Goal: Task Accomplishment & Management: Manage account settings

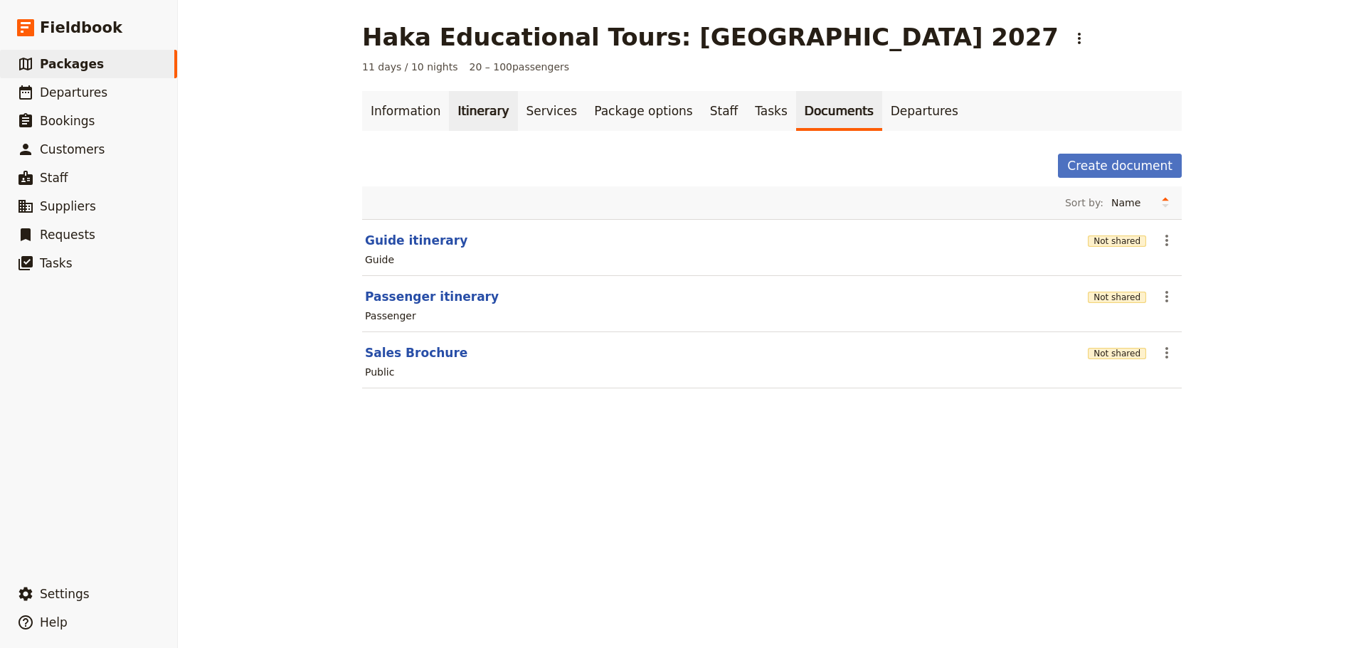
click at [457, 107] on link "Itinerary" at bounding box center [483, 111] width 68 height 40
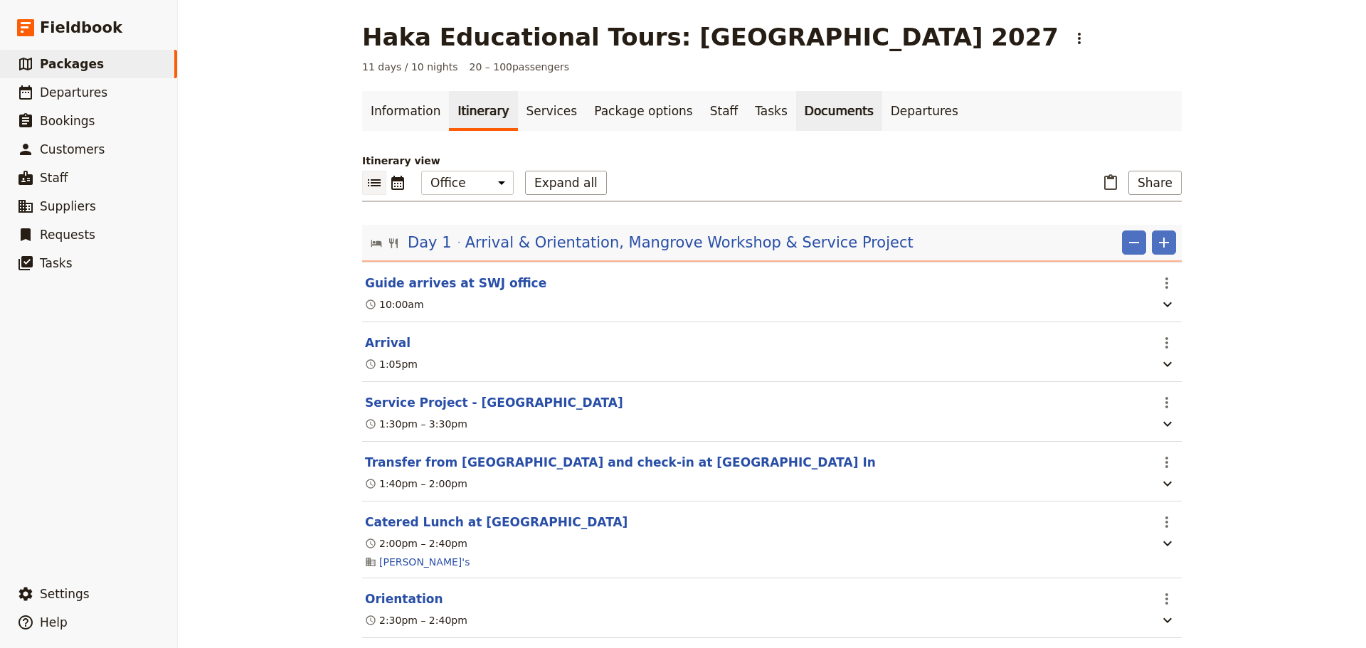
click at [796, 110] on link "Documents" at bounding box center [839, 111] width 86 height 40
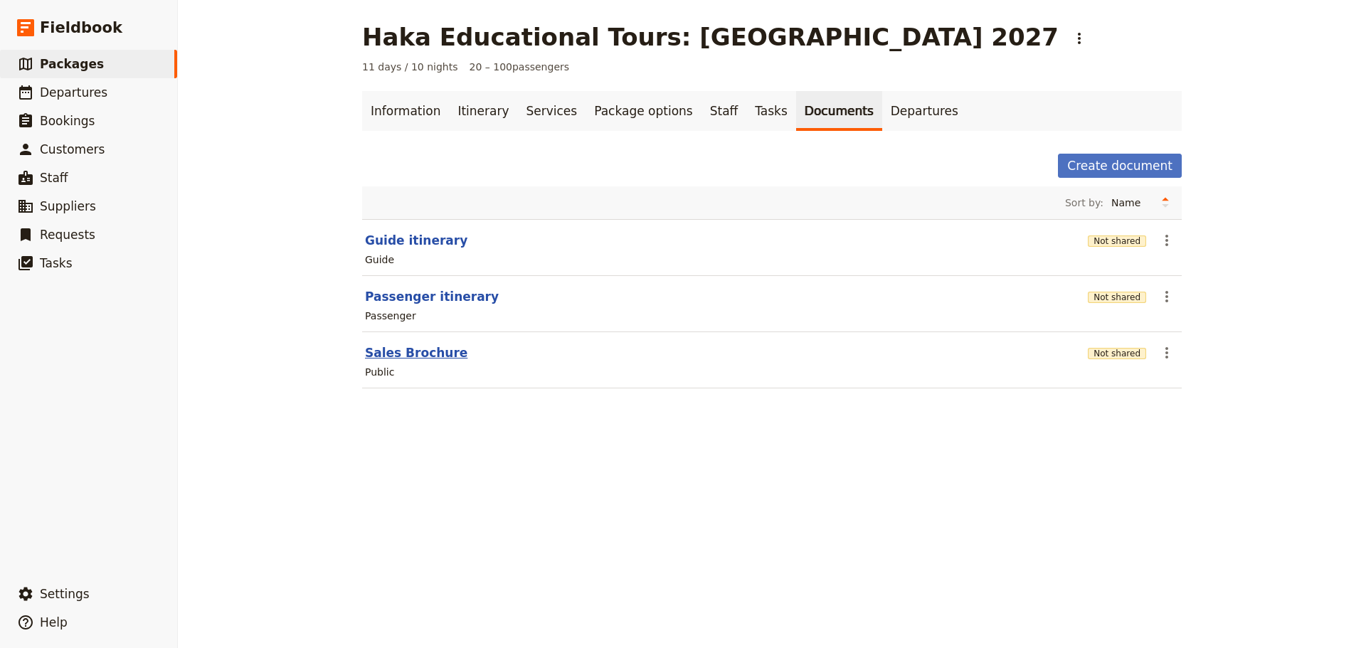
click at [406, 352] on button "Sales Brochure" at bounding box center [416, 352] width 102 height 17
select select "DEFAULT"
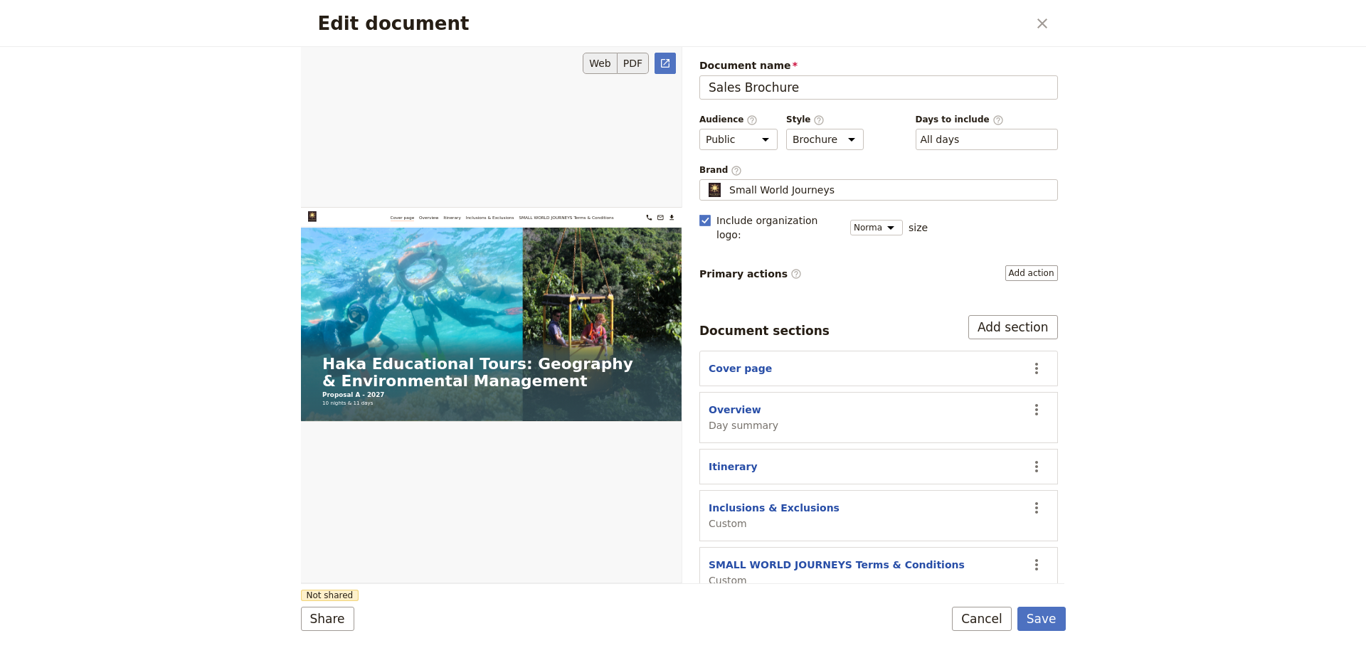
click at [634, 59] on button "PDF" at bounding box center [633, 63] width 31 height 21
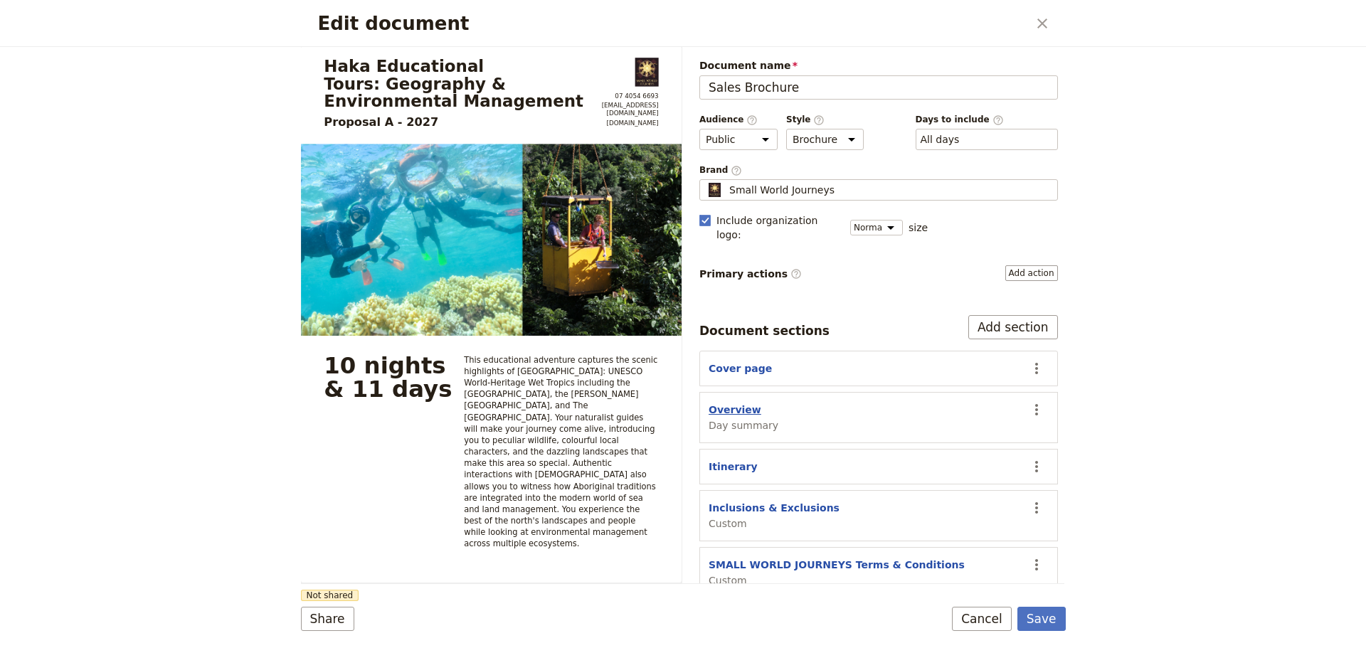
click at [726, 403] on button "Overview" at bounding box center [735, 410] width 53 height 14
select select "DAY_SUMMARY"
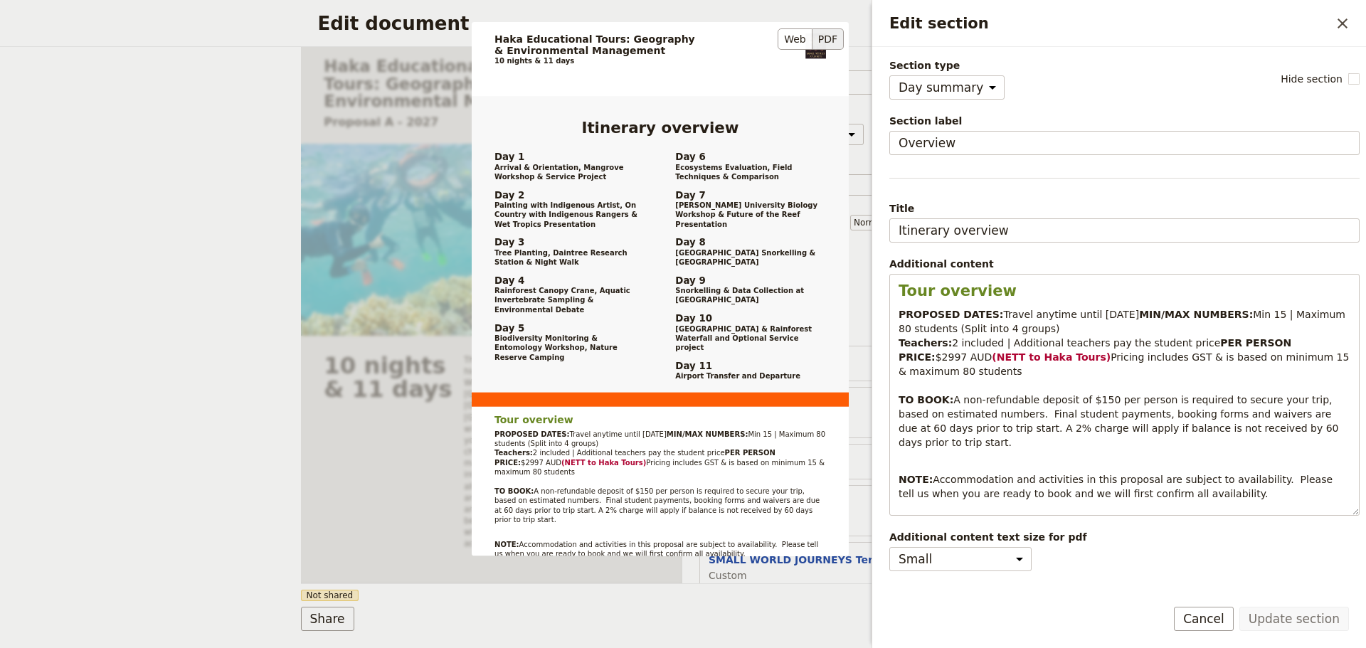
scroll to position [6, 0]
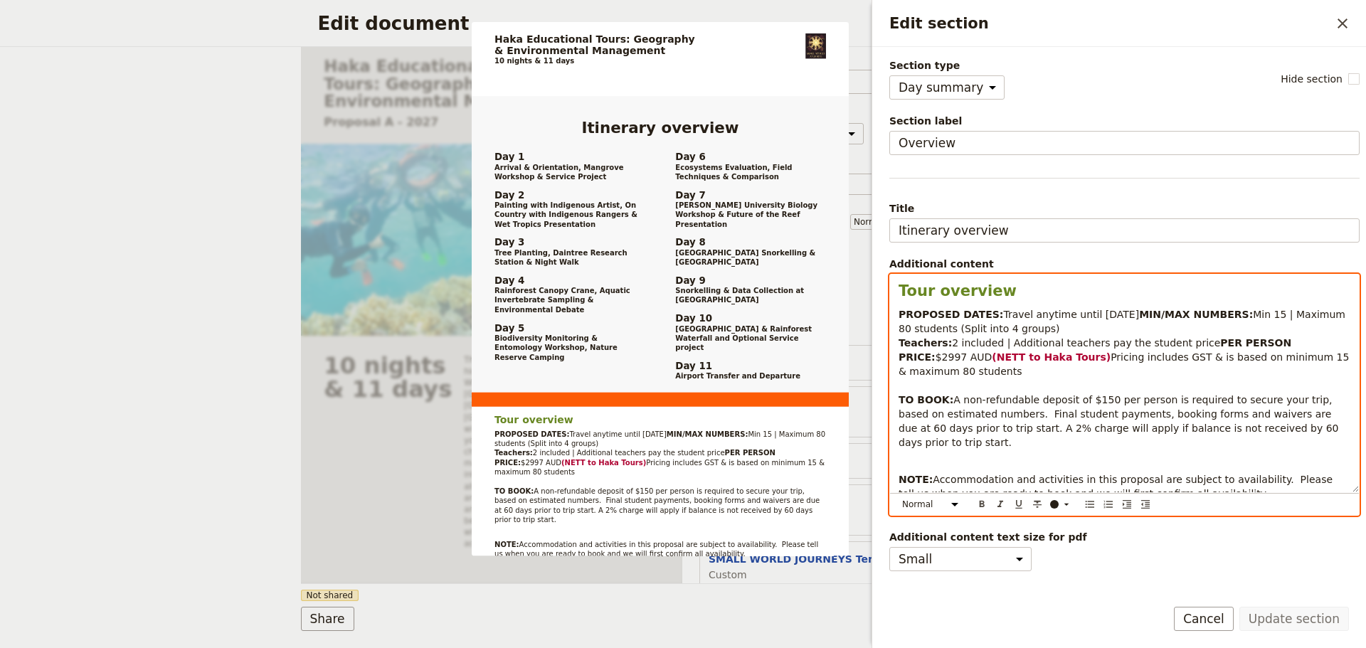
drag, startPoint x: 1156, startPoint y: 313, endPoint x: 991, endPoint y: 305, distance: 164.6
click at [991, 305] on div "Tour overview PROPOSED DATES: Travel anytime until [DATE] MIN/MAX NUMBERS: Min …" at bounding box center [1124, 384] width 469 height 218
click at [1033, 326] on span "Min 15 | Maximum 80 students (Split into 4 groups)" at bounding box center [1119, 322] width 441 height 26
click at [1093, 330] on span "Min 20 | Maximum 80 students (Split into 4 groups)" at bounding box center [1119, 322] width 441 height 26
click at [1094, 329] on span "Min 20 | Maximum 80 students (Split into 4 groups)" at bounding box center [1119, 322] width 441 height 26
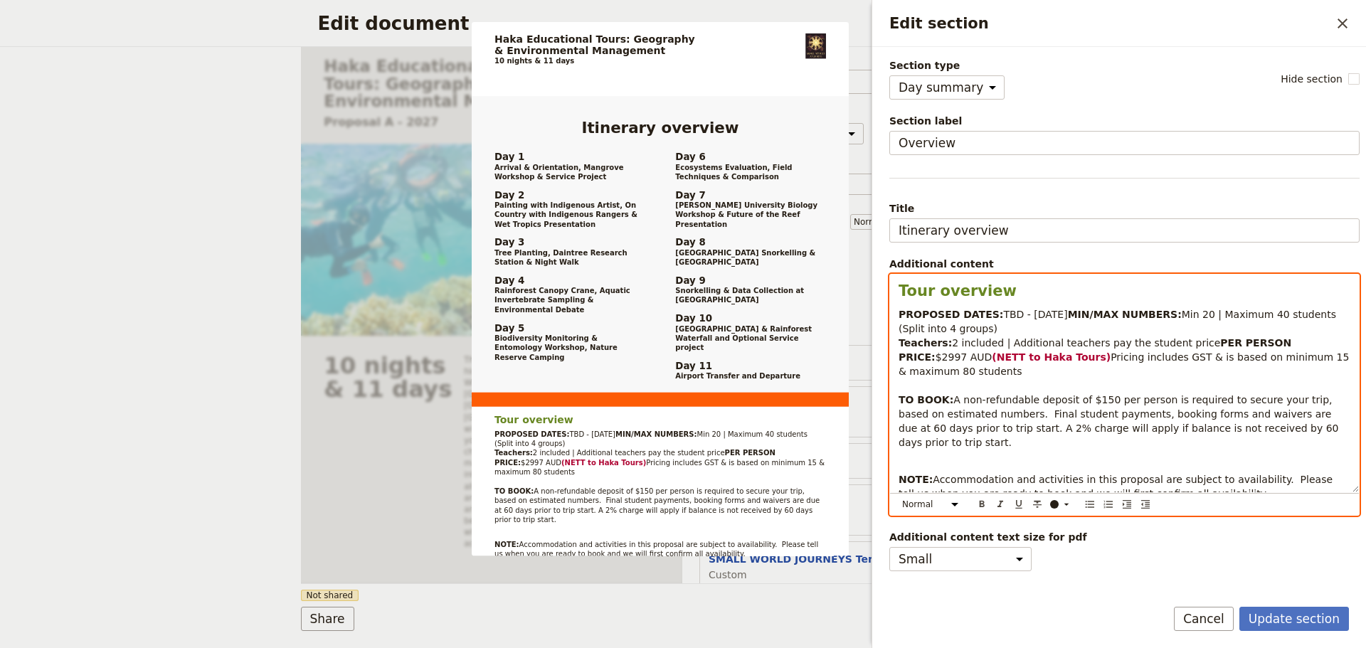
click at [1263, 327] on p "PROPOSED DATES: TBD - [DATE] MIN/MAX NUMBERS: Min 20 | Maximum 40 students (Spl…" at bounding box center [1125, 378] width 452 height 142
drag, startPoint x: 1263, startPoint y: 327, endPoint x: 1142, endPoint y: 327, distance: 121.0
click at [1142, 327] on p "PROPOSED DATES: TBD - [DATE] MIN/MAX NUMBERS: Min 20 | Maximum 40 students (Spl…" at bounding box center [1125, 378] width 452 height 142
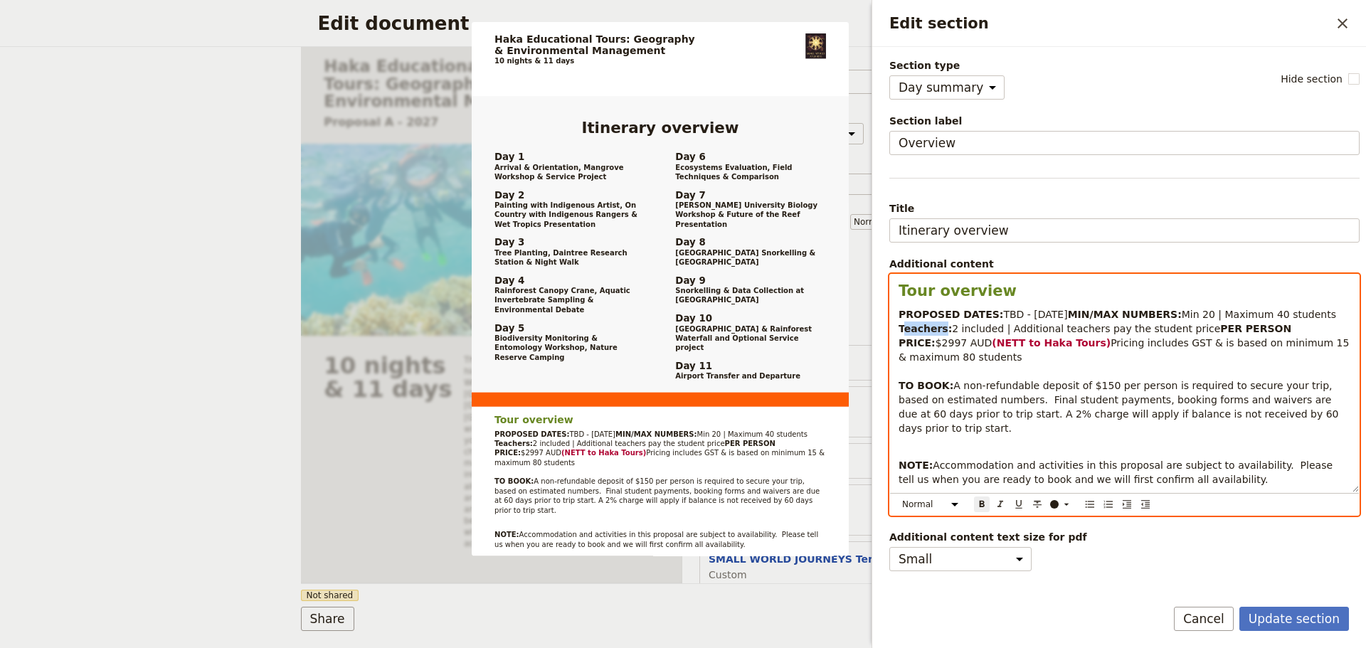
drag, startPoint x: 939, startPoint y: 344, endPoint x: 905, endPoint y: 340, distance: 33.6
click at [905, 334] on strong "Teachers:" at bounding box center [925, 328] width 53 height 11
click at [1207, 352] on p "PROPOSED DATES: TBD - [DATE] MIN/MAX NUMBERS: Min 20 | Maximum 40 students TEAC…" at bounding box center [1125, 371] width 452 height 128
click at [1182, 320] on span "Min 20 | Maximum 40 students" at bounding box center [1259, 314] width 154 height 11
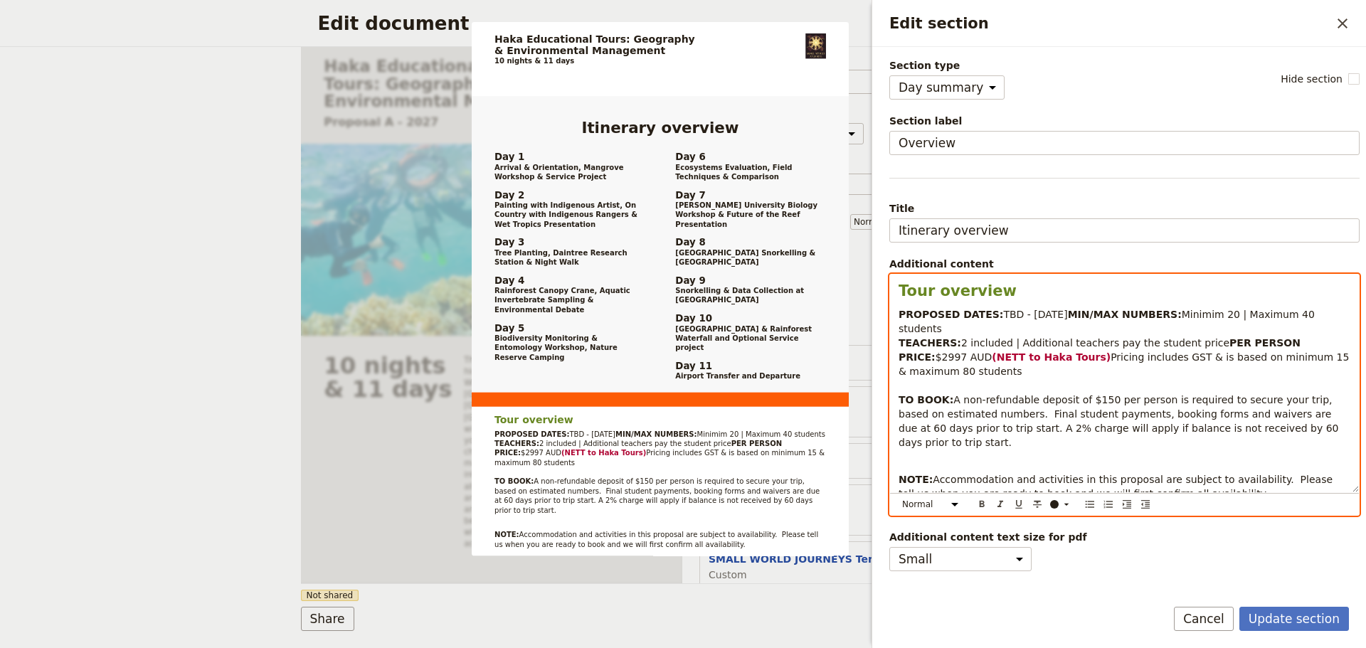
click at [1282, 362] on p "PROPOSED DATES: TBD - [DATE] MIN/MAX NUMBERS: Minimim 20 | Maximum 40 students …" at bounding box center [1125, 378] width 452 height 142
click at [901, 392] on p "PROPOSED DATES: TBD - [DATE] MIN/MAX NUMBERS: Minimim 20 | Maximum 40 students …" at bounding box center [1125, 378] width 452 height 142
click at [1106, 371] on span "Pricing includes GST & is based on minimum 15 & maximum 80 students" at bounding box center [1126, 365] width 454 height 26
click at [1177, 367] on span "Pricing includes GST & is based on minimum 20 & maximum 80 students" at bounding box center [1126, 365] width 454 height 26
click at [924, 458] on p "NOTE: Accommodation and activities in this proposal are subject to availability…" at bounding box center [1125, 479] width 452 height 43
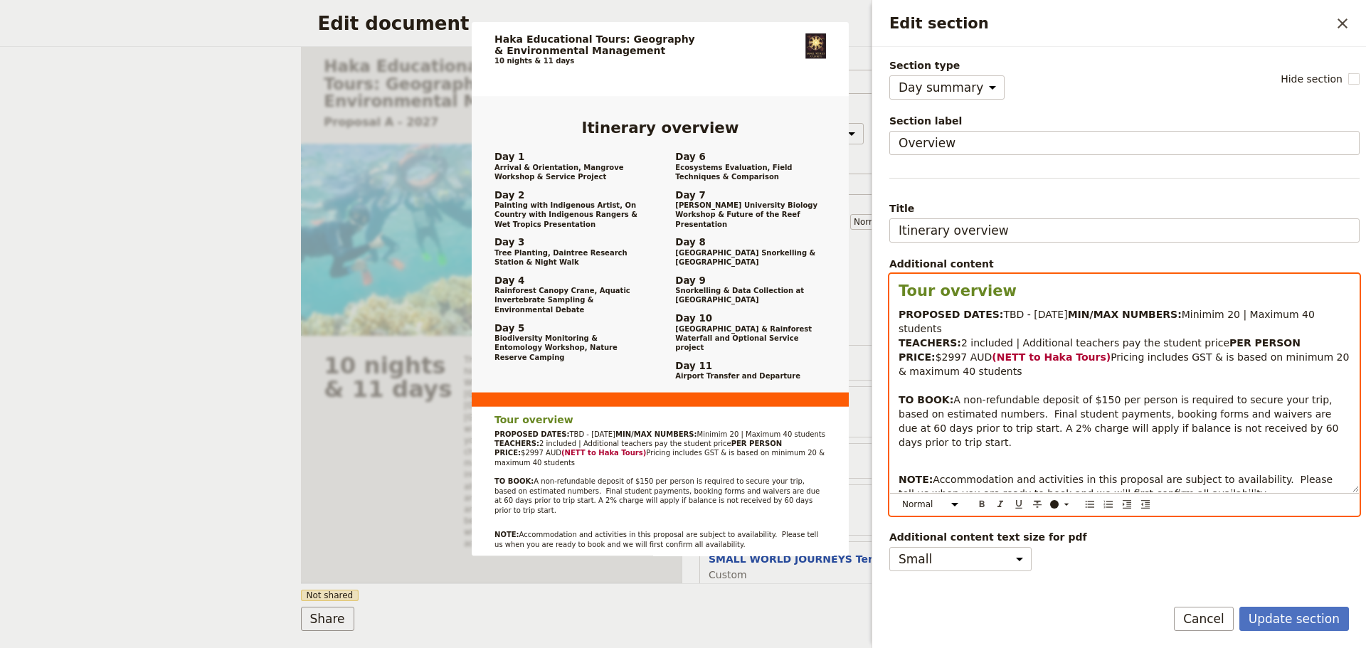
click at [905, 386] on p "PROPOSED DATES: TBD - [DATE] MIN/MAX NUMBERS: Minimim 20 | Maximum 40 students …" at bounding box center [1125, 378] width 452 height 142
click at [902, 458] on p "NOTE: Accommodation and activities in this proposal are subject to availability…" at bounding box center [1125, 479] width 452 height 43
click at [905, 384] on p "PROPOSED DATES: TBD - [DATE] MIN/MAX NUMBERS: Minimim 20 | Maximum 40 students …" at bounding box center [1125, 378] width 452 height 142
click at [899, 458] on p "NOTE: Accommodation and activities in this proposal are subject to availability…" at bounding box center [1125, 479] width 452 height 43
click at [1197, 475] on p "NOTE: Accommodation and activities in this proposal are subject to availability…" at bounding box center [1125, 479] width 452 height 43
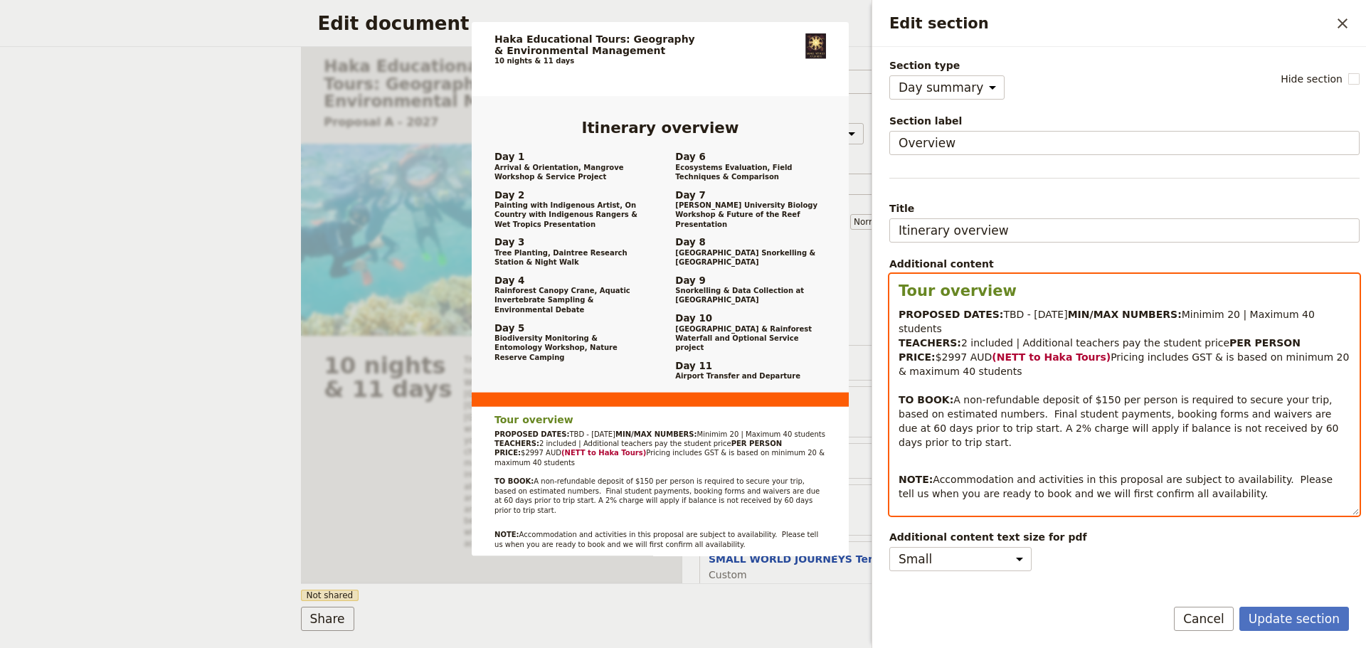
click at [961, 342] on span "2 included | Additional teachers pay the student price" at bounding box center [1095, 342] width 268 height 11
click at [1001, 344] on span "included | Additional teachers pay the student price" at bounding box center [1101, 342] width 259 height 11
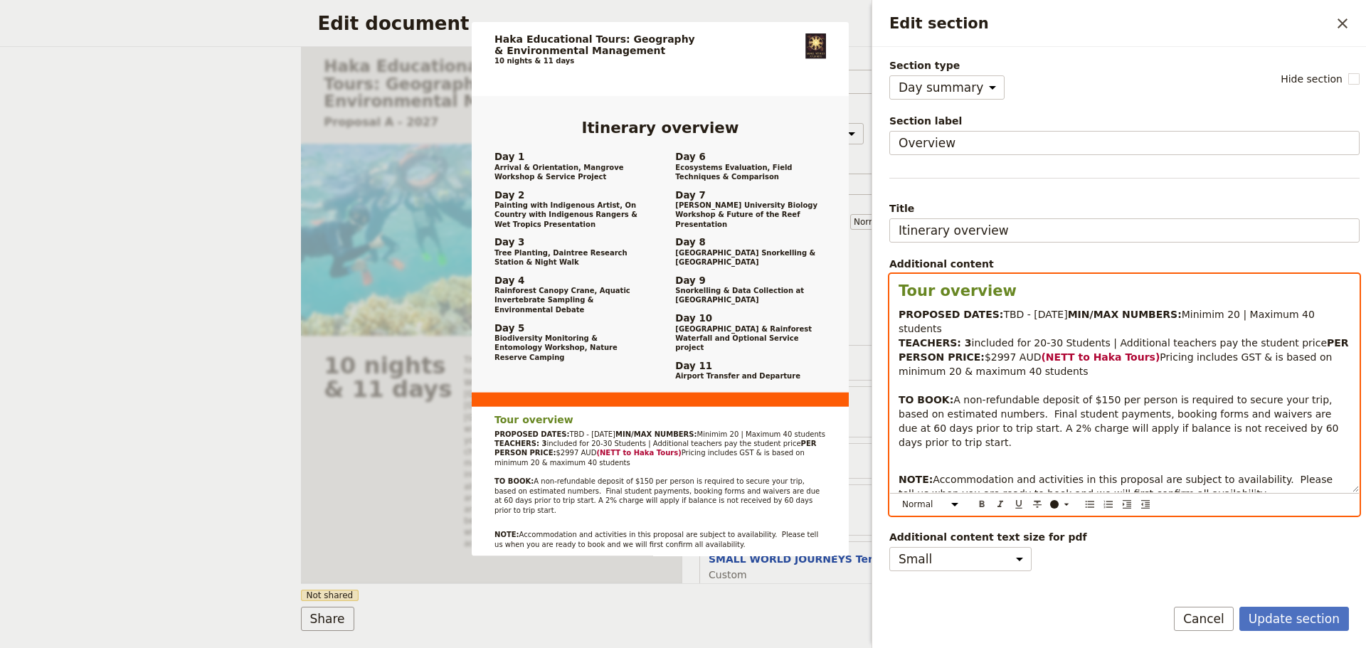
click at [1043, 342] on span "included for 20-30 Students | Additional teachers pay the student price" at bounding box center [1149, 342] width 355 height 11
click at [954, 341] on strong "TEACHERS: 3" at bounding box center [935, 342] width 73 height 11
click at [986, 502] on icon "Format bold" at bounding box center [981, 504] width 11 height 11
click at [1016, 414] on span "A non-refundable deposit of $150 per person is required to secure your trip, ba…" at bounding box center [1120, 421] width 443 height 54
click at [1084, 339] on span "3 included for 20-39 Students | Additional teachers pay the student price" at bounding box center [1143, 342] width 365 height 11
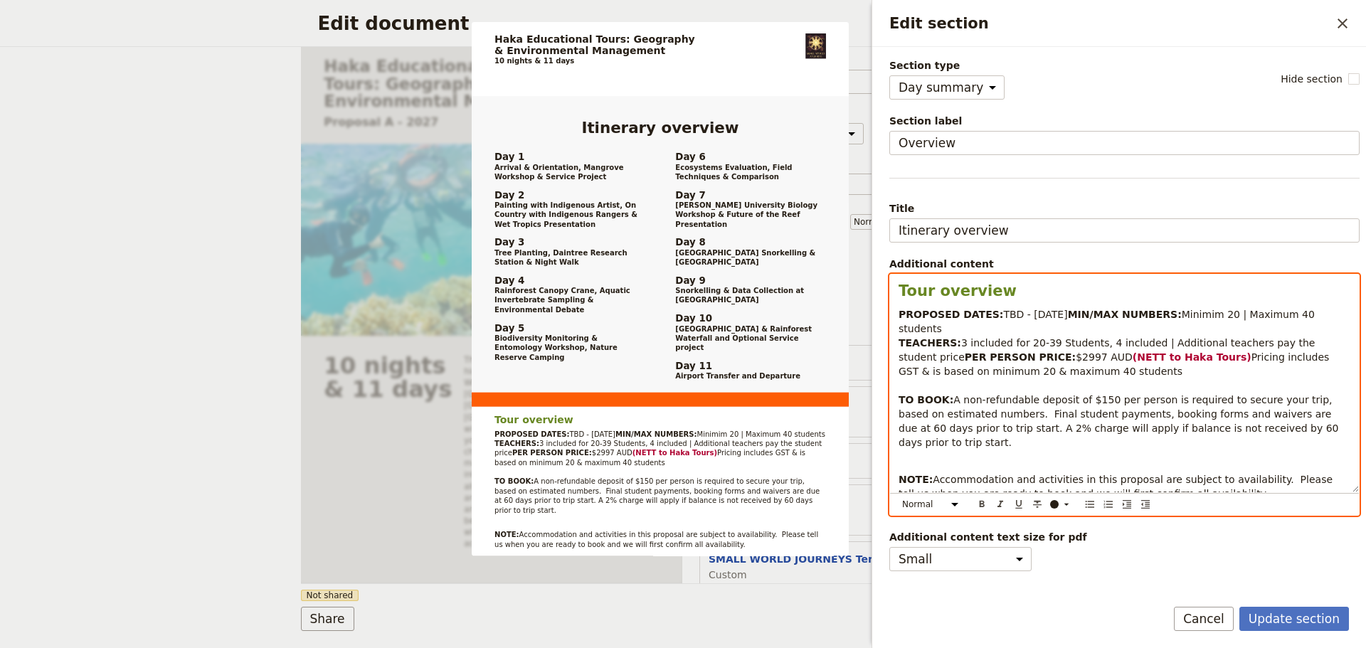
drag, startPoint x: 1083, startPoint y: 339, endPoint x: 1136, endPoint y: 344, distance: 52.8
click at [1136, 344] on span "3 included for 20-39 Students, 4 included | Additional teachers pay the student…" at bounding box center [1109, 350] width 420 height 26
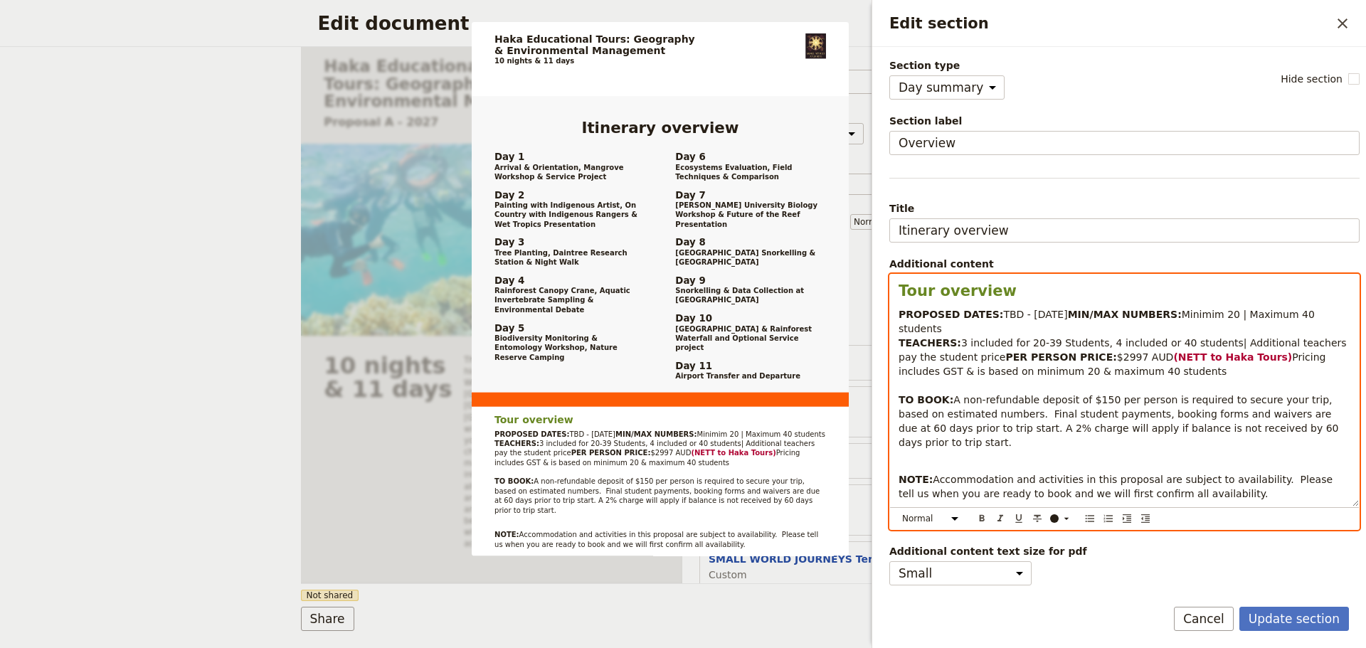
click at [1051, 342] on span "3 included for 20-39 Students, 4 included or 40 students| Additional teachers p…" at bounding box center [1124, 350] width 451 height 26
click at [1255, 368] on p "PROPOSED DATES: TBD - [DATE] MIN/MAX NUMBERS: Minimim 20 | Maximum 40 students …" at bounding box center [1125, 378] width 452 height 142
click at [1195, 344] on span "3 included for 20-39 students, 4 included or 40 students| Additional teachers p…" at bounding box center [1124, 350] width 450 height 26
click at [1197, 342] on span "3 included for 20-39 students, 4 included or 40 students| Additional teachers p…" at bounding box center [1124, 350] width 450 height 26
click at [1199, 341] on span "3 included for 20-39 students, 4 included or 40 students| Additional teachers p…" at bounding box center [1124, 350] width 450 height 26
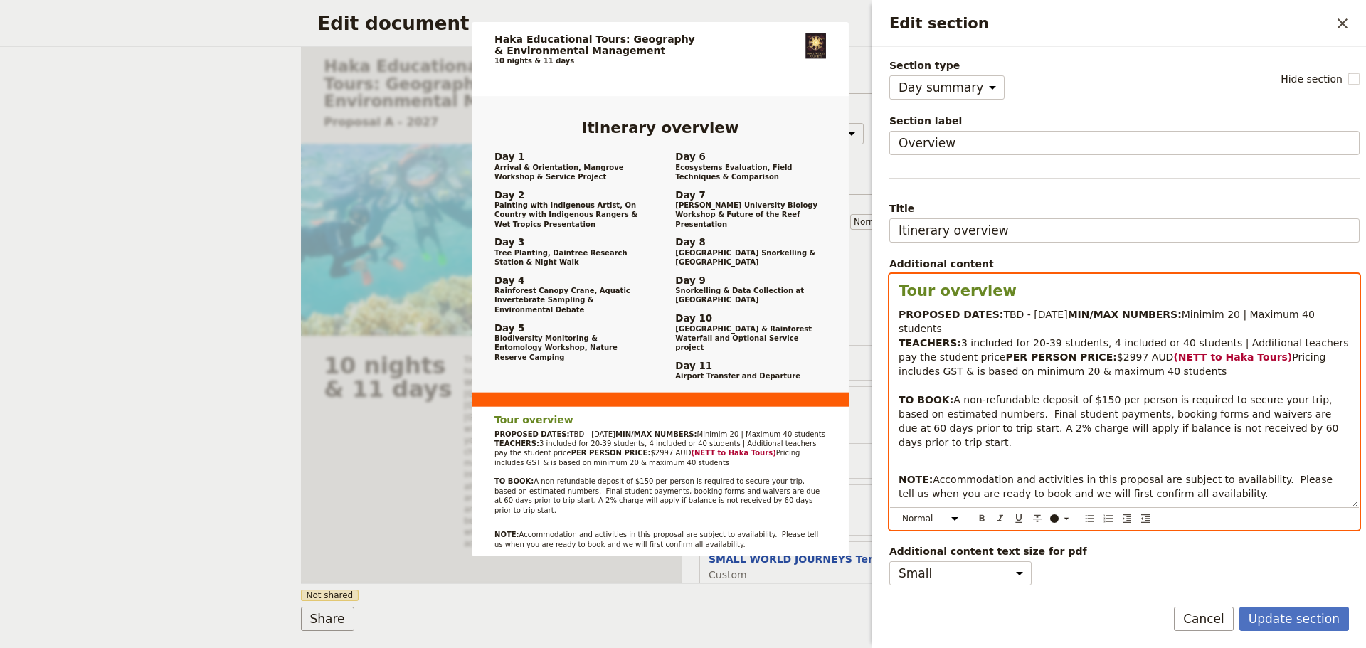
click at [1045, 344] on span "3 included for 20-39 students, 4 included or 40 students | Additional teachers …" at bounding box center [1125, 350] width 453 height 26
click at [1139, 347] on span "3 included for 20-39 students, 4 included or 40 students | Additional teachers …" at bounding box center [1125, 350] width 453 height 26
click at [1160, 361] on p "PROPOSED DATES: TBD - [DATE] MIN/MAX NUMBERS: Minimim 20 | Maximum 40 students …" at bounding box center [1125, 378] width 452 height 142
click at [1046, 356] on p "PROPOSED DATES: TBD - [DATE] MIN/MAX NUMBERS: Minimim 20 | Maximum 40 students …" at bounding box center [1125, 378] width 452 height 142
drag, startPoint x: 1021, startPoint y: 371, endPoint x: 1001, endPoint y: 371, distance: 19.9
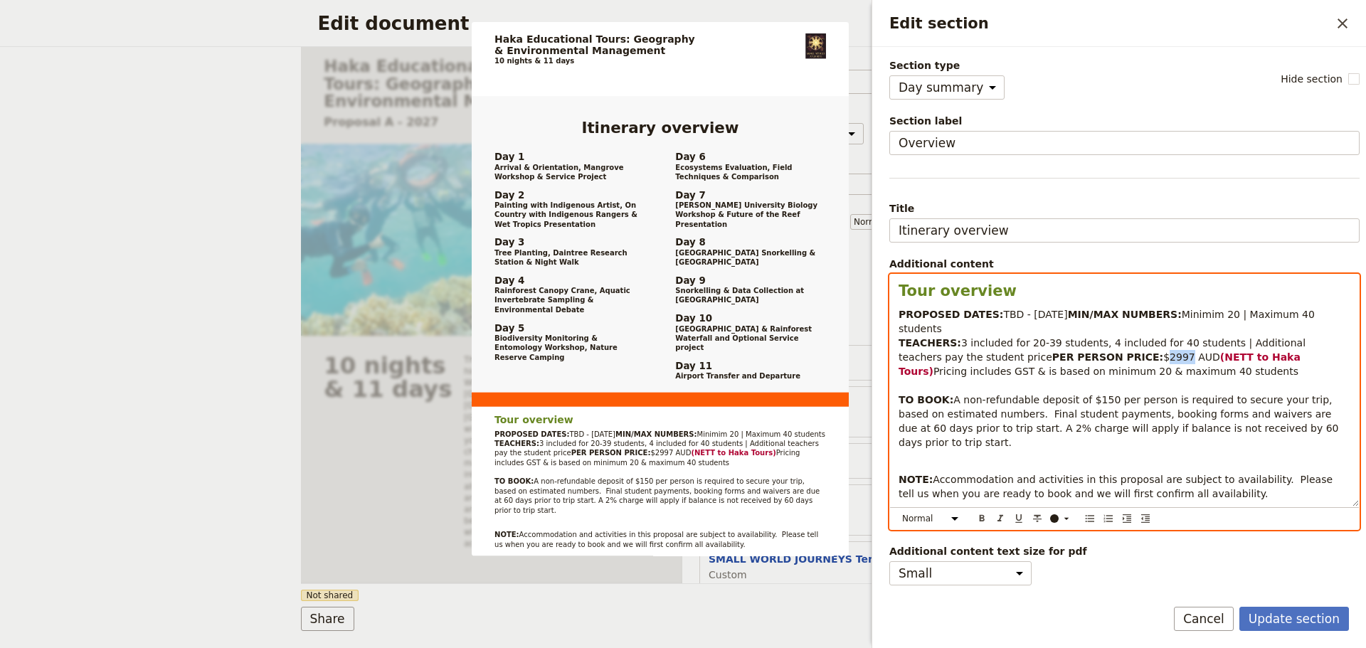
click at [1164, 363] on span "$2997 AUD" at bounding box center [1192, 357] width 57 height 11
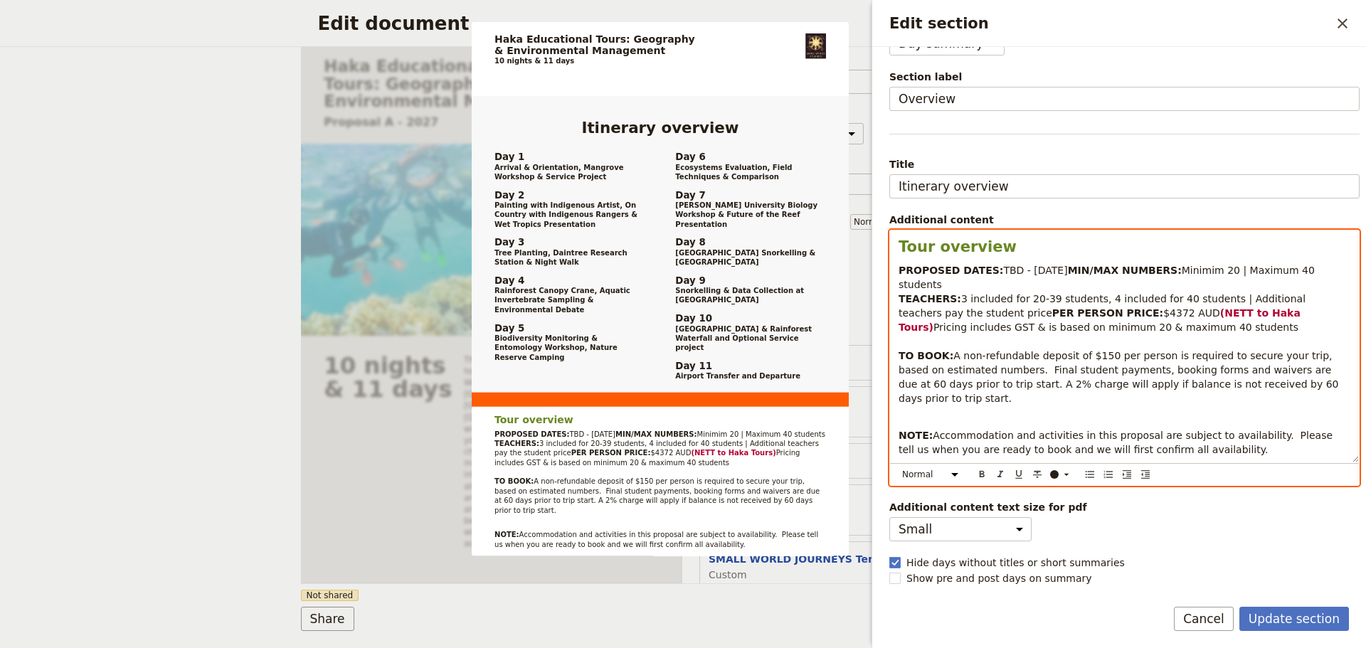
scroll to position [0, 0]
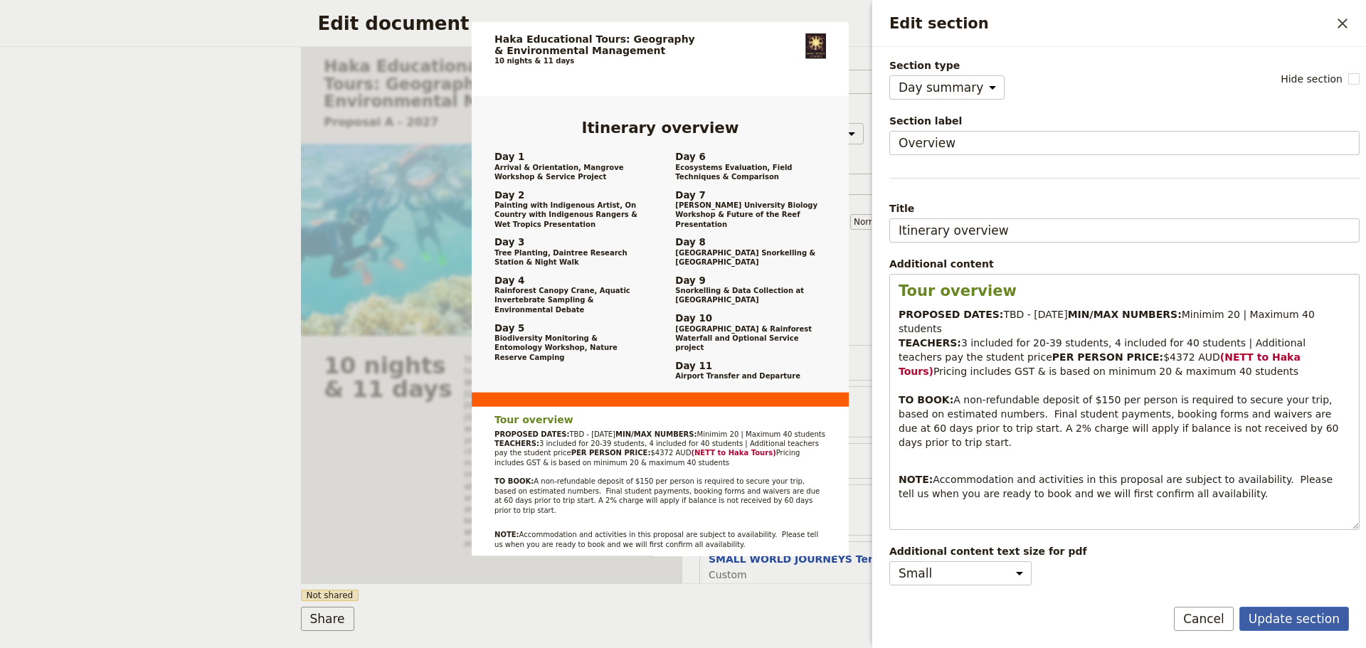
click at [1322, 622] on button "Update section" at bounding box center [1295, 619] width 110 height 24
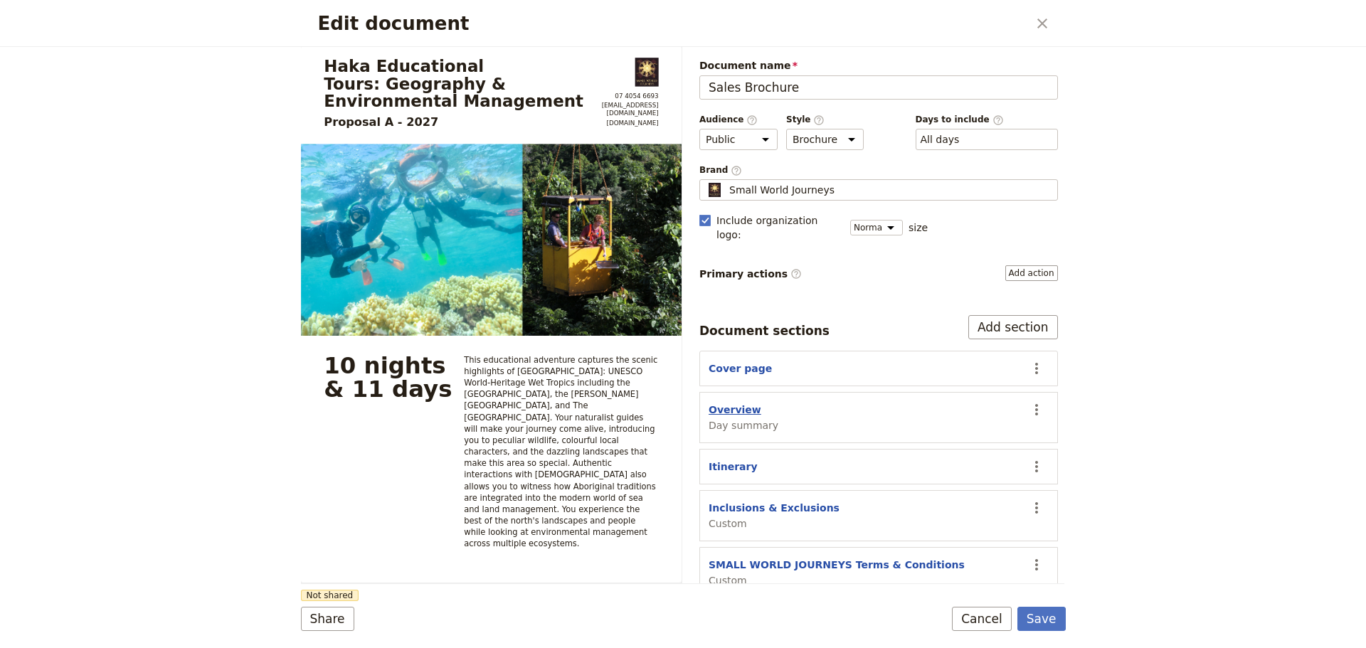
click at [747, 403] on button "Overview" at bounding box center [735, 410] width 53 height 14
select select "DAY_SUMMARY"
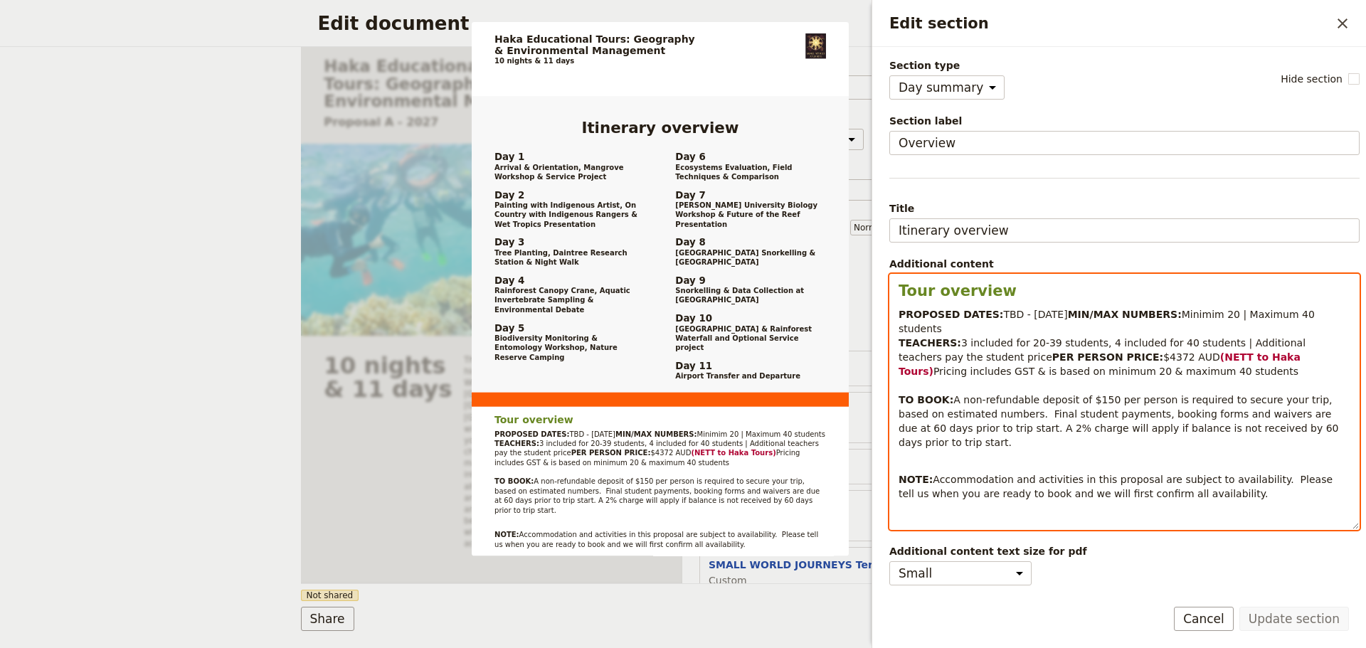
click at [1164, 363] on span "$4372 AUD" at bounding box center [1192, 357] width 57 height 11
click at [1267, 424] on span "A non-refundable deposit of $150 per person is required to secure your trip, ba…" at bounding box center [1120, 421] width 443 height 54
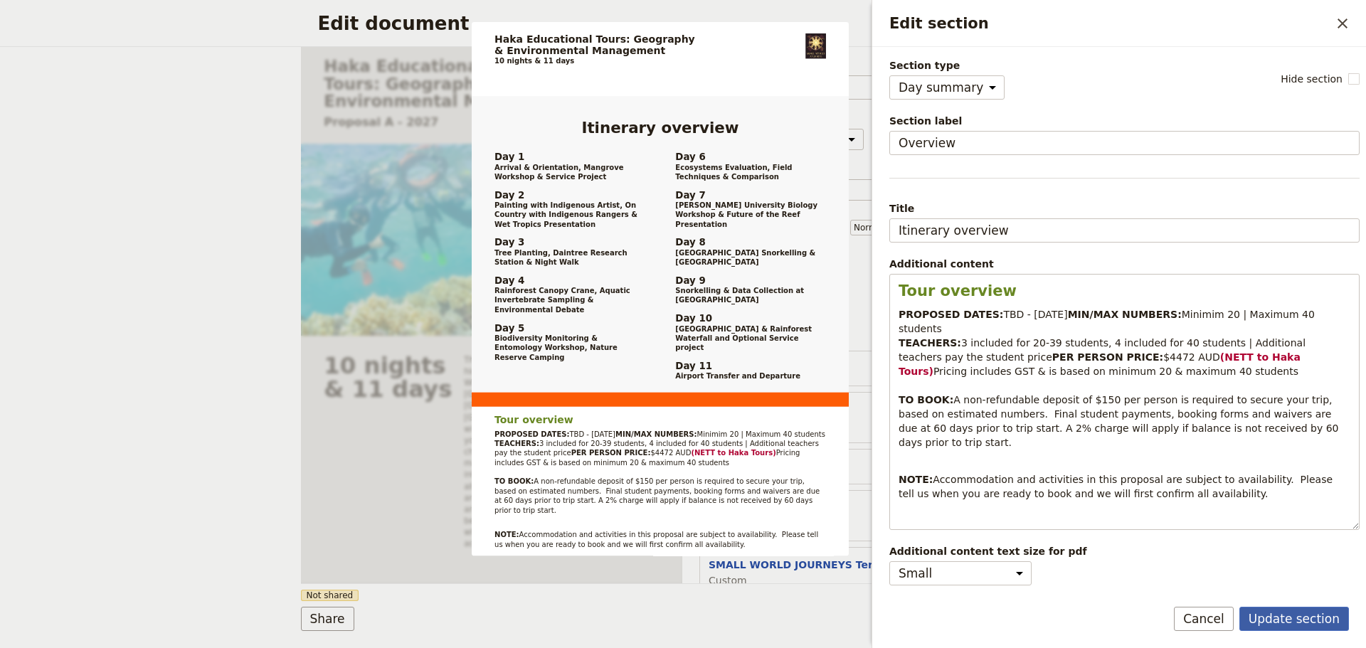
click at [1304, 628] on button "Update section" at bounding box center [1295, 619] width 110 height 24
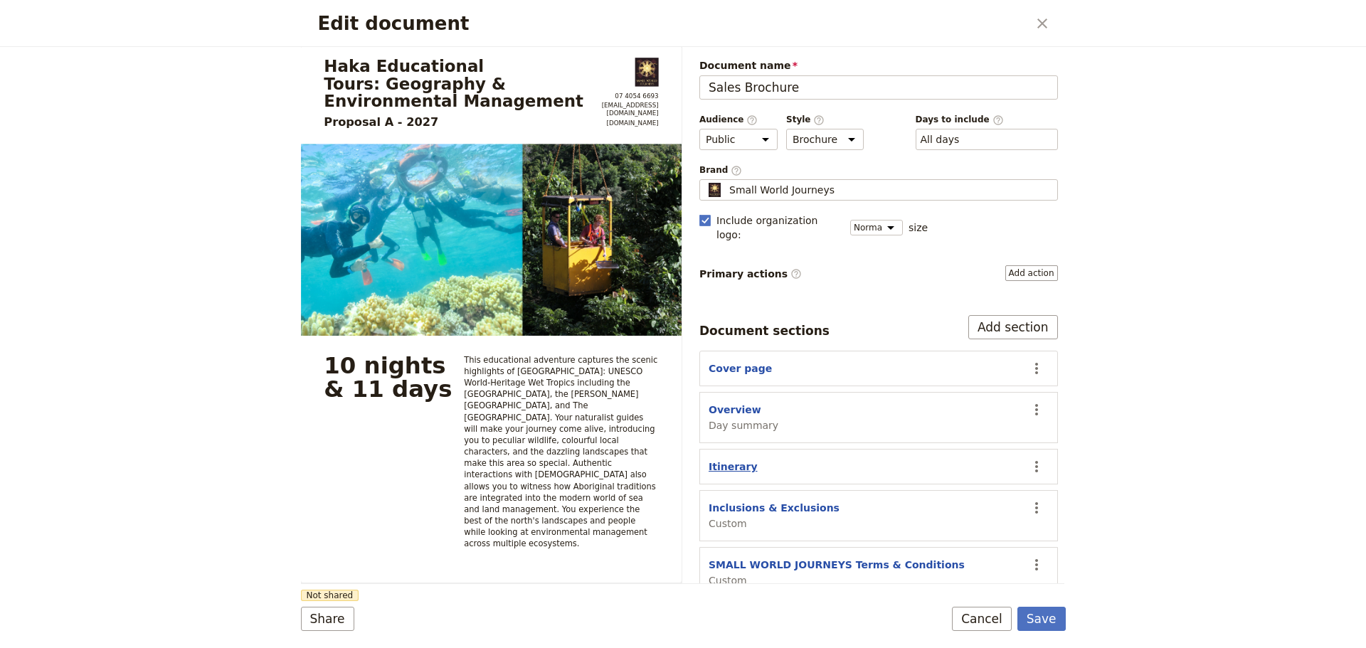
click at [739, 460] on button "Itinerary" at bounding box center [733, 467] width 49 height 14
select select "ITINERARY"
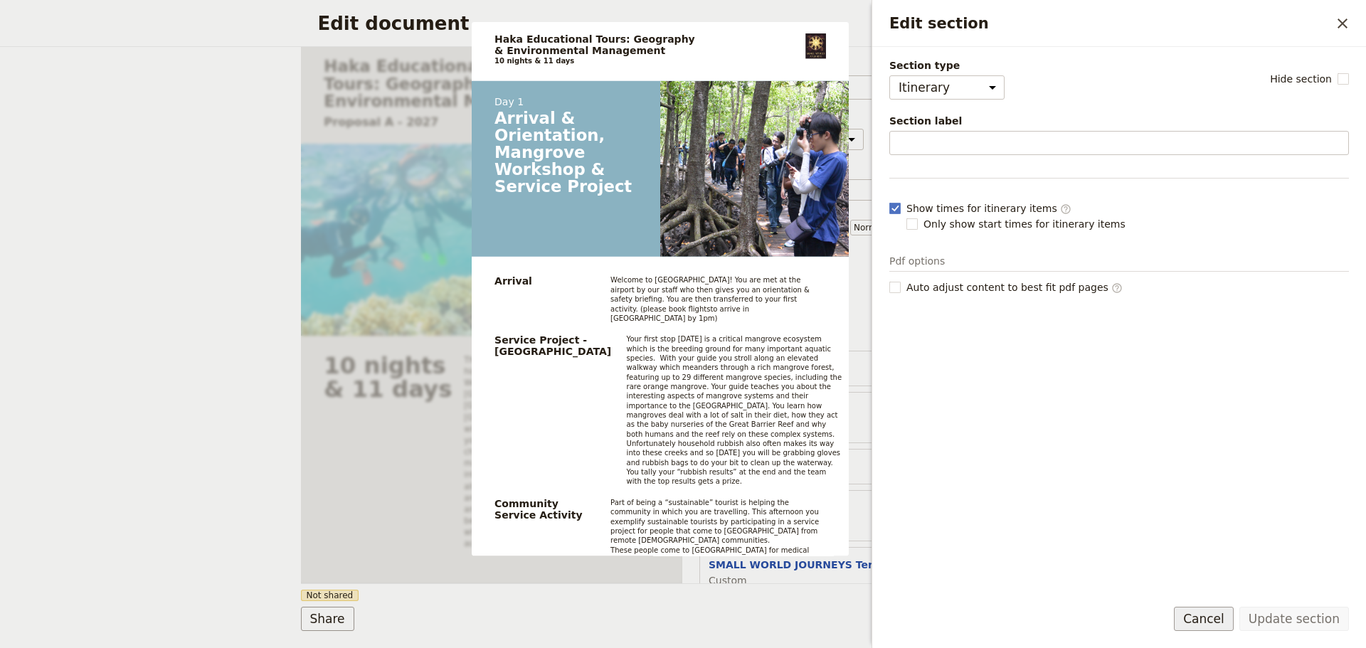
click at [1208, 618] on button "Cancel" at bounding box center [1204, 619] width 60 height 24
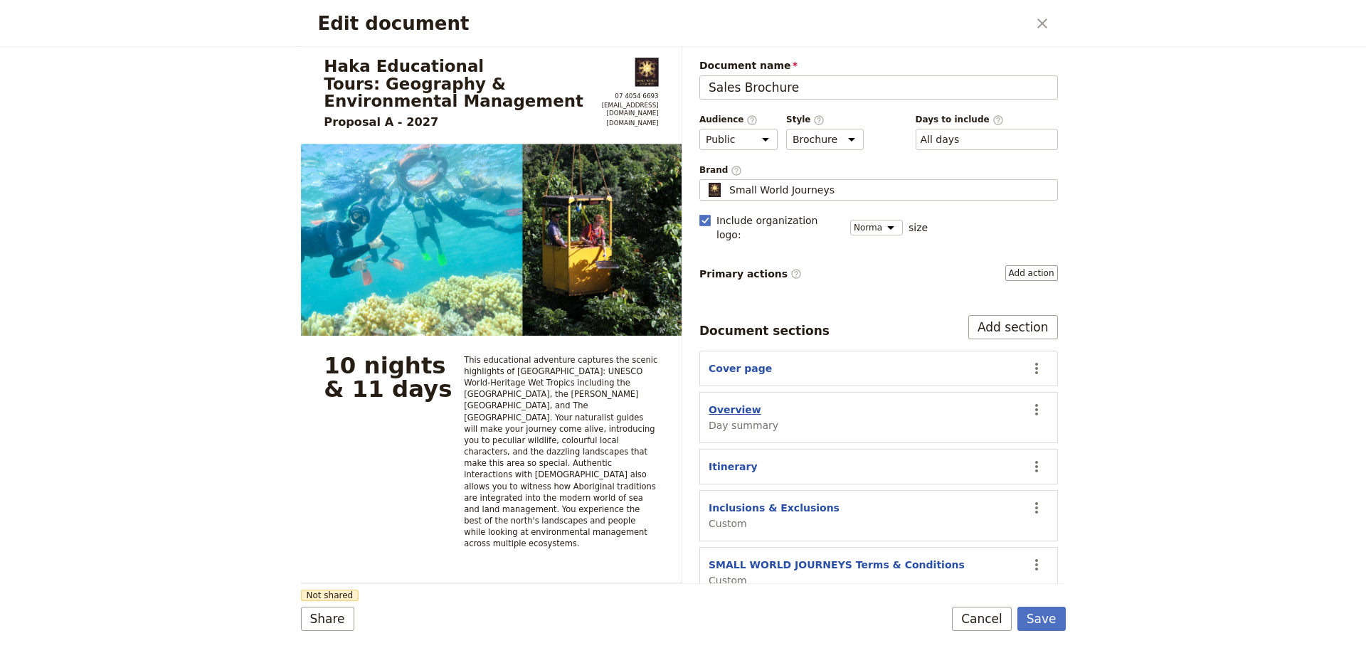
click at [744, 403] on button "Overview" at bounding box center [735, 410] width 53 height 14
select select "DAY_SUMMARY"
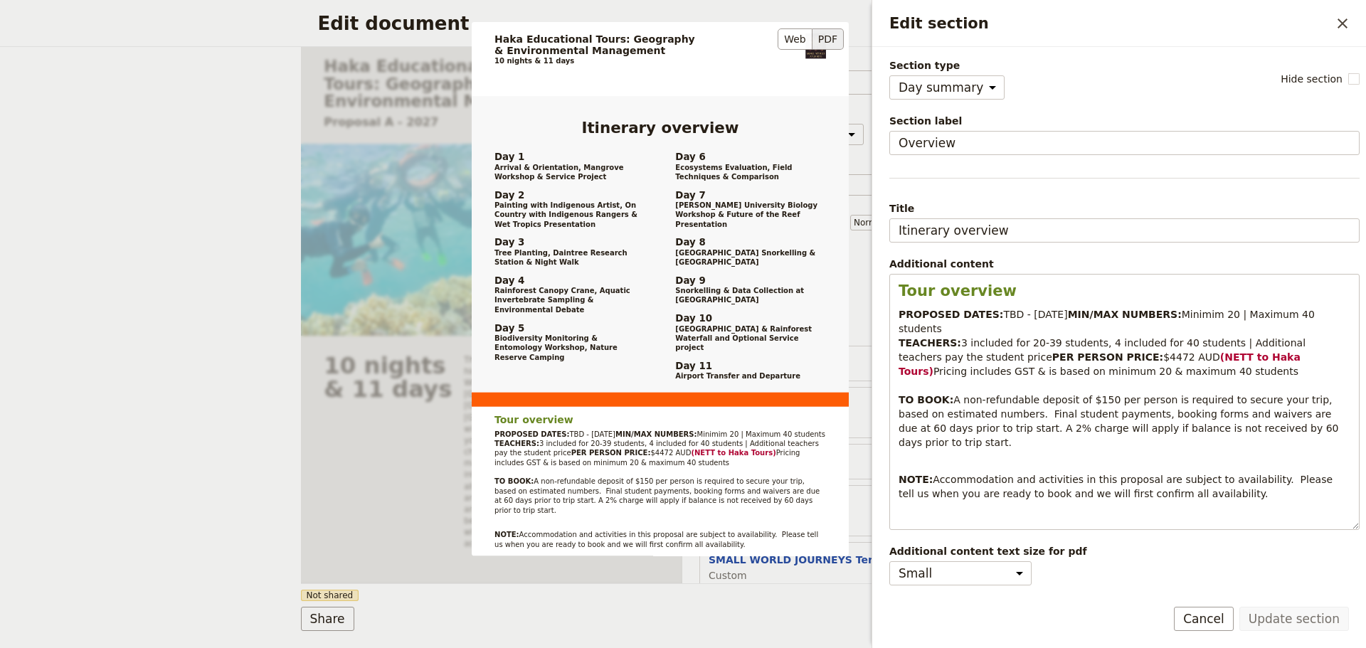
scroll to position [6, 0]
click at [1220, 623] on button "Cancel" at bounding box center [1204, 619] width 60 height 24
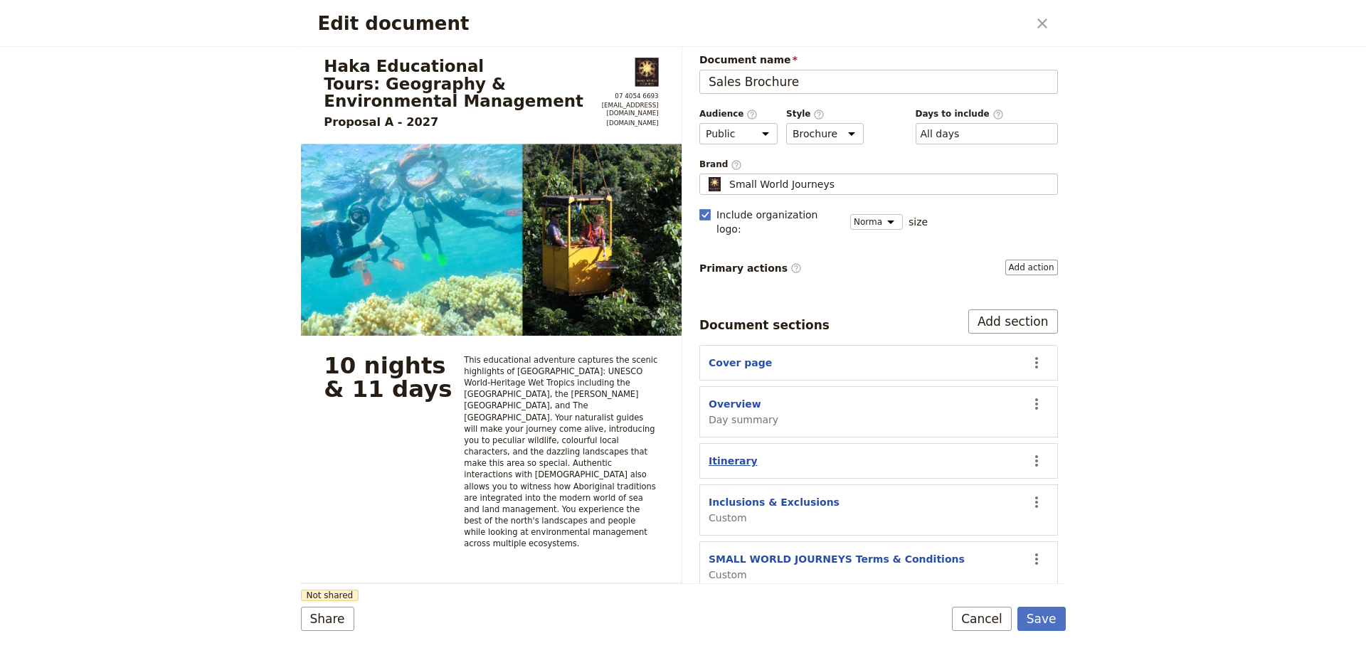
click at [723, 454] on button "Itinerary" at bounding box center [733, 461] width 49 height 14
select select "ITINERARY"
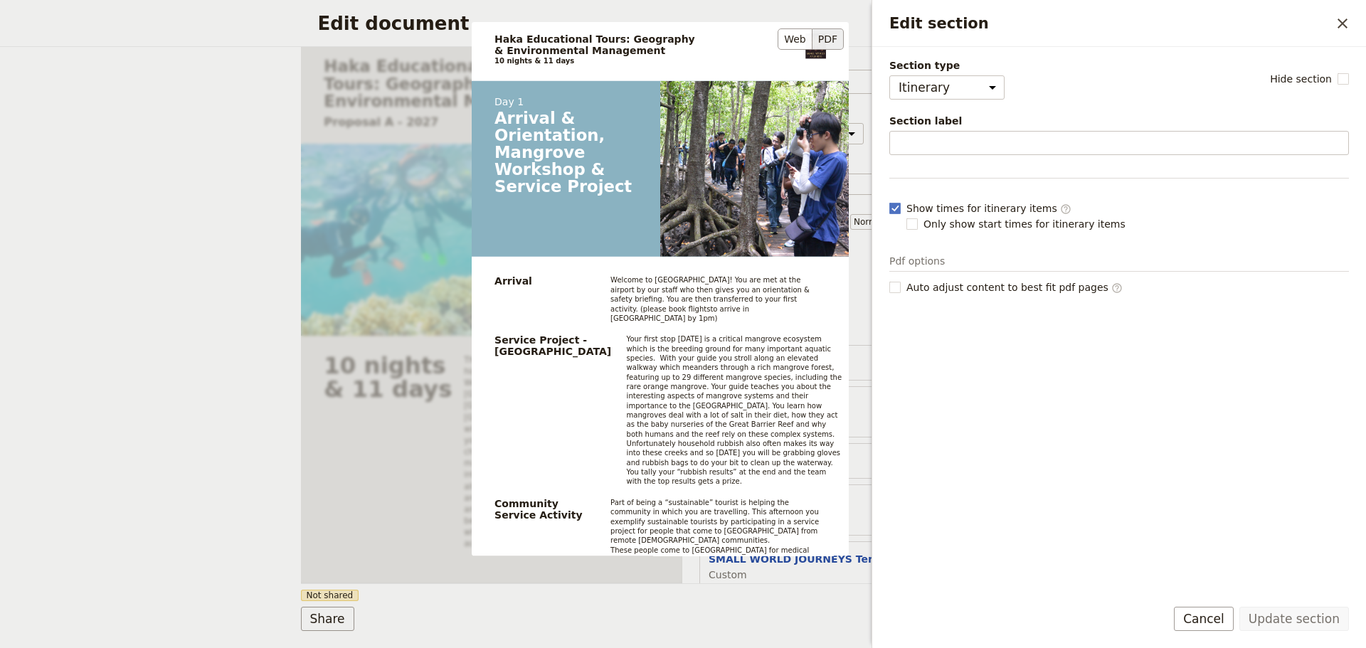
click at [574, 218] on h2 "Day 1 Arrival & Orientation,​ Mangrove Workshop & Service Project" at bounding box center [566, 169] width 189 height 176
click at [610, 201] on h2 "Day 1 Arrival & Orientation,​ Mangrove Workshop & Service Project" at bounding box center [566, 169] width 189 height 176
click at [610, 203] on h2 "Day 1 Arrival & Orientation,​ Mangrove Workshop & Service Project" at bounding box center [566, 169] width 189 height 176
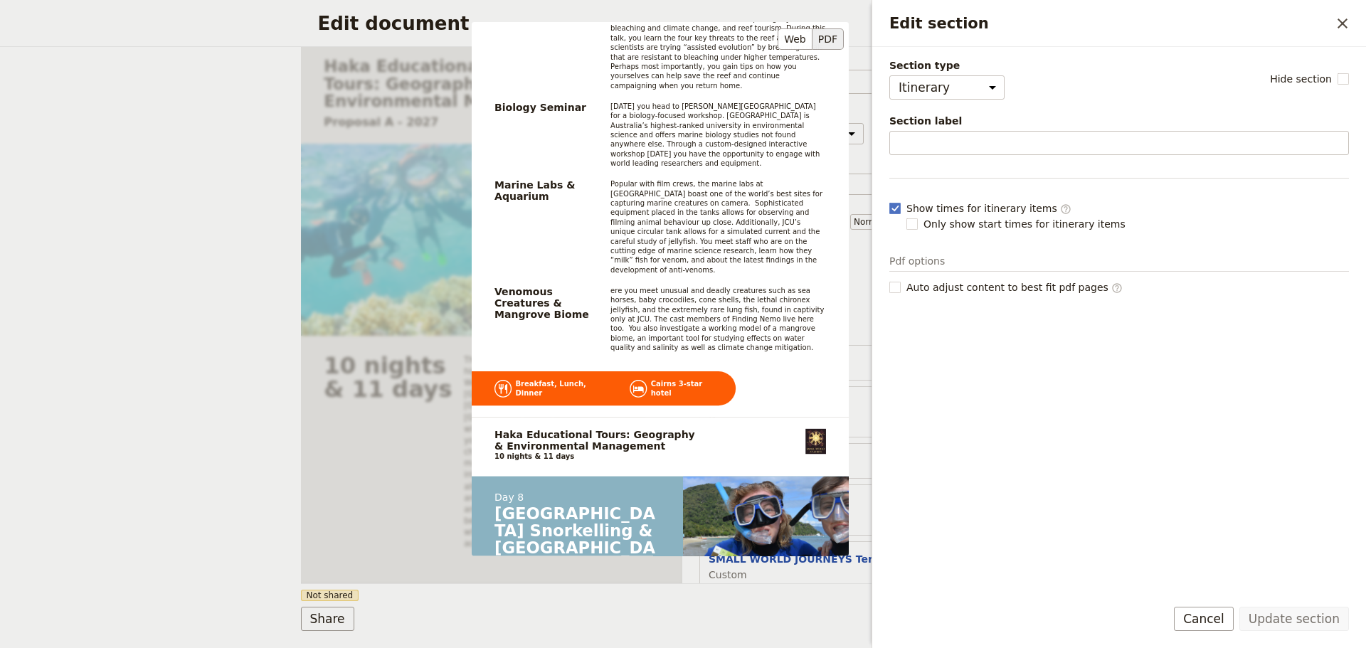
scroll to position [5219, 0]
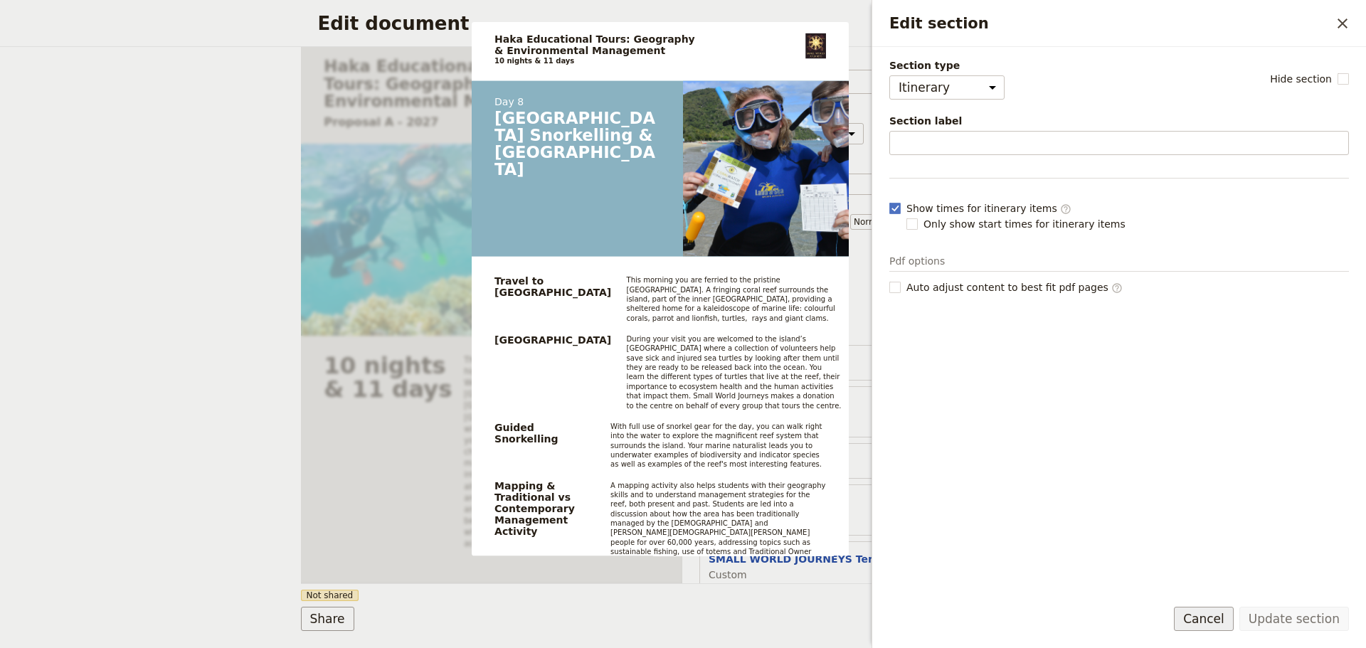
click at [1222, 619] on button "Cancel" at bounding box center [1204, 619] width 60 height 24
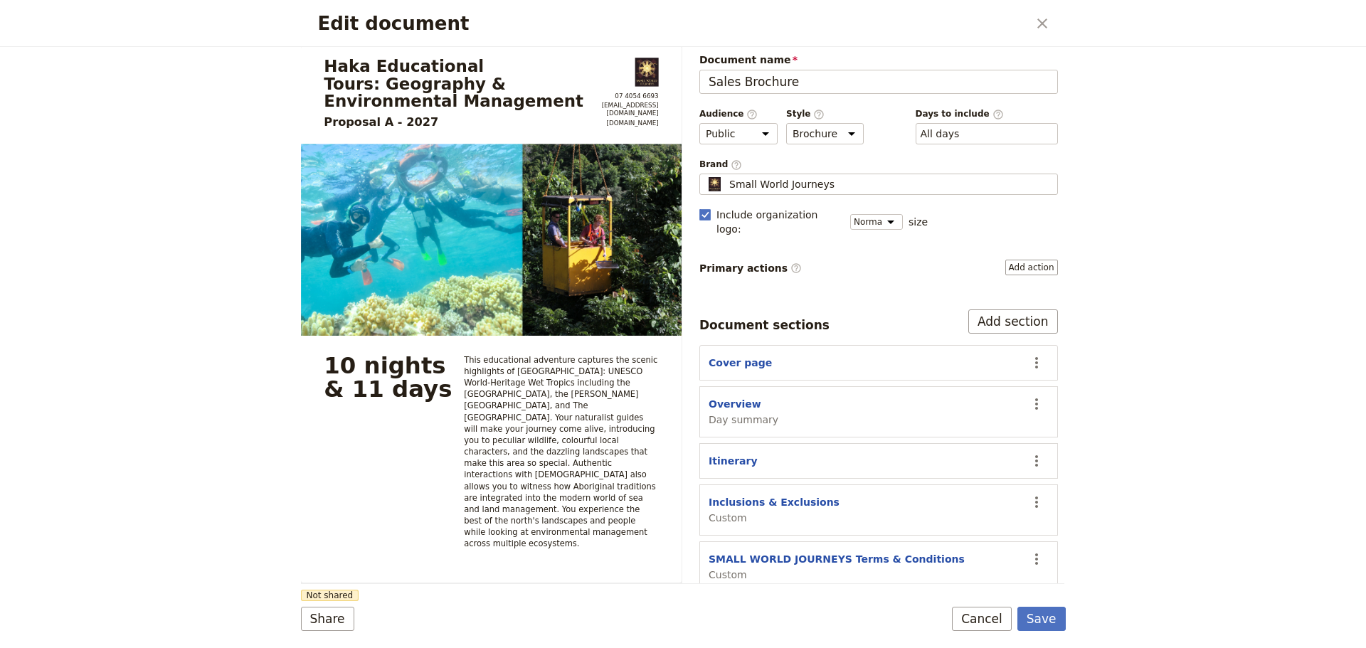
click at [1085, 473] on div "Edit document ​ Haka Educational Tours: Geography & Environmental Management Pr…" at bounding box center [683, 324] width 1366 height 648
click at [734, 454] on button "Itinerary" at bounding box center [733, 461] width 49 height 14
select select "ITINERARY"
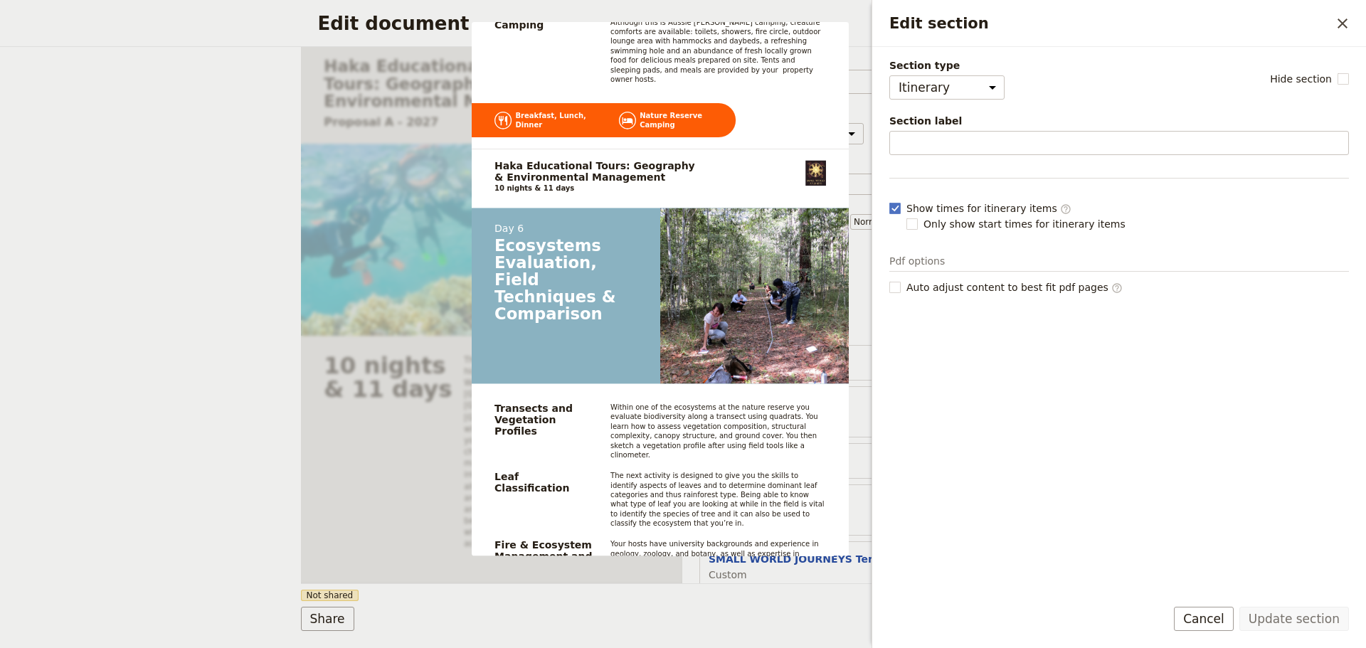
scroll to position [4033, 0]
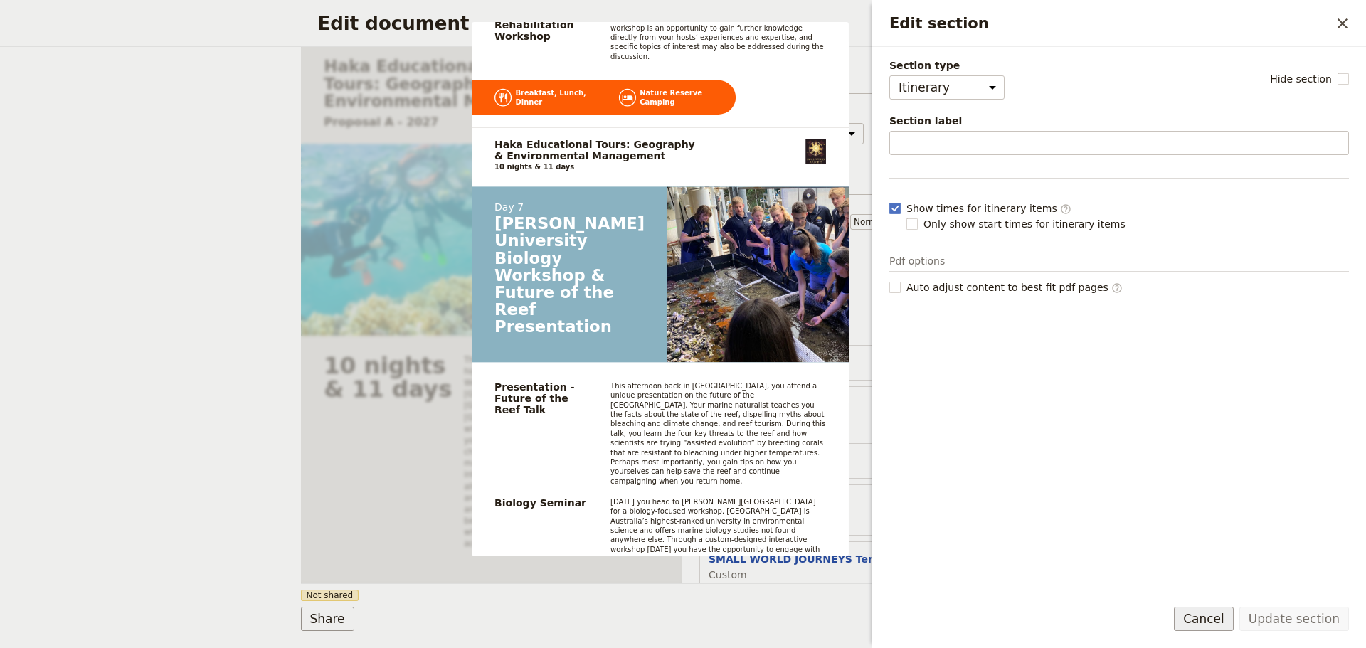
click at [1201, 616] on button "Cancel" at bounding box center [1204, 619] width 60 height 24
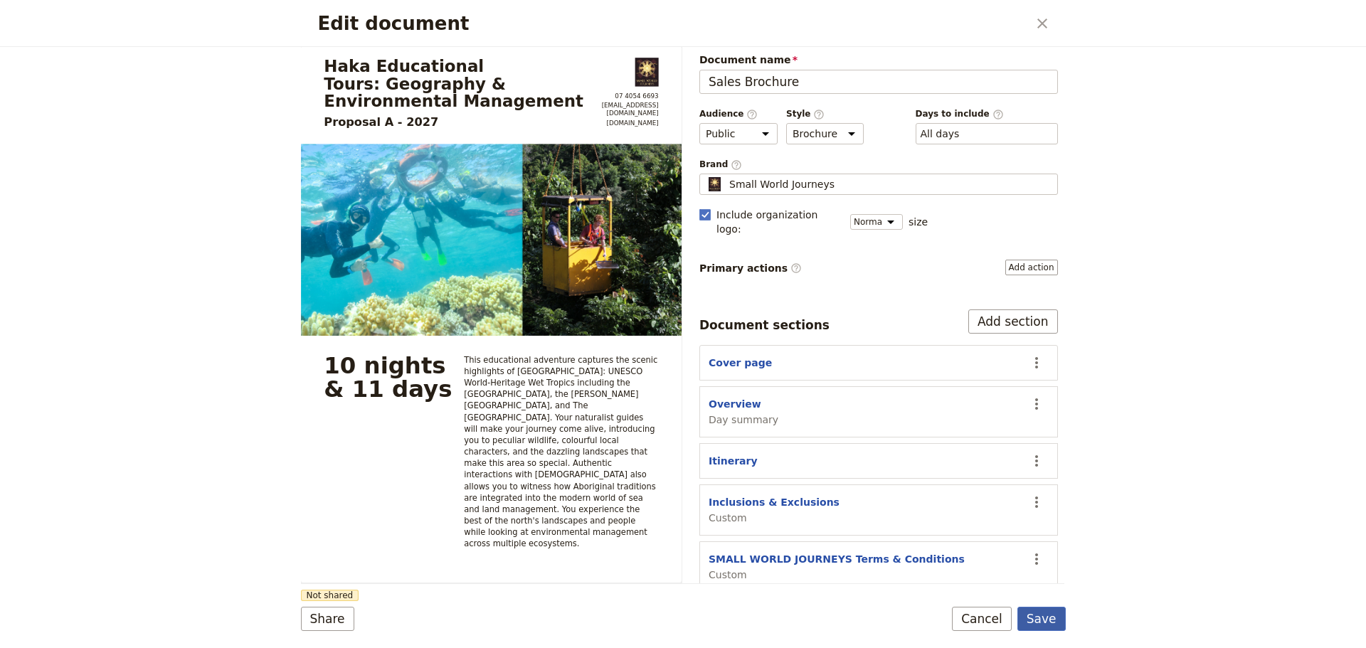
click at [1035, 616] on button "Save" at bounding box center [1042, 619] width 48 height 24
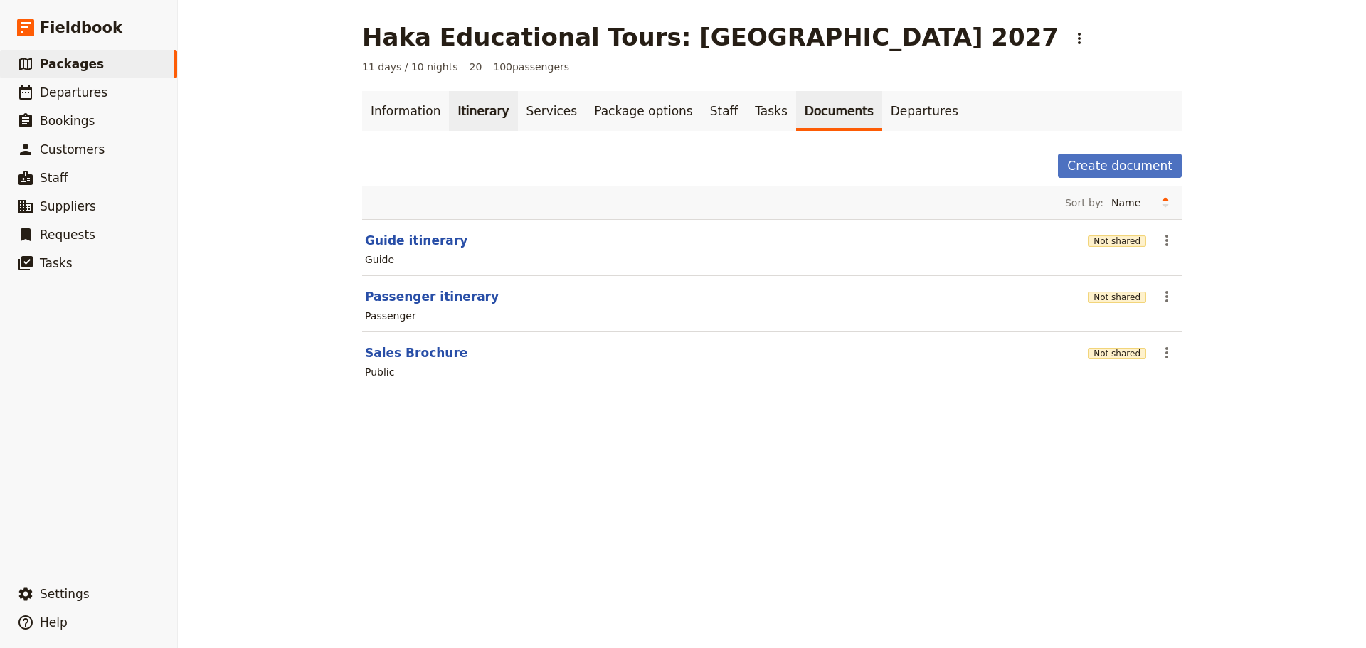
click at [476, 120] on link "Itinerary" at bounding box center [483, 111] width 68 height 40
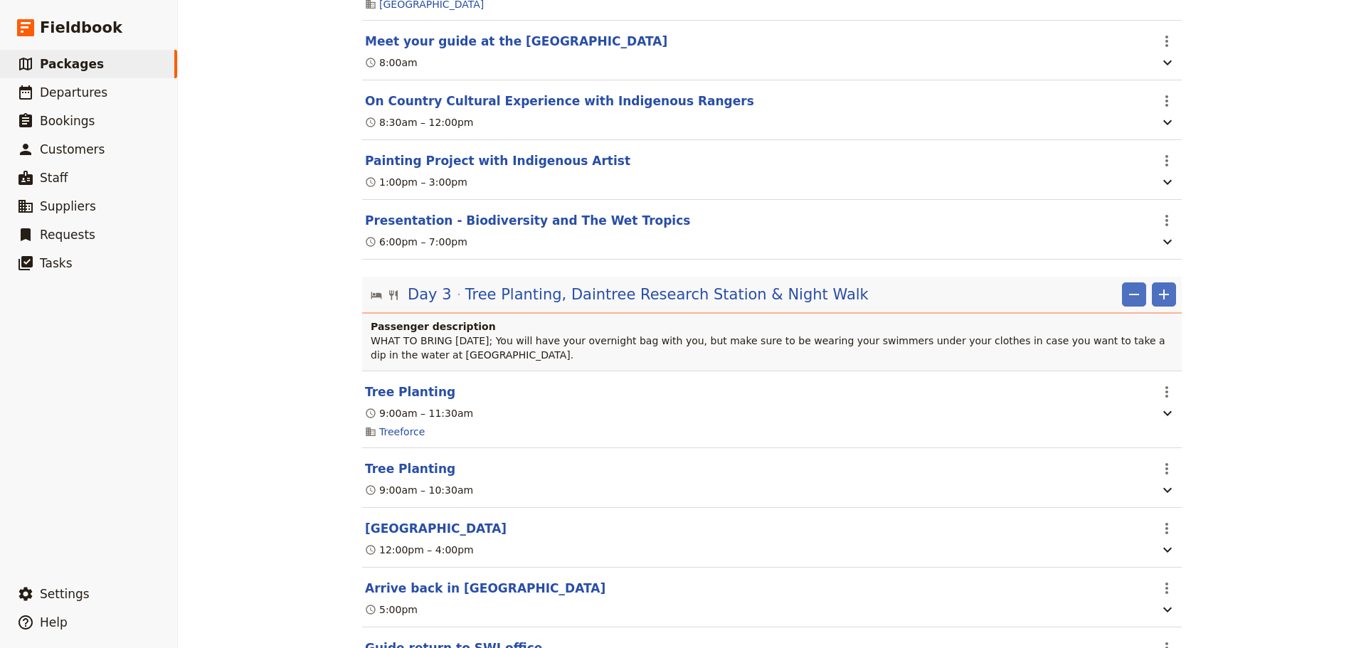
scroll to position [1423, 0]
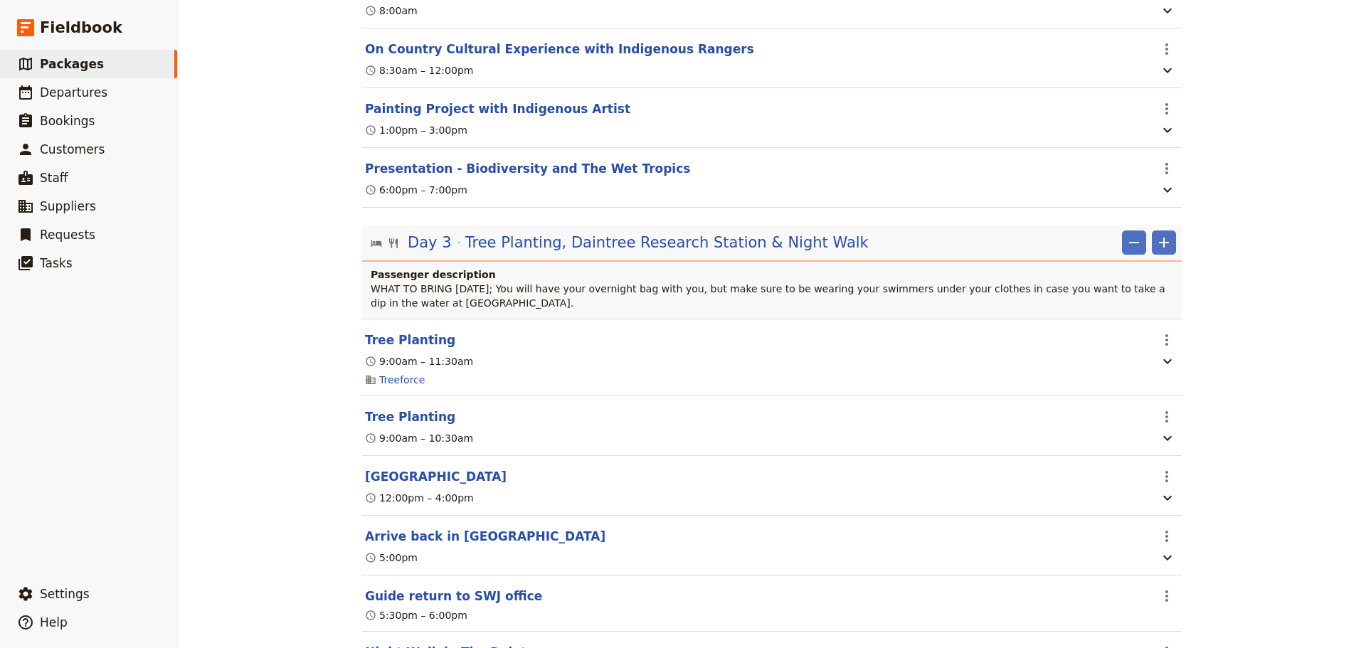
click at [712, 232] on span "Tree Planting, Daintree Research Station & Night Walk" at bounding box center [667, 242] width 404 height 21
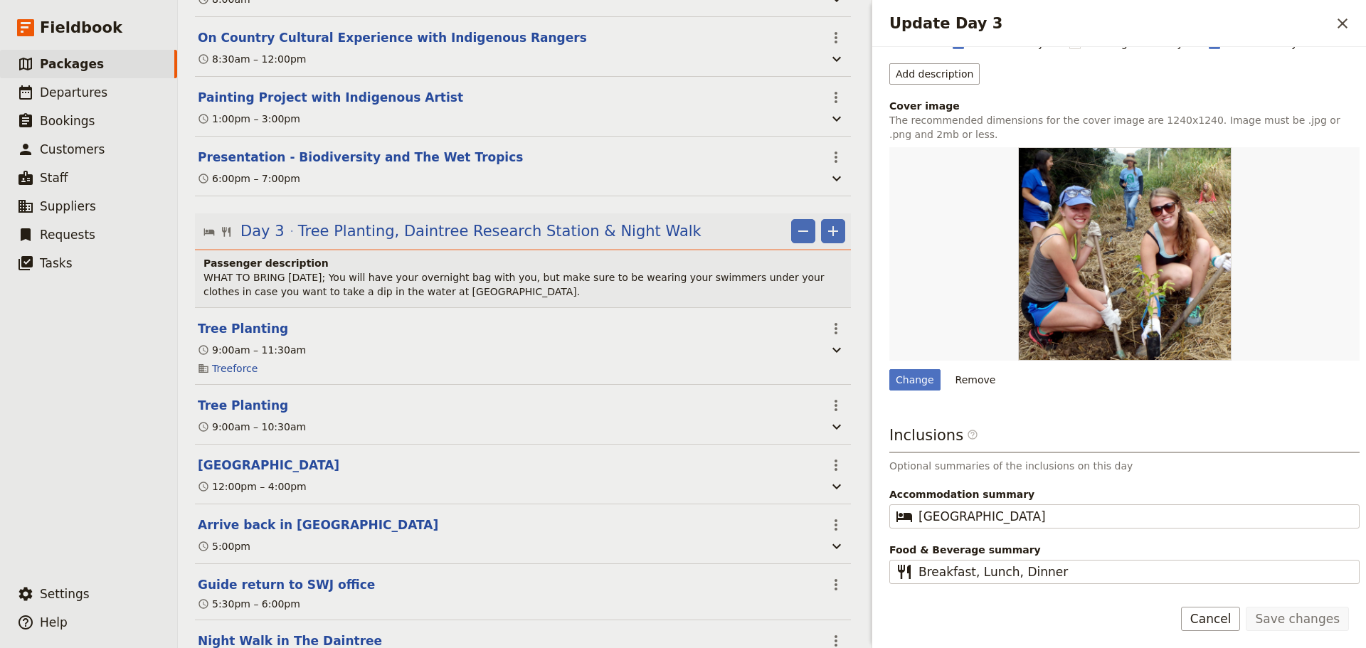
scroll to position [0, 0]
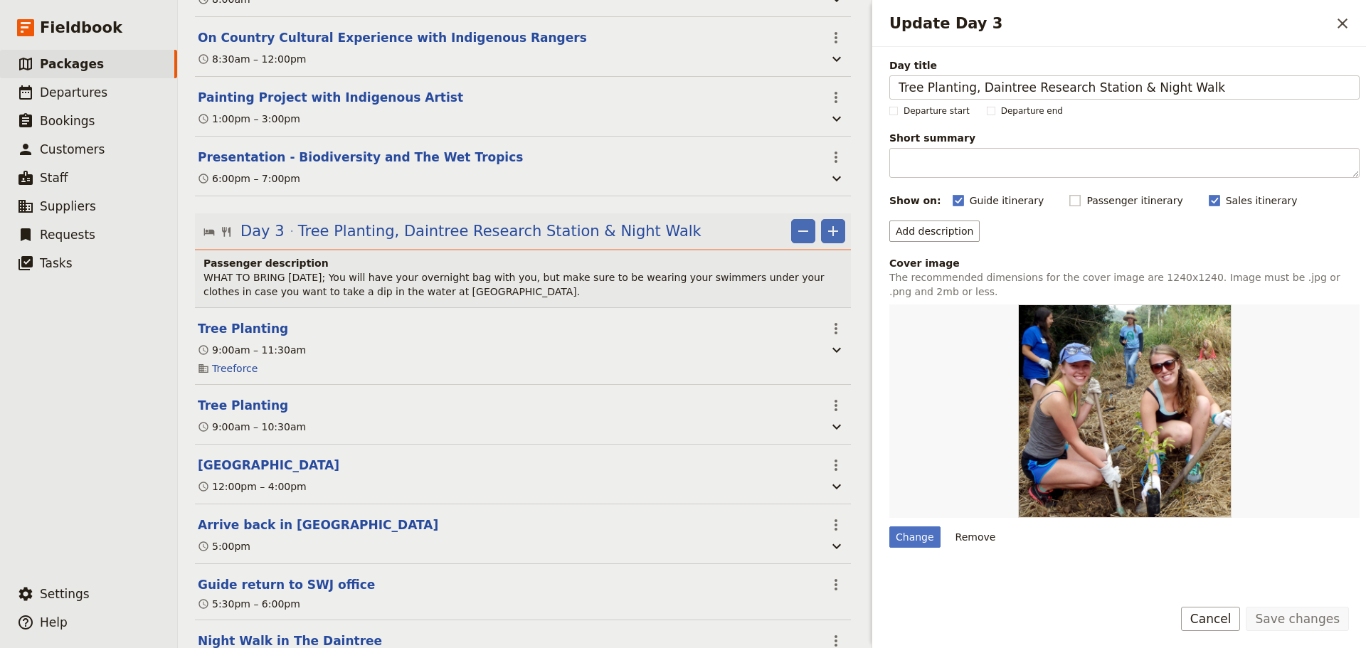
click at [1070, 199] on rect "Update Day 3" at bounding box center [1075, 200] width 11 height 11
click at [1069, 194] on input "Passenger itinerary" at bounding box center [1069, 193] width 1 height 1
checkbox input "true"
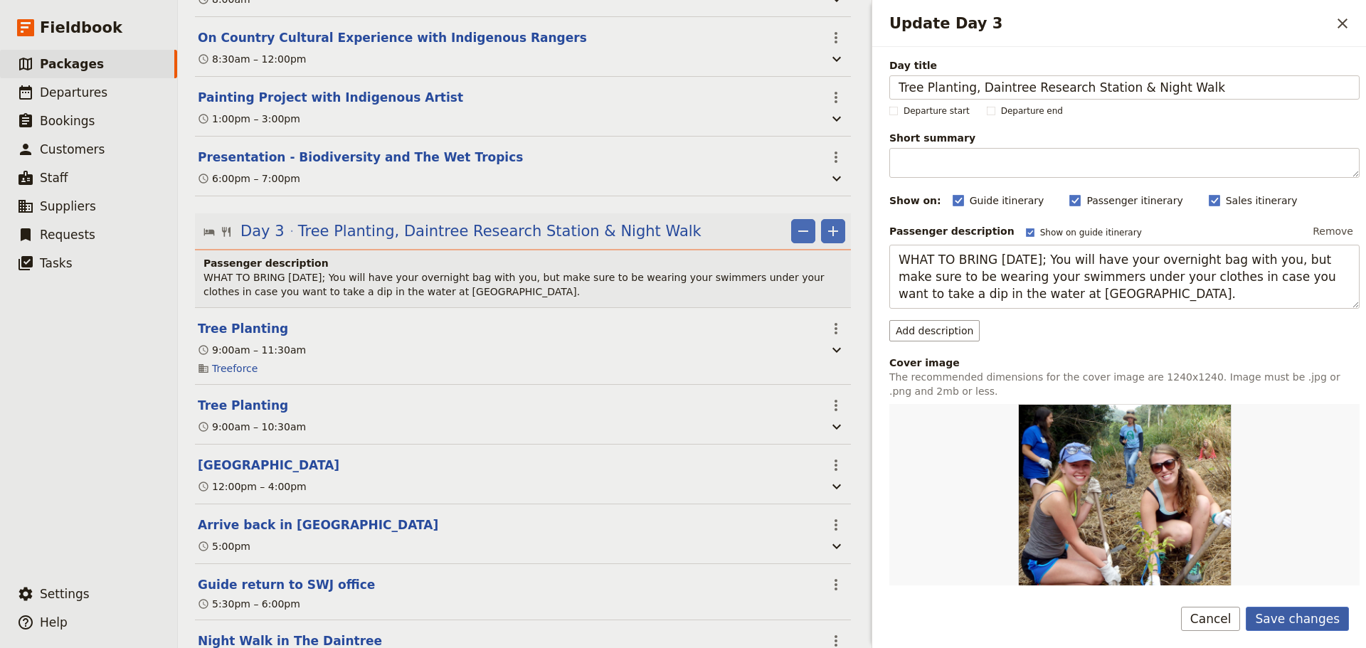
click at [1295, 616] on button "Save changes" at bounding box center [1297, 619] width 103 height 24
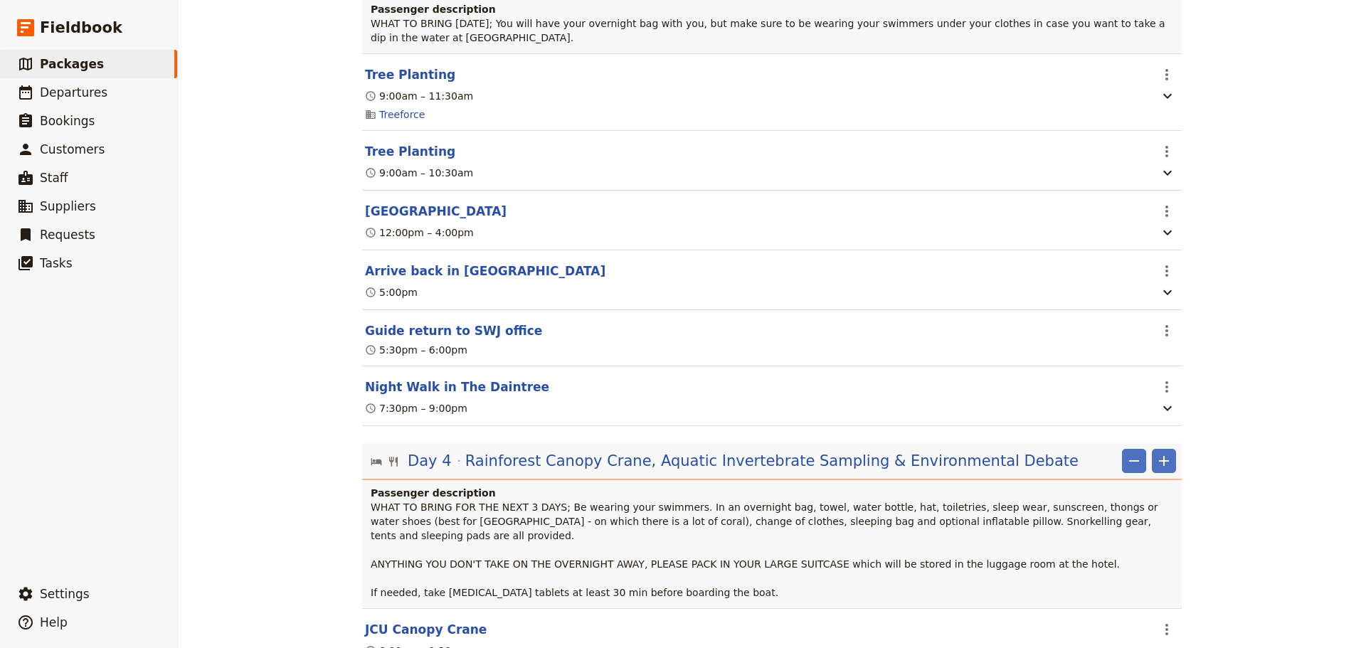
scroll to position [1898, 0]
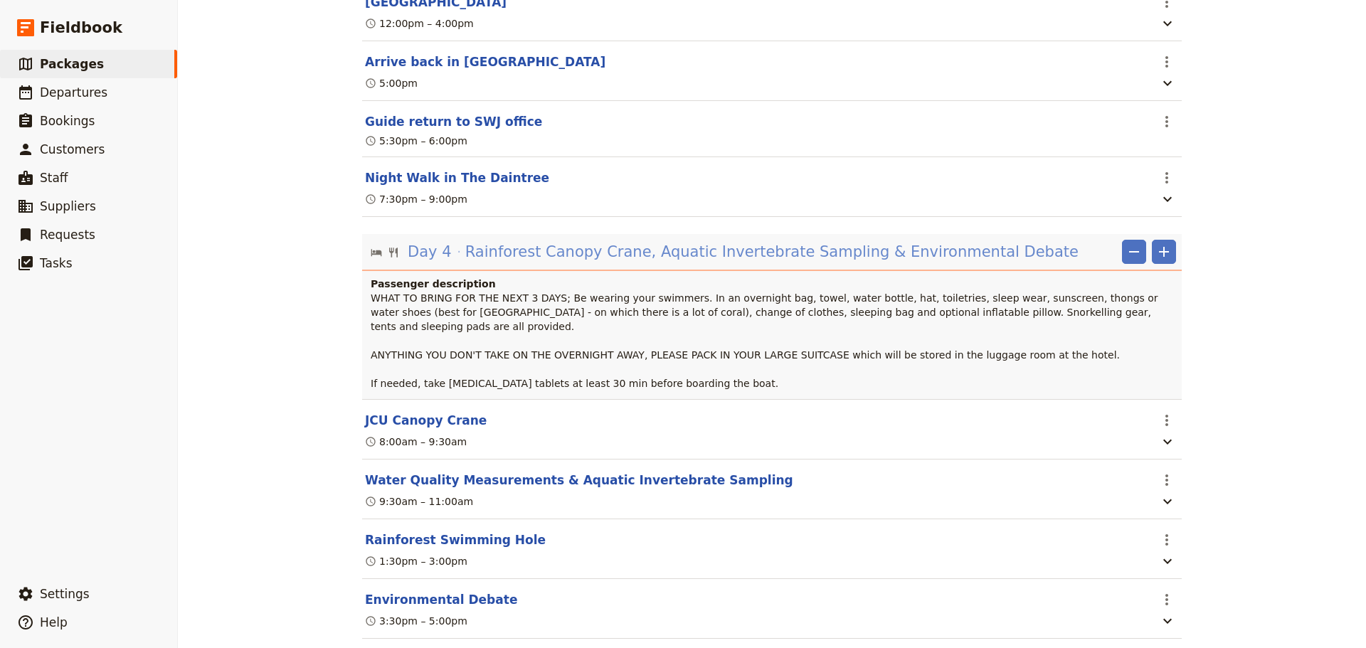
click at [672, 245] on span "Rainforest Canopy Crane, Aquatic Invertebrate Sampling & Environmental Debate" at bounding box center [771, 251] width 613 height 21
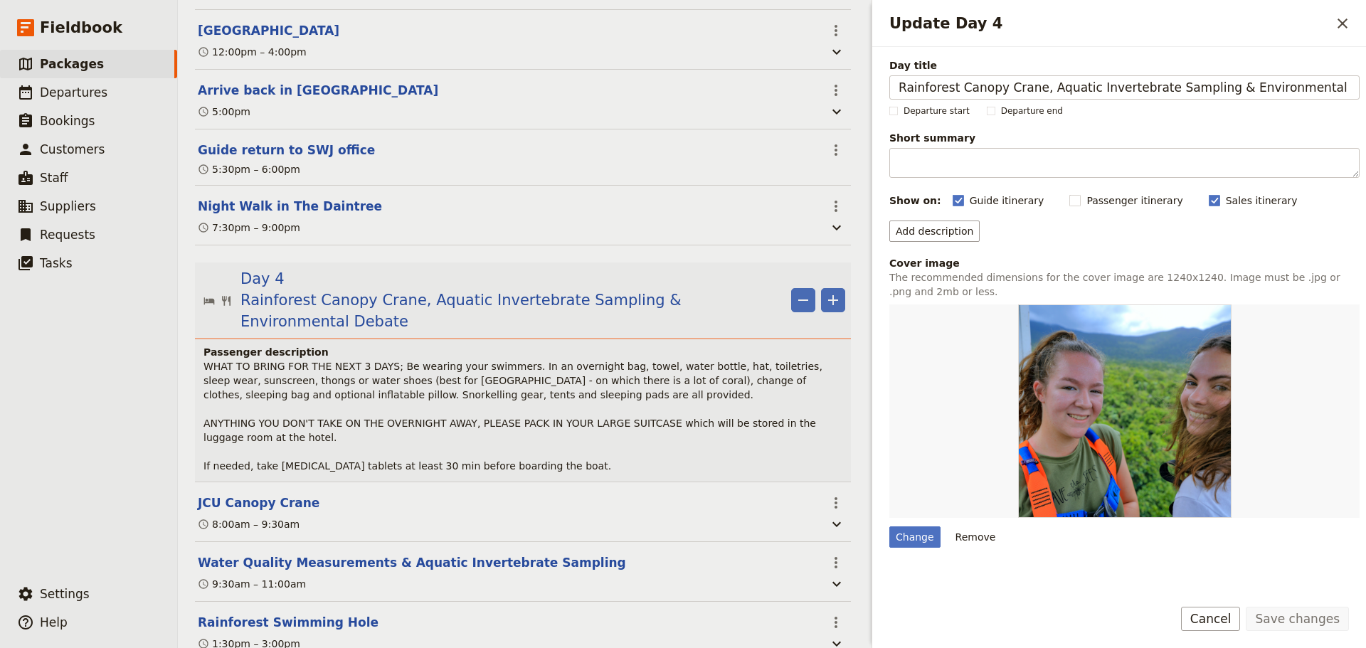
scroll to position [1938, 0]
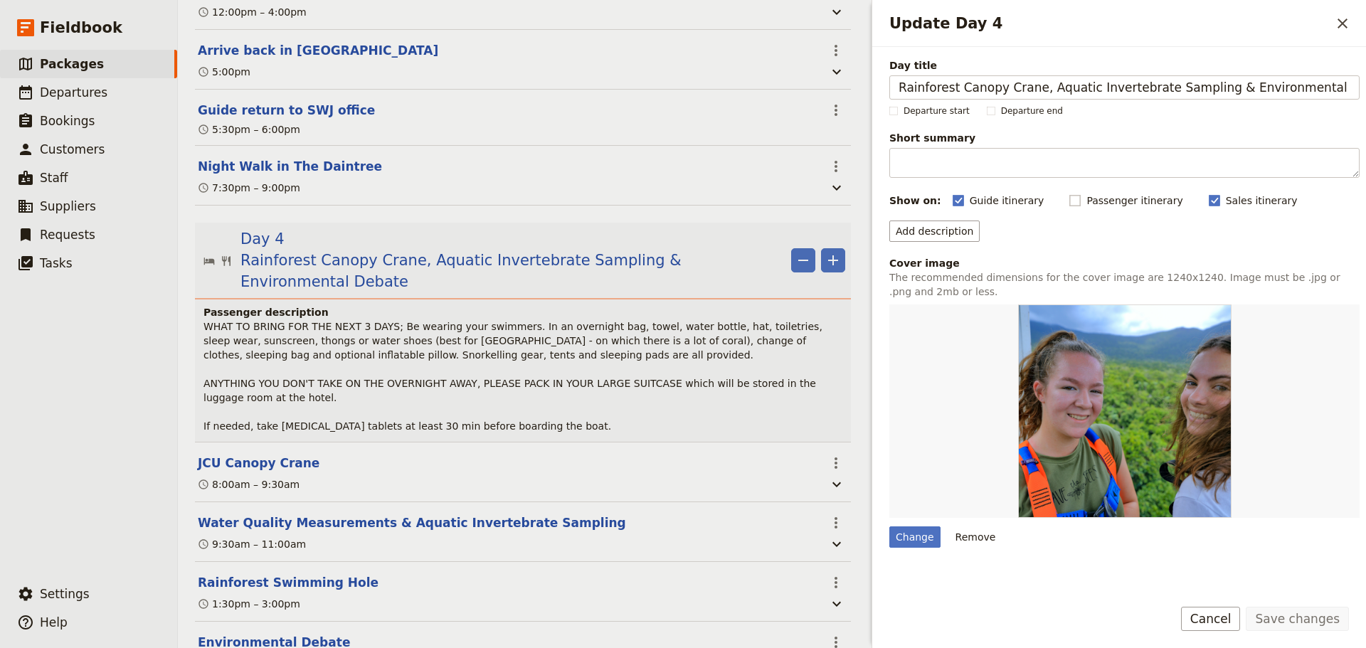
click at [1070, 197] on rect "Update Day 4" at bounding box center [1075, 200] width 11 height 11
click at [1069, 194] on input "Passenger itinerary" at bounding box center [1069, 193] width 1 height 1
checkbox input "true"
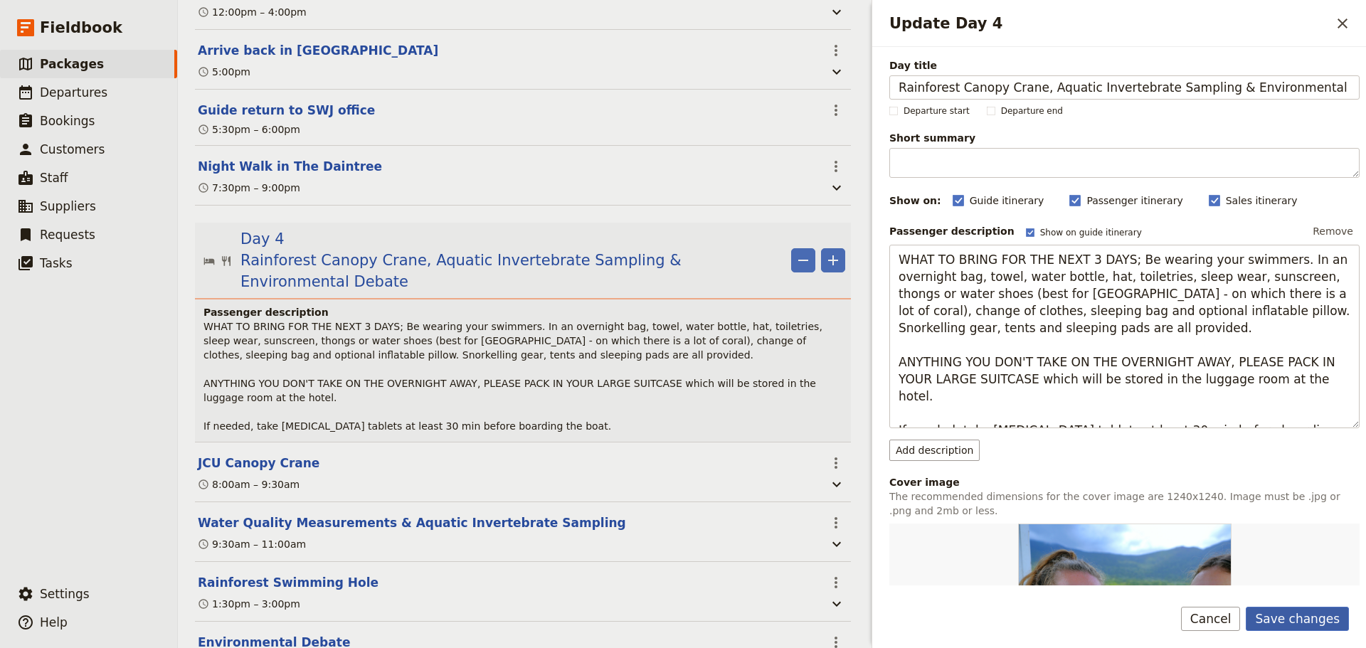
click at [1307, 619] on button "Save changes" at bounding box center [1297, 619] width 103 height 24
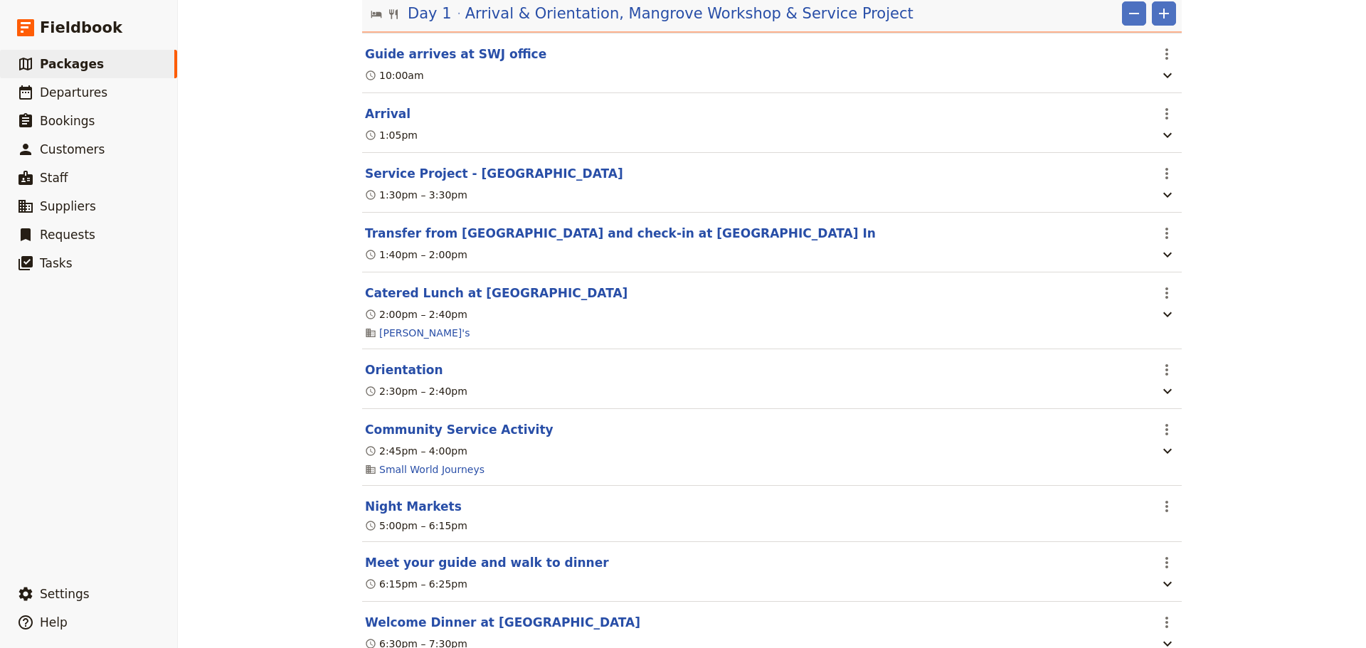
scroll to position [0, 0]
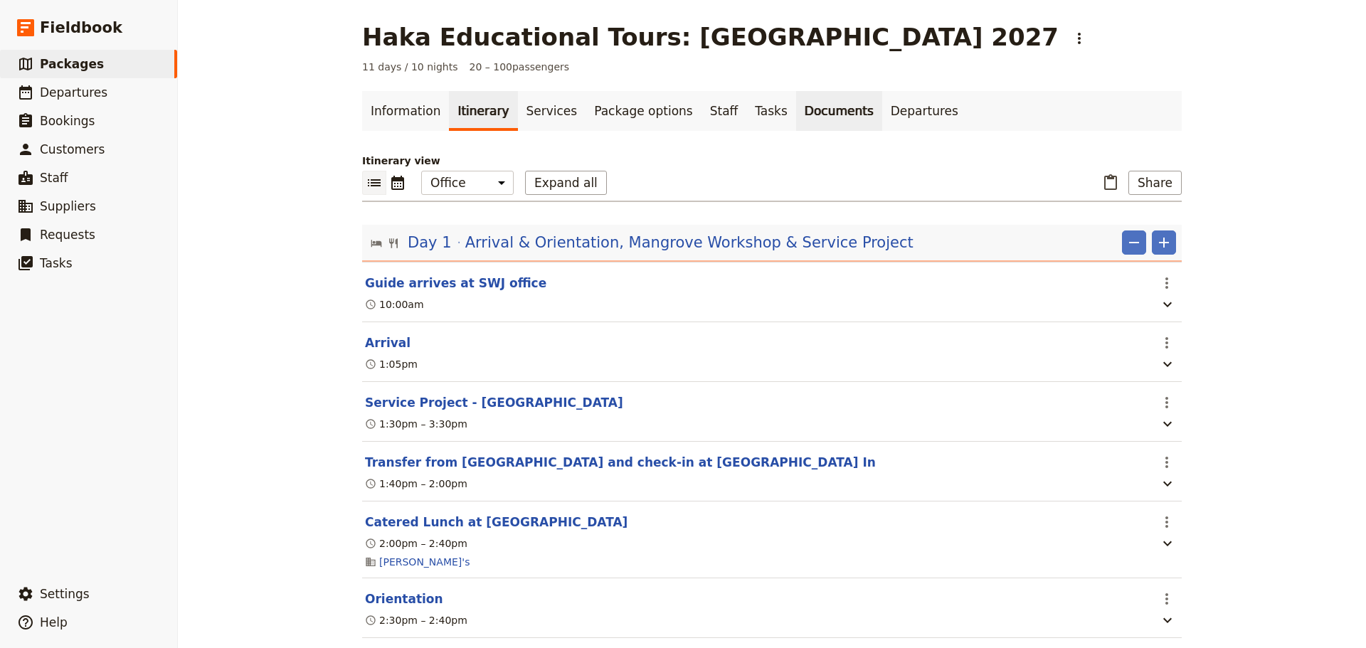
click at [796, 112] on link "Documents" at bounding box center [839, 111] width 86 height 40
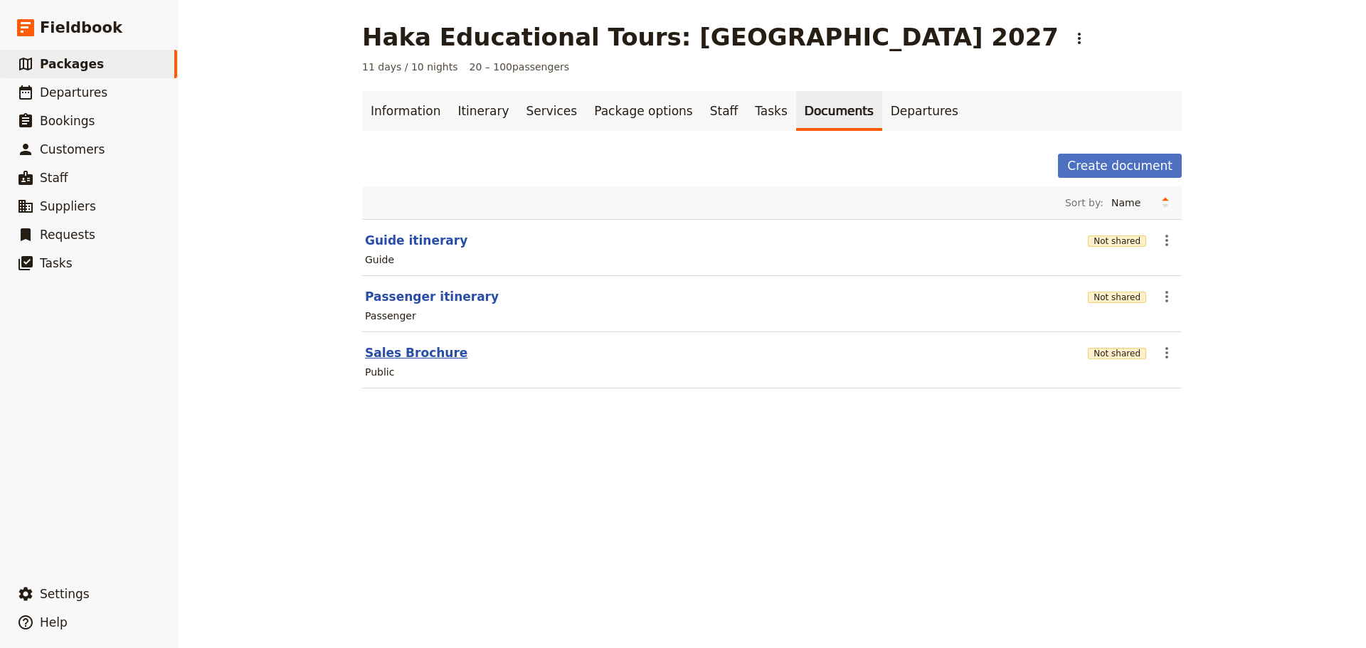
click at [409, 354] on button "Sales Brochure" at bounding box center [416, 352] width 102 height 17
select select "DEFAULT"
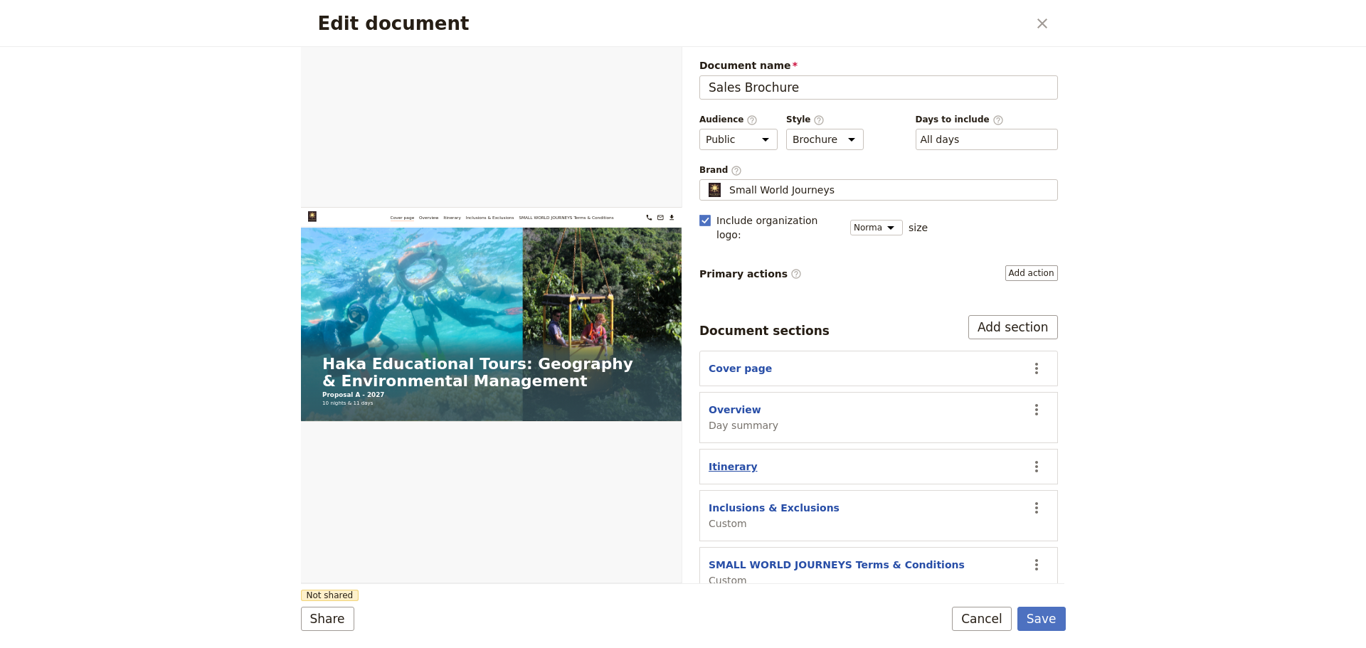
click at [732, 460] on button "Itinerary" at bounding box center [733, 467] width 49 height 14
select select "ITINERARY"
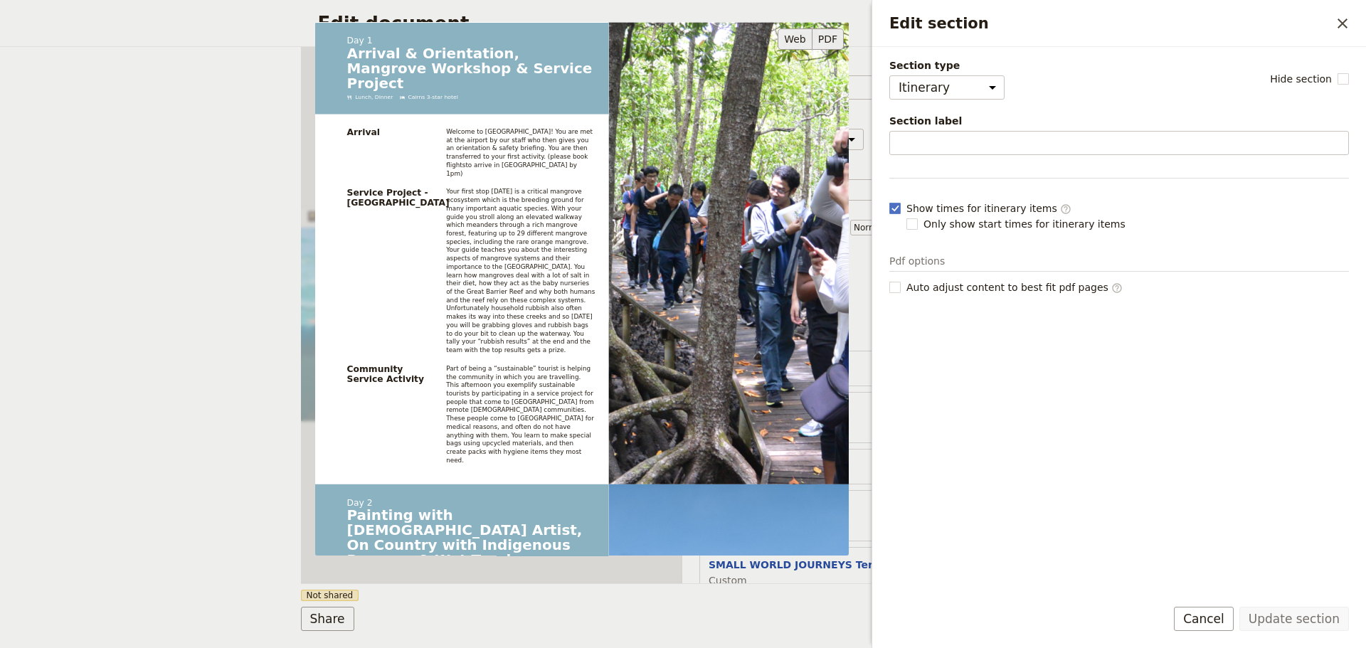
click at [829, 43] on button "PDF" at bounding box center [828, 38] width 31 height 21
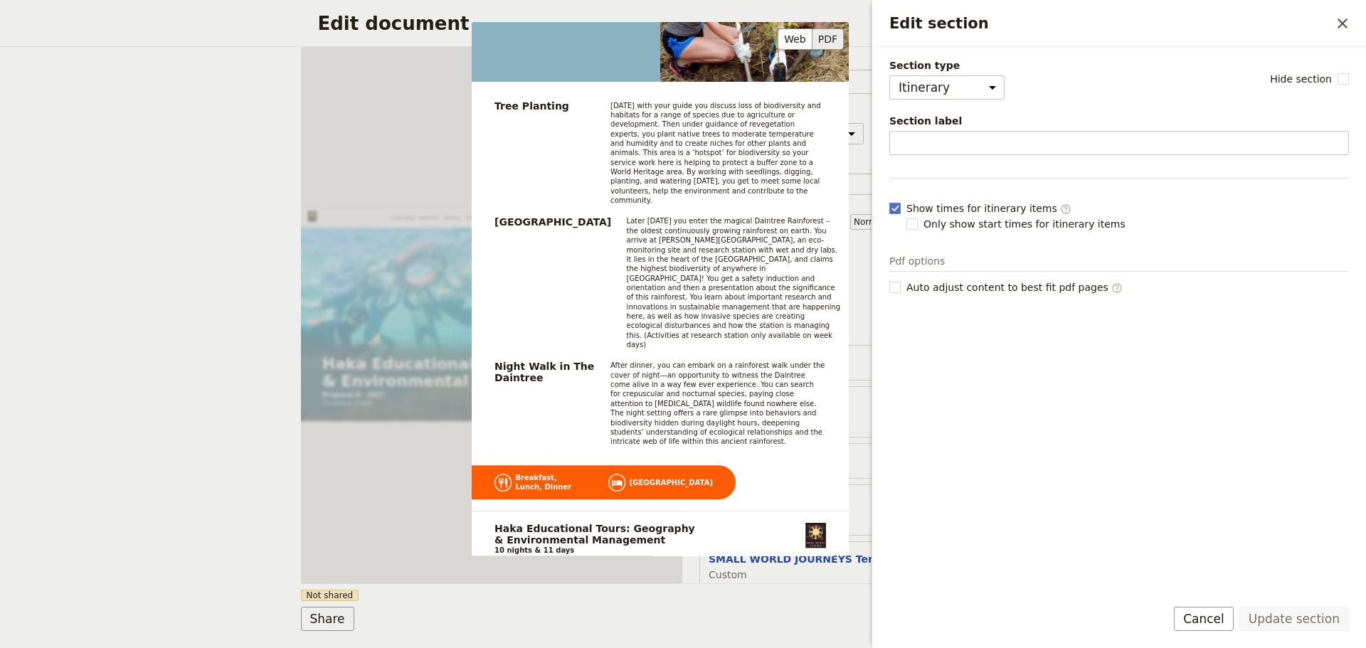
scroll to position [2728, 0]
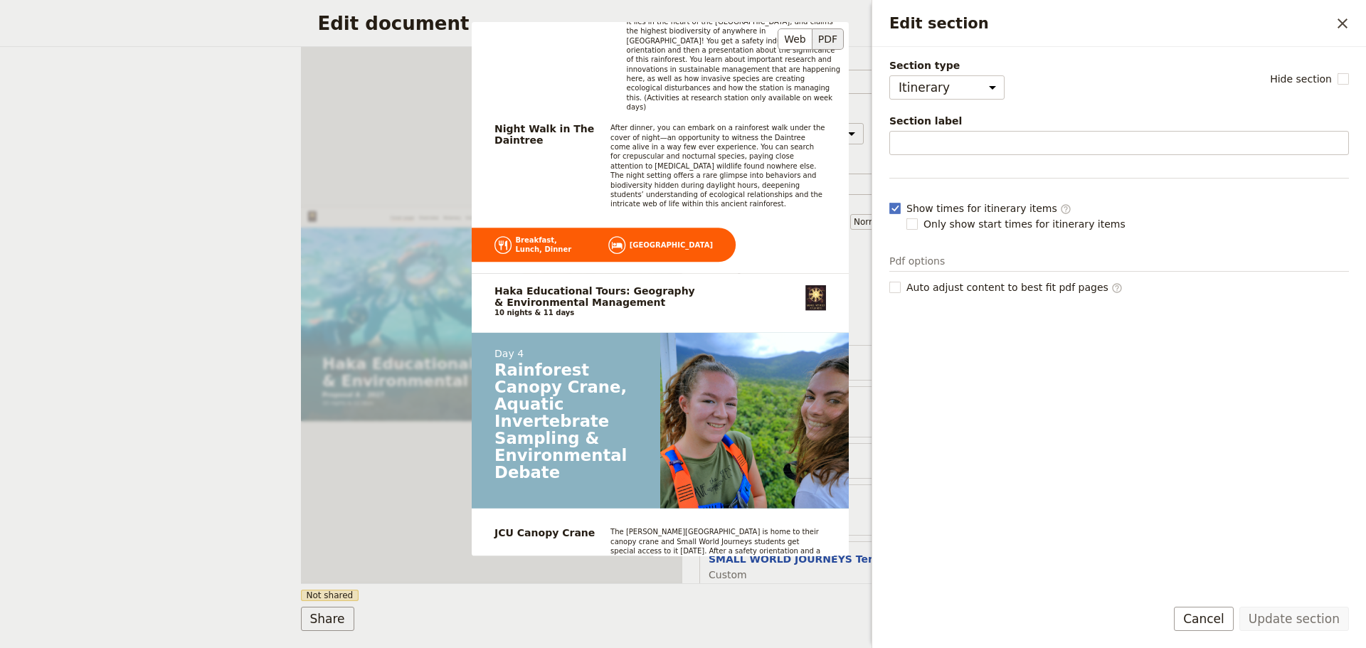
drag, startPoint x: 791, startPoint y: 360, endPoint x: 749, endPoint y: 369, distance: 43.5
click at [749, 528] on p "The [PERSON_NAME][GEOGRAPHIC_DATA] is home to their canopy crane and Small Worl…" at bounding box center [719, 585] width 216 height 114
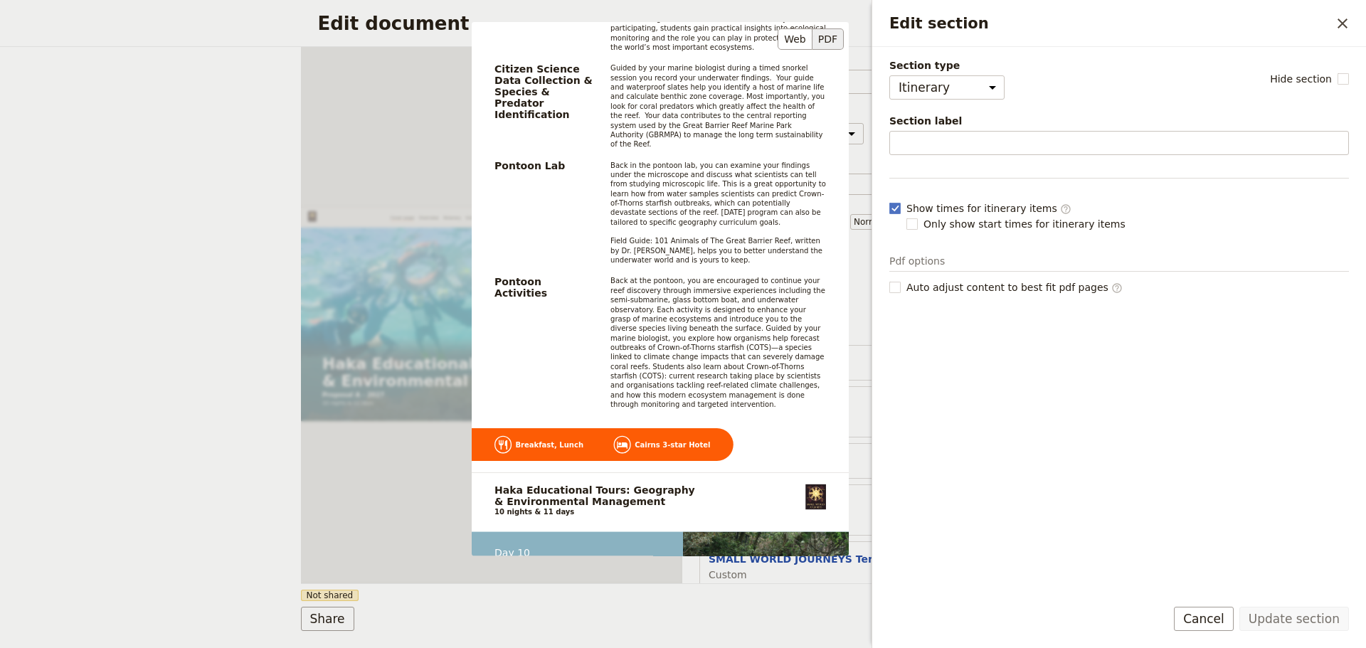
scroll to position [9644, 0]
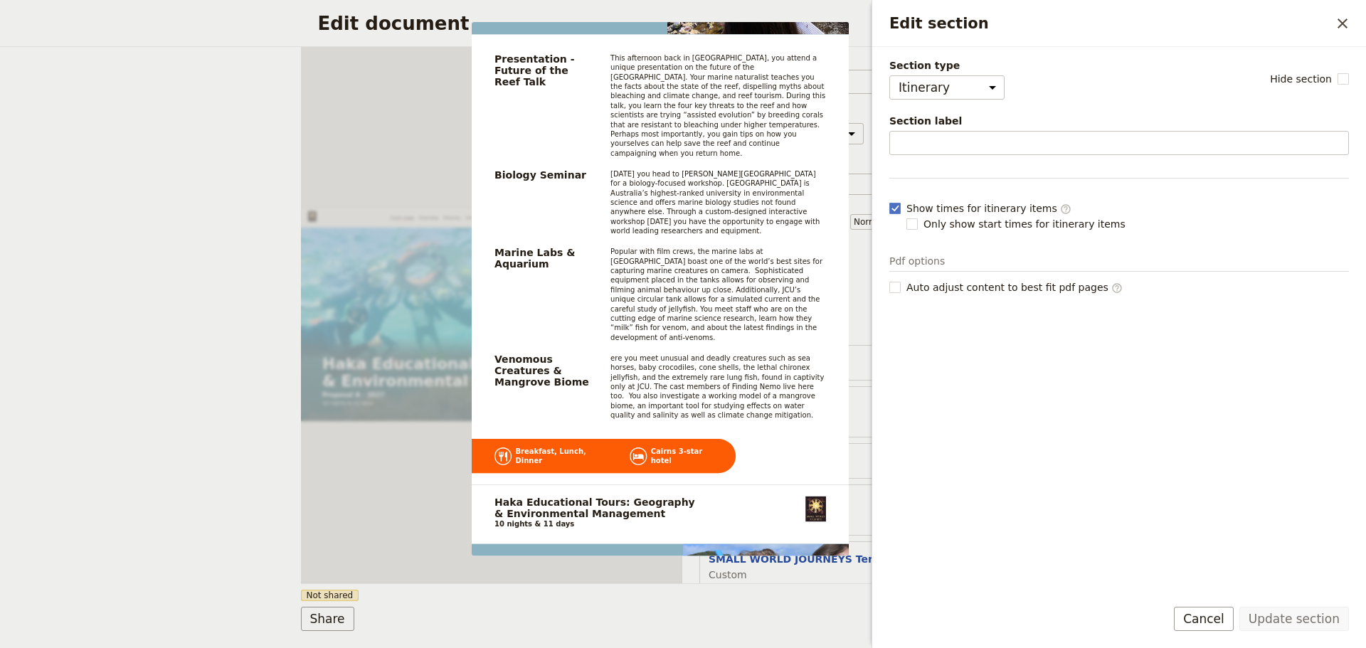
scroll to position [6916, 0]
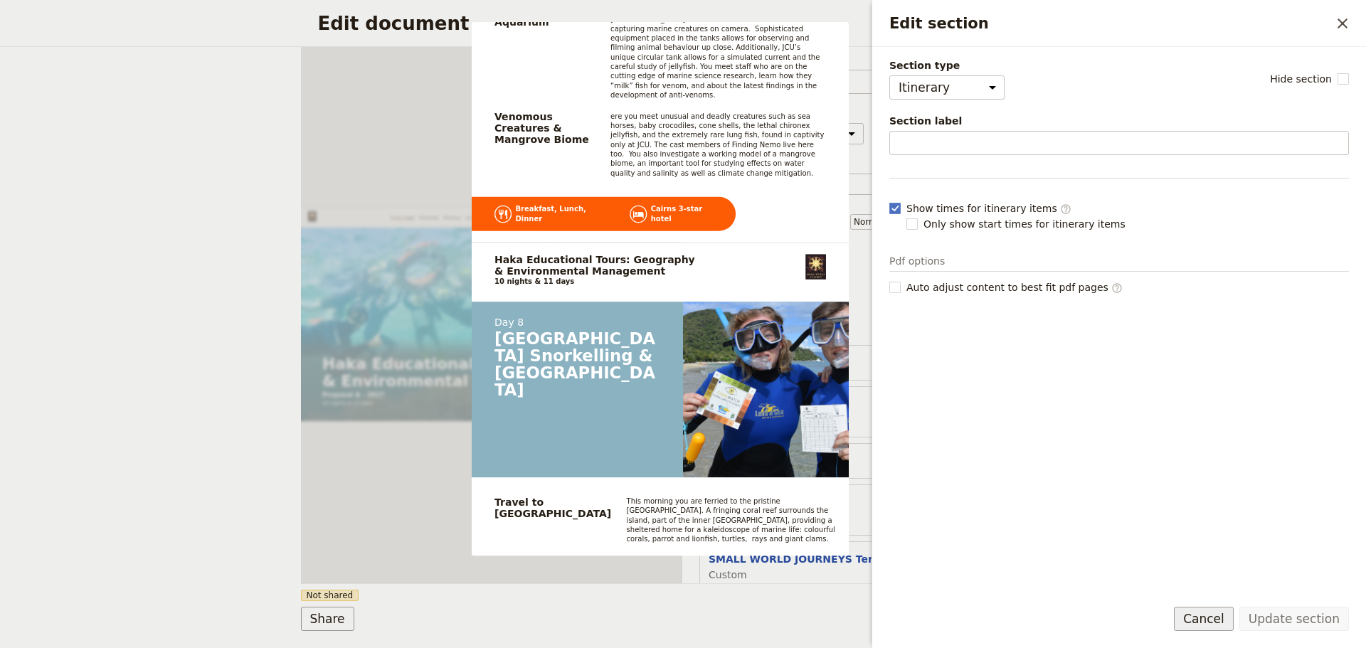
click at [1196, 620] on button "Cancel" at bounding box center [1204, 619] width 60 height 24
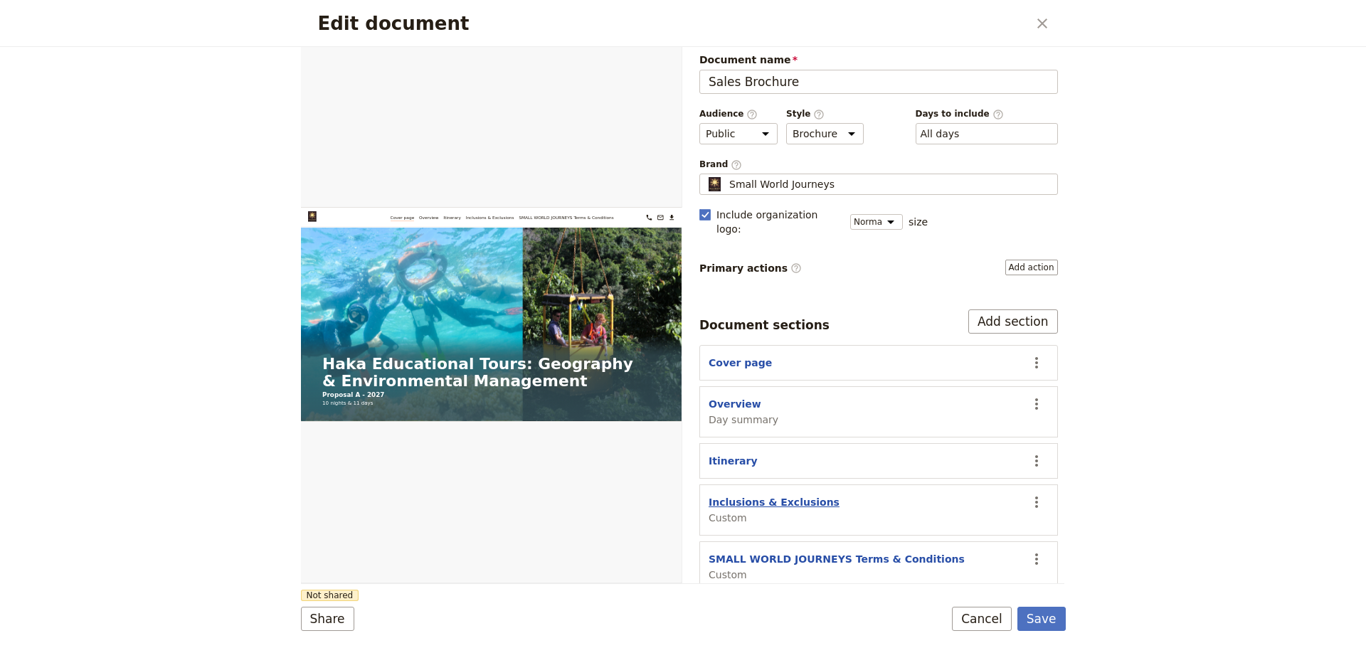
click at [776, 495] on button "Inclusions & Exclusions" at bounding box center [774, 502] width 131 height 14
select select "CUSTOM"
select select "default"
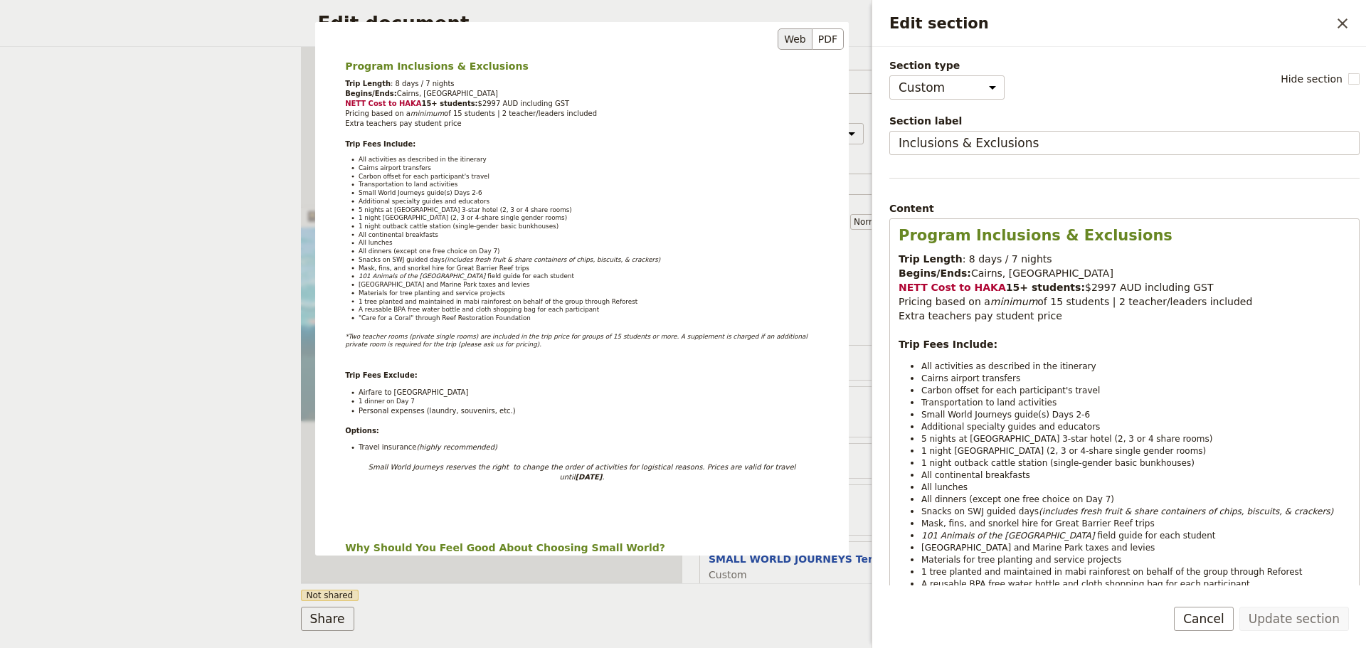
scroll to position [0, 0]
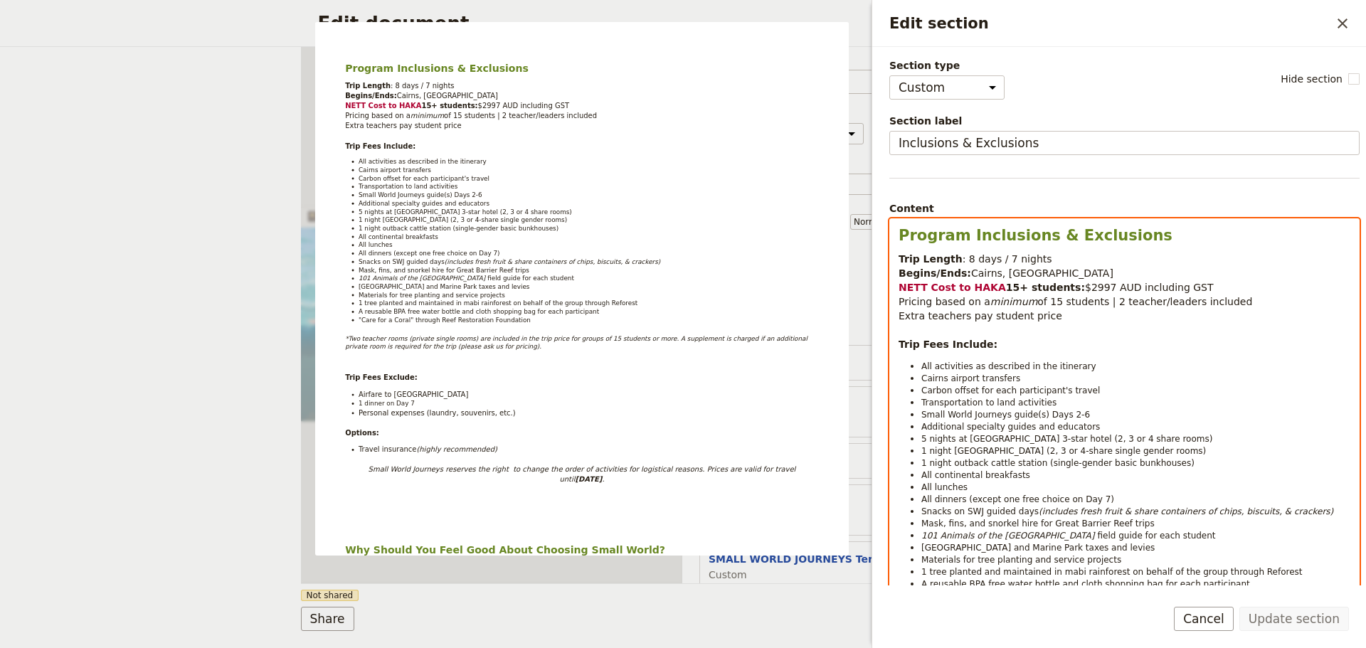
click at [963, 258] on span ": 8 days / 7 nights" at bounding box center [1008, 258] width 90 height 11
click at [1003, 254] on span ": 11 days / 7 nights" at bounding box center [1011, 258] width 96 height 11
click at [1006, 286] on strong "15+ students:" at bounding box center [1045, 287] width 79 height 11
drag, startPoint x: 1086, startPoint y: 283, endPoint x: 1067, endPoint y: 283, distance: 19.2
click at [1085, 283] on span "$2997 AUD including GST" at bounding box center [1149, 287] width 129 height 11
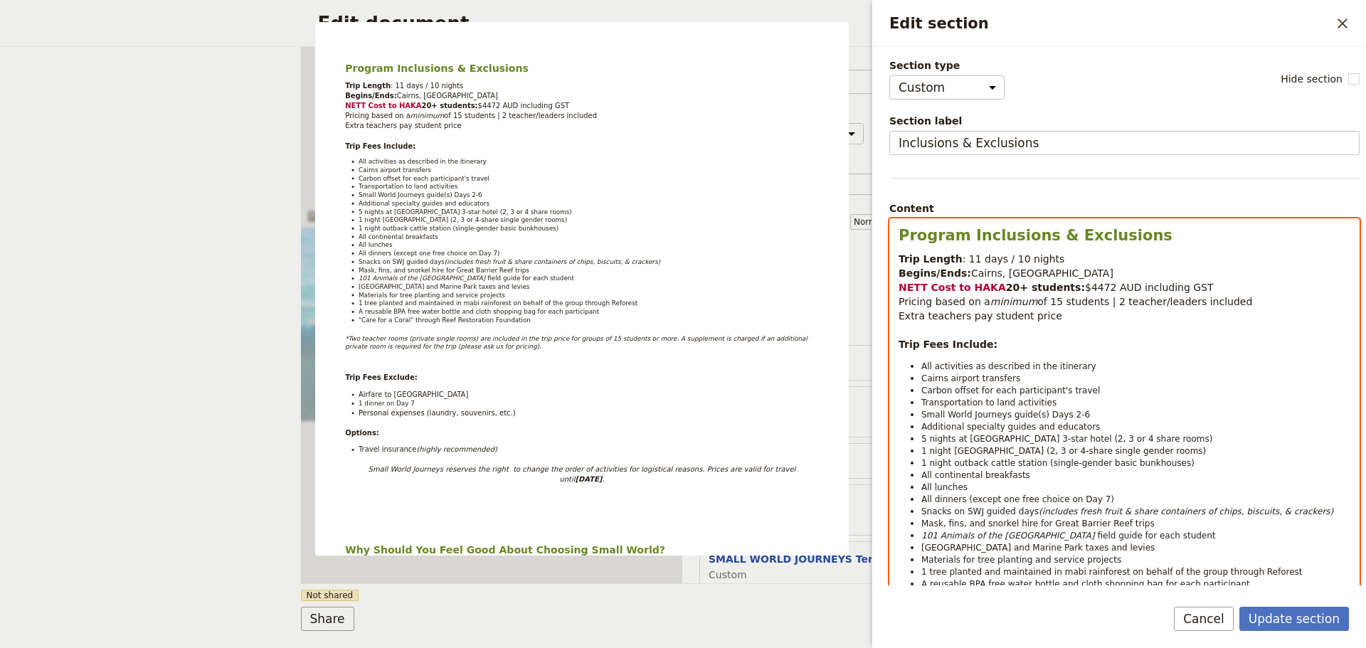
click at [1048, 305] on span "of 15 students | 2 teacher/leaders included" at bounding box center [1145, 301] width 215 height 11
click at [1104, 305] on span "of 20 students | 2 teacher/leaders included" at bounding box center [1145, 301] width 215 height 11
click at [1217, 372] on li "Cairns airport transfers" at bounding box center [1136, 378] width 429 height 12
select select "paragraph"
click at [1093, 331] on p "Trip Length : 11 days / 10 nights Begins/Ends: [GEOGRAPHIC_DATA], [GEOGRAPHIC_D…" at bounding box center [1125, 302] width 452 height 100
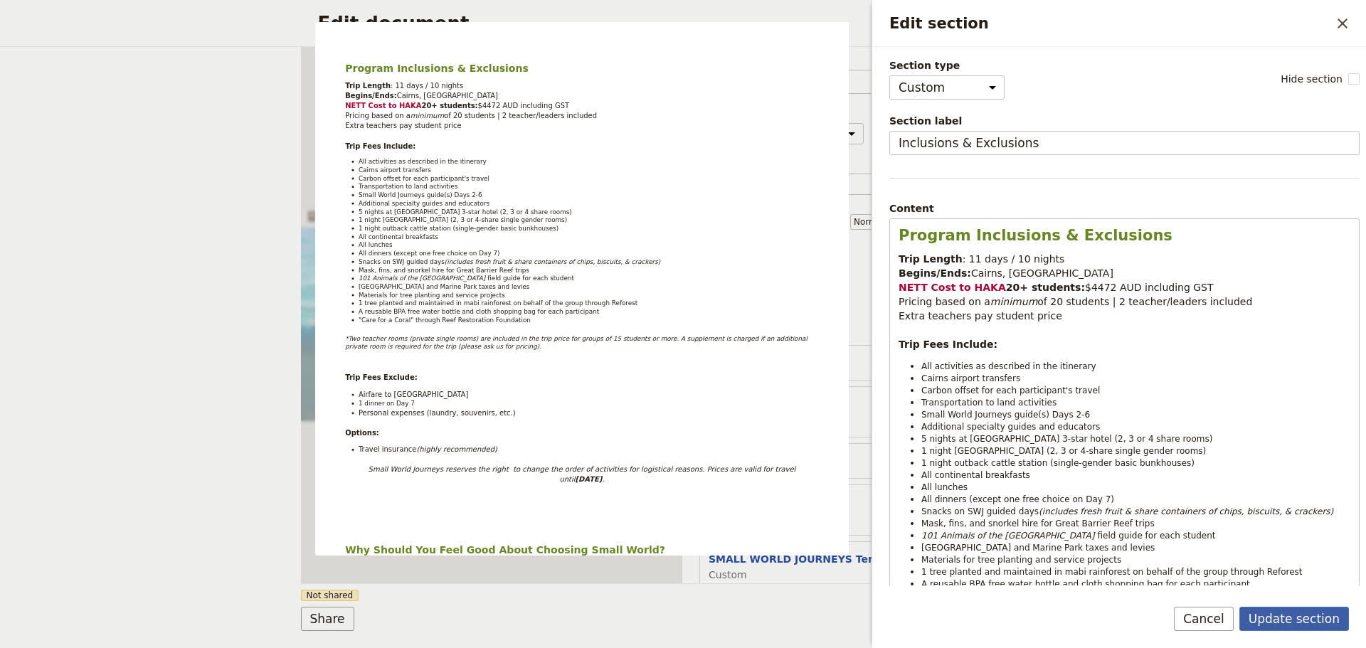
click at [1293, 624] on button "Update section" at bounding box center [1295, 619] width 110 height 24
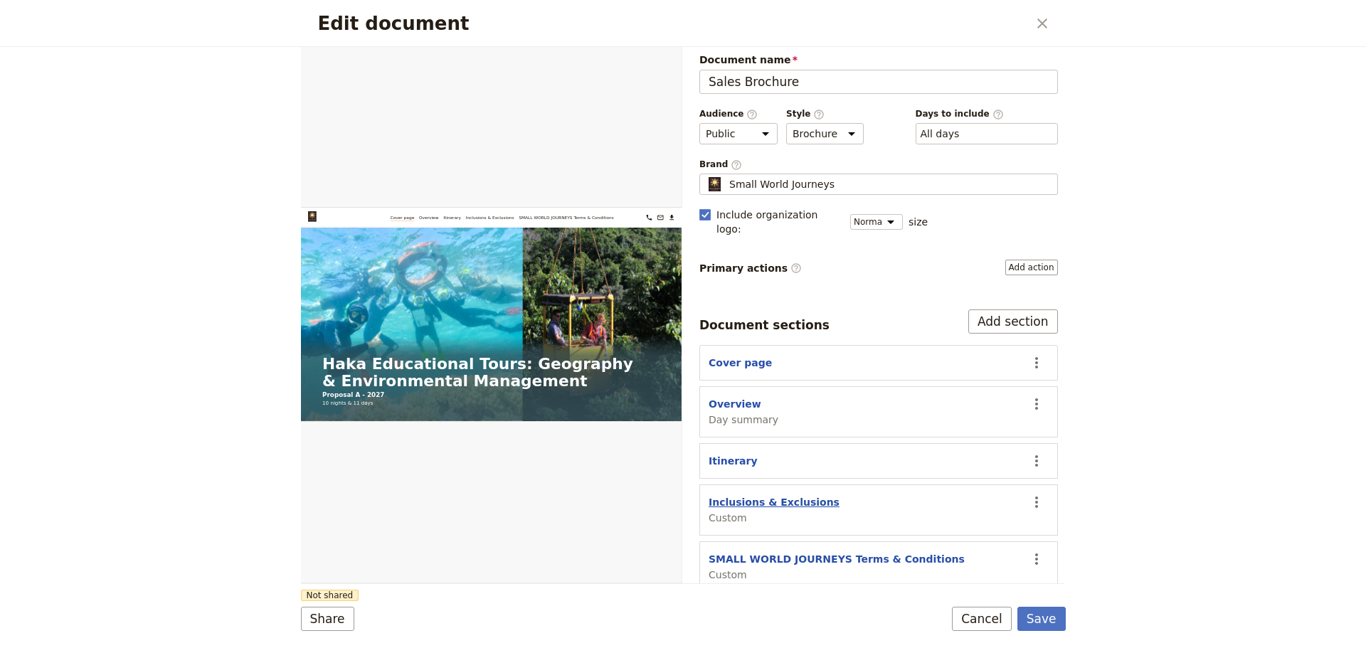
click at [732, 495] on button "Inclusions & Exclusions" at bounding box center [774, 502] width 131 height 14
select select "CUSTOM"
select select "default"
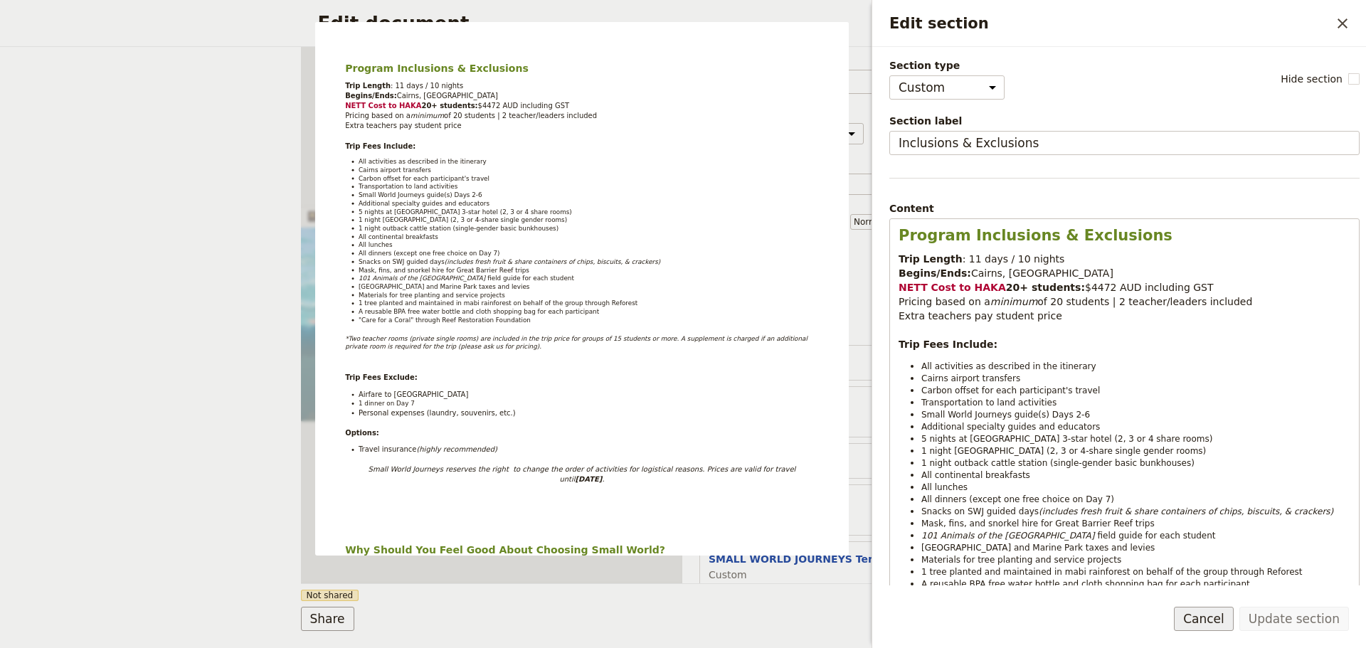
click at [1211, 620] on button "Cancel" at bounding box center [1204, 619] width 60 height 24
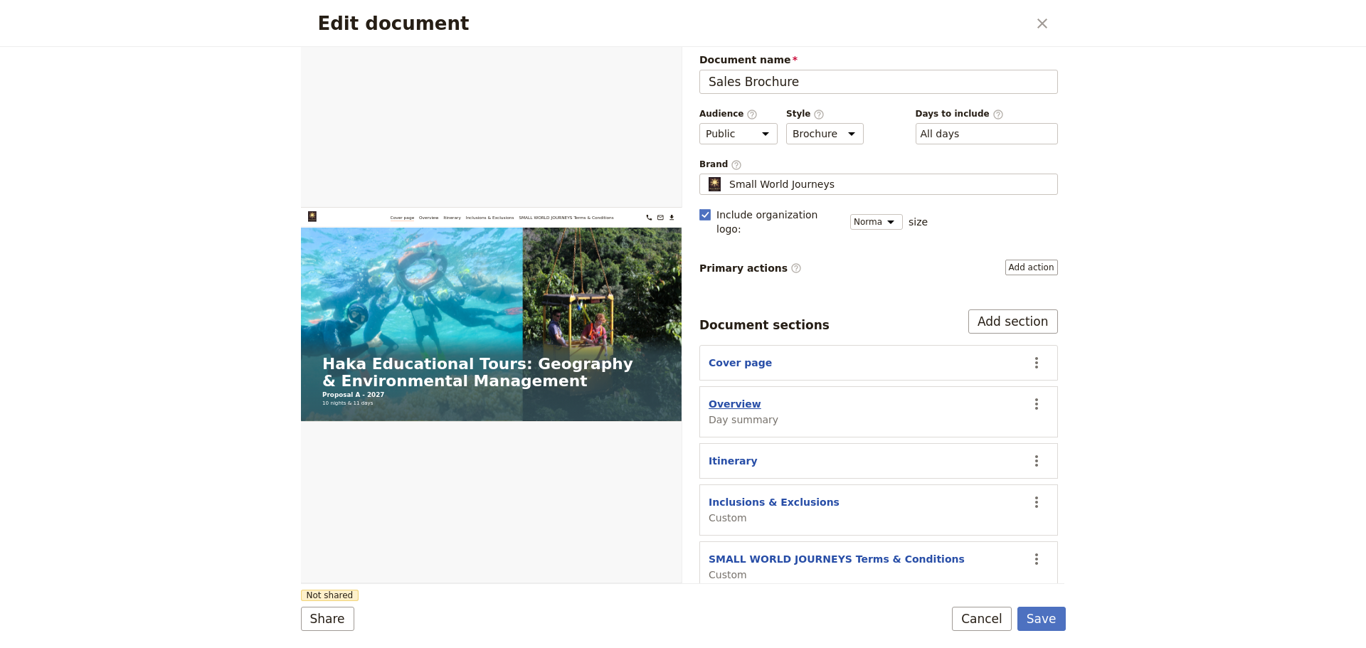
click at [731, 397] on button "Overview" at bounding box center [735, 404] width 53 height 14
select select "DAY_SUMMARY"
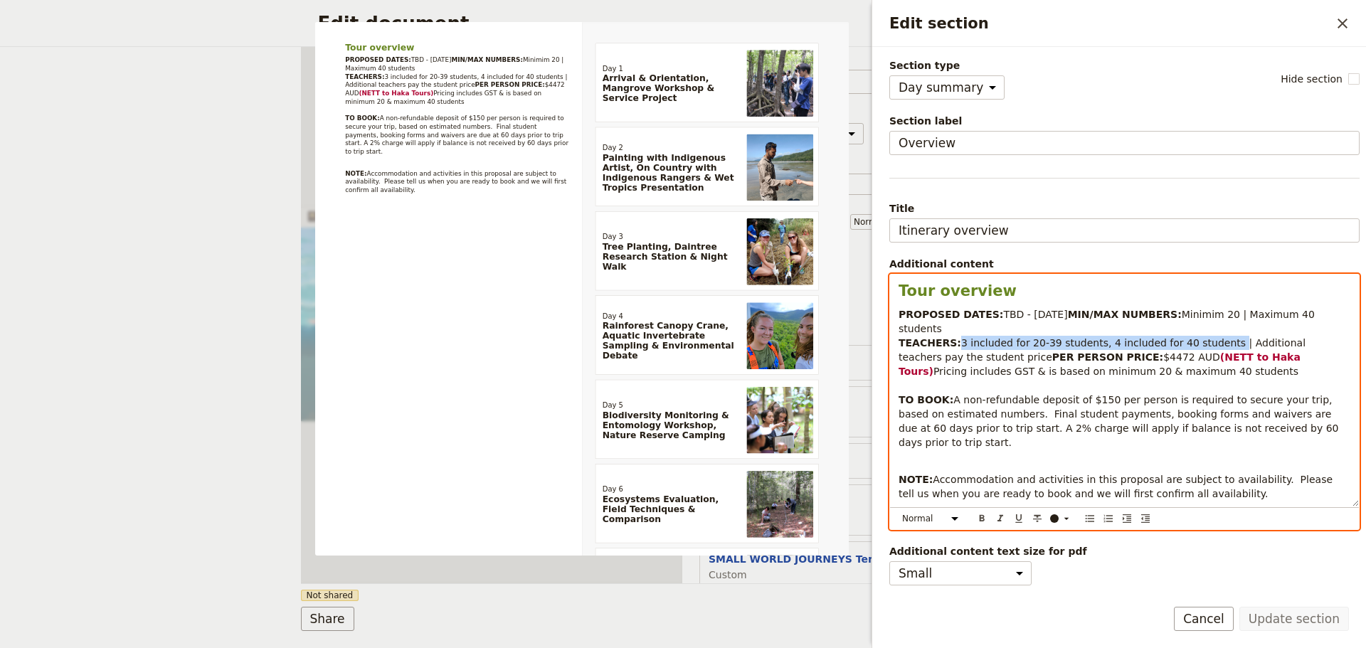
drag, startPoint x: 955, startPoint y: 342, endPoint x: 1204, endPoint y: 342, distance: 249.1
click at [1204, 342] on span "3 included for 20-39 students, 4 included for 40 students | Additional teachers…" at bounding box center [1104, 350] width 410 height 26
drag, startPoint x: 1205, startPoint y: 342, endPoint x: 956, endPoint y: 336, distance: 249.2
click at [956, 337] on span "3 included for 20-39 students, 4 included for 40 students | Additional teachers…" at bounding box center [1104, 350] width 410 height 26
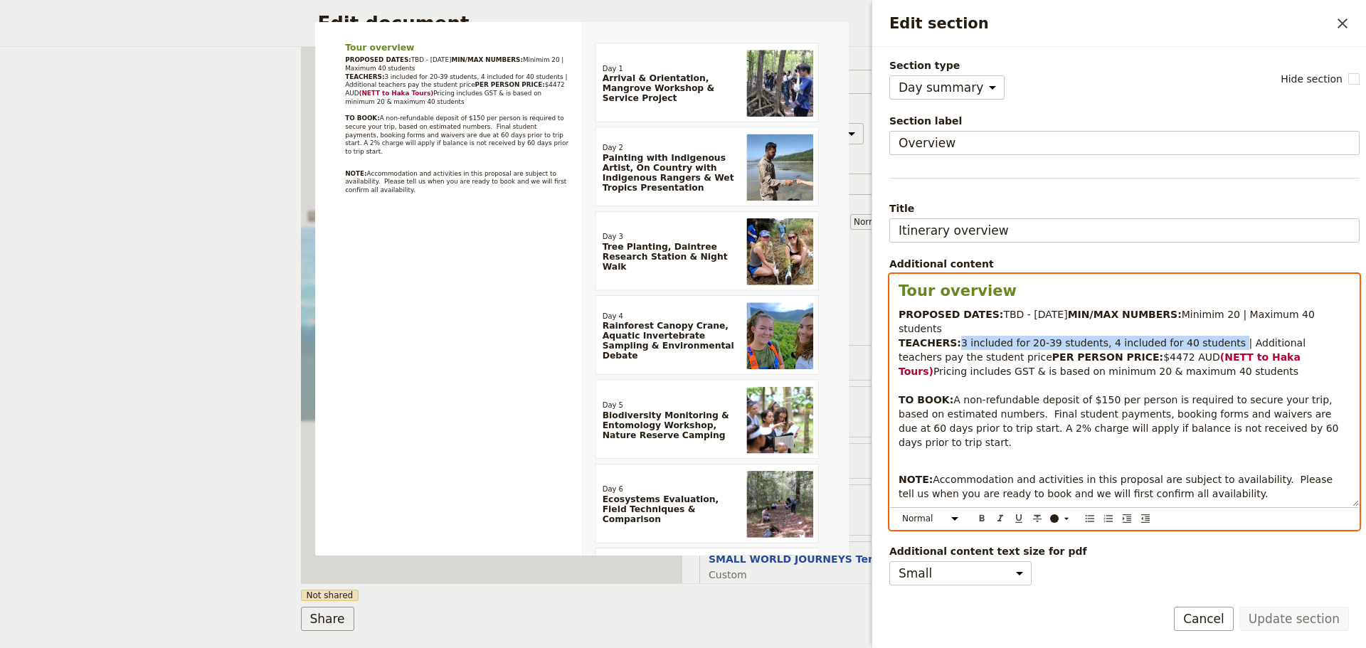
copy span "3 included for 20-39 students, 4 included for 40 students"
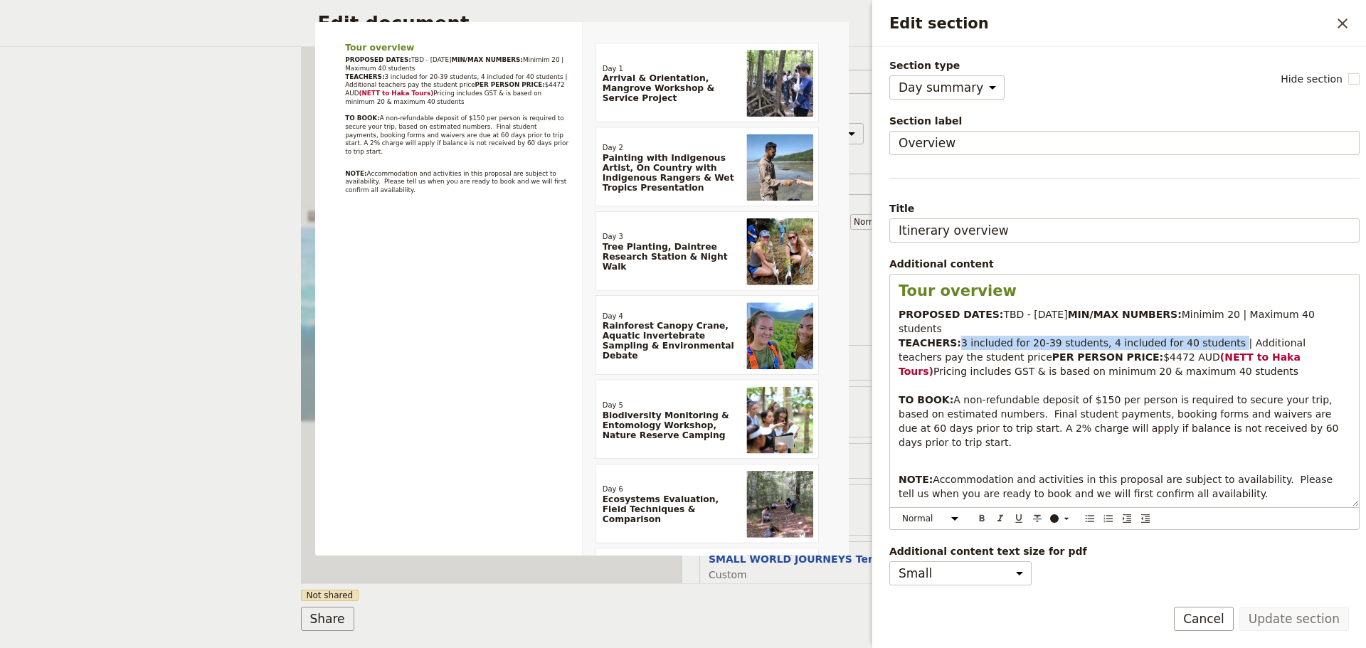
click at [1226, 627] on button "Cancel" at bounding box center [1204, 619] width 60 height 24
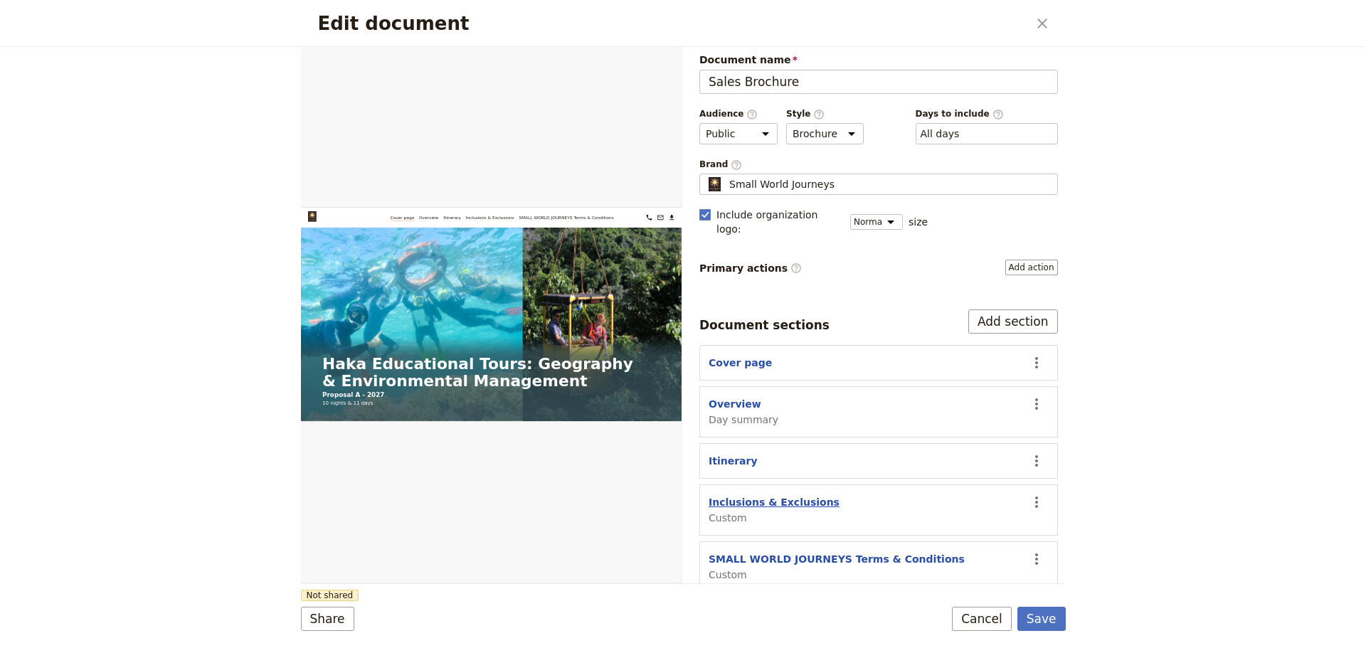
click at [770, 495] on button "Inclusions & Exclusions" at bounding box center [774, 502] width 131 height 14
select select "CUSTOM"
select select "default"
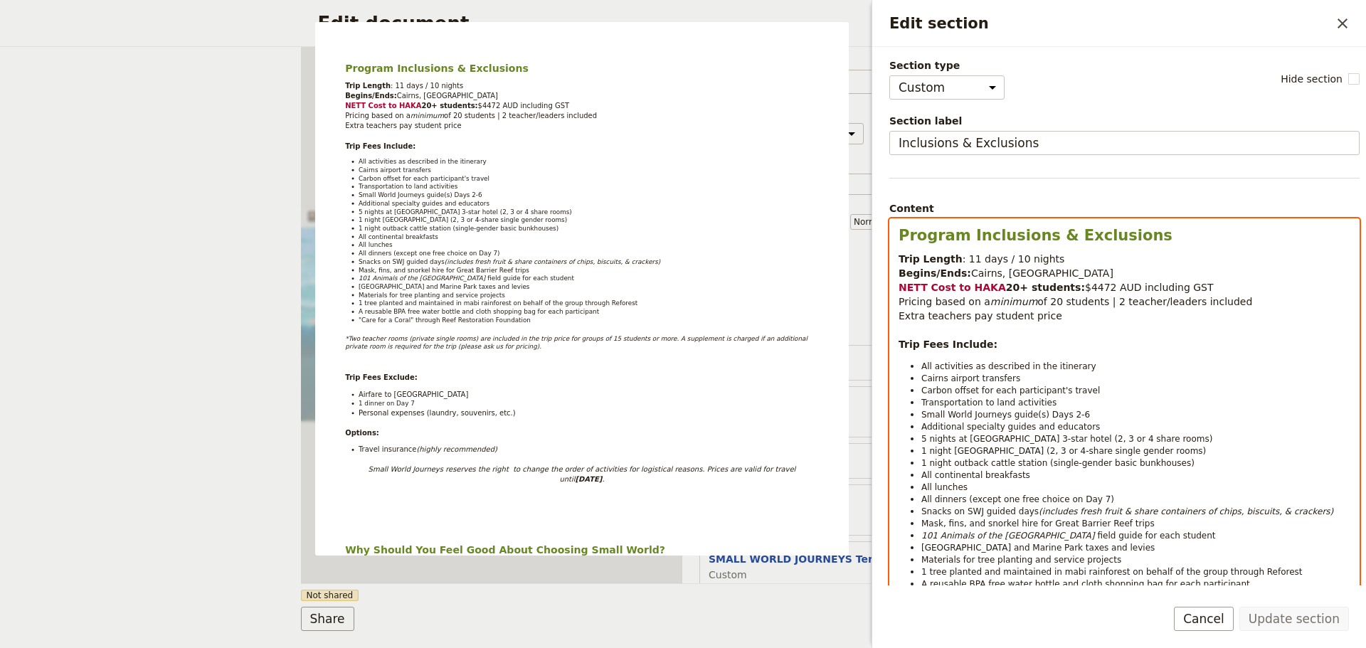
click at [1164, 325] on p "Trip Length : 11 days / 10 nights Begins/Ends: [GEOGRAPHIC_DATA], [GEOGRAPHIC_D…" at bounding box center [1125, 302] width 452 height 100
click at [1093, 314] on p "Trip Length : 11 days / 10 nights Begins/Ends: [GEOGRAPHIC_DATA], [GEOGRAPHIC_D…" at bounding box center [1125, 302] width 452 height 100
drag, startPoint x: 1213, startPoint y: 304, endPoint x: 1096, endPoint y: 297, distance: 116.9
click at [1096, 297] on p "Trip Length : 11 days / 10 nights Begins/Ends: [GEOGRAPHIC_DATA], [GEOGRAPHIC_D…" at bounding box center [1125, 302] width 452 height 100
paste div "Edit section"
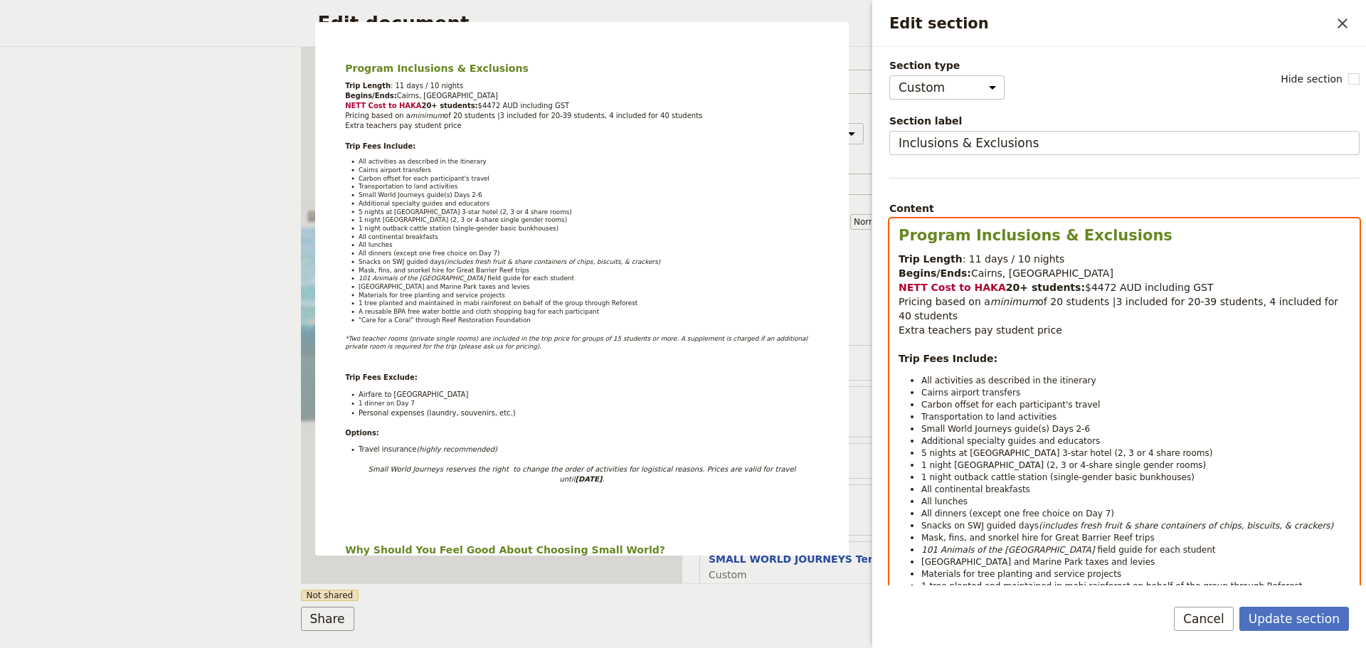
click at [1095, 302] on span "of 20 students |3 included for 20-39 students, 4 included for 40 students" at bounding box center [1120, 309] width 443 height 26
click at [1105, 305] on span "of 20 students | 3 included for 20-39 students, 4 included for 40 students" at bounding box center [1122, 309] width 446 height 26
click at [1114, 306] on span "of 20 students | 3 Teachersincluded for 20-39 students, 4 included for 40 stude…" at bounding box center [1113, 309] width 428 height 26
click at [1142, 302] on span "of 20 students | 3 teachersincluded for 20-39 students, 4 included for 40 stude…" at bounding box center [1112, 309] width 427 height 26
click at [1100, 302] on span "of 20 students | 3 teachers included for 20-39 students, 4 included for 40 stud…" at bounding box center [1114, 309] width 431 height 26
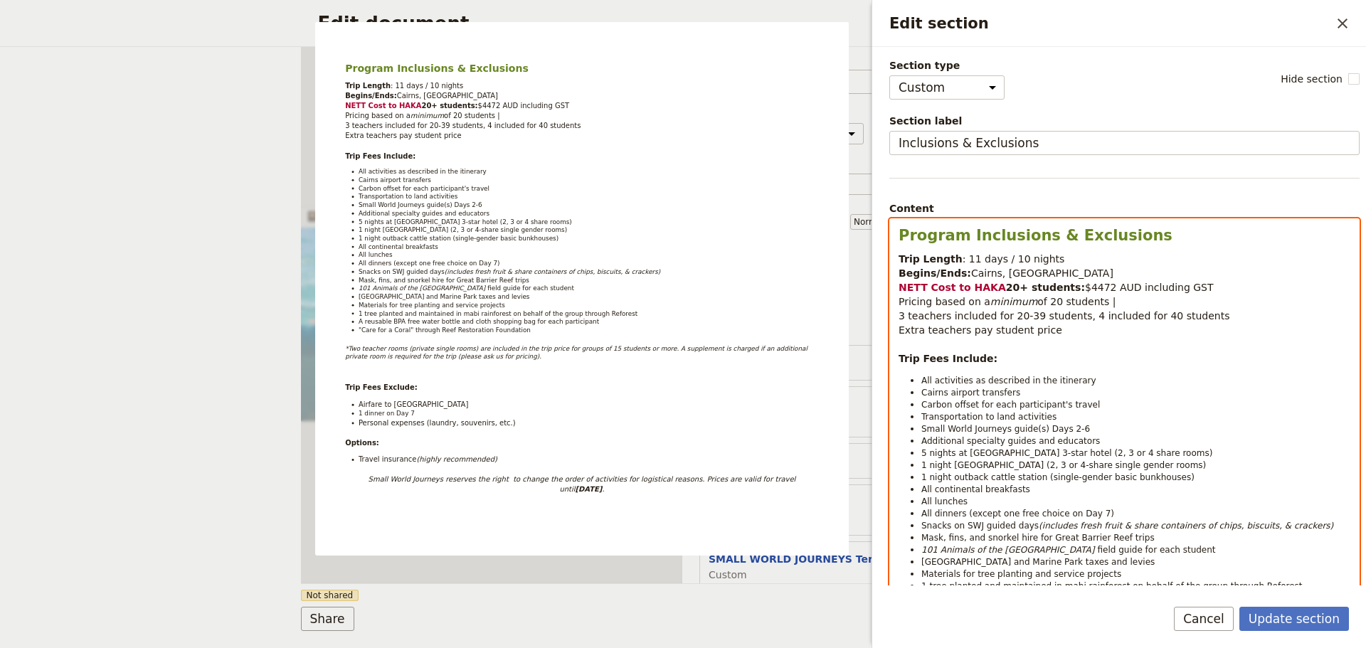
click at [1102, 302] on p "Trip Length : 11 days / 10 nights Begins/Ends: [GEOGRAPHIC_DATA], [GEOGRAPHIC_D…" at bounding box center [1125, 309] width 452 height 114
click at [1080, 314] on span "3 teachers included for 20-39 students, 4 included for 40 students" at bounding box center [1065, 315] width 332 height 11
click at [1092, 317] on span "3 teachers included for 20-39 students, 4 terachers included for 40 students" at bounding box center [1090, 315] width 382 height 11
click at [1230, 315] on p "Trip Length : 11 days / 10 nights Begins/Ends: [GEOGRAPHIC_DATA], [GEOGRAPHIC_D…" at bounding box center [1125, 309] width 452 height 114
drag, startPoint x: 920, startPoint y: 327, endPoint x: 889, endPoint y: 323, distance: 31.6
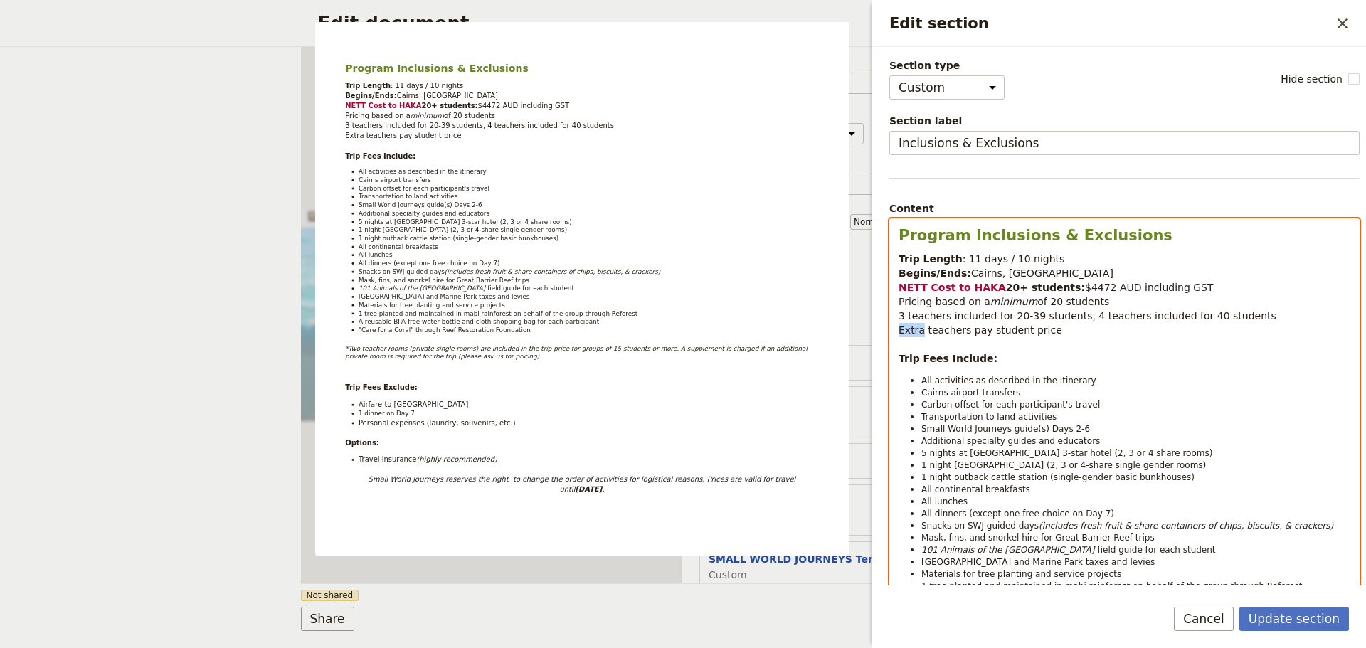
click at [889, 323] on div "Section type Cover page Day summary Itinerary Custom Hide section Section label…" at bounding box center [1120, 316] width 494 height 539
click at [1184, 331] on p "Trip Length : 11 days / 10 nights Begins/Ends: [GEOGRAPHIC_DATA], [GEOGRAPHIC_D…" at bounding box center [1125, 309] width 452 height 114
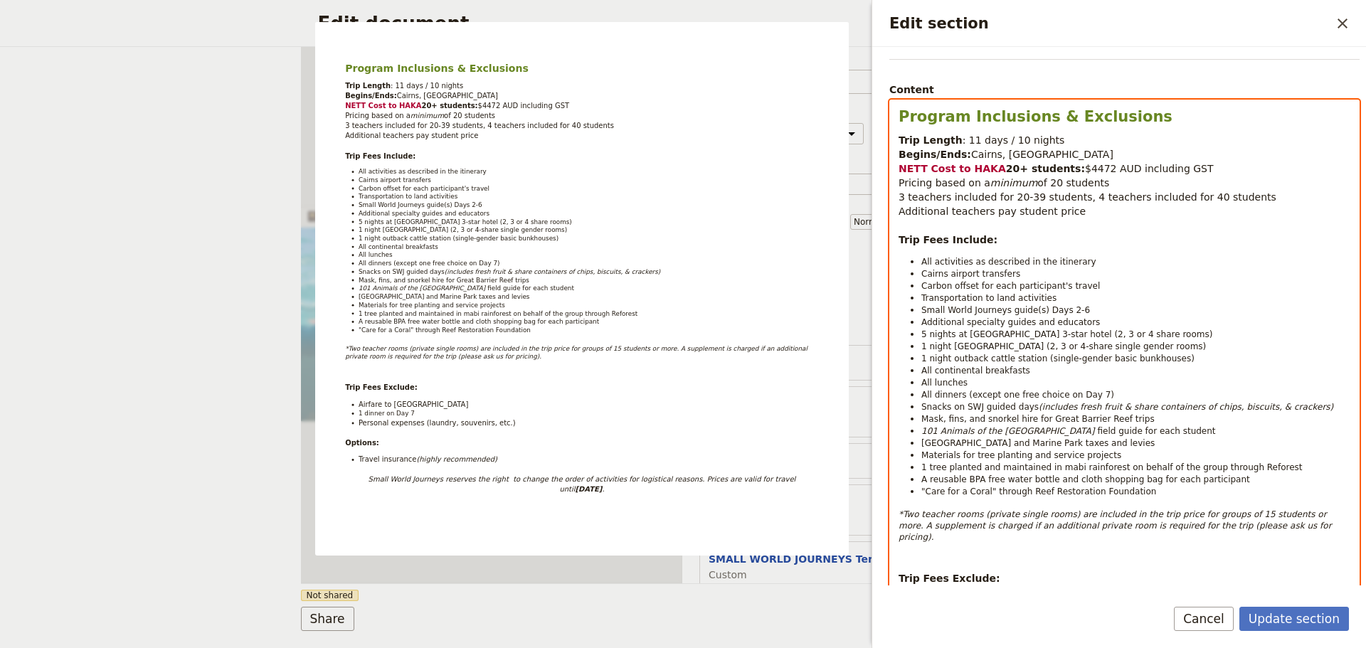
click at [1086, 284] on li "Carbon offset for each participant's travel" at bounding box center [1136, 286] width 429 height 12
click at [1060, 305] on span "Small World Journeys guide(s) Days 2-6" at bounding box center [1006, 310] width 169 height 10
click at [1080, 308] on li "Small World Journeys guide(s) Days 1-6" at bounding box center [1136, 310] width 429 height 12
click at [925, 330] on span "5 nights at [GEOGRAPHIC_DATA] 3-star hotel (2, 3 or 4 share rooms)" at bounding box center [1067, 335] width 291 height 10
click at [1068, 330] on span "6 nights at [GEOGRAPHIC_DATA] 3-star hotel (2, 3 or 4 share rooms)" at bounding box center [1067, 335] width 291 height 10
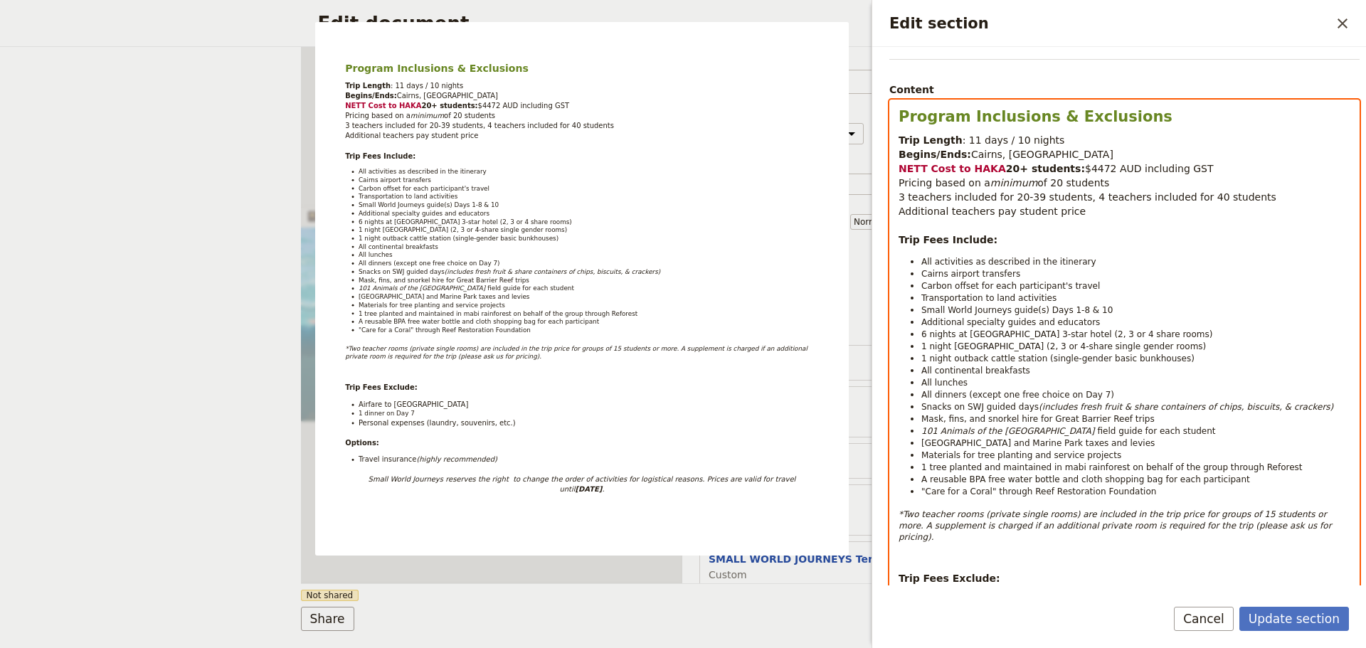
click at [1053, 330] on span "6 nights at [GEOGRAPHIC_DATA] 3-star hotel (2, 3 or 4 share rooms)" at bounding box center [1067, 335] width 291 height 10
click at [924, 344] on span "1 night [GEOGRAPHIC_DATA] (2, 3 or 4-share single gender rooms)" at bounding box center [1064, 347] width 285 height 10
click at [928, 343] on span "1 night [GEOGRAPHIC_DATA] (2, 3 or 4-share single gender rooms)" at bounding box center [1064, 347] width 285 height 10
click at [952, 354] on span "1 night outback cattle station (single-gender basic bunkhouses)" at bounding box center [1058, 359] width 273 height 10
drag, startPoint x: 1238, startPoint y: 337, endPoint x: 917, endPoint y: 345, distance: 321.1
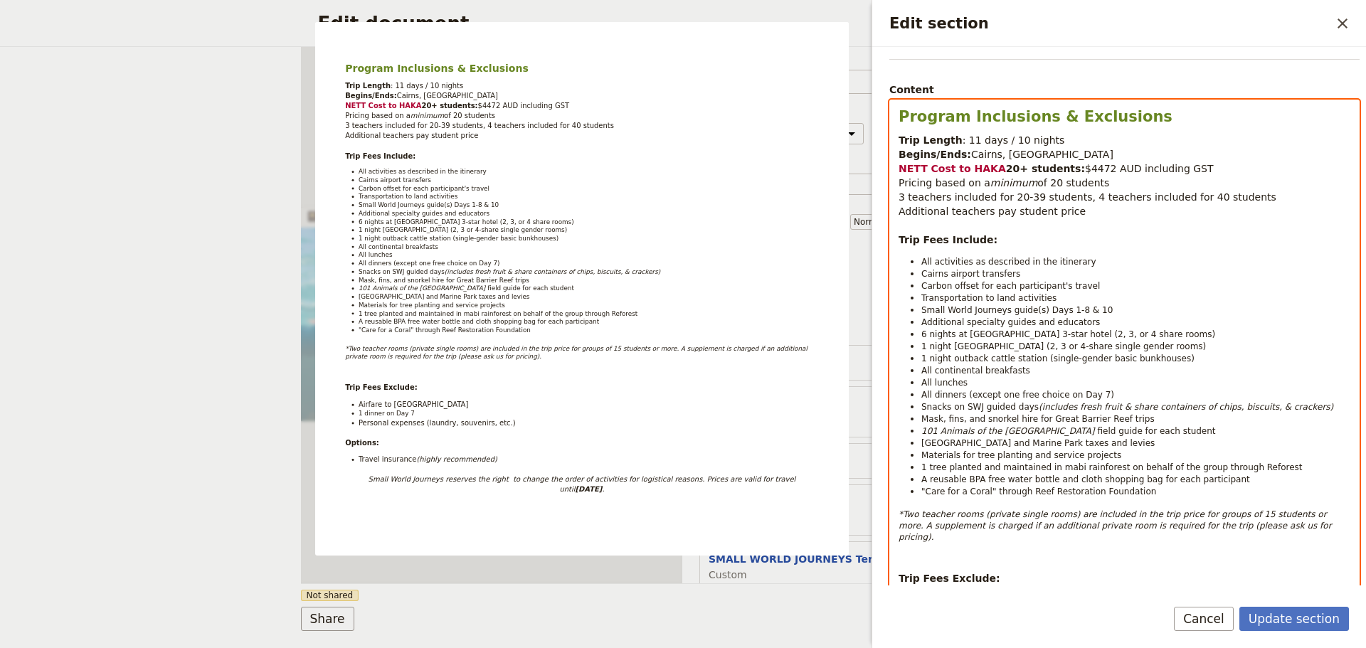
click at [917, 345] on ul "All activities as described in the itinerary Cairns airport transfers Carbon of…" at bounding box center [1125, 376] width 452 height 242
click at [931, 342] on span "1 night [GEOGRAPHIC_DATA] (4 or 6 dorm-style rooms)" at bounding box center [1059, 347] width 274 height 11
click at [951, 342] on span "2 night [GEOGRAPHIC_DATA] (4 or 6 dorm-style rooms)" at bounding box center [1059, 347] width 274 height 11
drag, startPoint x: 1241, startPoint y: 341, endPoint x: 922, endPoint y: 340, distance: 318.8
click at [922, 340] on li "2 nights [GEOGRAPHIC_DATA] (4 or 6 dorm-style rooms)" at bounding box center [1136, 347] width 429 height 14
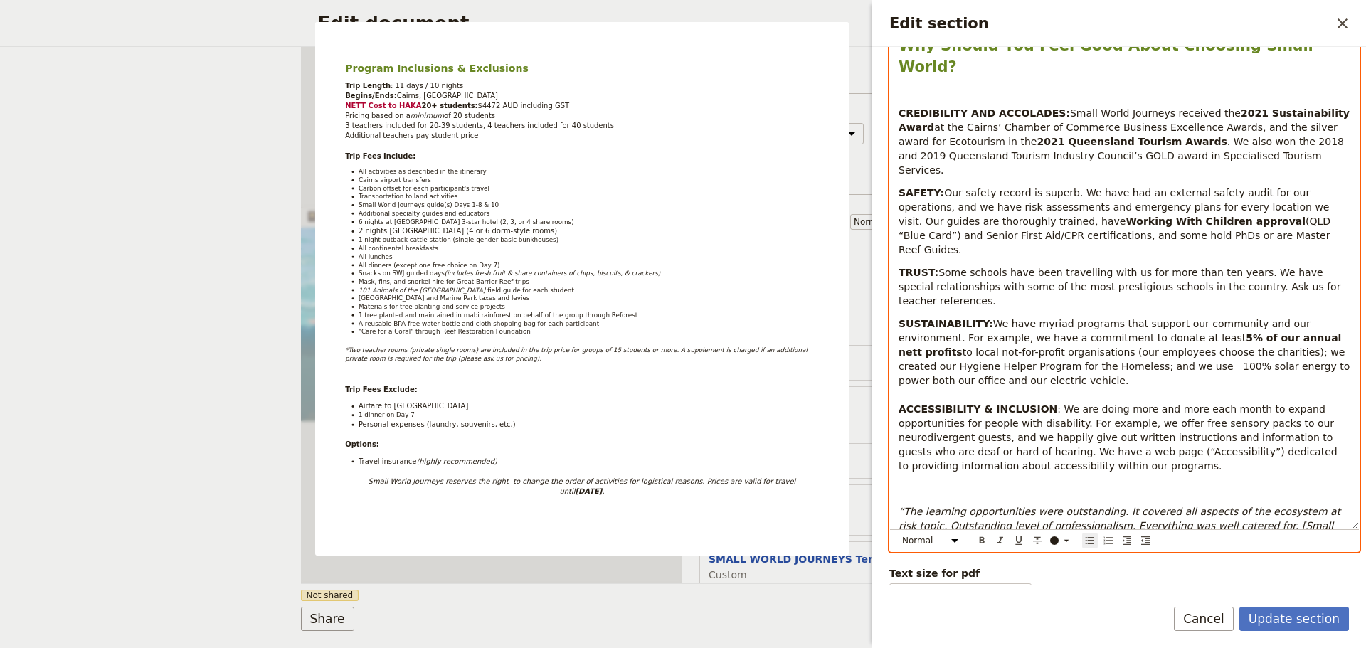
scroll to position [894, 0]
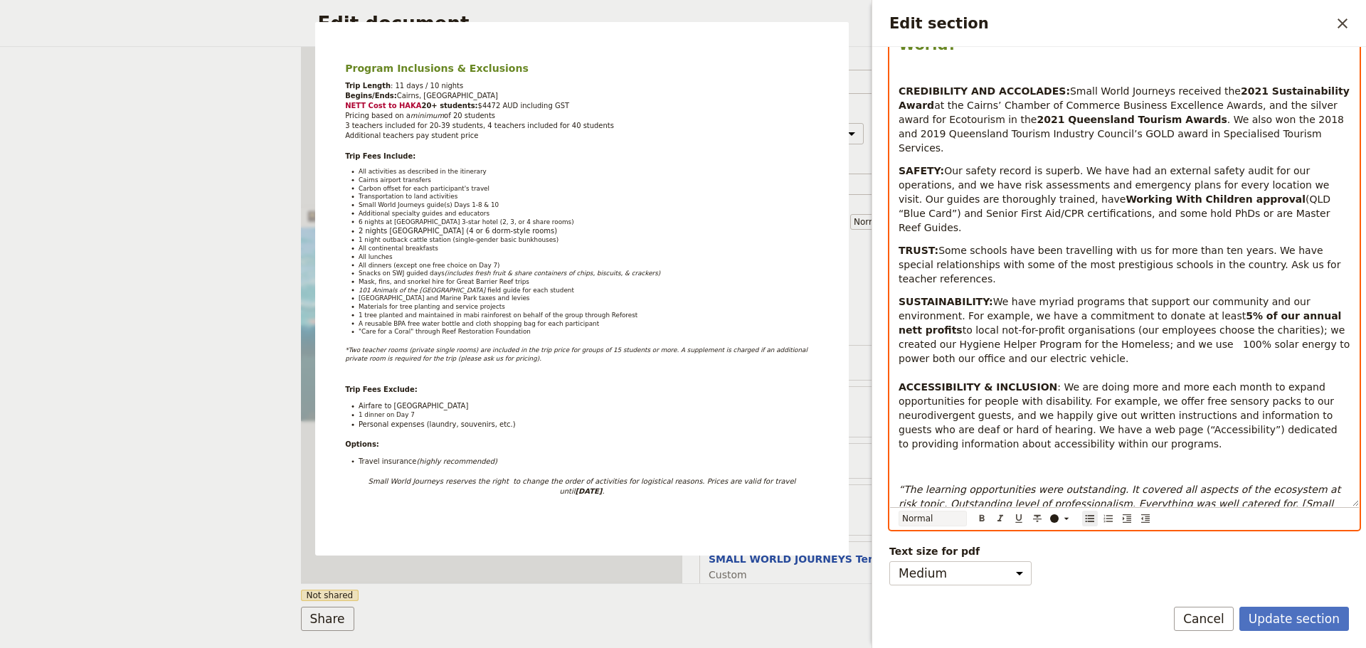
click at [955, 520] on select "Normal Small text Heading 1 Heading 2 Heading 3" at bounding box center [933, 519] width 68 height 16
click at [899, 511] on select "Normal Small text Heading 1 Heading 2 Heading 3" at bounding box center [933, 519] width 68 height 16
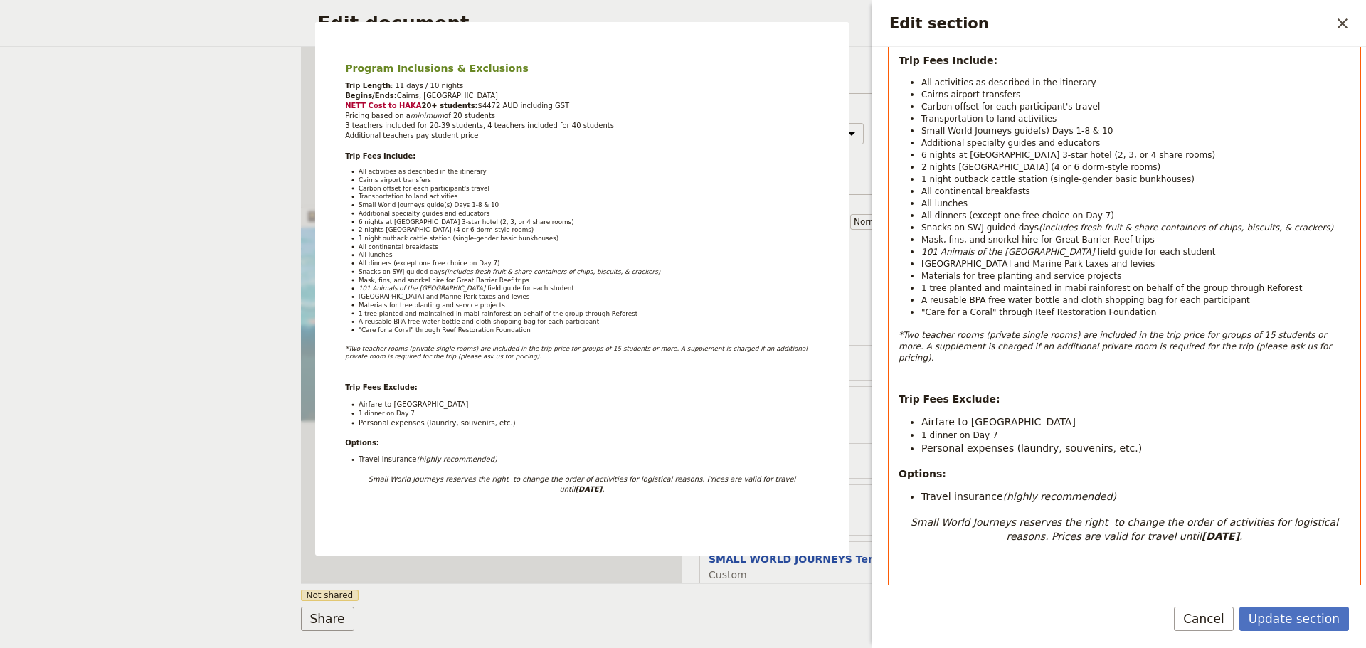
scroll to position [0, 0]
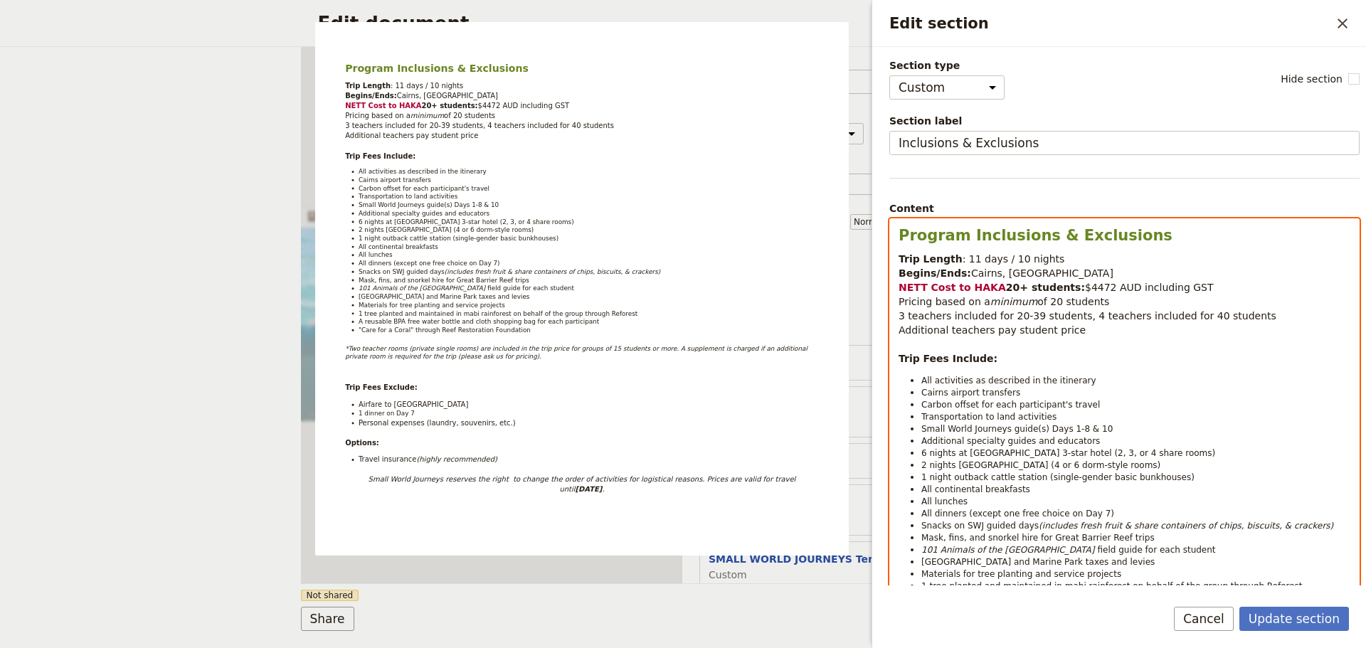
click at [1230, 401] on li "Carbon offset for each participant's travel" at bounding box center [1136, 405] width 429 height 12
click at [1216, 459] on li "2 nights [GEOGRAPHIC_DATA] (4 or 6 dorm-style rooms)" at bounding box center [1136, 465] width 429 height 12
click at [1058, 411] on li "Transportation to land activities" at bounding box center [1136, 417] width 429 height 12
click at [925, 473] on span "1 night outback cattle station (single-gender basic bunkhouses)" at bounding box center [1058, 478] width 273 height 10
click at [949, 473] on span "2 night outback cattle station (single-gender basic bunkhouses)" at bounding box center [1058, 478] width 273 height 10
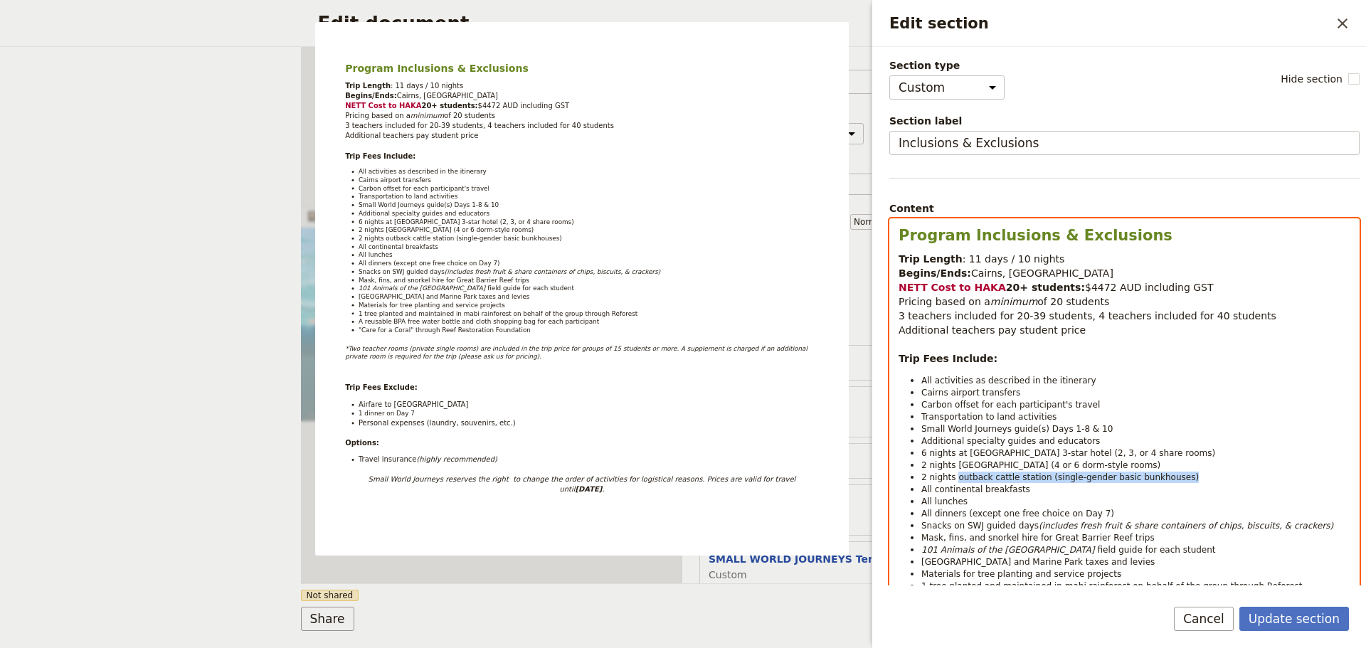
drag, startPoint x: 1195, startPoint y: 473, endPoint x: 956, endPoint y: 471, distance: 239.1
click at [956, 471] on li "2 nights outback cattle station (single-gender basic bunkhouses)" at bounding box center [1136, 477] width 429 height 12
click at [930, 497] on span "All lunches" at bounding box center [945, 502] width 46 height 10
click at [1087, 509] on span "All dinners (except one free choice on Day 7)" at bounding box center [1018, 514] width 193 height 10
click at [1051, 509] on span "All dinners (except one free choice on Day 9)" at bounding box center [1018, 514] width 193 height 10
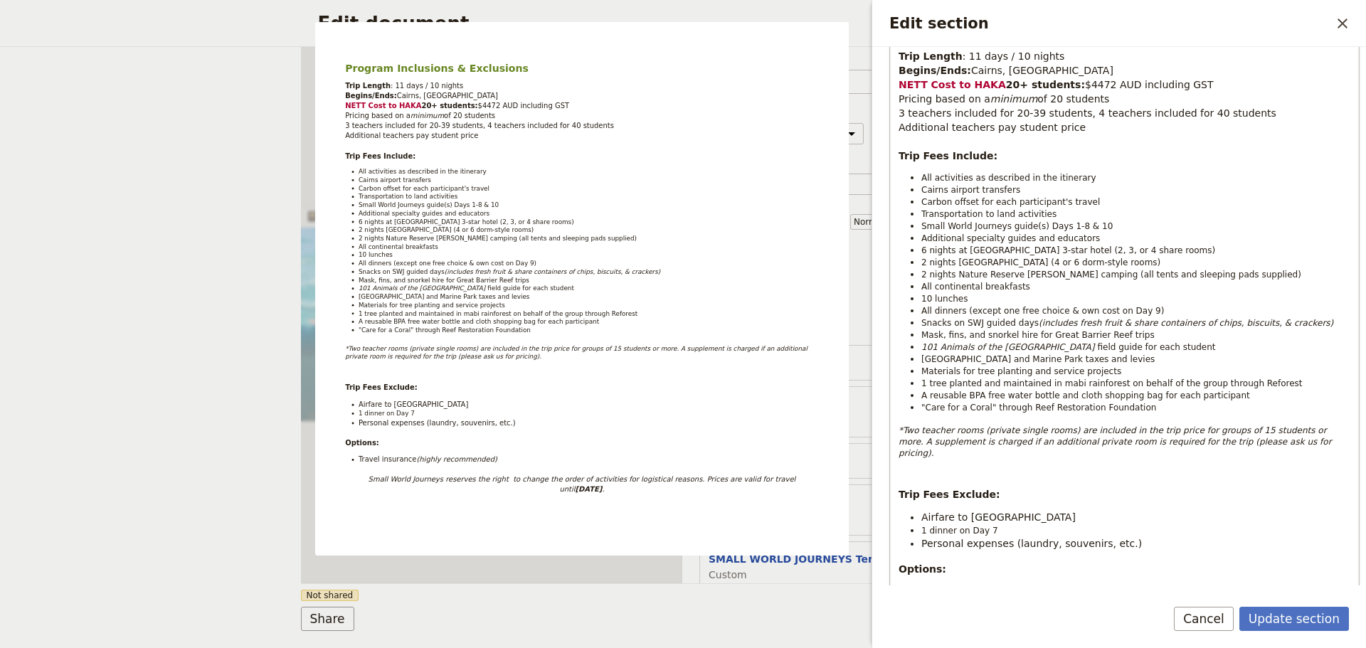
scroll to position [237, 0]
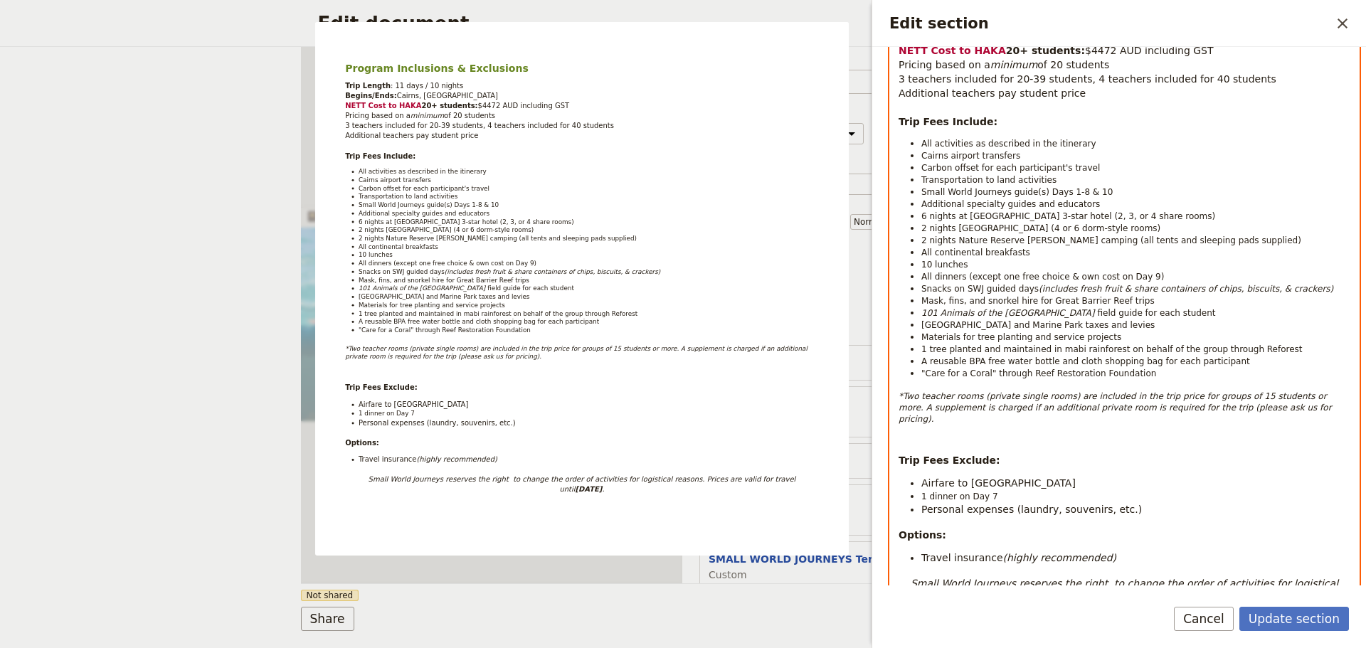
click at [1143, 319] on li "[GEOGRAPHIC_DATA] and Marine Park taxes and levies" at bounding box center [1136, 325] width 429 height 12
click at [1098, 308] on span "field guide for each student" at bounding box center [1157, 313] width 118 height 10
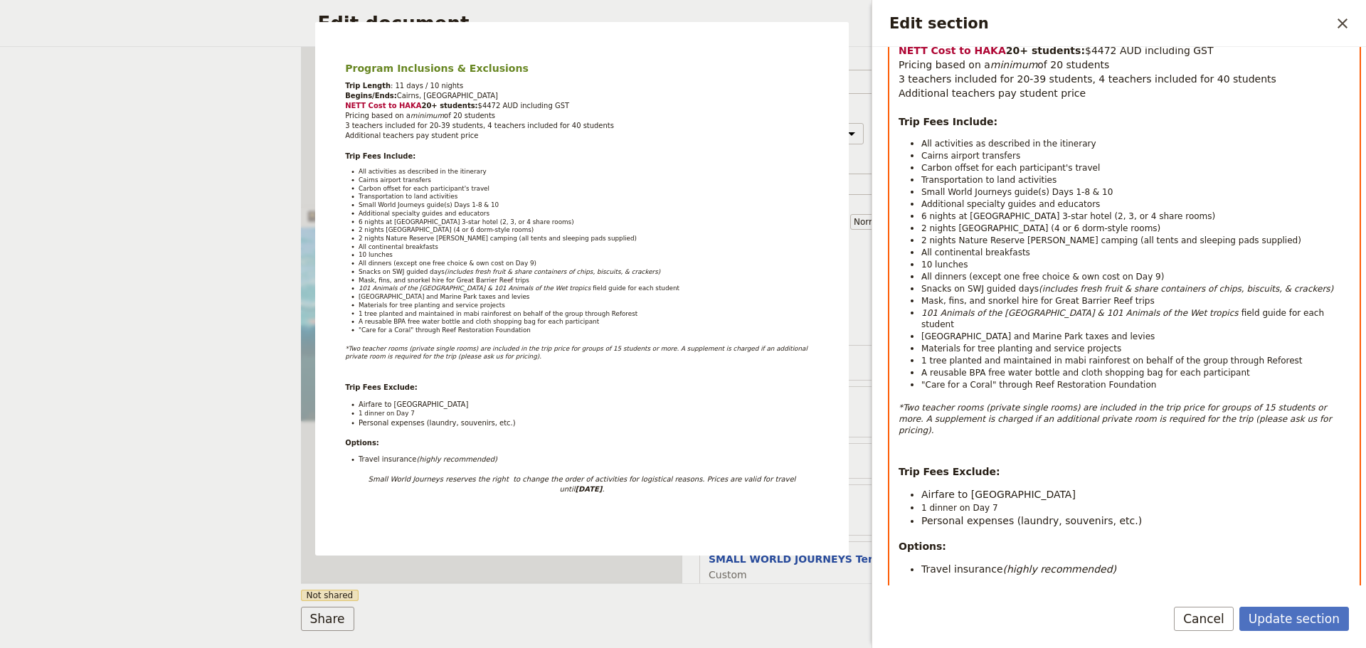
click at [1121, 342] on li "Materials for tree planting and service projects" at bounding box center [1136, 348] width 429 height 12
drag, startPoint x: 1226, startPoint y: 352, endPoint x: 922, endPoint y: 345, distance: 304.0
click at [922, 367] on li "A reusable BPA free water bottle and cloth shopping bag for each participant" at bounding box center [1136, 373] width 429 height 12
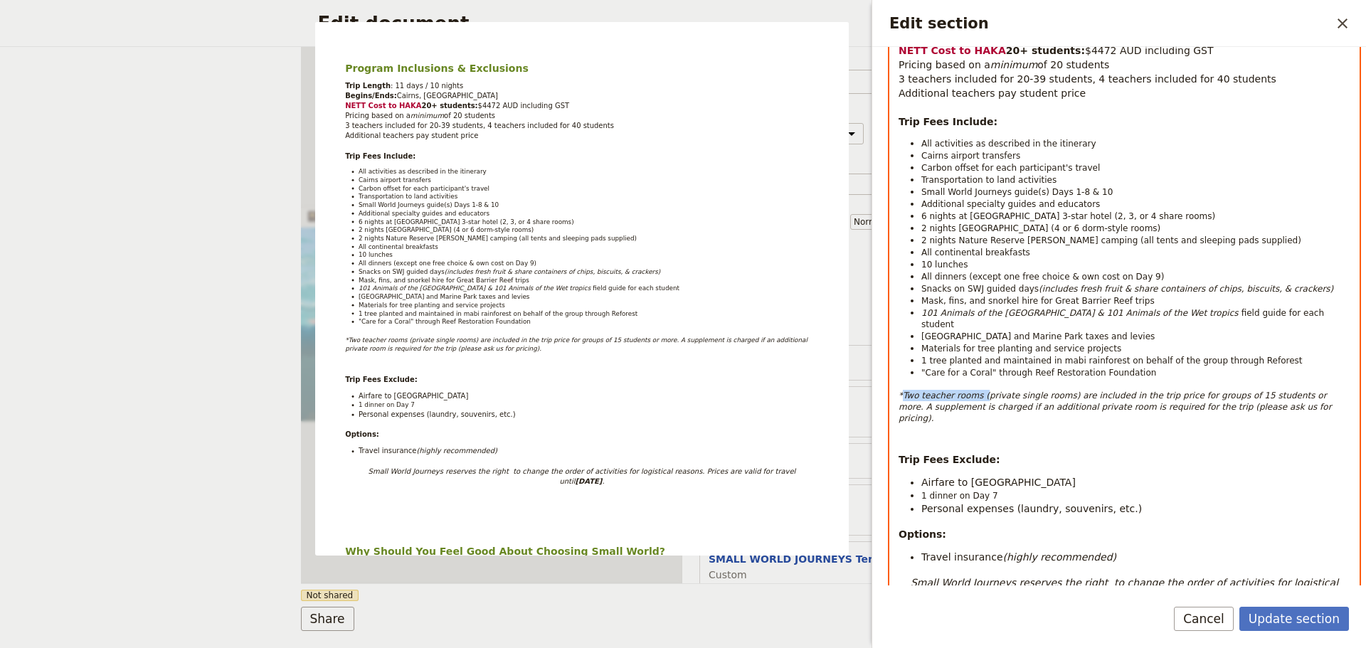
drag, startPoint x: 978, startPoint y: 371, endPoint x: 903, endPoint y: 366, distance: 74.9
click at [903, 391] on em "*Two teacher rooms (private single rooms) are included in the trip price for gr…" at bounding box center [1117, 407] width 436 height 33
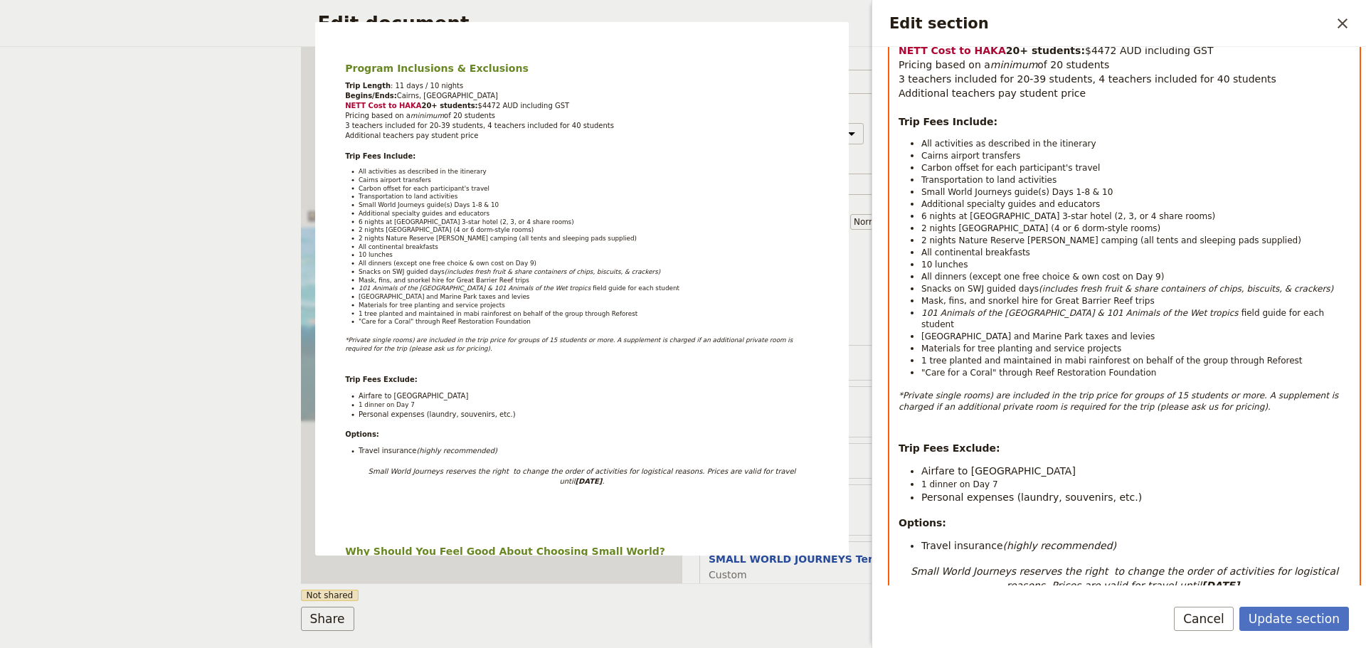
click at [982, 391] on em "*Private single rooms) are included in the trip price for groups of 15 students…" at bounding box center [1120, 401] width 443 height 21
drag, startPoint x: 1253, startPoint y: 368, endPoint x: 1112, endPoint y: 374, distance: 141.8
click at [1112, 391] on em "*Private single rooms for teachers are included in the trip price for groups of…" at bounding box center [1116, 401] width 435 height 21
click at [1198, 391] on em "*Private single rooms for teachers are included in the trip price for groups of…" at bounding box center [1116, 401] width 435 height 21
drag, startPoint x: 1253, startPoint y: 370, endPoint x: 1132, endPoint y: 373, distance: 121.7
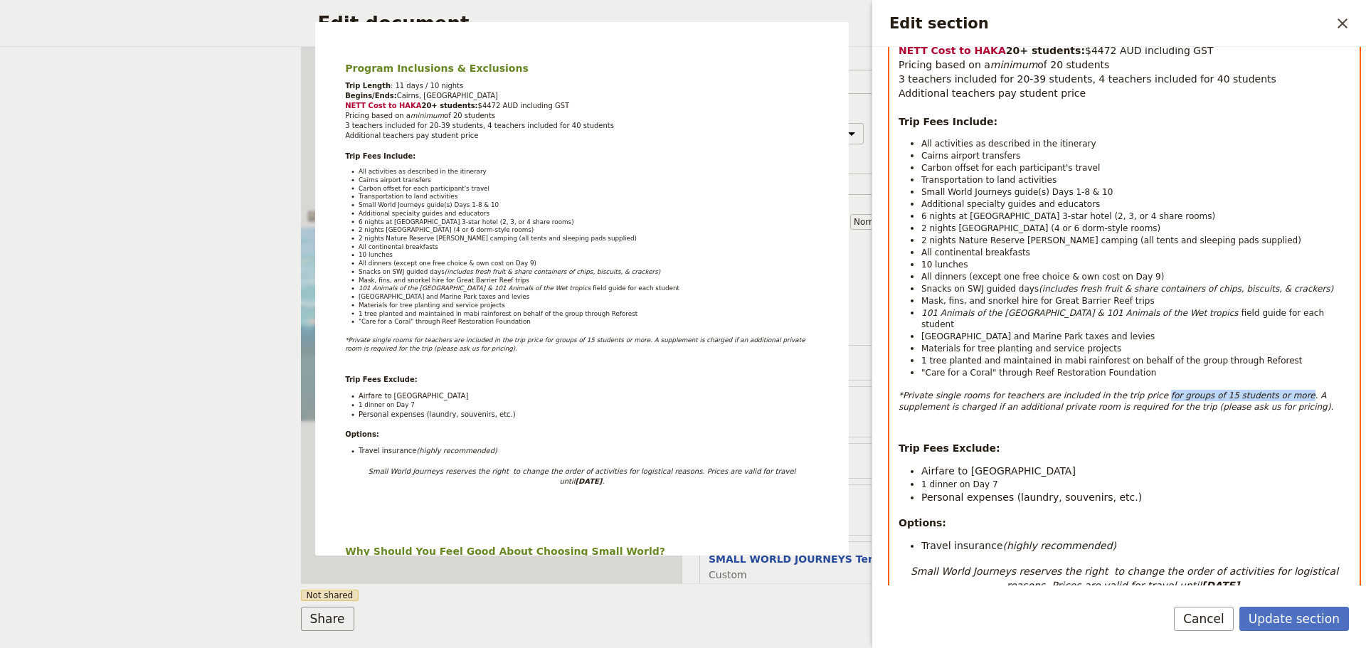
click at [1132, 391] on em "*Private single rooms for teachers are included in the trip price for groups of…" at bounding box center [1116, 401] width 435 height 21
click at [915, 391] on em "*Private single rooms for teachers are included in the trip price for the above…" at bounding box center [1116, 401] width 435 height 21
click at [991, 391] on em "*Private single rooms for teachers are included in the trip price for the above…" at bounding box center [1109, 401] width 421 height 21
click at [1003, 391] on em "*Private single rooms for teachers are included in the trip price for the above…" at bounding box center [1112, 401] width 426 height 21
drag, startPoint x: 1004, startPoint y: 447, endPoint x: 915, endPoint y: 441, distance: 89.9
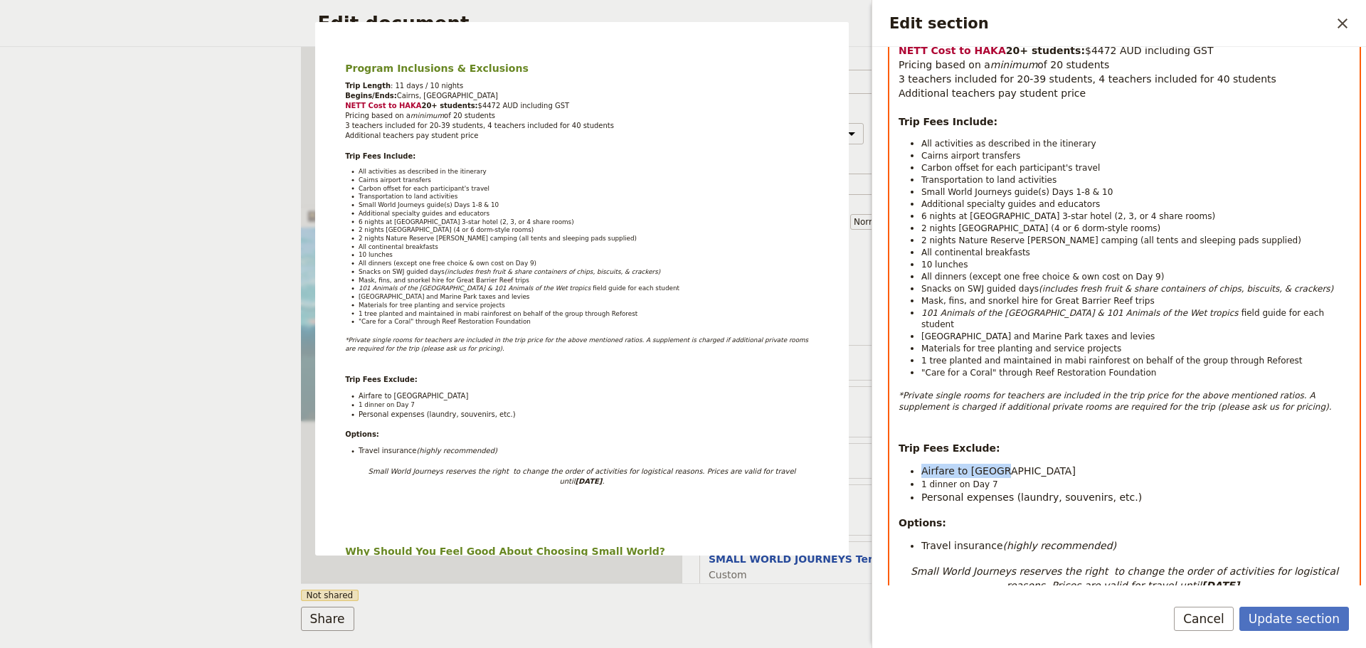
click at [915, 464] on ul "Airfare to Cairns 1 dinner on Day 7 Personal expenses (laundry, souvenirs, etc.)" at bounding box center [1125, 484] width 452 height 41
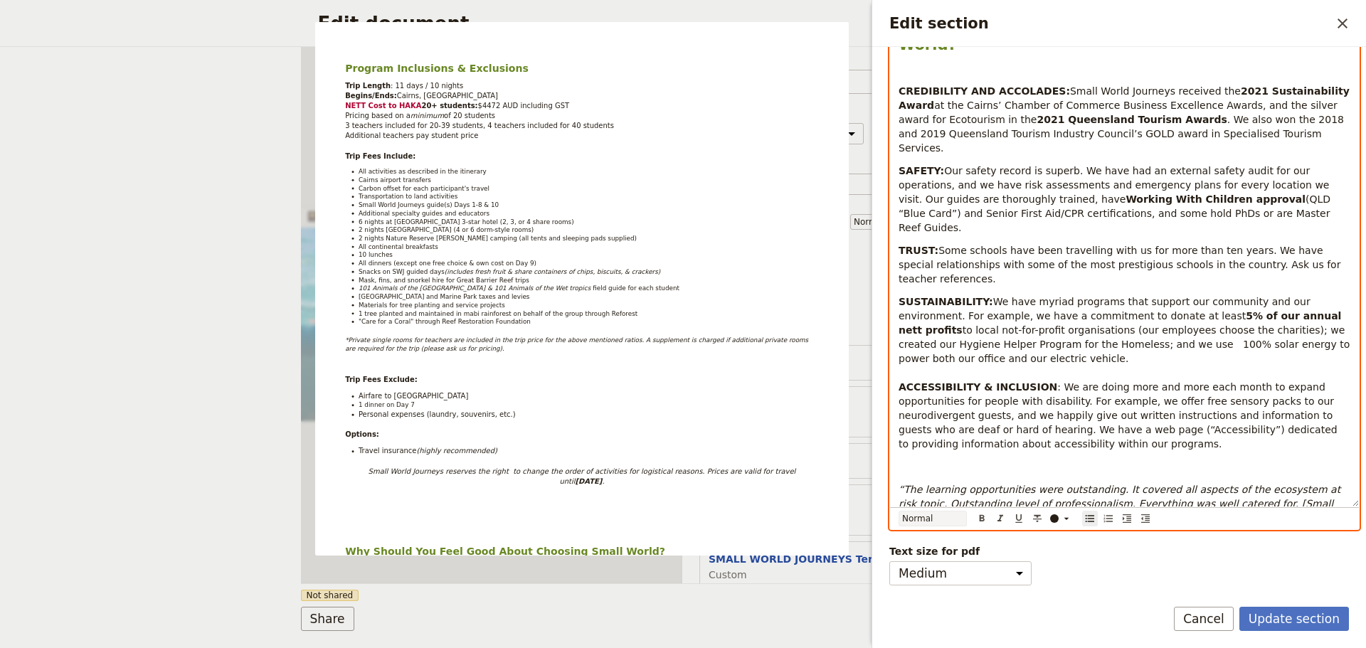
click at [955, 517] on select "Normal Small text Heading 1 Heading 2 Heading 3" at bounding box center [933, 519] width 68 height 16
click at [899, 511] on select "Normal Small text Heading 1 Heading 2 Heading 3" at bounding box center [933, 519] width 68 height 16
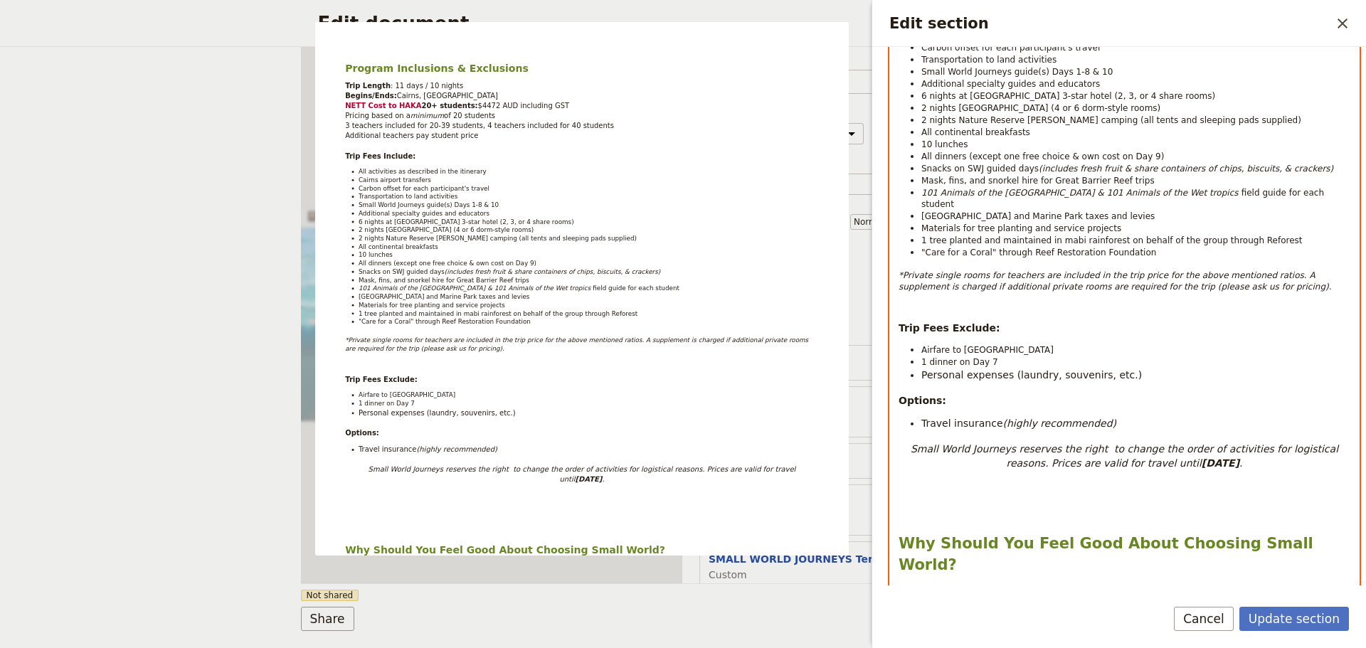
scroll to position [284, 0]
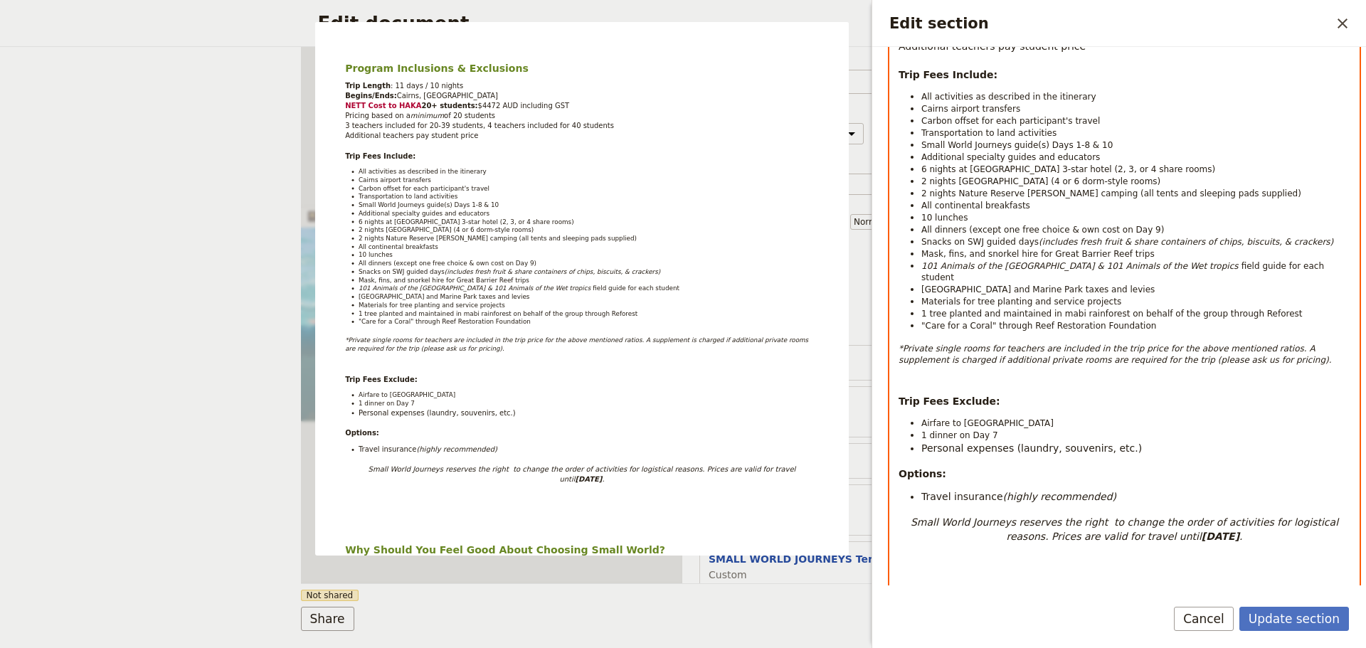
click at [1156, 394] on p "Trip Fees Exclude:" at bounding box center [1125, 401] width 452 height 14
click at [1005, 429] on li "1 dinner on Day 7" at bounding box center [1136, 435] width 429 height 12
drag, startPoint x: 1149, startPoint y: 426, endPoint x: 923, endPoint y: 423, distance: 225.6
click at [923, 441] on li "Personal expenses (laundry, souvenirs, etc.)" at bounding box center [1136, 448] width 429 height 14
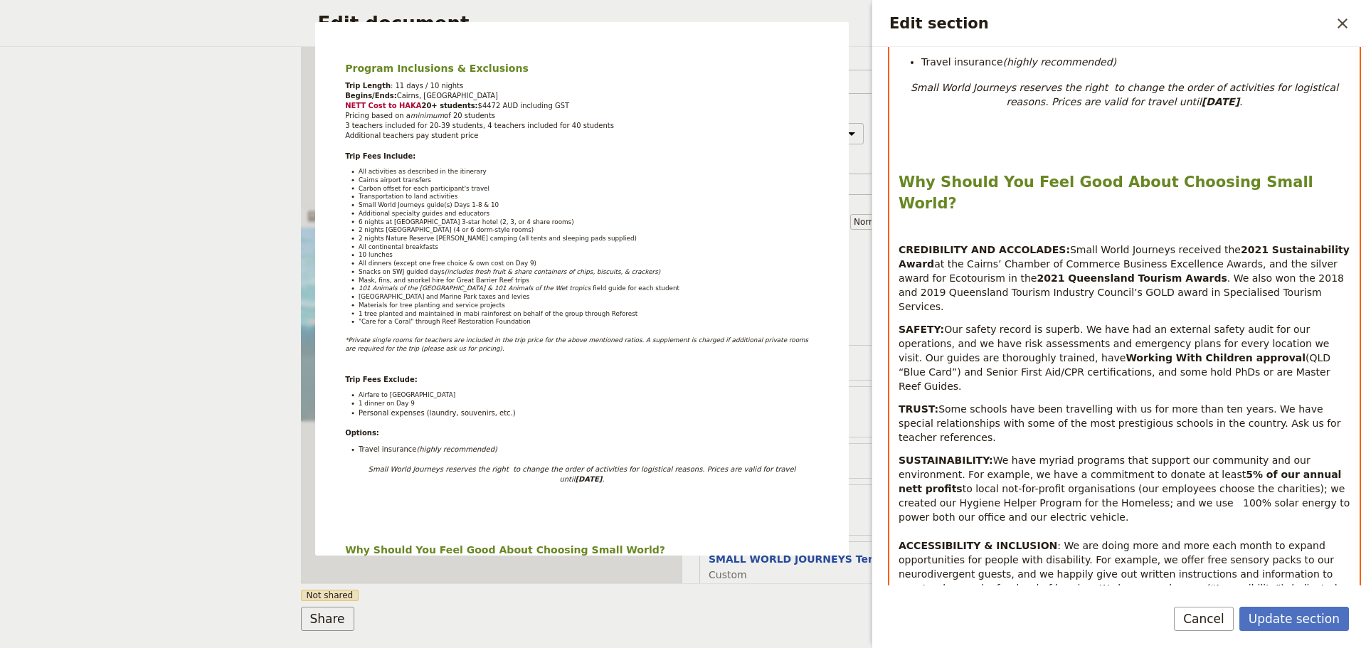
scroll to position [877, 0]
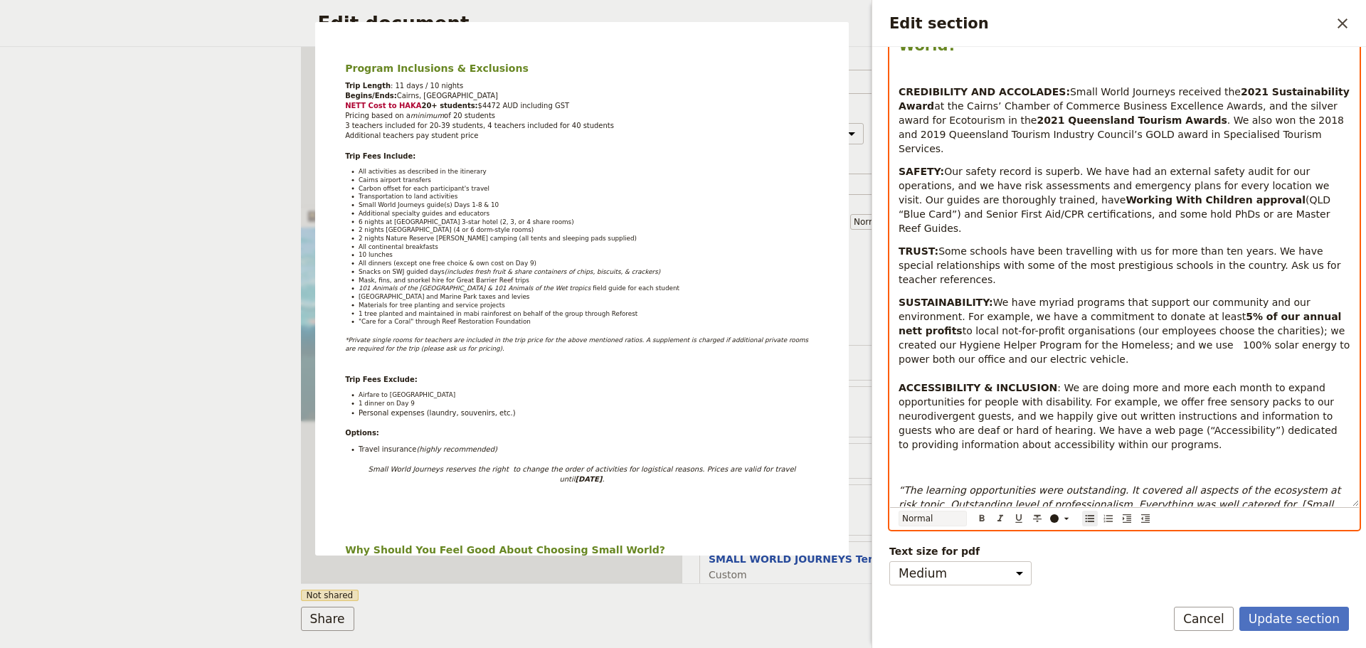
click at [959, 515] on select "Normal Small text Heading 1 Heading 2 Heading 3" at bounding box center [933, 519] width 68 height 16
click at [899, 511] on select "Normal Small text Heading 1 Heading 2 Heading 3" at bounding box center [933, 519] width 68 height 16
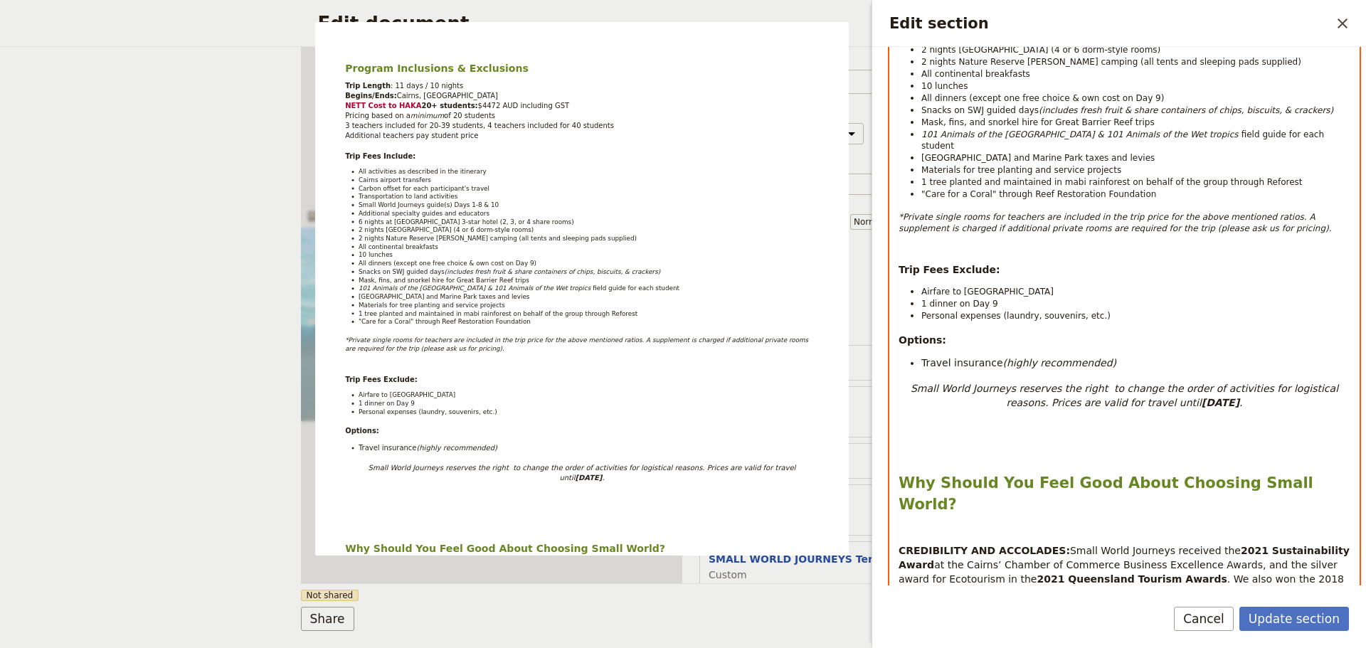
scroll to position [281, 0]
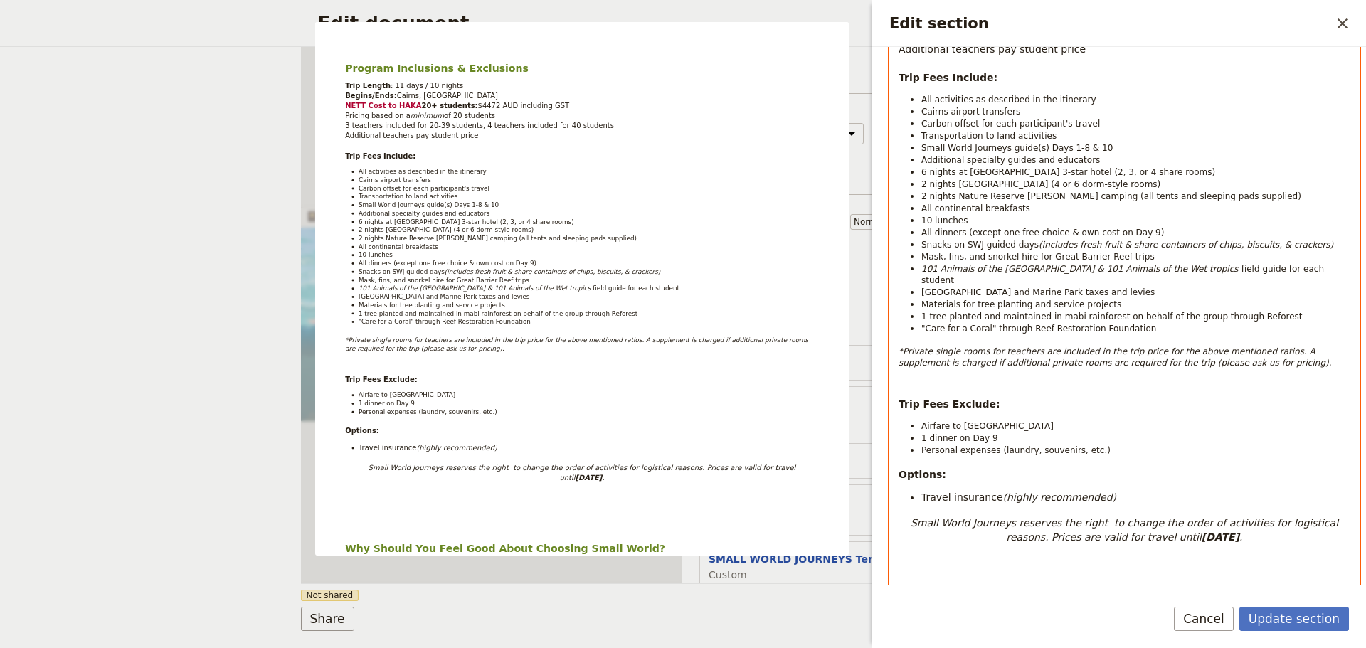
select select "paragraph"
click at [1213, 440] on div "Program Inclusions & Exclusions Trip Length : 11 days / 10 nights Begins/Ends: …" at bounding box center [1124, 518] width 469 height 1161
click at [1221, 460] on div "Program Inclusions & Exclusions Trip Length : 11 days / 10 nights Begins/Ends: …" at bounding box center [1124, 518] width 469 height 1161
click at [1173, 540] on div "Program Inclusions & Exclusions Trip Length : 11 days / 10 nights Begins/Ends: …" at bounding box center [1124, 518] width 469 height 1161
click at [1202, 532] on strong "[DATE]" at bounding box center [1221, 537] width 38 height 11
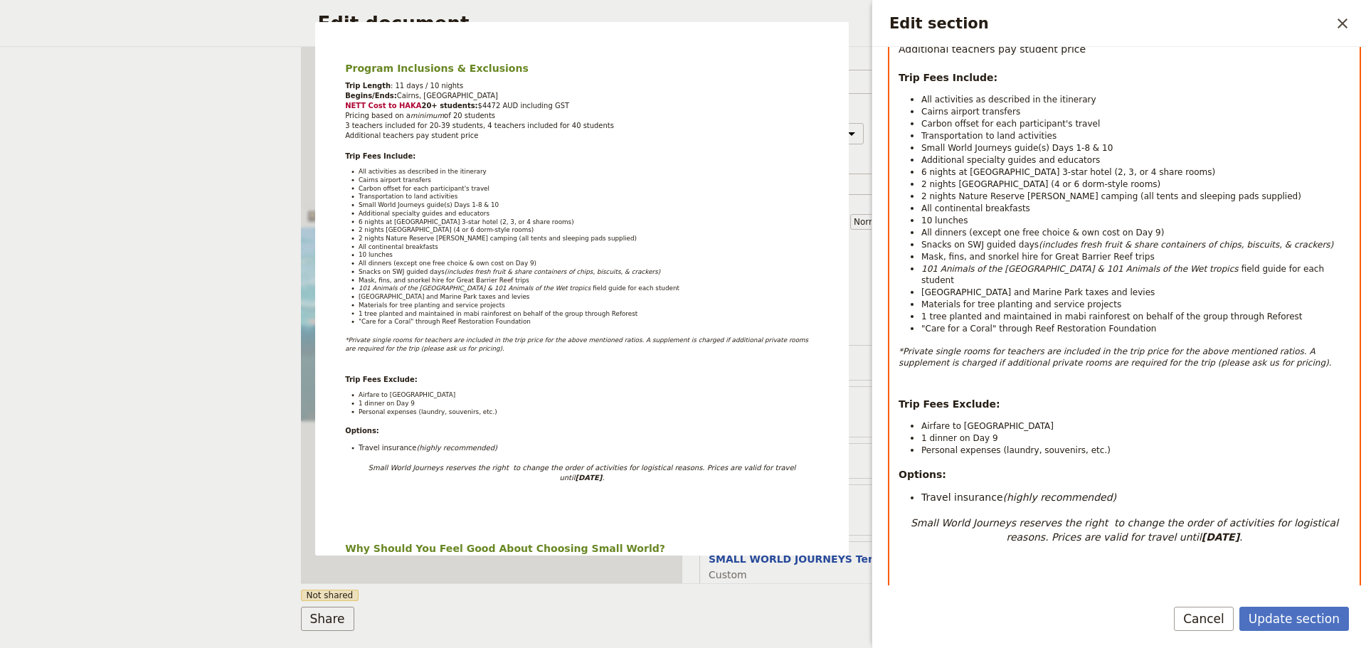
click at [1202, 532] on strong "[DATE]" at bounding box center [1221, 537] width 38 height 11
drag, startPoint x: 1176, startPoint y: 507, endPoint x: 1151, endPoint y: 505, distance: 25.0
click at [1202, 532] on strong "[DATE]" at bounding box center [1221, 537] width 38 height 11
click at [1262, 542] on div "Program Inclusions & Exclusions Trip Length : 11 days / 10 nights Begins/Ends: …" at bounding box center [1124, 518] width 469 height 1161
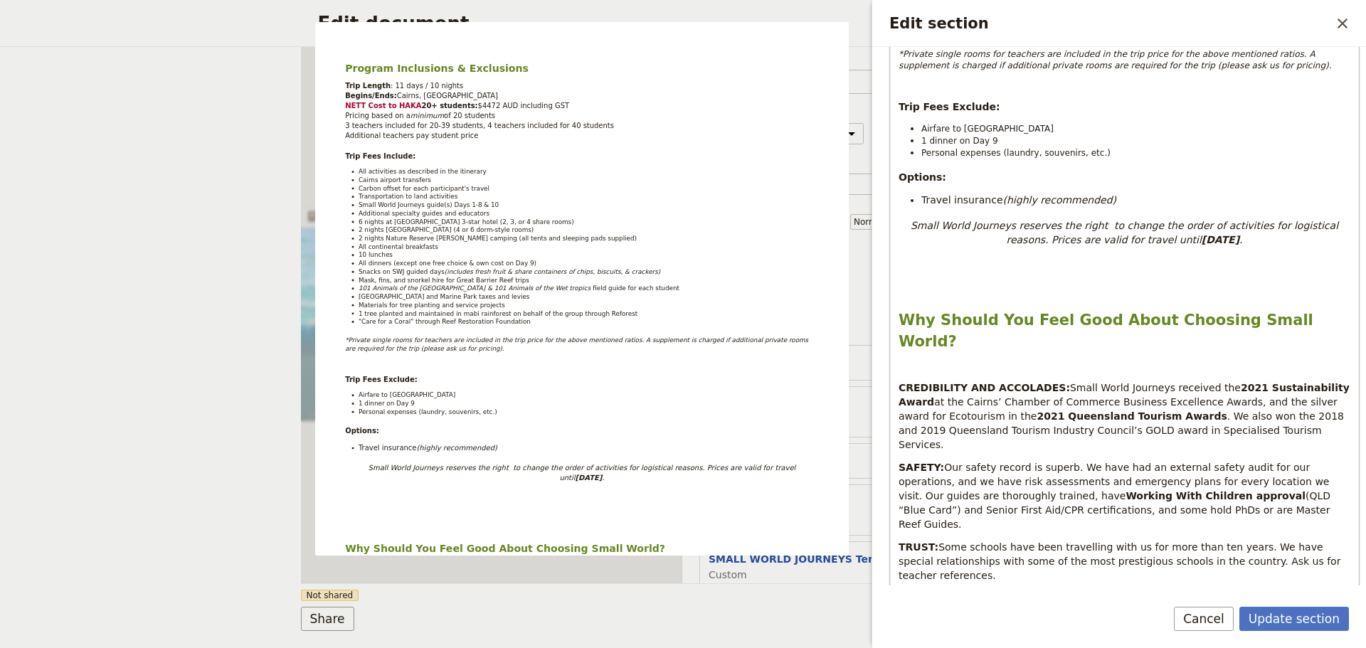
scroll to position [399, 0]
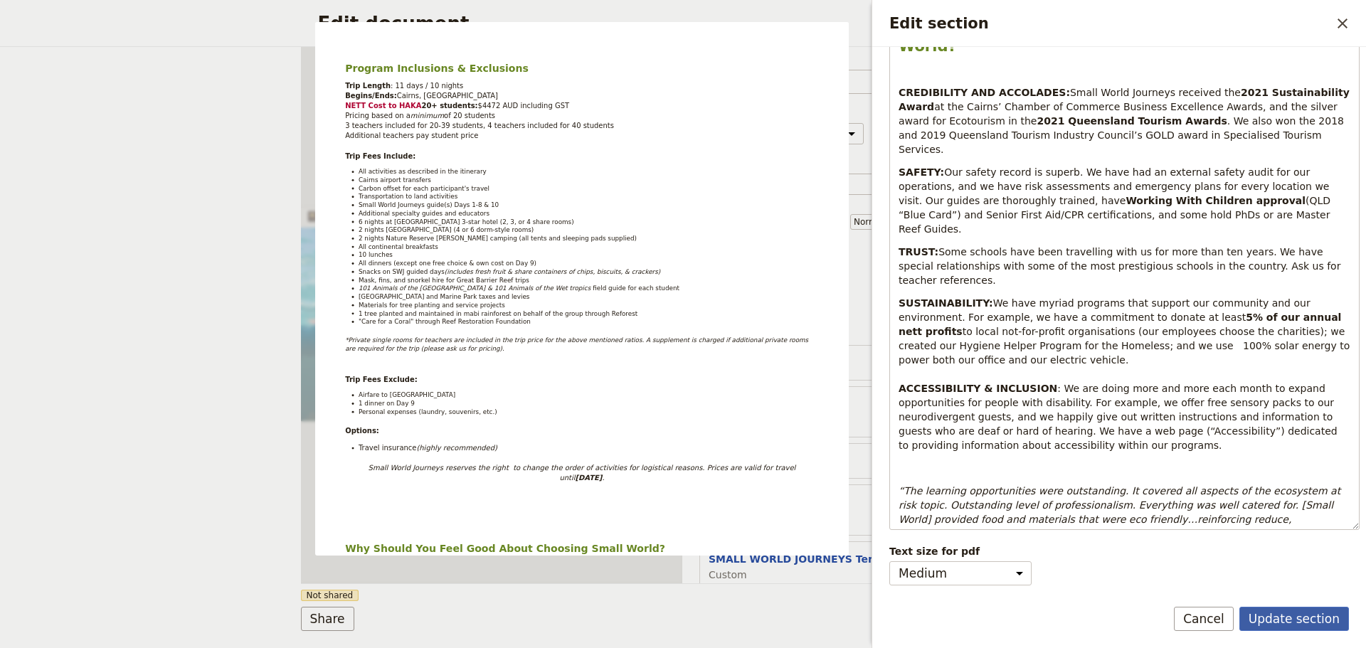
click at [1321, 616] on button "Update section" at bounding box center [1295, 619] width 110 height 24
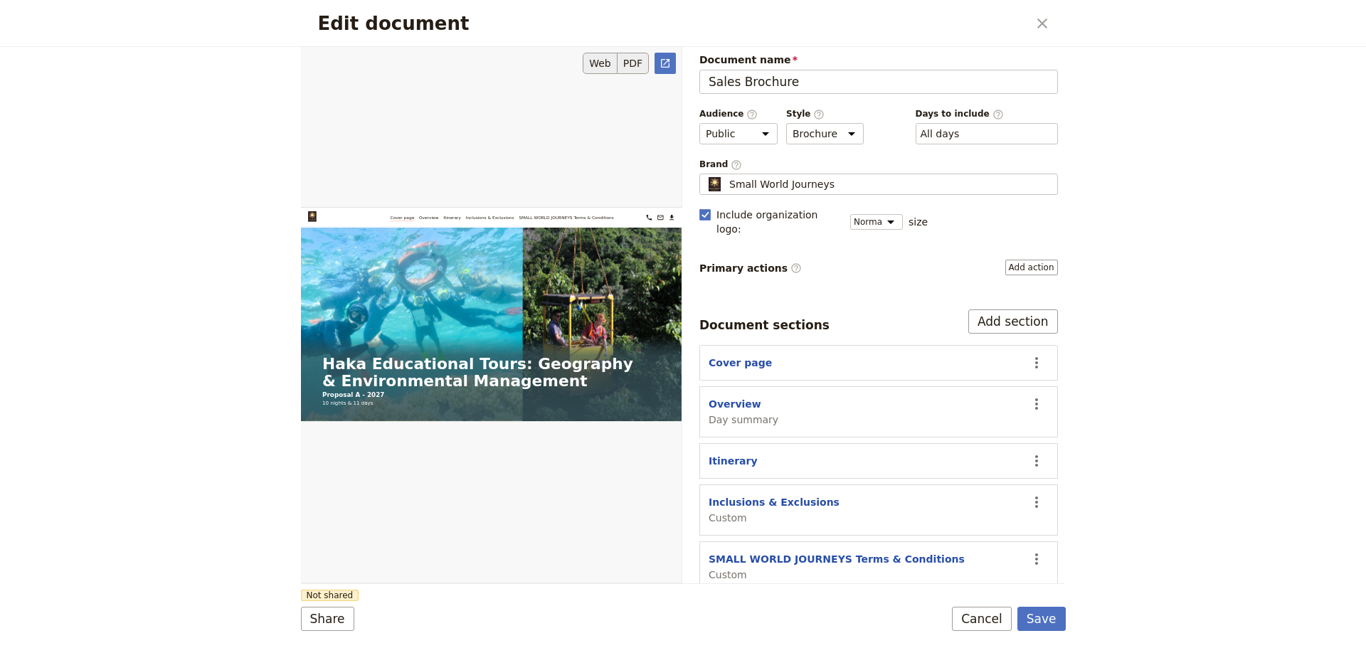
click at [636, 56] on button "PDF" at bounding box center [633, 63] width 31 height 21
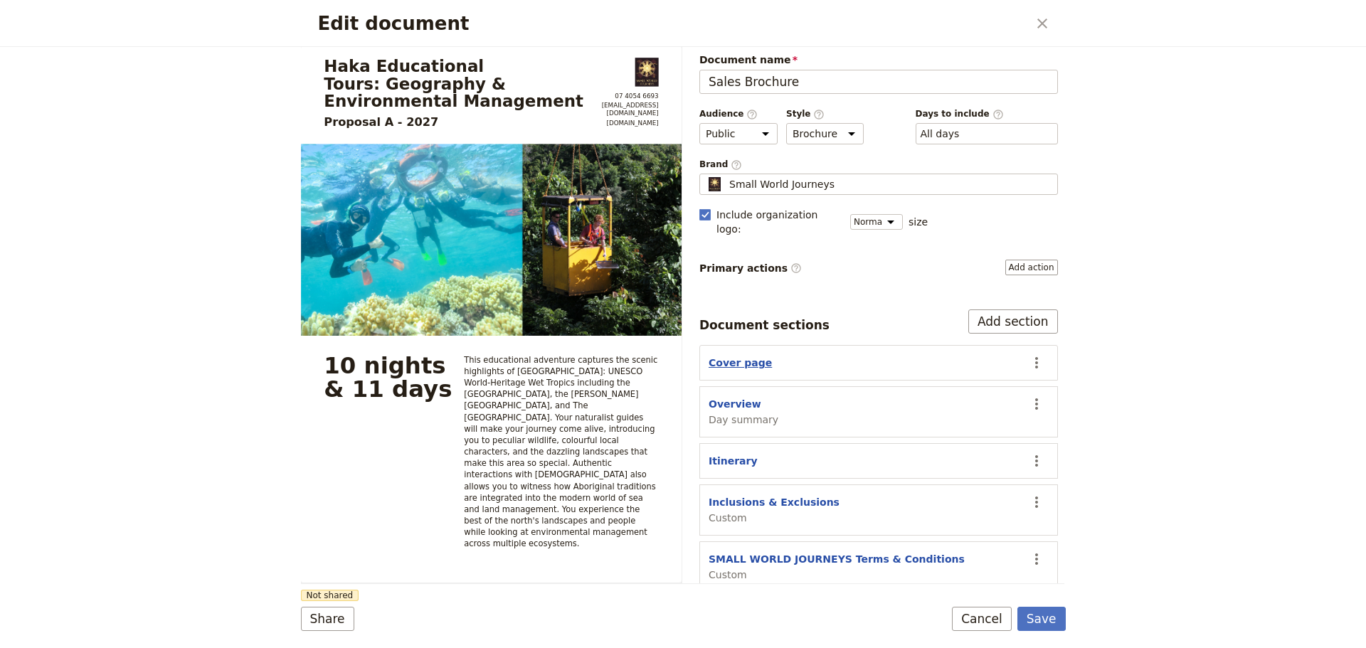
click at [732, 356] on button "Cover page" at bounding box center [740, 363] width 63 height 14
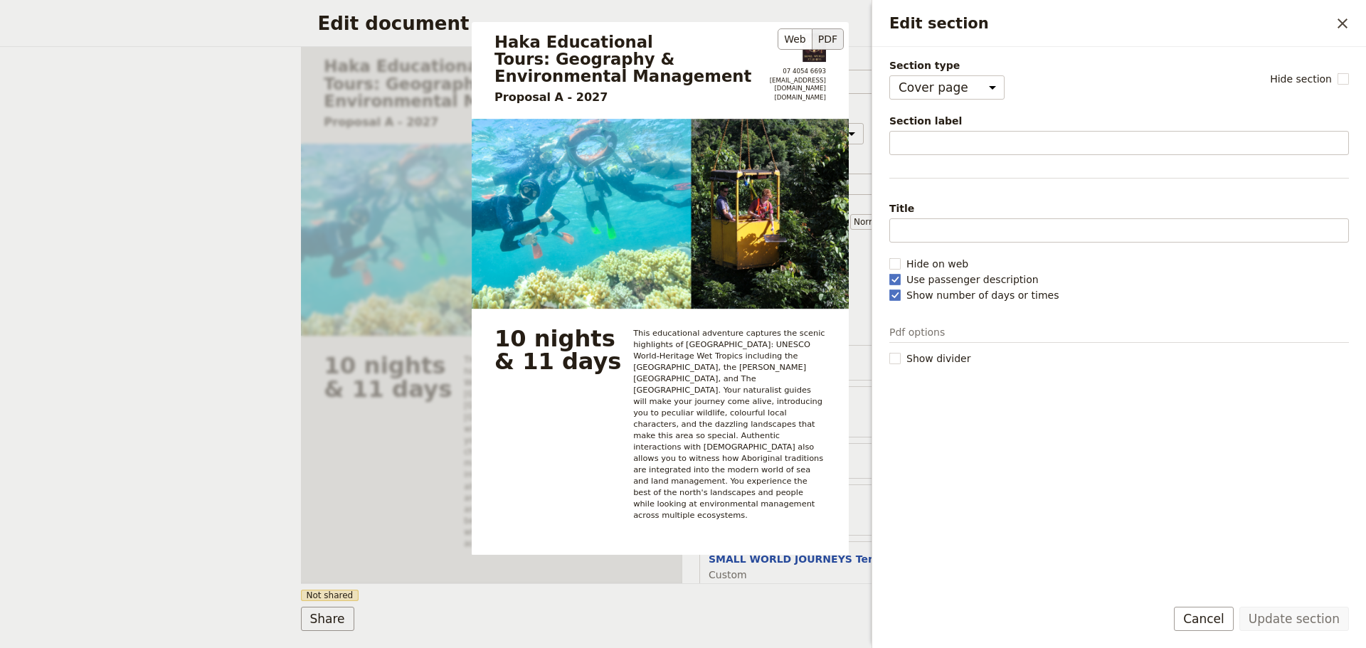
click at [745, 370] on span "This educational adventure captures the scenic highlights of [GEOGRAPHIC_DATA]:…" at bounding box center [730, 424] width 194 height 192
click at [1211, 620] on button "Cancel" at bounding box center [1204, 619] width 60 height 24
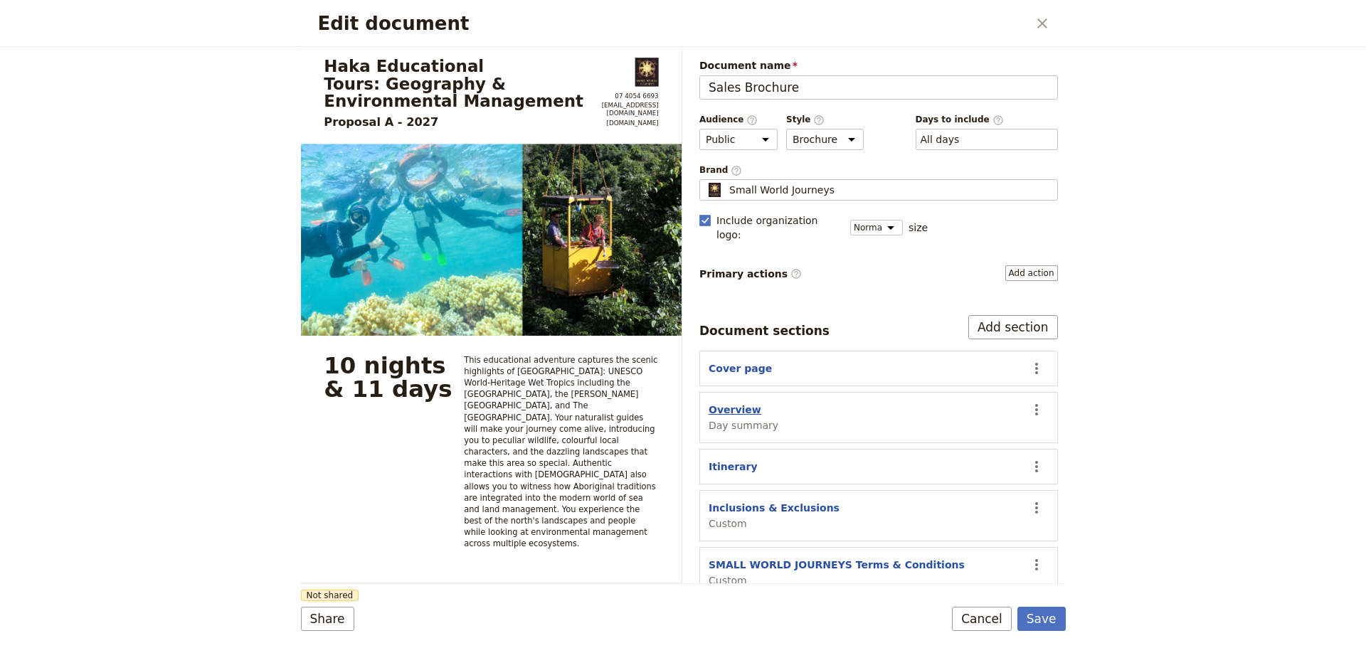
click at [742, 403] on button "Overview" at bounding box center [735, 410] width 53 height 14
select select "DAY_SUMMARY"
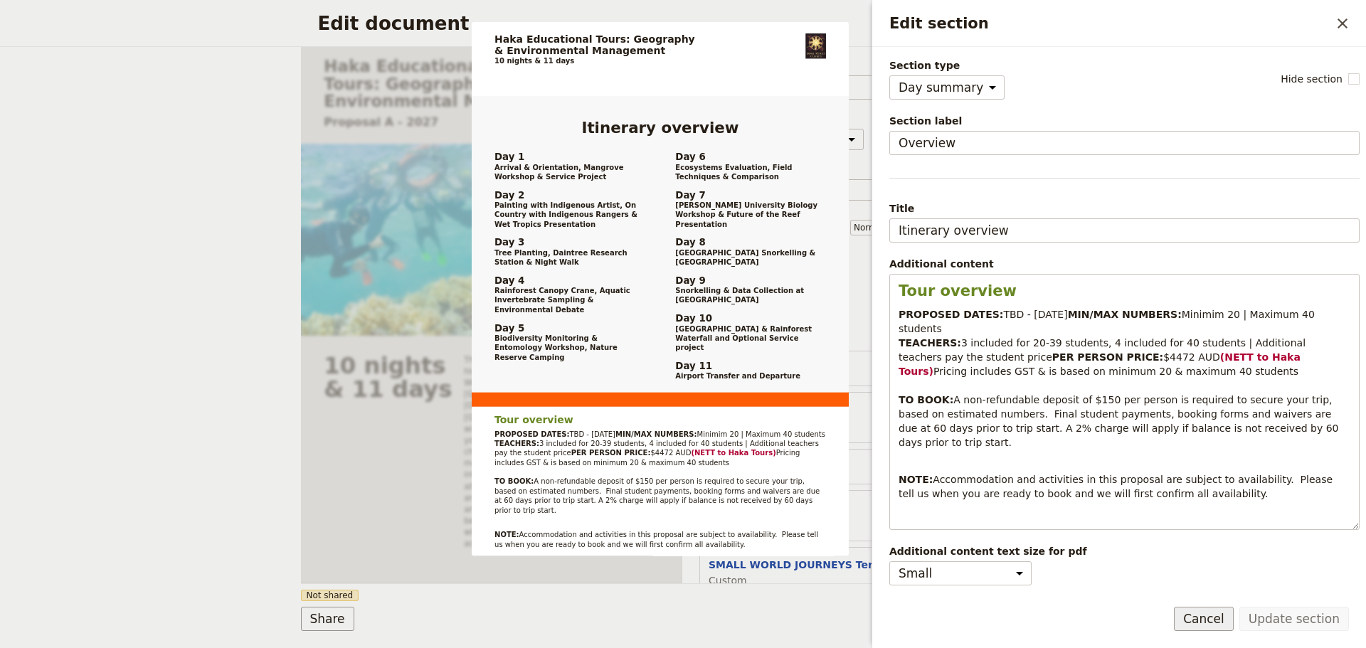
click at [1206, 616] on button "Cancel" at bounding box center [1204, 619] width 60 height 24
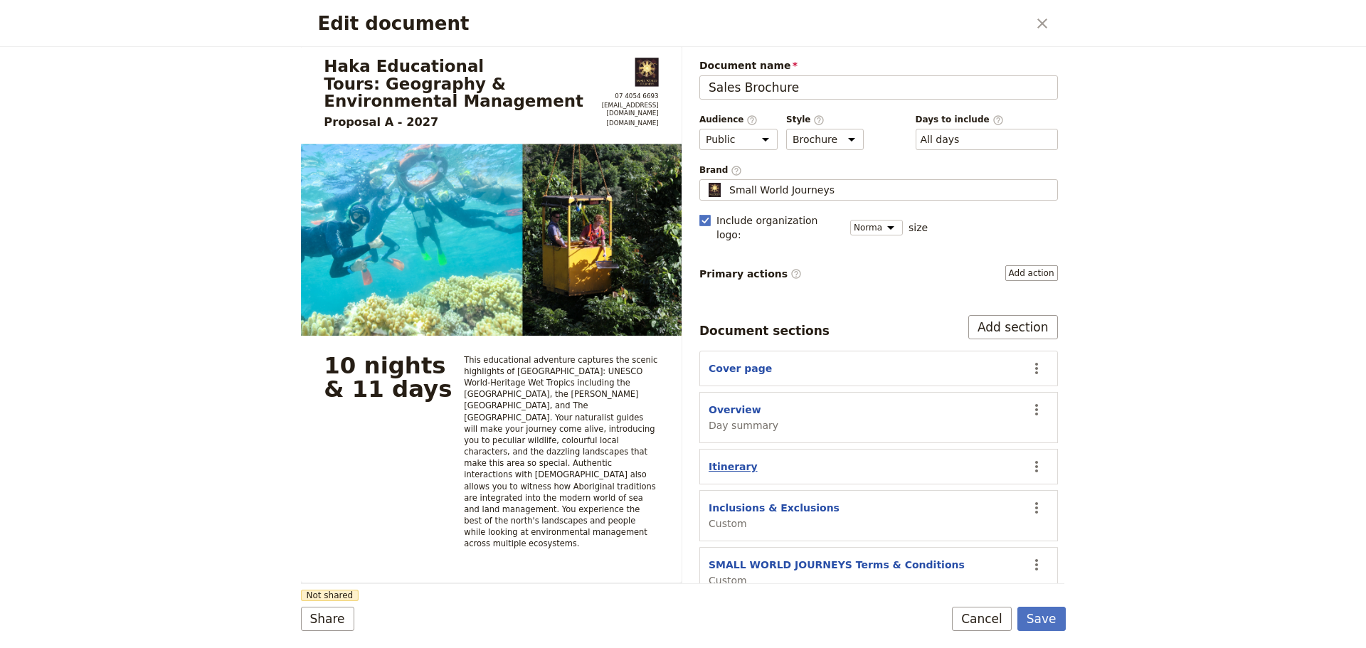
click at [739, 460] on button "Itinerary" at bounding box center [733, 467] width 49 height 14
select select "ITINERARY"
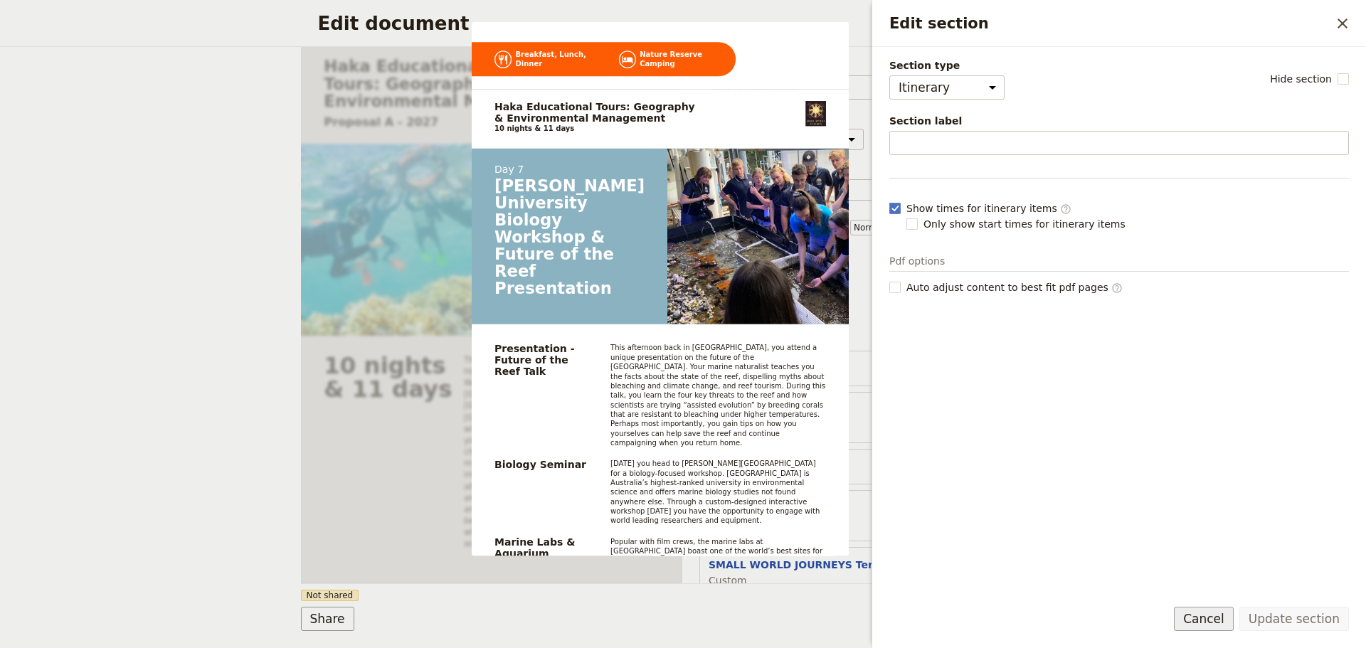
scroll to position [6168, 0]
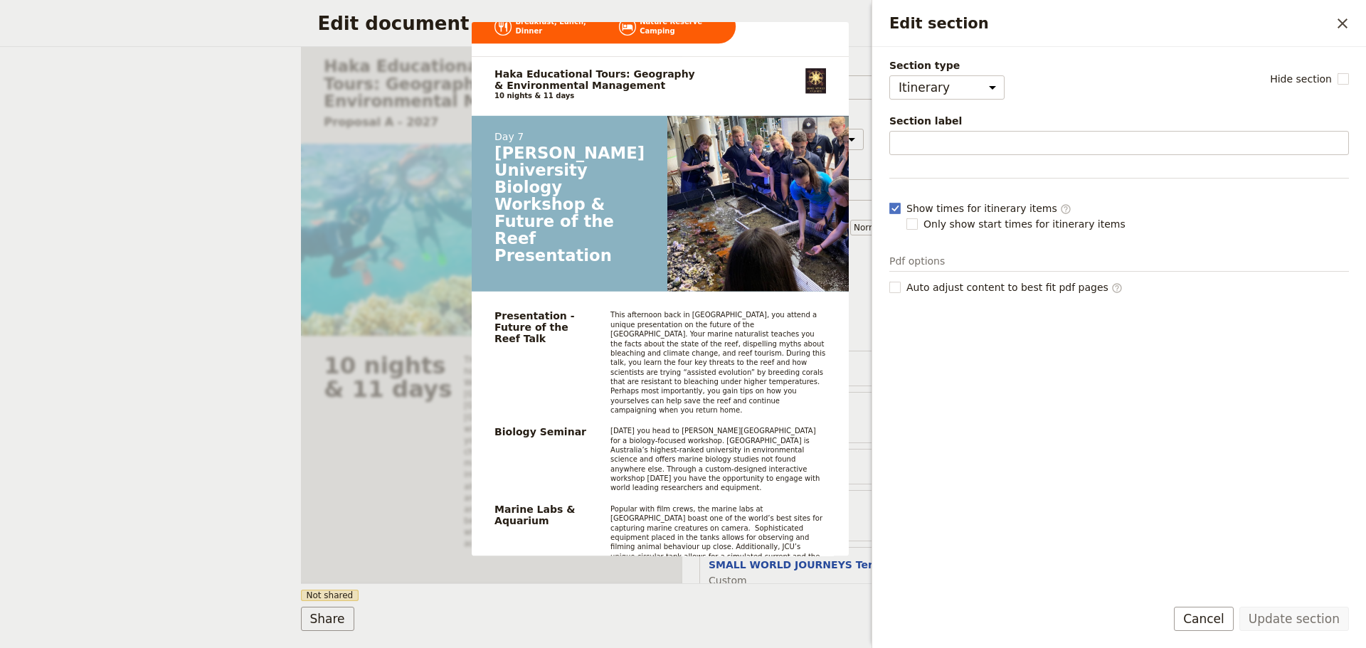
click at [1221, 626] on button "Cancel" at bounding box center [1204, 619] width 60 height 24
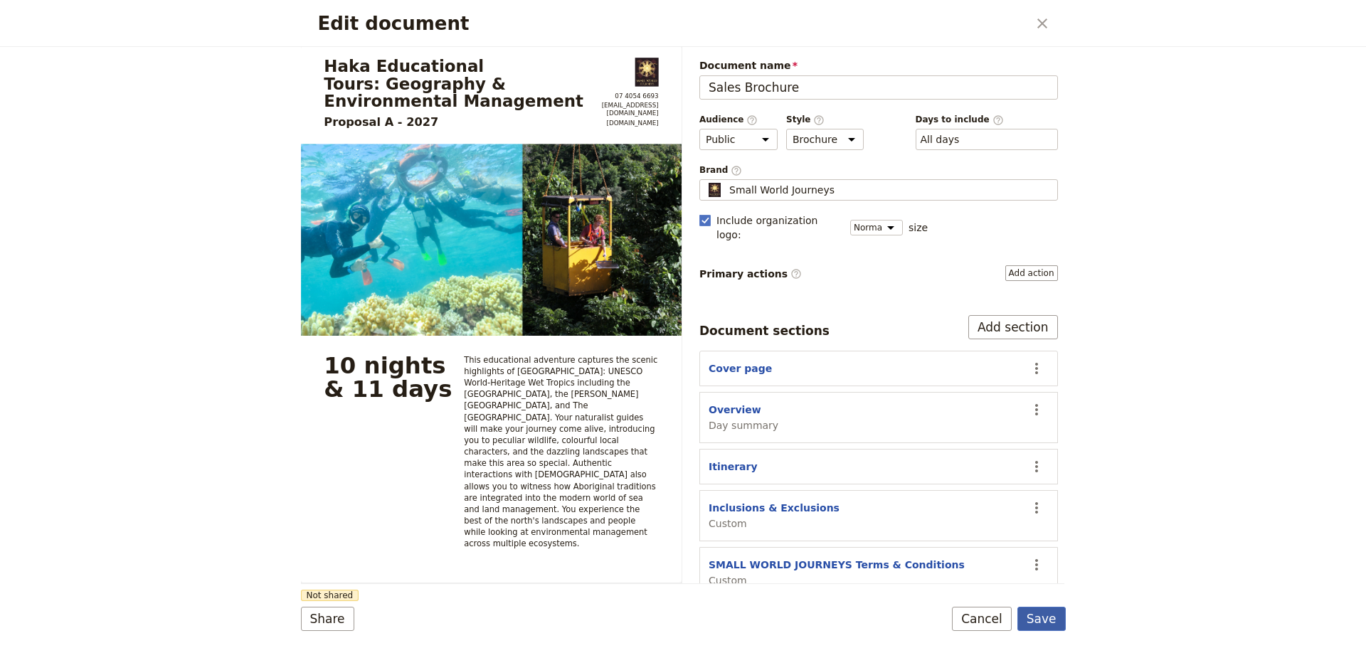
click at [1032, 615] on button "Save" at bounding box center [1042, 619] width 48 height 24
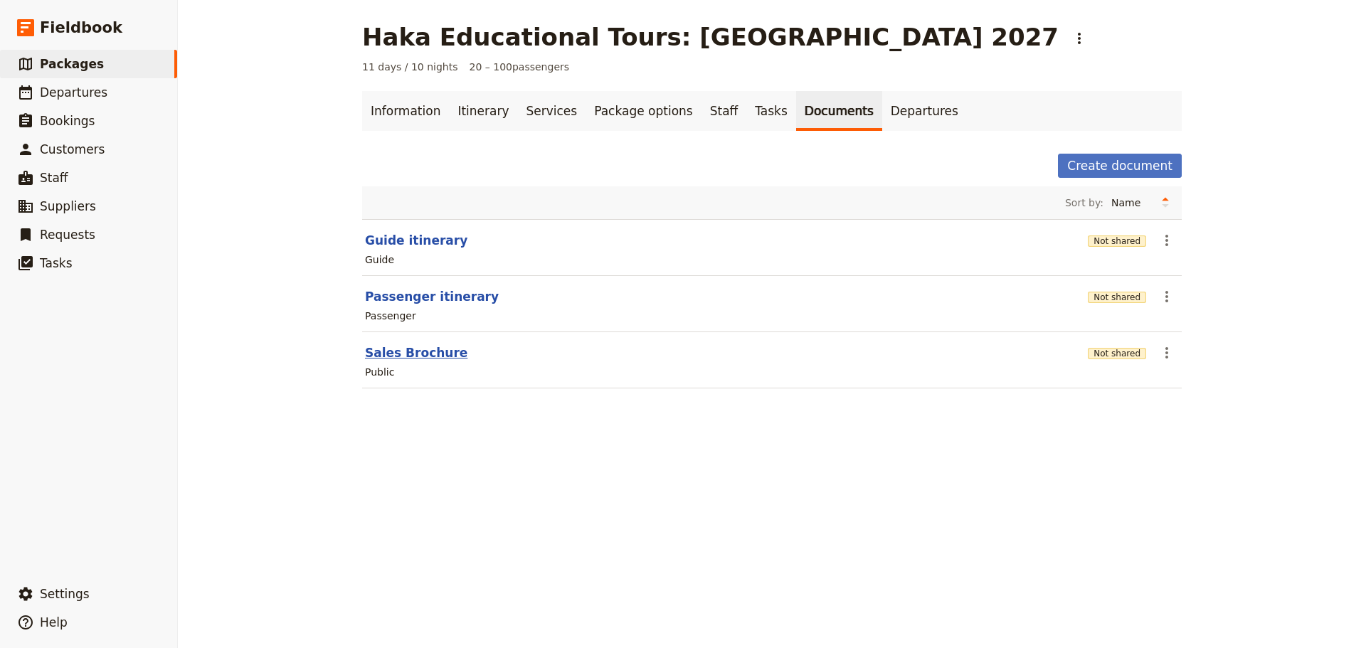
click at [398, 352] on button "Sales Brochure" at bounding box center [416, 352] width 102 height 17
select select "DEFAULT"
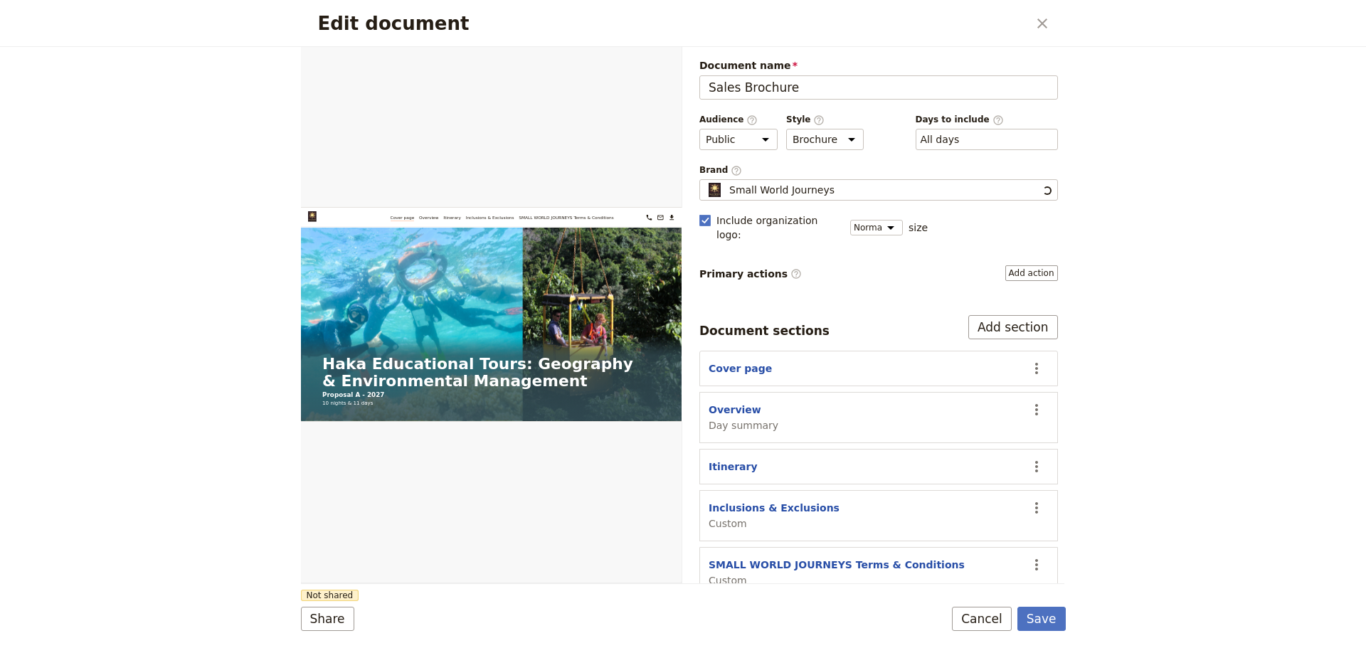
scroll to position [0, 0]
click at [727, 460] on button "Itinerary" at bounding box center [733, 467] width 49 height 14
select select "ITINERARY"
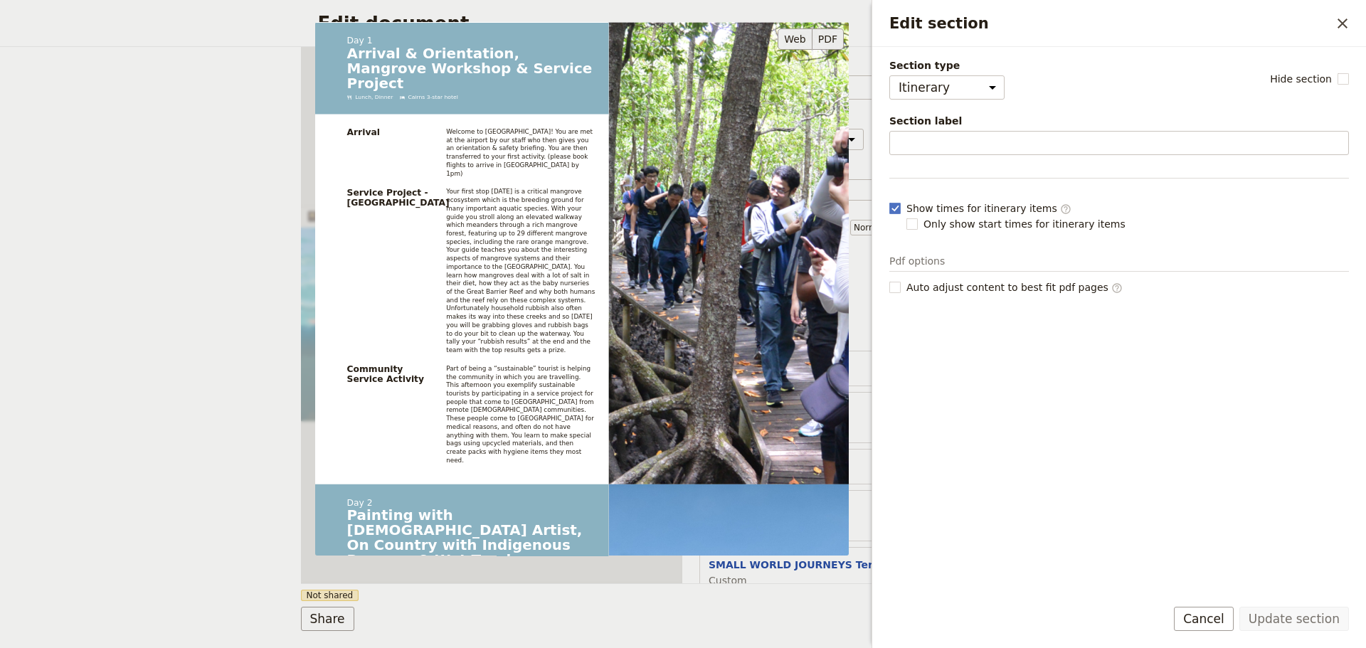
click at [836, 36] on button "PDF" at bounding box center [828, 38] width 31 height 21
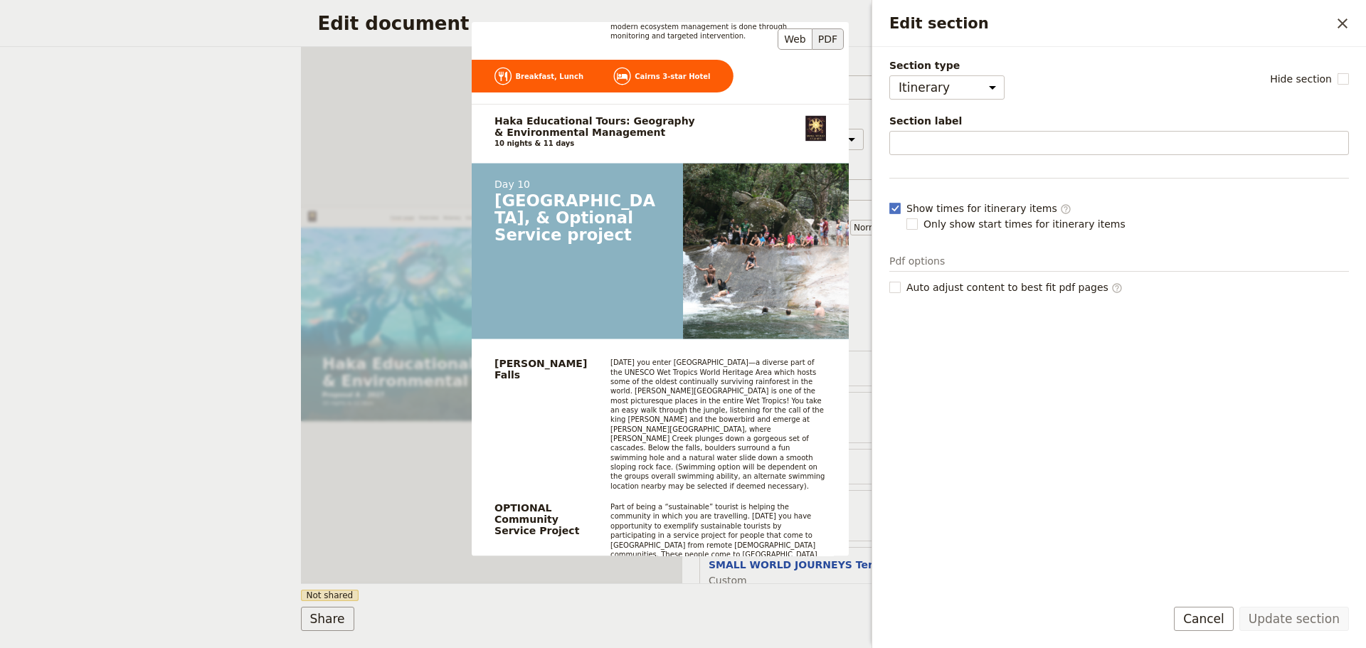
scroll to position [8561, 0]
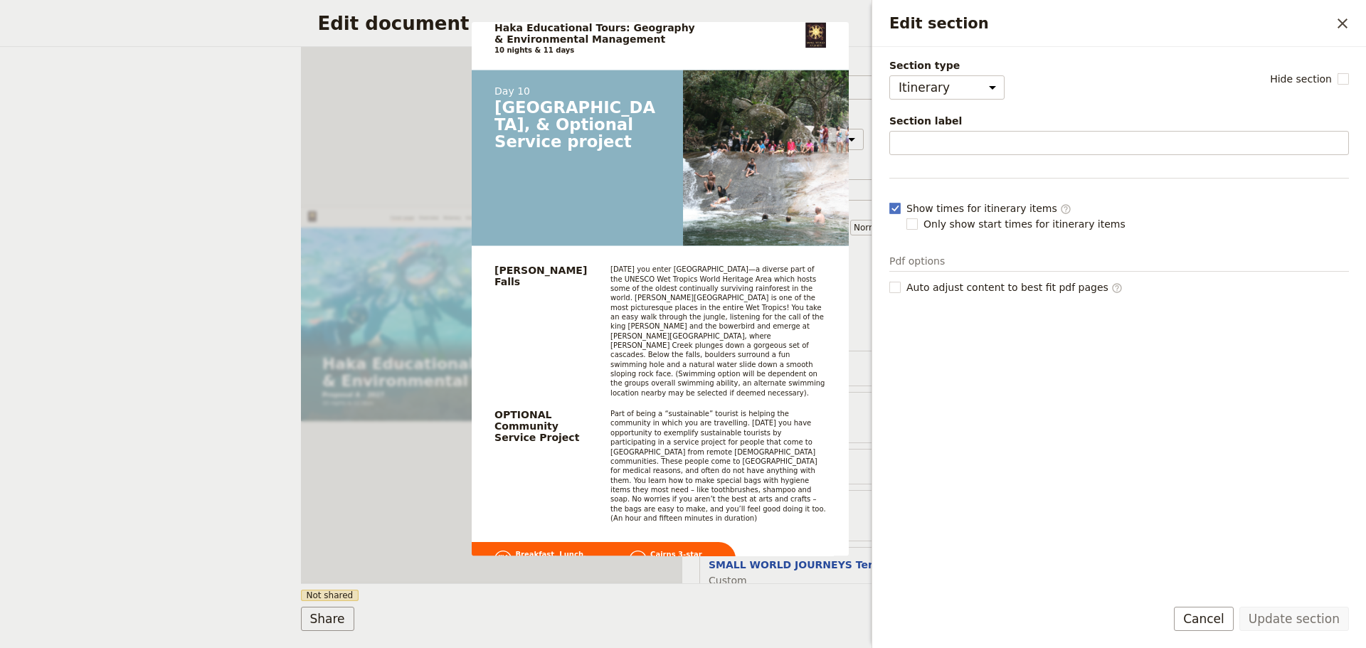
drag, startPoint x: 1214, startPoint y: 621, endPoint x: 1203, endPoint y: 611, distance: 14.7
click at [1214, 620] on button "Cancel" at bounding box center [1204, 619] width 60 height 24
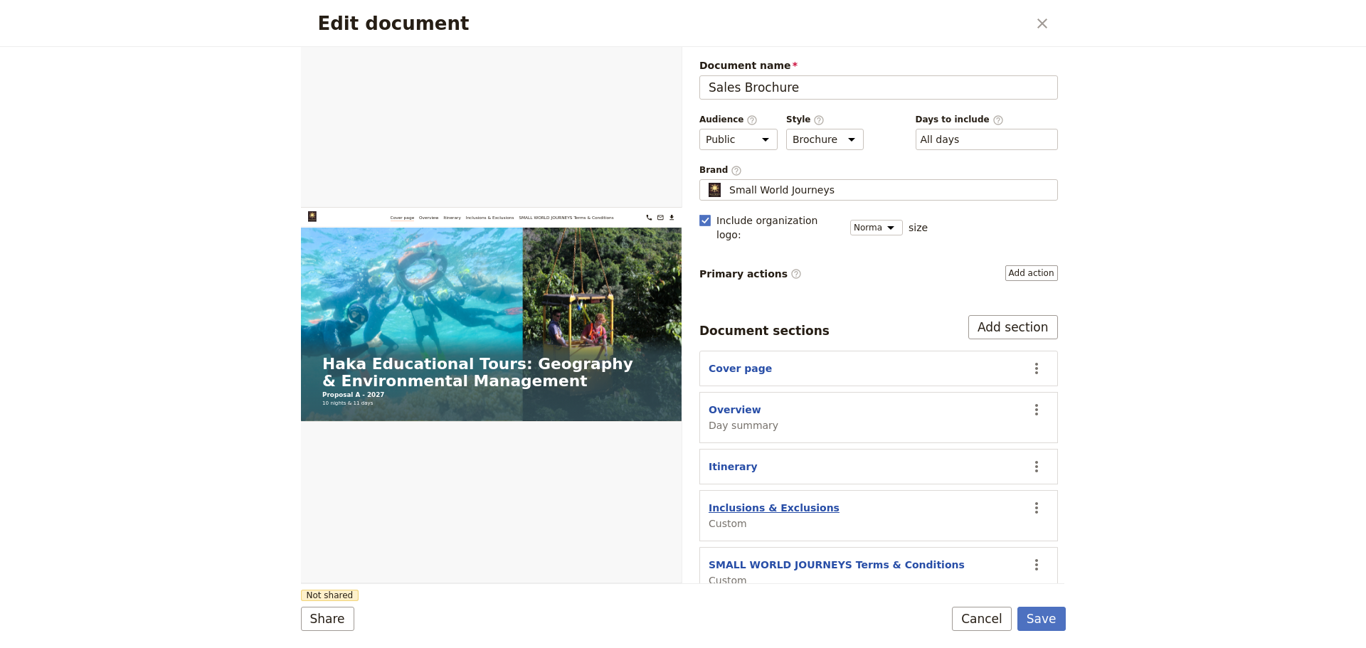
click at [764, 501] on button "Inclusions & Exclusions" at bounding box center [774, 508] width 131 height 14
select select "CUSTOM"
select select "default"
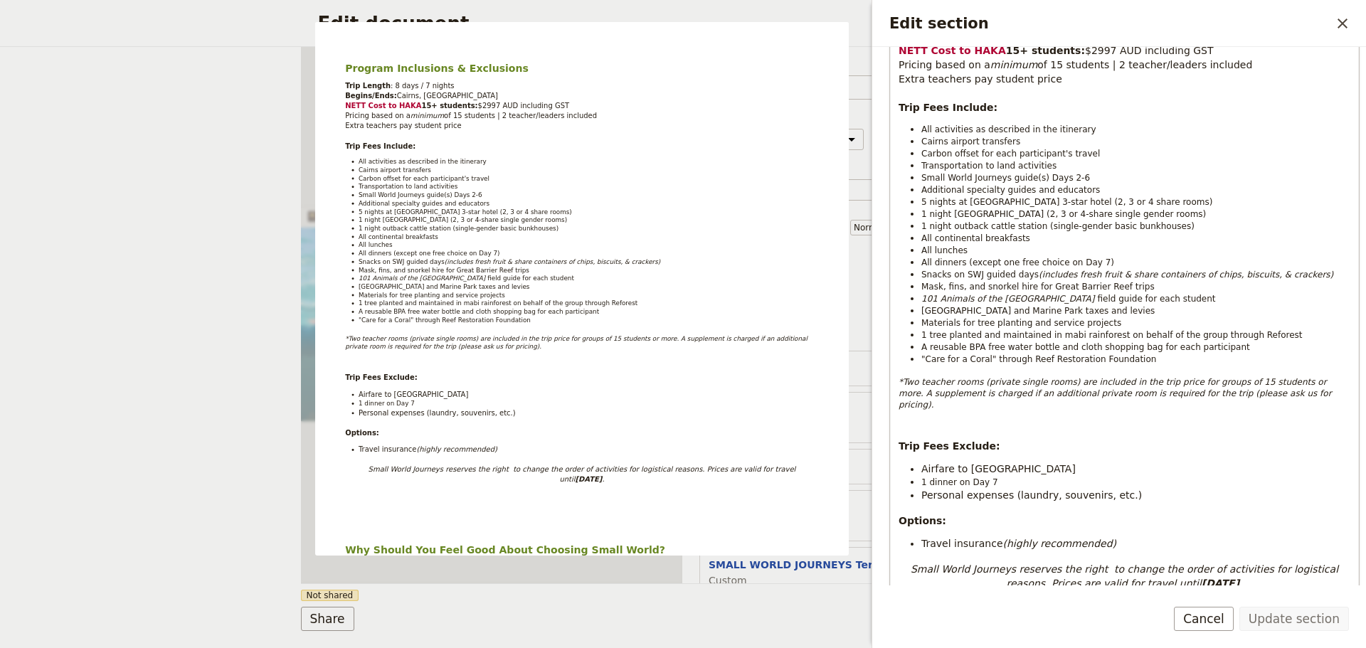
scroll to position [0, 0]
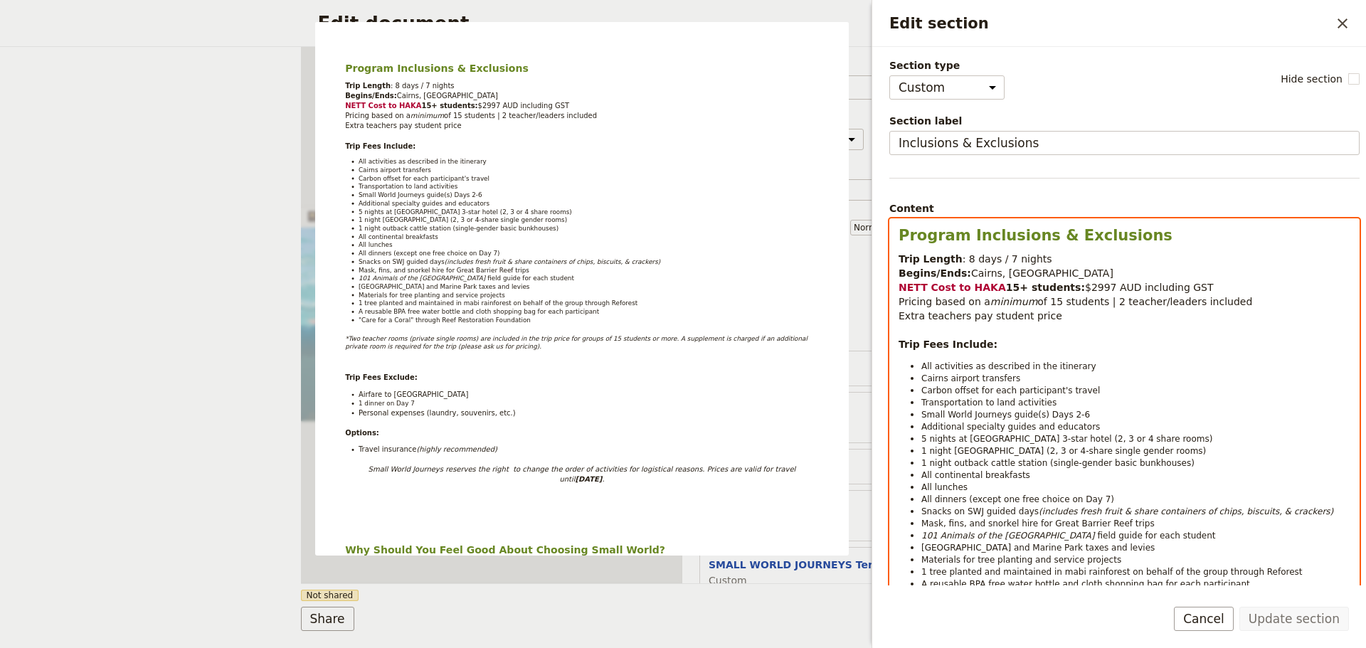
click at [965, 257] on span ": 8 days / 7 nights" at bounding box center [1008, 258] width 90 height 11
click at [1008, 258] on span ": 10 days / 7 nights" at bounding box center [1011, 258] width 96 height 11
click at [969, 260] on span ": 10 days / 7 nights" at bounding box center [1011, 258] width 96 height 11
click at [1006, 258] on span ": 11 days / 7 nights" at bounding box center [1011, 258] width 96 height 11
click at [1006, 291] on strong "15+ students:" at bounding box center [1045, 287] width 79 height 11
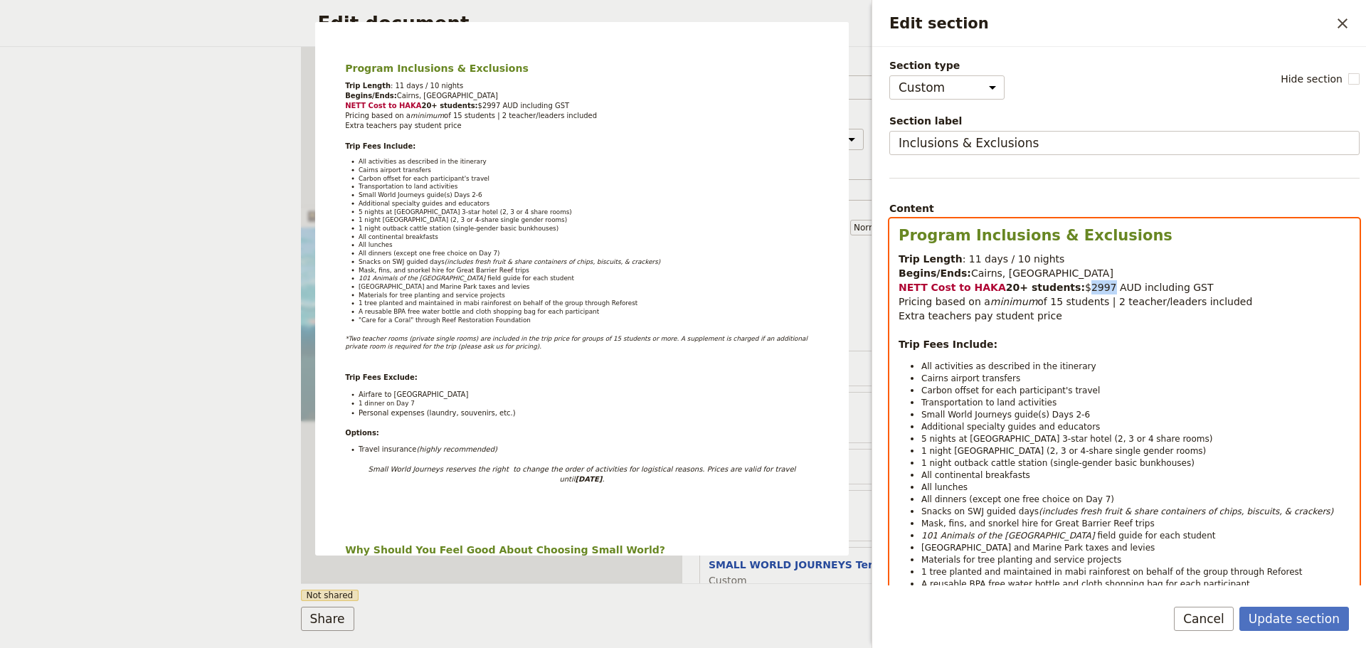
drag, startPoint x: 1087, startPoint y: 285, endPoint x: 1067, endPoint y: 285, distance: 20.6
click at [1085, 285] on span "$2997 AUD including GST" at bounding box center [1149, 287] width 129 height 11
click at [1050, 301] on span "of 15 students | 2 teacher/leaders included" at bounding box center [1145, 301] width 215 height 11
drag, startPoint x: 1047, startPoint y: 327, endPoint x: 1048, endPoint y: 318, distance: 9.4
click at [1048, 325] on p "Trip Length : 11 days / 10 nights Begins/Ends: [GEOGRAPHIC_DATA], [GEOGRAPHIC_D…" at bounding box center [1125, 302] width 452 height 100
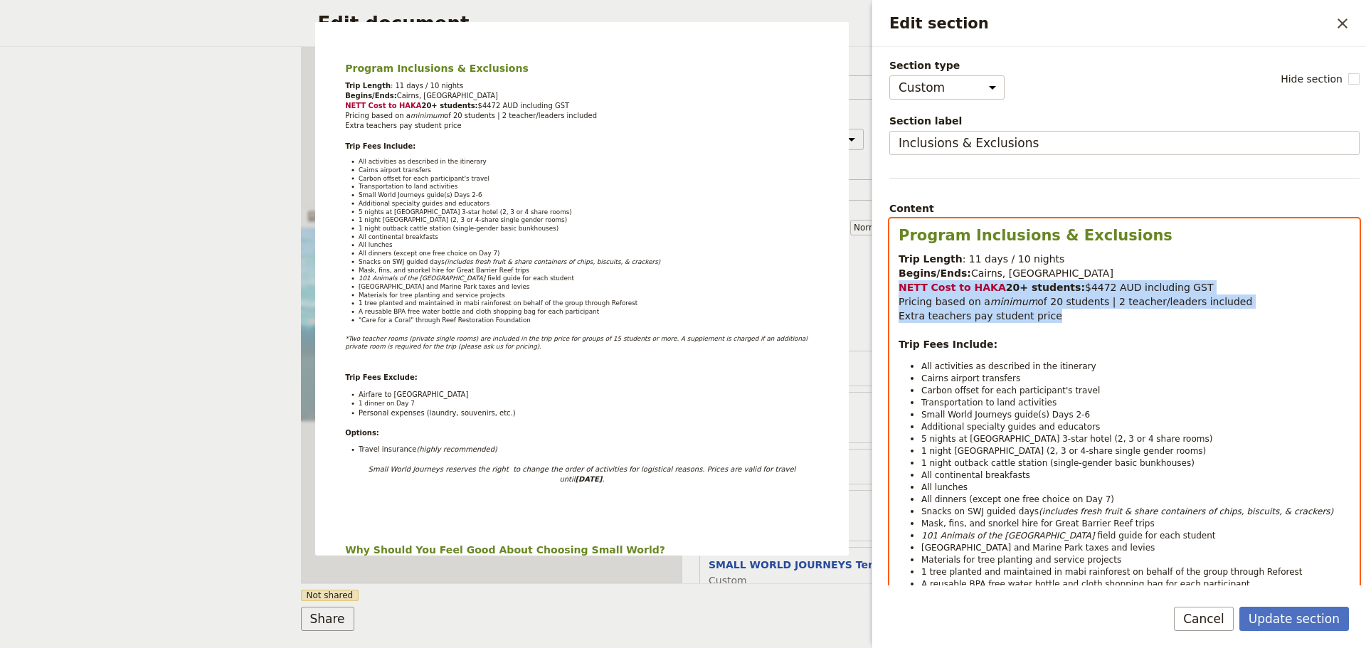
drag, startPoint x: 1049, startPoint y: 318, endPoint x: 895, endPoint y: 290, distance: 156.3
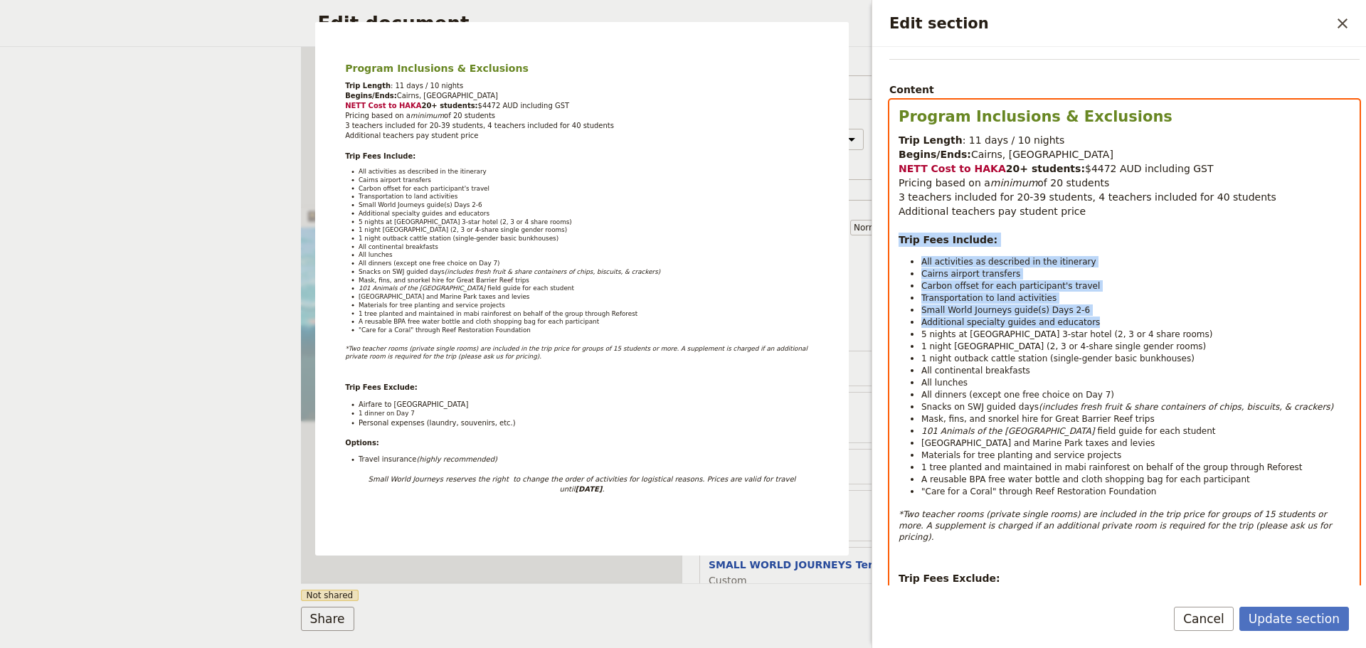
scroll to position [356, 0]
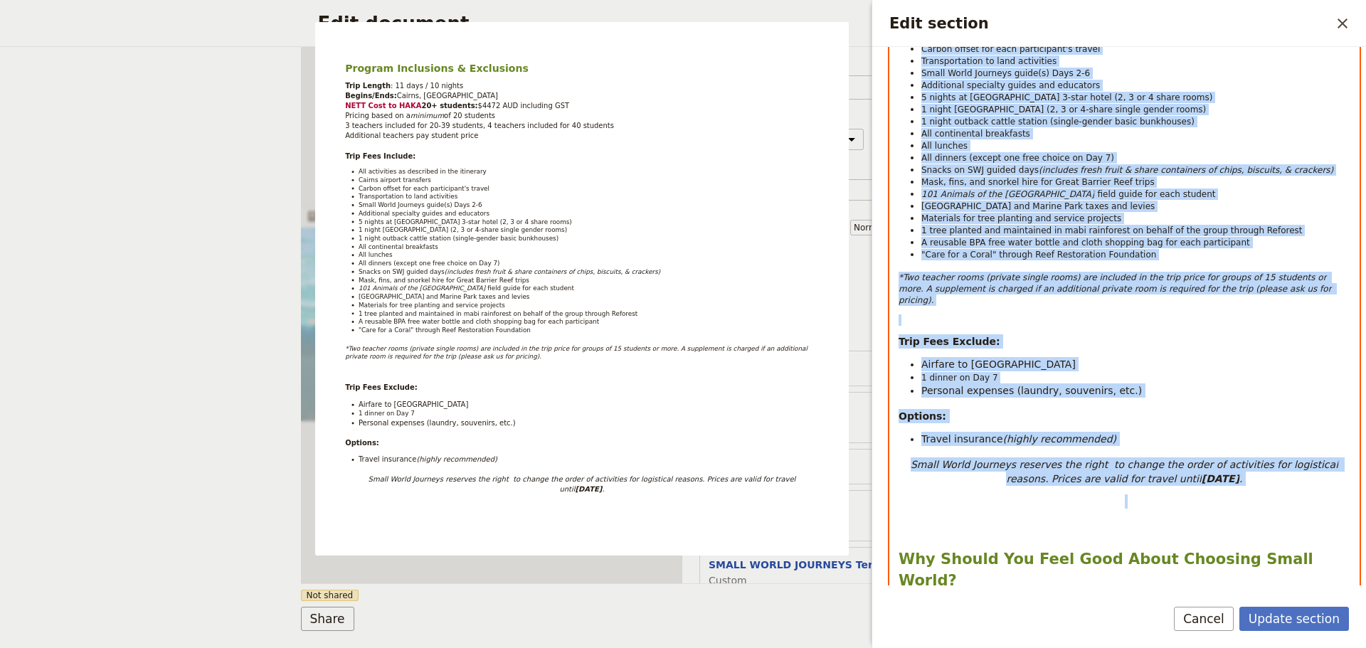
drag, startPoint x: 897, startPoint y: 238, endPoint x: 1211, endPoint y: 460, distance: 385.0
click at [1211, 460] on div "Program Inclusions & Exclusions Trip Length : 11 days / 10 nights Begins/Ends: …" at bounding box center [1124, 452] width 469 height 1179
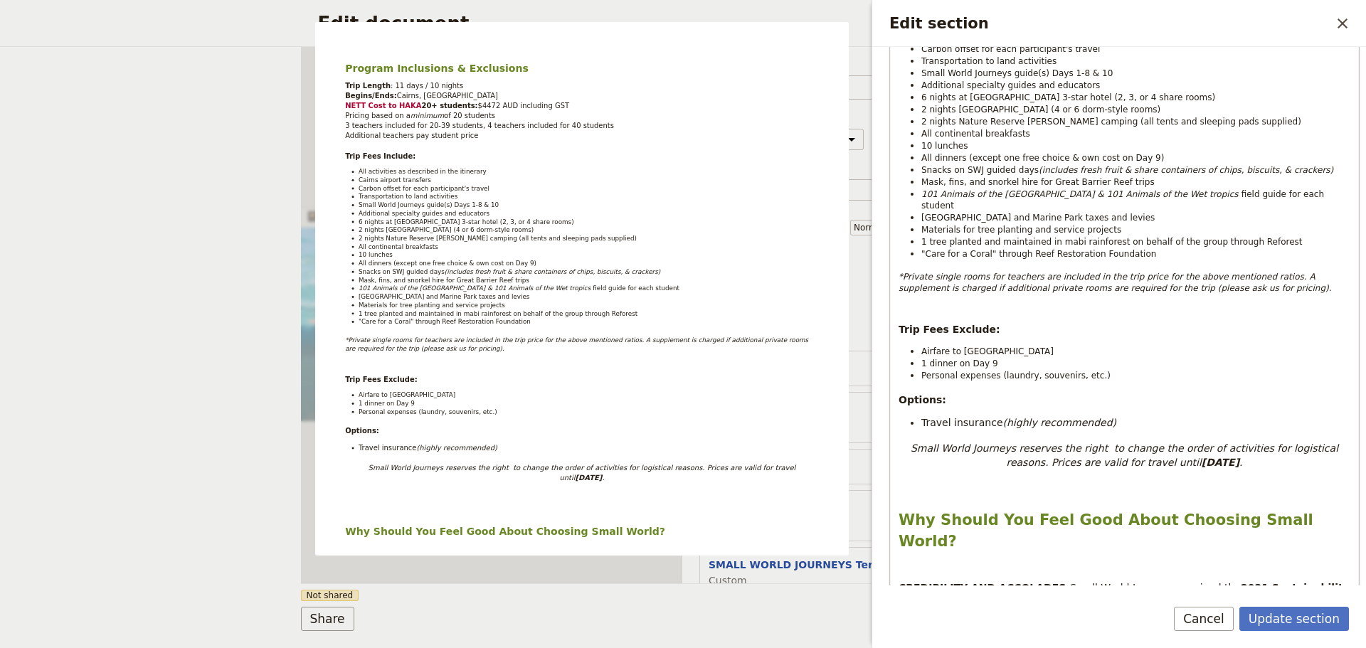
scroll to position [475, 0]
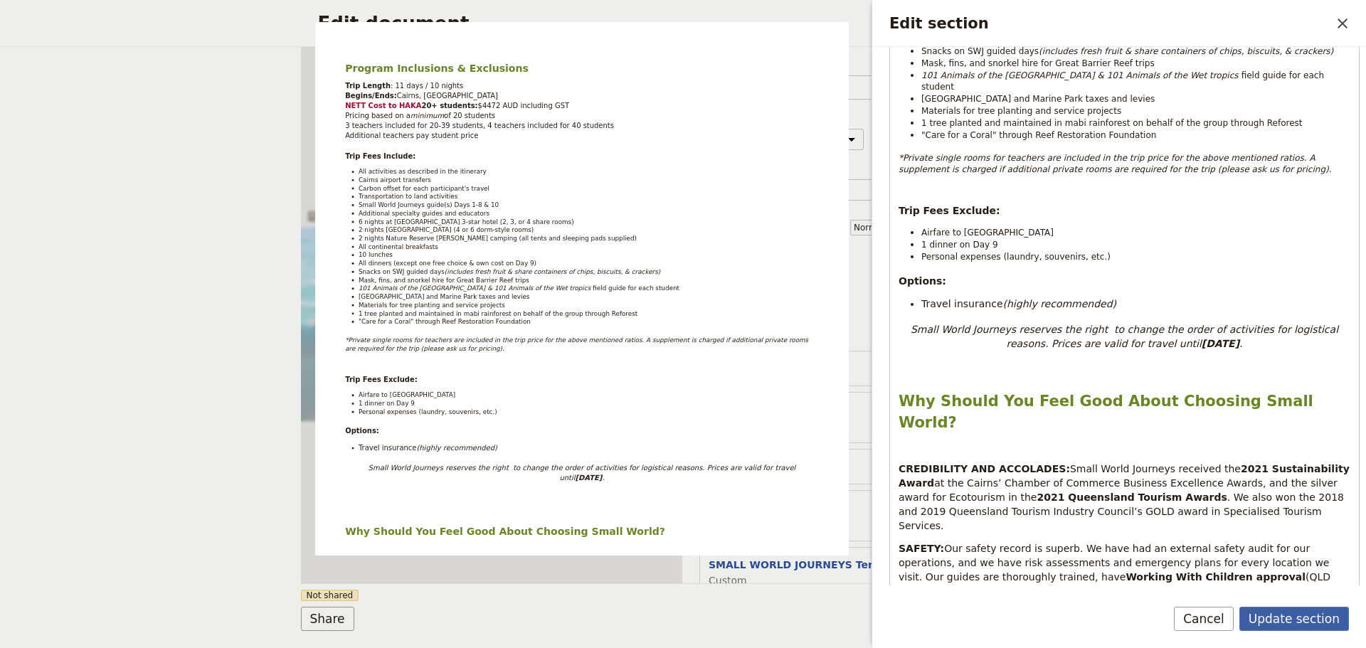
click at [1295, 624] on button "Update section" at bounding box center [1295, 619] width 110 height 24
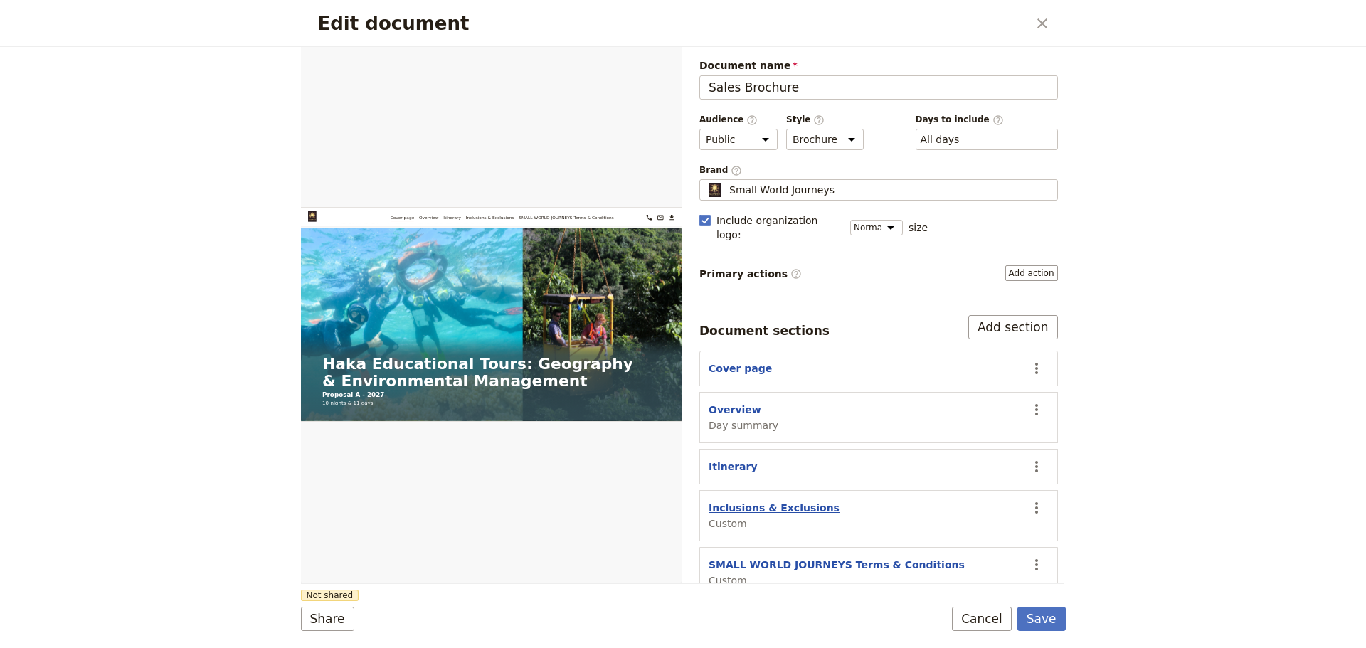
click at [740, 501] on button "Inclusions & Exclusions" at bounding box center [774, 508] width 131 height 14
select select "CUSTOM"
select select "default"
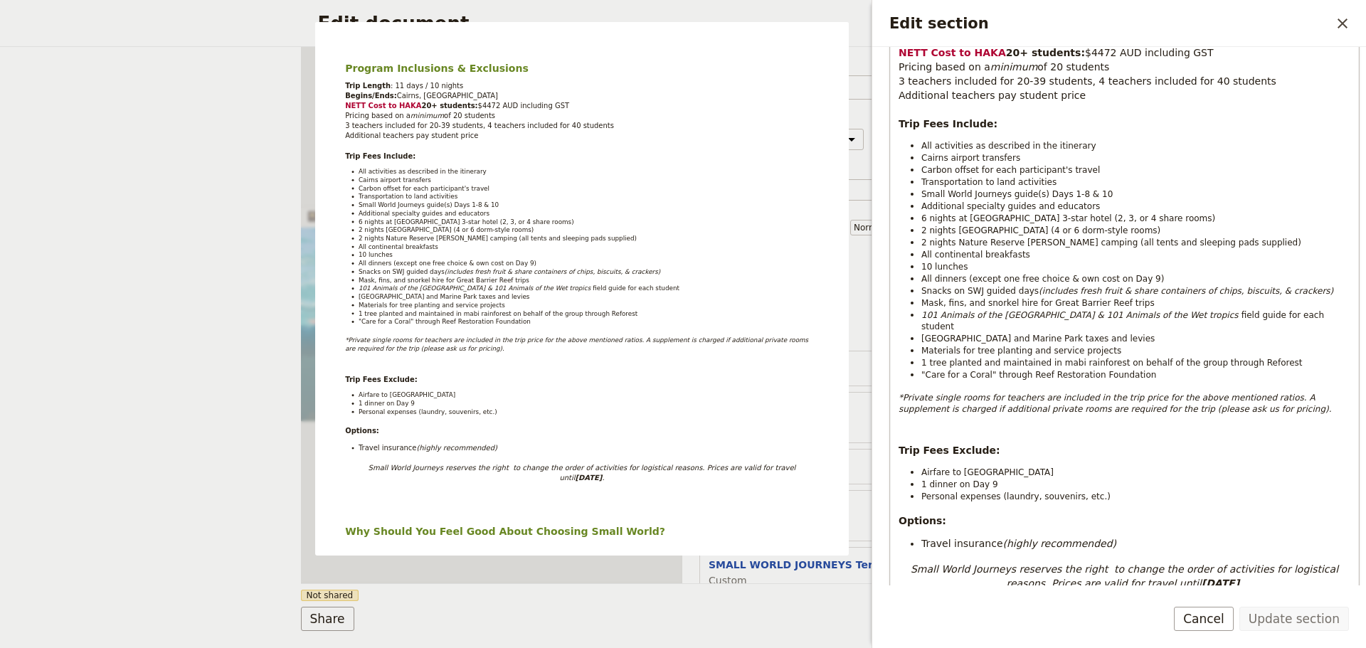
scroll to position [237, 0]
click at [1209, 624] on button "Cancel" at bounding box center [1204, 619] width 60 height 24
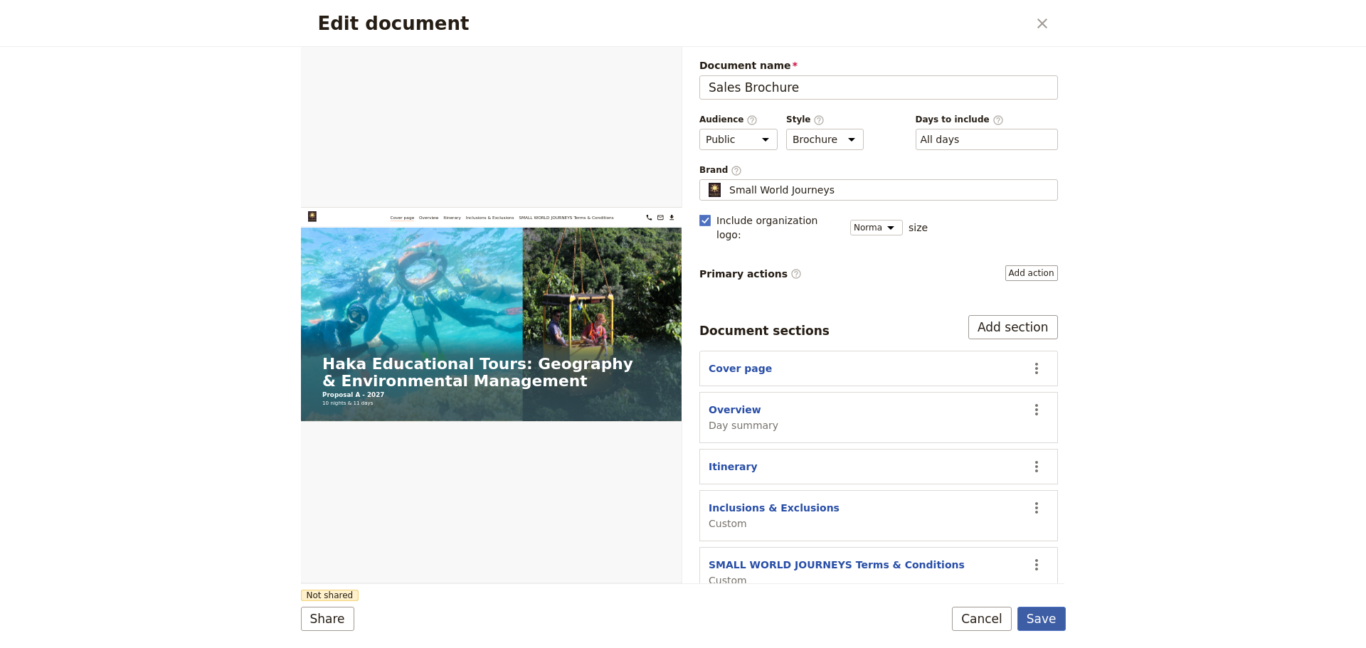
click at [1053, 618] on button "Save" at bounding box center [1042, 619] width 48 height 24
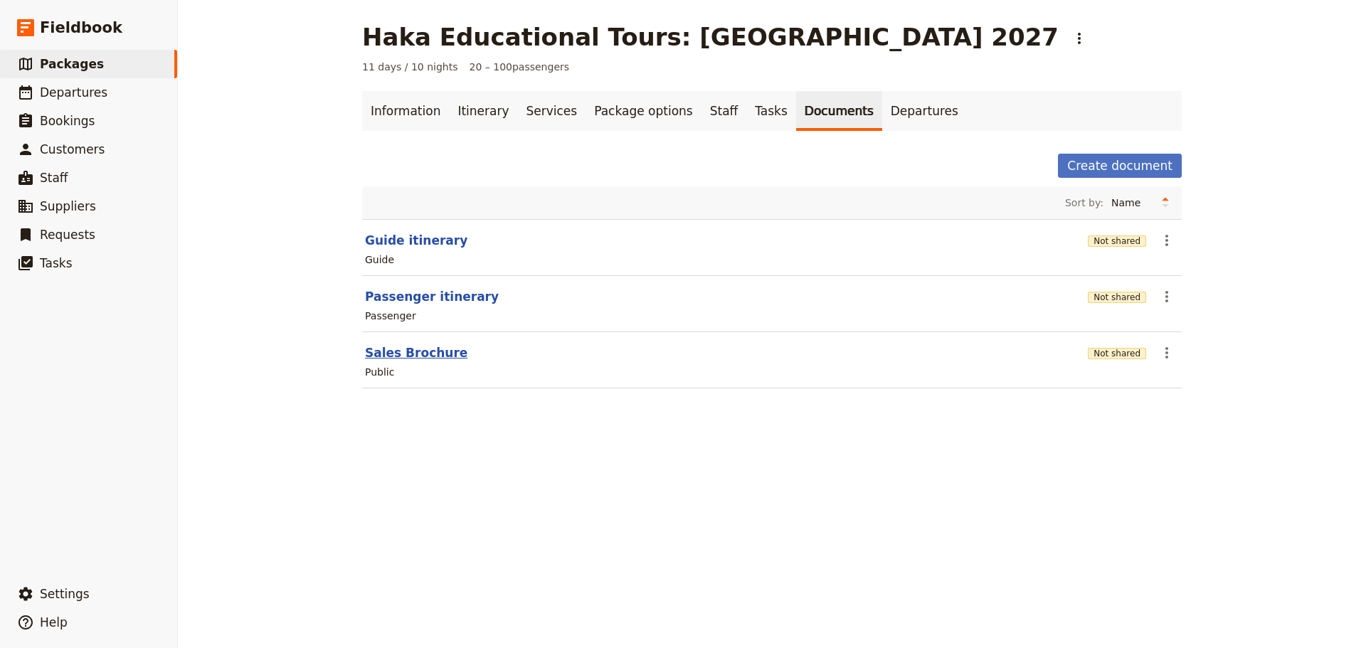
click at [403, 349] on button "Sales Brochure" at bounding box center [416, 352] width 102 height 17
select select "DEFAULT"
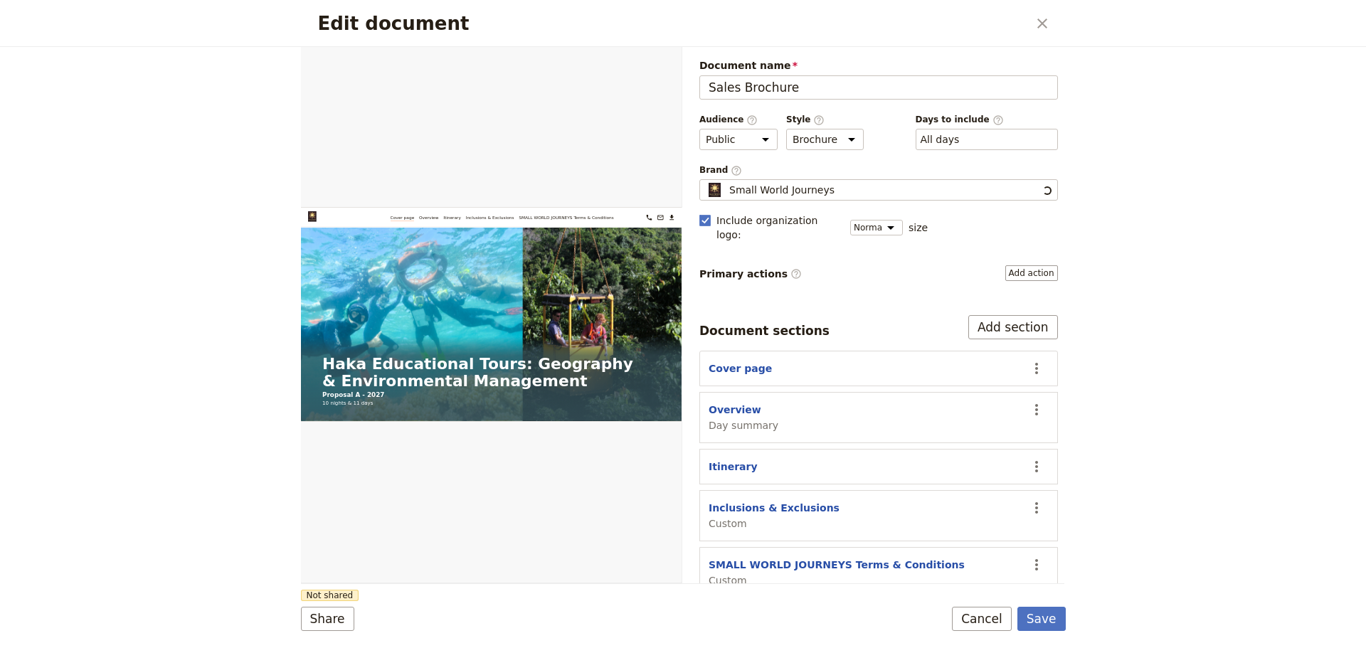
scroll to position [0, 0]
click at [643, 68] on button "PDF" at bounding box center [633, 63] width 31 height 21
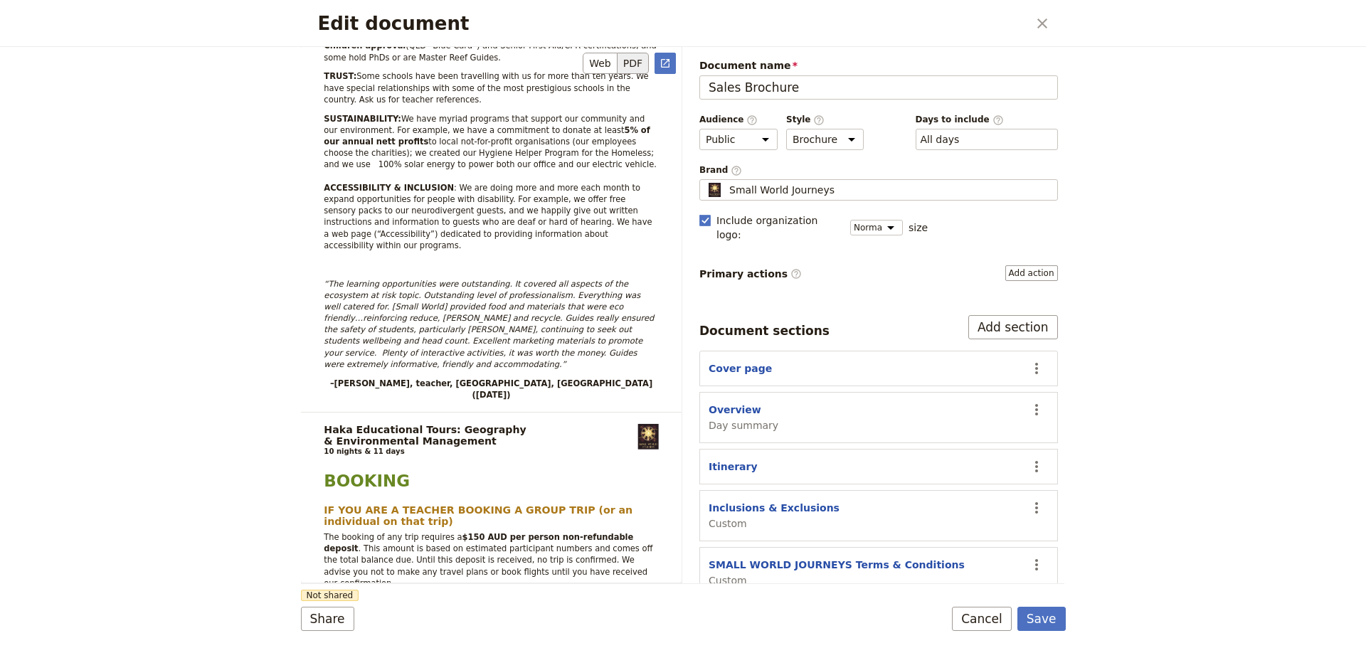
scroll to position [12929, 0]
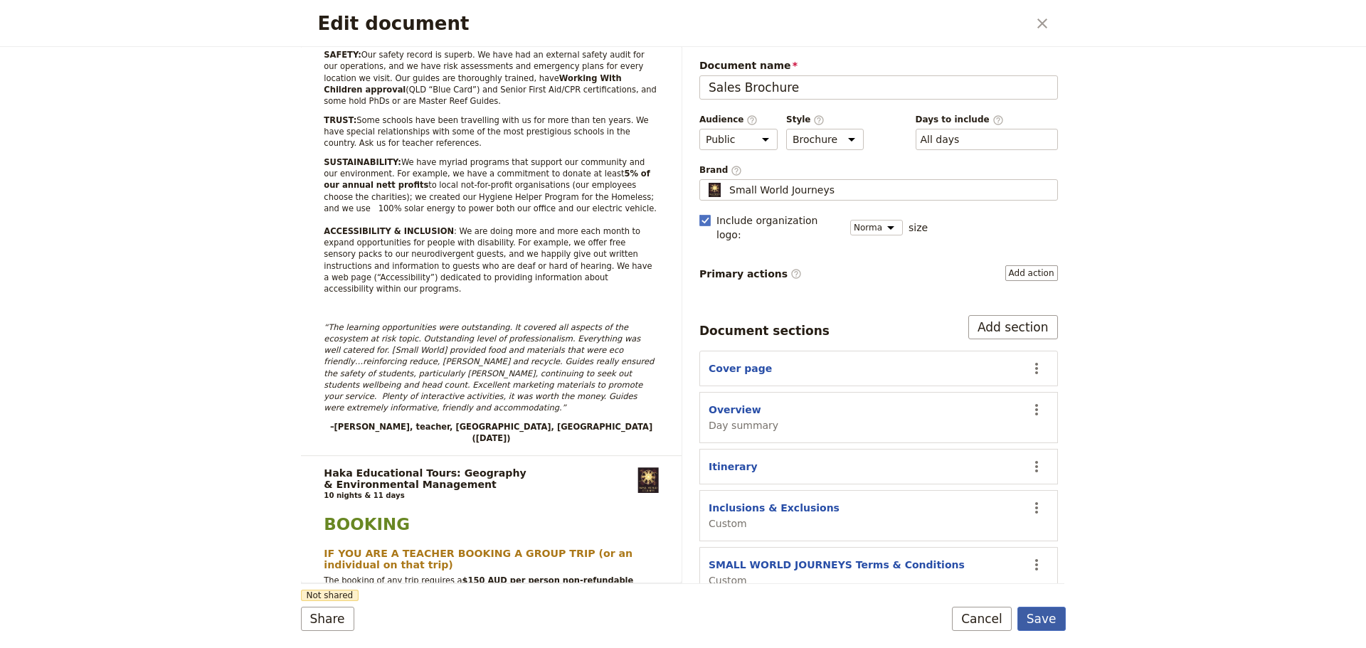
click at [1053, 628] on button "Save" at bounding box center [1042, 619] width 48 height 24
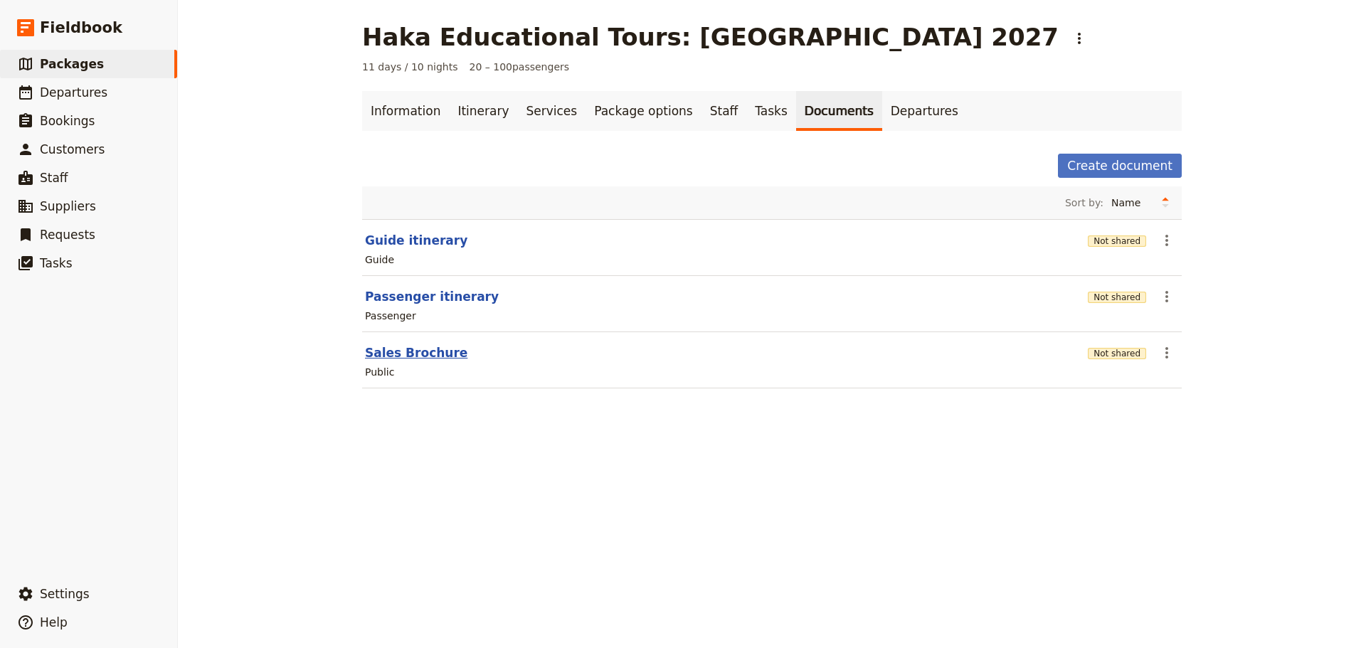
click at [417, 357] on button "Sales Brochure" at bounding box center [416, 352] width 102 height 17
select select "DEFAULT"
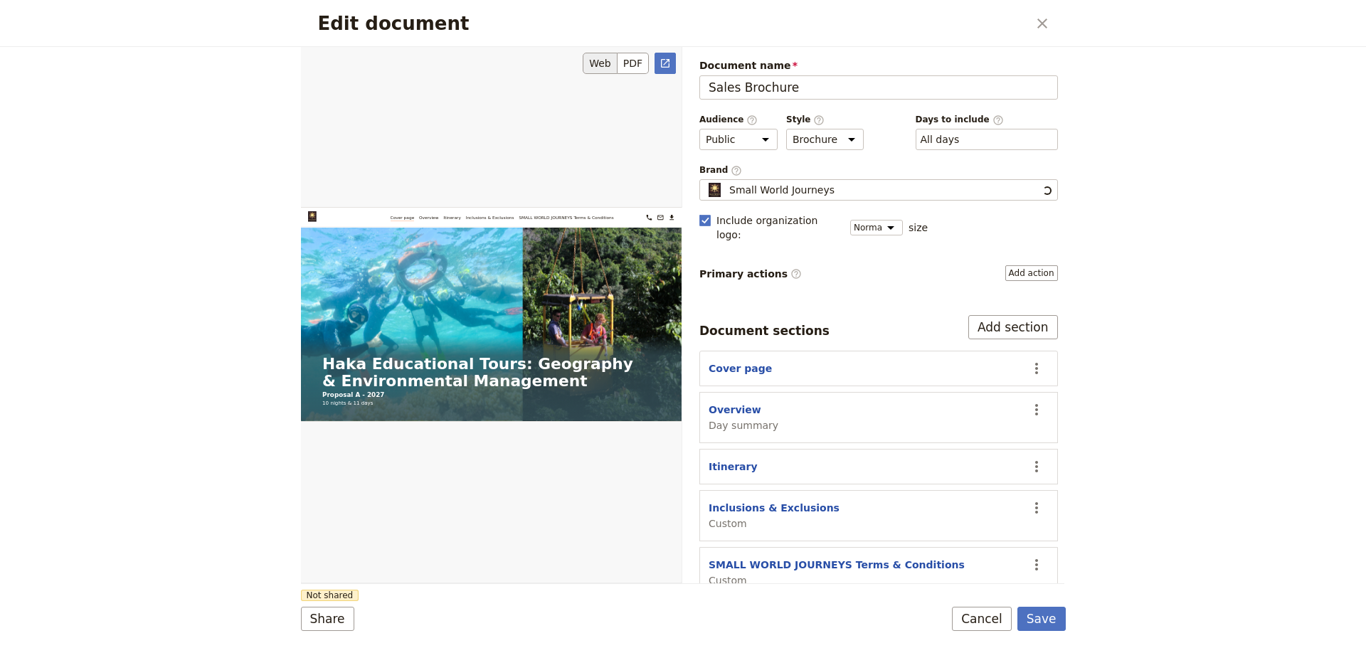
scroll to position [0, 0]
click at [998, 623] on button "Cancel" at bounding box center [982, 619] width 60 height 24
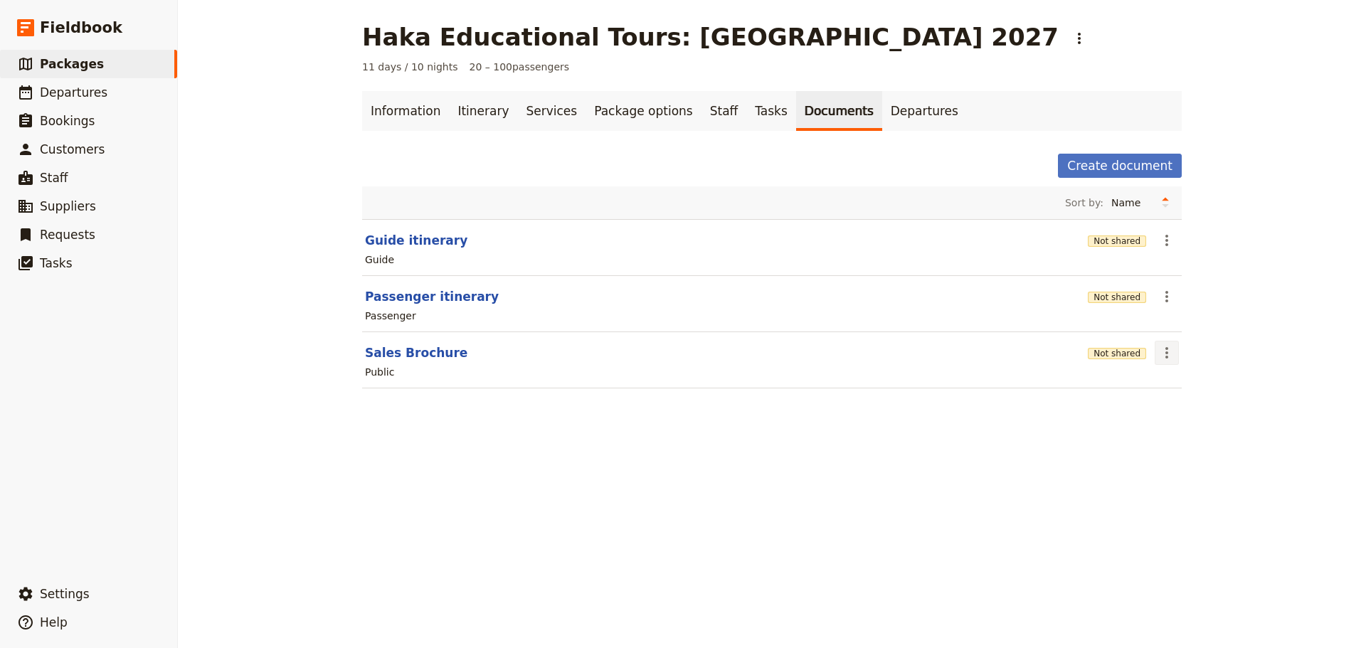
click at [1159, 361] on icon "Actions" at bounding box center [1167, 352] width 17 height 17
click at [1170, 384] on span "Share" at bounding box center [1173, 384] width 28 height 14
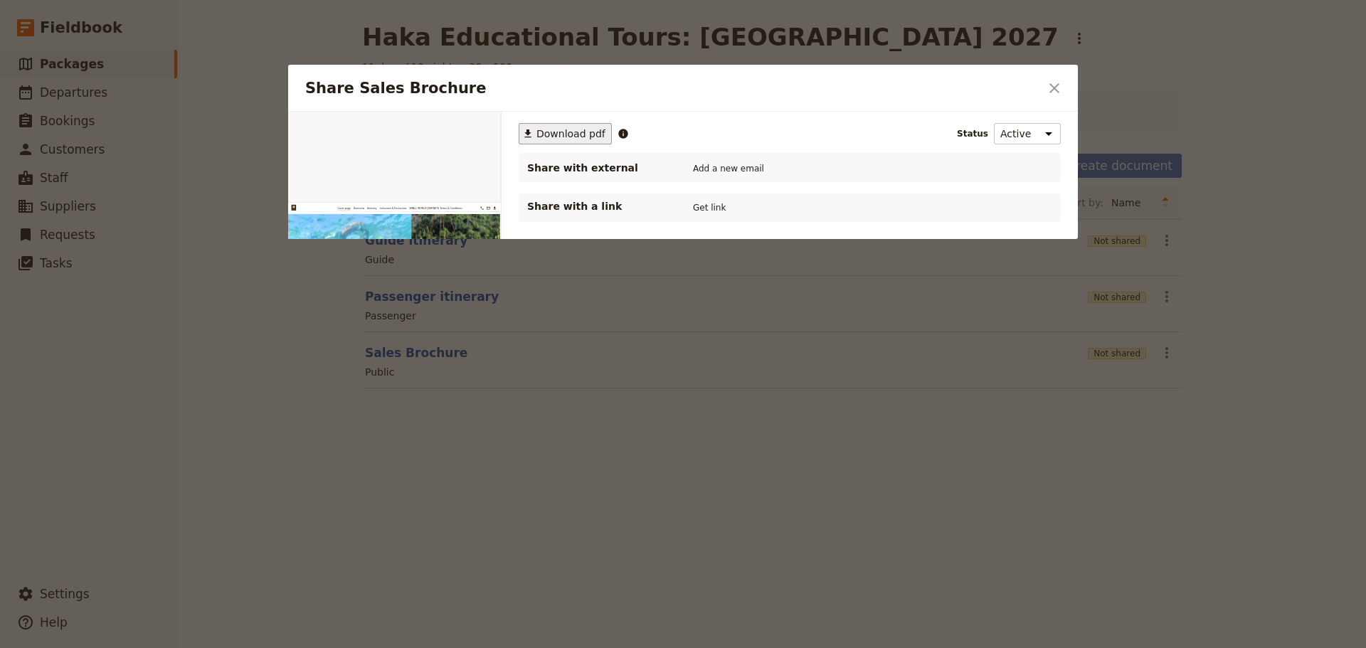
click at [574, 139] on span "Download pdf" at bounding box center [571, 134] width 69 height 14
click at [1057, 83] on icon "Close dialog" at bounding box center [1054, 88] width 17 height 17
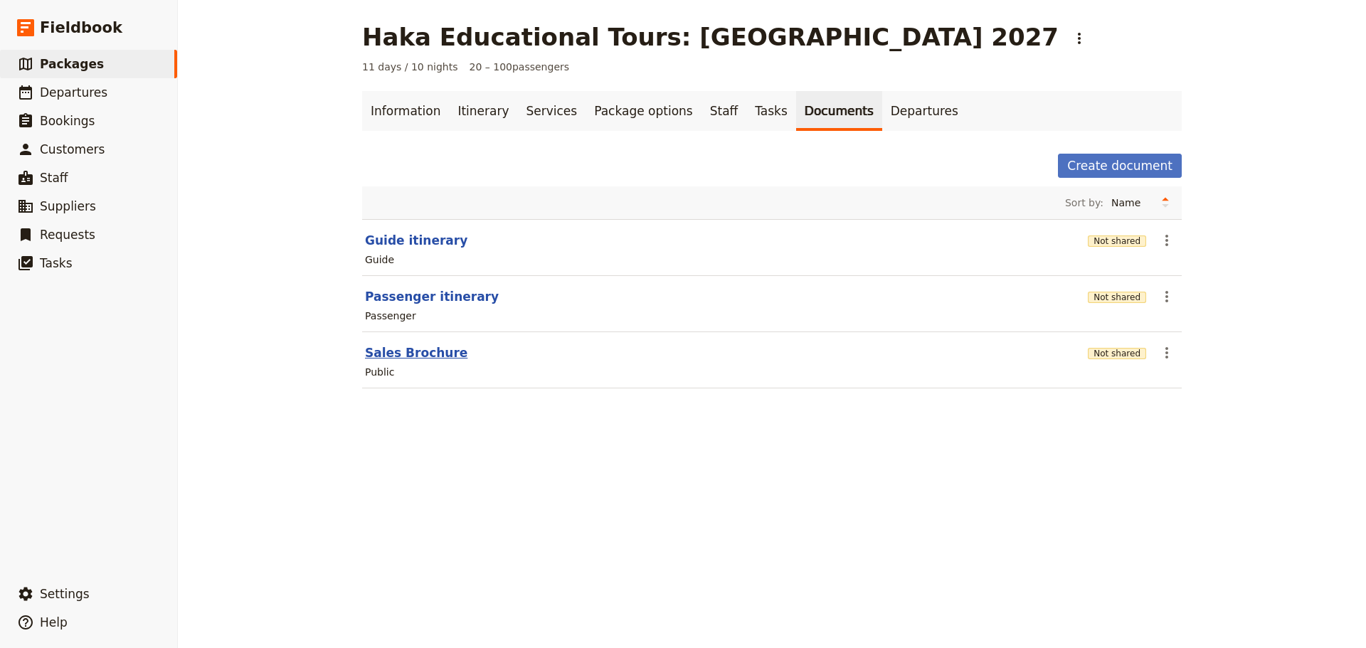
click at [416, 351] on button "Sales Brochure" at bounding box center [416, 352] width 102 height 17
select select "DEFAULT"
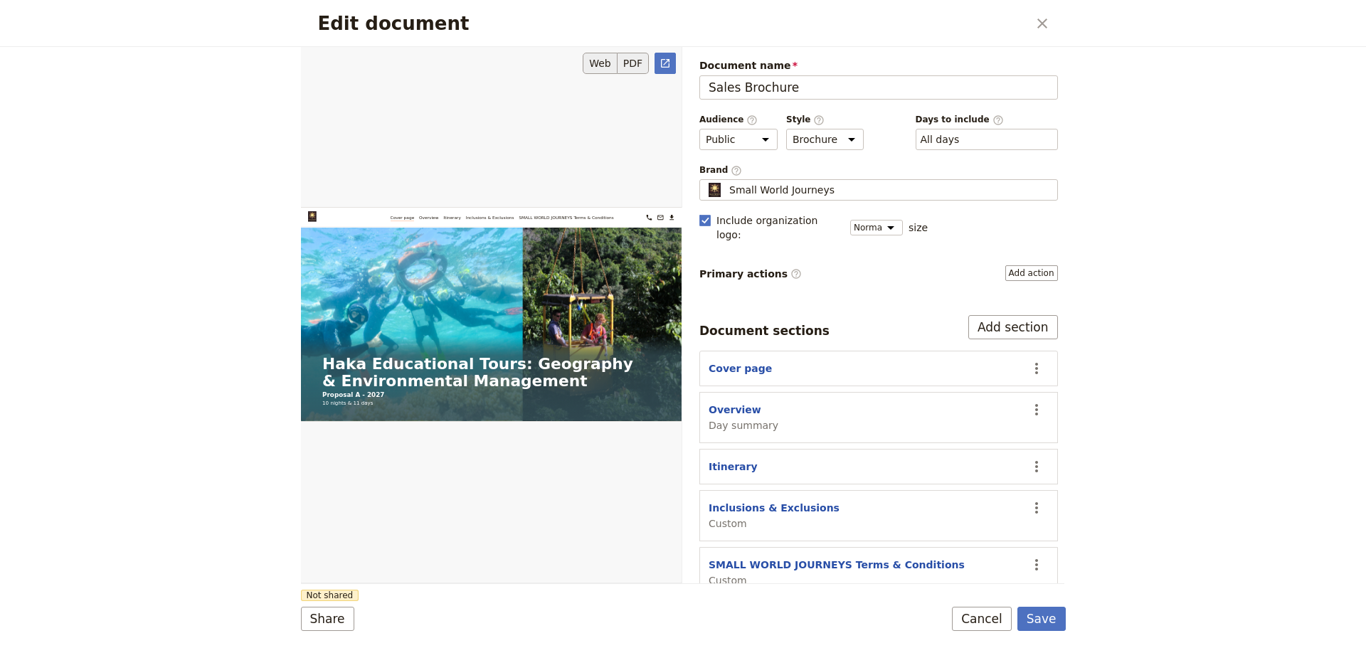
click at [630, 63] on button "PDF" at bounding box center [633, 63] width 31 height 21
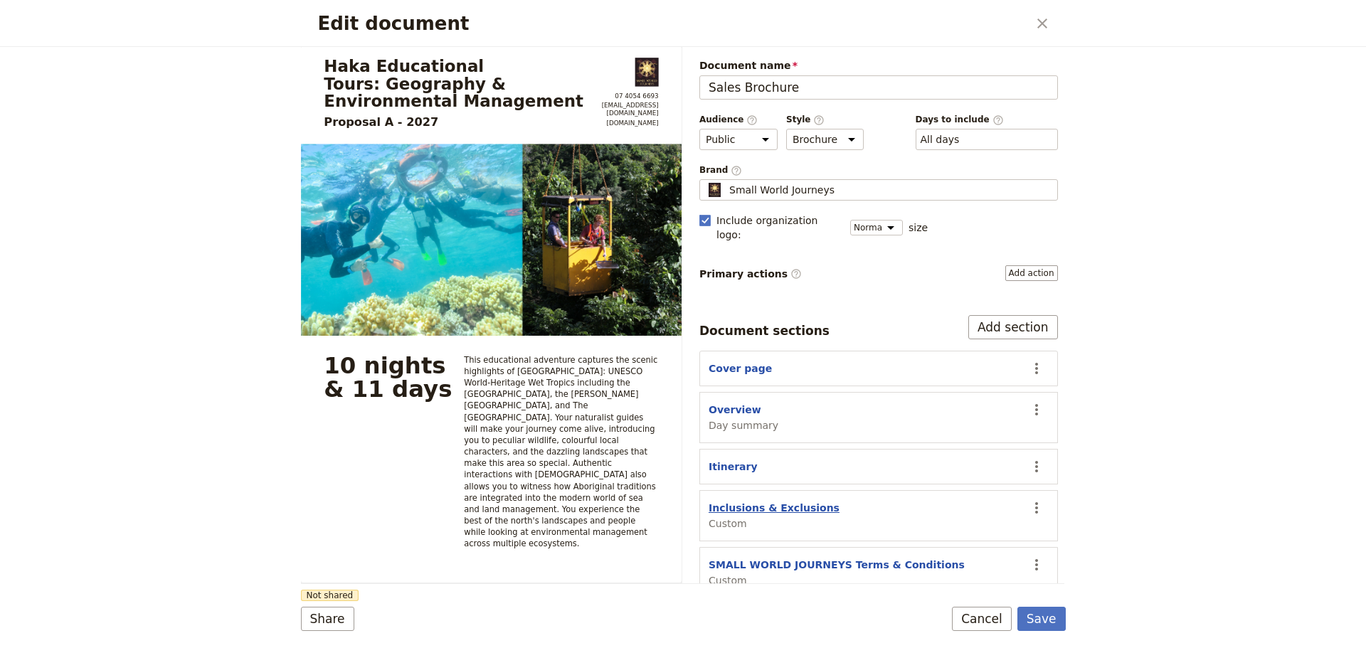
click at [745, 501] on button "Inclusions & Exclusions" at bounding box center [774, 508] width 131 height 14
select select "CUSTOM"
select select "default"
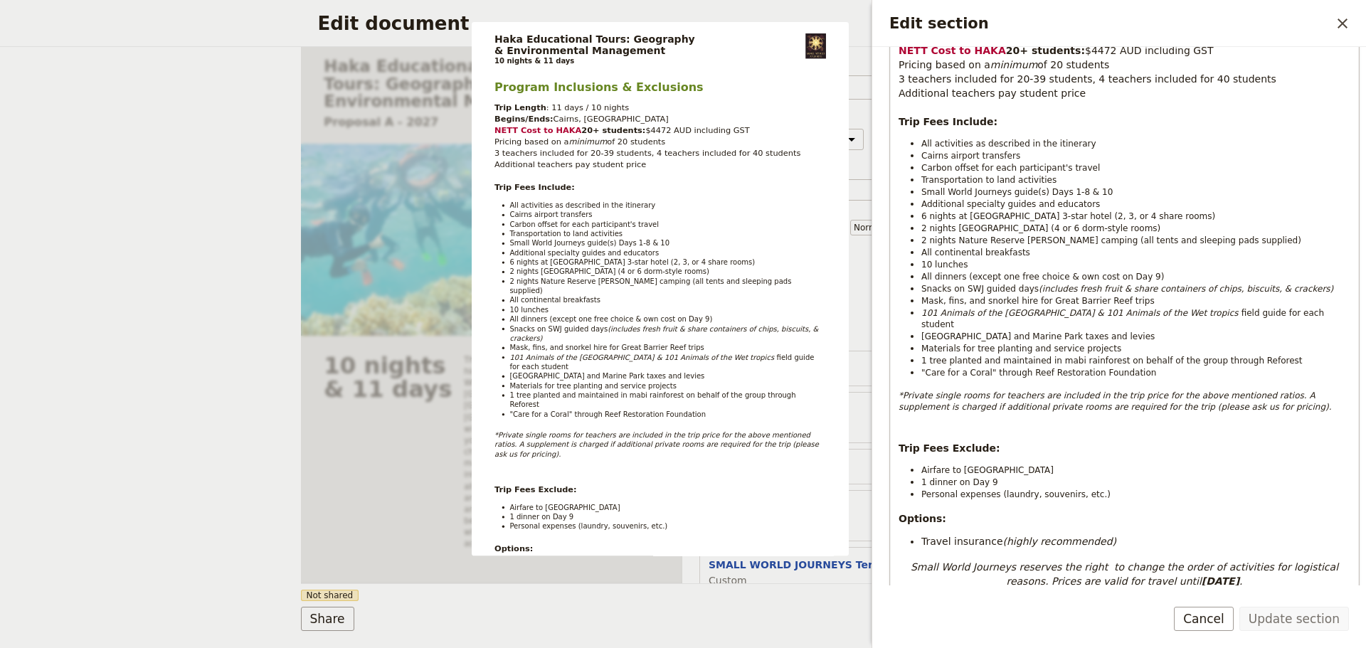
scroll to position [356, 0]
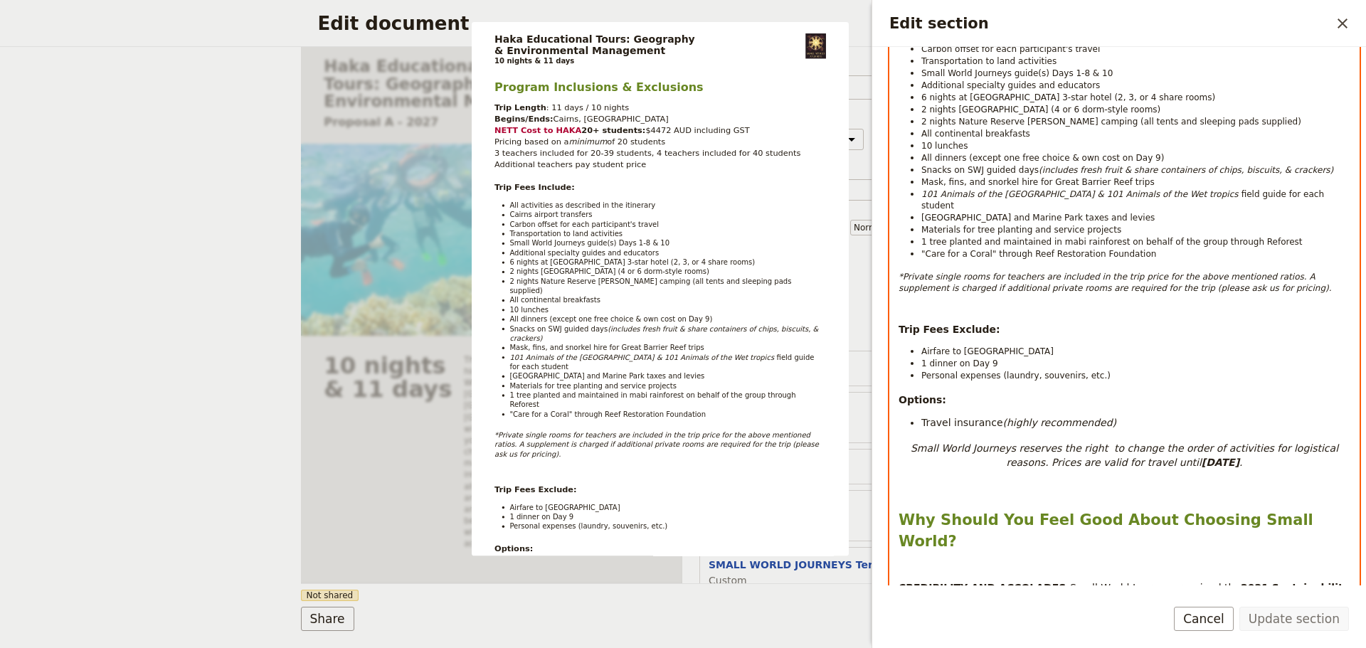
click at [927, 302] on p "Edit section" at bounding box center [1125, 307] width 452 height 11
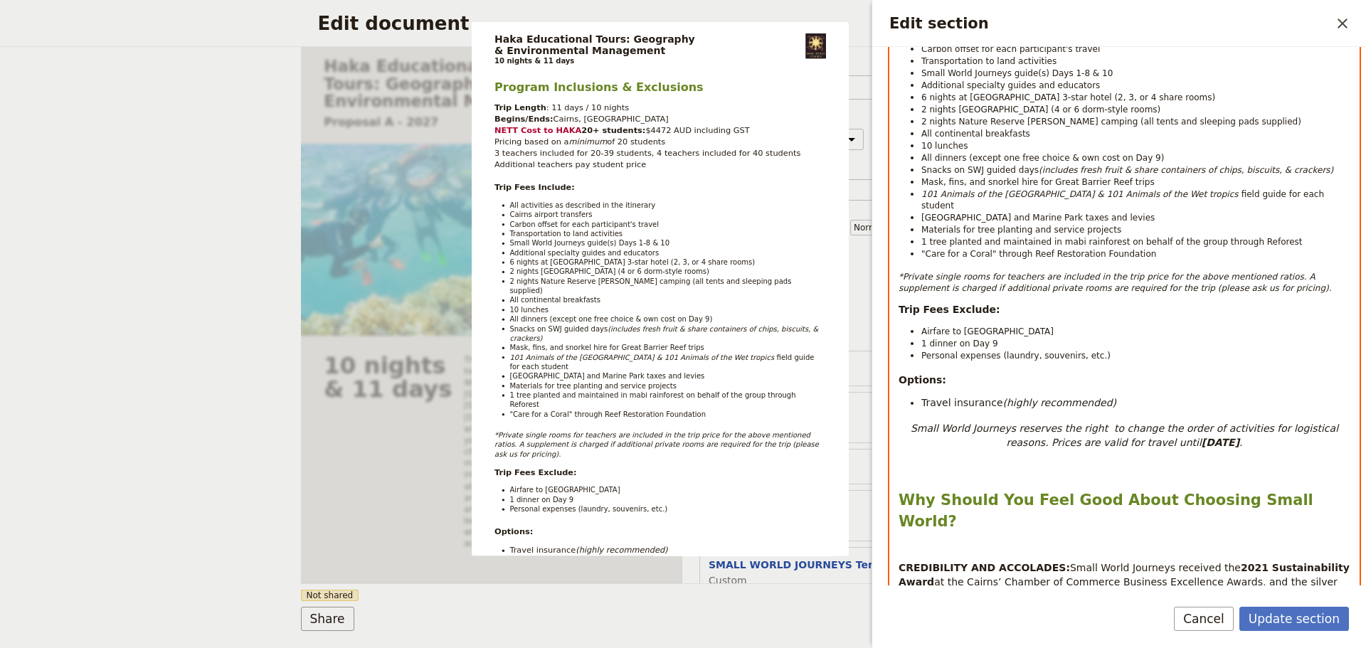
click at [986, 446] on div "Program Inclusions & Exclusions Trip Length : 11 days / 10 nights Begins/Ends: …" at bounding box center [1124, 422] width 469 height 1119
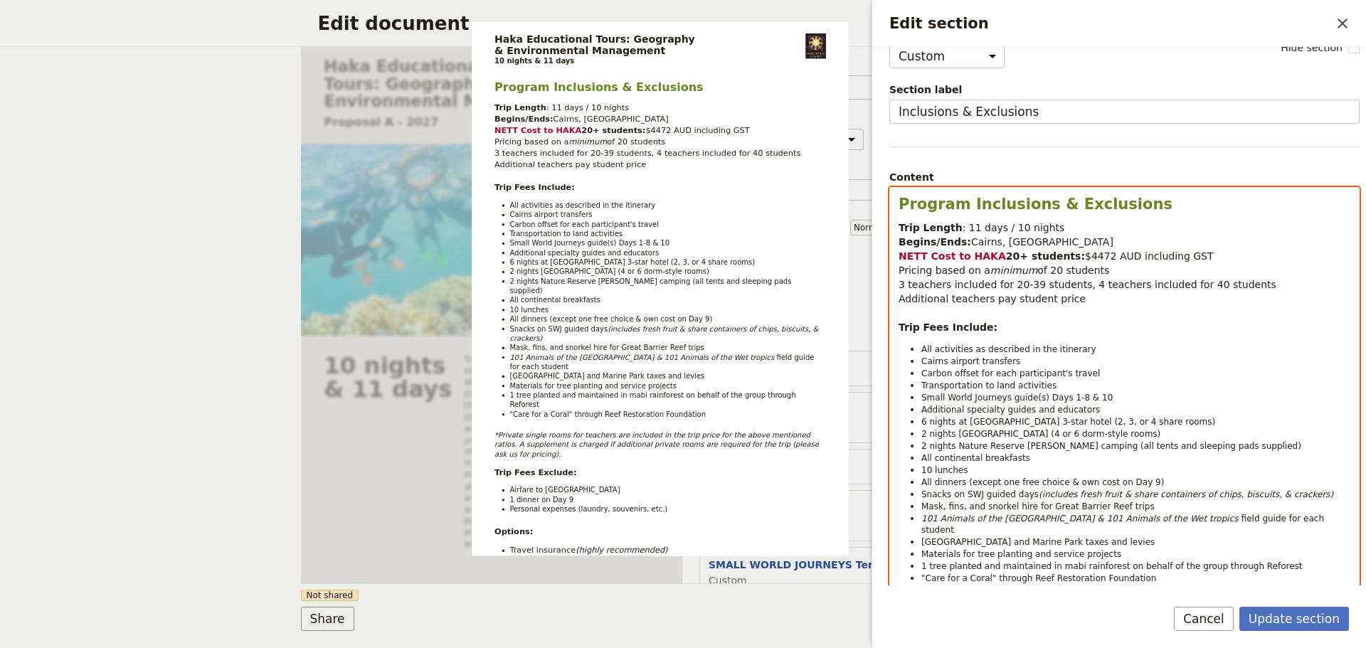
scroll to position [0, 0]
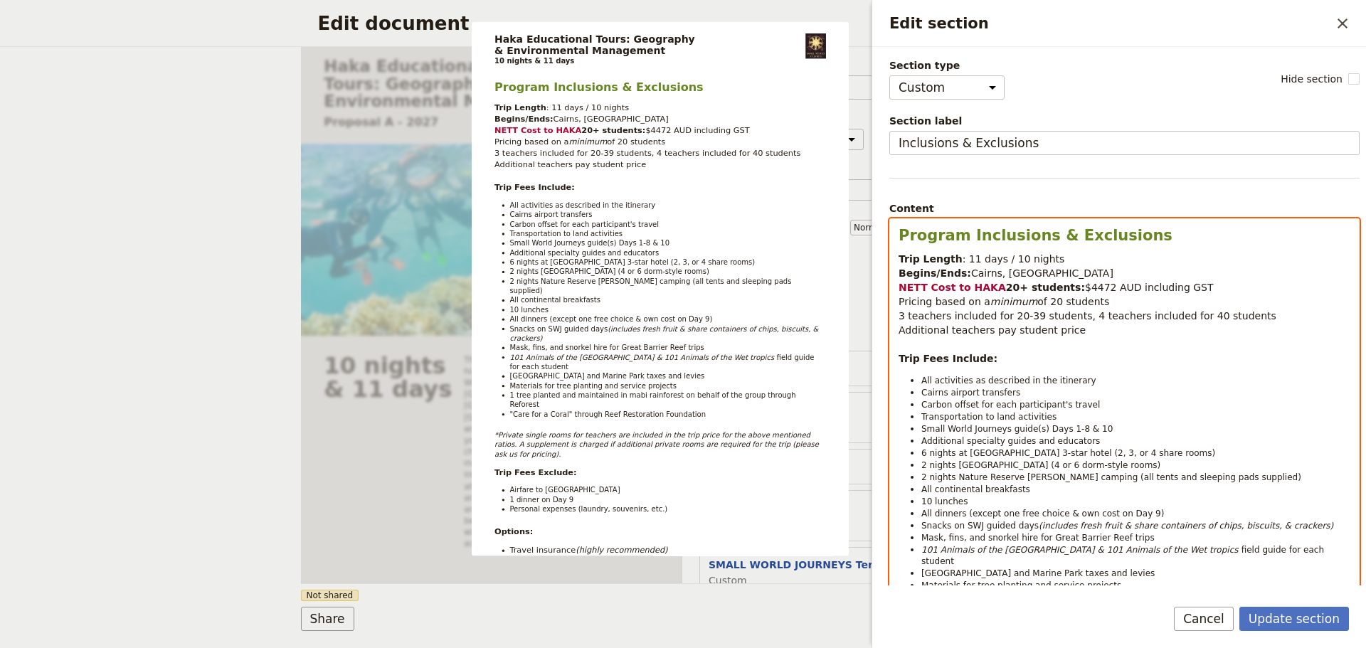
select select "paragraph"
click at [910, 347] on p "Trip Length : 11 days / 10 nights Begins/Ends: [GEOGRAPHIC_DATA], [GEOGRAPHIC_D…" at bounding box center [1125, 309] width 452 height 114
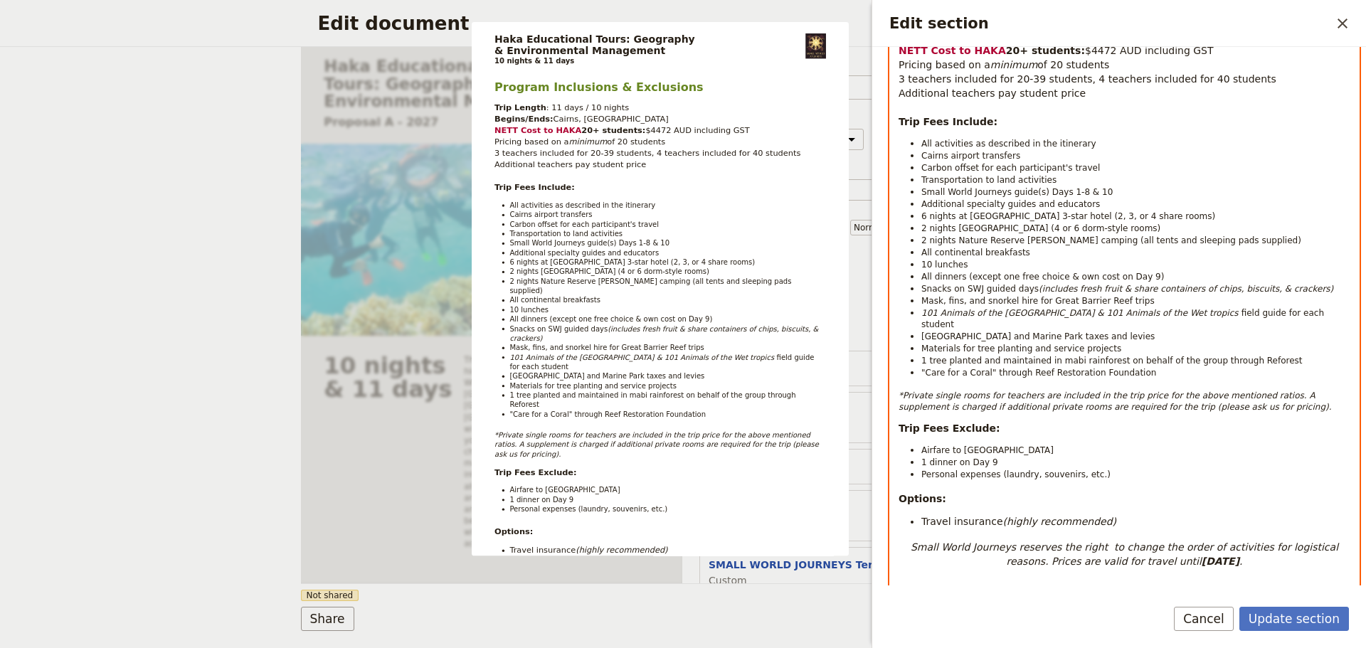
scroll to position [356, 0]
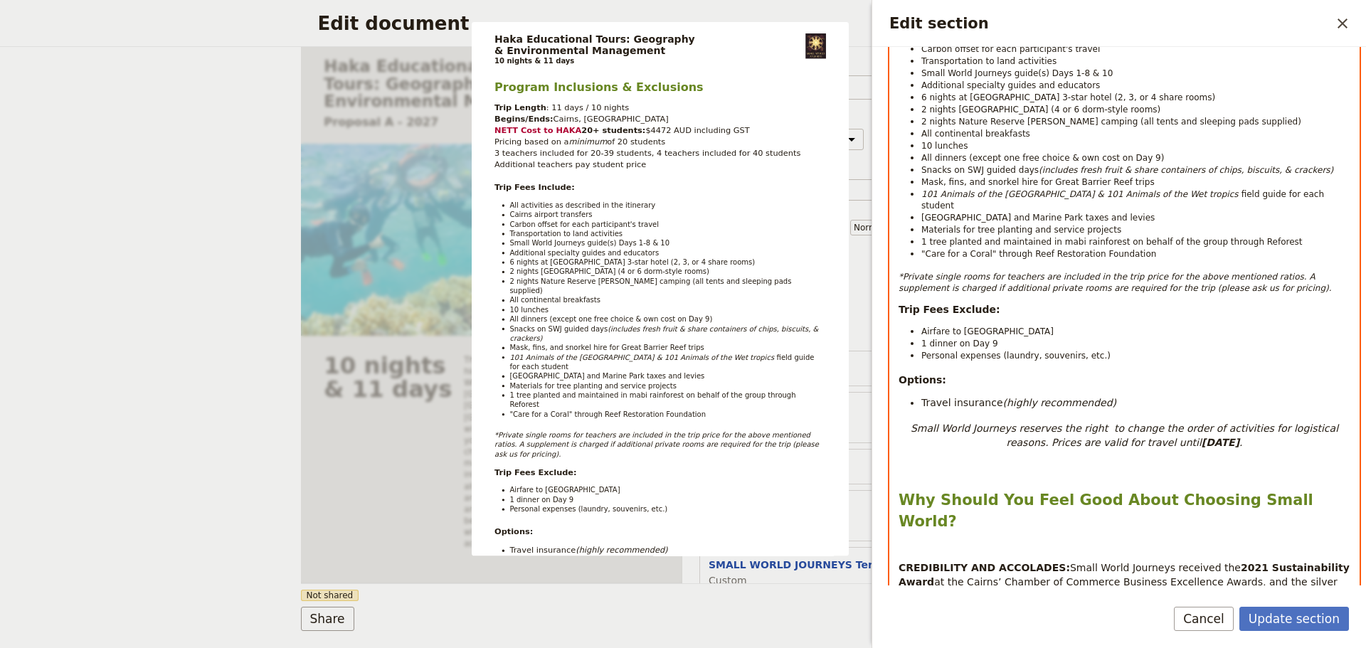
click at [903, 337] on div "Program Inclusions & Exclusions Trip Length : 11 days / 10 nights Begins/Ends: …" at bounding box center [1124, 422] width 469 height 1119
click at [910, 337] on div "Program Inclusions & Exclusions Trip Length : 11 days / 10 nights Begins/Ends: …" at bounding box center [1124, 422] width 469 height 1119
click at [925, 337] on div "Program Inclusions & Exclusions Trip Length : 11 days / 10 nights Begins/Ends: …" at bounding box center [1124, 422] width 469 height 1119
click at [942, 365] on div "Program Inclusions & Exclusions Trip Length : 11 days / 10 nights Begins/Ends: …" at bounding box center [1124, 422] width 469 height 1119
click at [1016, 384] on div "Program Inclusions & Exclusions Trip Length : 11 days / 10 nights Begins/Ends: …" at bounding box center [1124, 422] width 469 height 1119
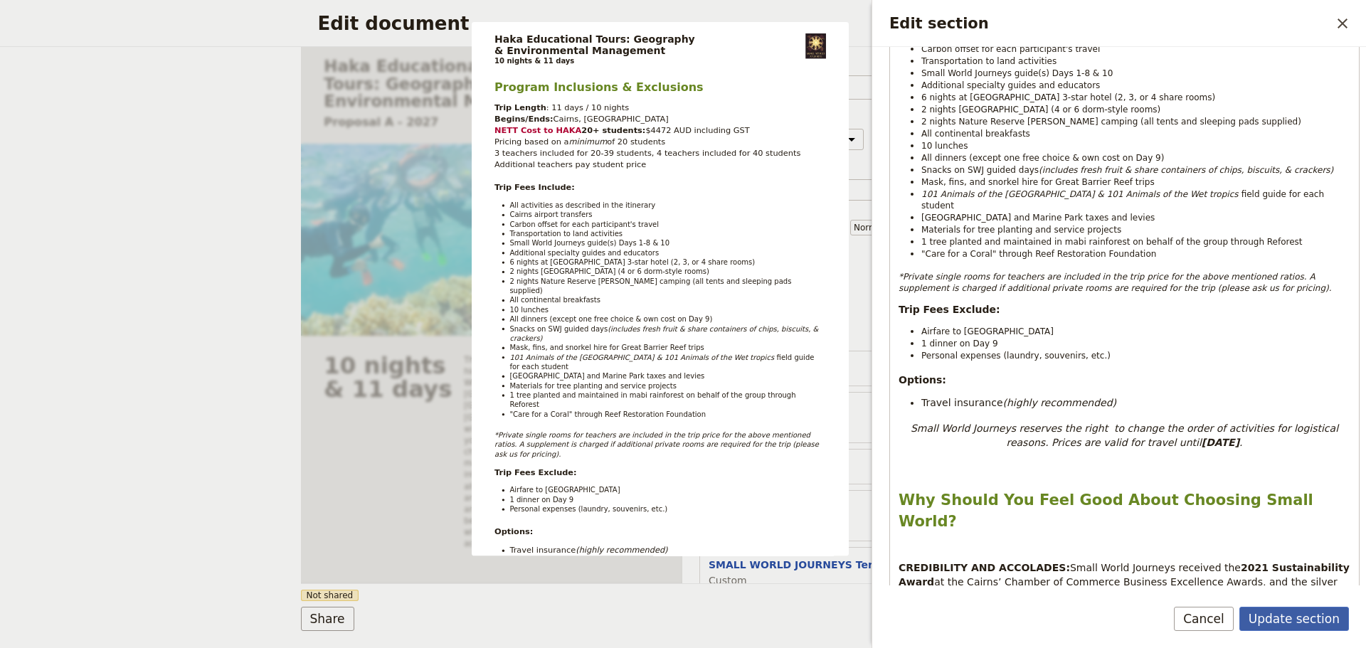
click at [1300, 624] on button "Update section" at bounding box center [1295, 619] width 110 height 24
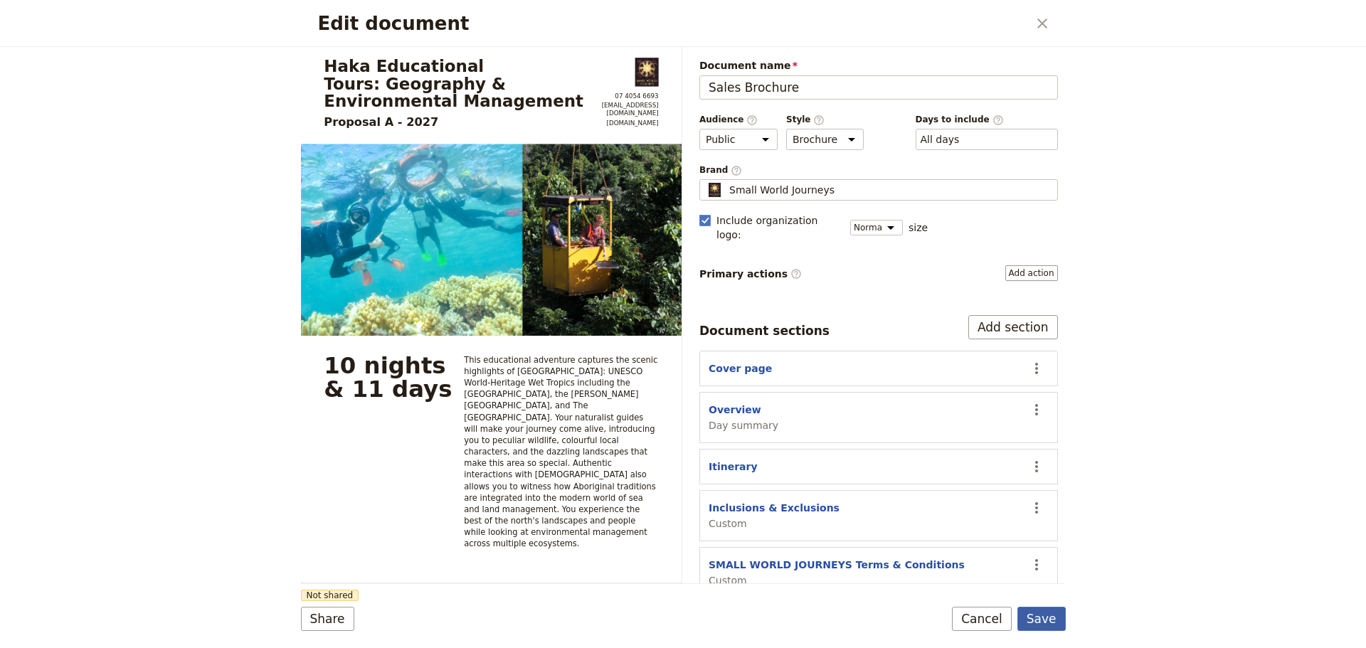
click at [1038, 618] on button "Save" at bounding box center [1042, 619] width 48 height 24
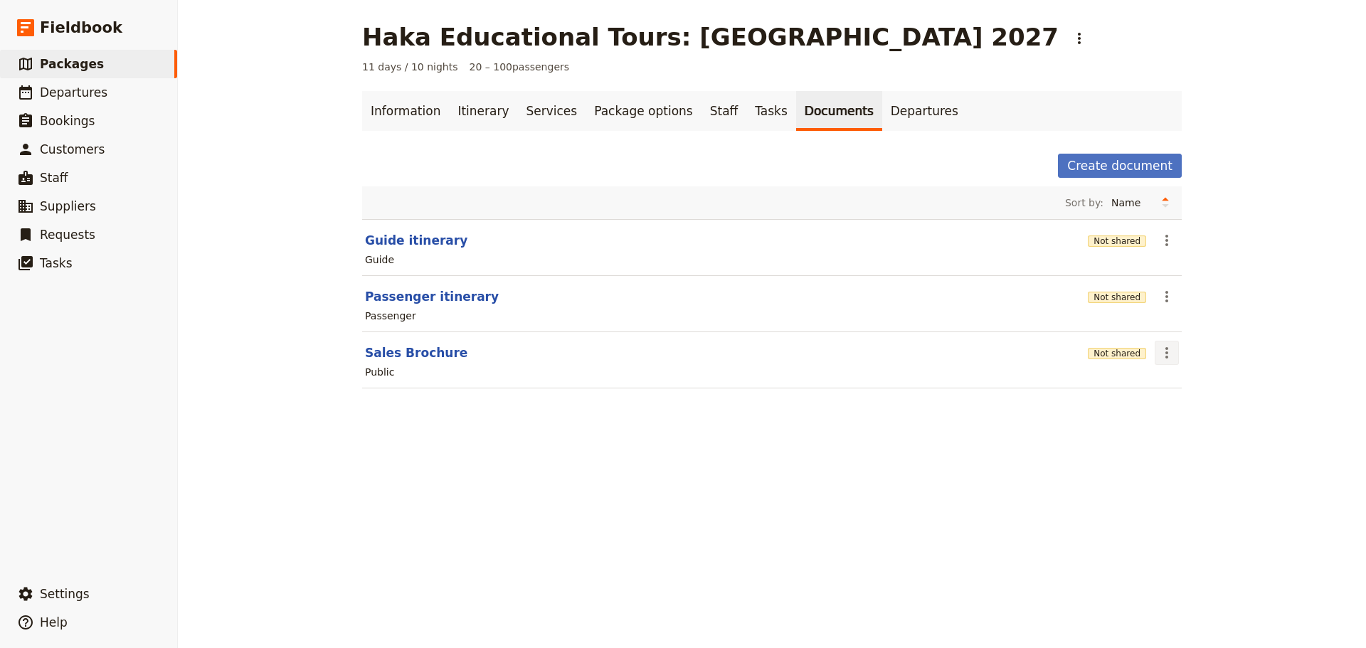
click at [1167, 353] on icon "Actions" at bounding box center [1167, 352] width 17 height 17
click at [1172, 382] on span "Share" at bounding box center [1173, 384] width 28 height 14
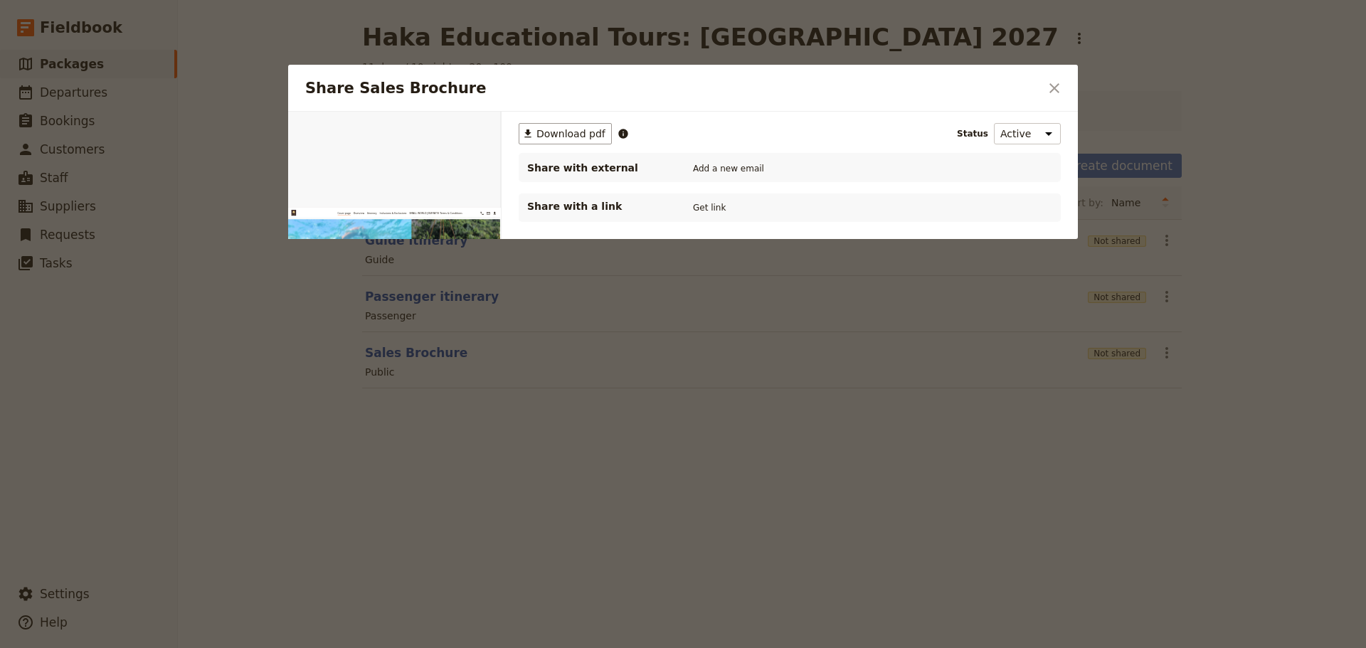
scroll to position [0, 0]
click at [594, 137] on span "Download pdf" at bounding box center [571, 134] width 69 height 14
click at [1062, 83] on icon "Close dialog" at bounding box center [1054, 88] width 17 height 17
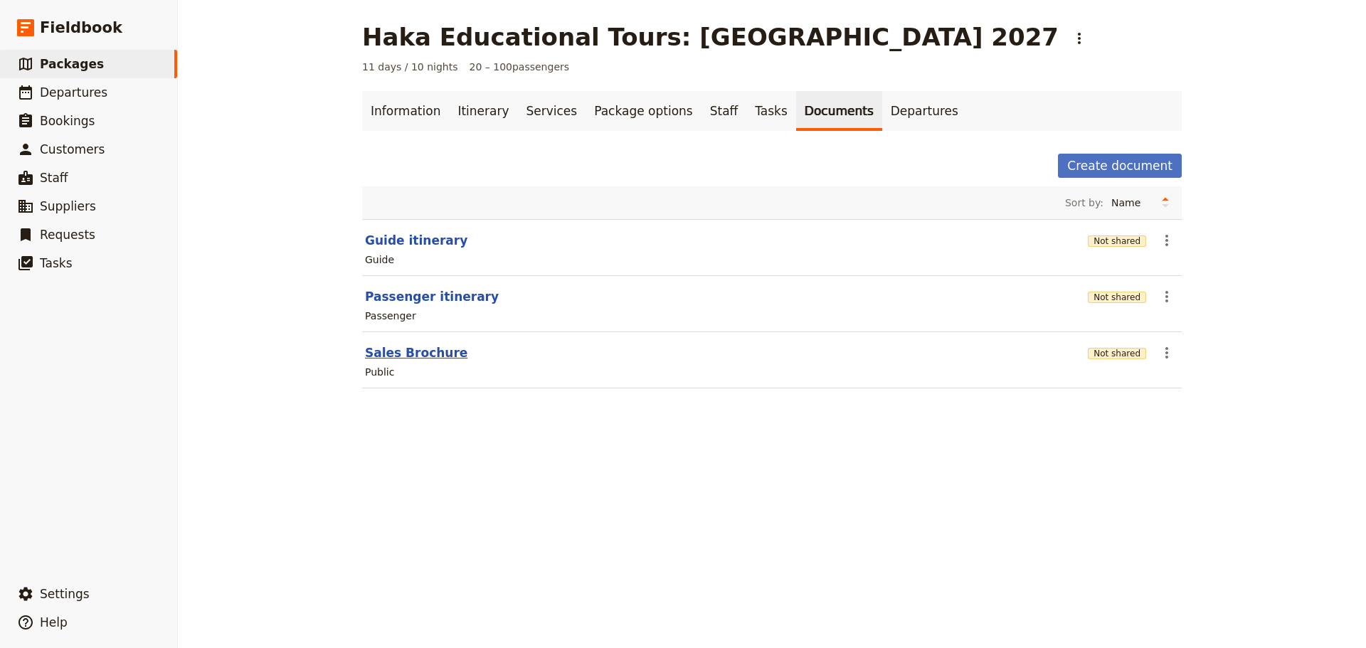
click at [400, 355] on button "Sales Brochure" at bounding box center [416, 352] width 102 height 17
select select "DEFAULT"
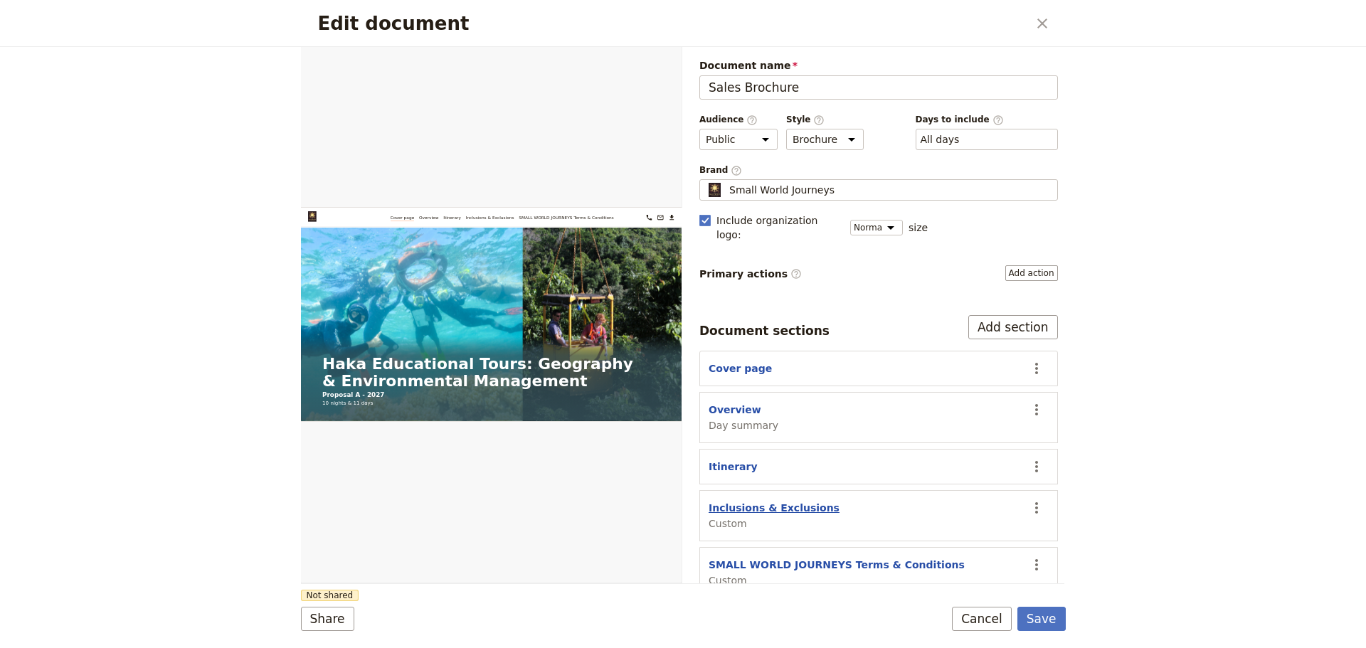
click at [786, 501] on button "Inclusions & Exclusions" at bounding box center [774, 508] width 131 height 14
select select "CUSTOM"
select select "default"
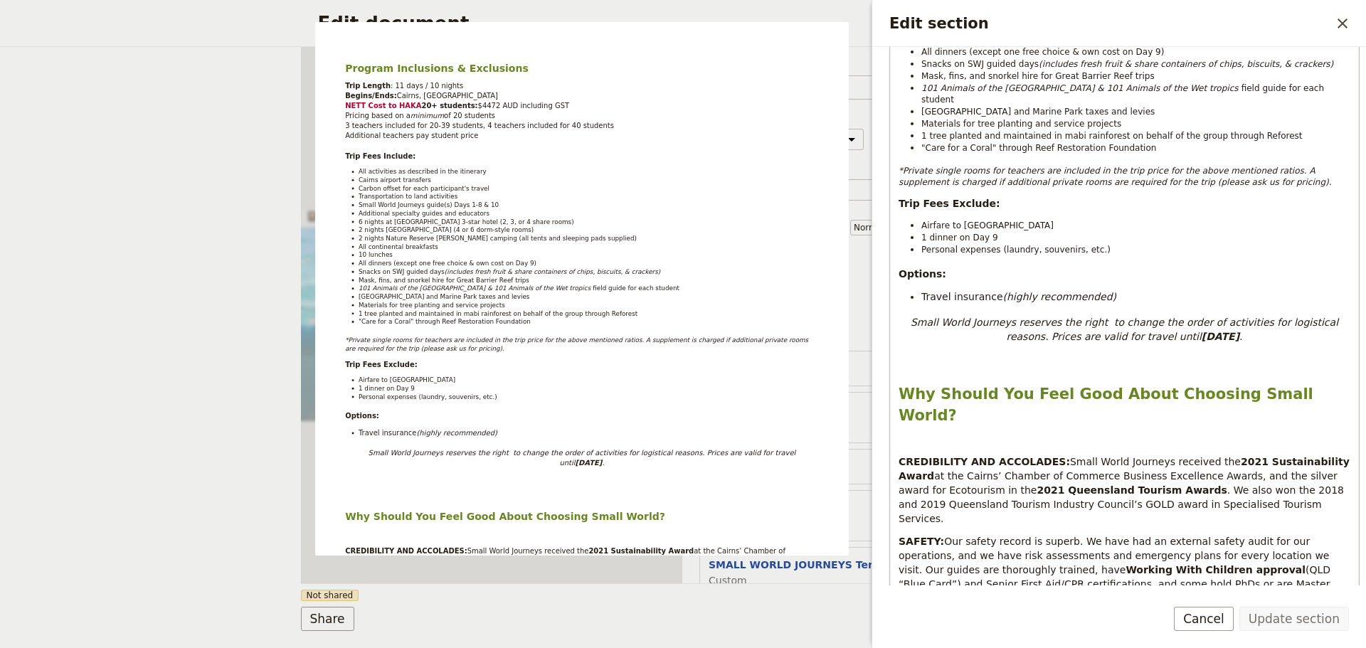
scroll to position [356, 0]
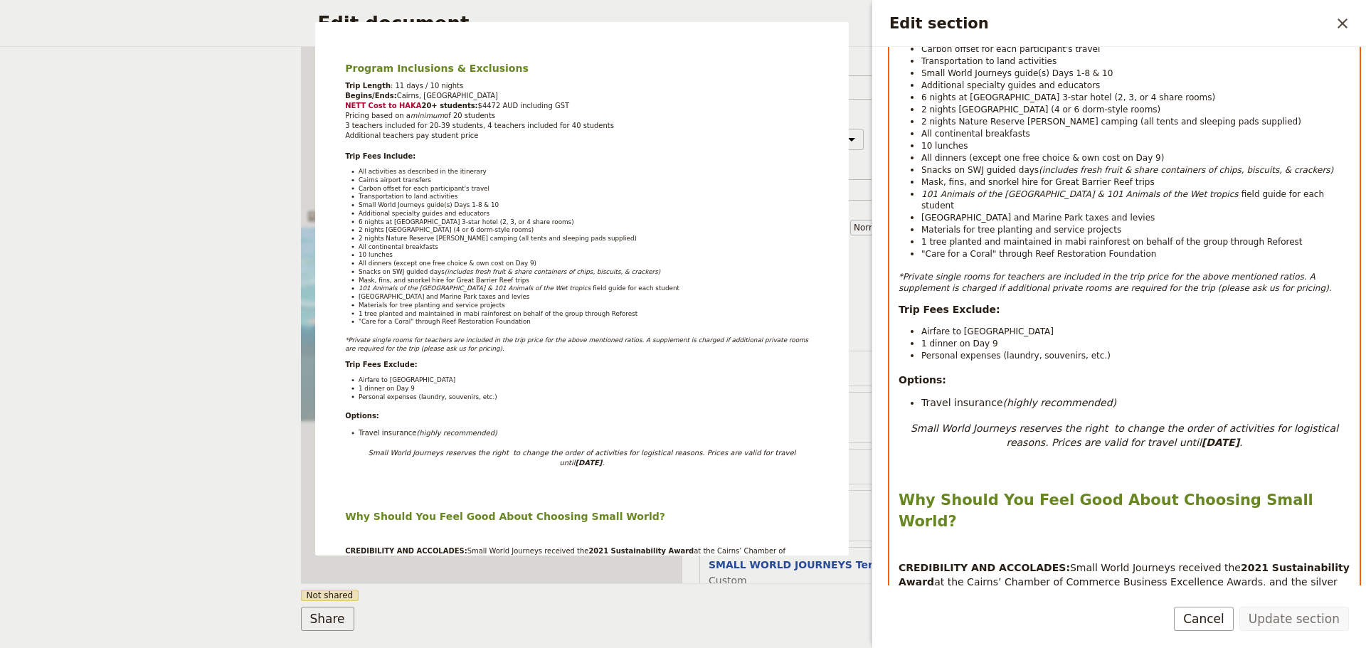
click at [918, 340] on div "Program Inclusions & Exclusions Trip Length : 11 days / 10 nights Begins/Ends: …" at bounding box center [1124, 448] width 469 height 1170
click at [900, 374] on strong "Options:" at bounding box center [923, 379] width 48 height 11
select select "paragraph-small"
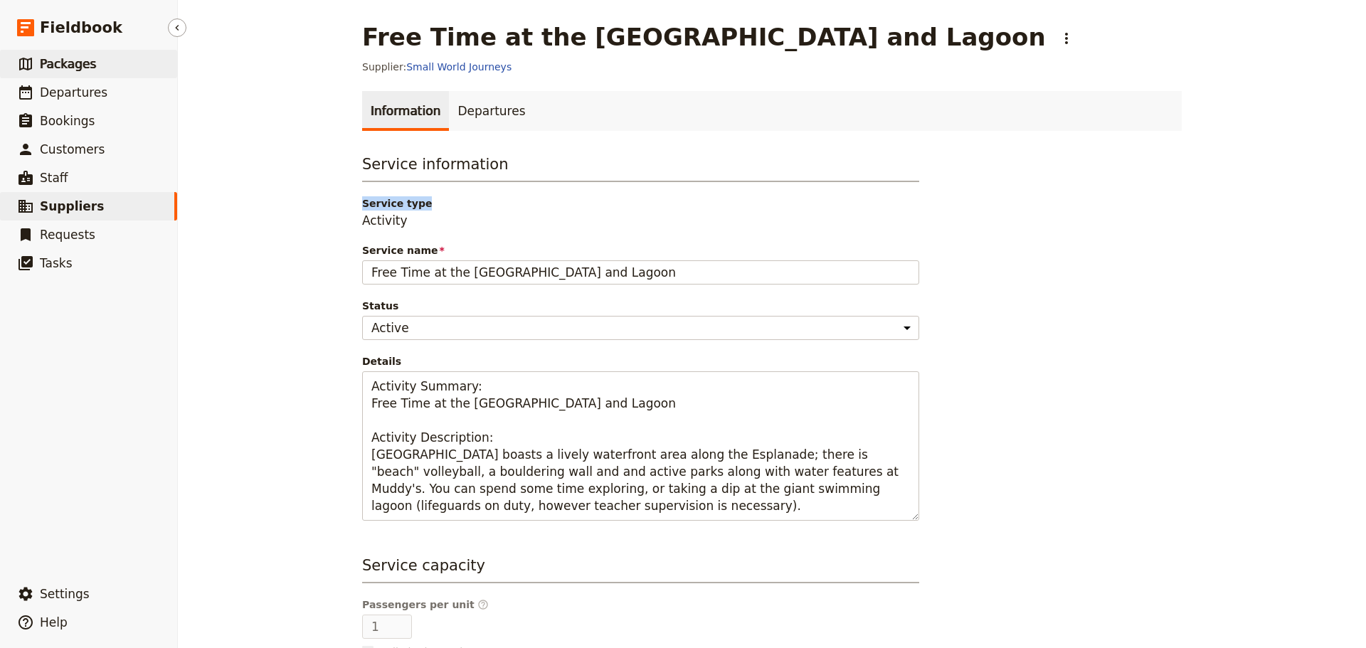
click at [100, 66] on link "​ Packages" at bounding box center [88, 64] width 177 height 28
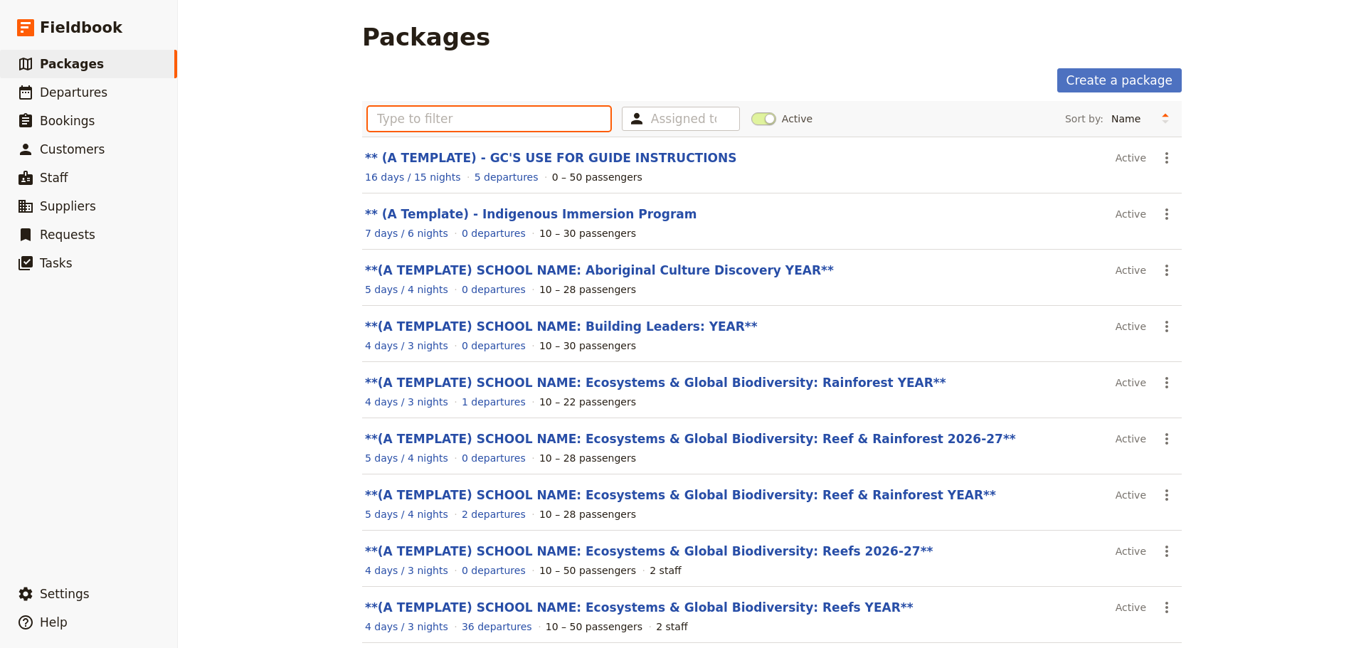
click at [567, 120] on input "text" at bounding box center [489, 119] width 243 height 24
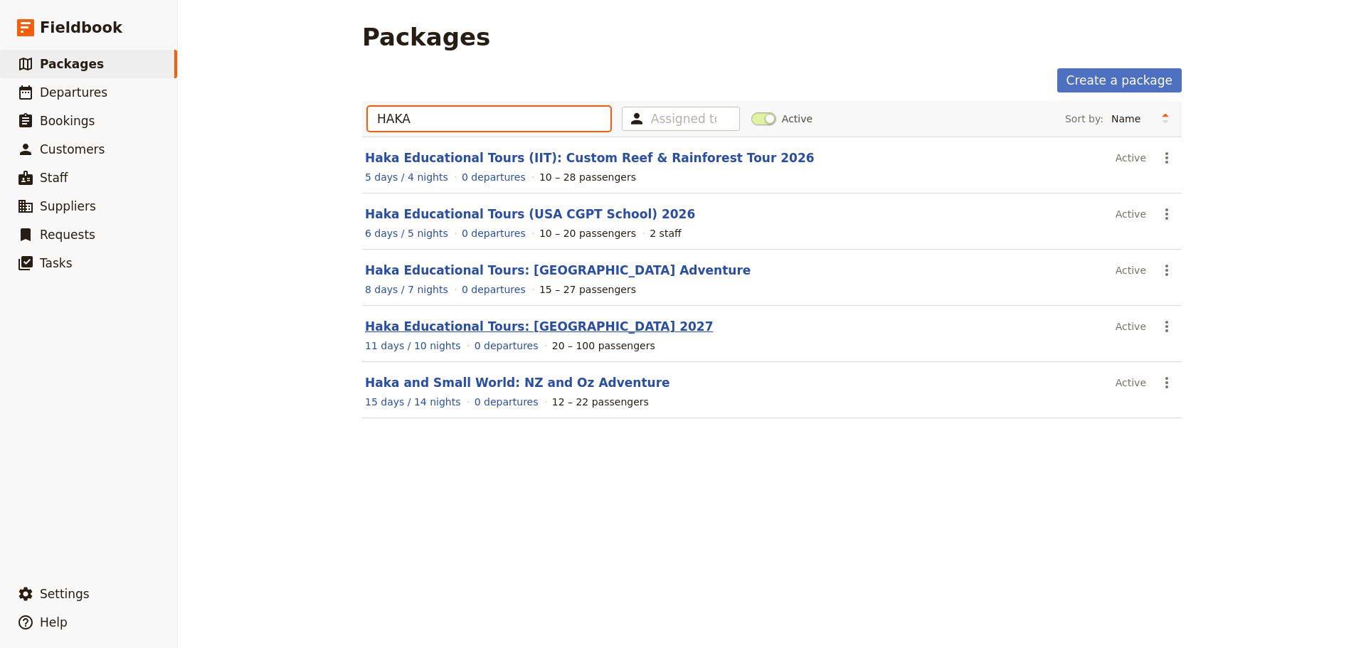
type input "HAKA"
click at [596, 334] on link "Haka Educational Tours: [GEOGRAPHIC_DATA] 2027" at bounding box center [539, 327] width 348 height 14
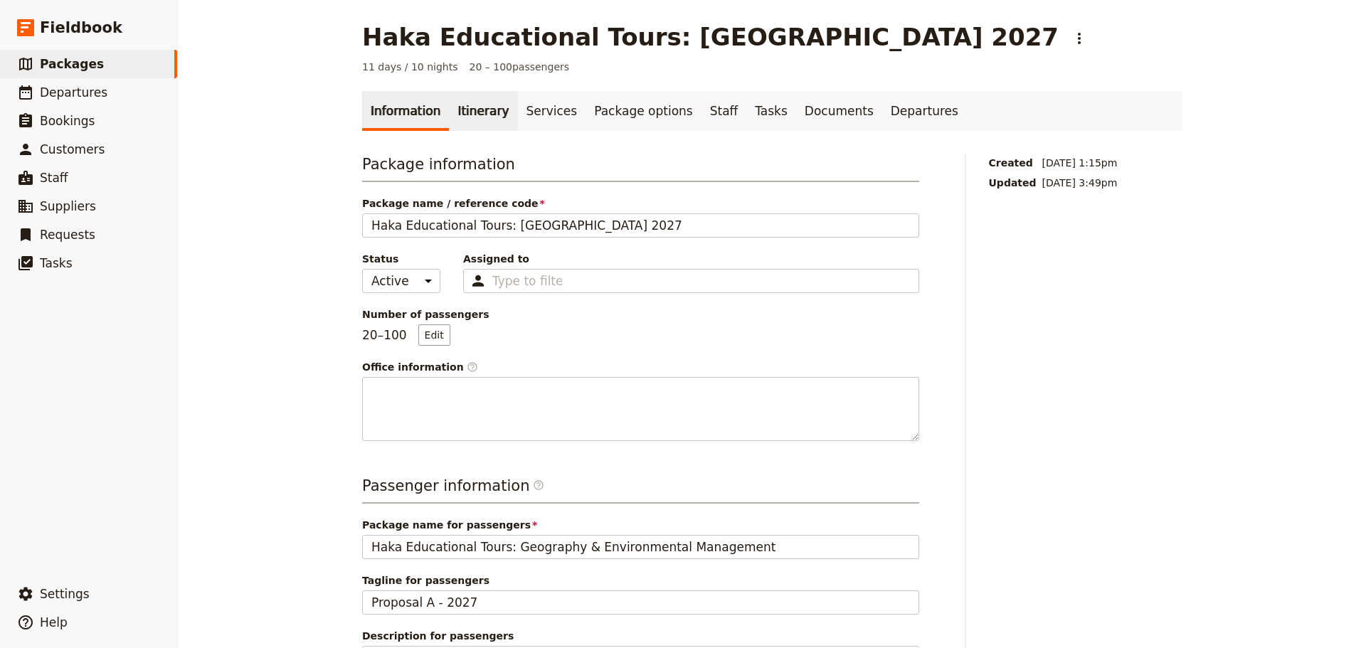
click at [457, 105] on link "Itinerary" at bounding box center [483, 111] width 68 height 40
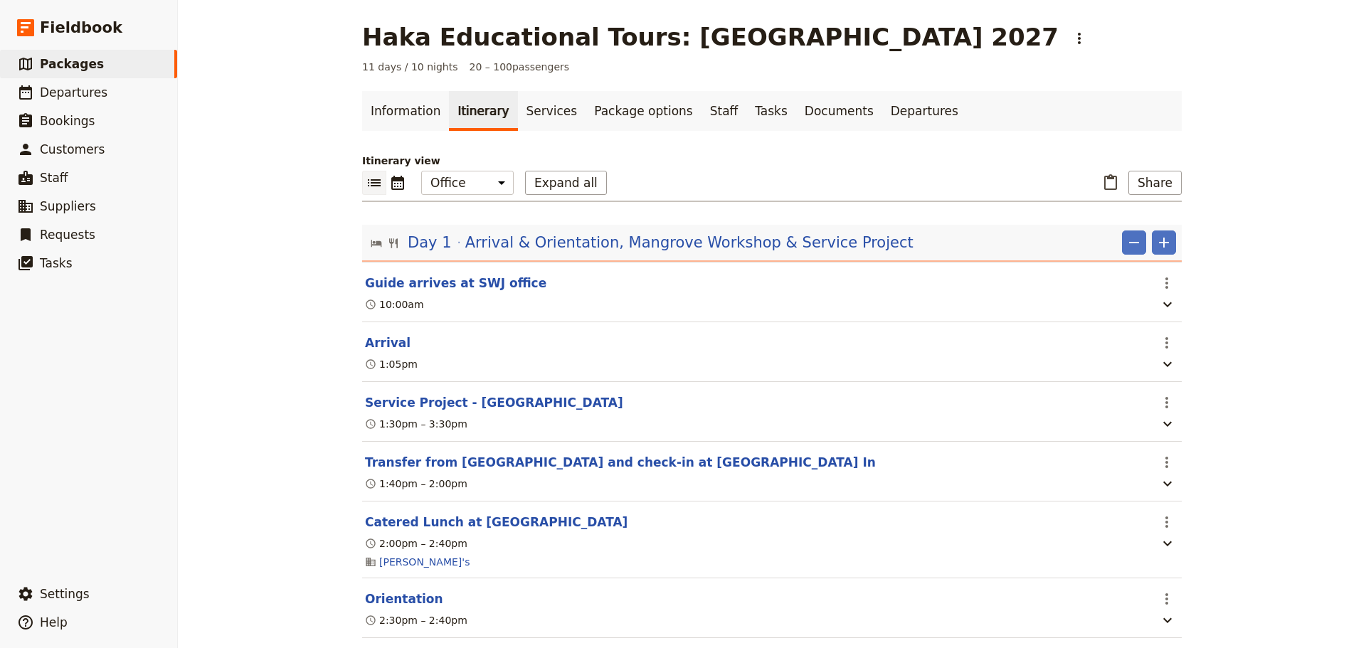
click at [381, 345] on button "Arrival" at bounding box center [388, 342] width 46 height 17
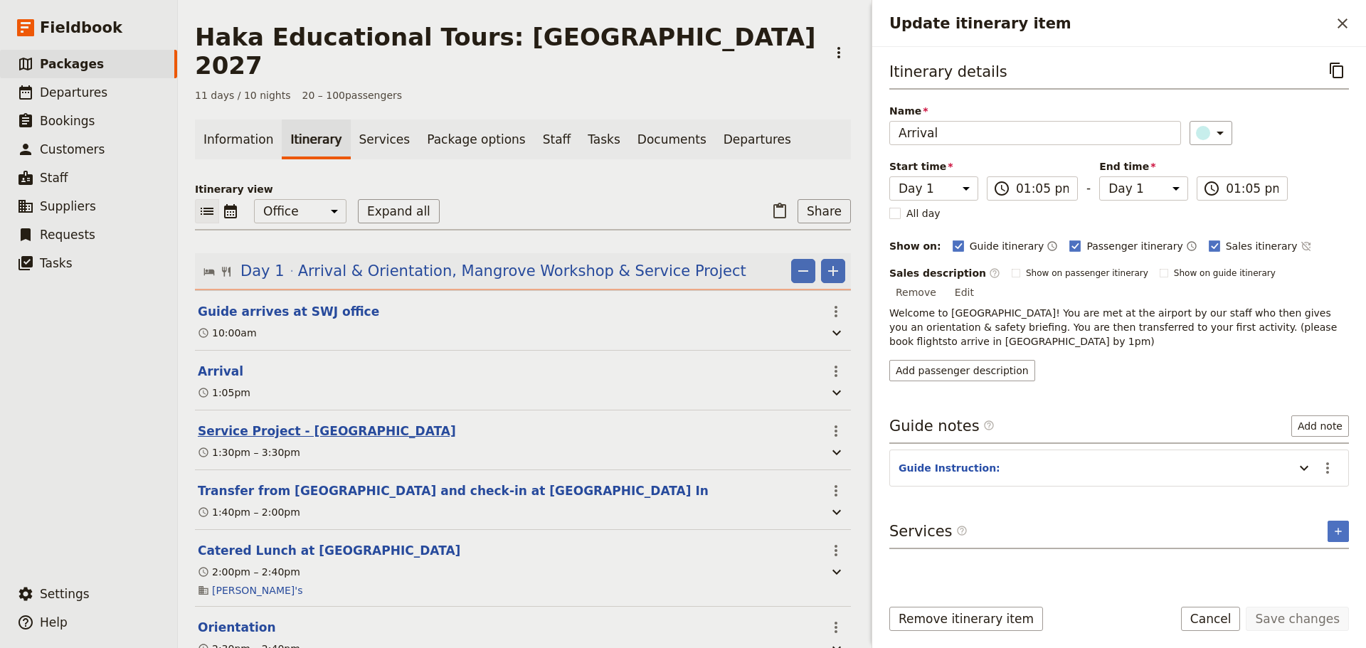
click at [301, 423] on button "Service Project - [GEOGRAPHIC_DATA]" at bounding box center [327, 431] width 258 height 17
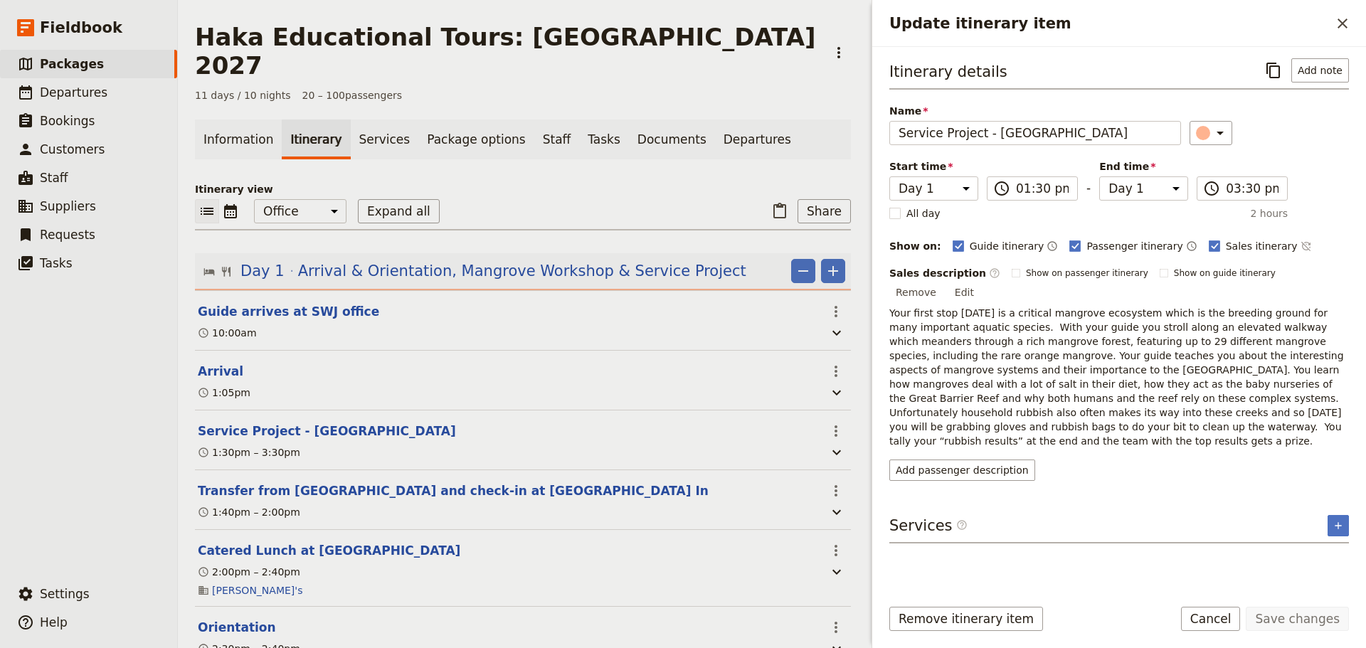
click at [1222, 394] on p "Your first stop [DATE] is a critical mangrove ecosystem which is the breeding g…" at bounding box center [1120, 377] width 460 height 142
click at [981, 282] on button "Edit" at bounding box center [965, 292] width 32 height 21
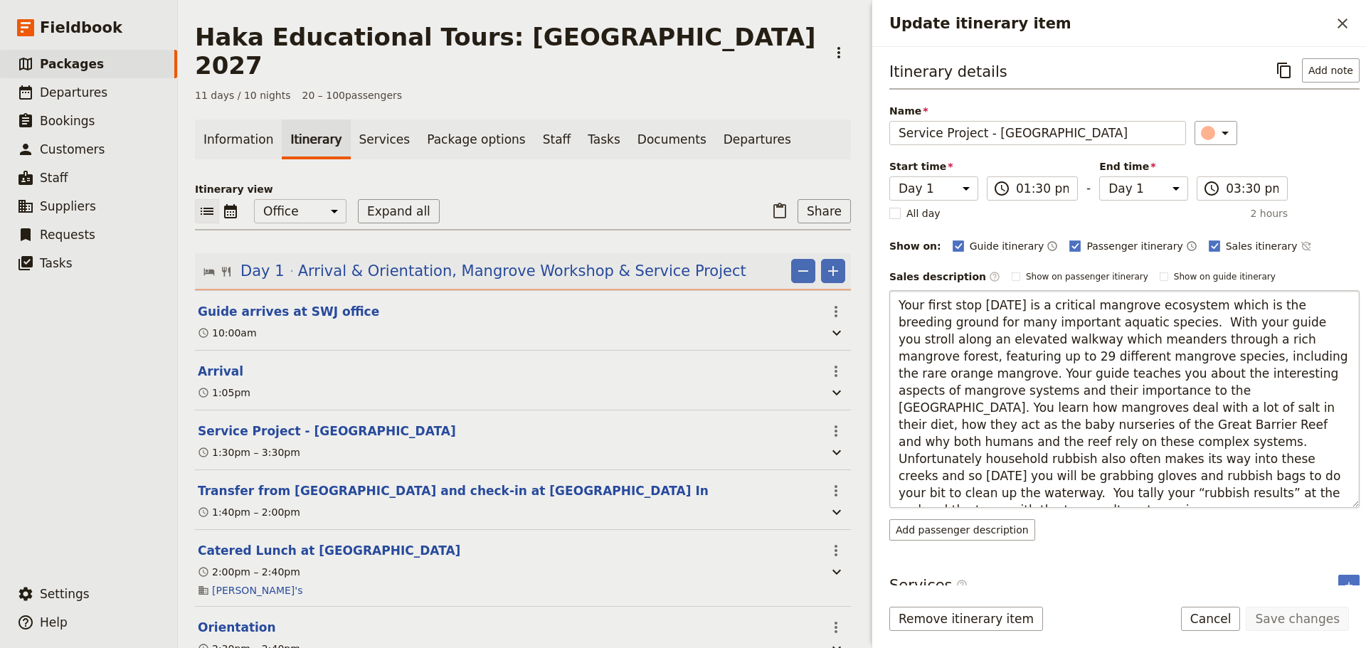
click at [1139, 318] on textarea "Your first stop [DATE] is a critical mangrove ecosystem which is the breeding g…" at bounding box center [1125, 399] width 470 height 218
click at [900, 478] on textarea "Your first stop today is a critical mangrove ecosystem which is the breeding gr…" at bounding box center [1125, 399] width 470 height 218
type textarea "Your first stop [DATE] is a critical mangrove ecosystem which is the breeding g…"
click at [1298, 626] on button "Save changes" at bounding box center [1297, 619] width 103 height 24
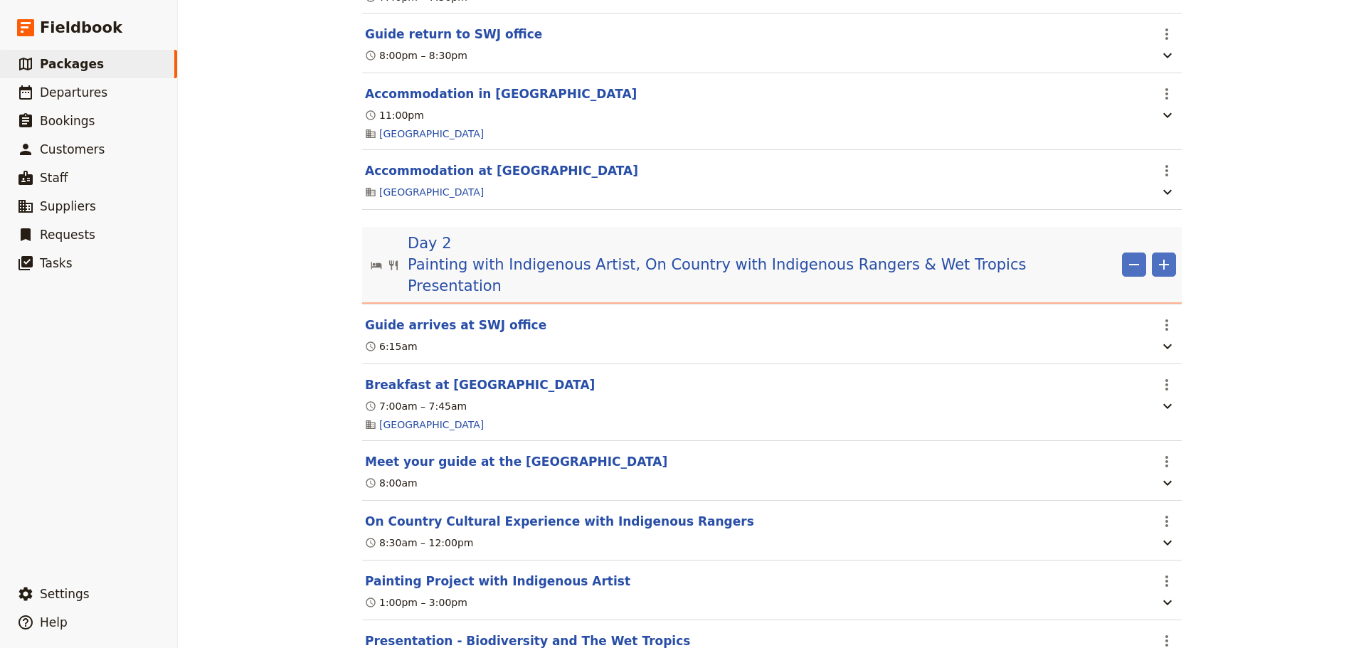
scroll to position [1068, 0]
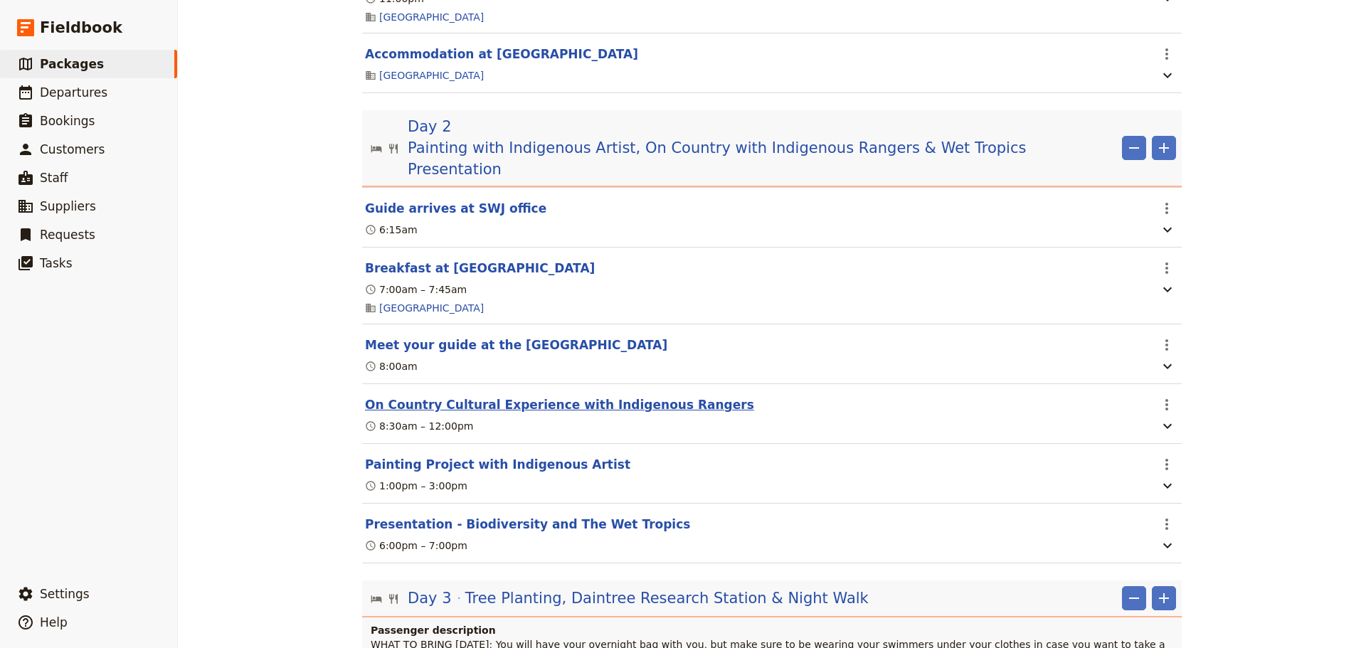
click at [490, 396] on button "On Country Cultural Experience with Indigenous Rangers" at bounding box center [559, 404] width 389 height 17
select select "2"
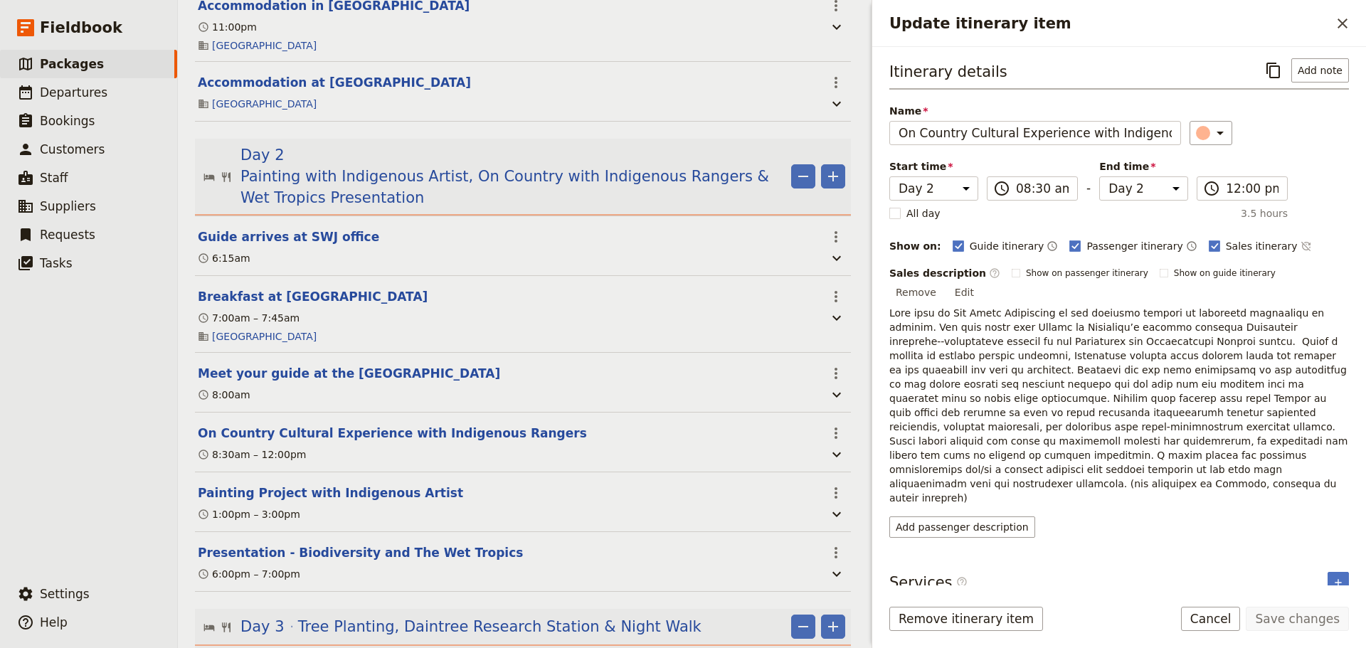
click at [1204, 311] on p "Update itinerary item" at bounding box center [1120, 405] width 460 height 199
click at [981, 282] on button "Edit" at bounding box center [965, 292] width 32 height 21
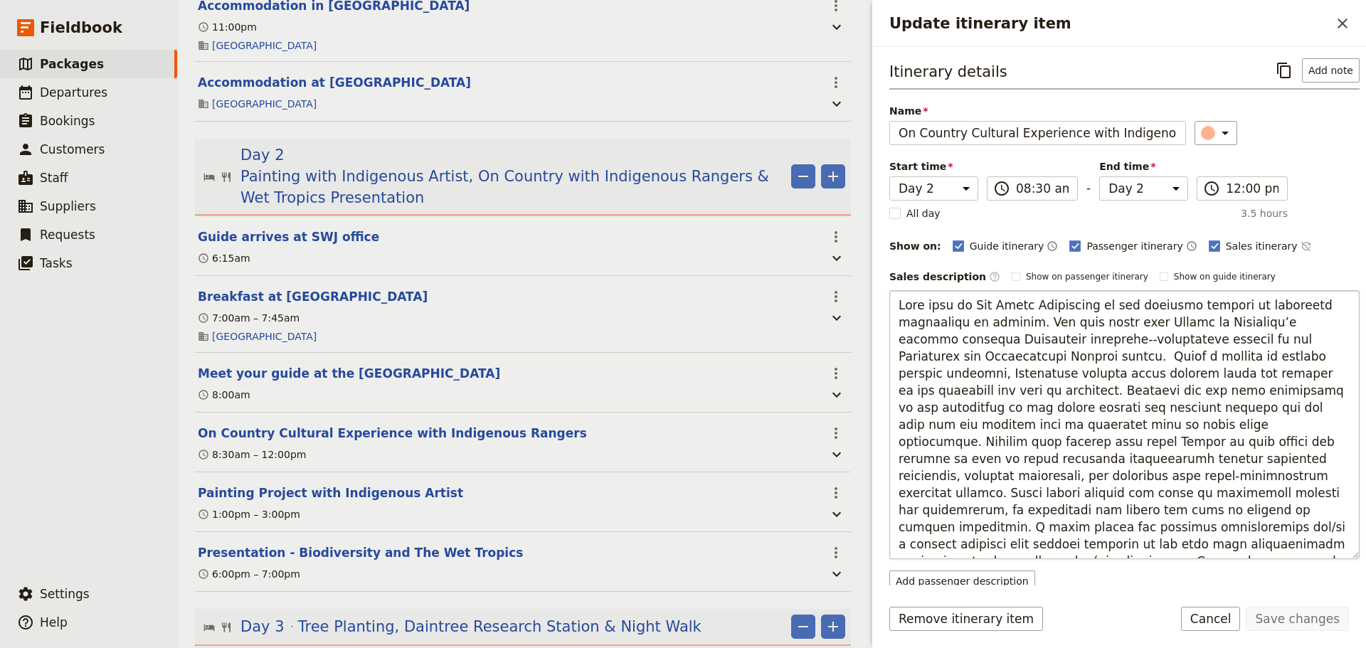
click at [969, 342] on textarea "Update itinerary item" at bounding box center [1125, 424] width 470 height 269
type textarea "Your trip to Far North Queensland is not complete without an exclusive experien…"
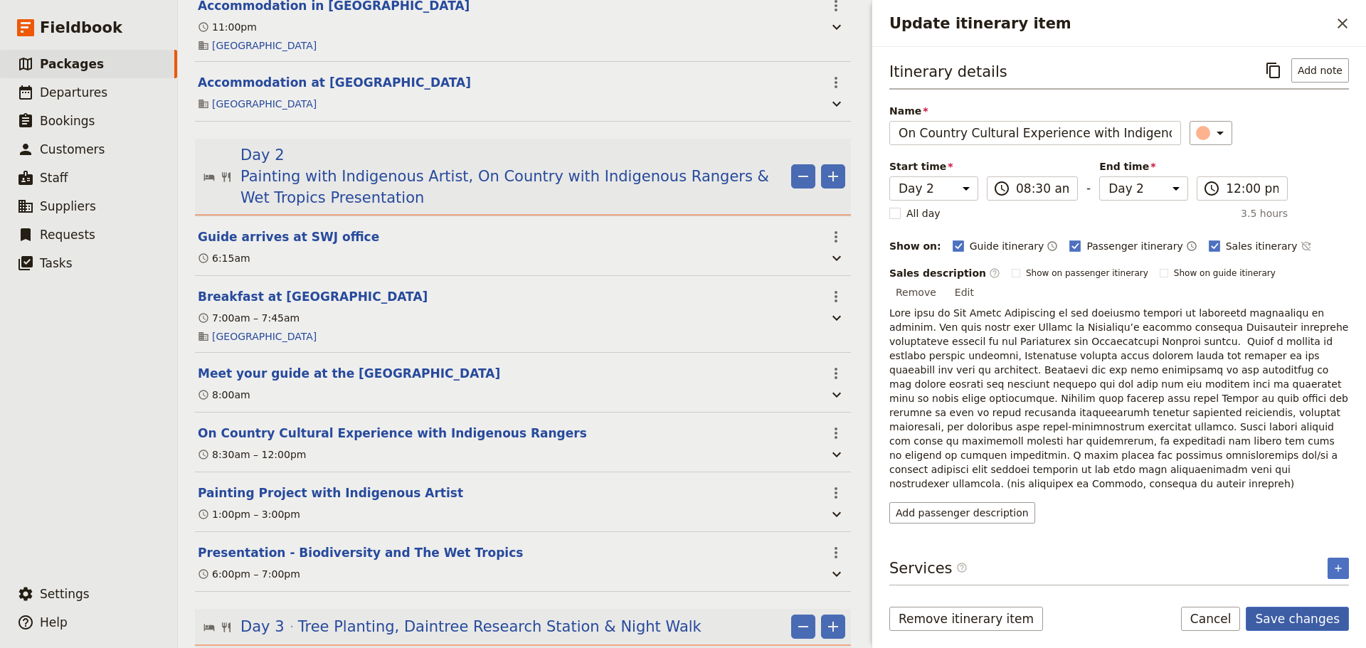
click at [1307, 623] on button "Save changes" at bounding box center [1297, 619] width 103 height 24
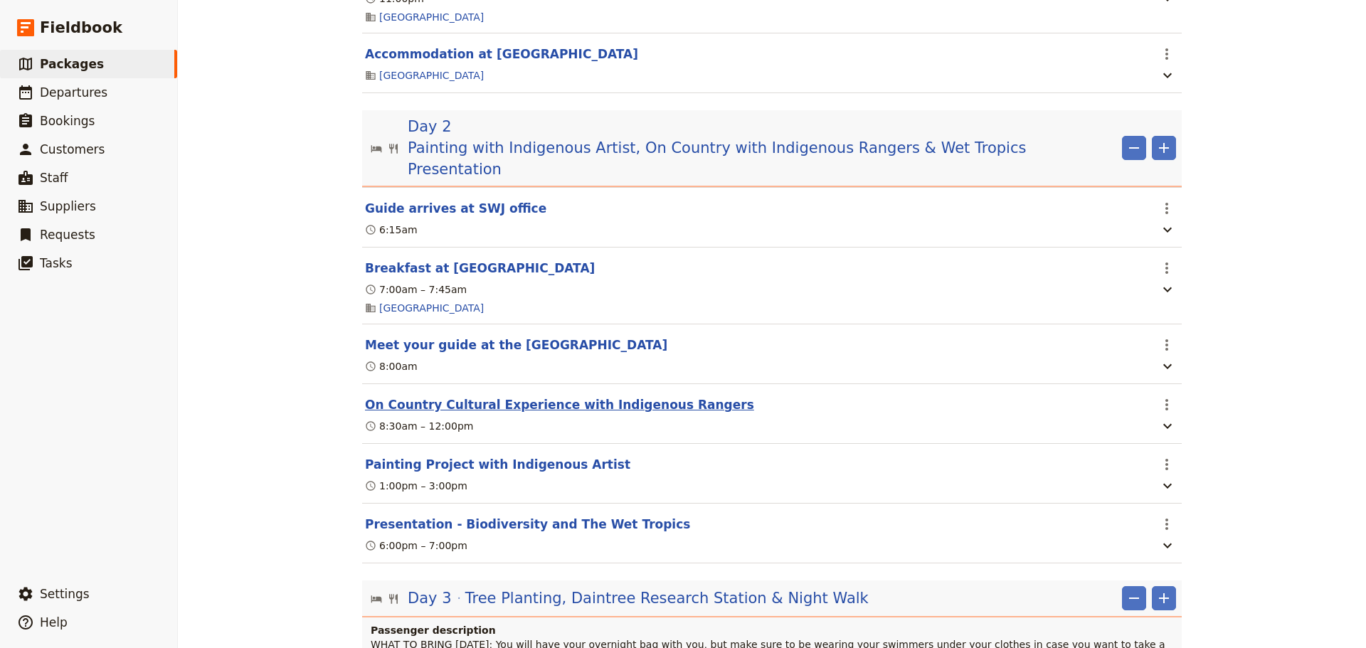
click at [470, 396] on button "On Country Cultural Experience with Indigenous Rangers" at bounding box center [559, 404] width 389 height 17
select select "2"
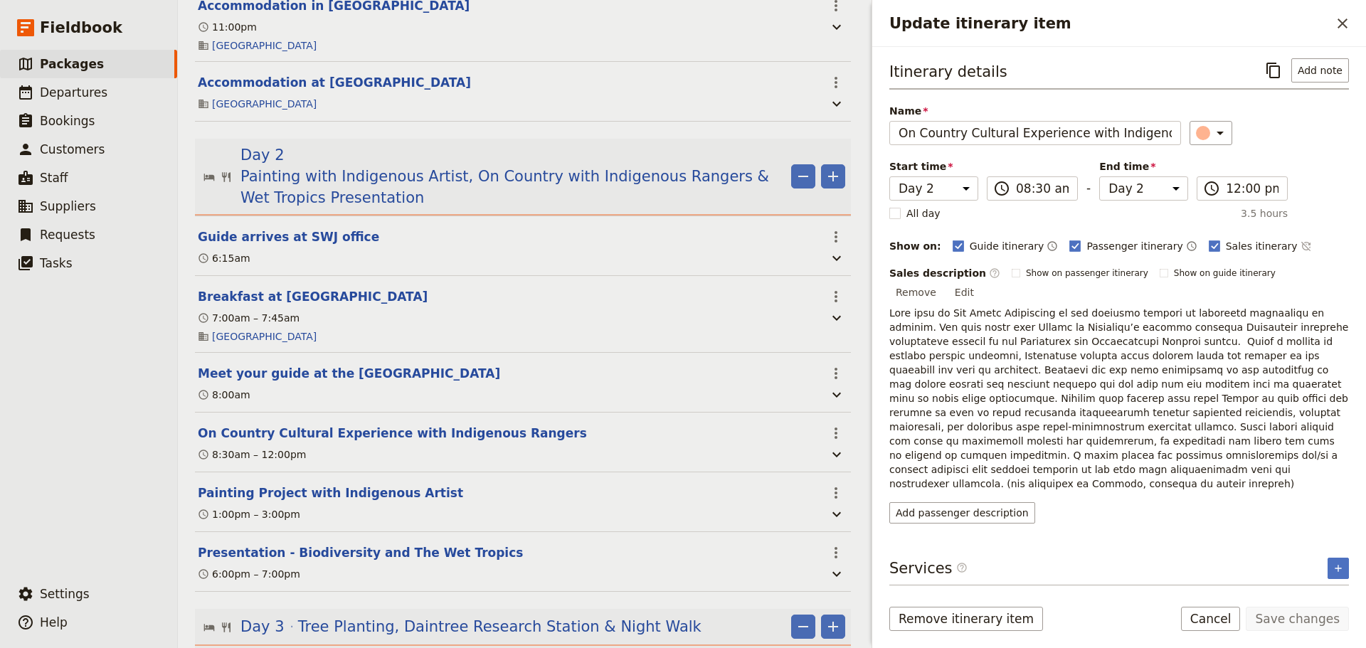
click at [1096, 324] on p "Update itinerary item" at bounding box center [1120, 398] width 460 height 185
click at [981, 282] on button "Edit" at bounding box center [965, 292] width 32 height 21
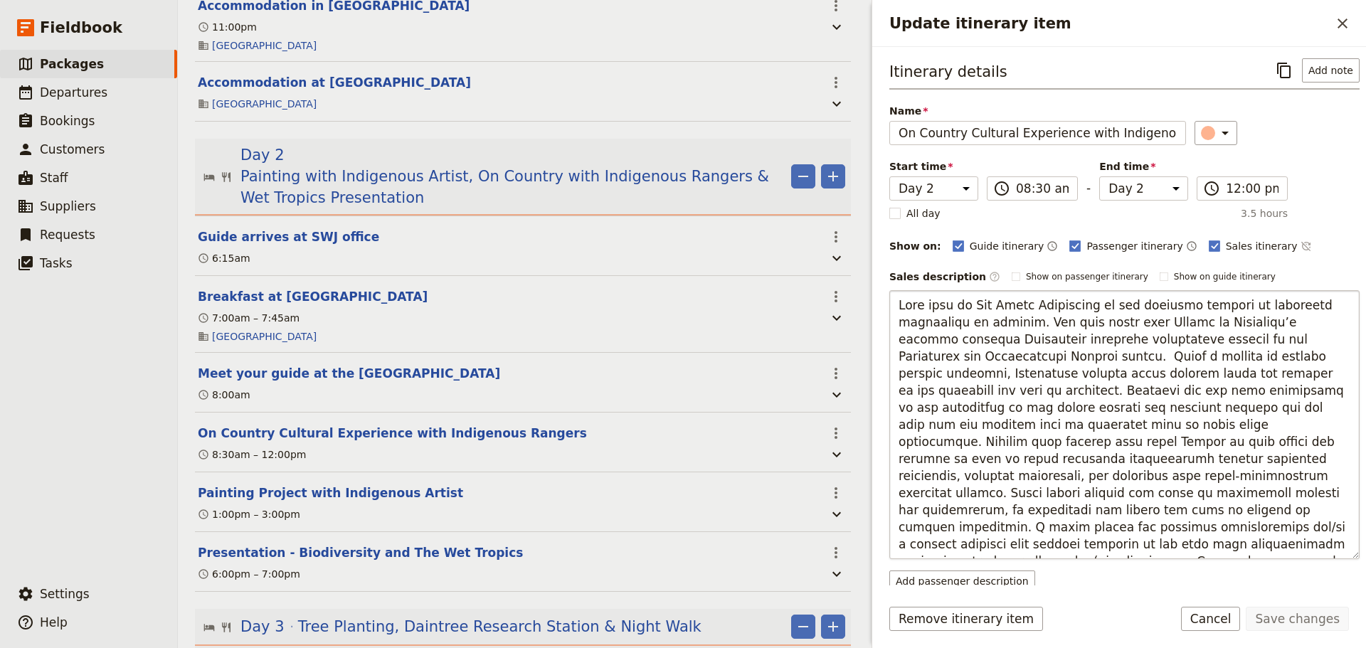
click at [942, 362] on textarea "Update itinerary item" at bounding box center [1125, 424] width 470 height 269
type textarea "Your trip to Far North Queensland is not complete without an exclusive experien…"
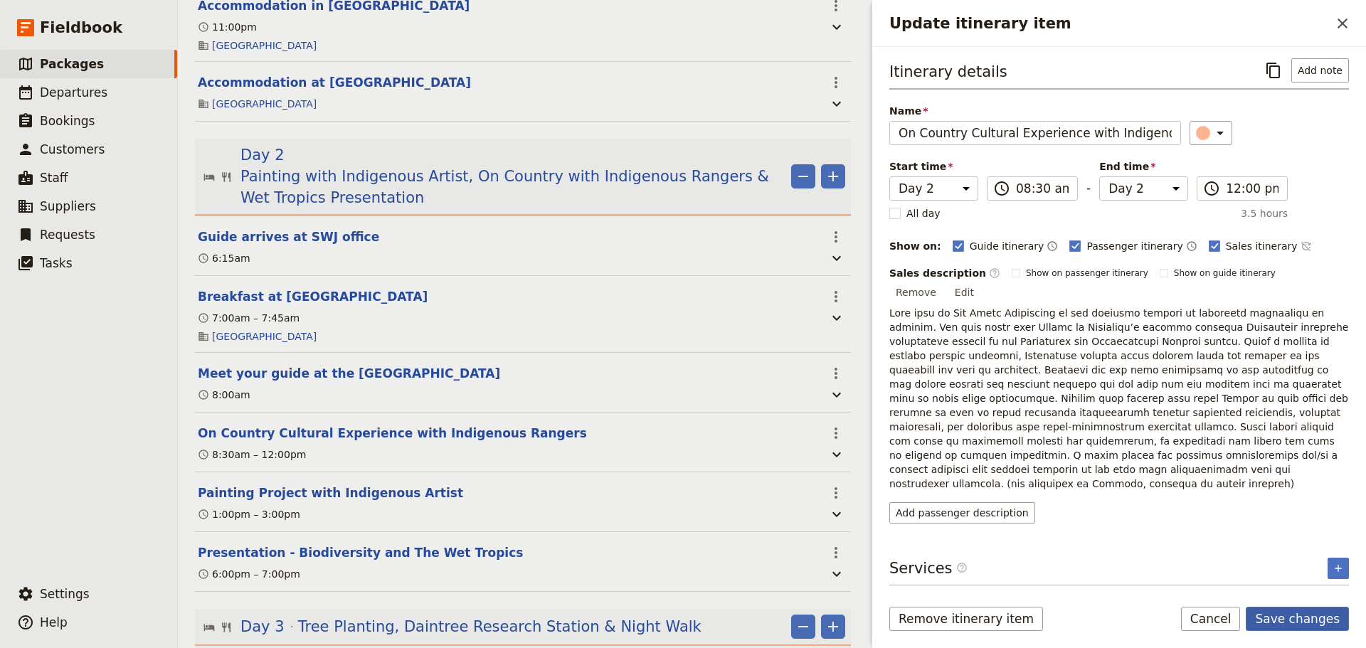
click at [1317, 618] on button "Save changes" at bounding box center [1297, 619] width 103 height 24
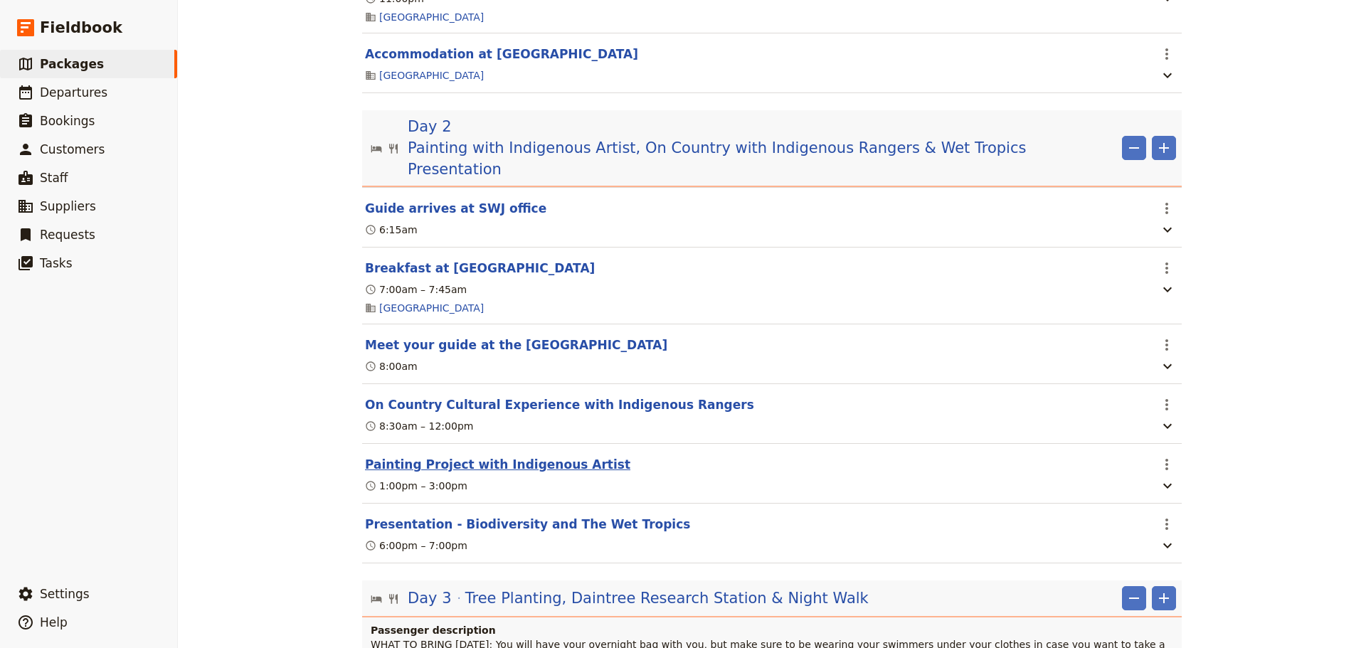
click at [518, 456] on button "Painting Project with Indigenous Artist" at bounding box center [497, 464] width 265 height 17
select select "2"
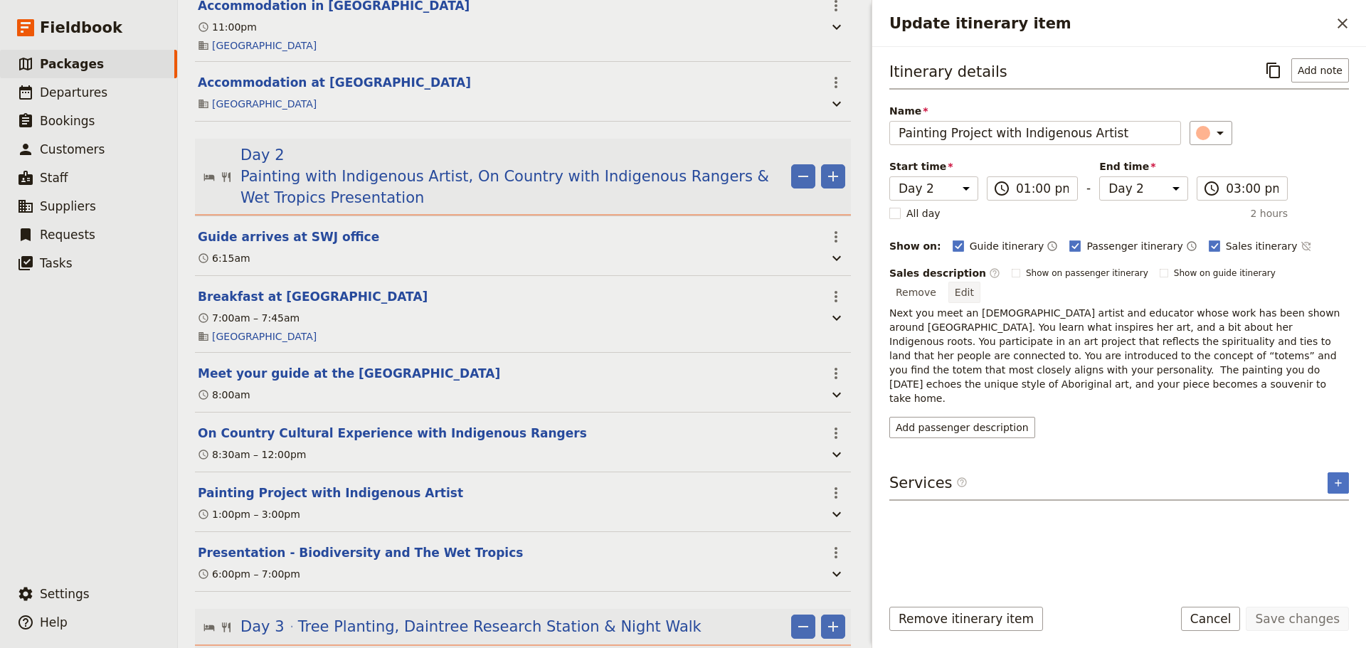
click at [981, 282] on button "Edit" at bounding box center [965, 292] width 32 height 21
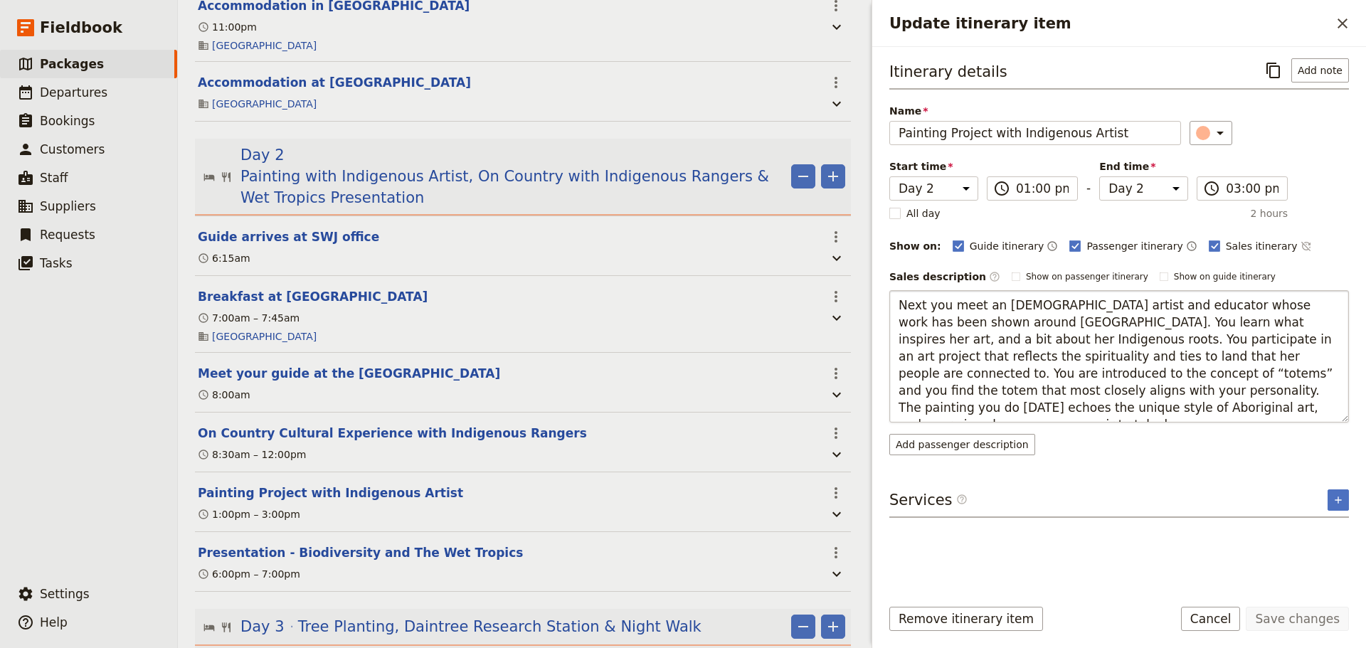
click at [1276, 373] on textarea "Next you meet an [DEMOGRAPHIC_DATA] artist and educator whose work has been sho…" at bounding box center [1120, 356] width 460 height 132
type textarea "Next you meet an [DEMOGRAPHIC_DATA] artist and educator whose work has been sho…"
click at [1292, 624] on button "Save changes" at bounding box center [1297, 619] width 103 height 24
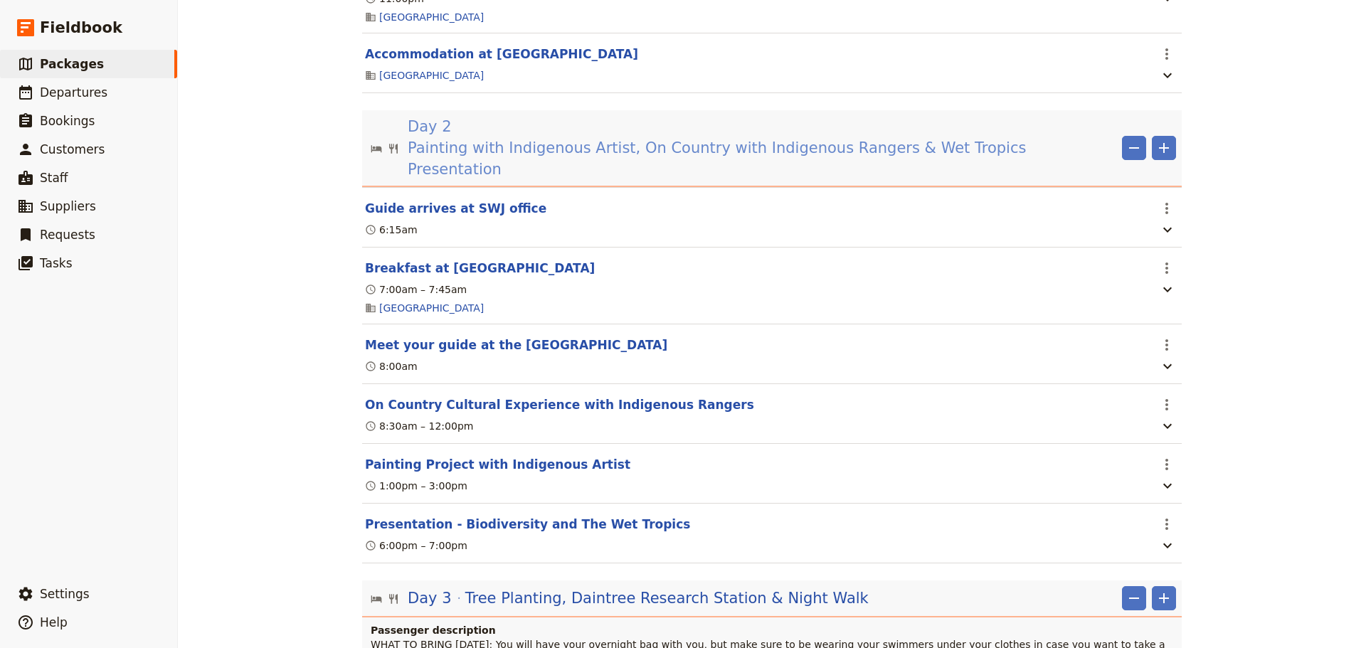
click at [686, 149] on span "Painting with Indigenous Artist, On Country with Indigenous Rangers & Wet Tropi…" at bounding box center [762, 158] width 709 height 43
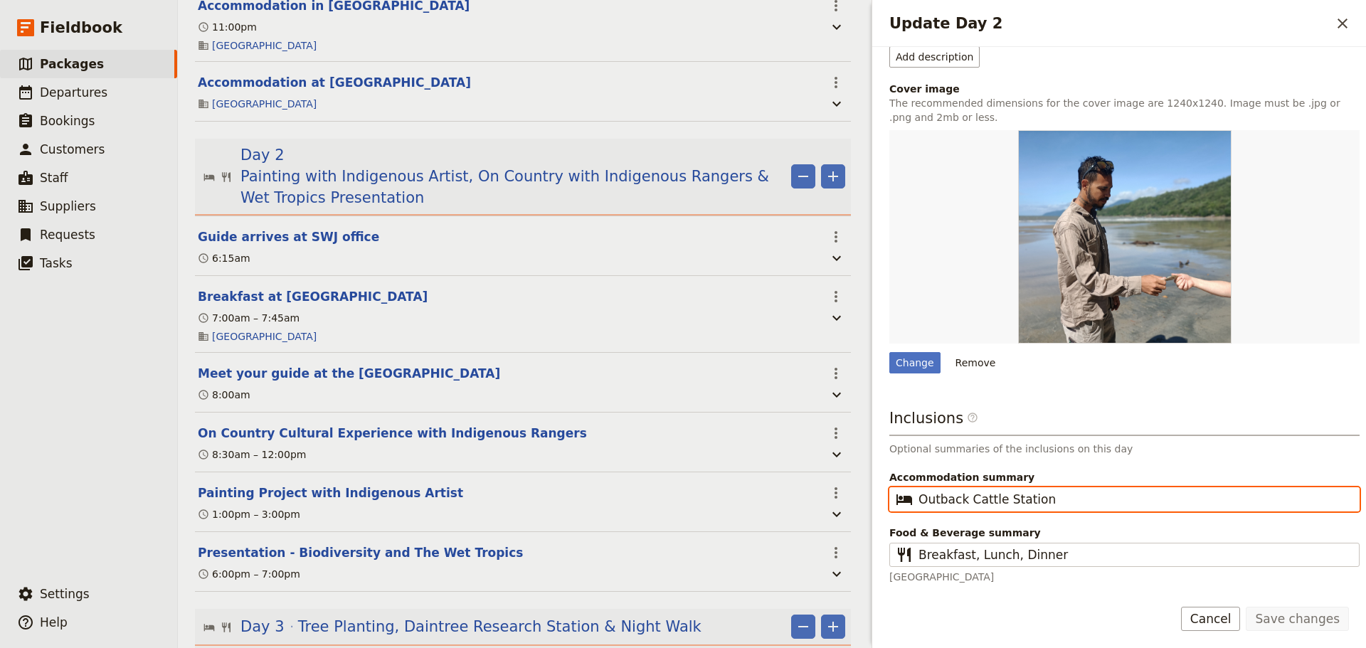
scroll to position [0, 0]
drag, startPoint x: 1063, startPoint y: 502, endPoint x: 891, endPoint y: 502, distance: 172.2
click at [891, 502] on fieldset "​ Outback Cattle Station" at bounding box center [1125, 499] width 470 height 24
type input "Cairns 3-star Hotel"
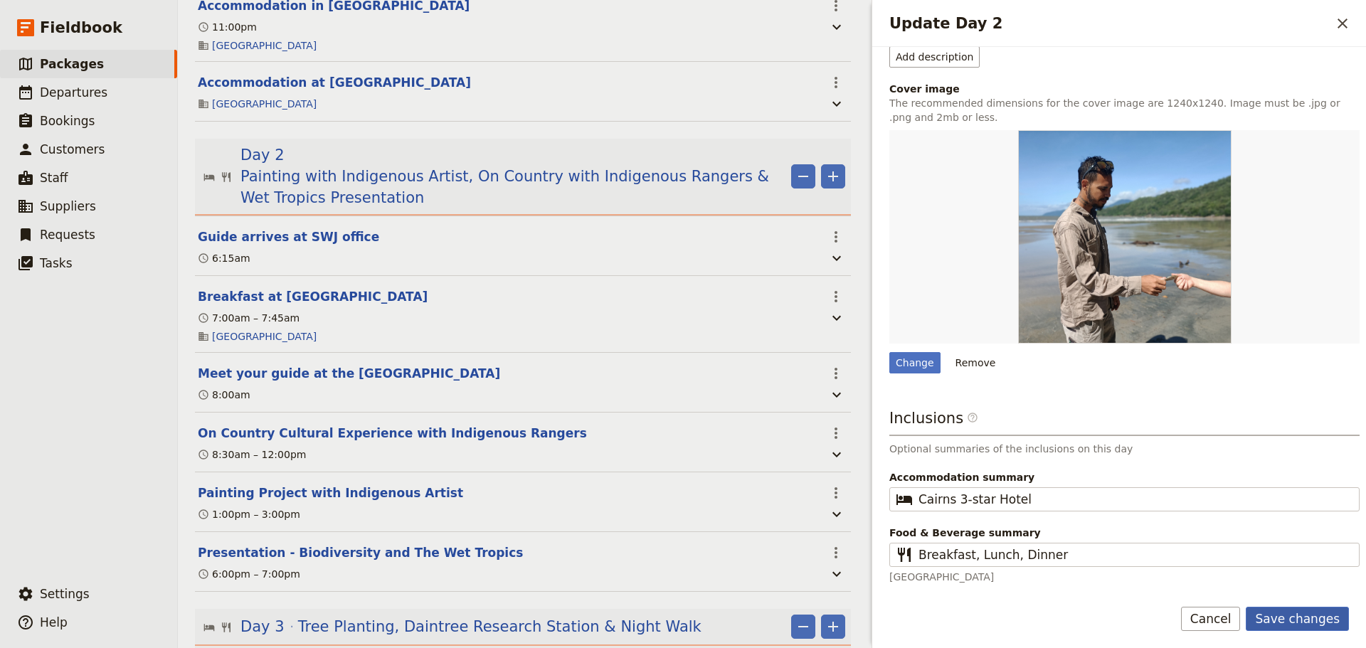
click at [1308, 621] on button "Save changes" at bounding box center [1297, 619] width 103 height 24
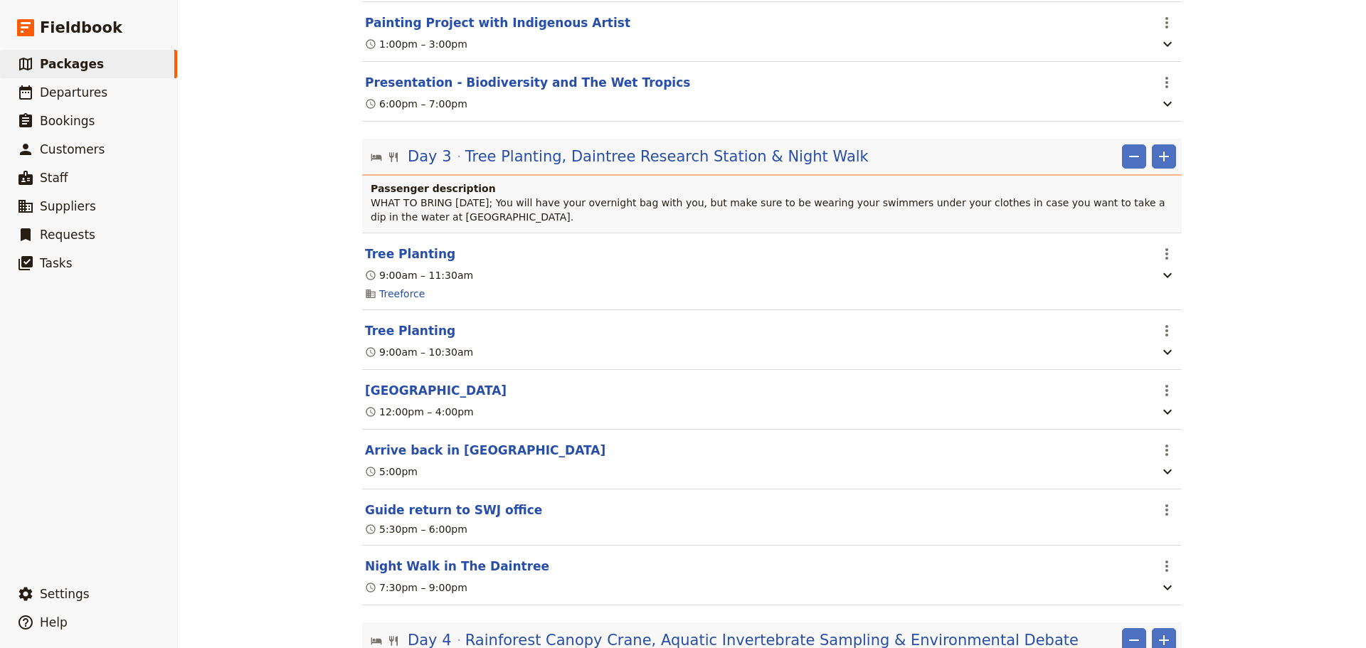
scroll to position [1542, 0]
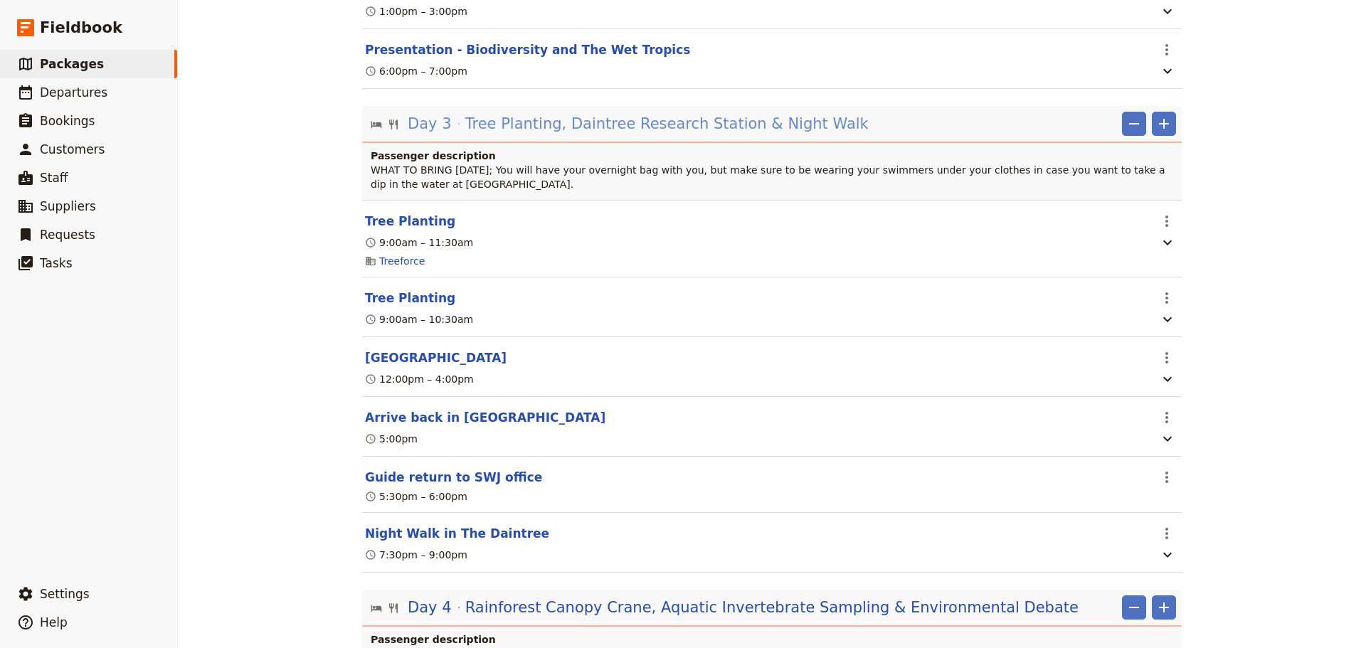
click at [631, 113] on span "Tree Planting, Daintree Research Station & Night Walk" at bounding box center [667, 123] width 404 height 21
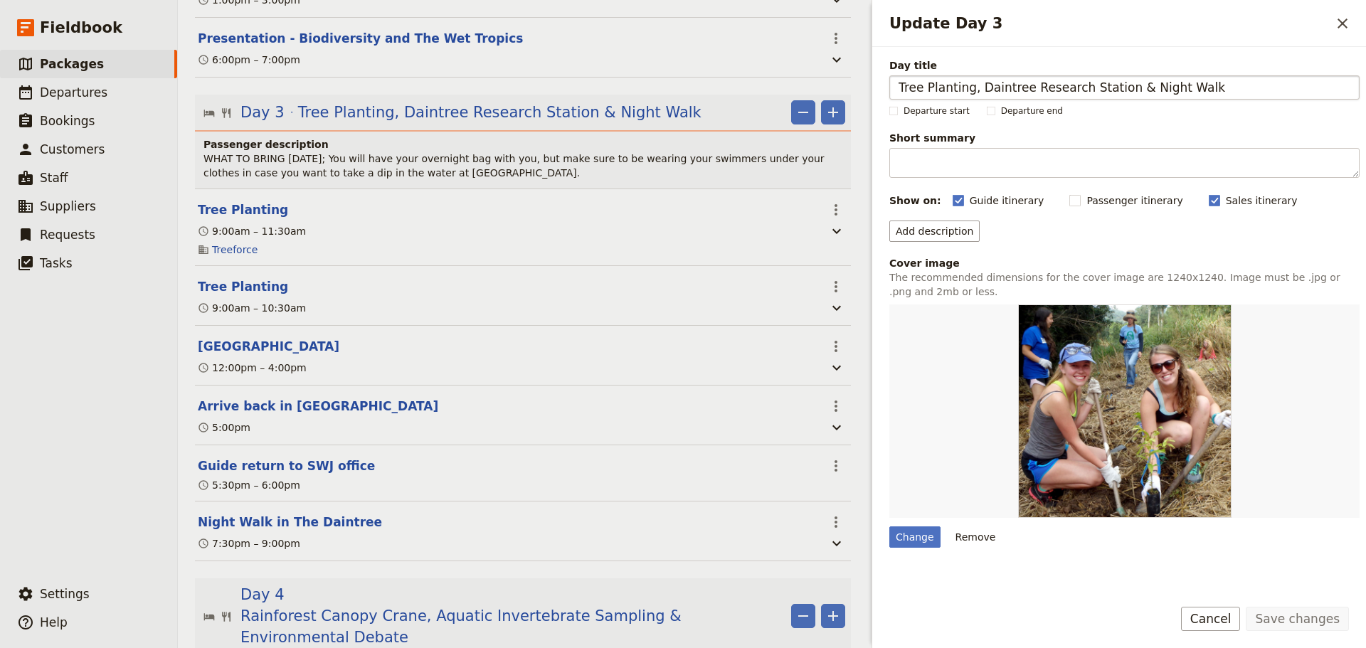
click at [1021, 88] on input "Tree Planting, Daintree Research Station & Night Walk" at bounding box center [1125, 87] width 470 height 24
type input "Tree Planting, Daintree Rainforest Research Station & Night Walk"
drag, startPoint x: 1309, startPoint y: 611, endPoint x: 1319, endPoint y: 603, distance: 12.7
click at [1310, 611] on button "Save changes" at bounding box center [1297, 619] width 103 height 24
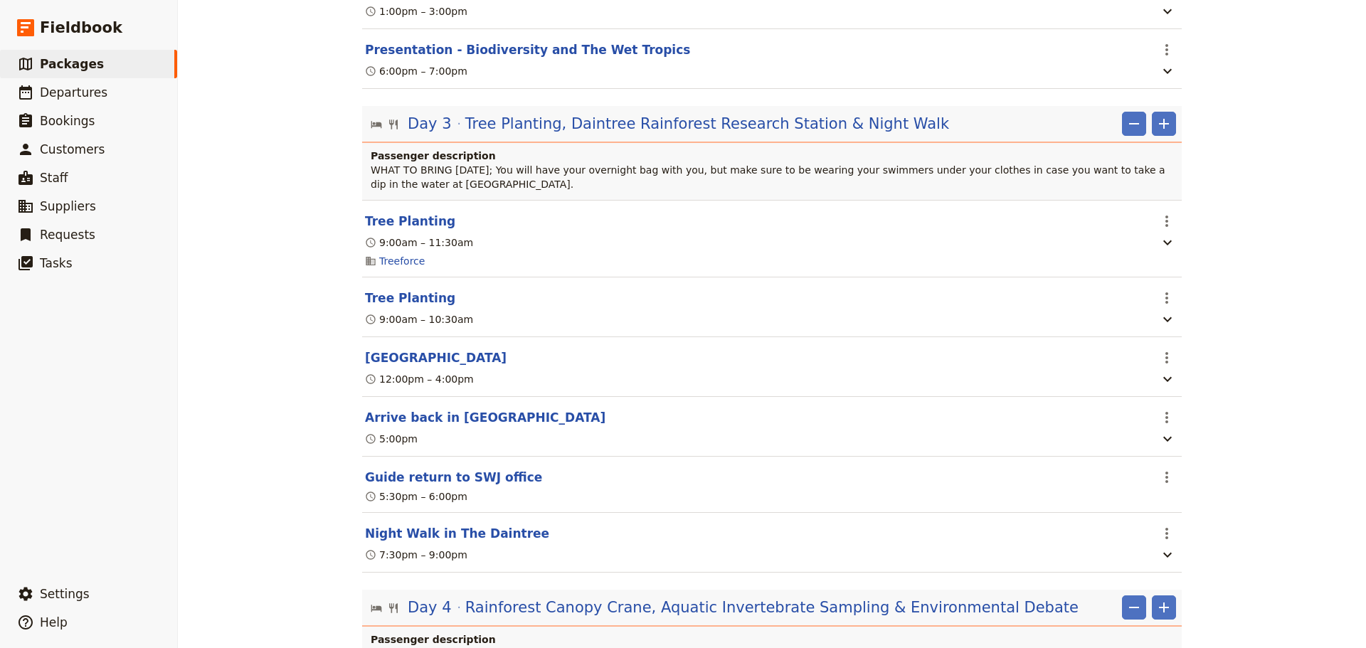
scroll to position [2016, 0]
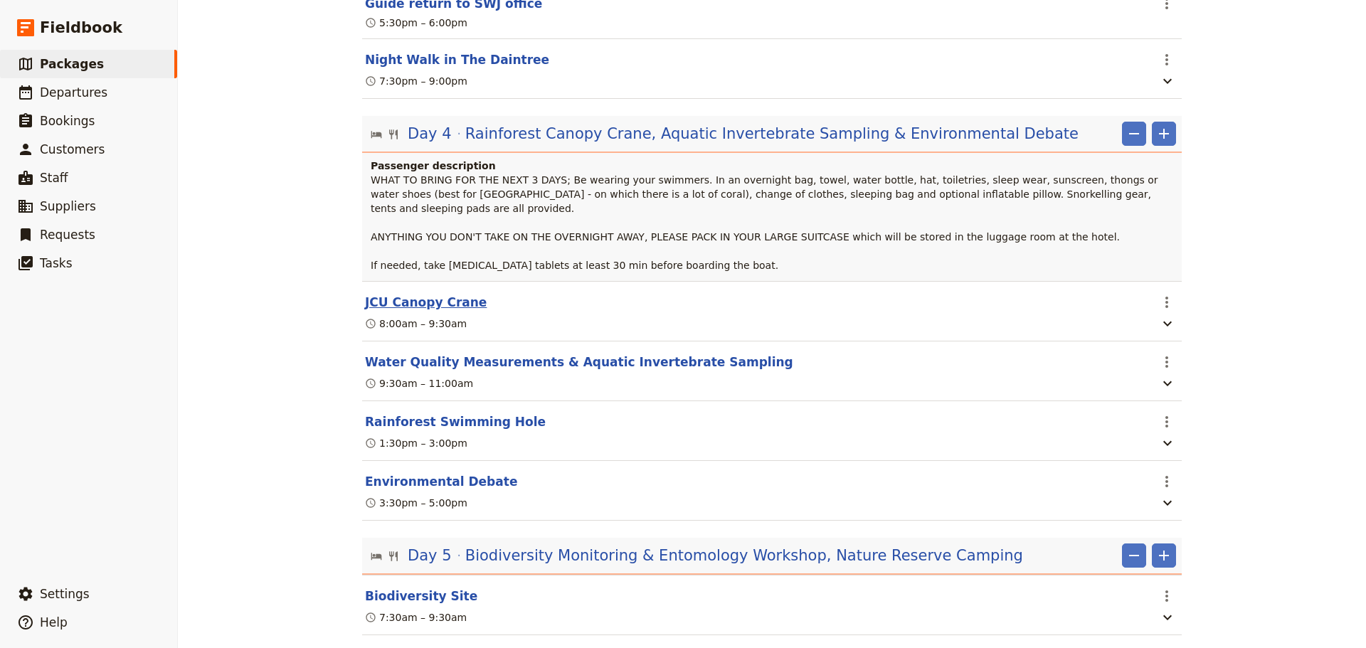
click at [440, 294] on button "JCU Canopy Crane" at bounding box center [426, 302] width 122 height 17
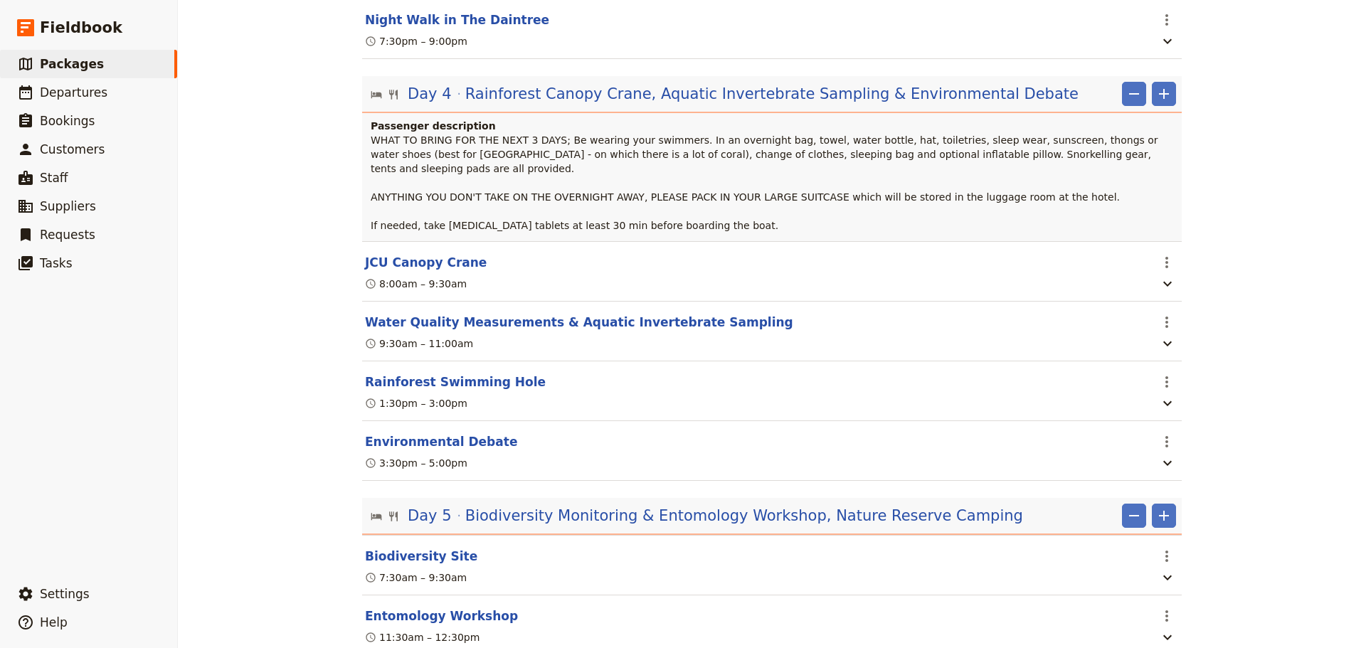
select select "4"
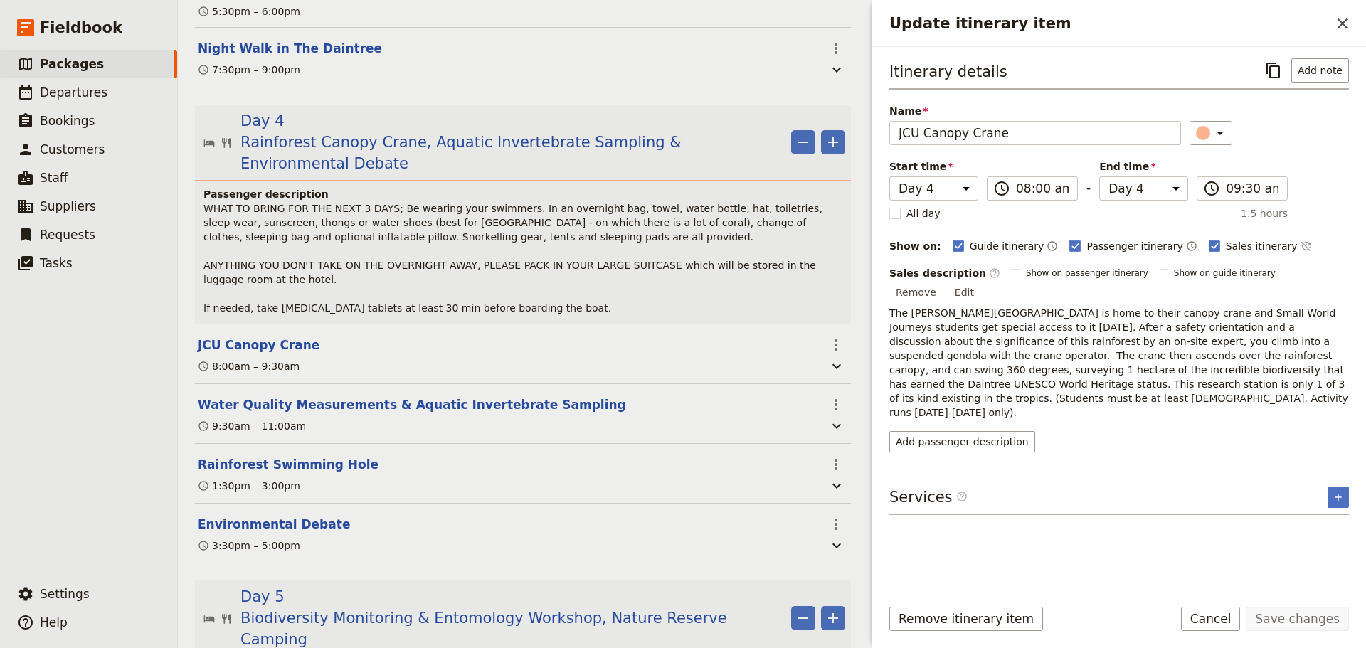
click at [981, 282] on button "Edit" at bounding box center [965, 292] width 32 height 21
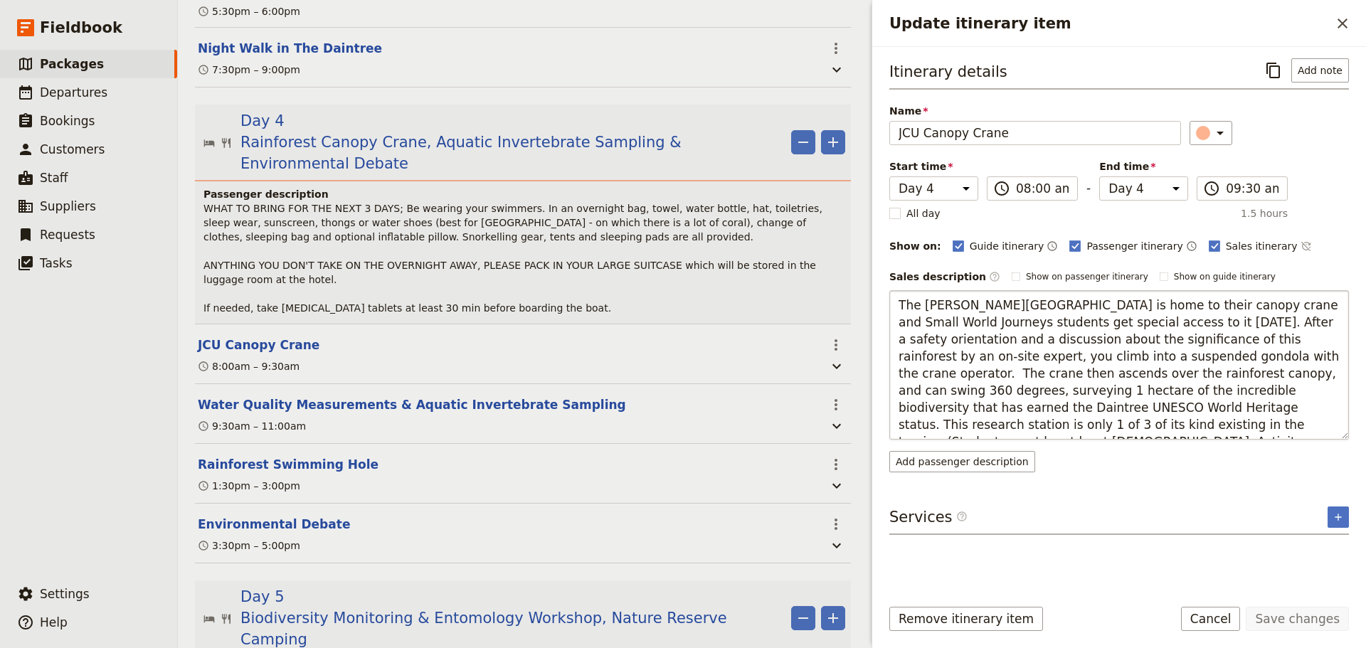
drag, startPoint x: 1014, startPoint y: 320, endPoint x: 900, endPoint y: 327, distance: 114.1
click at [900, 327] on textarea "The [PERSON_NAME][GEOGRAPHIC_DATA] is home to their canopy crane and Small Worl…" at bounding box center [1120, 364] width 460 height 149
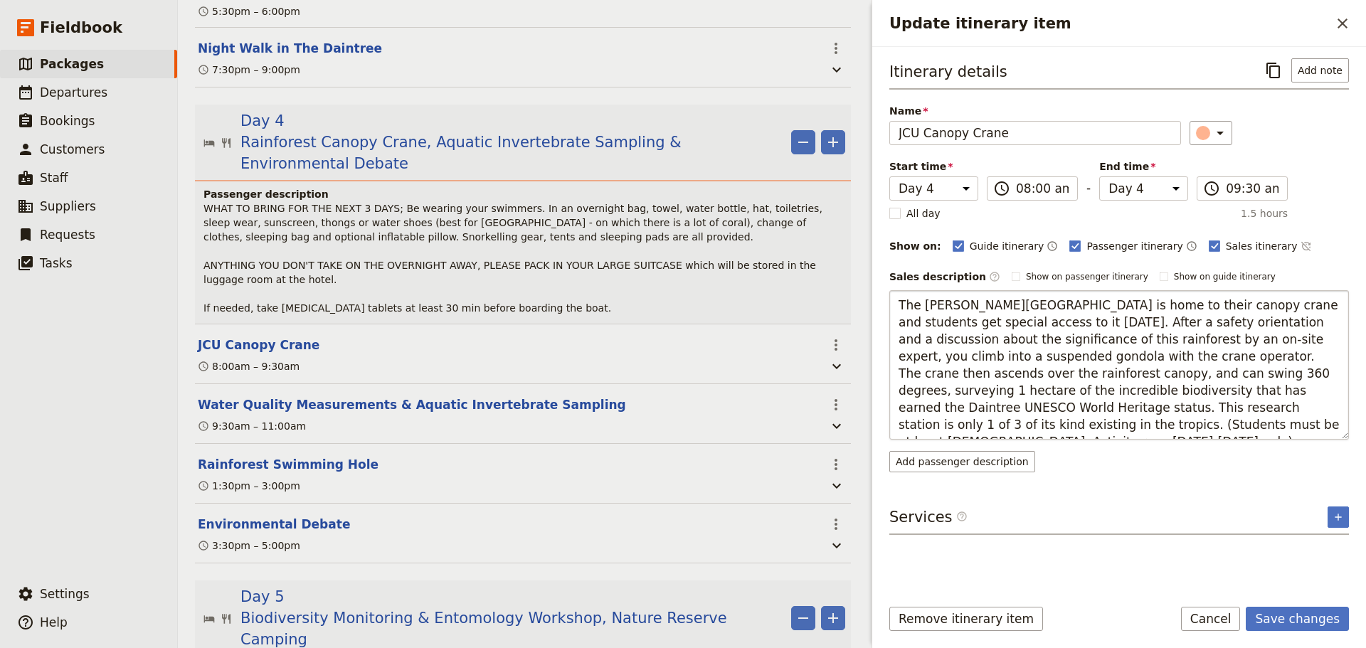
click at [896, 325] on textarea "The James Cook University Research Station is home to their canopy crane and st…" at bounding box center [1120, 364] width 460 height 149
type textarea "The James Cook University Research Station is home to their canopy crane and st…"
click at [1300, 624] on button "Save changes" at bounding box center [1297, 619] width 103 height 24
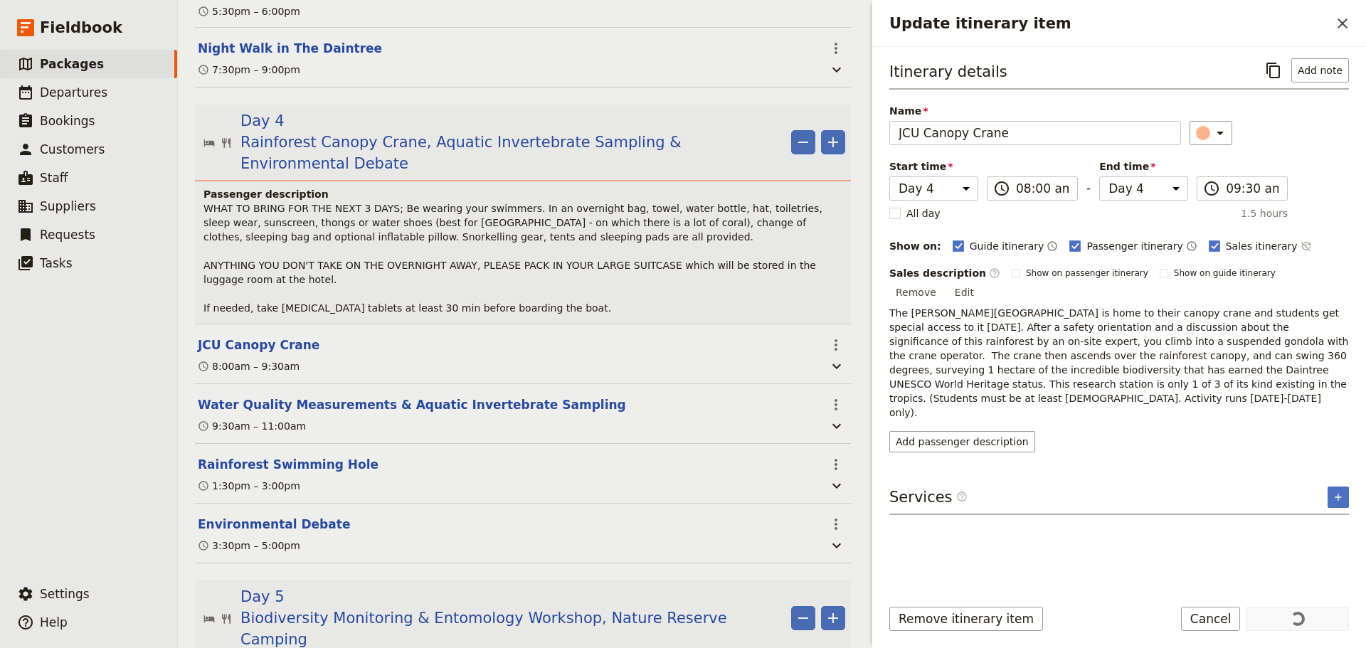
scroll to position [2016, 0]
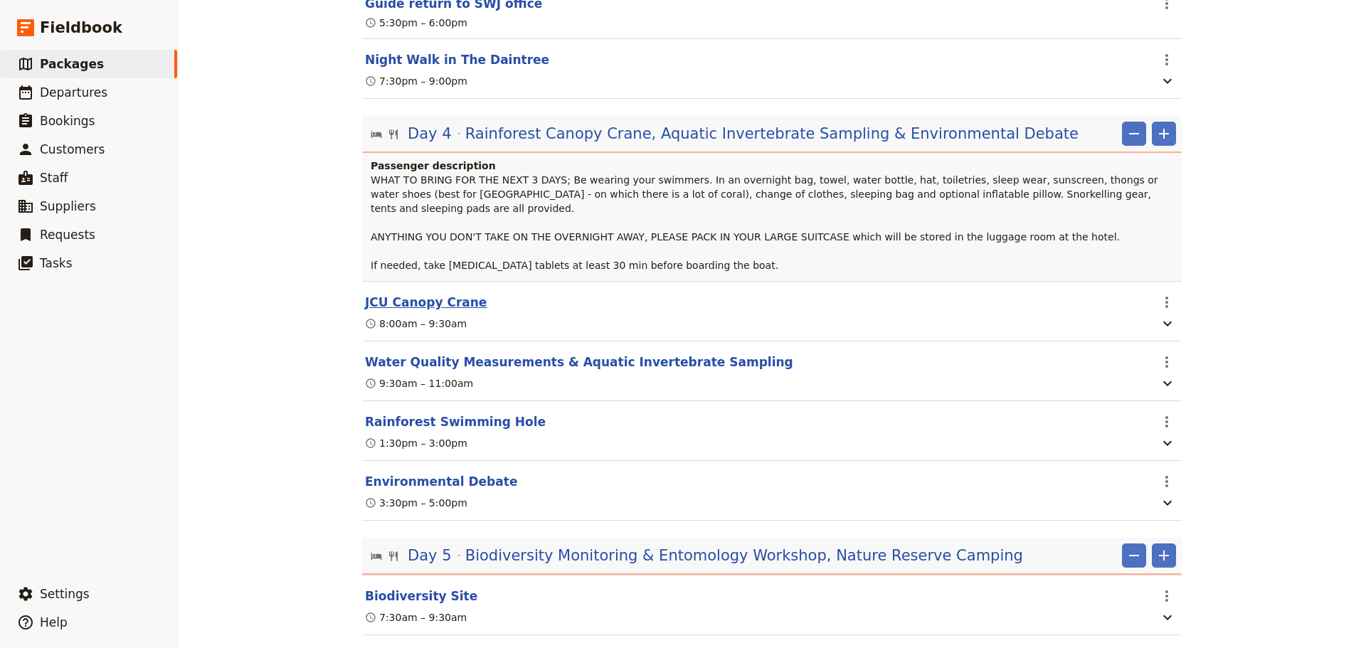
click at [406, 294] on button "JCU Canopy Crane" at bounding box center [426, 302] width 122 height 17
select select "4"
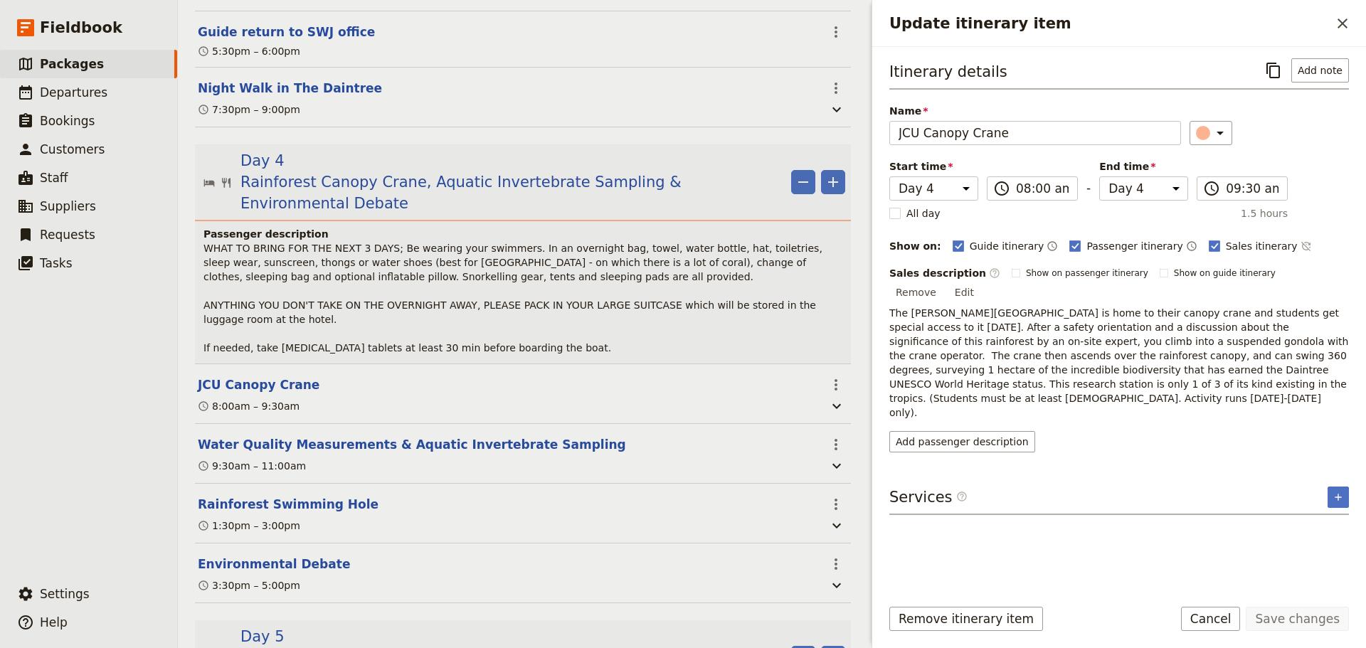
scroll to position [2056, 0]
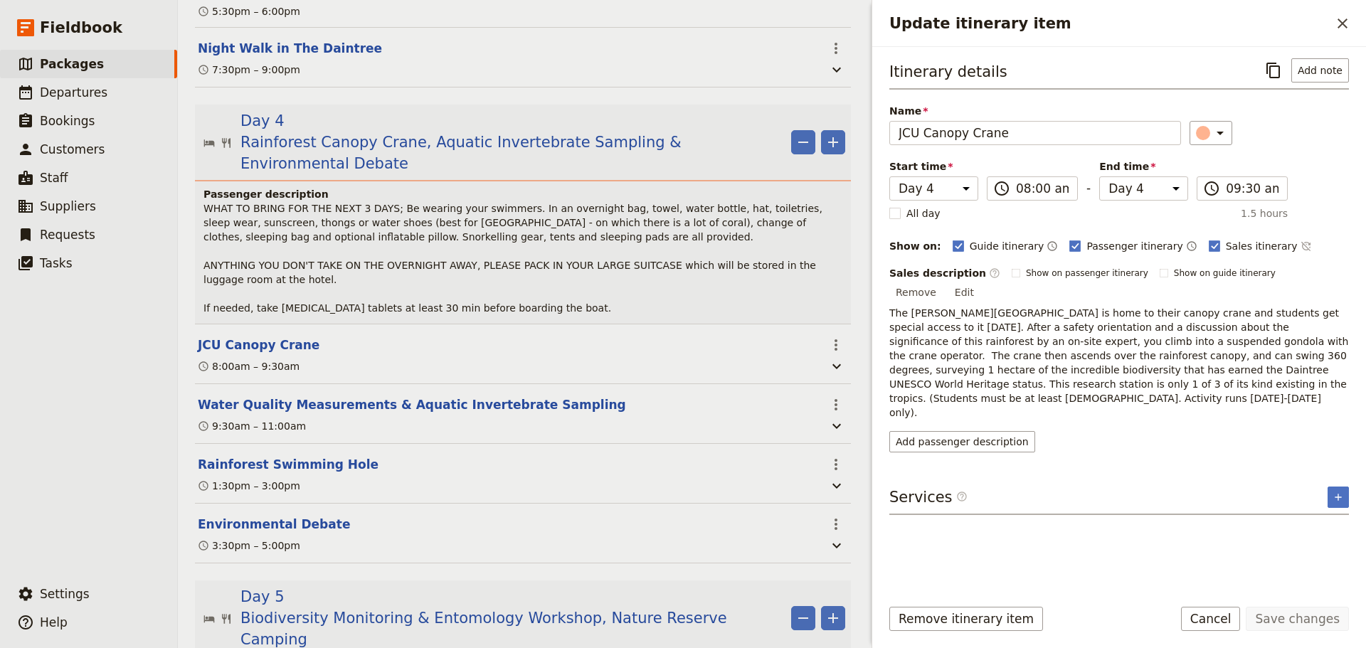
click at [1243, 322] on p "The James Cook University Research Station is home to their canopy crane and st…" at bounding box center [1120, 363] width 460 height 114
click at [981, 282] on button "Edit" at bounding box center [965, 292] width 32 height 21
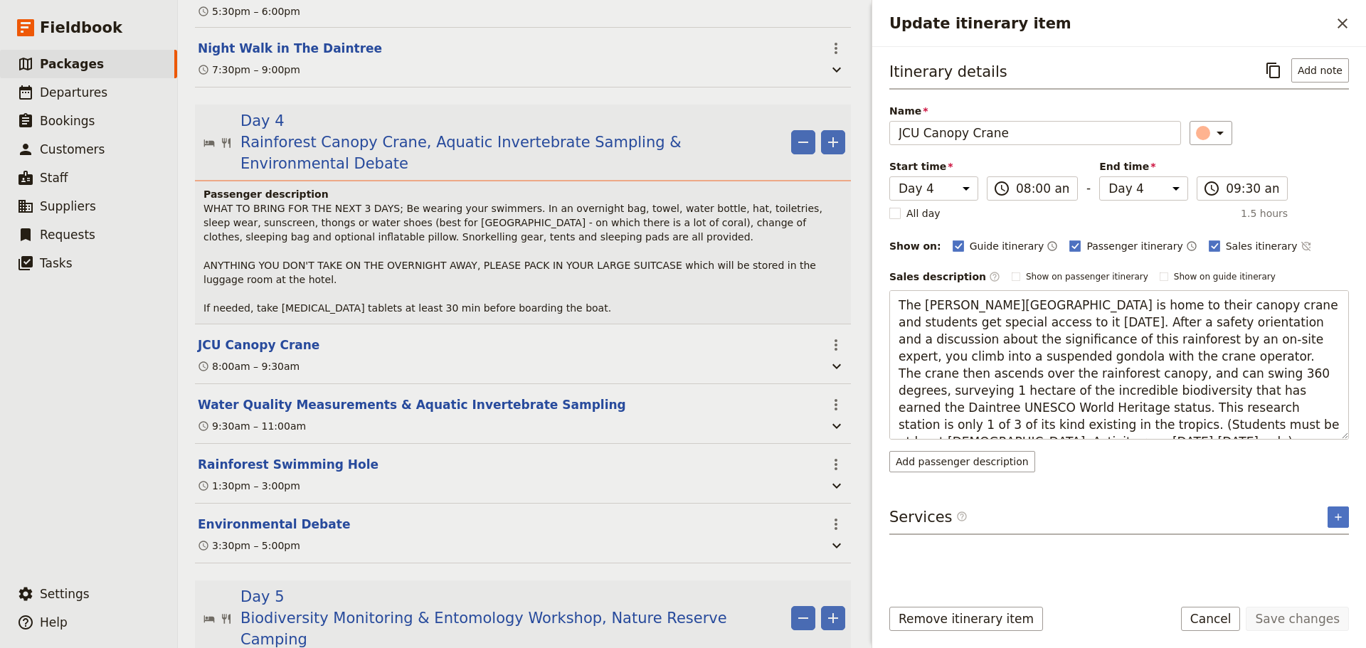
drag, startPoint x: 1205, startPoint y: 357, endPoint x: 1359, endPoint y: 356, distance: 154.4
click at [1207, 357] on textarea "The James Cook University Research Station is home to their canopy crane and st…" at bounding box center [1120, 364] width 460 height 149
type textarea "The [PERSON_NAME][GEOGRAPHIC_DATA] is home to their canopy crane and students g…"
click at [1330, 623] on button "Save changes" at bounding box center [1297, 619] width 103 height 24
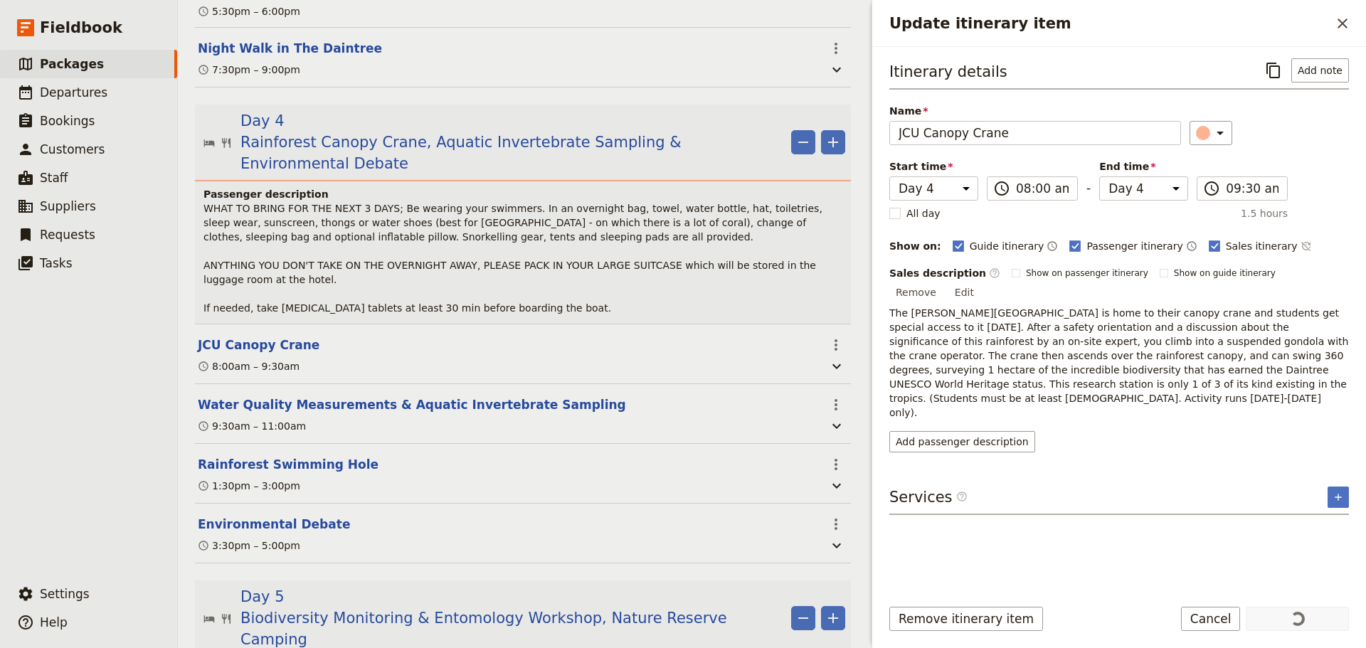
scroll to position [2016, 0]
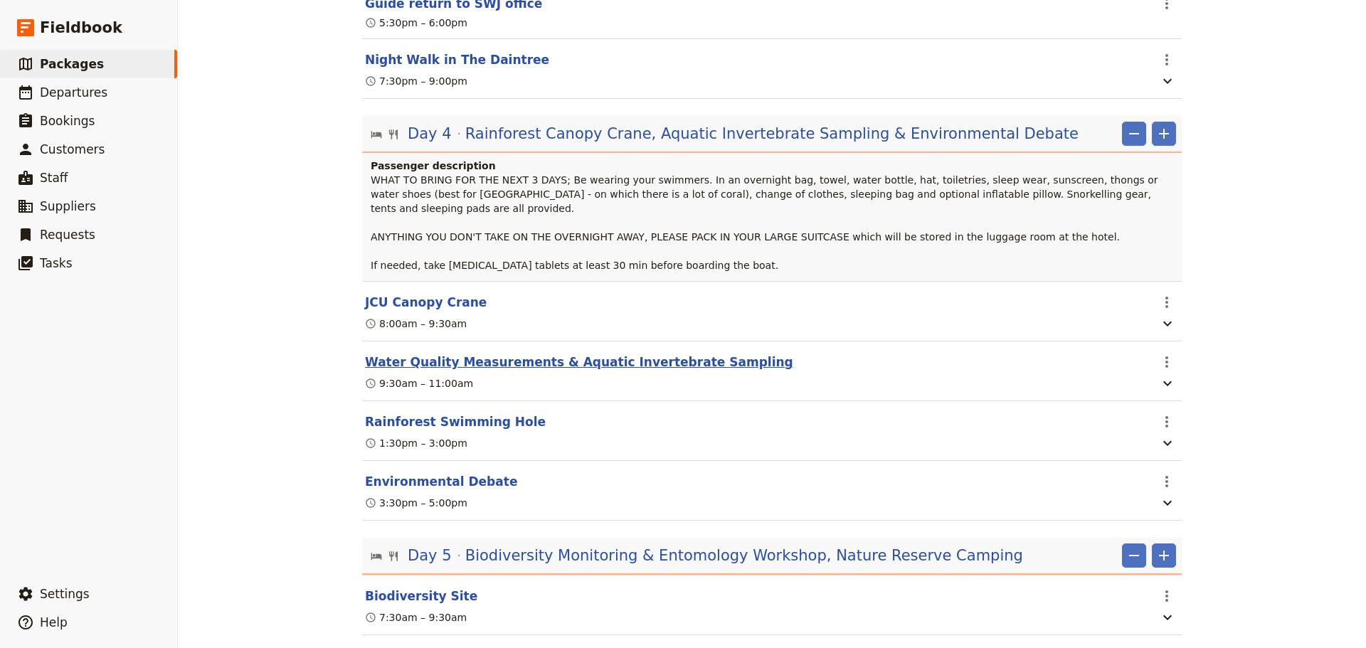
click at [592, 354] on button "Water Quality Measurements & Aquatic Invertebrate Sampling" at bounding box center [579, 362] width 428 height 17
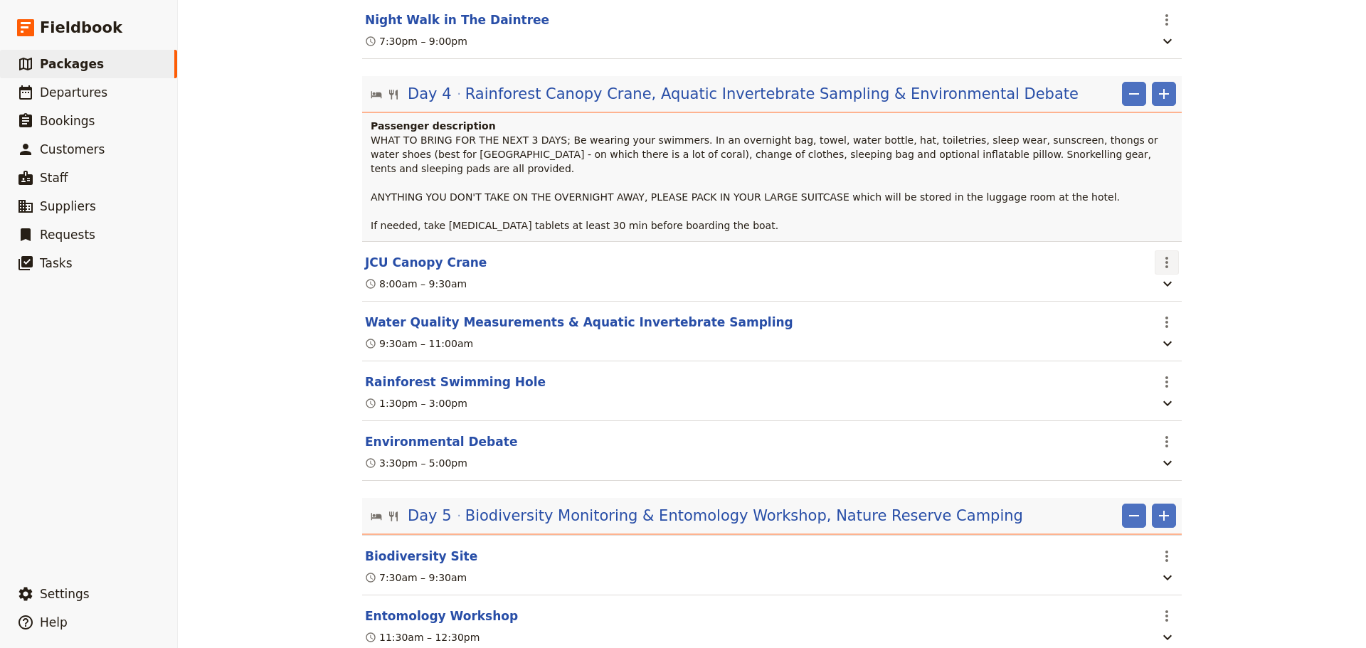
select select "4"
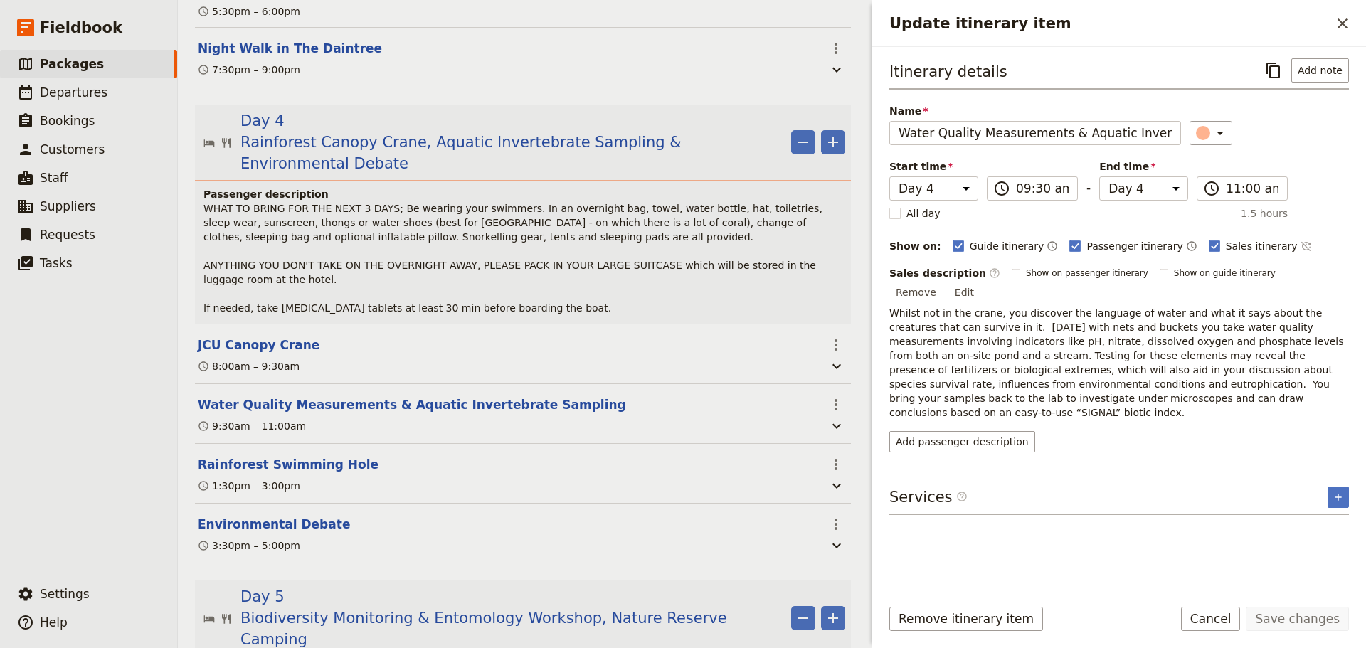
click at [981, 282] on button "Edit" at bounding box center [965, 292] width 32 height 21
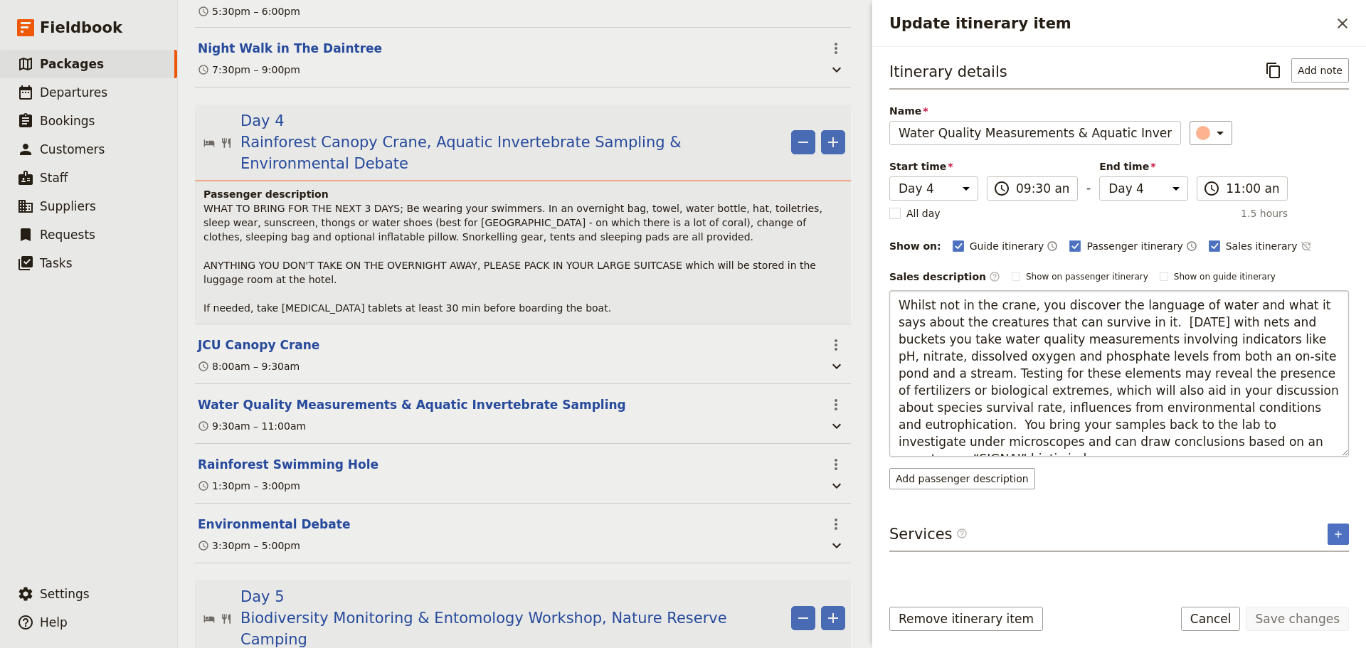
click at [1087, 322] on textarea "Whilst not in the crane, you discover the language of water and what it says ab…" at bounding box center [1120, 373] width 460 height 167
click at [1214, 359] on textarea "Whilst not in the crane, you discover the language of water and what it says ab…" at bounding box center [1120, 373] width 460 height 167
click at [1149, 404] on textarea "Whilst not in the crane, you discover the language of water and what it says ab…" at bounding box center [1120, 373] width 460 height 167
type textarea "Whilst not in the crane, you discover the language of water and what it says ab…"
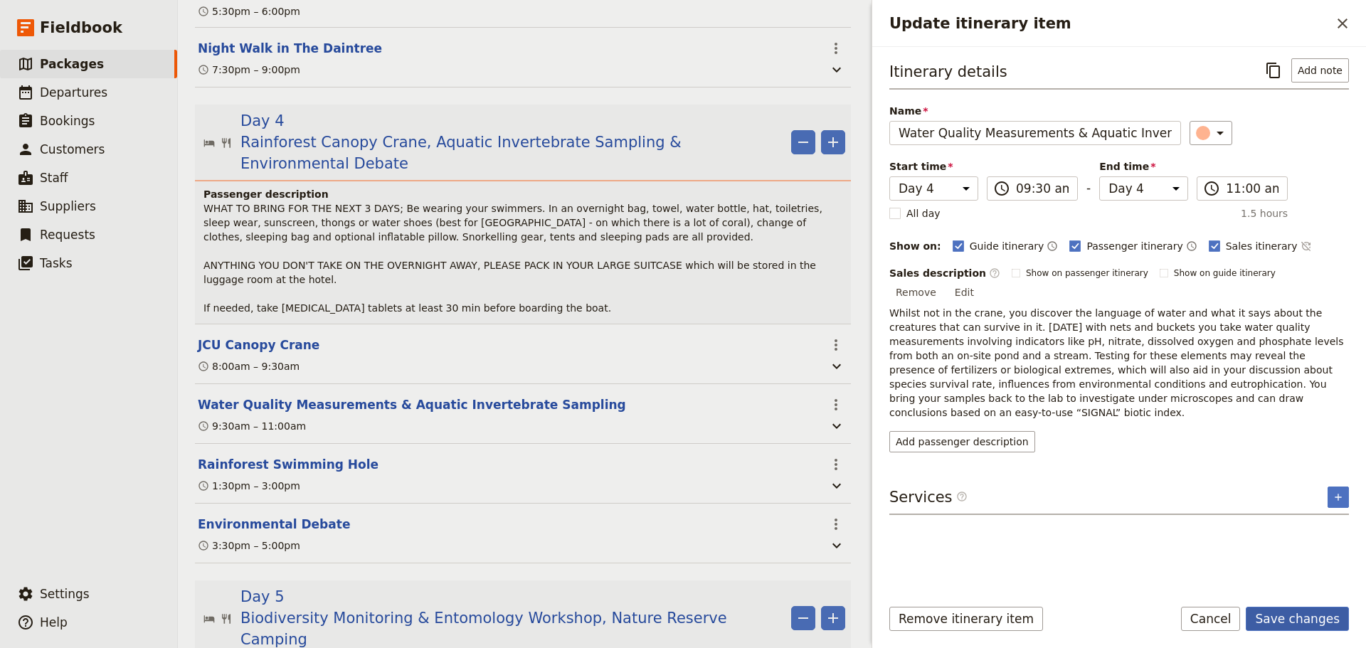
click at [1289, 618] on button "Save changes" at bounding box center [1297, 619] width 103 height 24
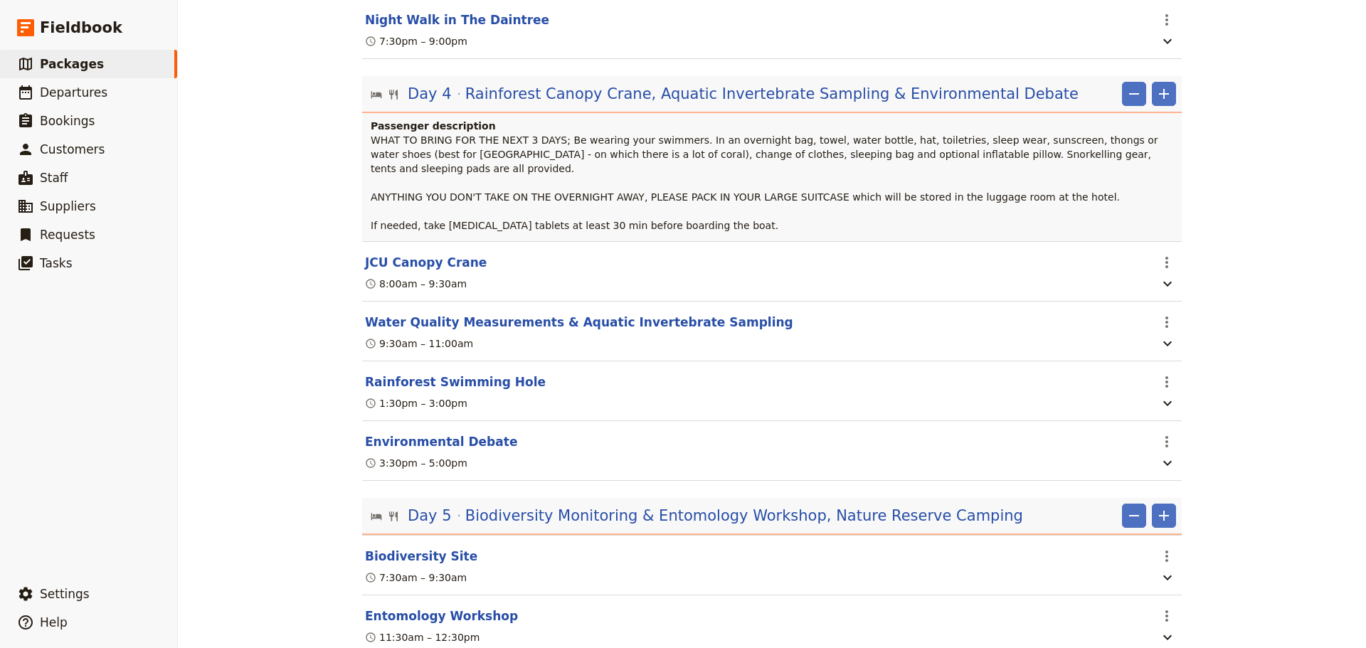
scroll to position [2016, 0]
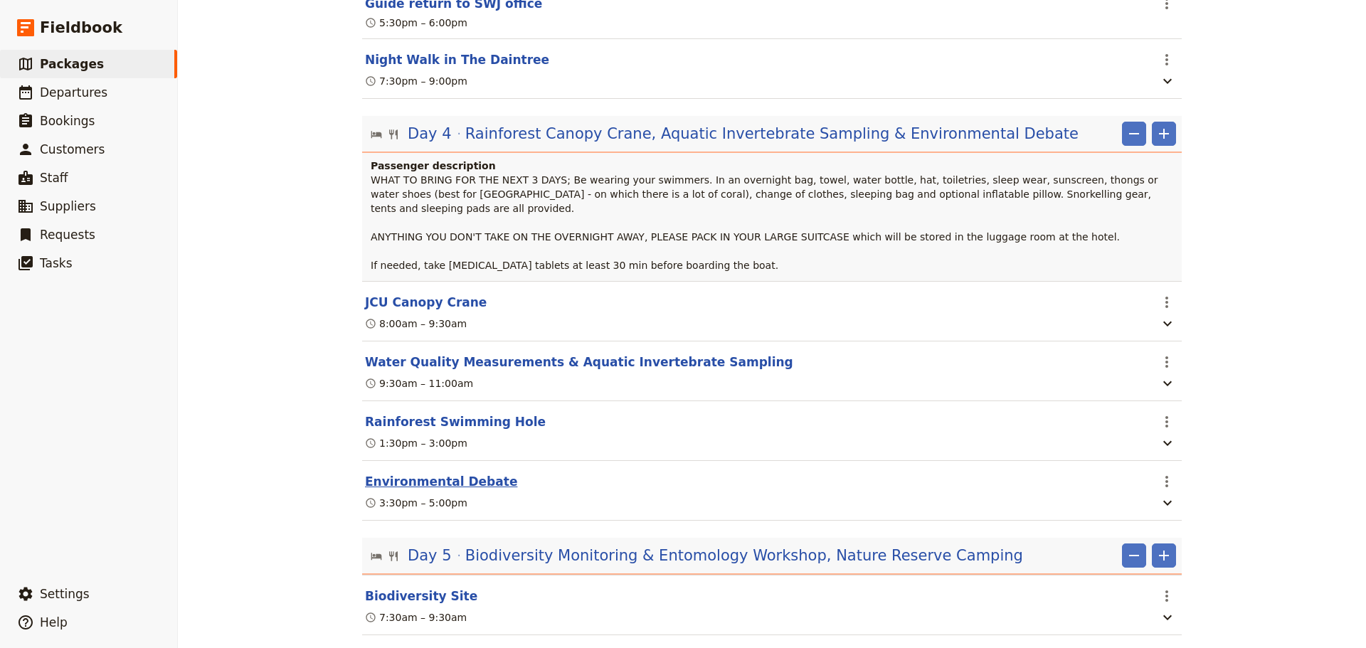
click at [427, 473] on button "Environmental Debate" at bounding box center [441, 481] width 152 height 17
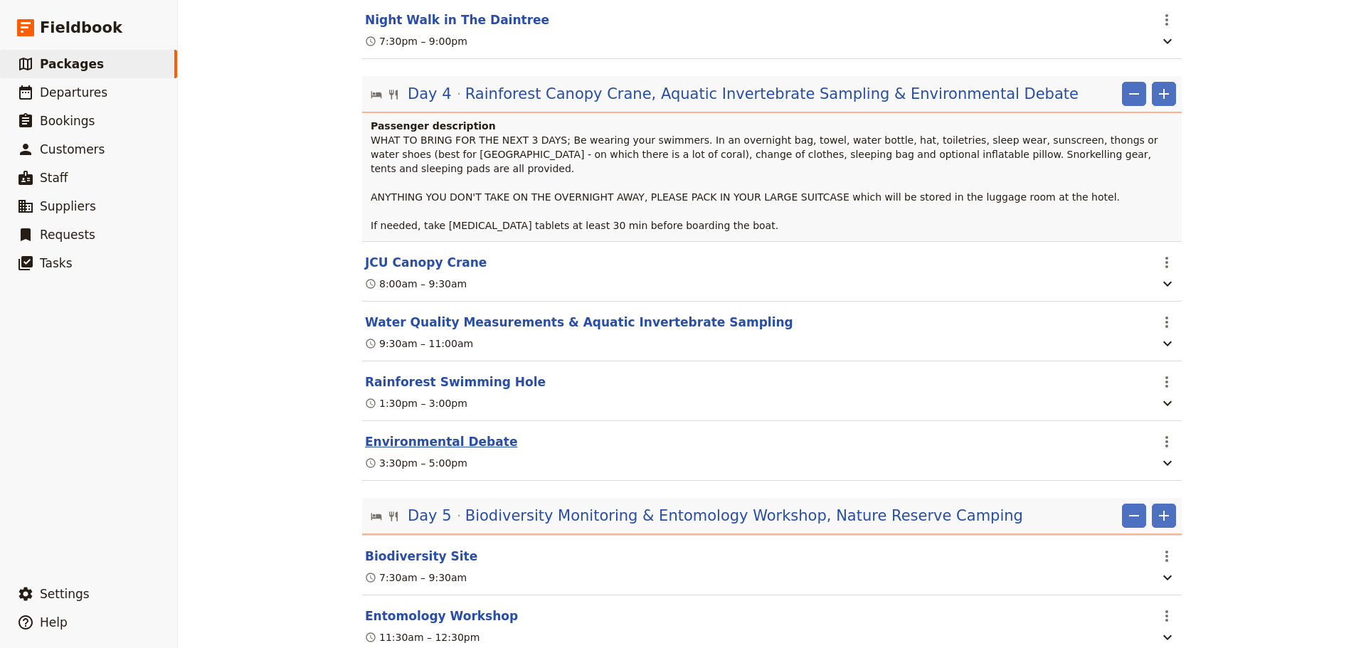
select select "4"
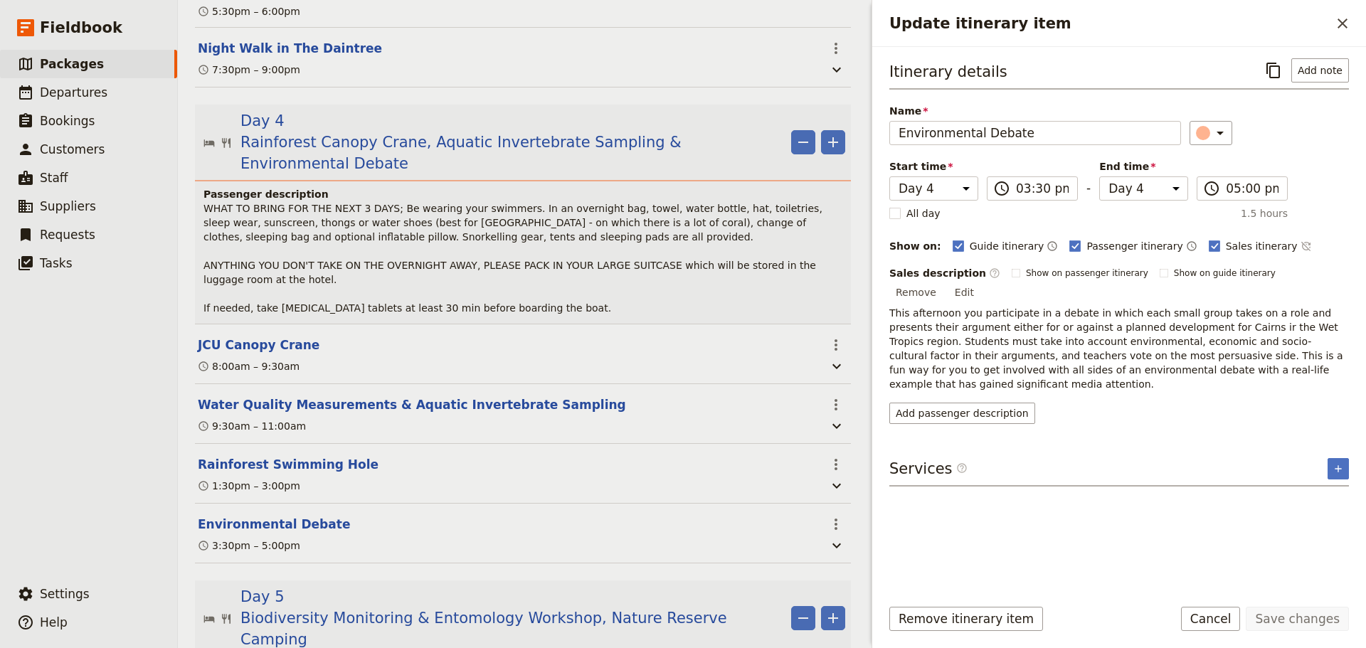
click at [981, 282] on button "Edit" at bounding box center [965, 292] width 32 height 21
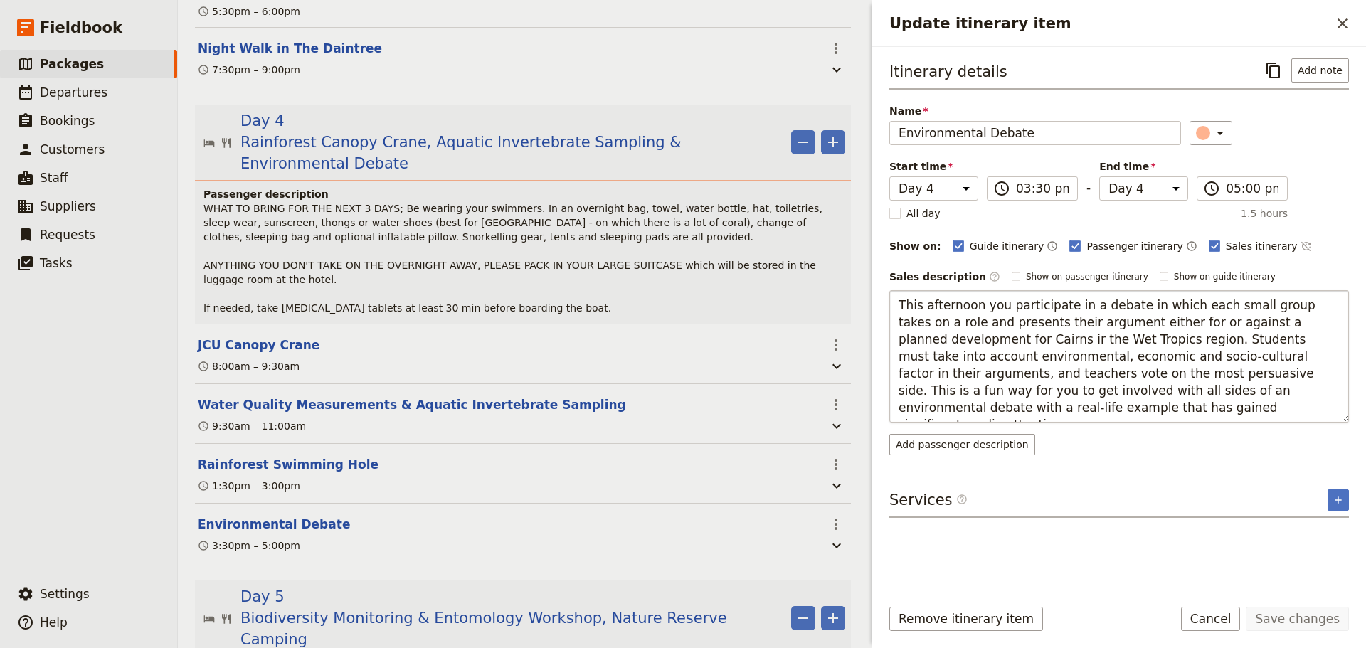
click at [938, 342] on textarea "This afternoon you participate in a debate in which each small group takes on a…" at bounding box center [1120, 356] width 460 height 132
type textarea "This afternoon you participate in a debate in which each small group takes on a…"
click at [1319, 621] on button "Save changes" at bounding box center [1297, 619] width 103 height 24
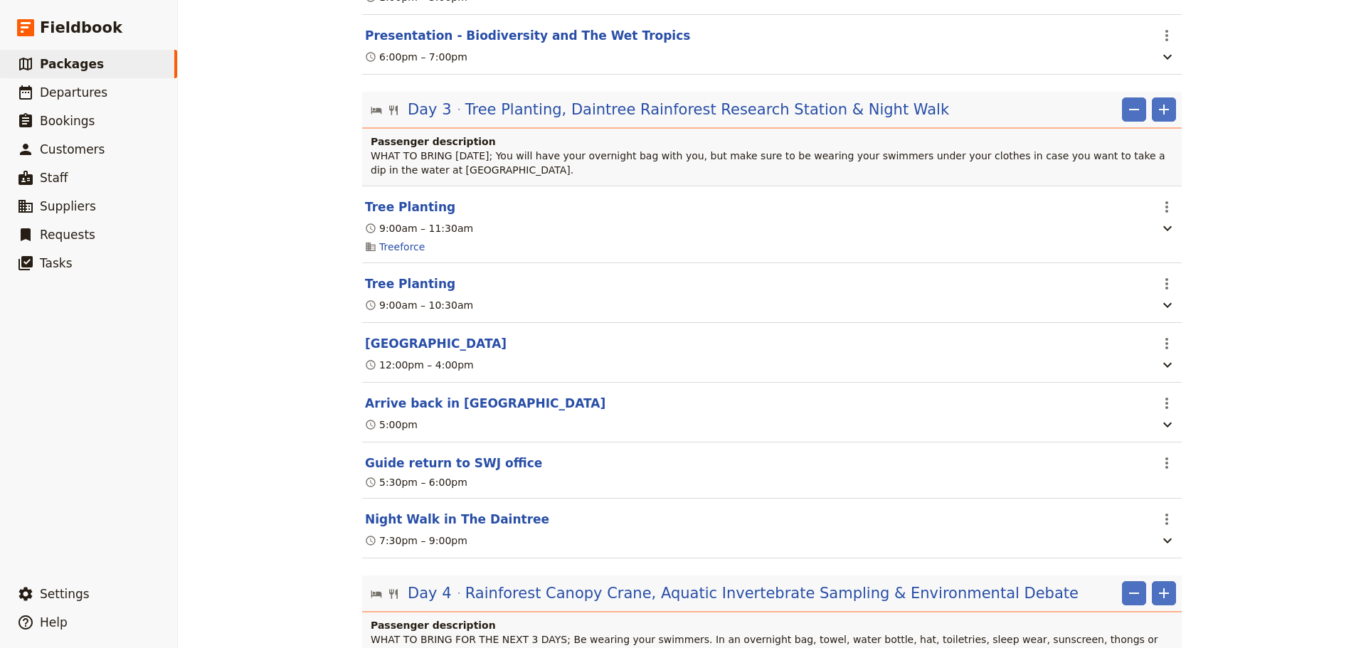
scroll to position [1542, 0]
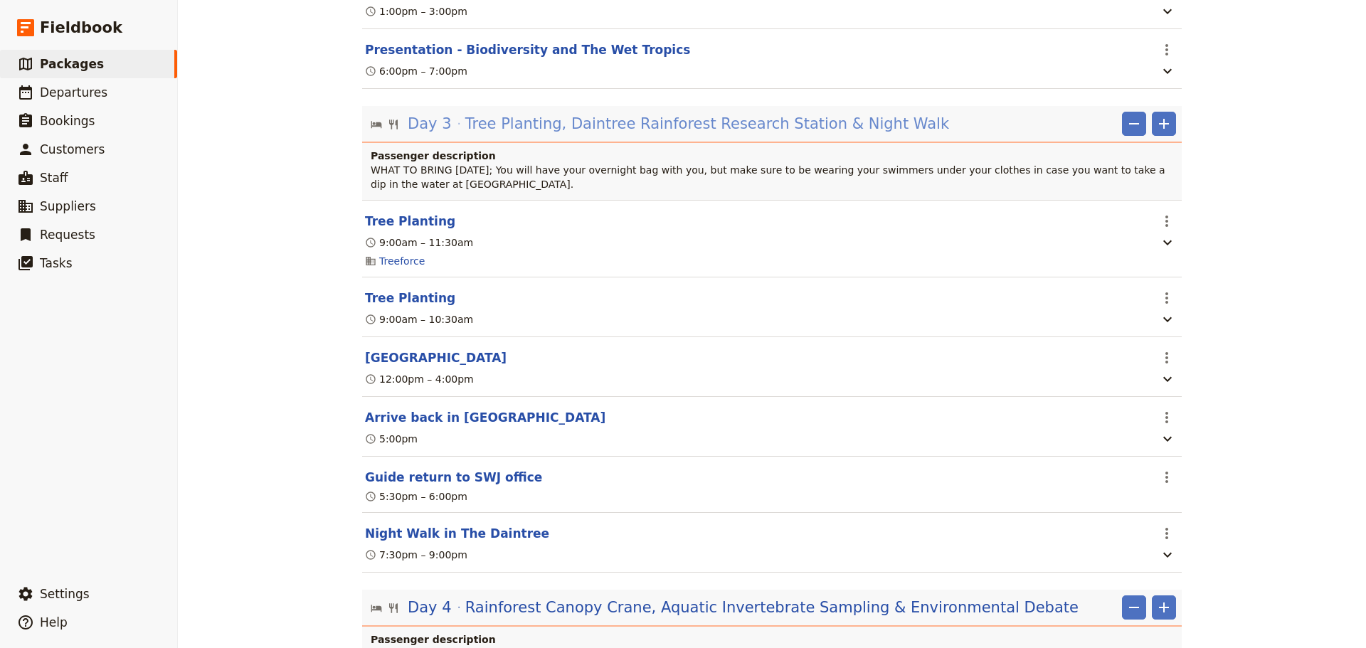
click at [770, 113] on span "Tree Planting, Daintree Rainforest Research Station & Night Walk" at bounding box center [707, 123] width 484 height 21
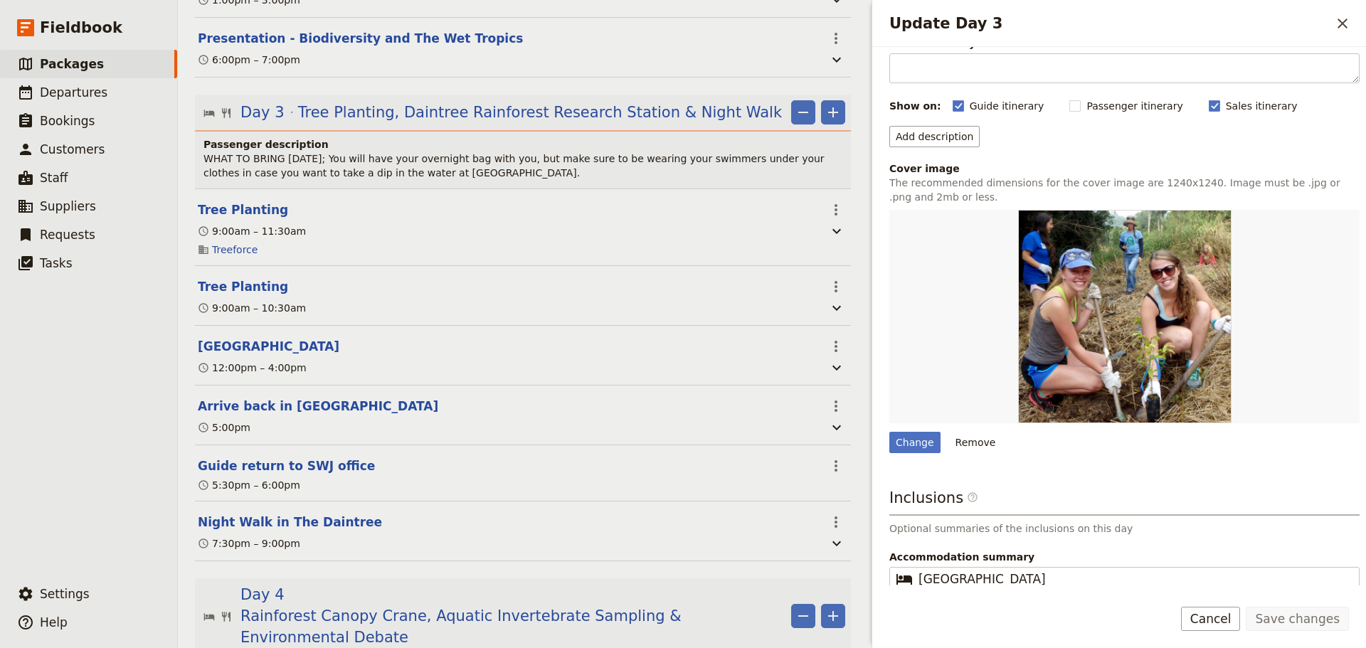
scroll to position [157, 0]
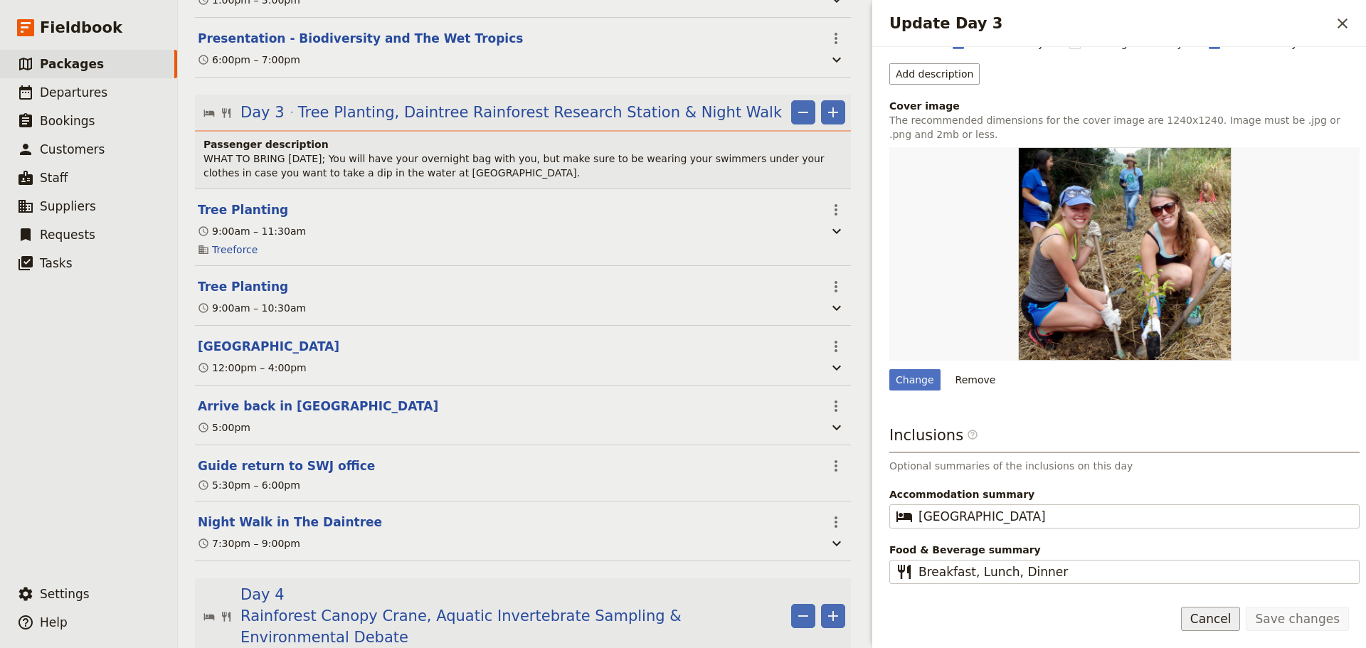
click at [1225, 623] on button "Cancel" at bounding box center [1211, 619] width 60 height 24
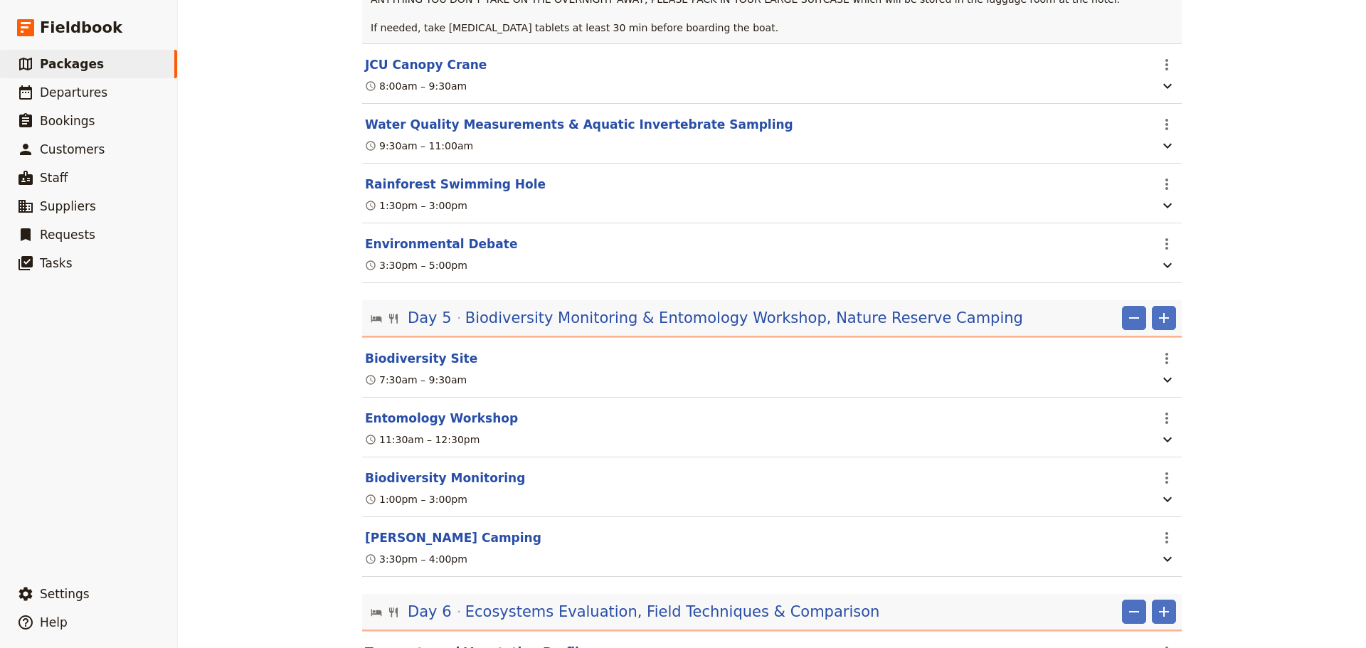
scroll to position [2372, 0]
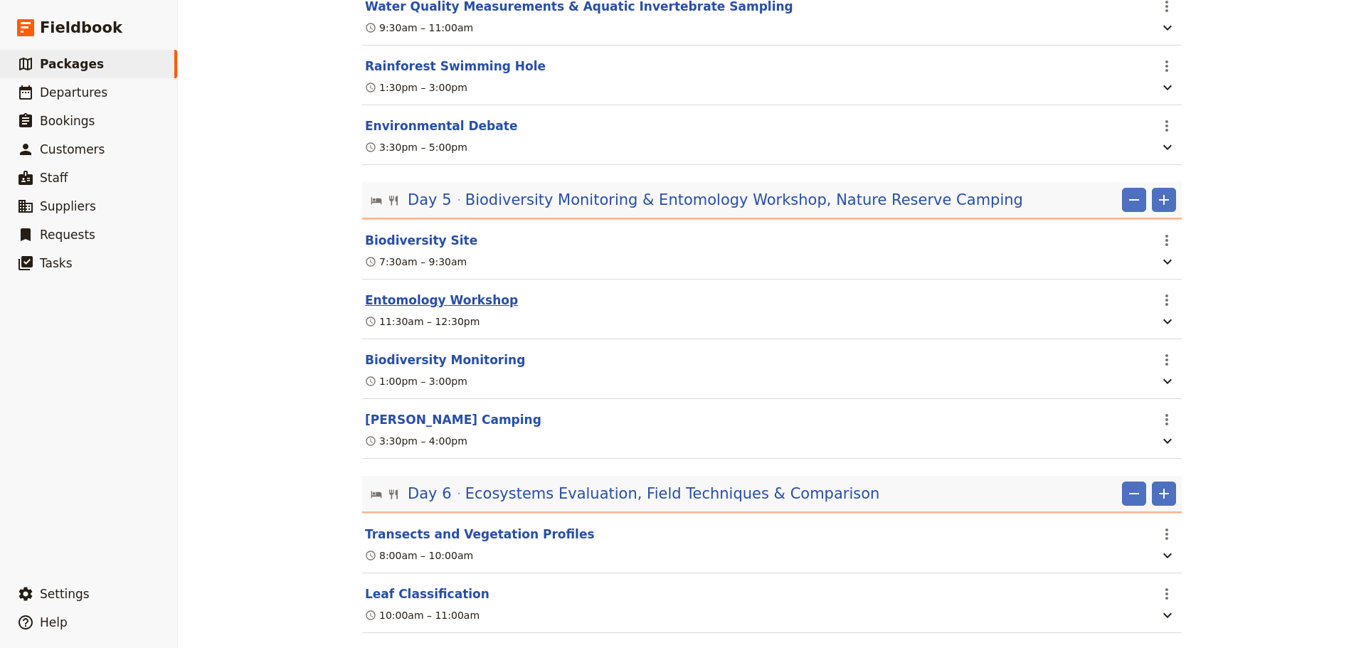
click at [437, 292] on button "Entomology Workshop" at bounding box center [441, 300] width 153 height 17
select select "5"
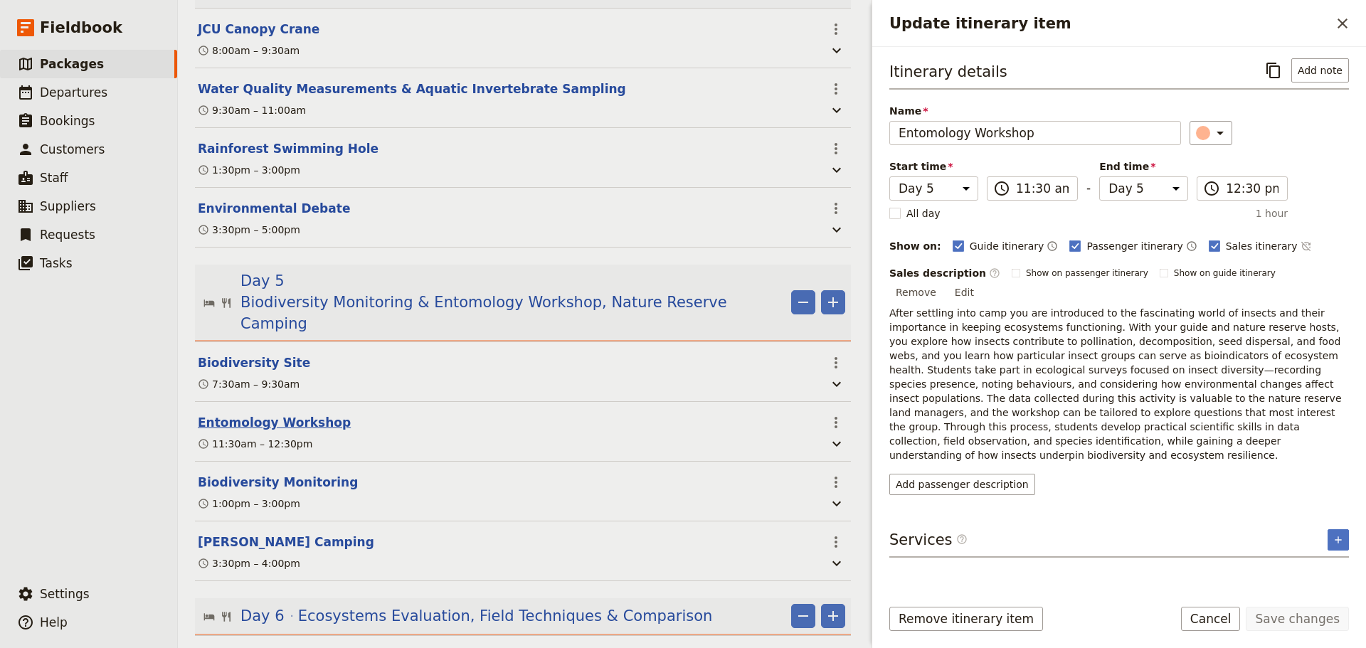
scroll to position [2480, 0]
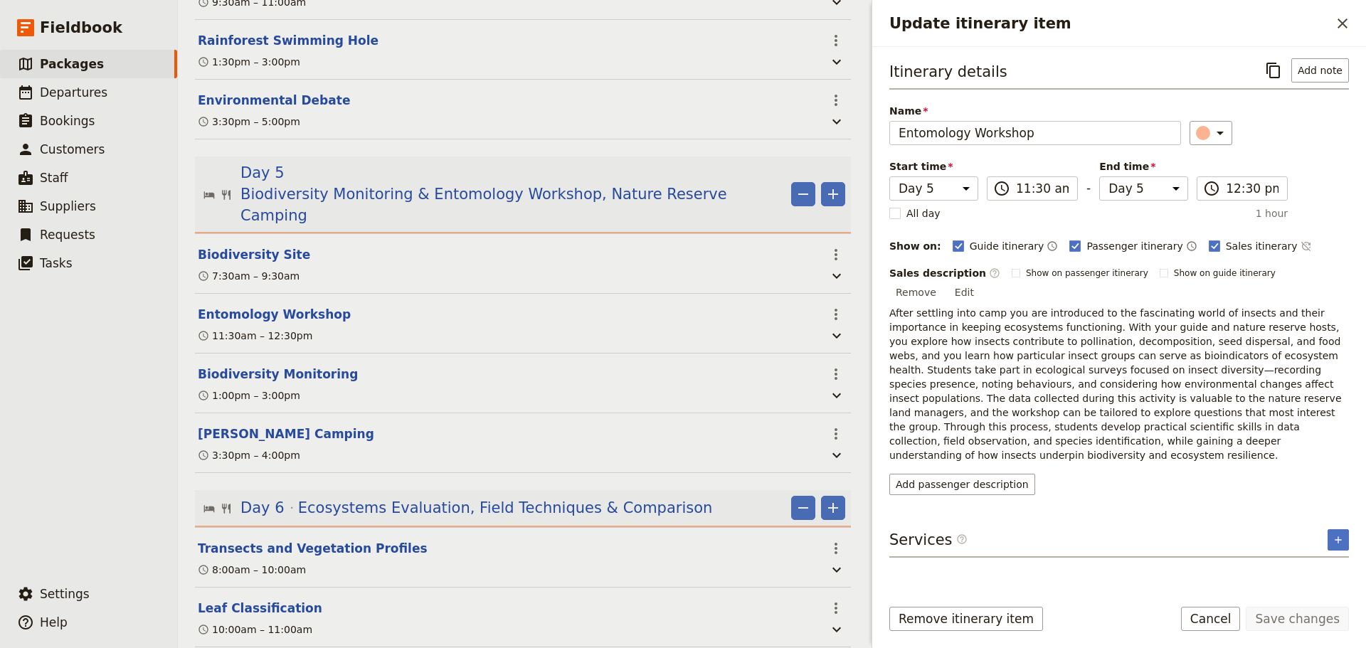
click at [1013, 356] on p "After settling into camp you are introduced to the fascinating world of insects…" at bounding box center [1120, 384] width 460 height 157
click at [981, 282] on button "Edit" at bounding box center [965, 292] width 32 height 21
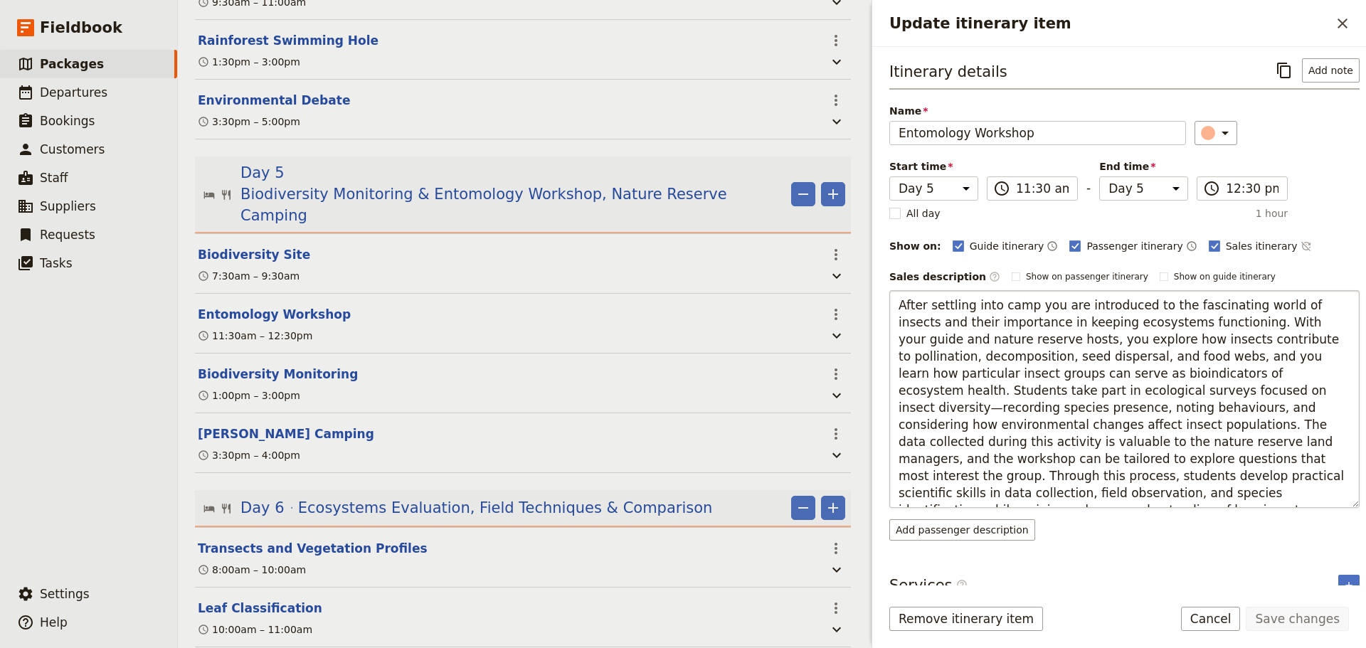
click at [1162, 393] on textarea "After settling into camp you are introduced to the fascinating world of insects…" at bounding box center [1125, 399] width 470 height 218
type textarea "After settling into camp you are introduced to the fascinating world of insects…"
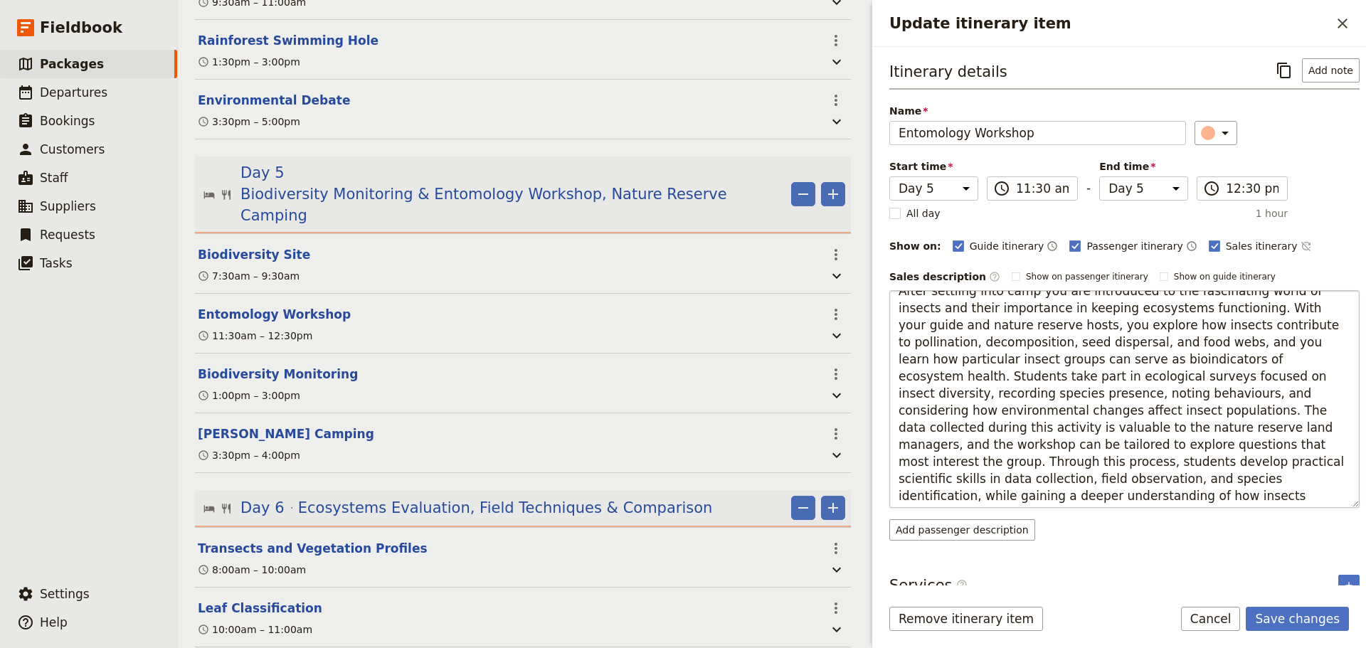
scroll to position [17, 0]
click at [1295, 621] on button "Save changes" at bounding box center [1297, 619] width 103 height 24
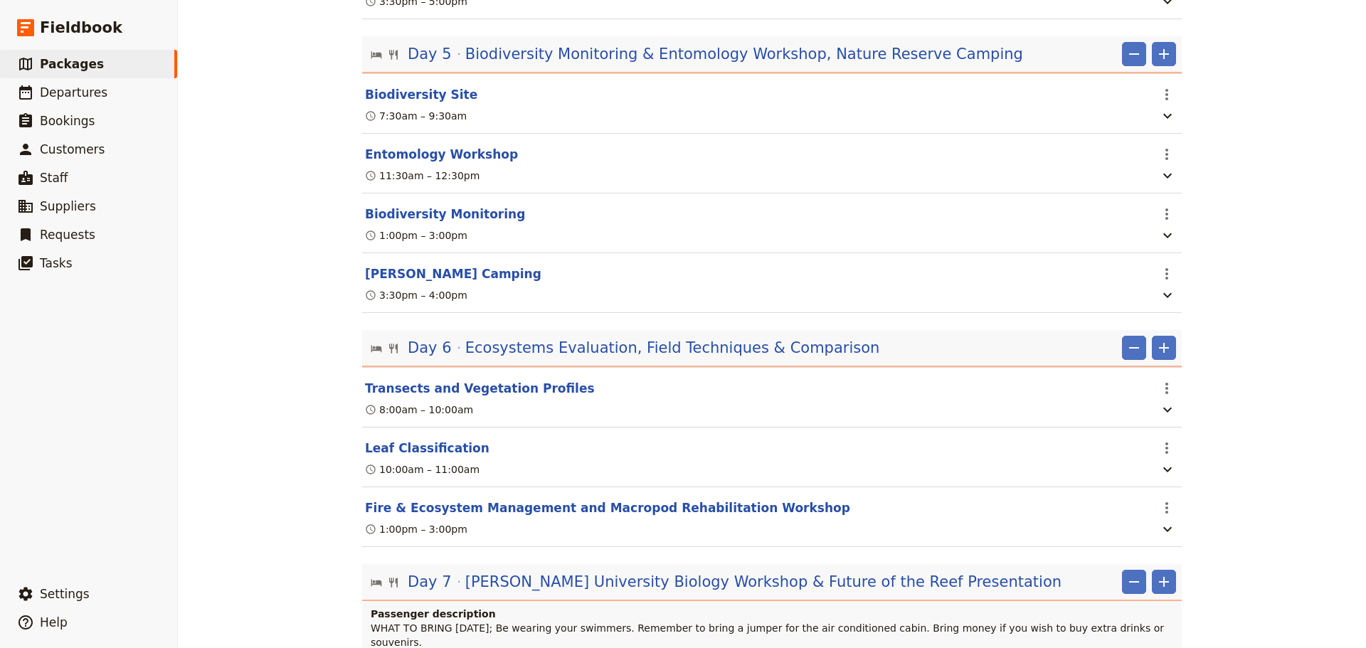
scroll to position [2728, 0]
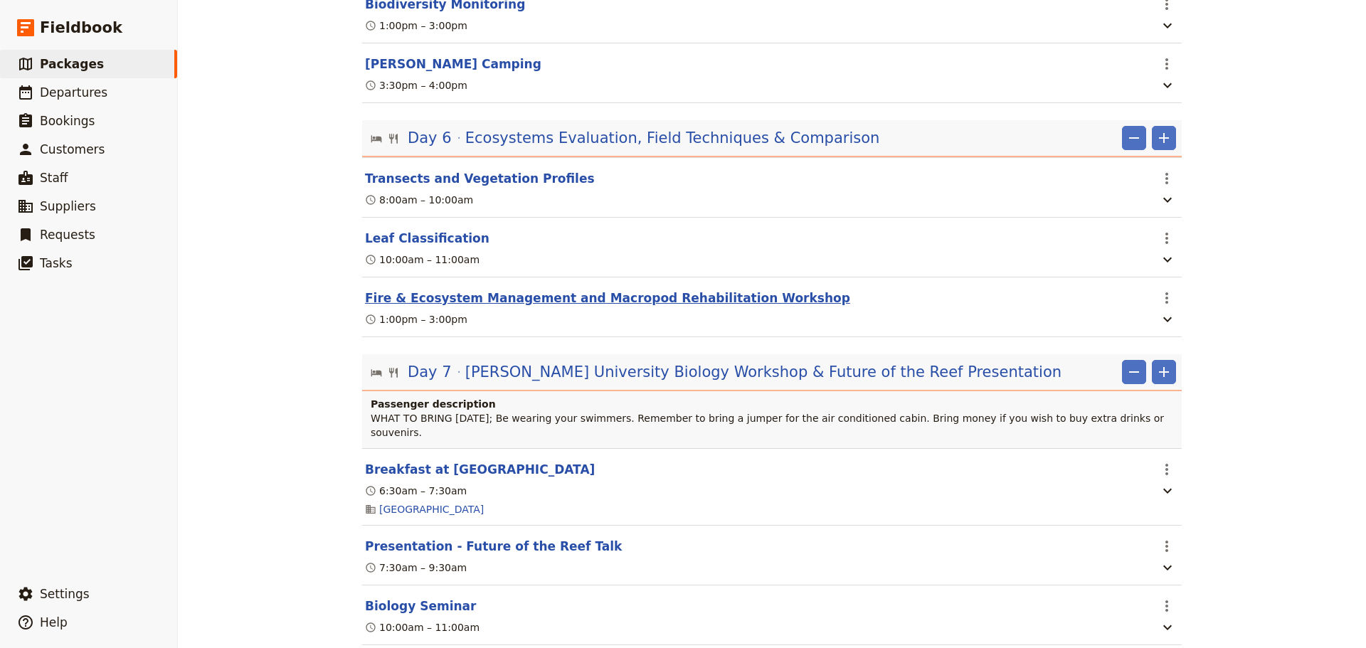
click at [592, 290] on button "Fire & Ecosystem Management and Macropod Rehabilitation Workshop" at bounding box center [607, 298] width 485 height 17
select select "6"
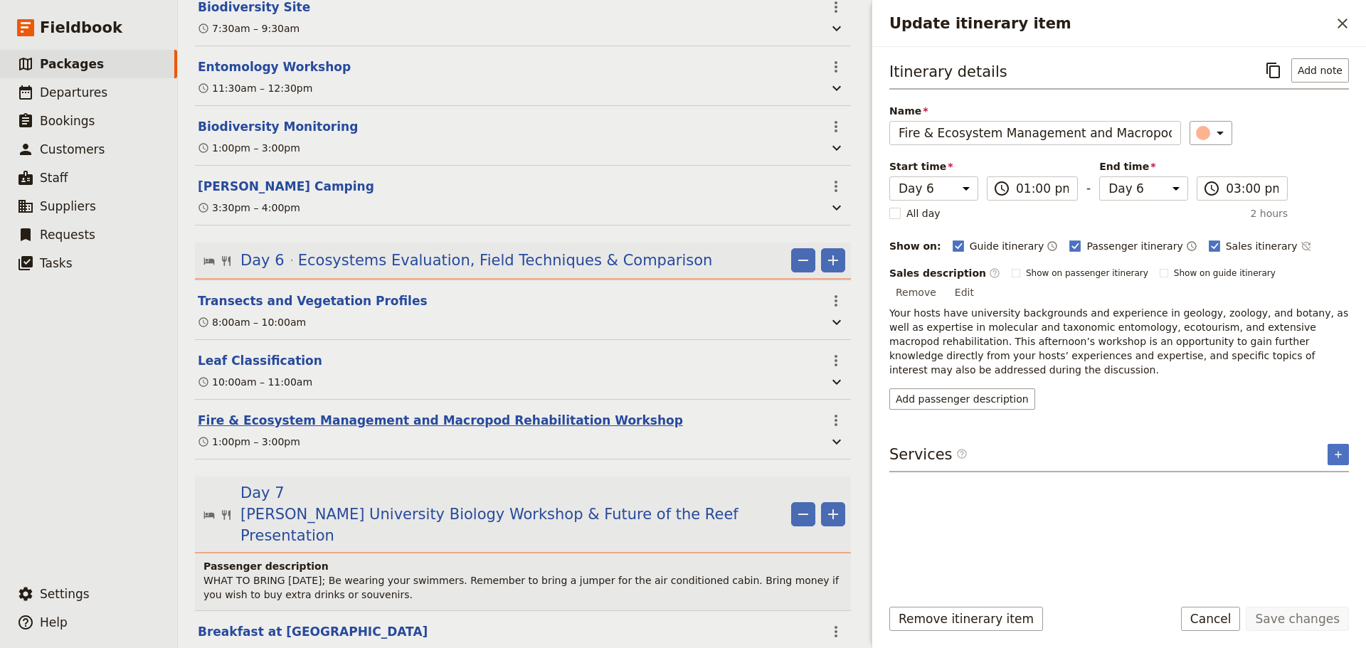
scroll to position [2855, 0]
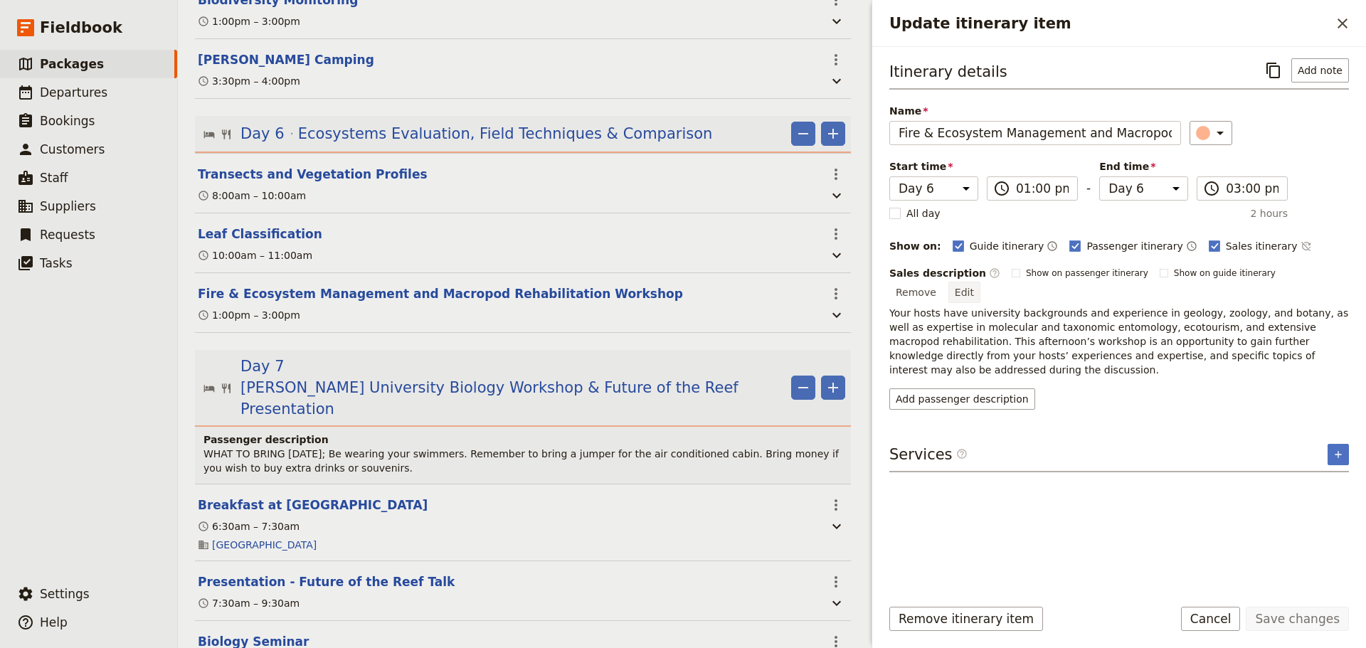
click at [981, 282] on button "Edit" at bounding box center [965, 292] width 32 height 21
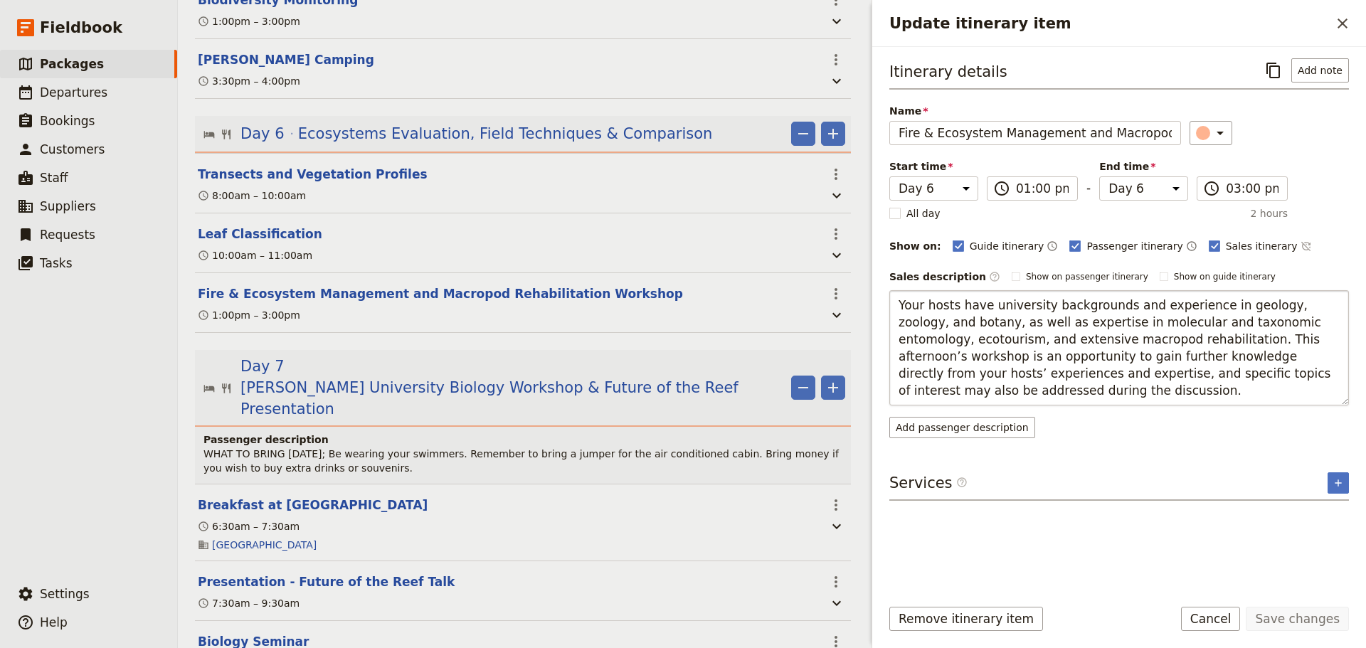
click at [1103, 337] on textarea "Your hosts have university backgrounds and experience in geology, zoology, and …" at bounding box center [1120, 347] width 460 height 115
type textarea "Your hosts have university backgrounds and experience in geology, zoology, and …"
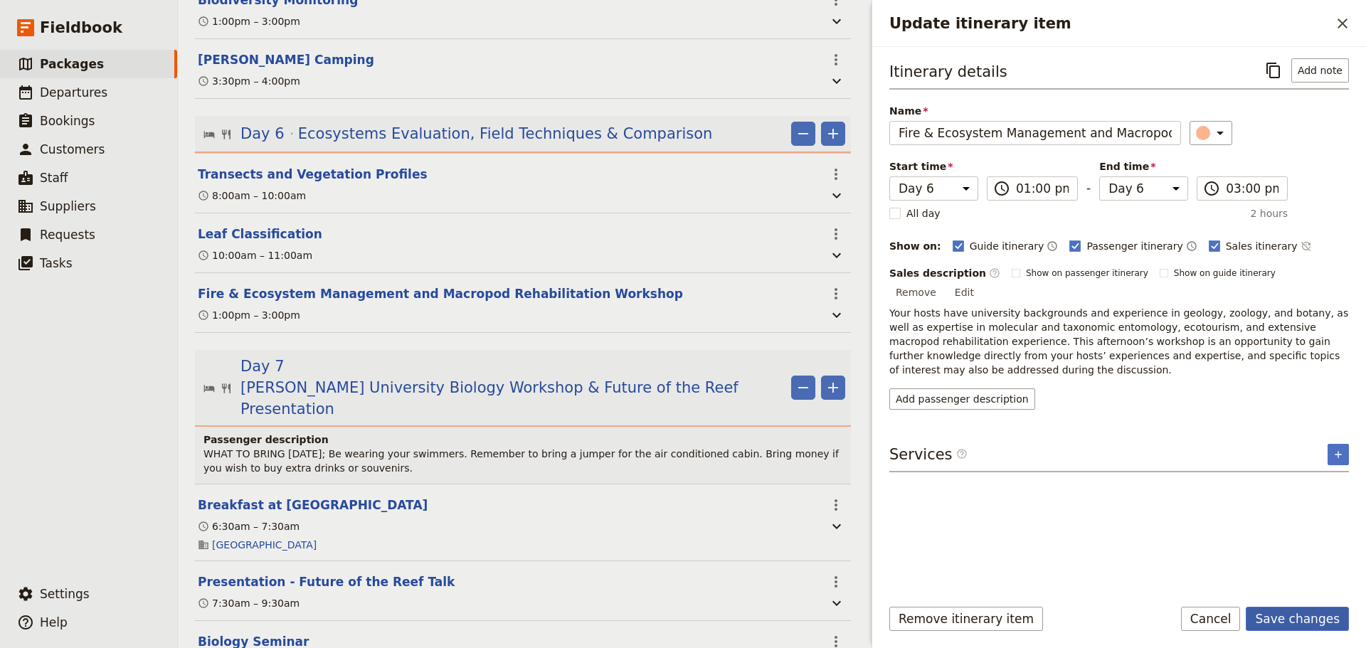
click at [1297, 623] on button "Save changes" at bounding box center [1297, 619] width 103 height 24
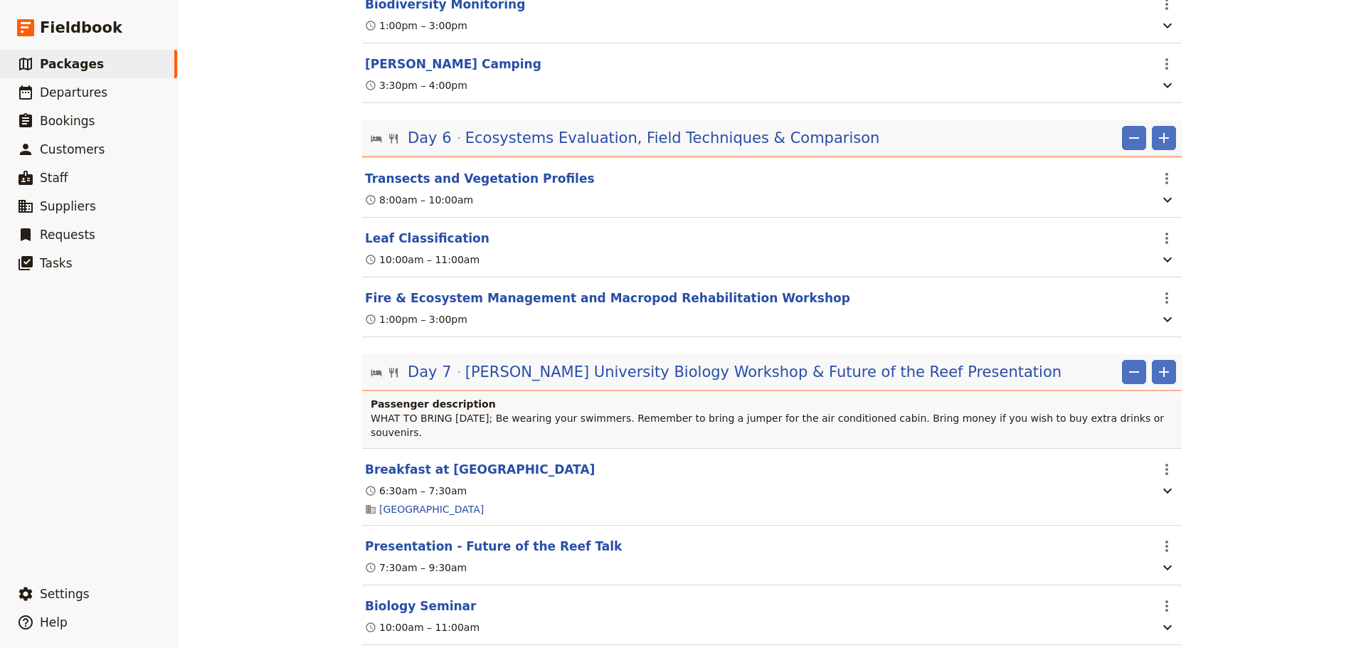
scroll to position [2966, 0]
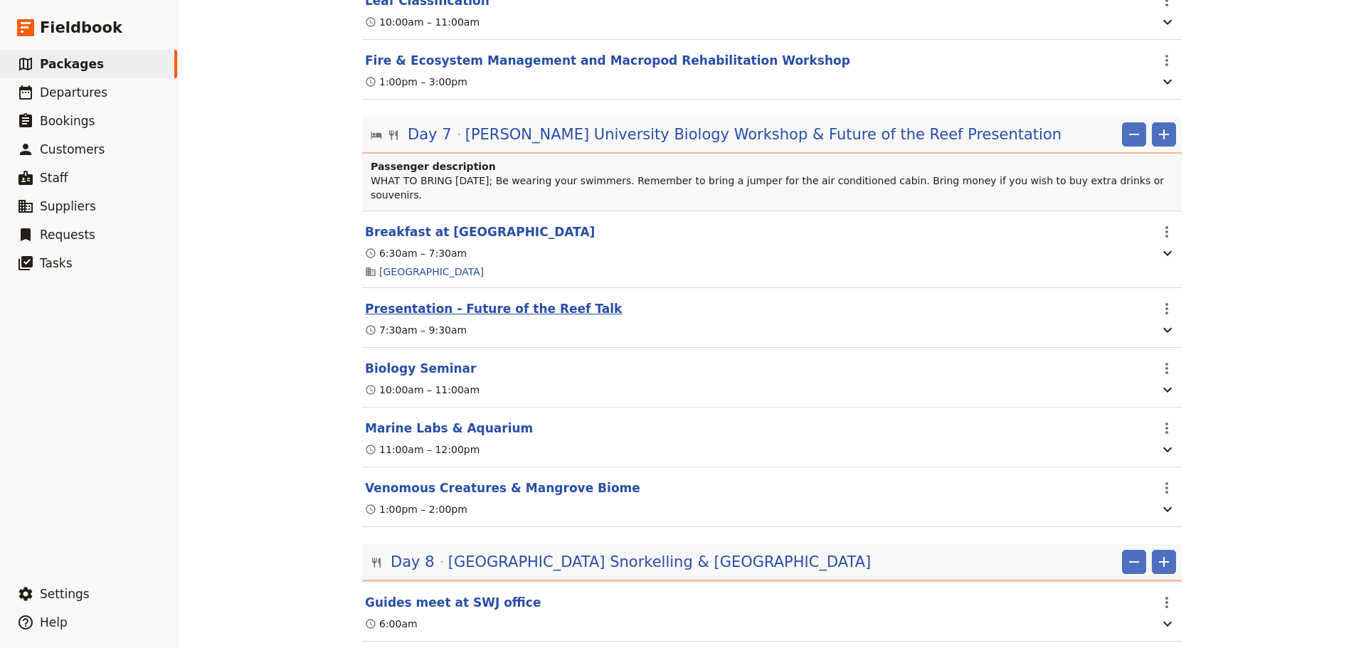
click at [509, 300] on button "Presentation - Future of the Reef Talk" at bounding box center [493, 308] width 257 height 17
select select "7"
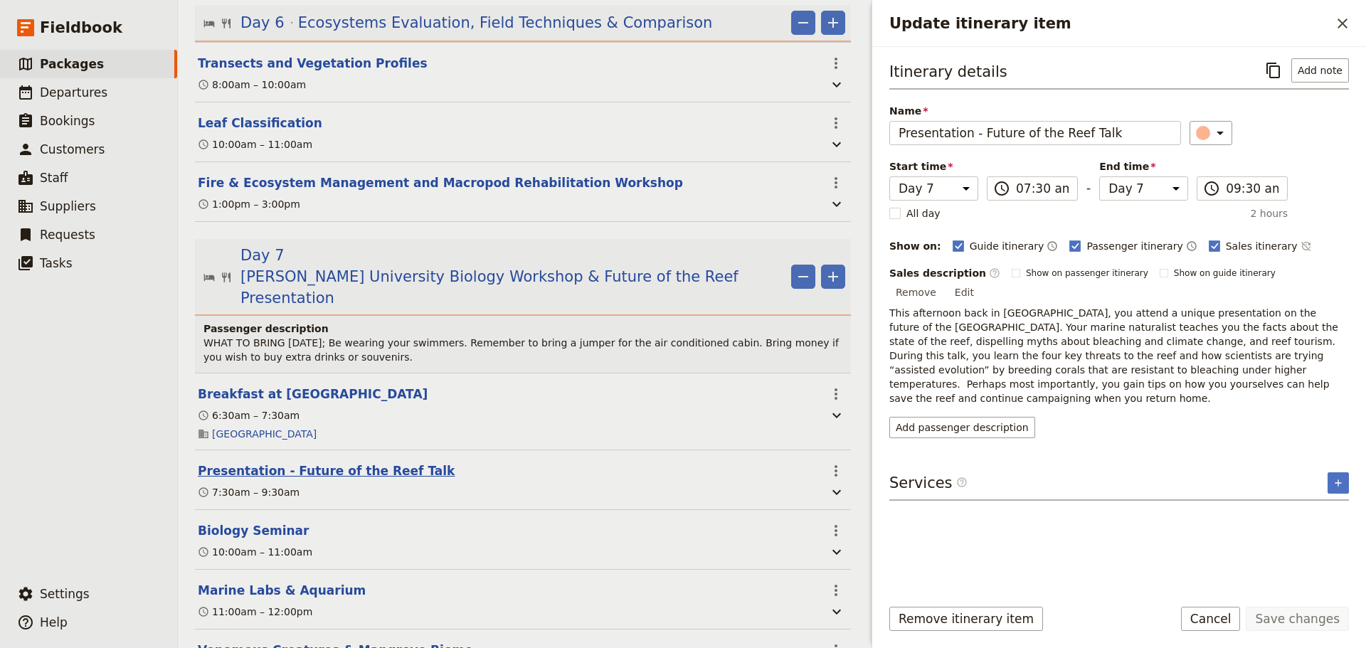
scroll to position [3092, 0]
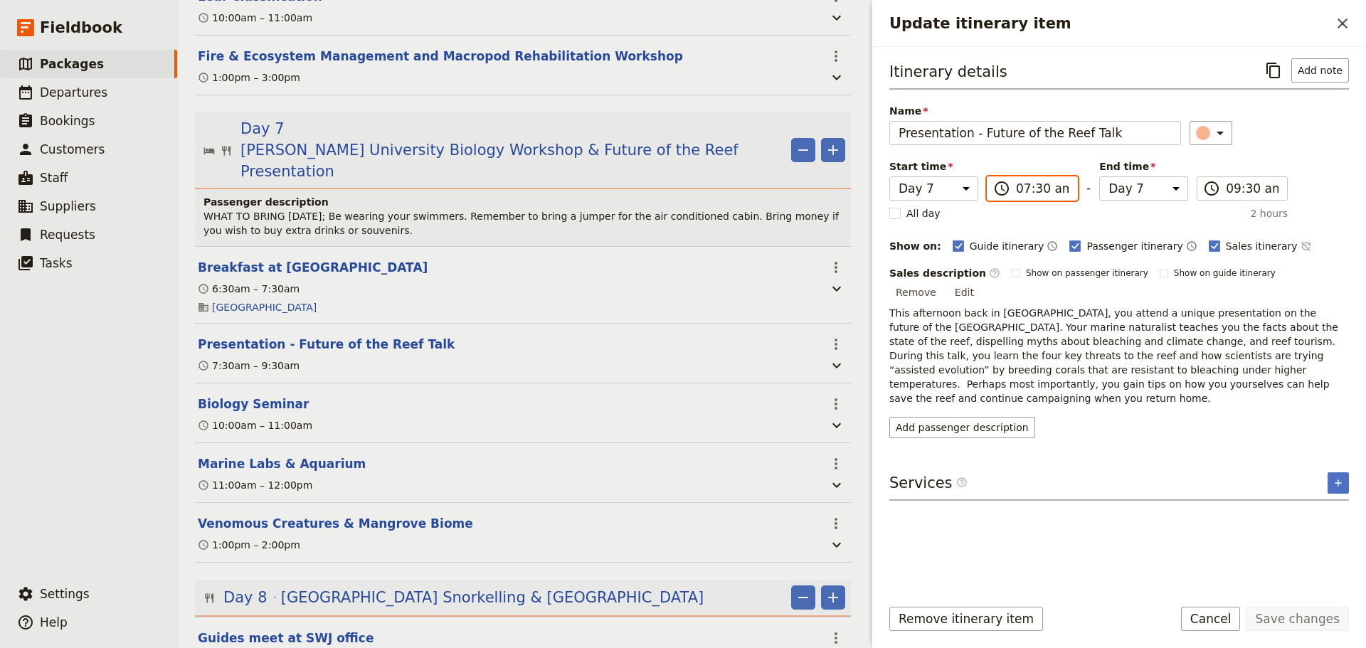
click at [1035, 194] on input "07:30 am" at bounding box center [1042, 188] width 53 height 17
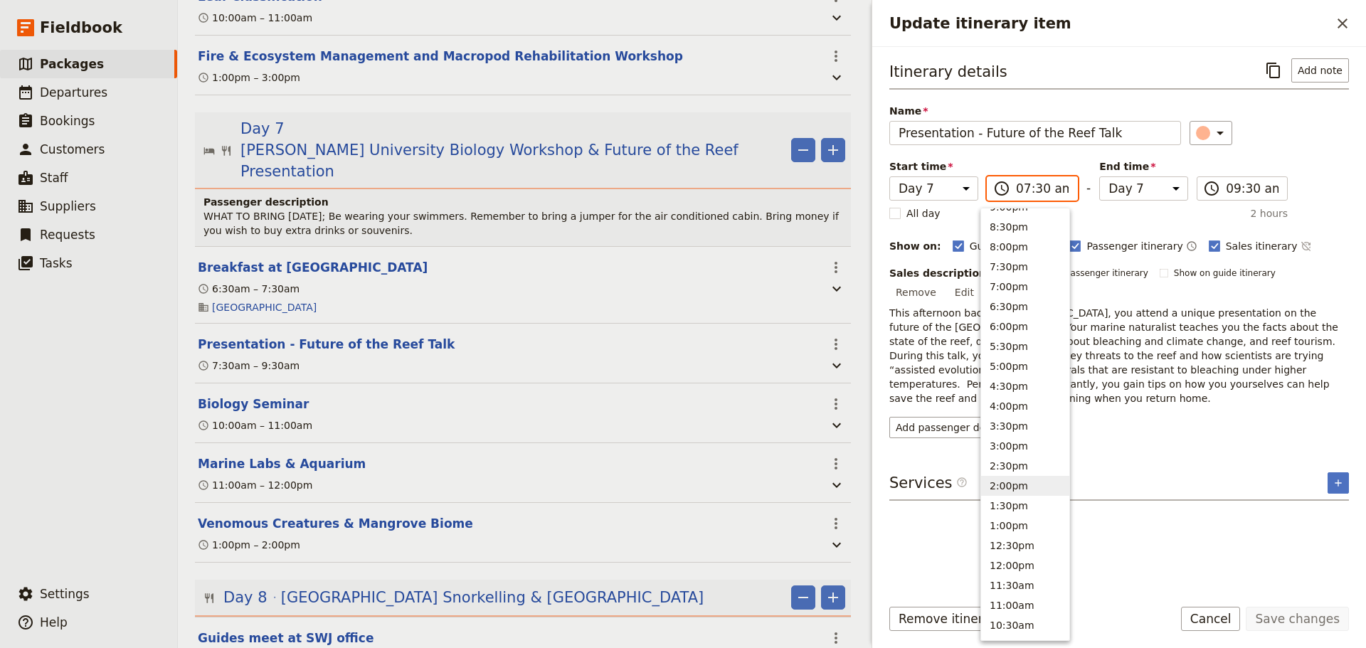
scroll to position [0, 0]
click at [989, 417] on button "6:30pm" at bounding box center [1025, 421] width 88 height 20
type input "06:30 pm"
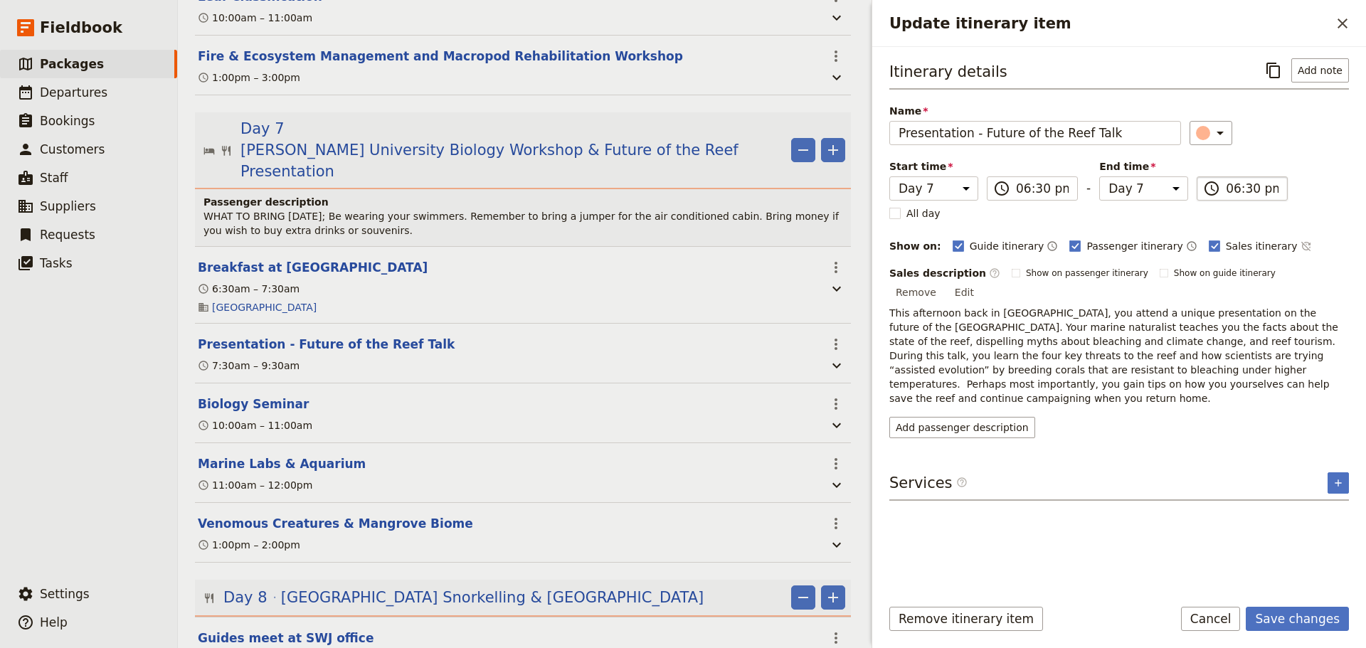
click at [1235, 196] on input "06:30 pm" at bounding box center [1252, 188] width 53 height 17
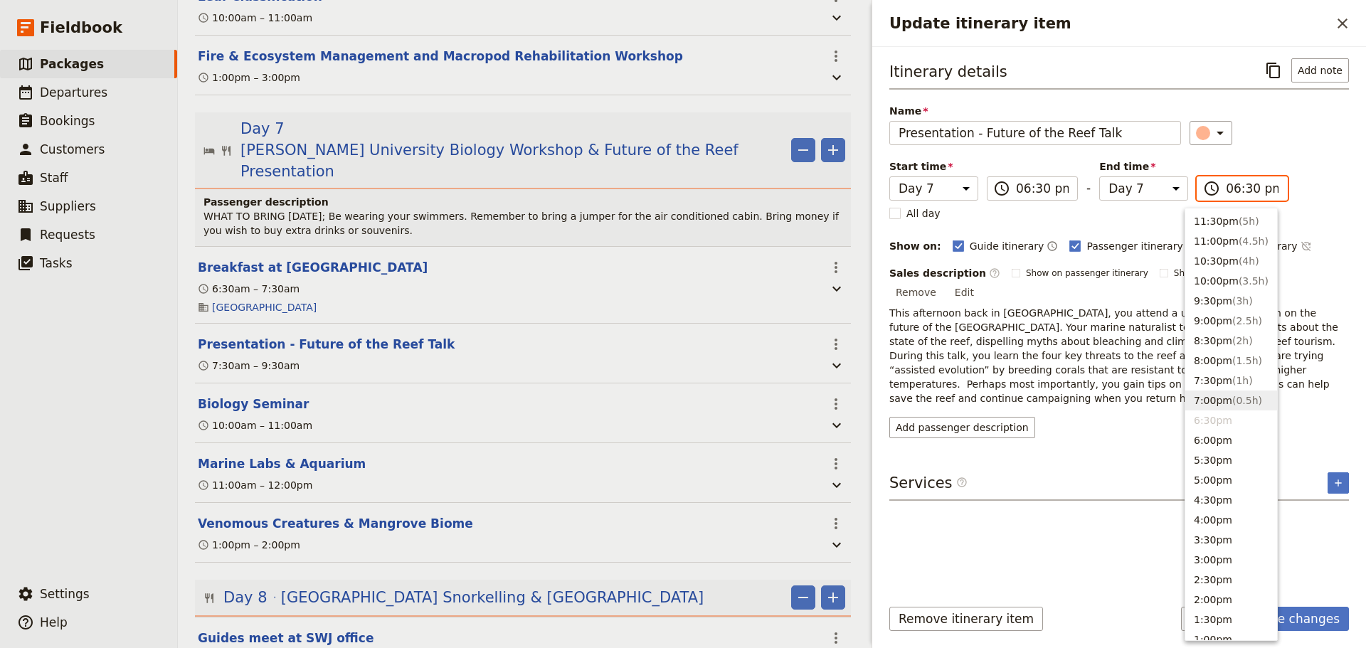
click at [1233, 396] on span "( 0.5h )" at bounding box center [1248, 400] width 30 height 11
type input "07:00 pm"
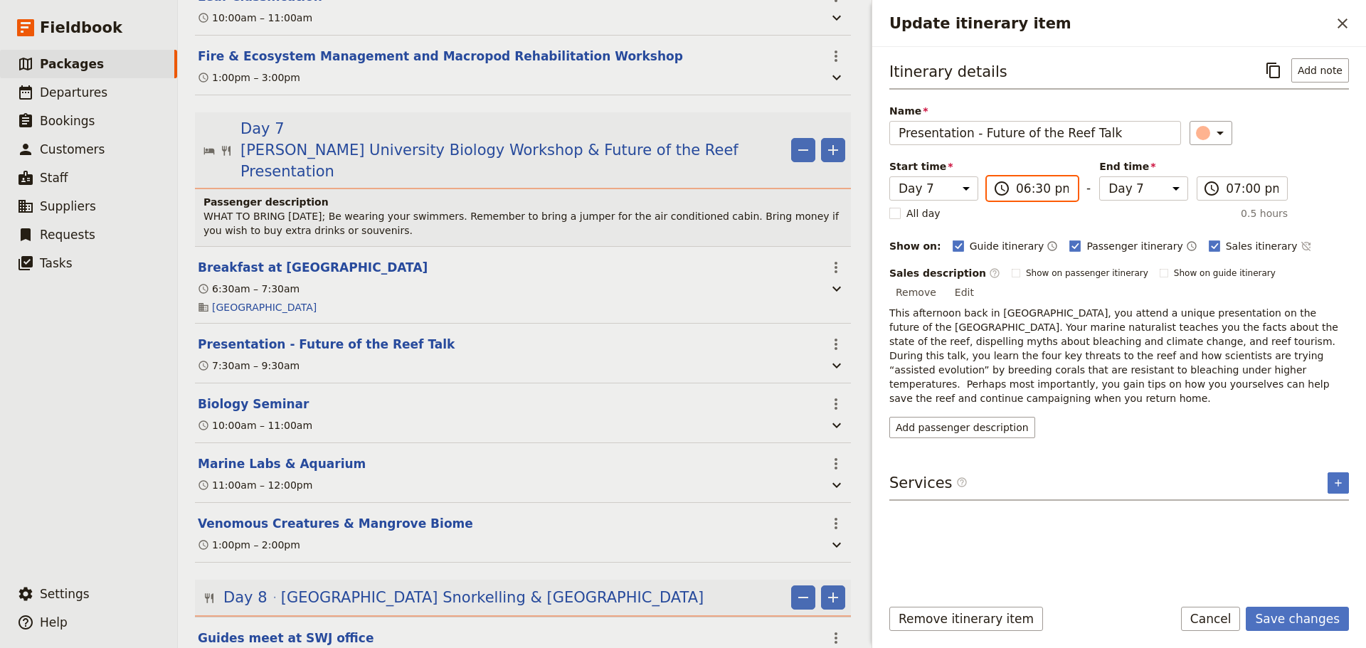
click at [1024, 184] on input "06:30 pm" at bounding box center [1042, 188] width 53 height 17
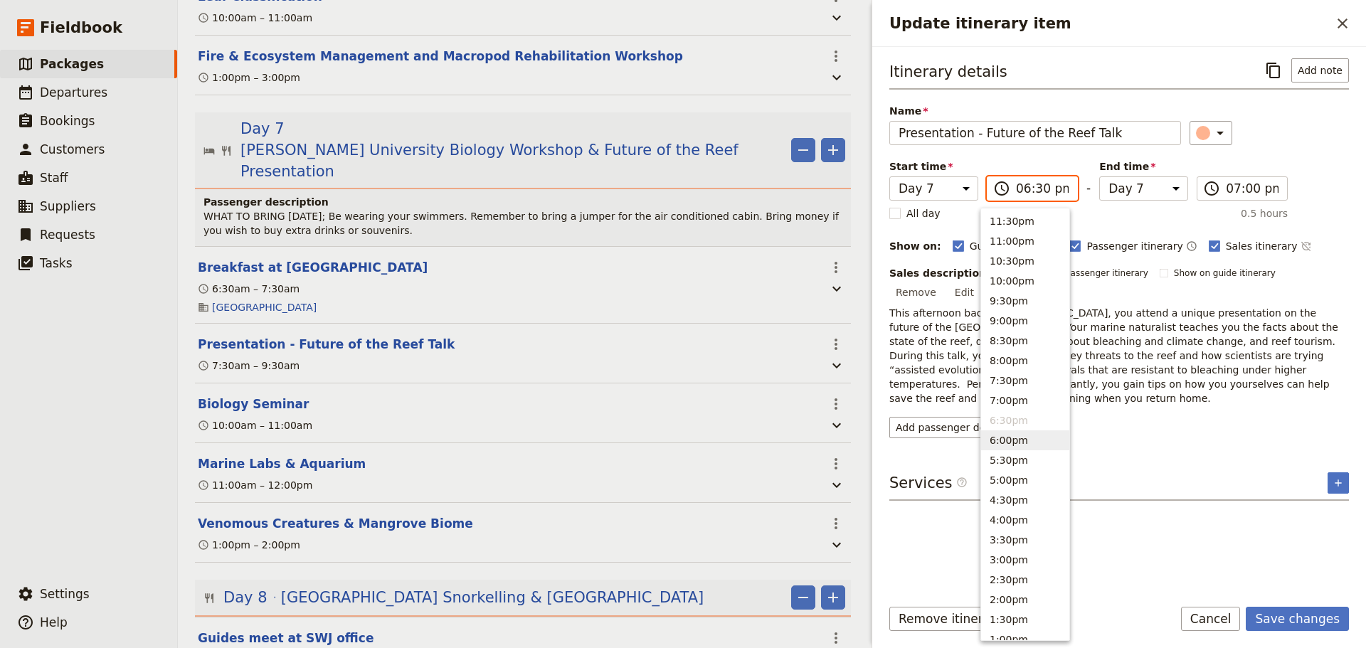
click at [1013, 438] on button "6:00pm" at bounding box center [1025, 441] width 88 height 20
type input "06:00 pm"
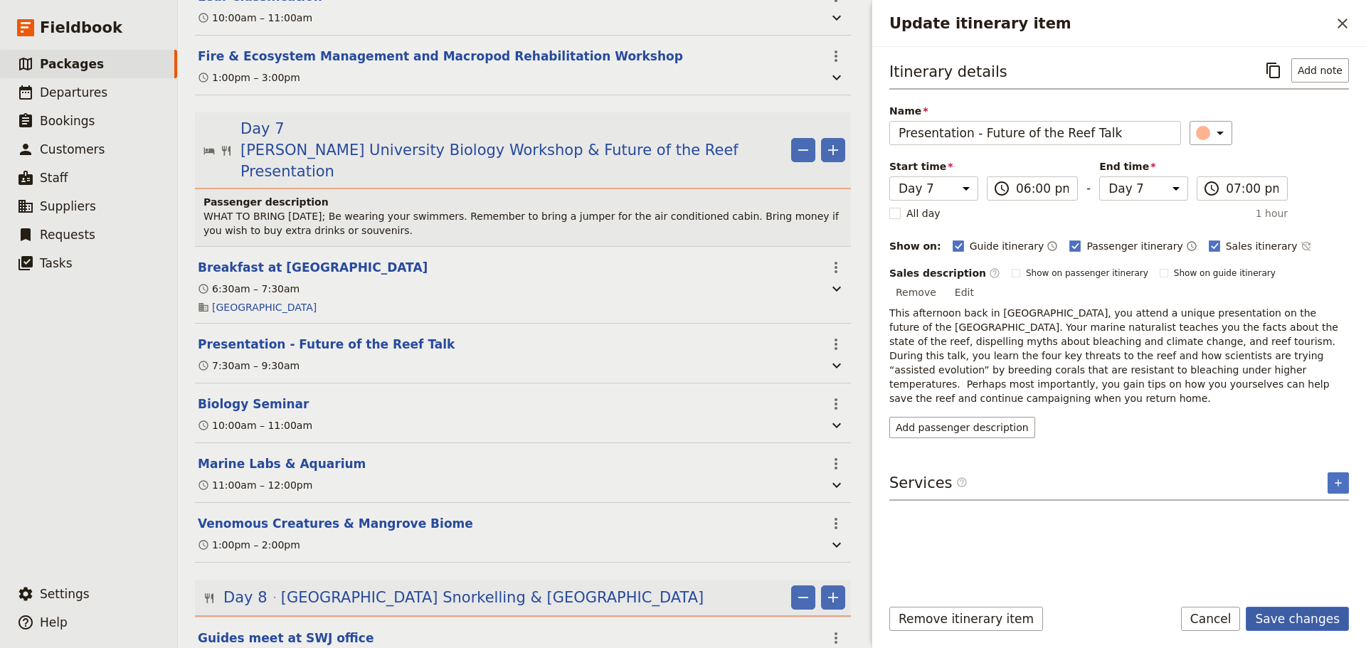
click at [1320, 628] on button "Save changes" at bounding box center [1297, 619] width 103 height 24
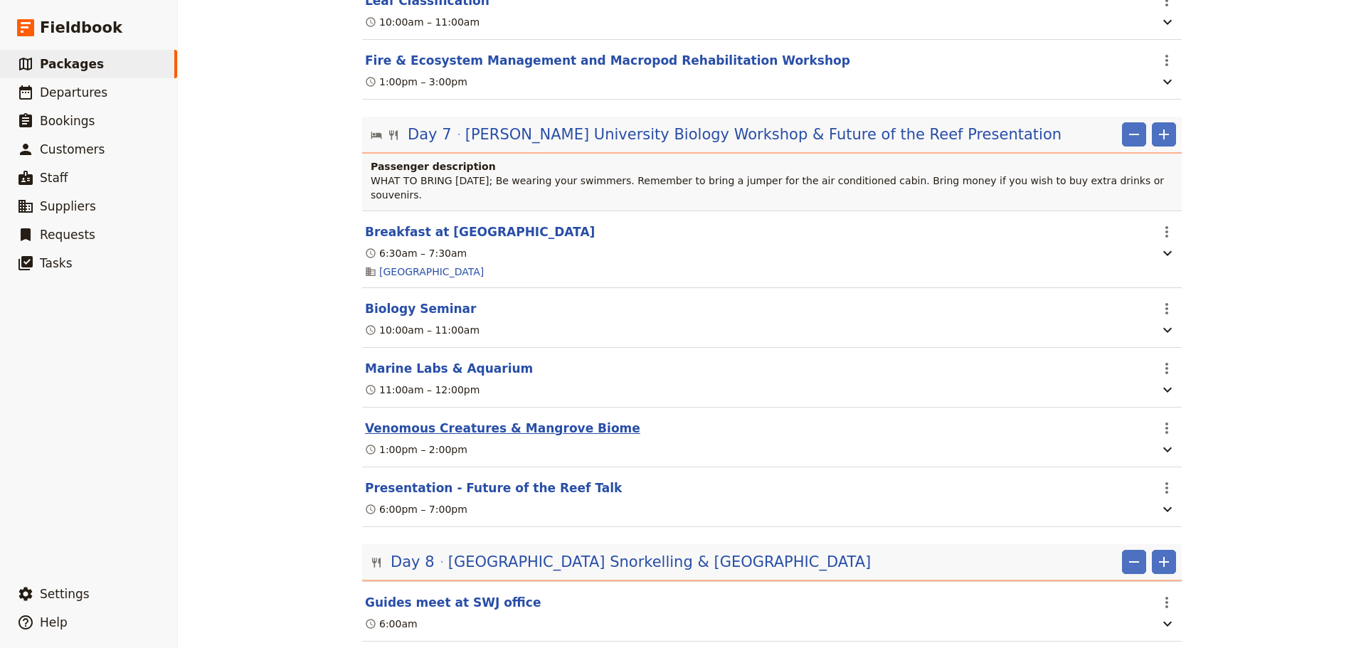
click at [444, 420] on button "Venomous Creatures & Mangrove Biome" at bounding box center [502, 428] width 275 height 17
select select "7"
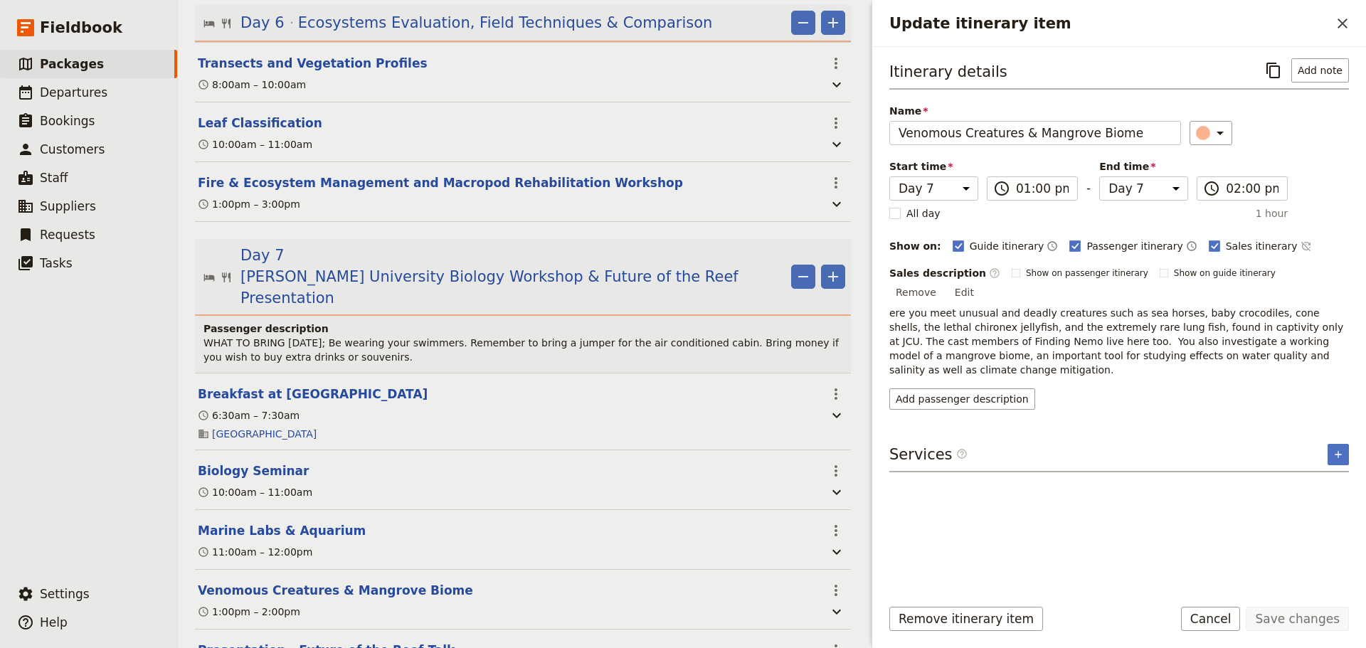
scroll to position [3092, 0]
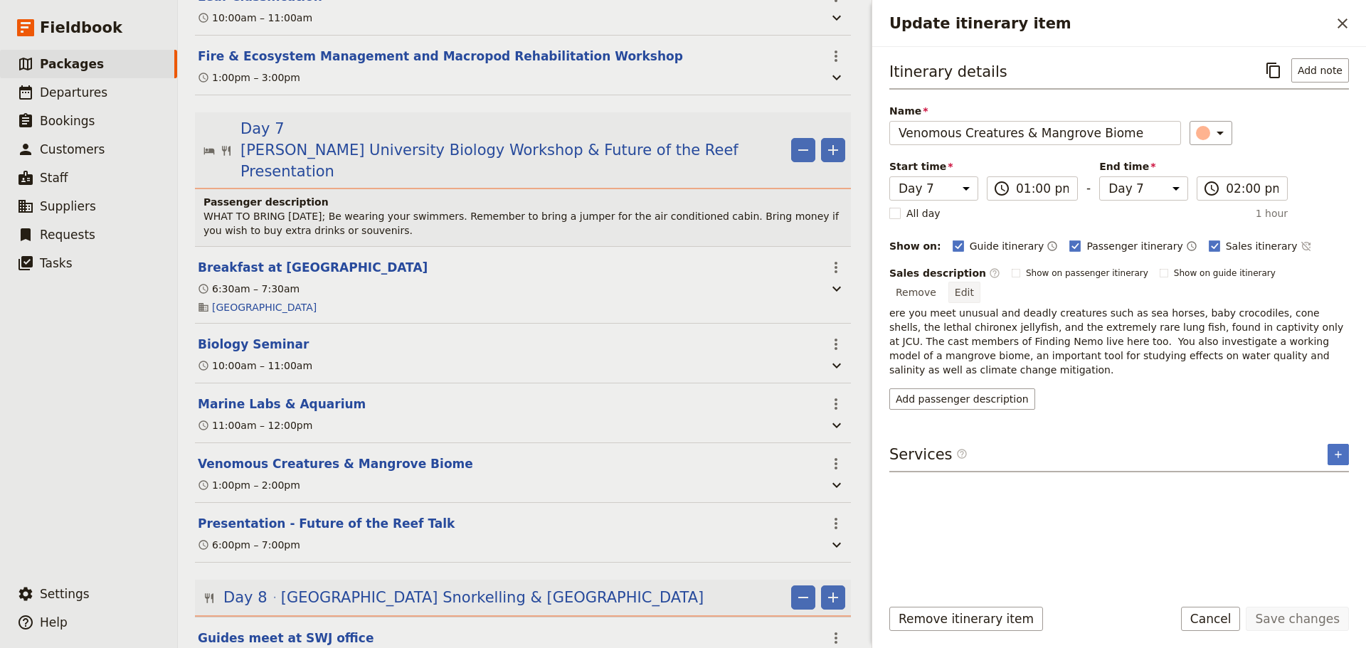
click at [981, 282] on button "Edit" at bounding box center [965, 292] width 32 height 21
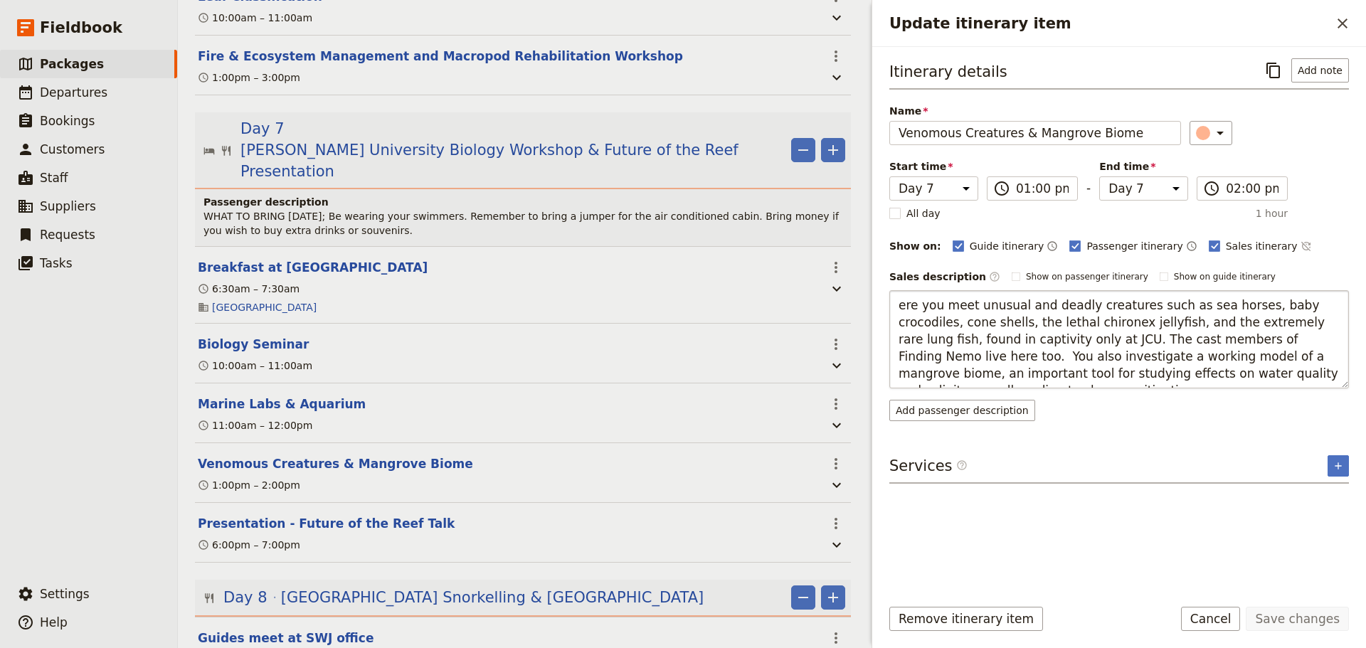
click at [902, 305] on textarea "ere you meet unusual and deadly creatures such as sea horses, baby crocodiles, …" at bounding box center [1120, 339] width 460 height 98
type textarea "Here you meet unusual and deadly creatures such as sea horses, baby crocodiles,…"
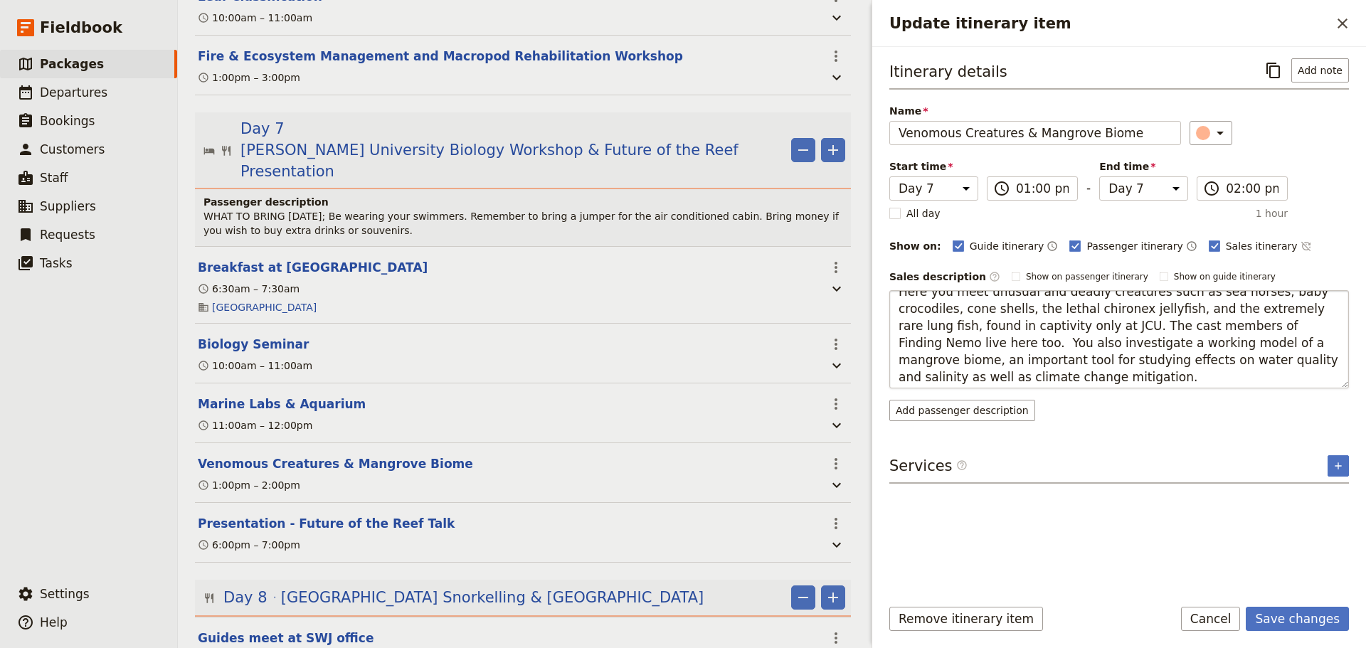
scroll to position [17, 0]
click at [1316, 622] on button "Save changes" at bounding box center [1297, 619] width 103 height 24
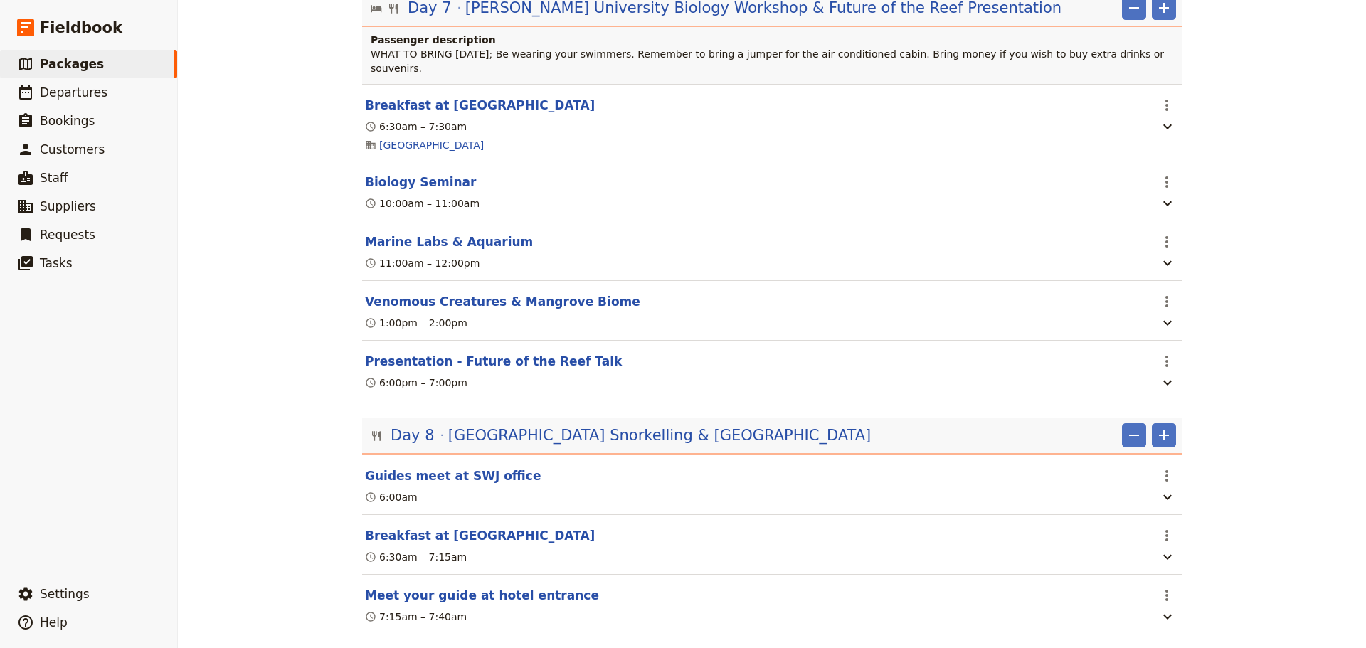
scroll to position [2966, 0]
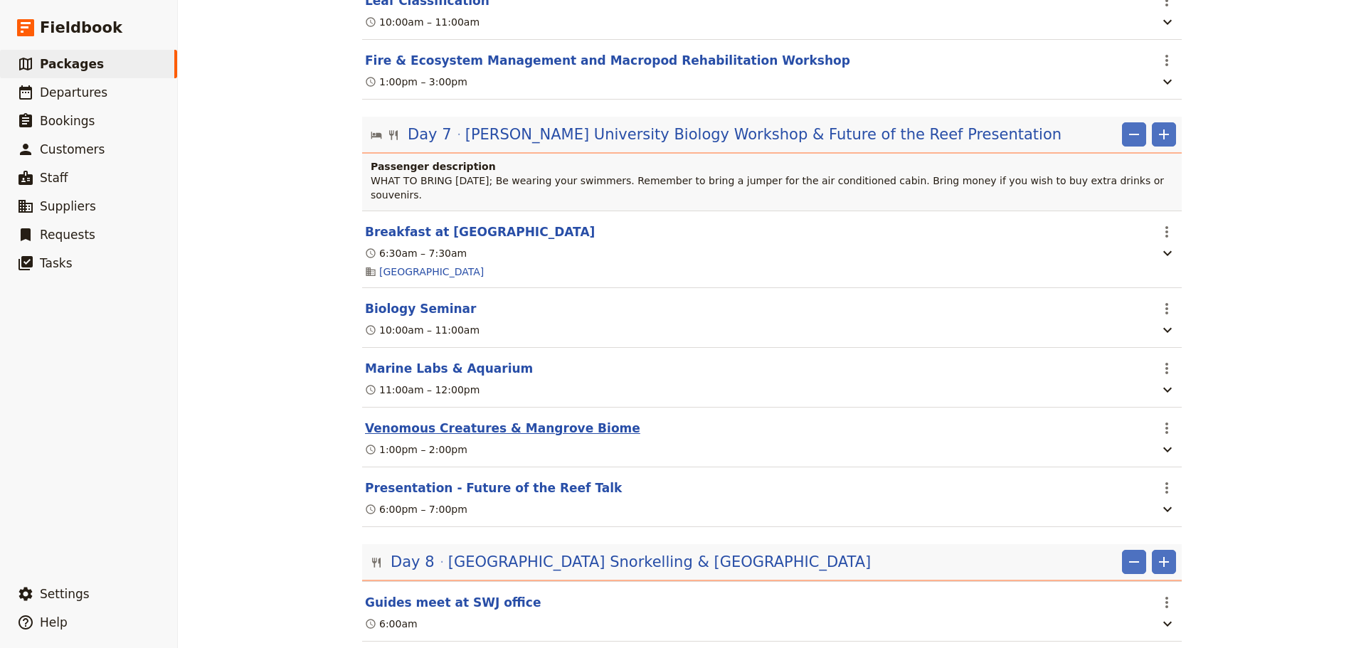
click at [517, 420] on button "Venomous Creatures & Mangrove Biome" at bounding box center [502, 428] width 275 height 17
select select "7"
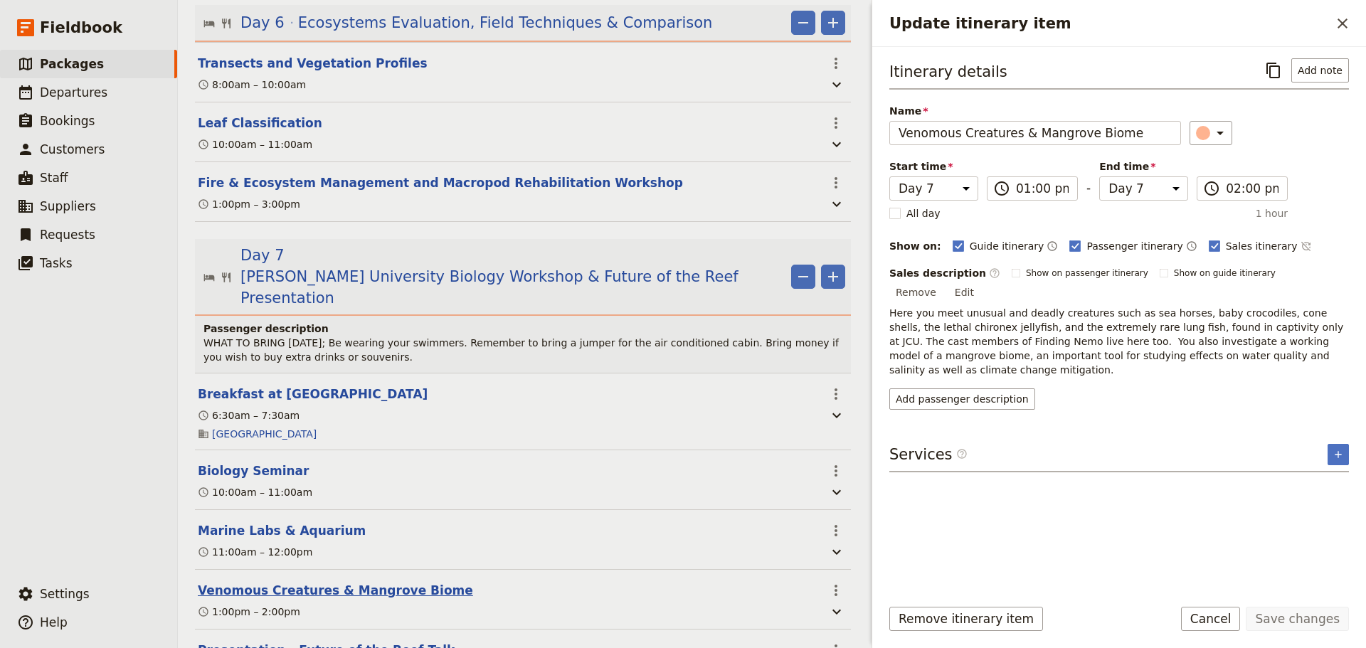
scroll to position [3092, 0]
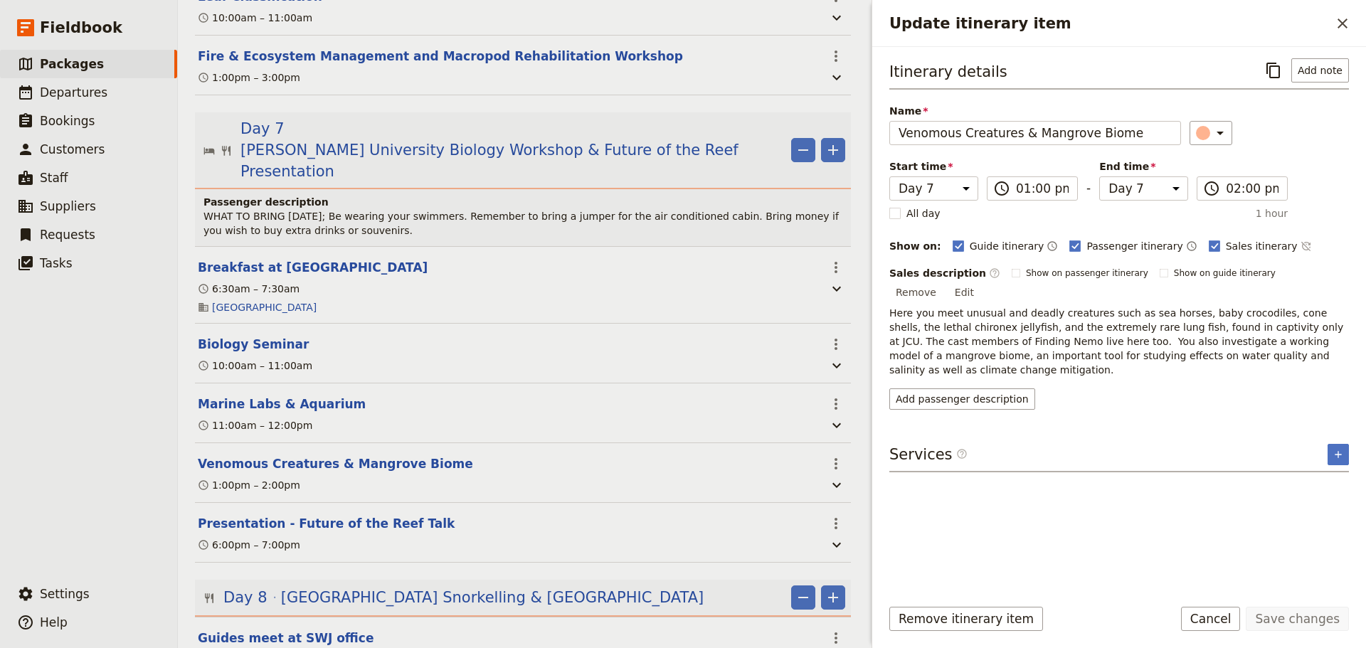
click at [1243, 312] on p "Here you meet unusual and deadly creatures such as sea horses, baby crocodiles,…" at bounding box center [1120, 341] width 460 height 71
click at [981, 282] on button "Edit" at bounding box center [965, 292] width 32 height 21
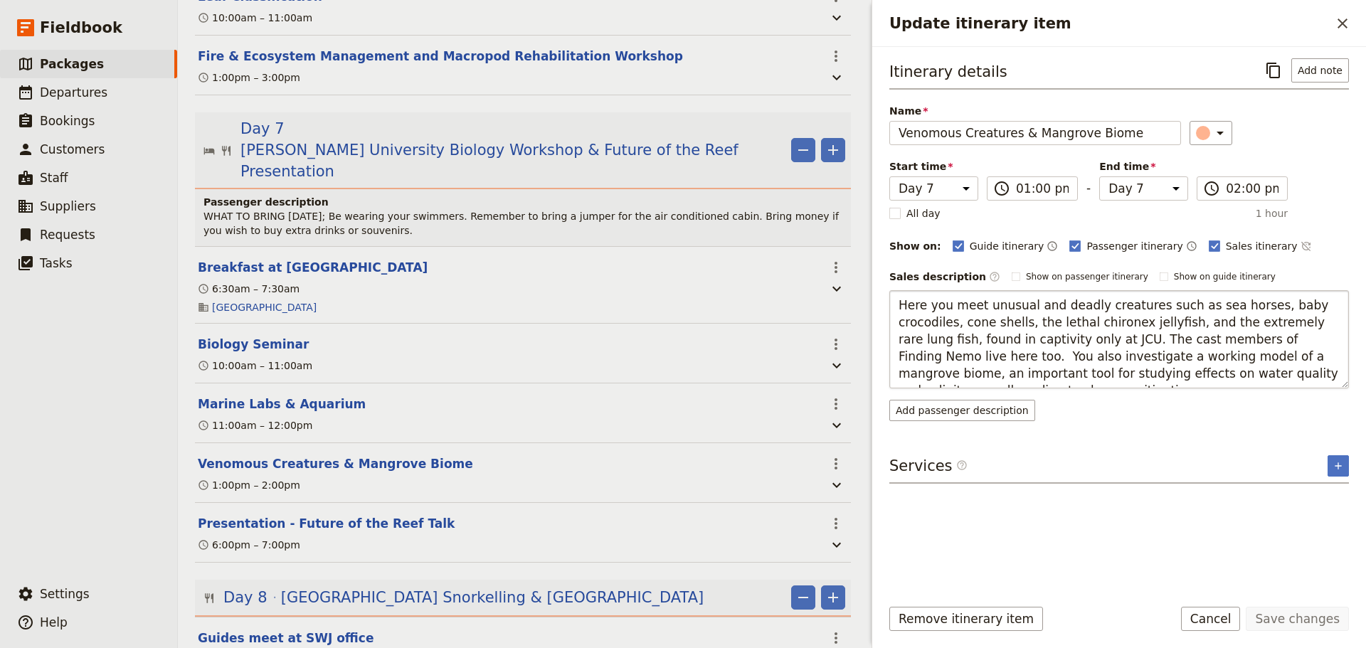
click at [1090, 340] on textarea "Here you meet unusual and deadly creatures such as sea horses, baby crocodiles,…" at bounding box center [1120, 339] width 460 height 98
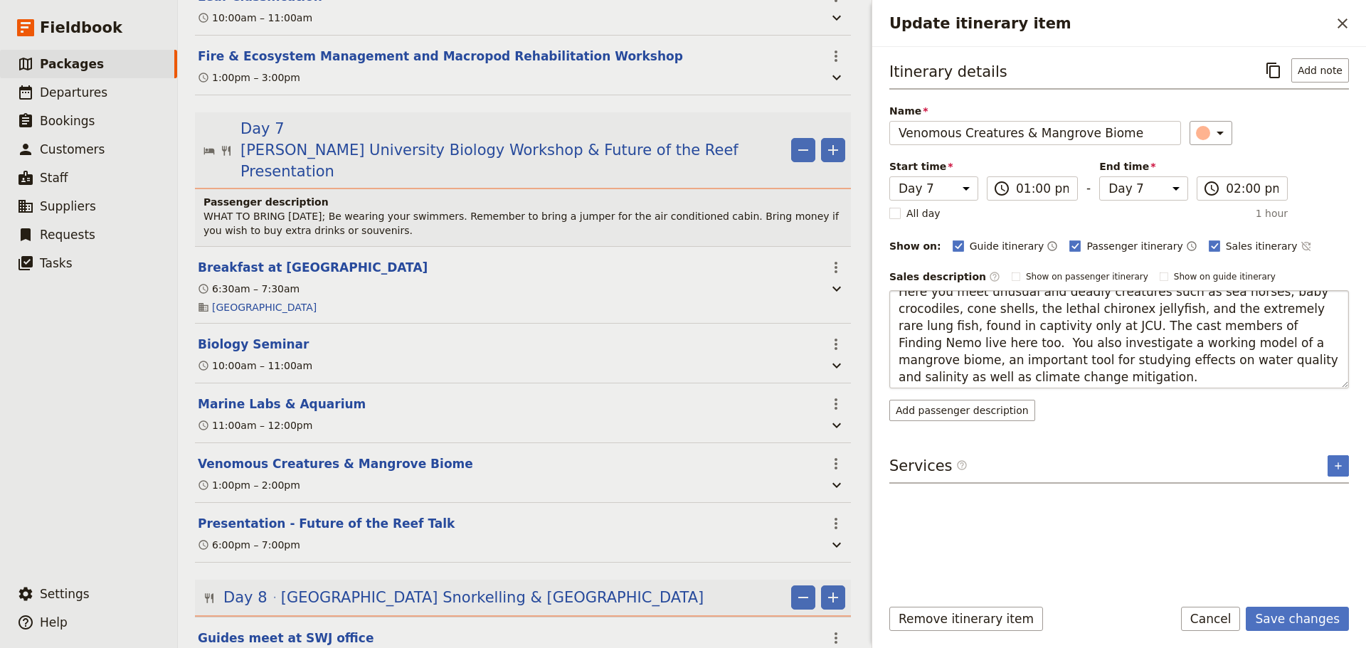
scroll to position [17, 0]
click at [929, 343] on textarea "Here you meet unusual and deadly creatures such as sea horses, baby crocodiles,…" at bounding box center [1120, 339] width 460 height 98
type textarea "Here you meet unusual and deadly creatures such as sea horses, baby crocodiles,…"
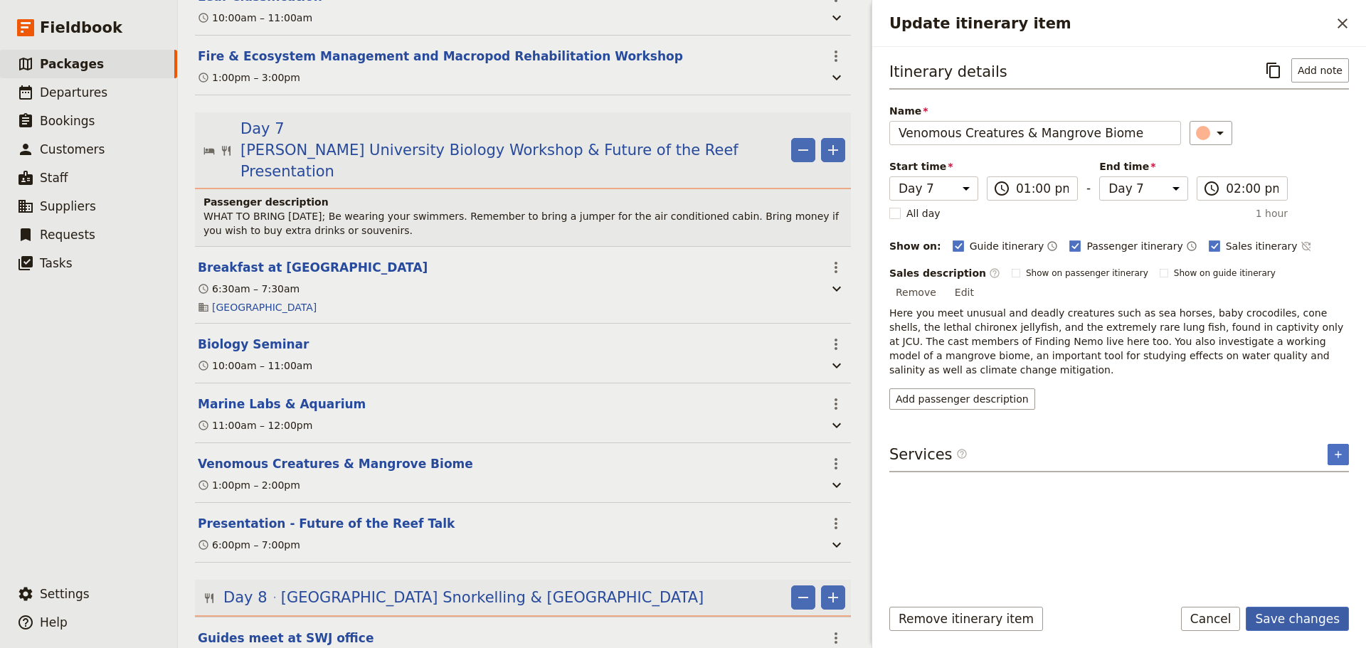
click at [1298, 621] on button "Save changes" at bounding box center [1297, 619] width 103 height 24
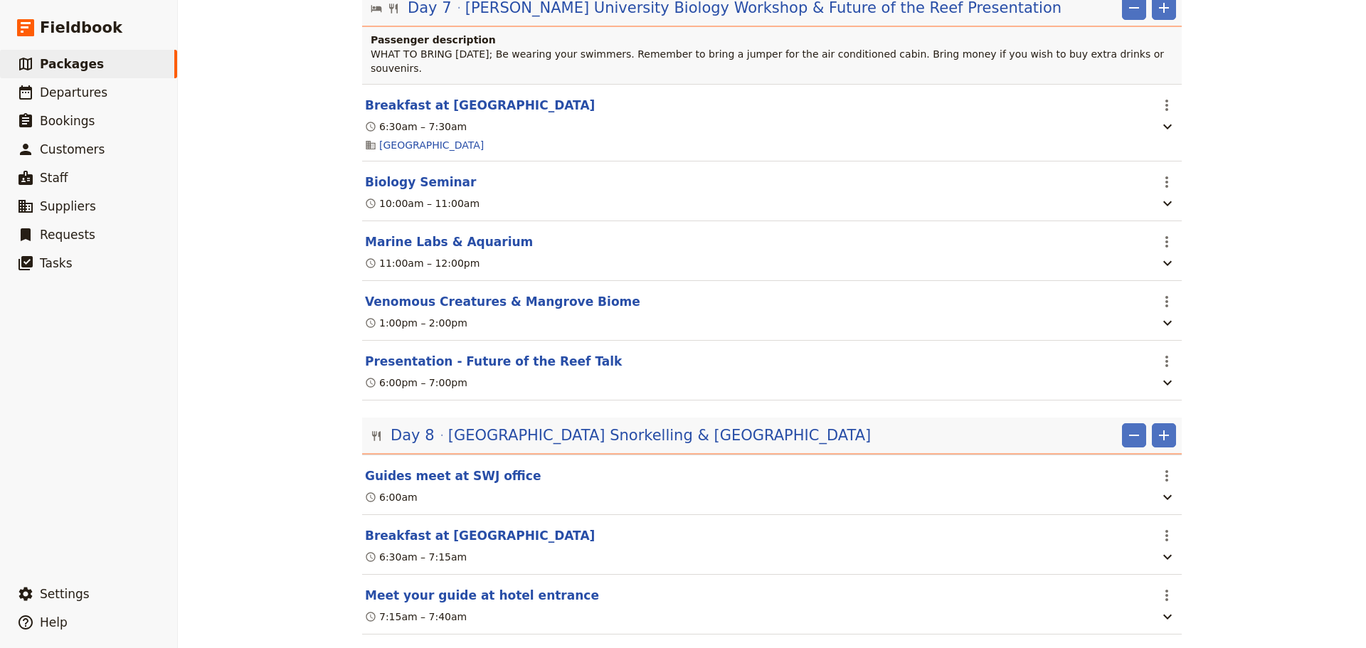
scroll to position [2966, 0]
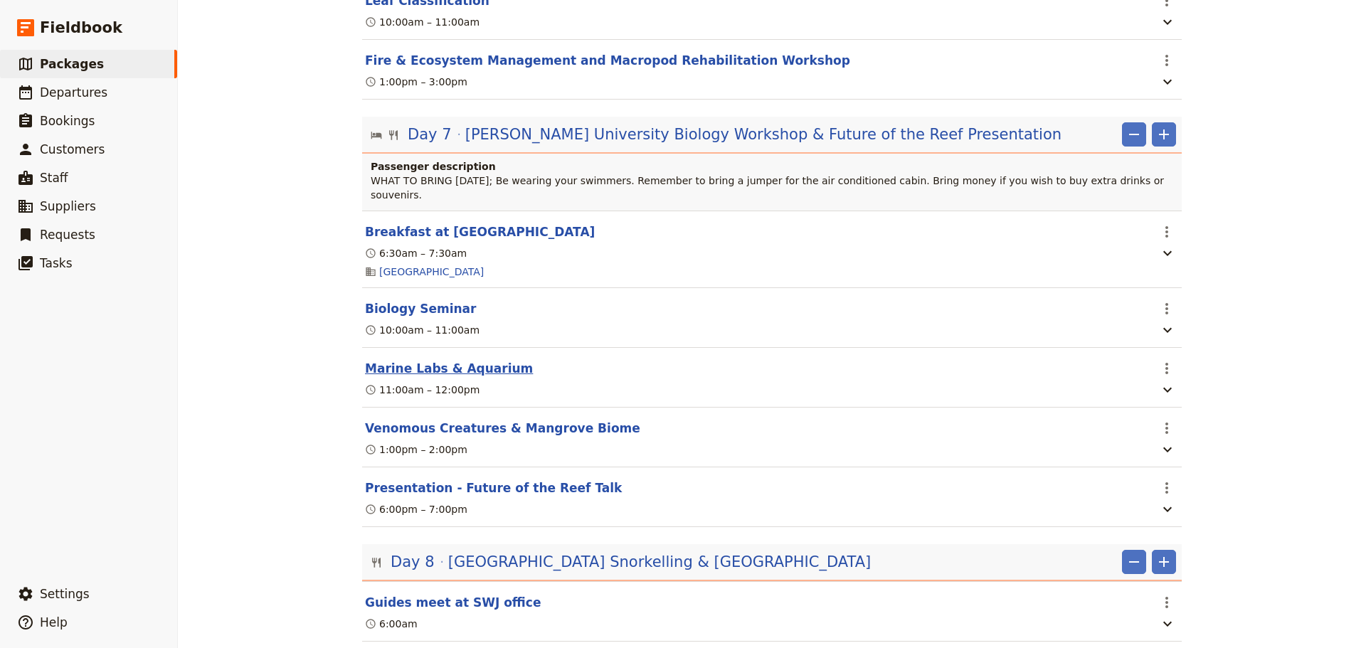
click at [486, 360] on button "Marine Labs & Aquarium" at bounding box center [449, 368] width 168 height 17
select select "7"
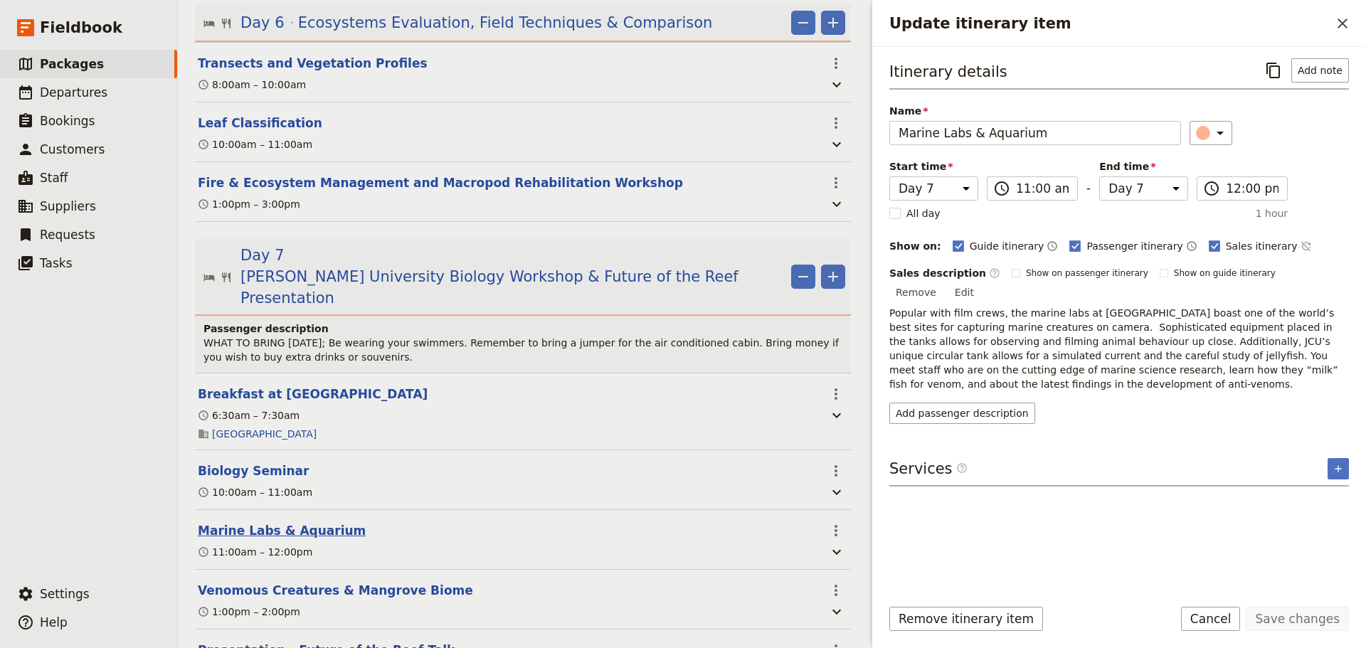
scroll to position [3092, 0]
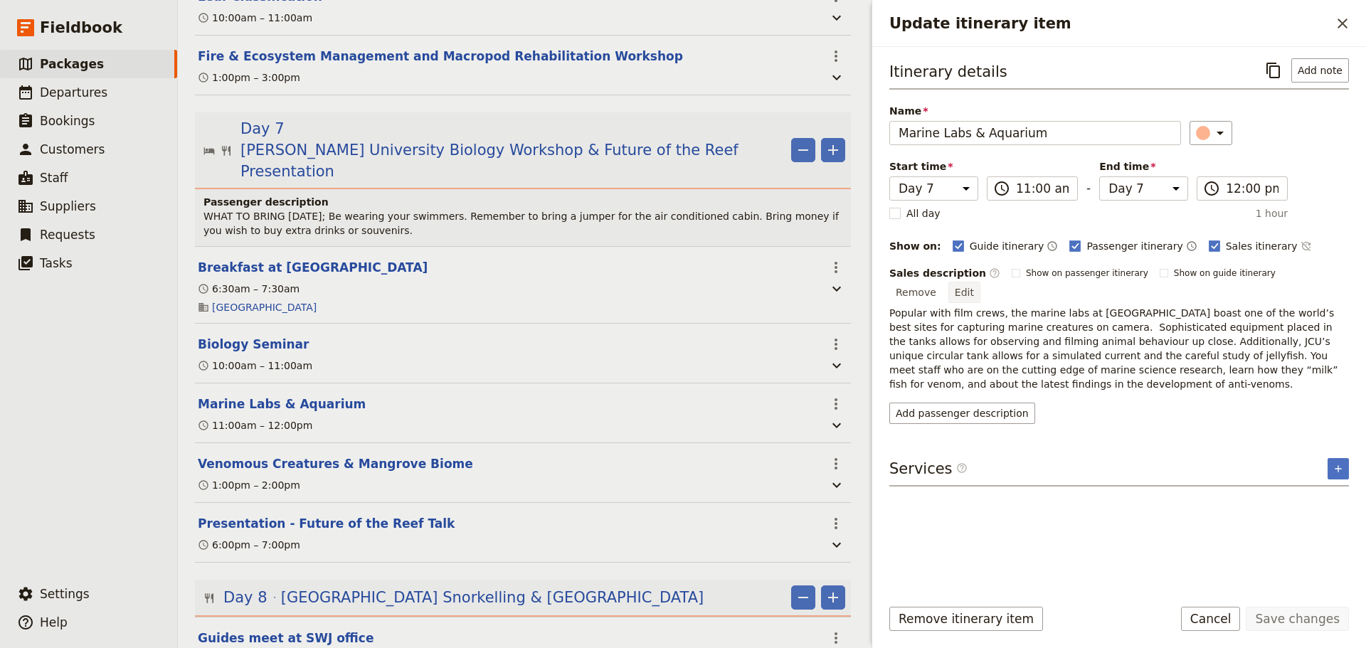
click at [981, 282] on button "Edit" at bounding box center [965, 292] width 32 height 21
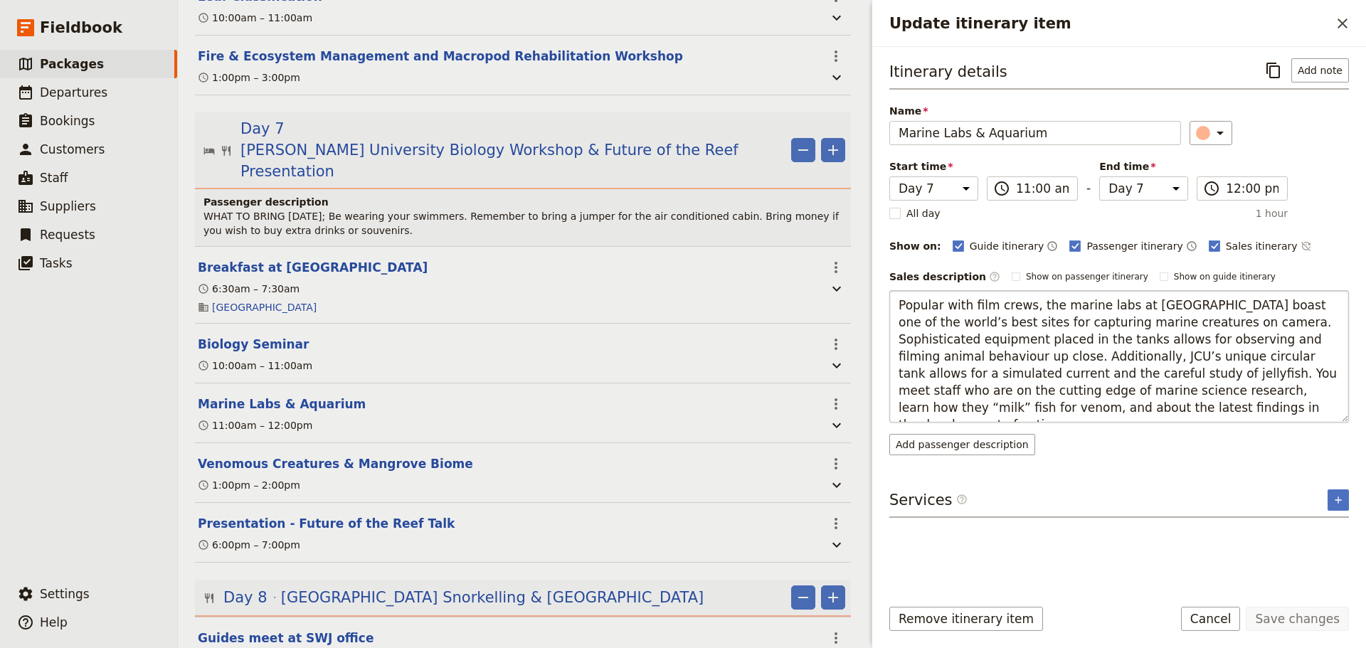
click at [1132, 322] on textarea "Popular with film crews, the marine labs at [GEOGRAPHIC_DATA] boast one of the …" at bounding box center [1120, 356] width 460 height 132
type textarea "Popular with film crews, the marine labs at [GEOGRAPHIC_DATA] boast one of the …"
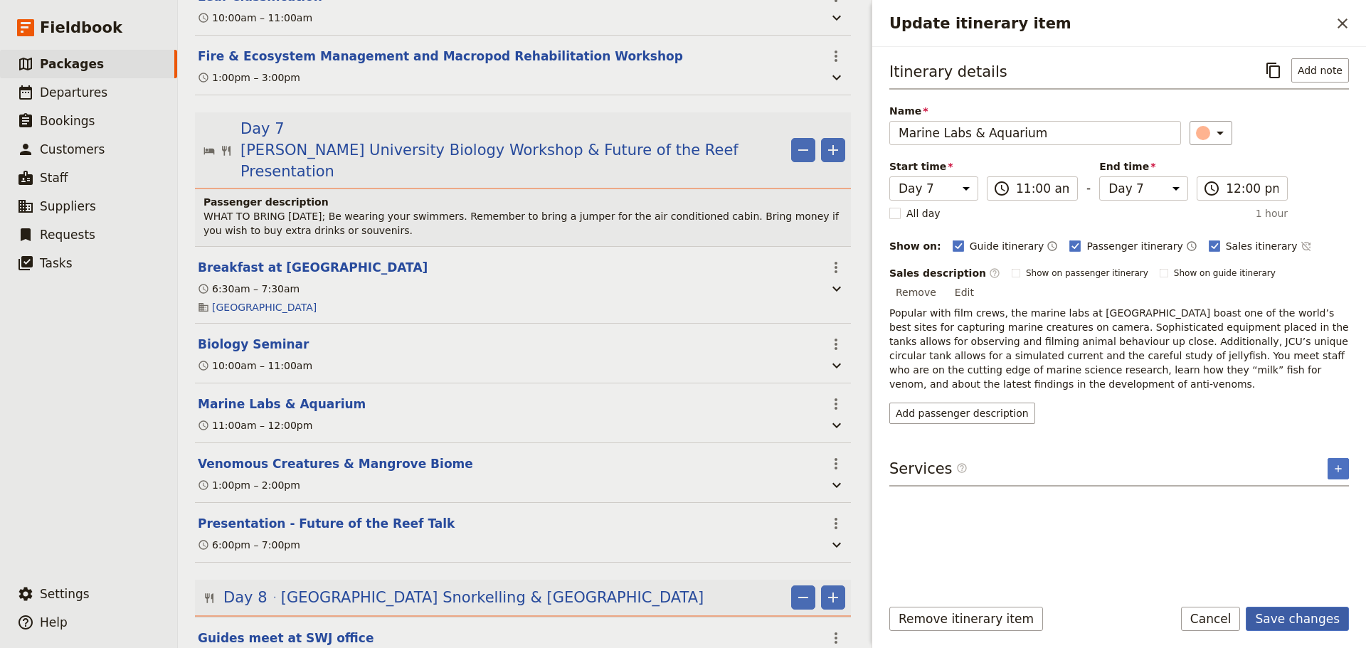
click at [1327, 625] on button "Save changes" at bounding box center [1297, 619] width 103 height 24
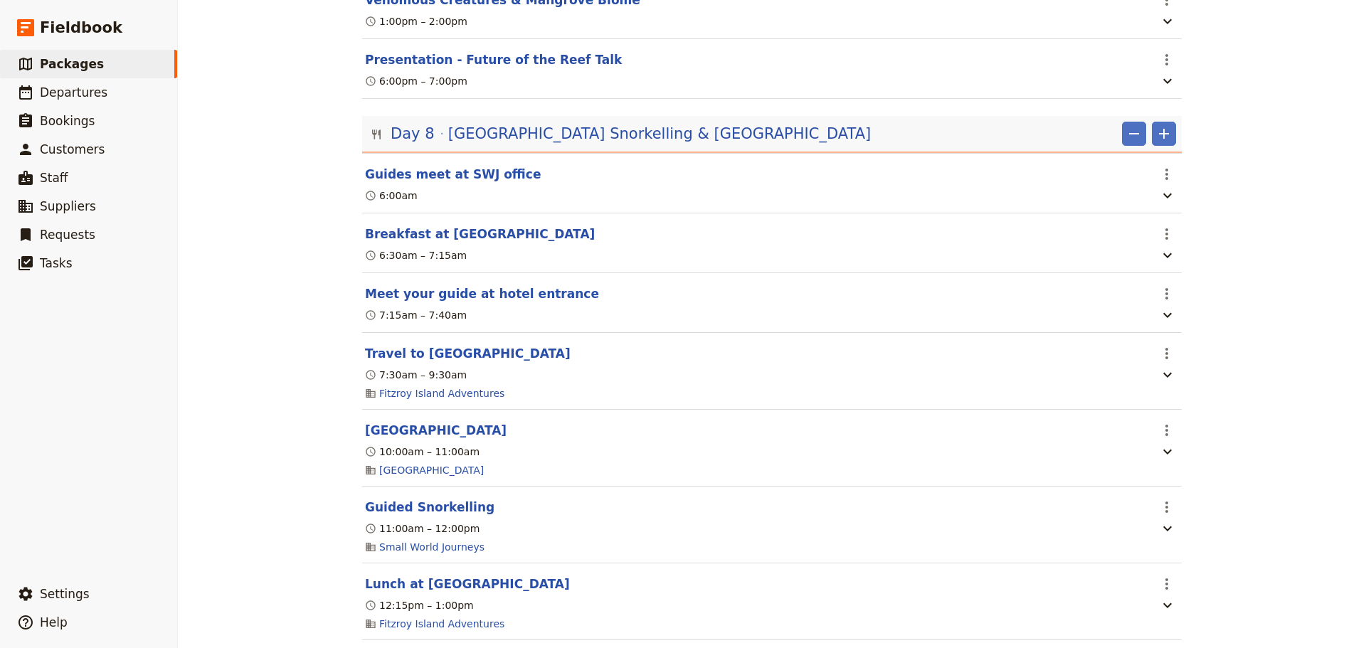
scroll to position [3321, 0]
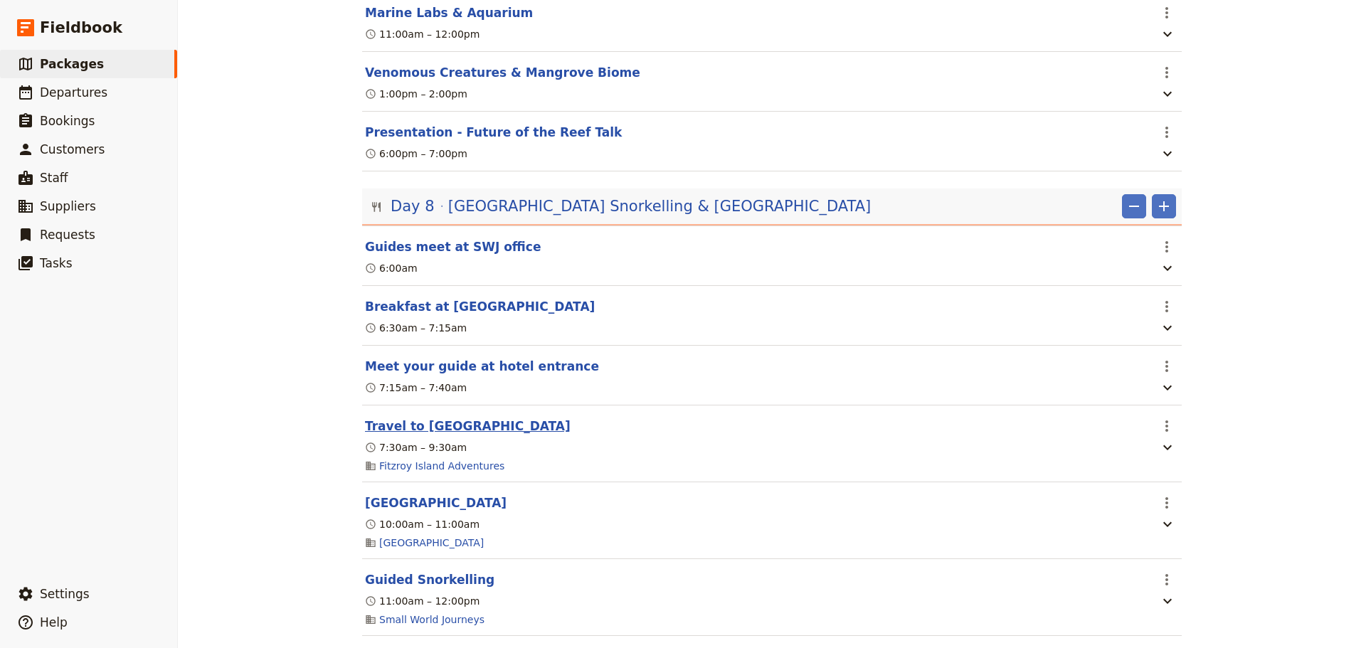
click at [424, 418] on button "Travel to [GEOGRAPHIC_DATA]" at bounding box center [468, 426] width 206 height 17
select select "8"
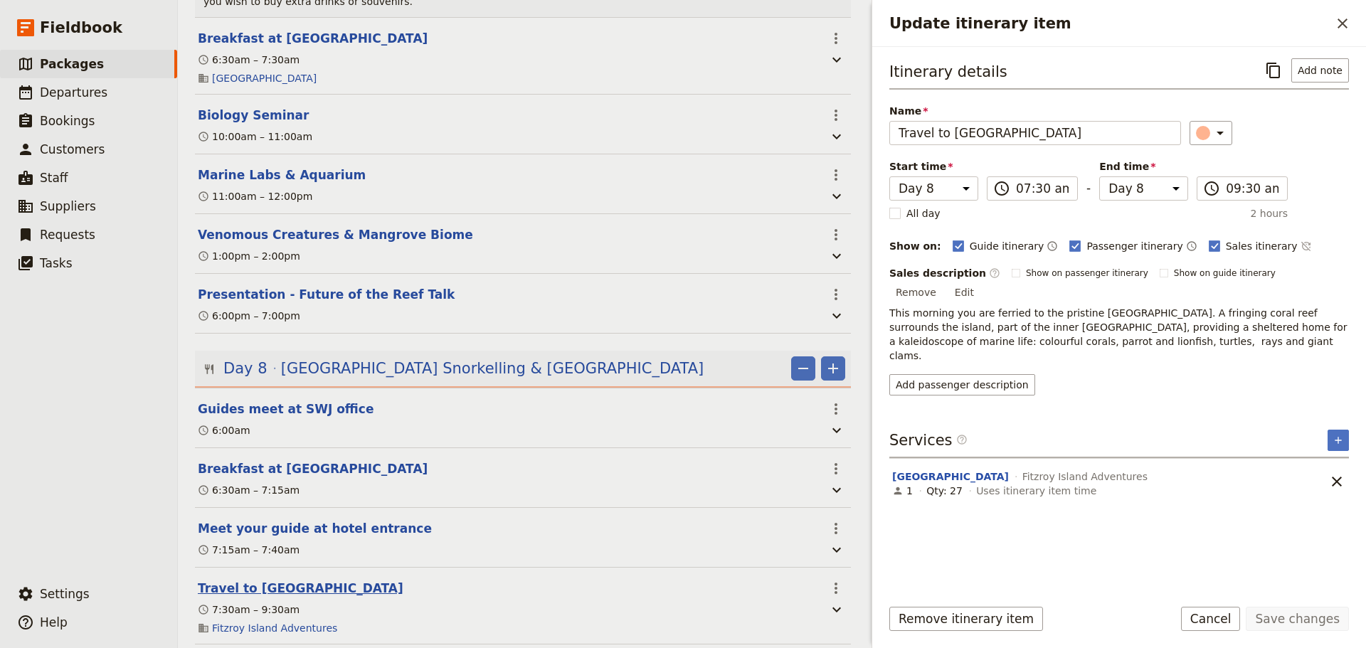
scroll to position [3481, 0]
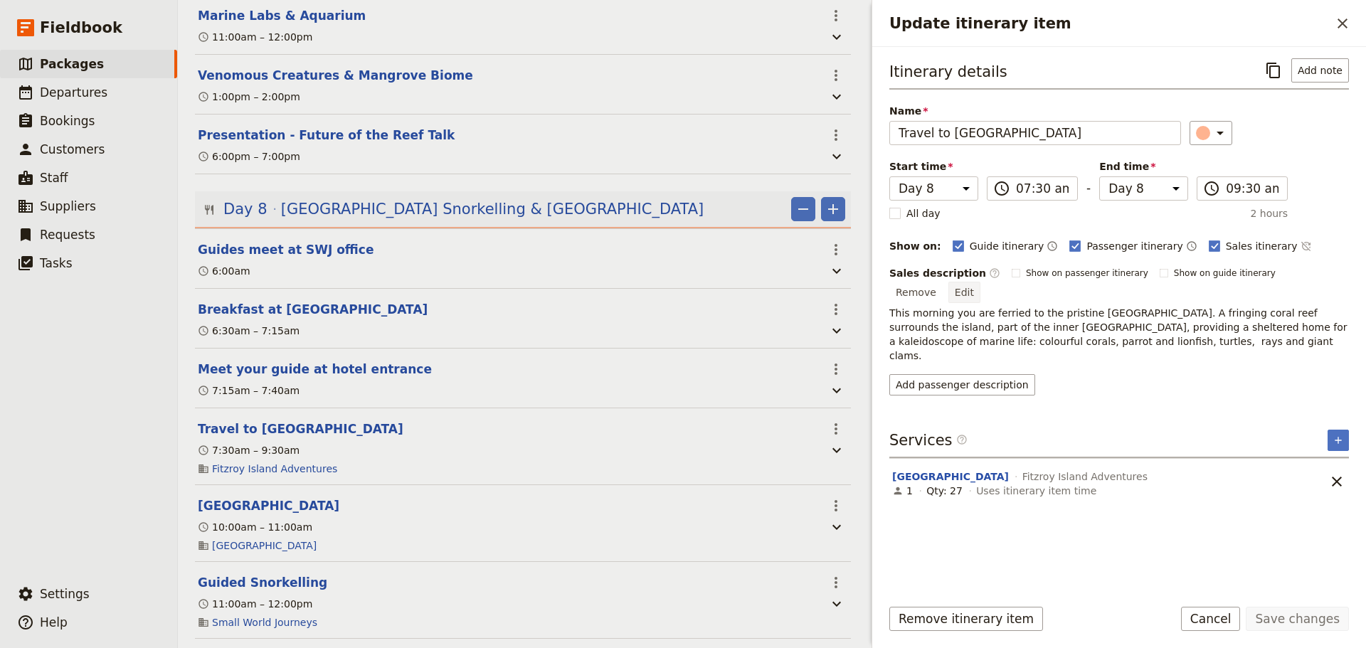
click at [981, 282] on button "Edit" at bounding box center [965, 292] width 32 height 21
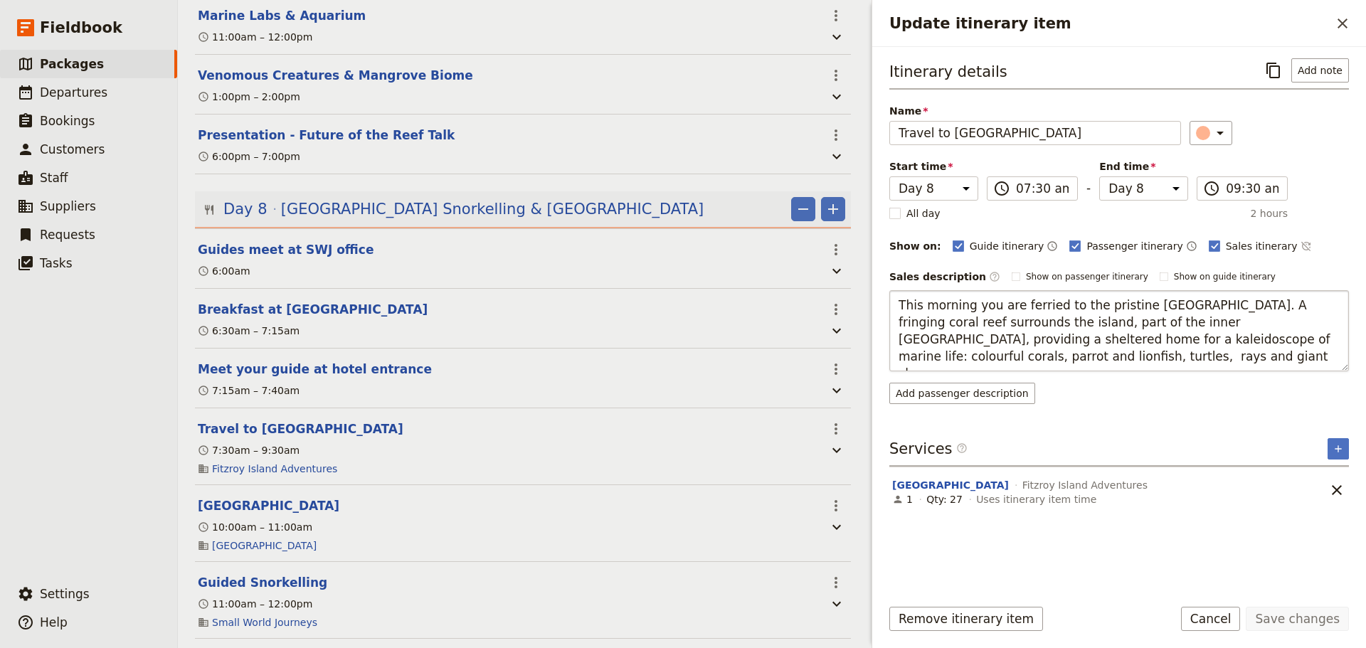
click at [897, 361] on textarea "This morning you are ferried to the pristine [GEOGRAPHIC_DATA]. A fringing cora…" at bounding box center [1120, 330] width 460 height 81
type textarea "This morning you are ferried to the pristine [GEOGRAPHIC_DATA]. A fringing cora…"
click at [1317, 619] on button "Save changes" at bounding box center [1297, 619] width 103 height 24
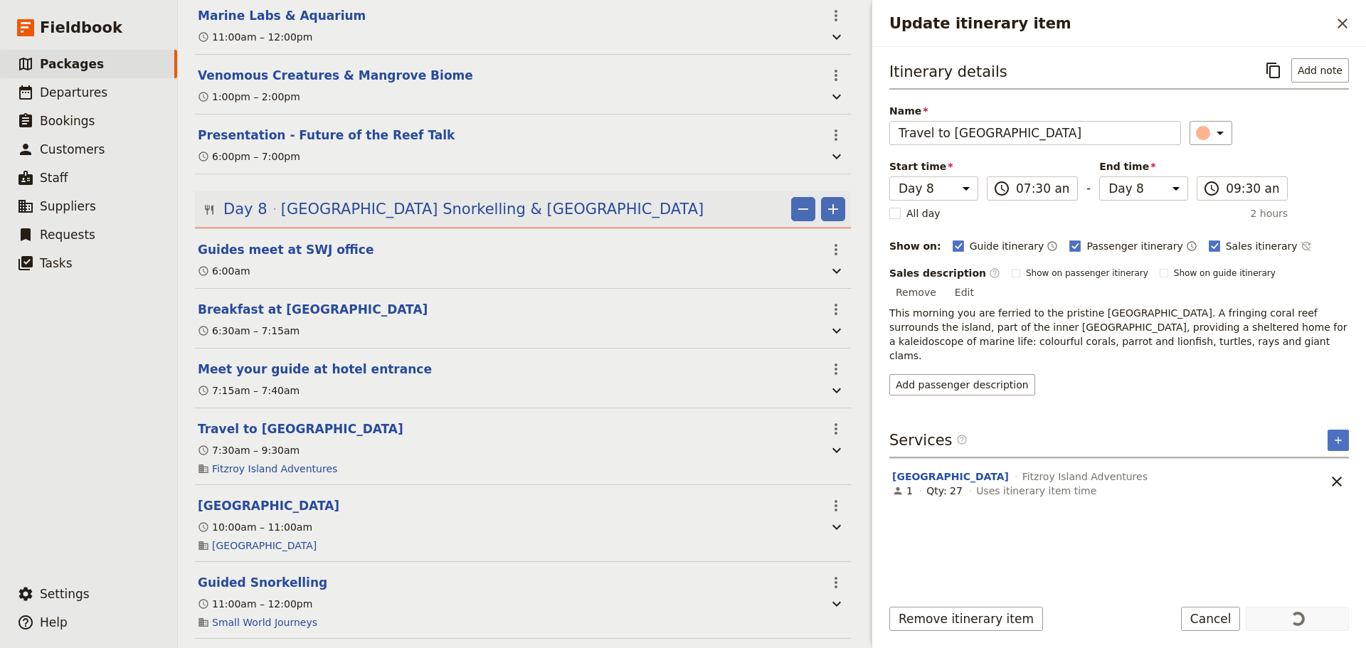
scroll to position [3321, 0]
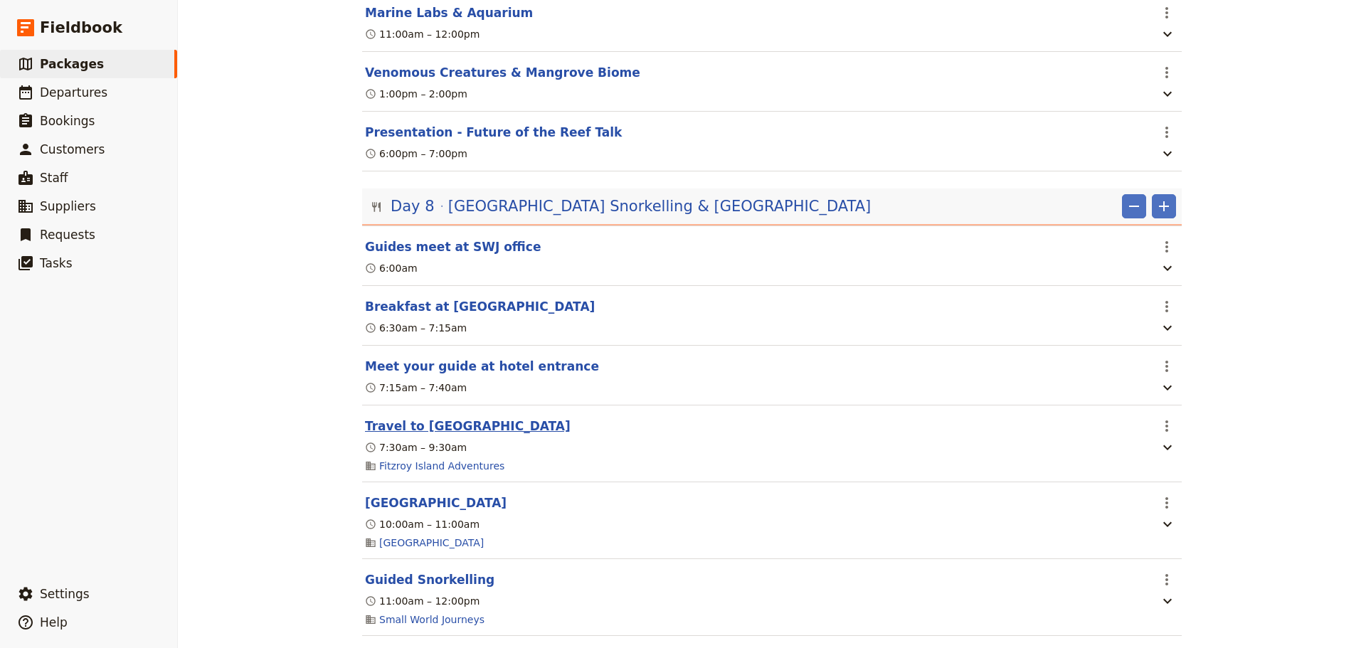
click at [432, 418] on button "Travel to [GEOGRAPHIC_DATA]" at bounding box center [468, 426] width 206 height 17
select select "8"
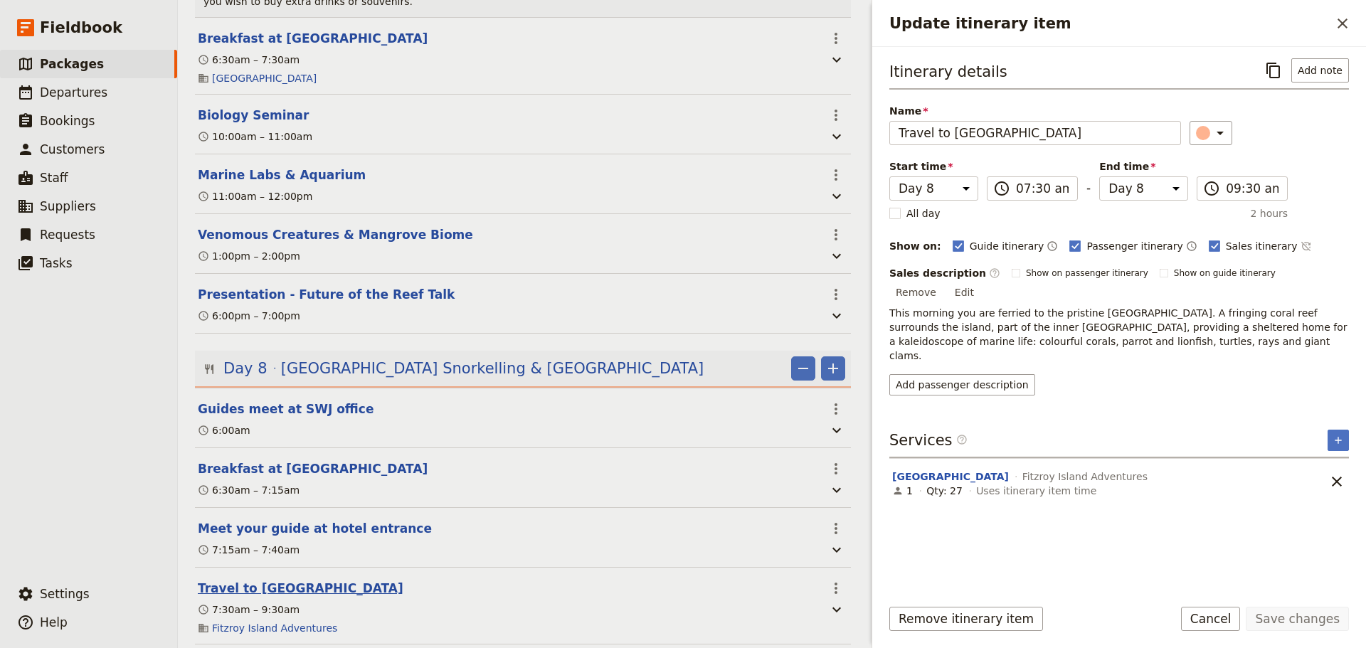
scroll to position [3481, 0]
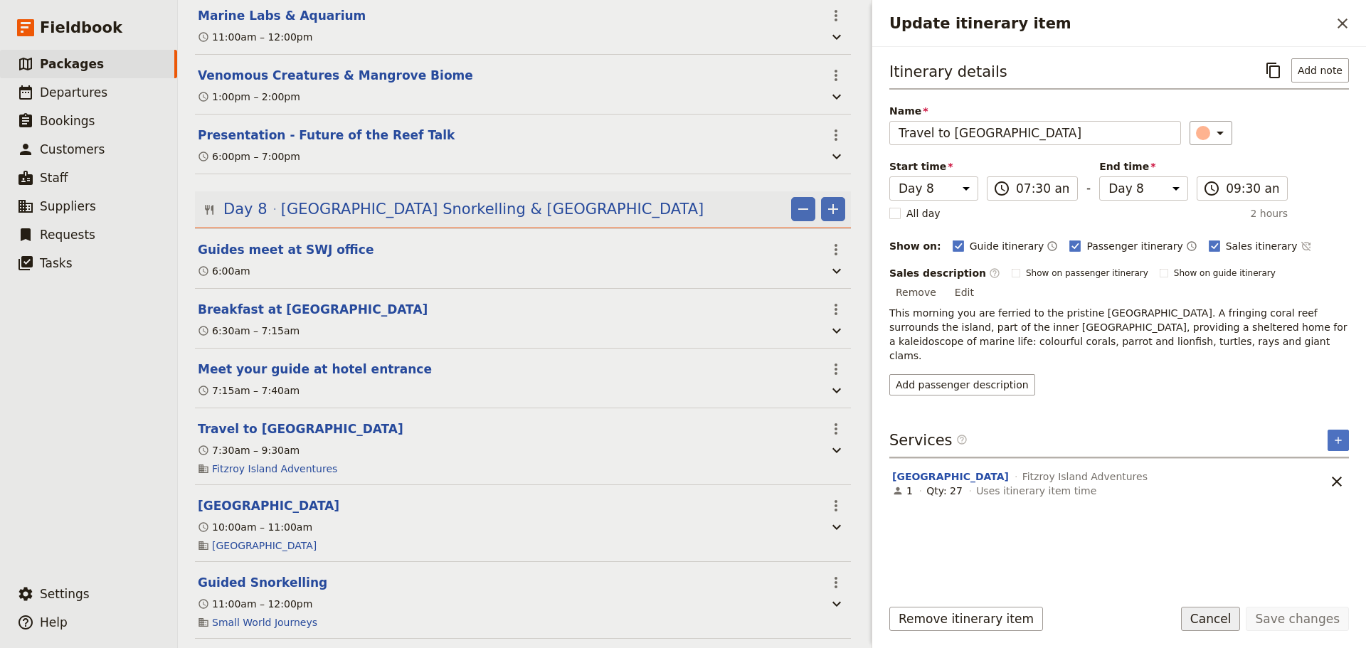
click at [1214, 623] on button "Cancel" at bounding box center [1211, 619] width 60 height 24
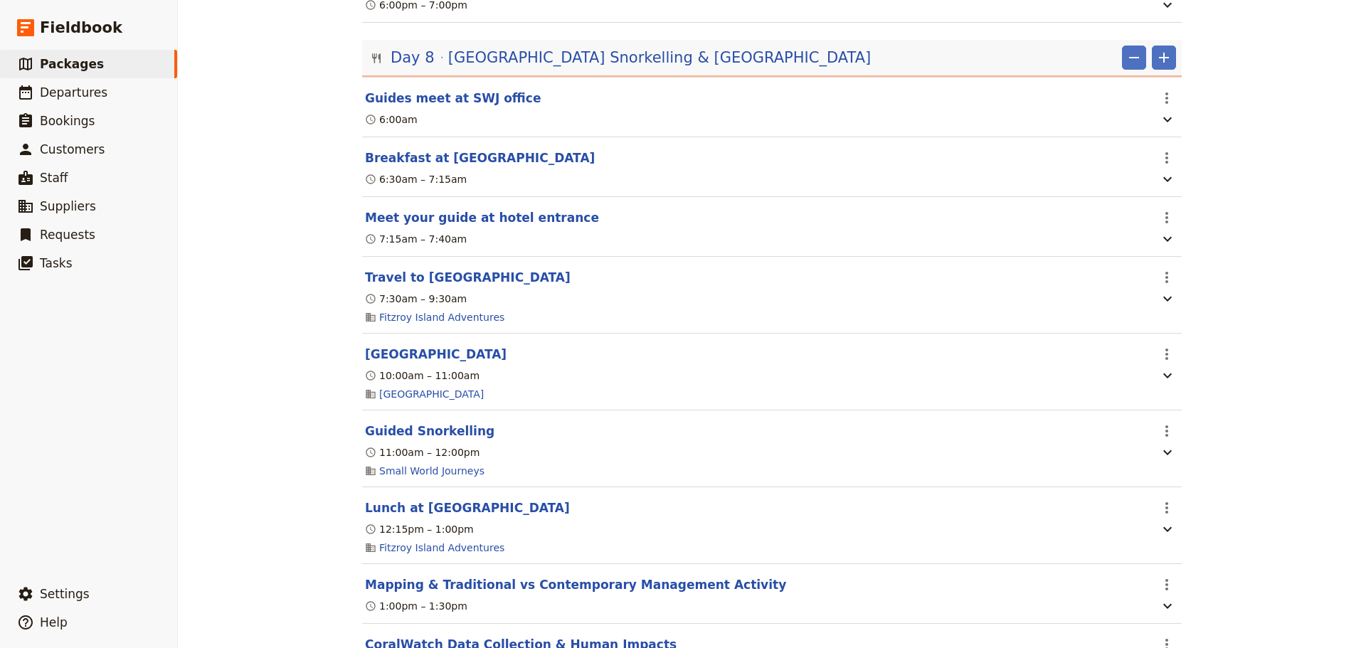
scroll to position [3677, 0]
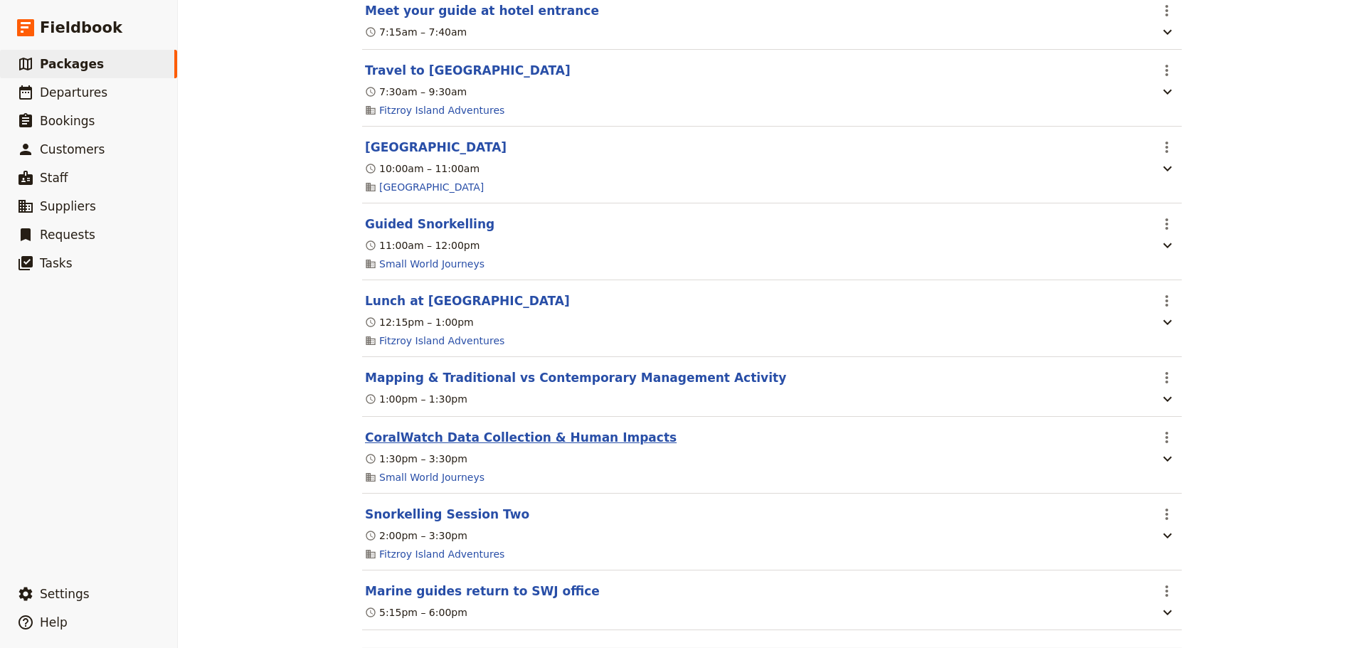
click at [496, 431] on button "CoralWatch Data Collection & Human Impacts" at bounding box center [521, 437] width 312 height 17
select select "8"
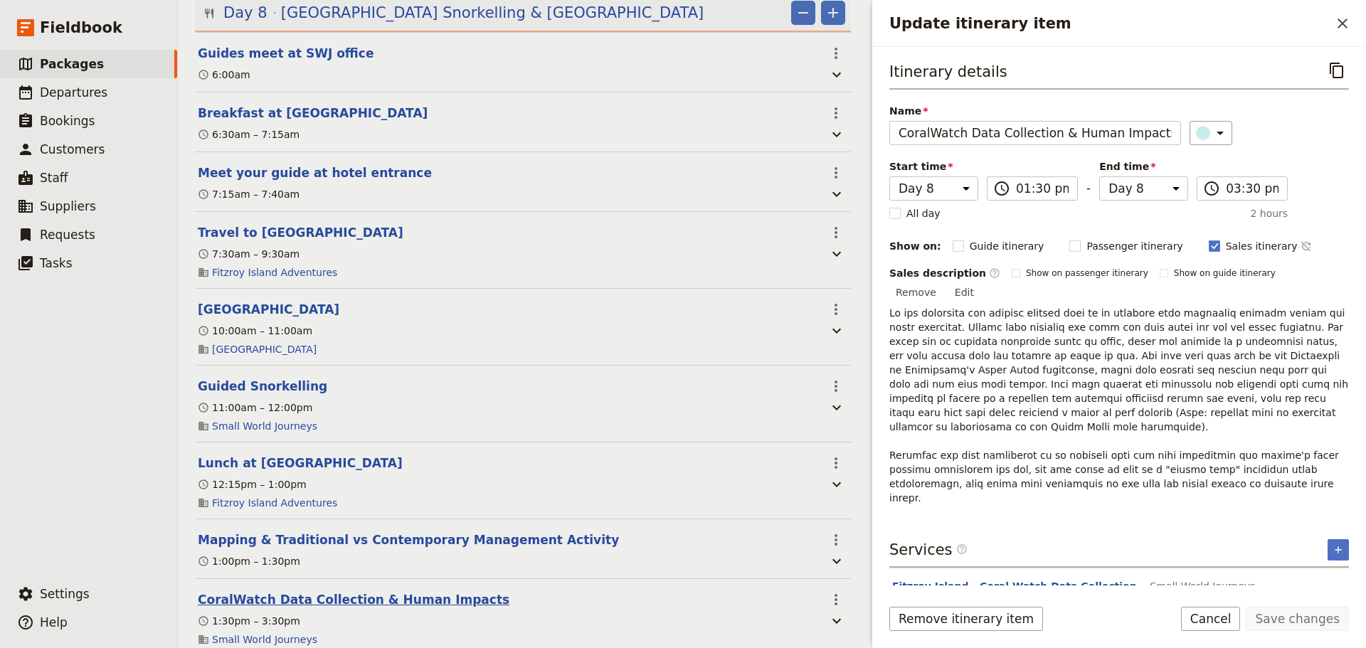
scroll to position [3837, 0]
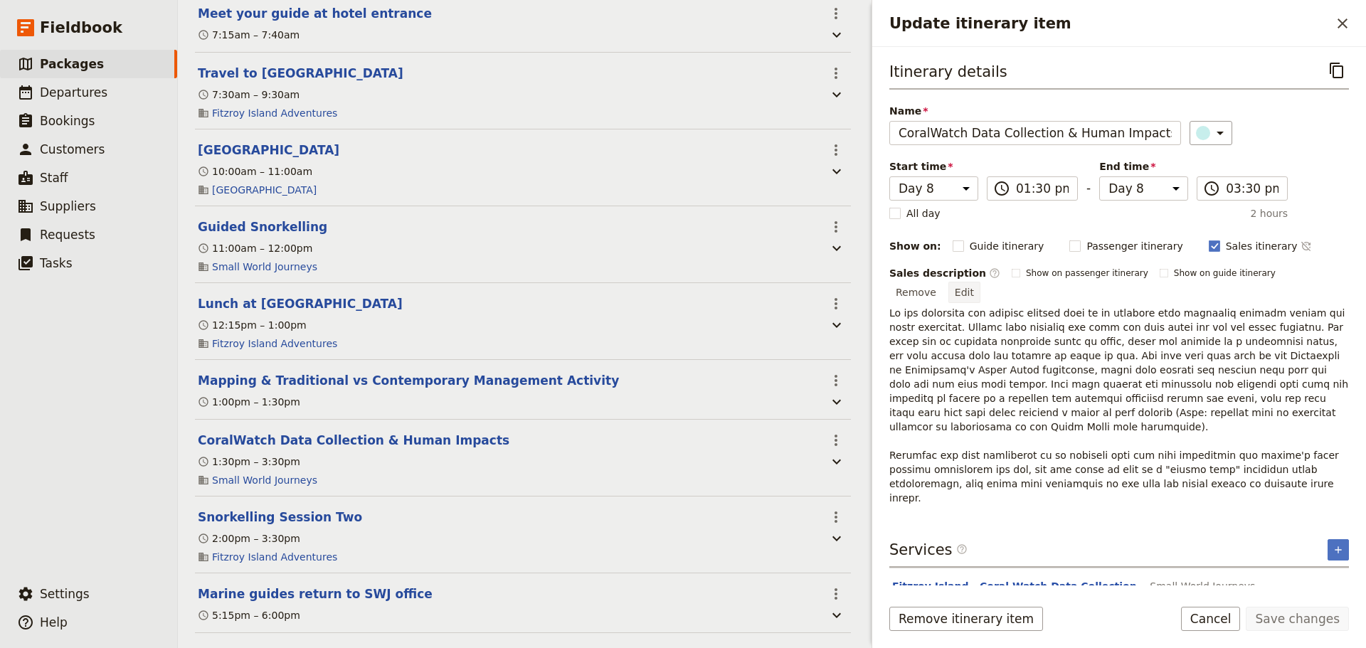
click at [981, 282] on button "Edit" at bounding box center [965, 292] width 32 height 21
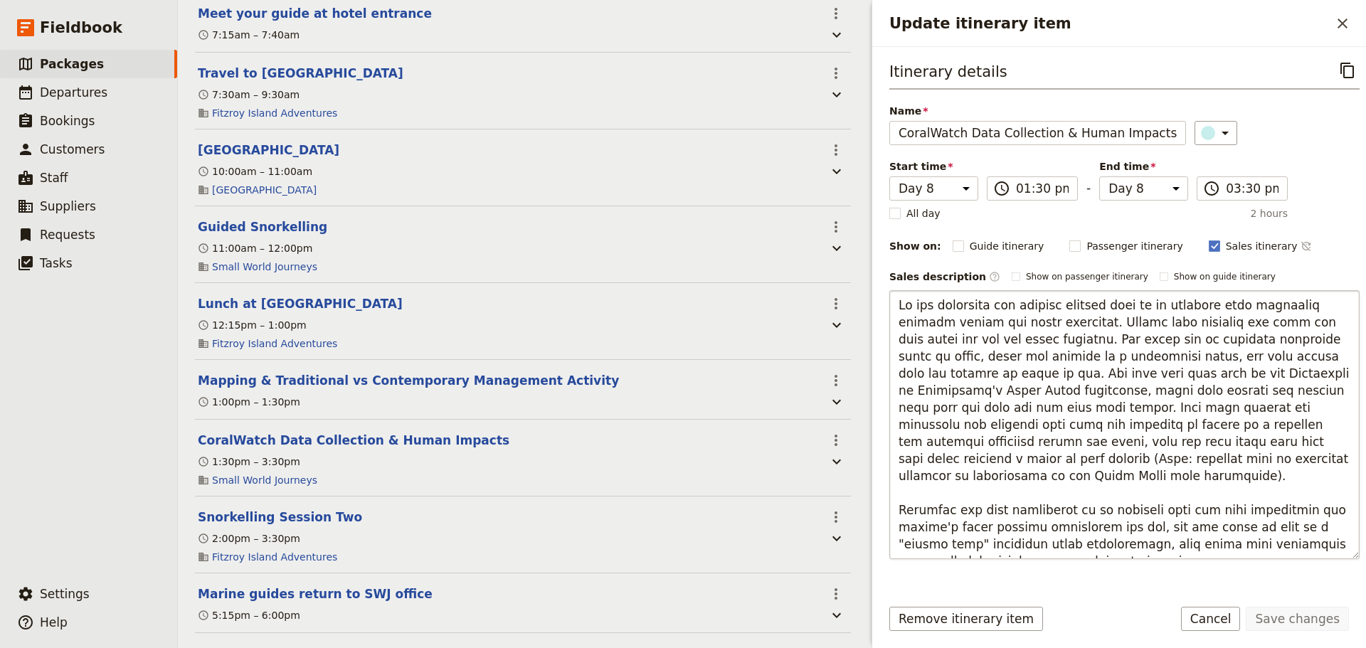
click at [1307, 390] on textarea "Update itinerary item" at bounding box center [1125, 424] width 470 height 269
type textarea "In the afternoon you collect primary data in an activity that addresses climate…"
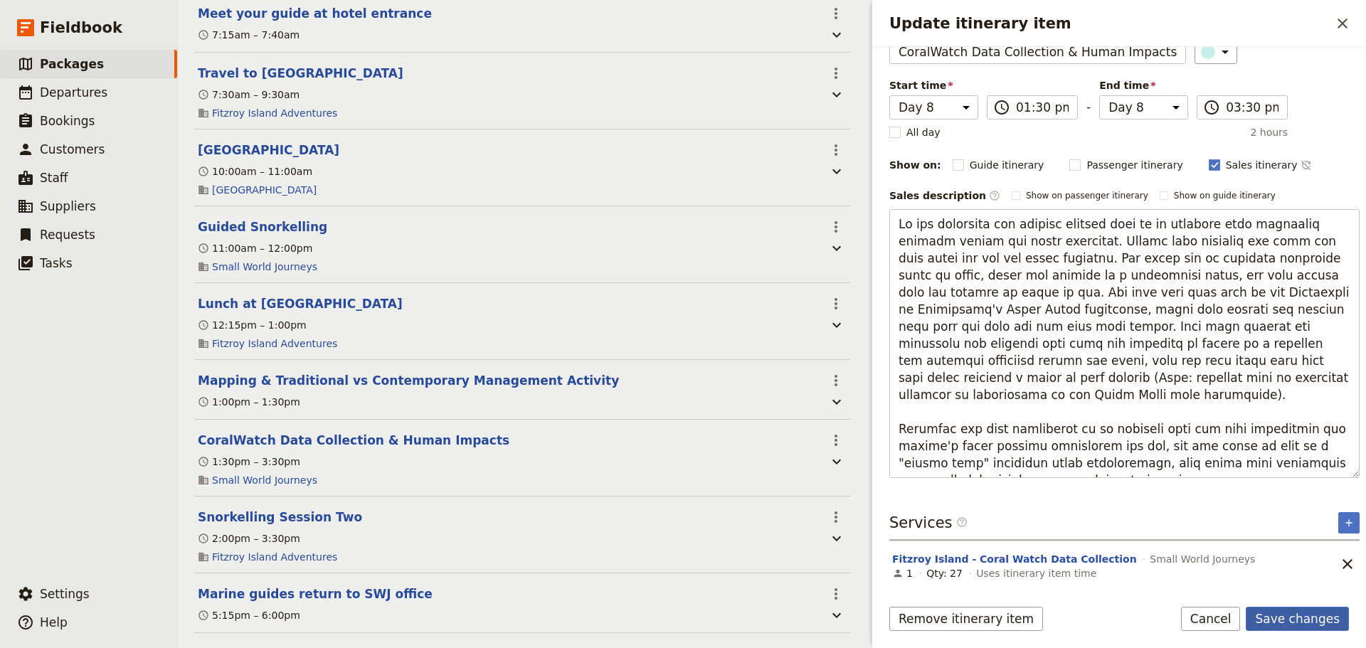
click at [1297, 613] on button "Save changes" at bounding box center [1297, 619] width 103 height 24
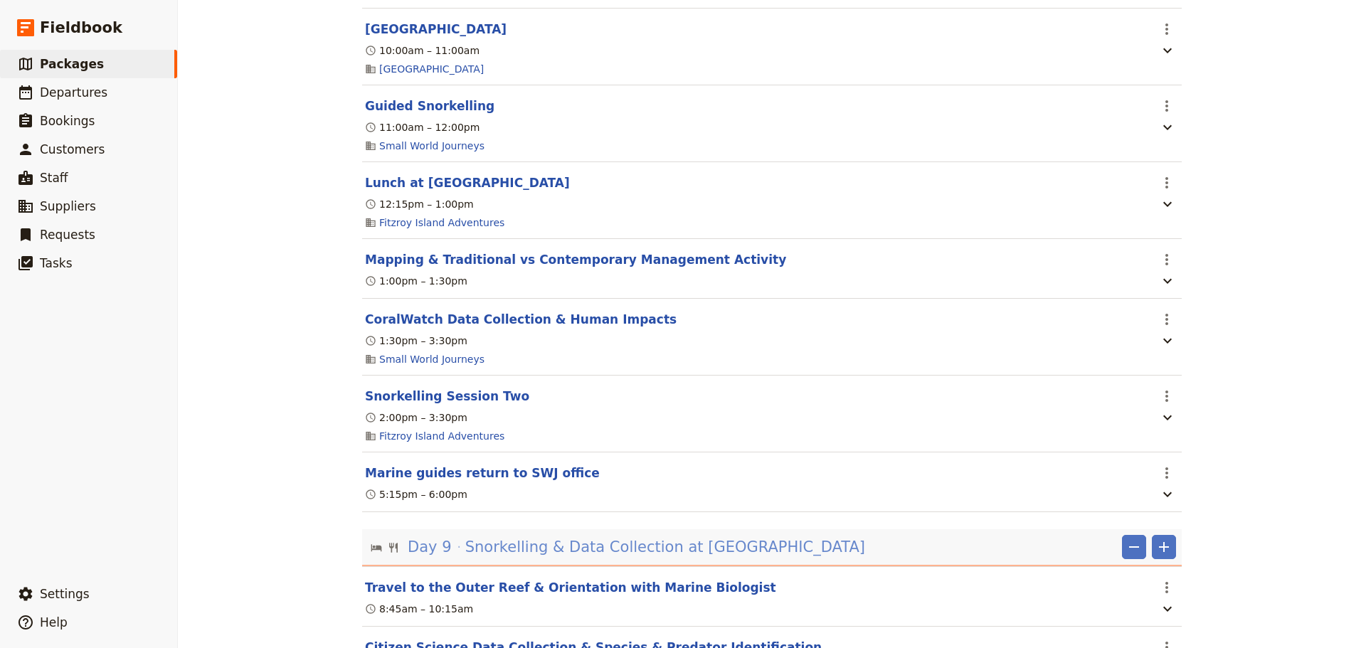
scroll to position [3321, 0]
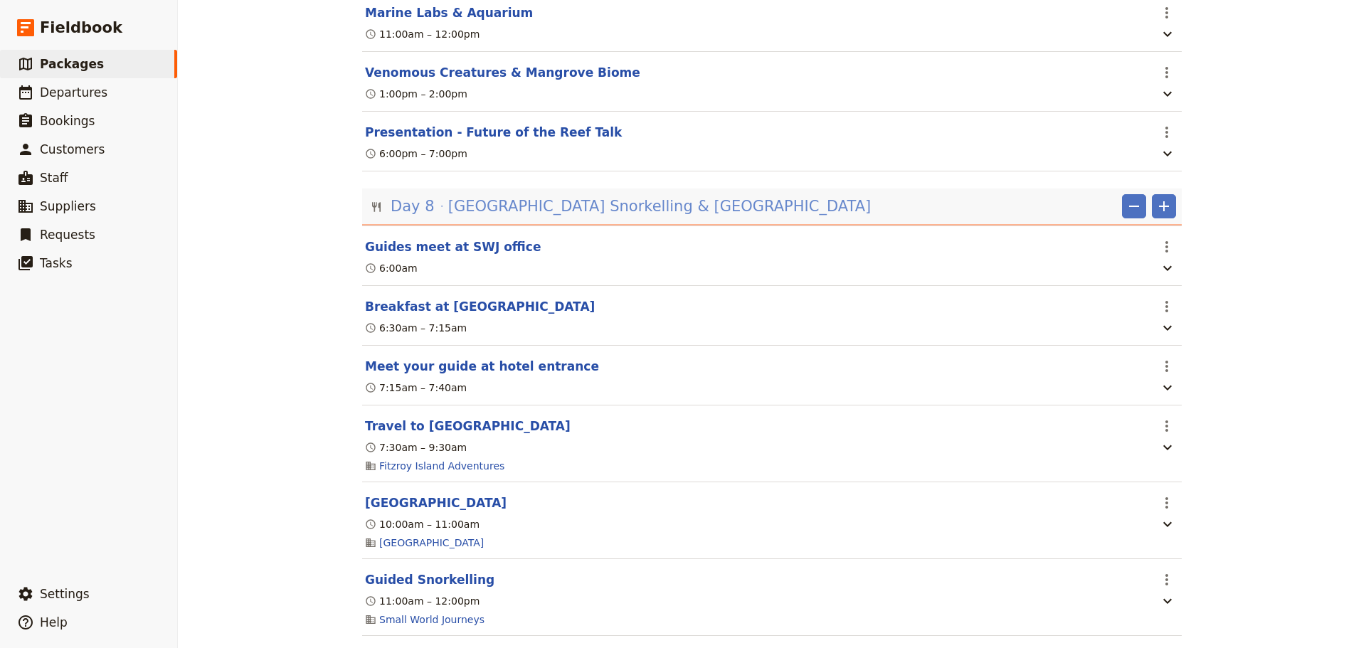
click at [748, 196] on span "[GEOGRAPHIC_DATA] Snorkelling & [GEOGRAPHIC_DATA]" at bounding box center [659, 206] width 423 height 21
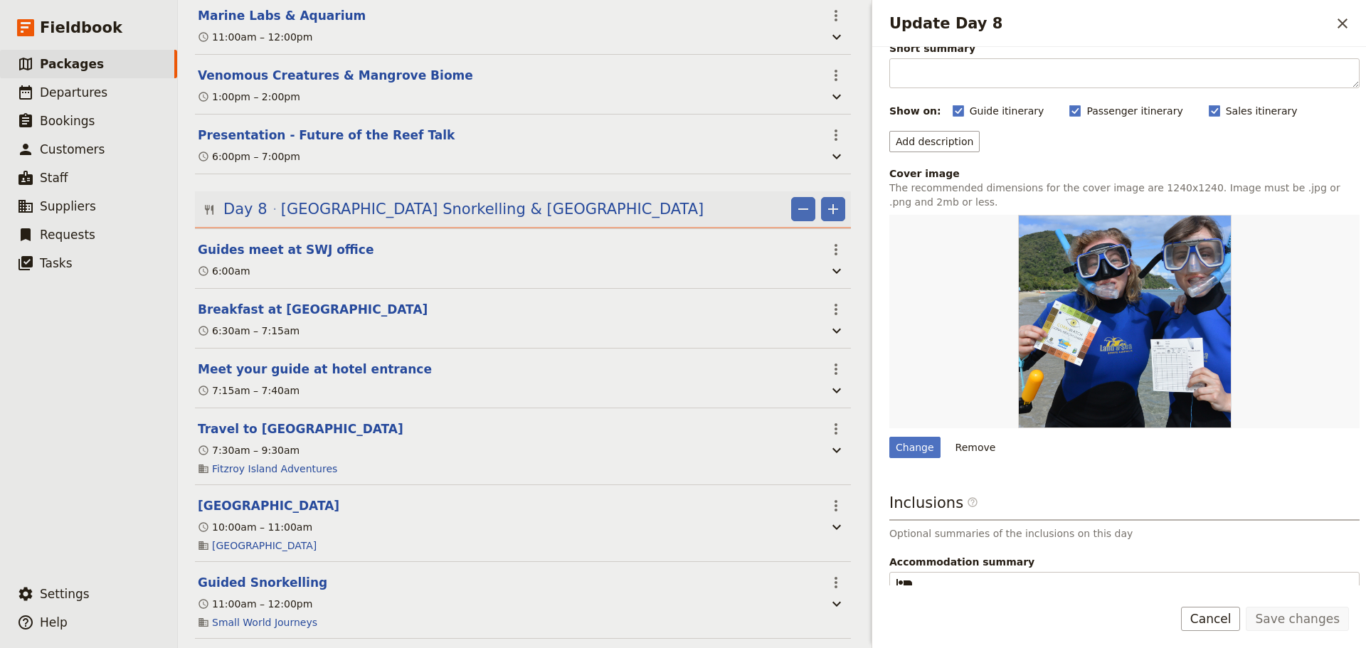
scroll to position [191, 0]
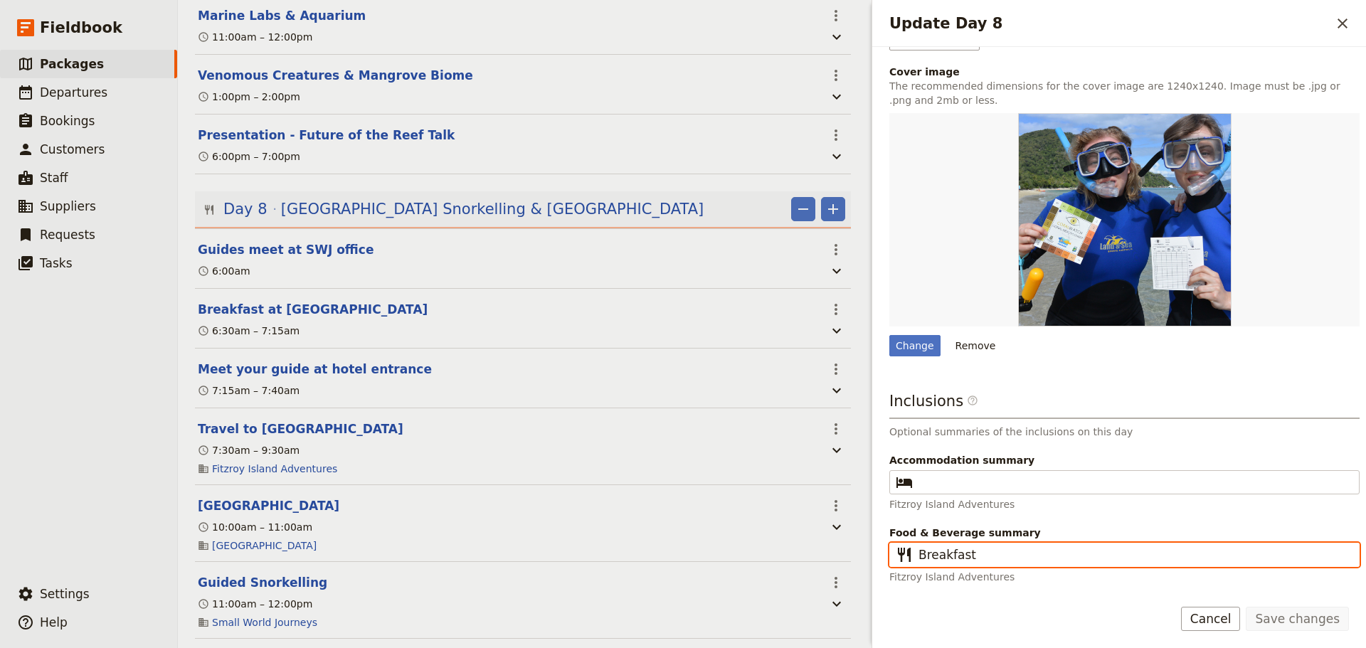
click at [996, 549] on input "Breakfast" at bounding box center [1135, 555] width 432 height 17
type input "Breakfast, Lunch, Dinner"
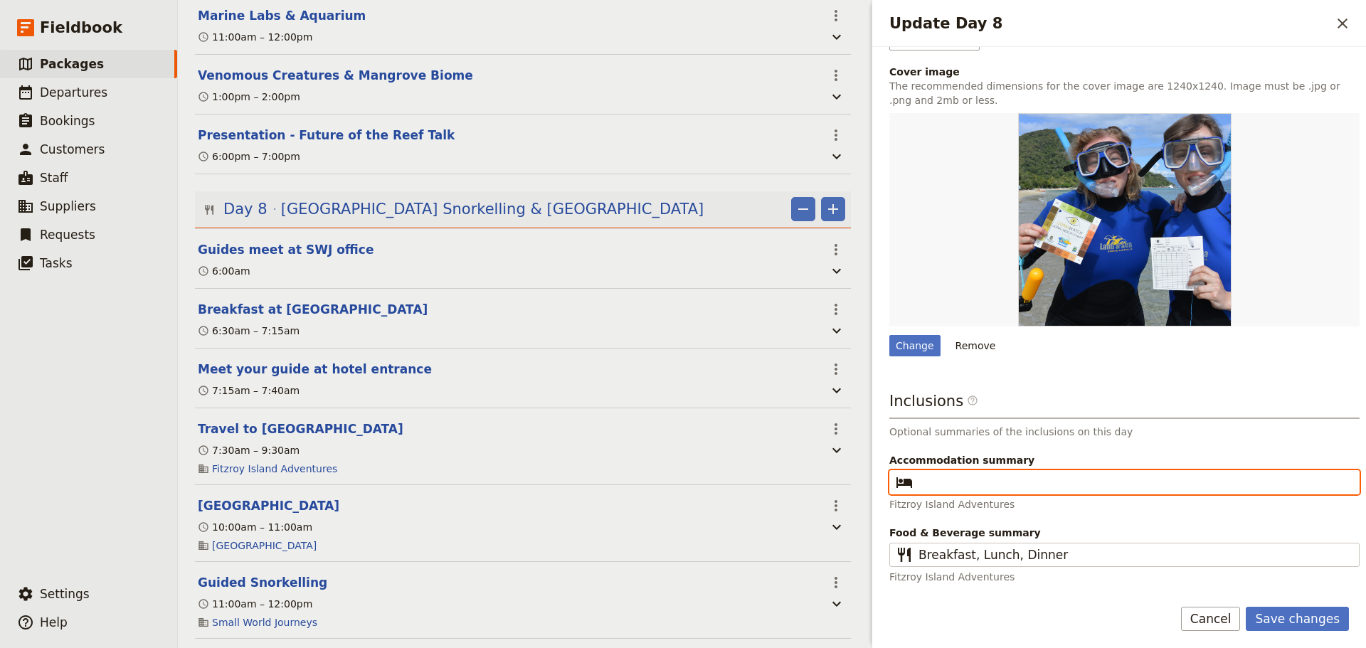
click at [1119, 479] on input "Accommodation summary ​" at bounding box center [1135, 482] width 432 height 17
type input "Cairns 3-star Hotel"
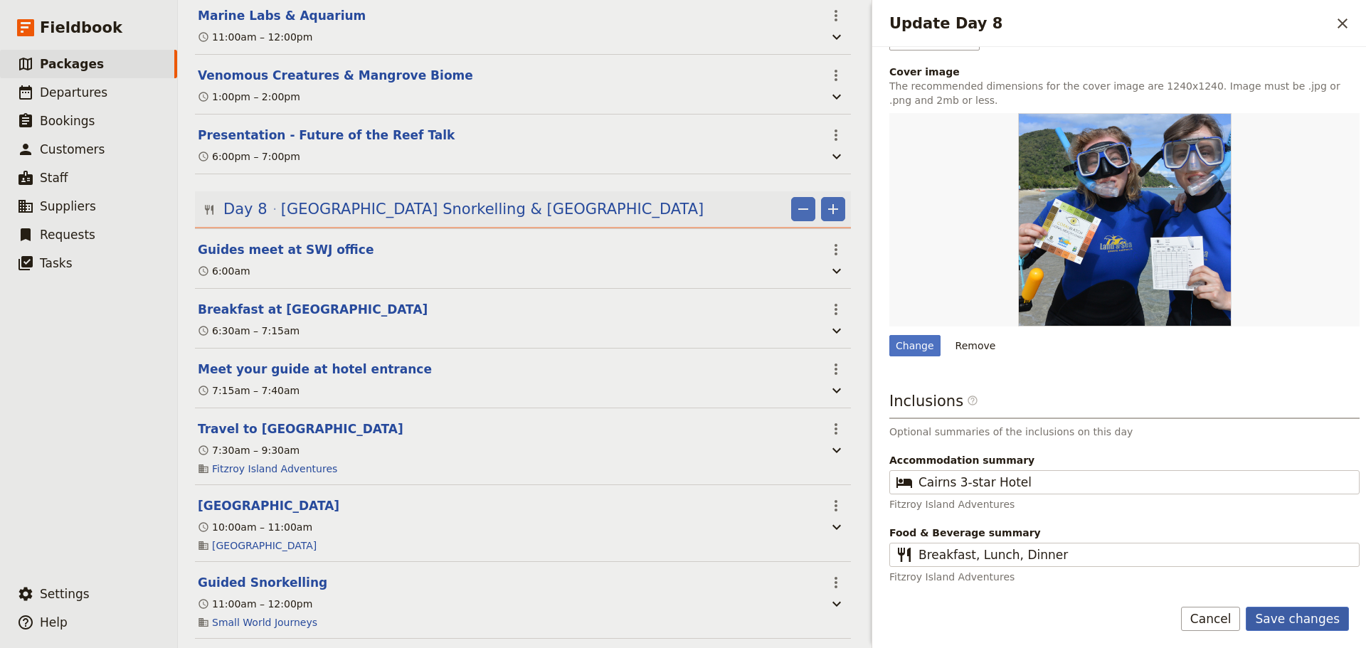
click at [1295, 621] on button "Save changes" at bounding box center [1297, 619] width 103 height 24
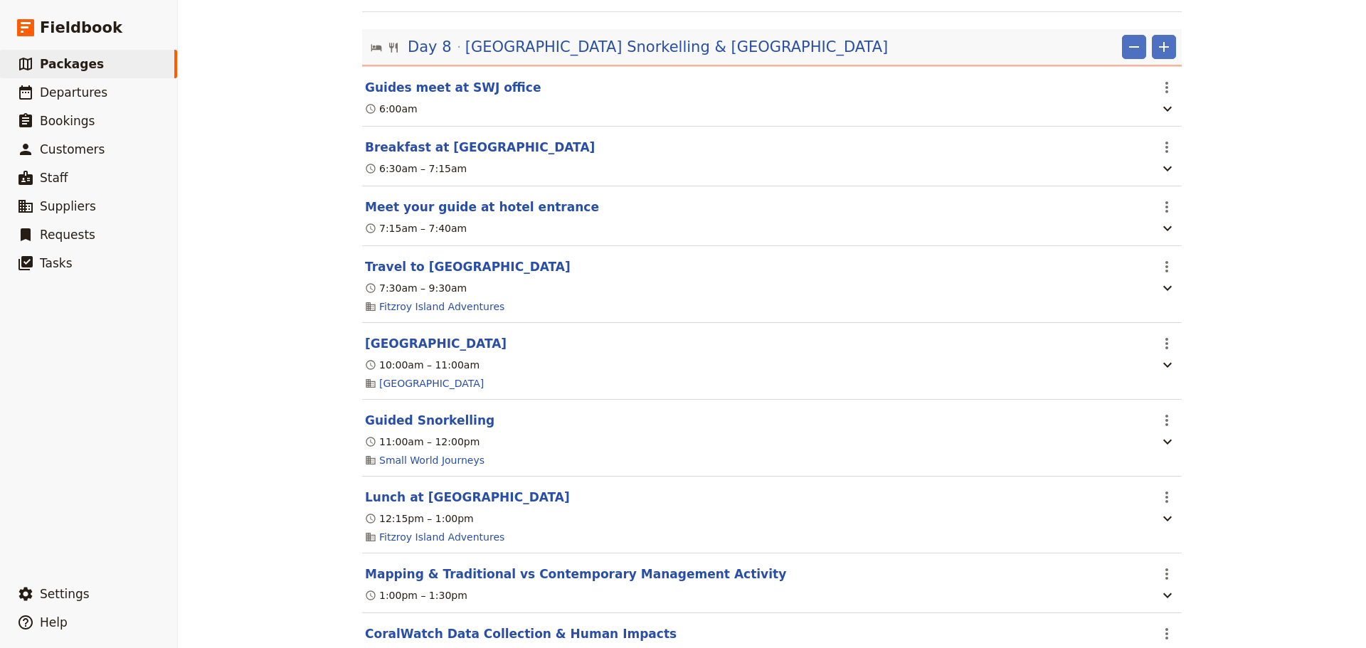
scroll to position [3321, 0]
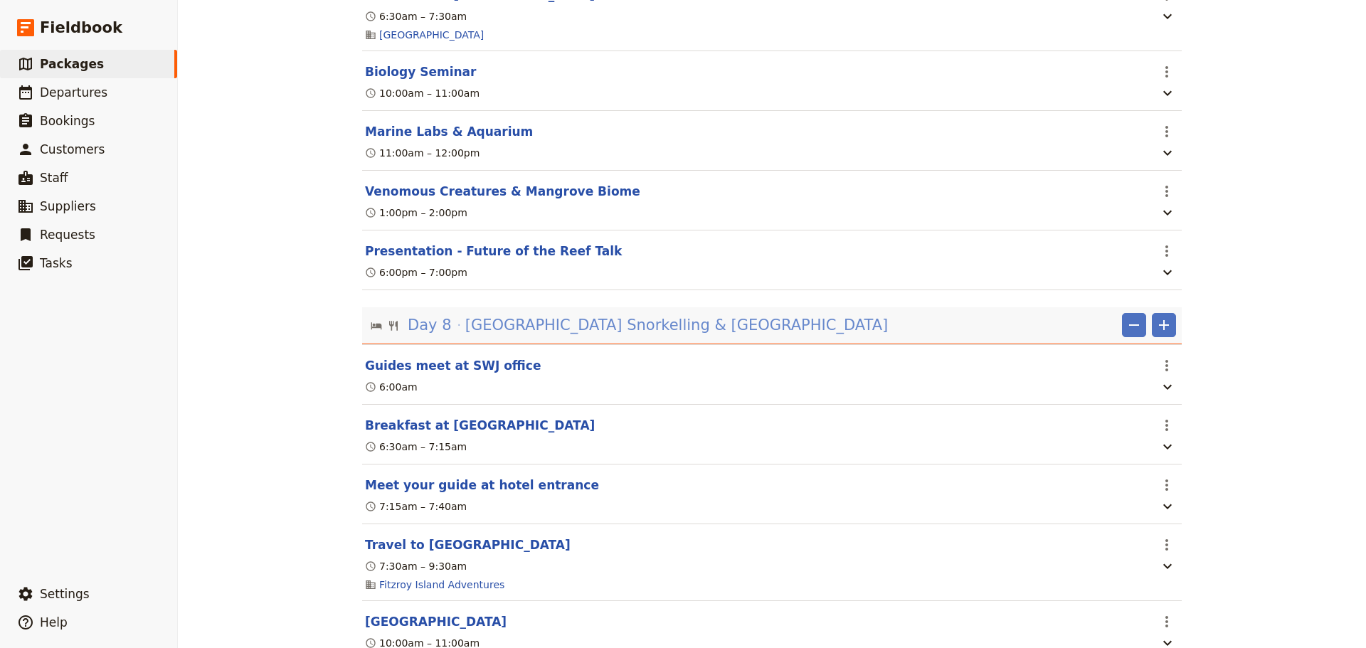
click at [685, 315] on span "[GEOGRAPHIC_DATA] Snorkelling & [GEOGRAPHIC_DATA]" at bounding box center [676, 325] width 423 height 21
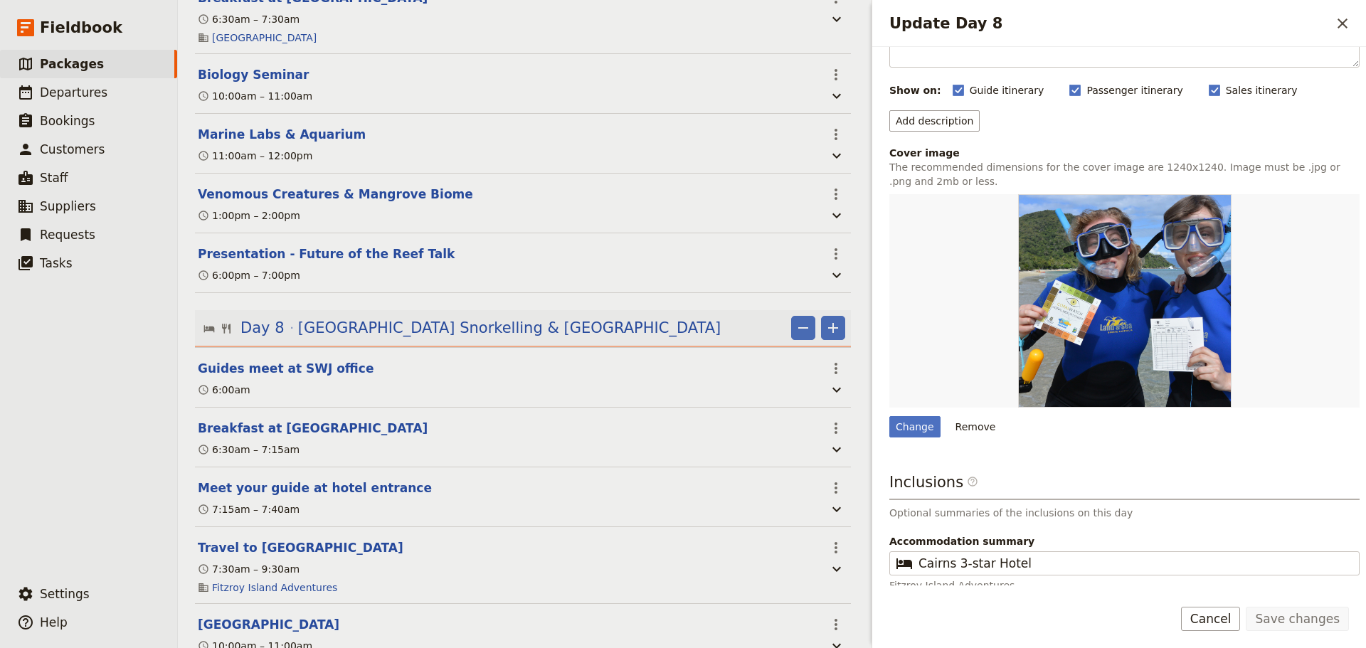
scroll to position [191, 0]
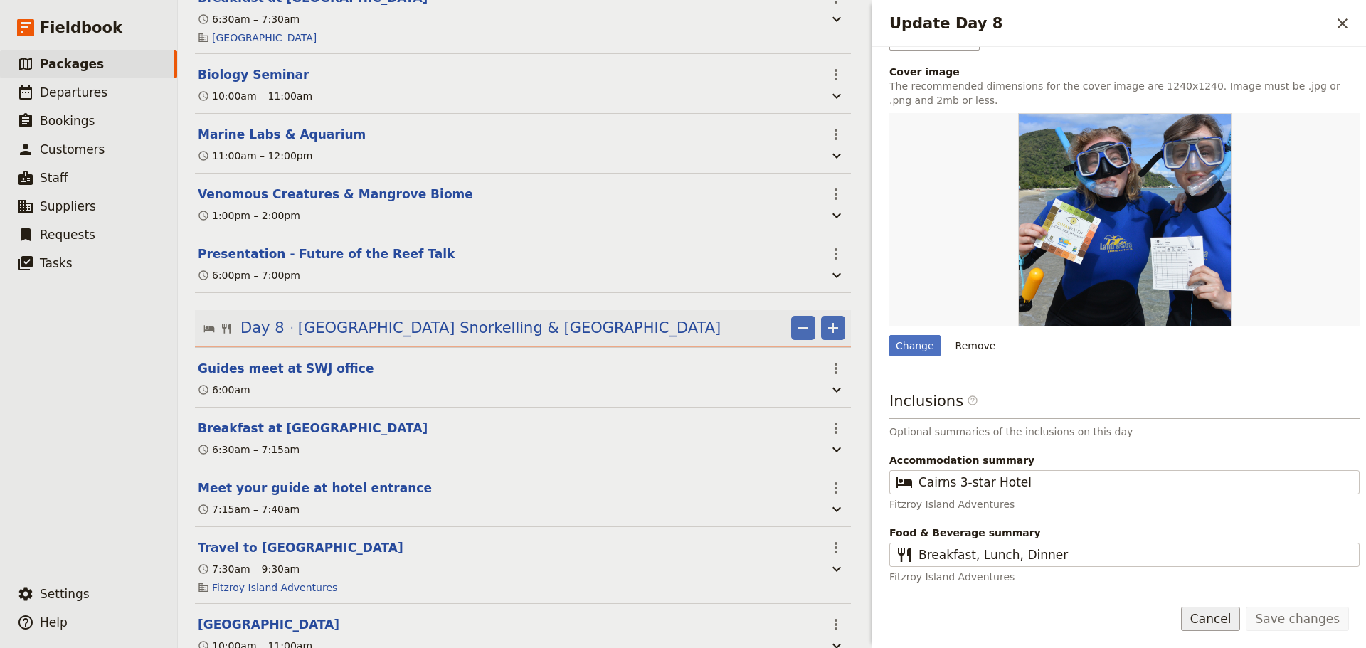
click at [1212, 624] on button "Cancel" at bounding box center [1211, 619] width 60 height 24
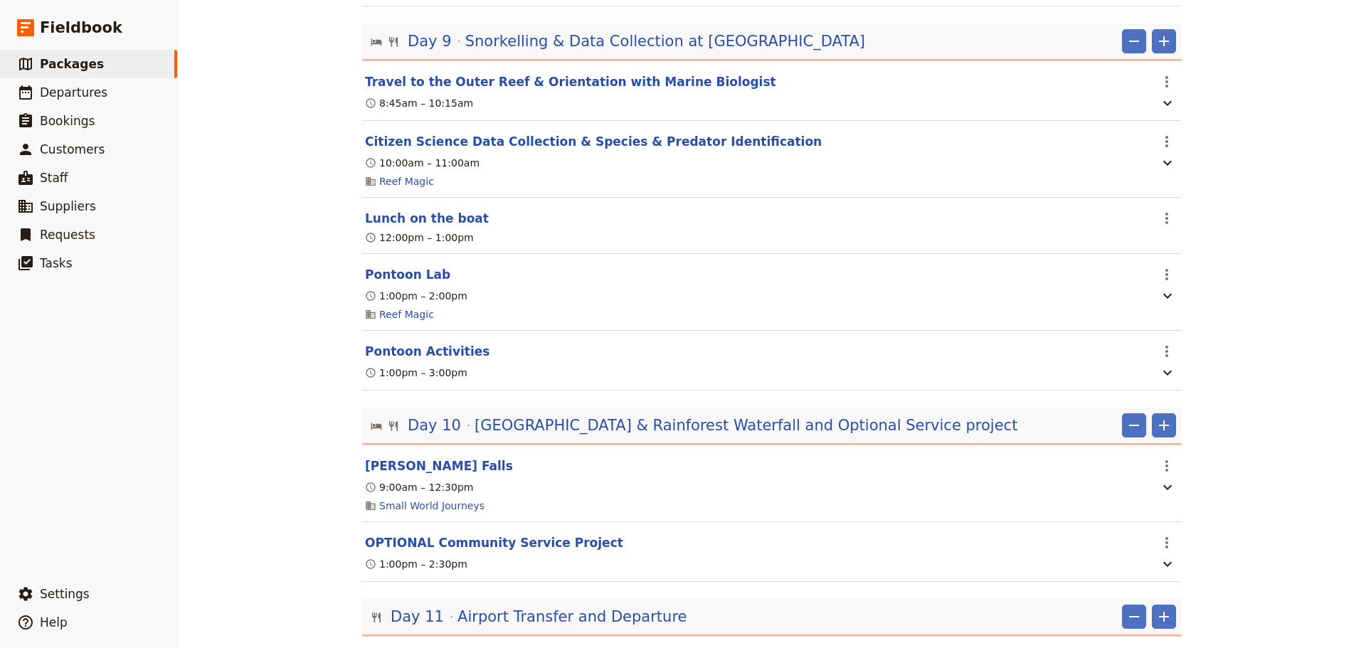
scroll to position [4270, 0]
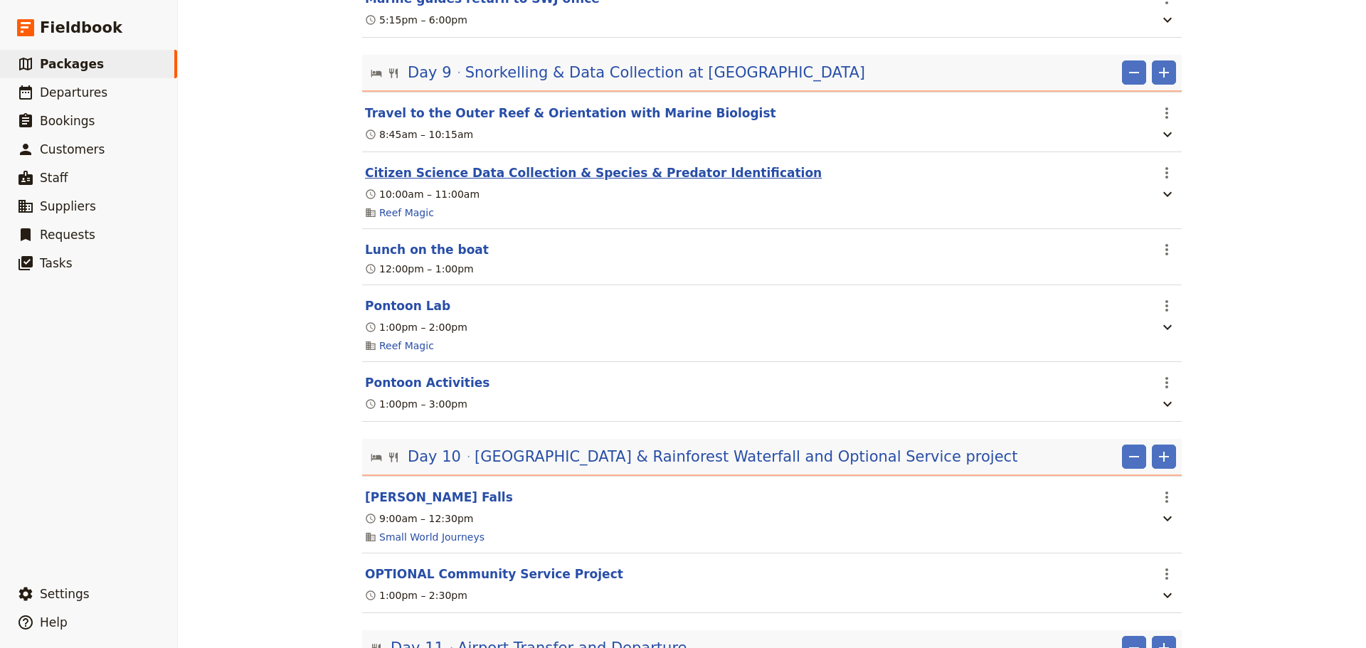
click at [532, 168] on button "Citizen Science Data Collection & Species & Predator Identification" at bounding box center [593, 172] width 457 height 17
select select "9"
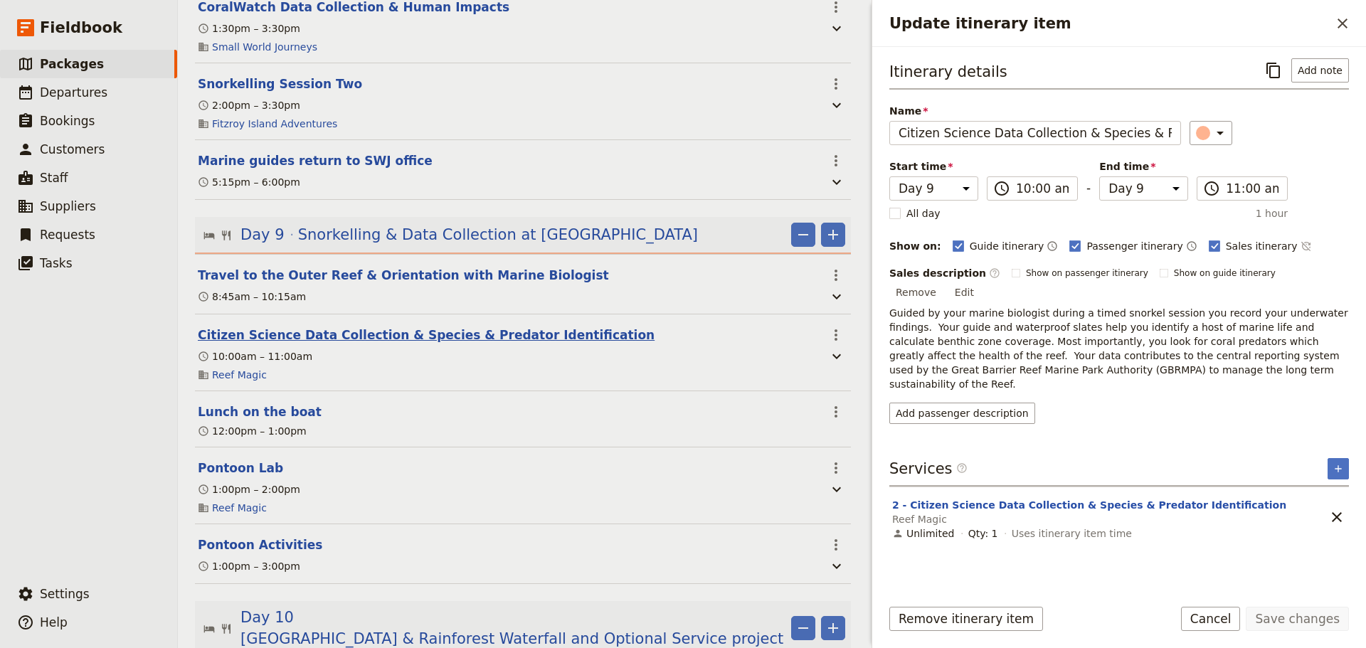
scroll to position [4429, 0]
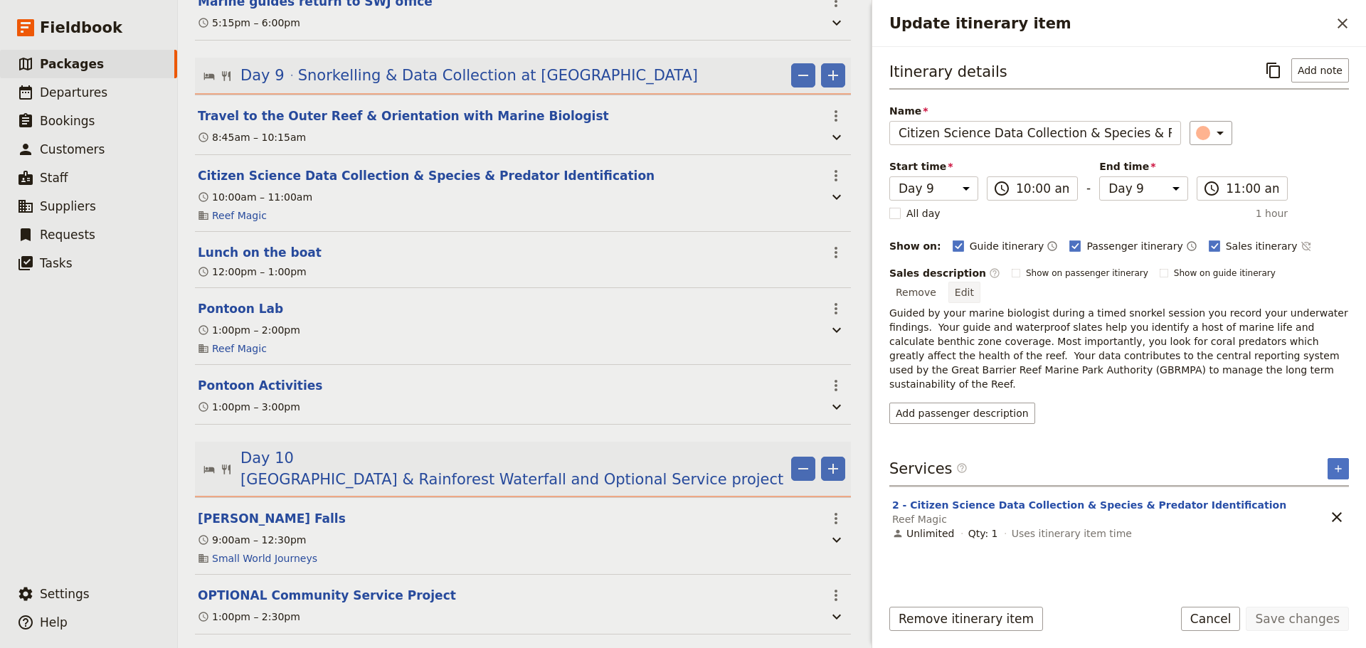
click at [981, 282] on button "Edit" at bounding box center [965, 292] width 32 height 21
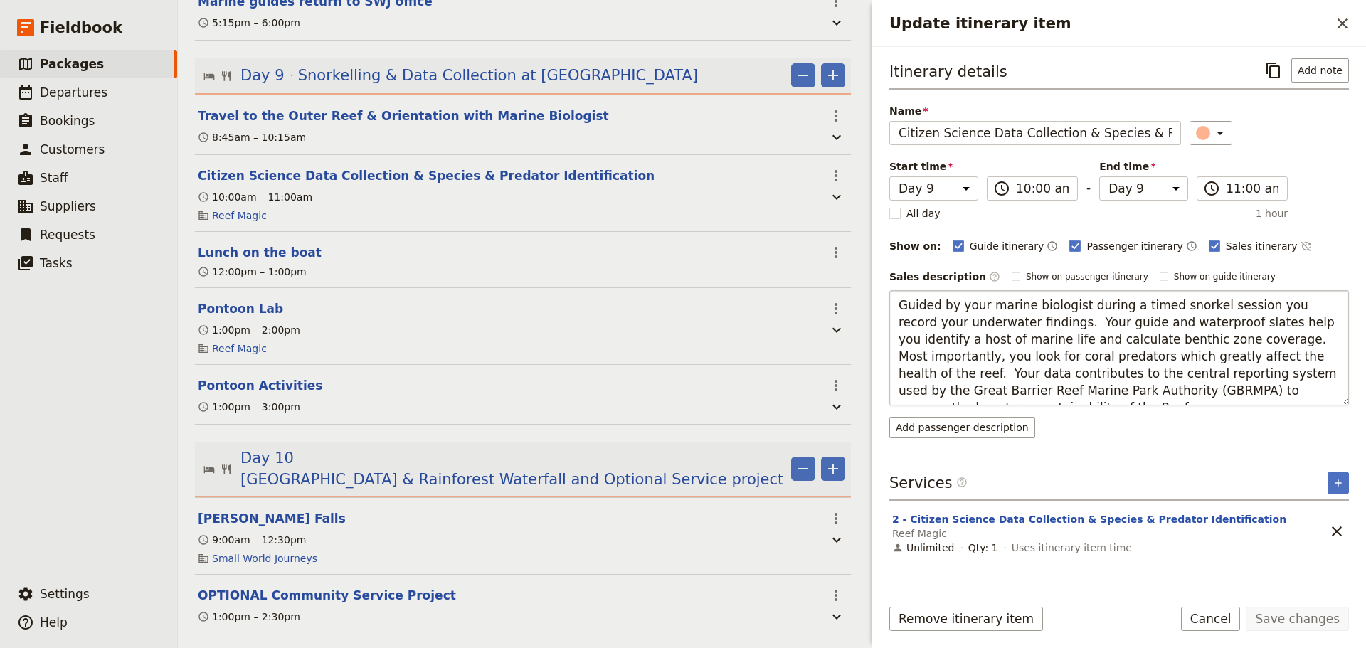
click at [1018, 321] on textarea "Guided by your marine biologist during a timed snorkel session you record your …" at bounding box center [1120, 347] width 460 height 115
type textarea "Guided by your marine biologist during a timed snorkel session you record your …"
click at [1306, 620] on button "Save changes" at bounding box center [1297, 619] width 103 height 24
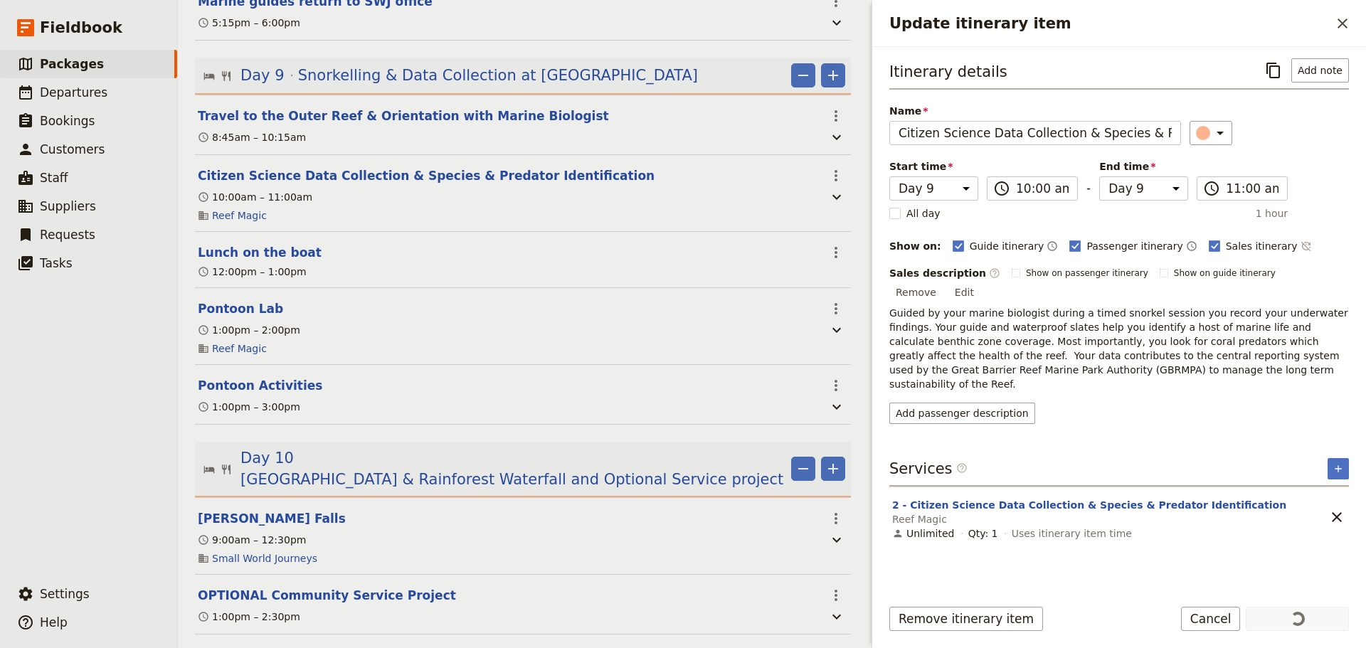
scroll to position [4270, 0]
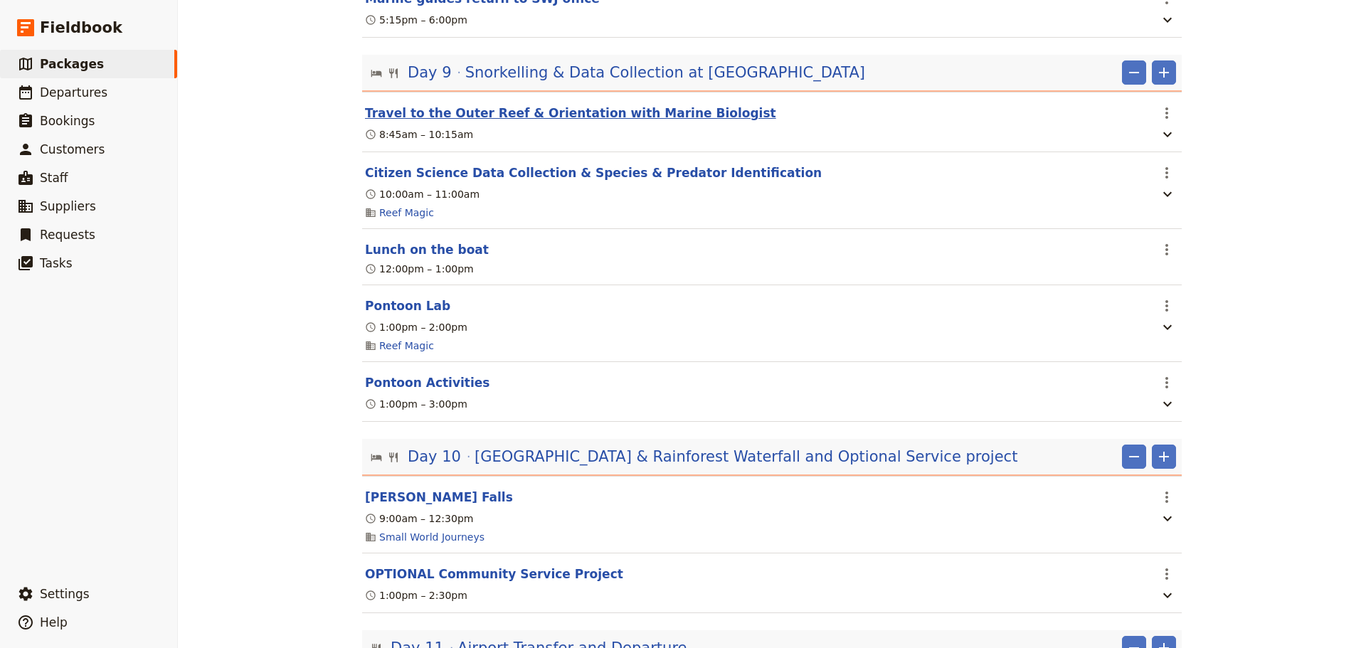
click at [559, 107] on button "Travel to the Outer Reef & Orientation with Marine Biologist" at bounding box center [570, 113] width 411 height 17
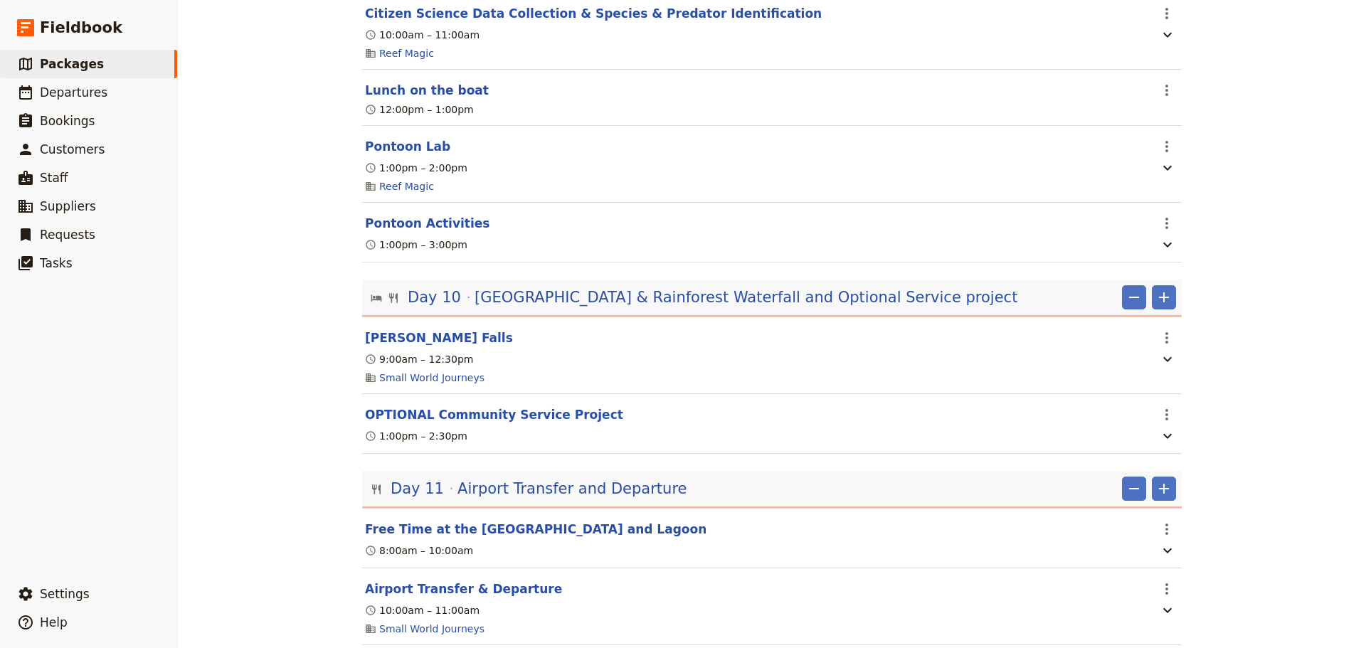
select select "9"
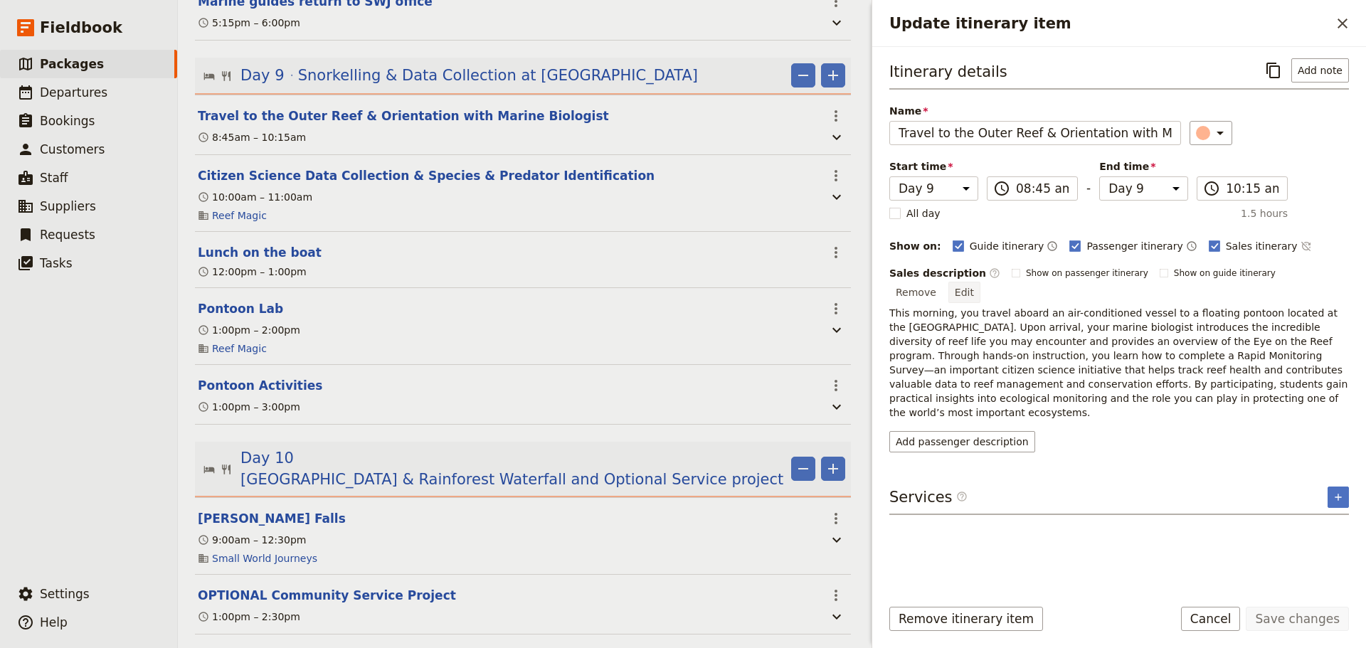
click at [981, 282] on button "Edit" at bounding box center [965, 292] width 32 height 21
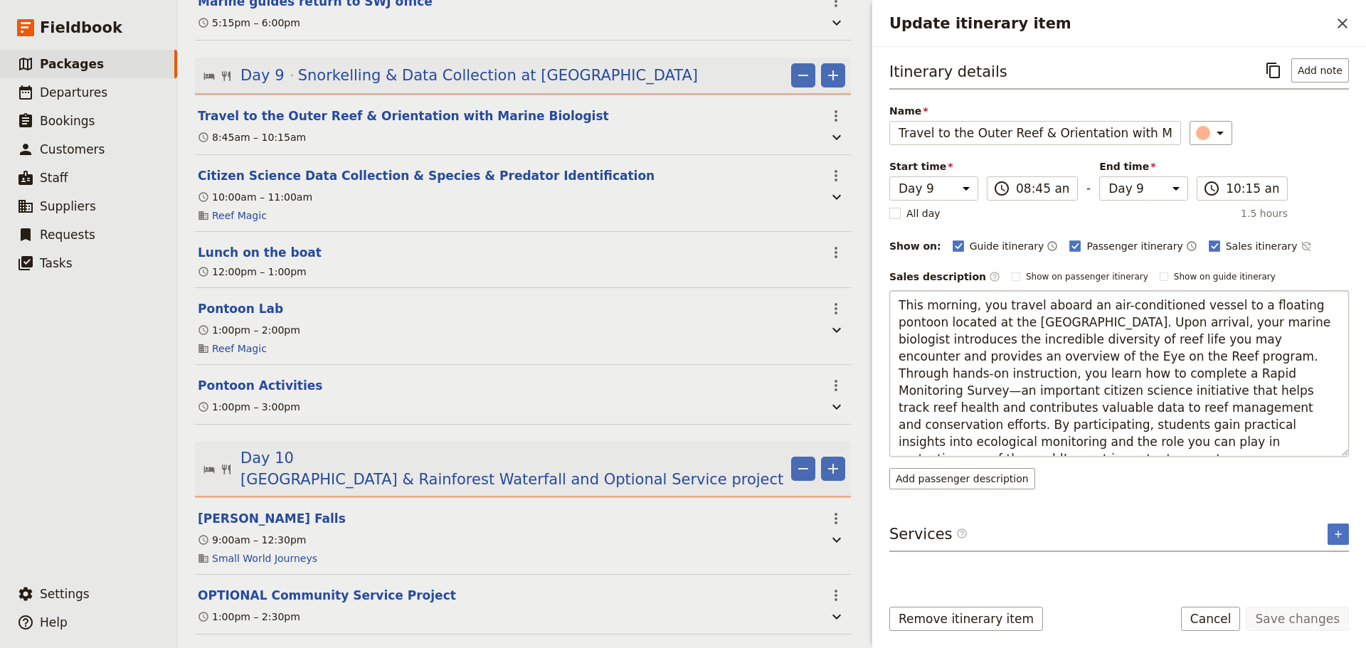
click at [1148, 374] on textarea "This morning, you travel aboard an air-conditioned vessel to a floating pontoon…" at bounding box center [1120, 373] width 460 height 167
type textarea "This morning, you travel aboard an air-conditioned vessel to a floating pontoon…"
click at [1323, 631] on button "Save changes" at bounding box center [1297, 619] width 103 height 24
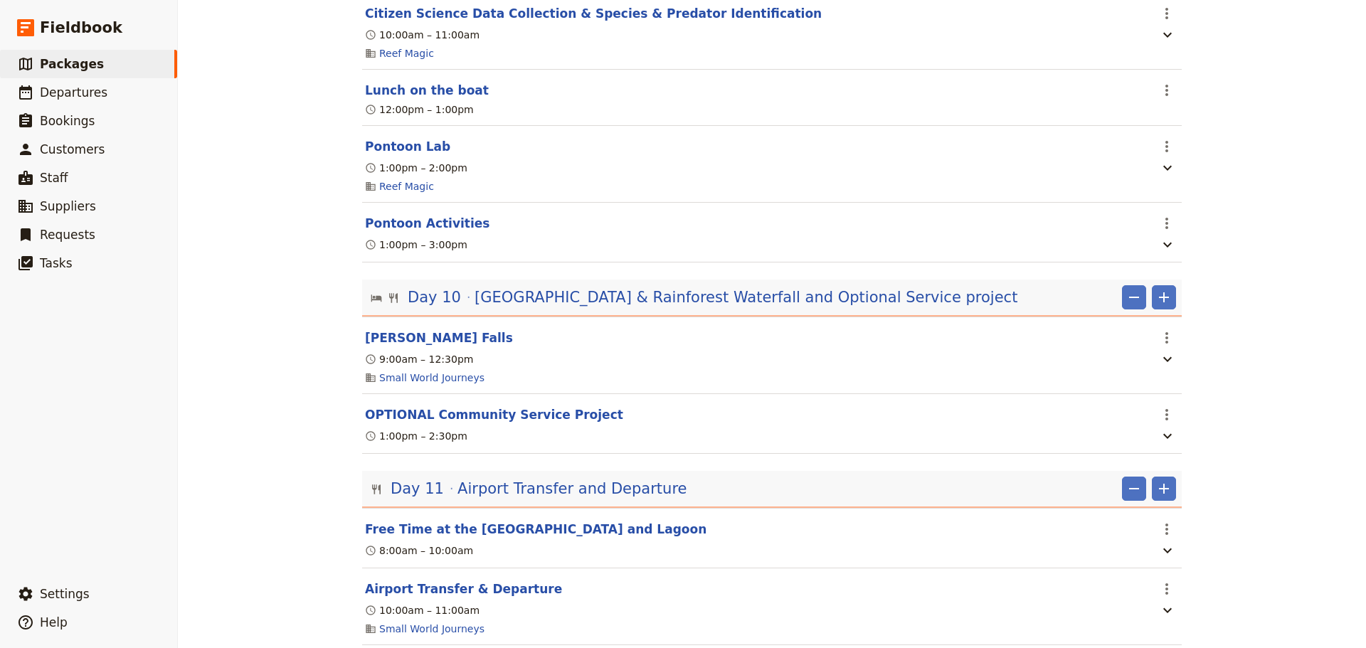
scroll to position [4270, 0]
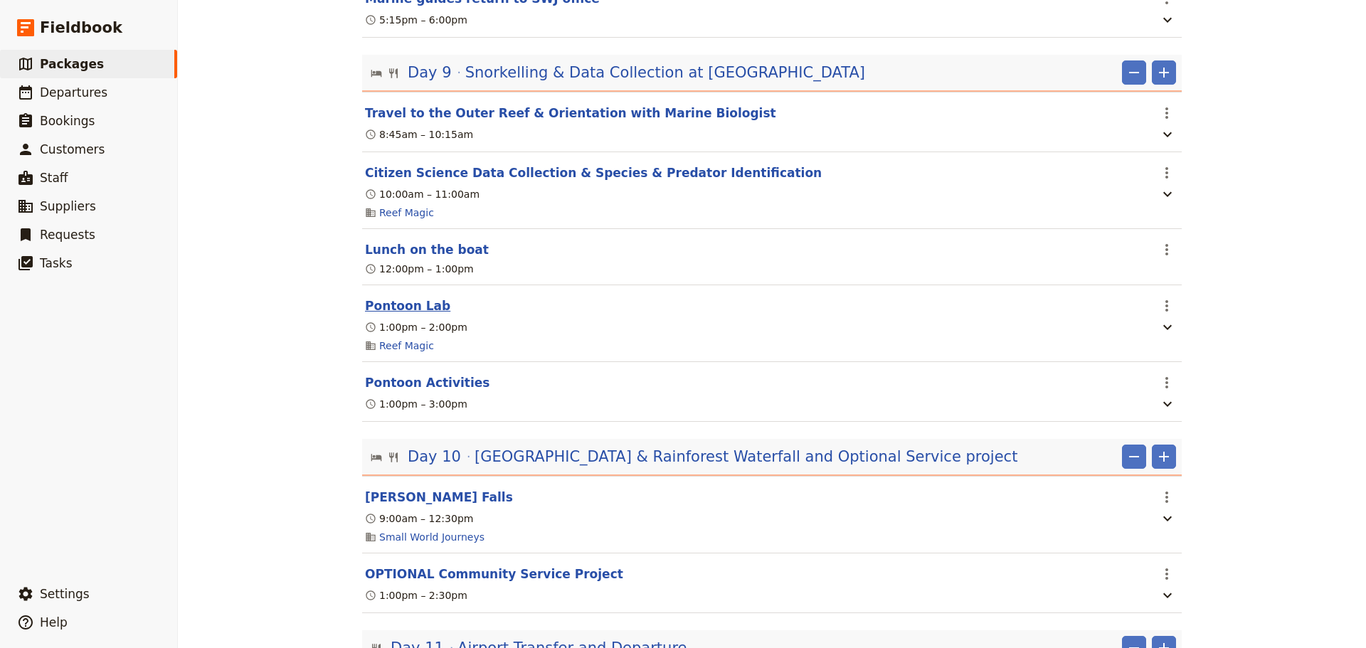
click at [397, 309] on button "Pontoon Lab" at bounding box center [407, 305] width 85 height 17
select select "9"
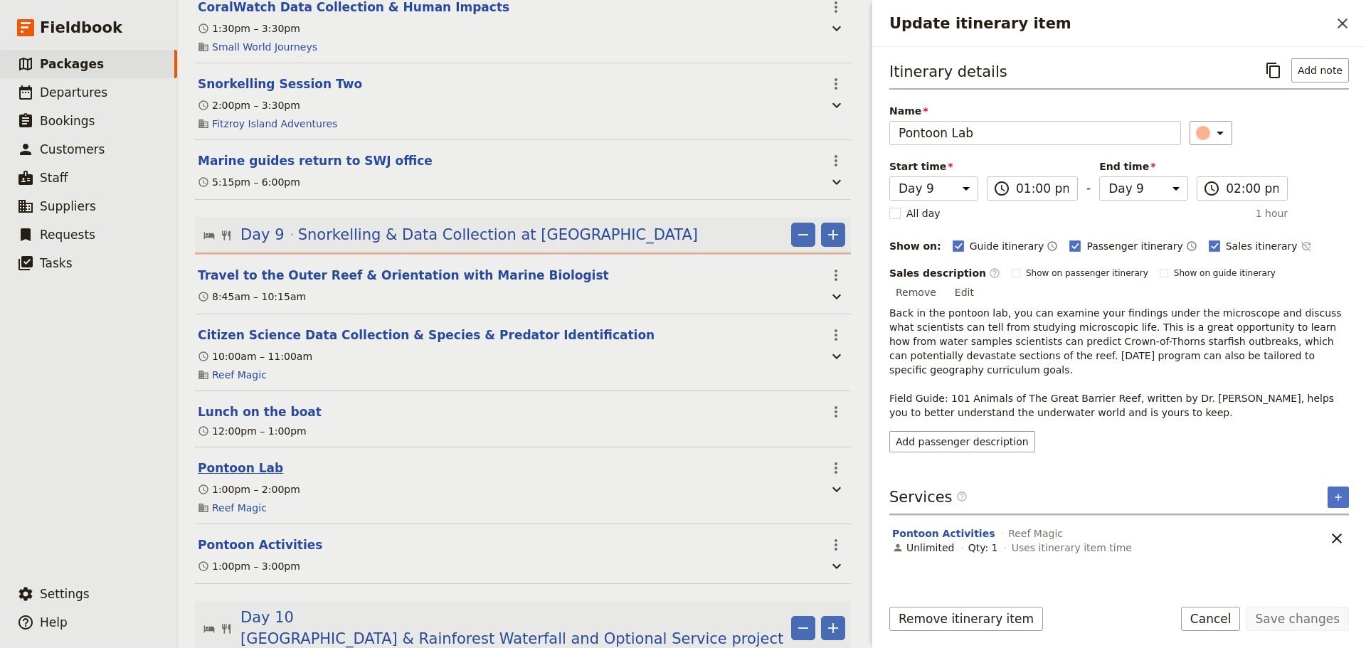
scroll to position [4429, 0]
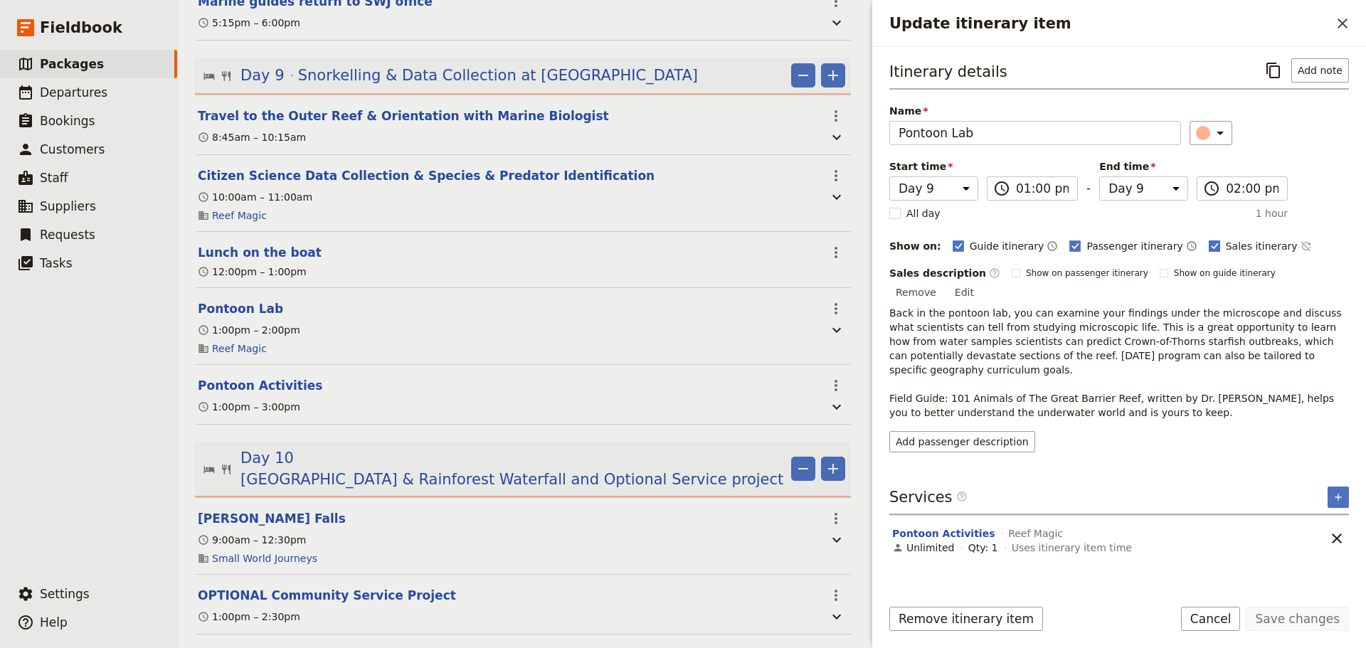
click at [1209, 244] on rect "Update itinerary item" at bounding box center [1214, 246] width 11 height 11
click at [1208, 239] on input "Sales itinerary" at bounding box center [1208, 238] width 1 height 1
checkbox input "false"
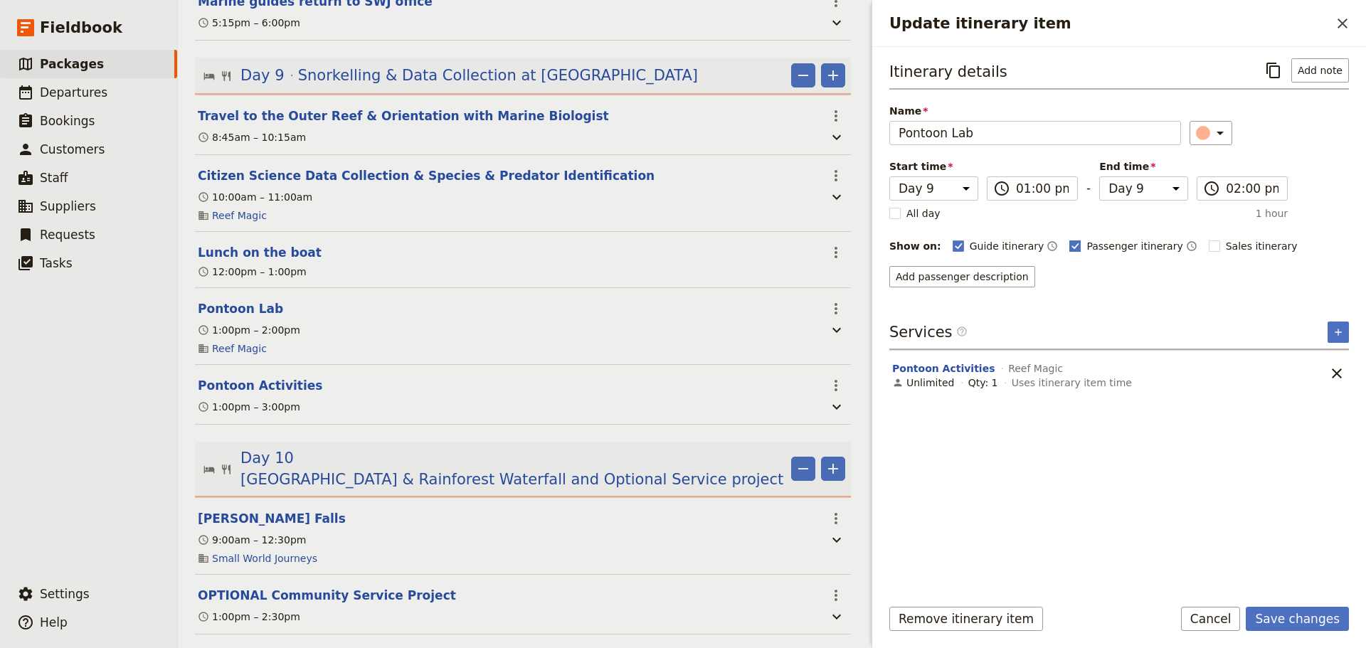
click at [1070, 248] on rect "Update itinerary item" at bounding box center [1075, 246] width 11 height 11
click at [1069, 239] on input "Passenger itinerary" at bounding box center [1069, 238] width 1 height 1
checkbox input "false"
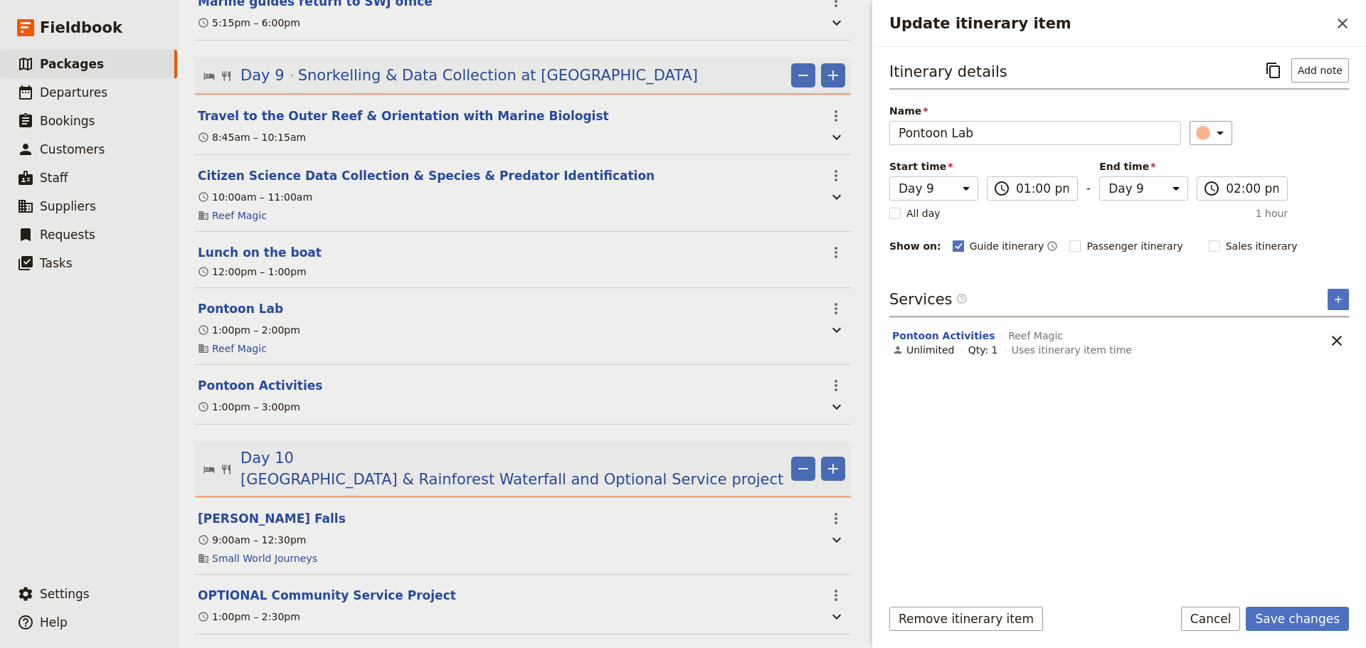
click at [955, 244] on polygon "Update itinerary item" at bounding box center [958, 245] width 7 height 8
click at [952, 239] on input "Guide itinerary" at bounding box center [952, 238] width 1 height 1
checkbox input "false"
click at [1307, 627] on button "Save changes" at bounding box center [1297, 619] width 103 height 24
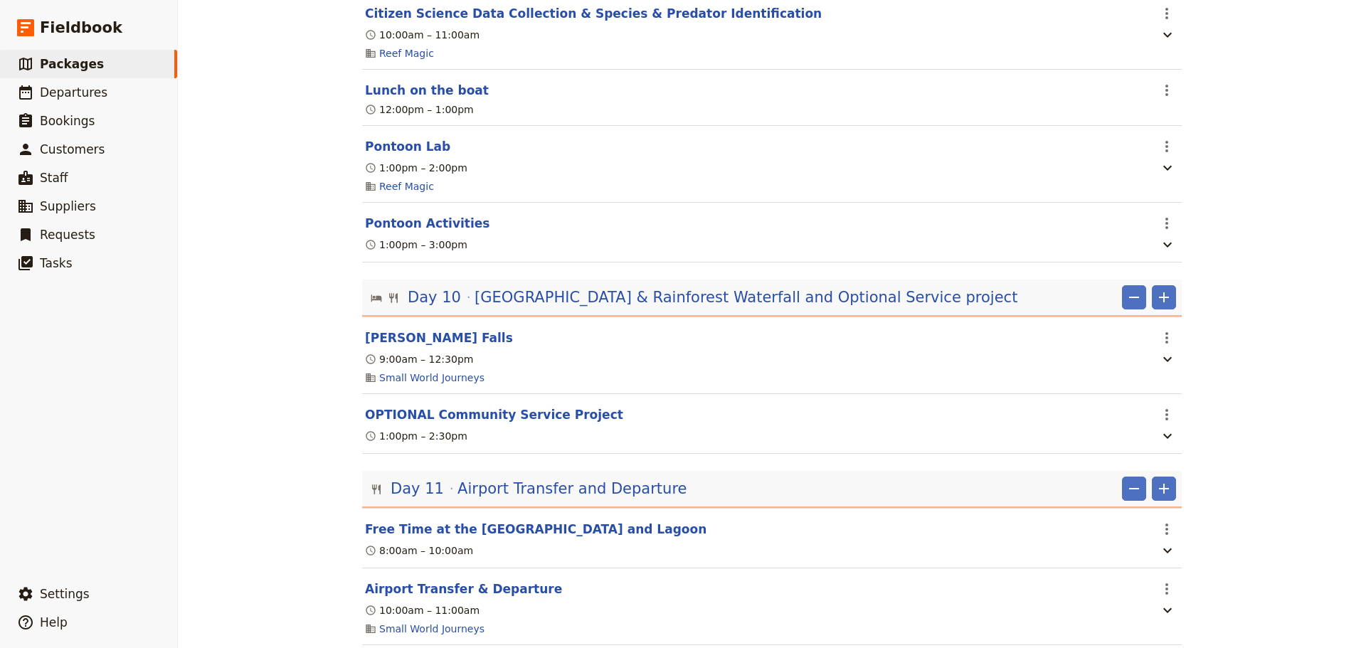
scroll to position [4270, 0]
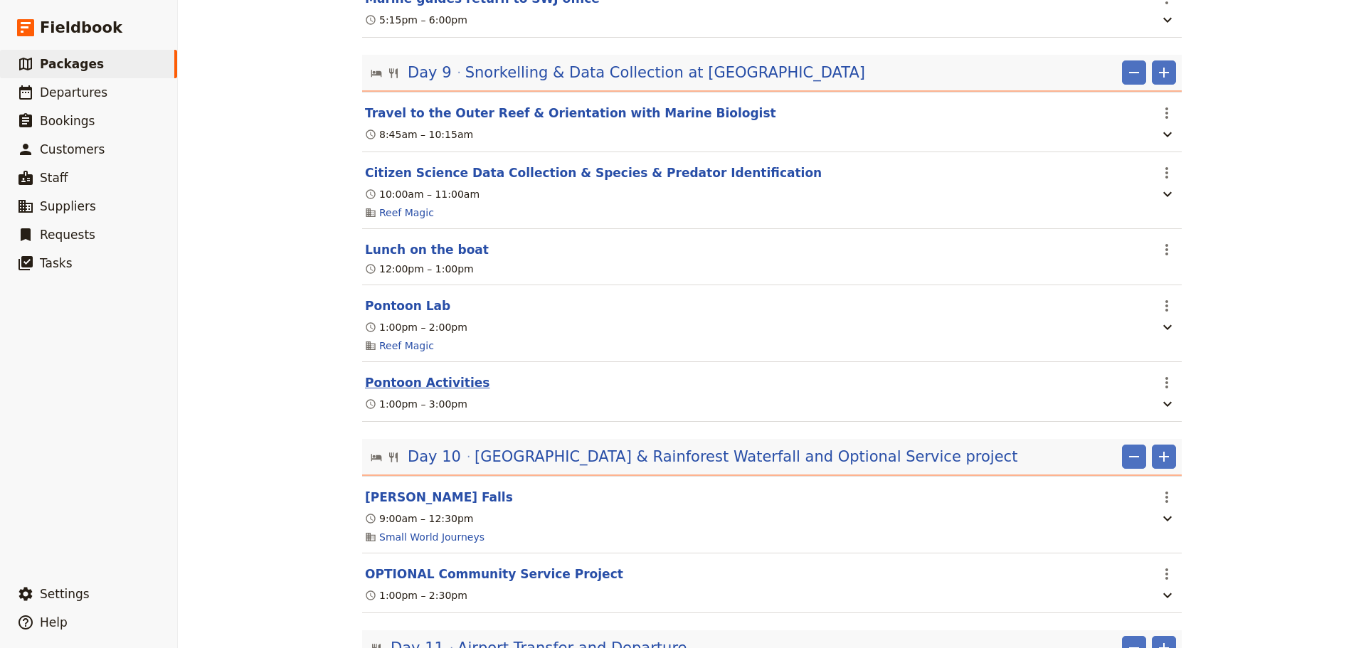
click at [389, 383] on button "Pontoon Activities" at bounding box center [427, 382] width 125 height 17
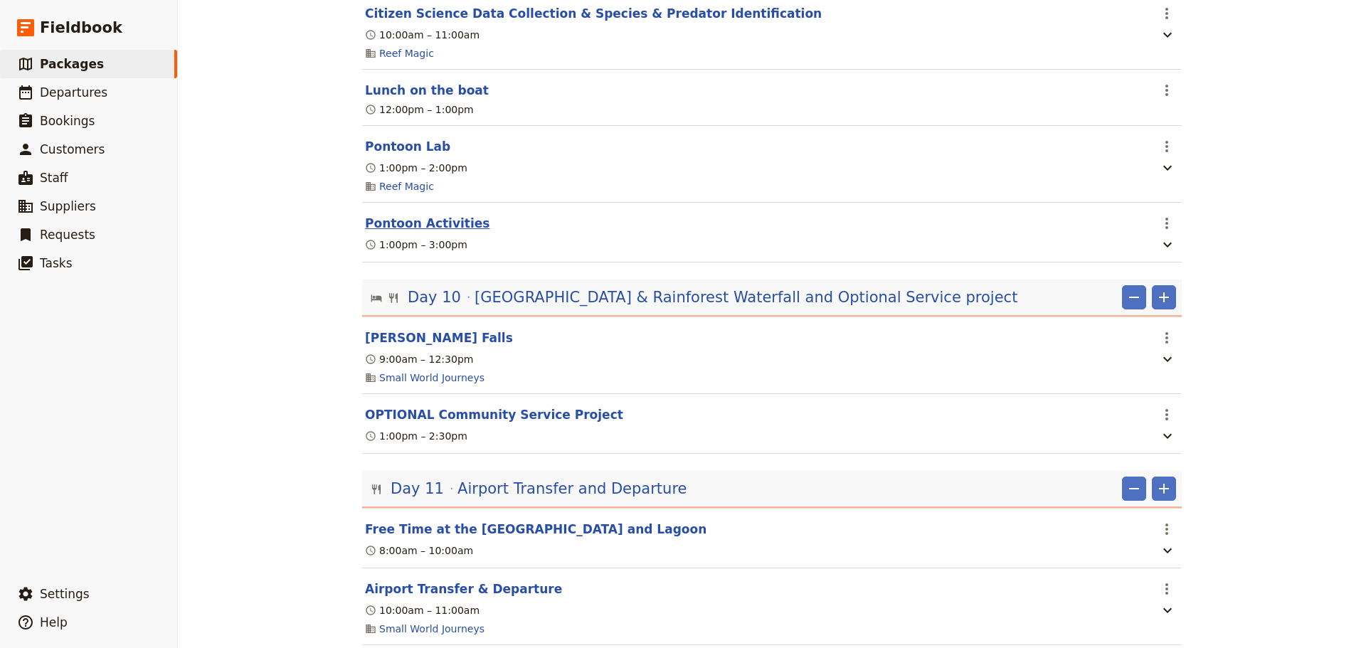
select select "9"
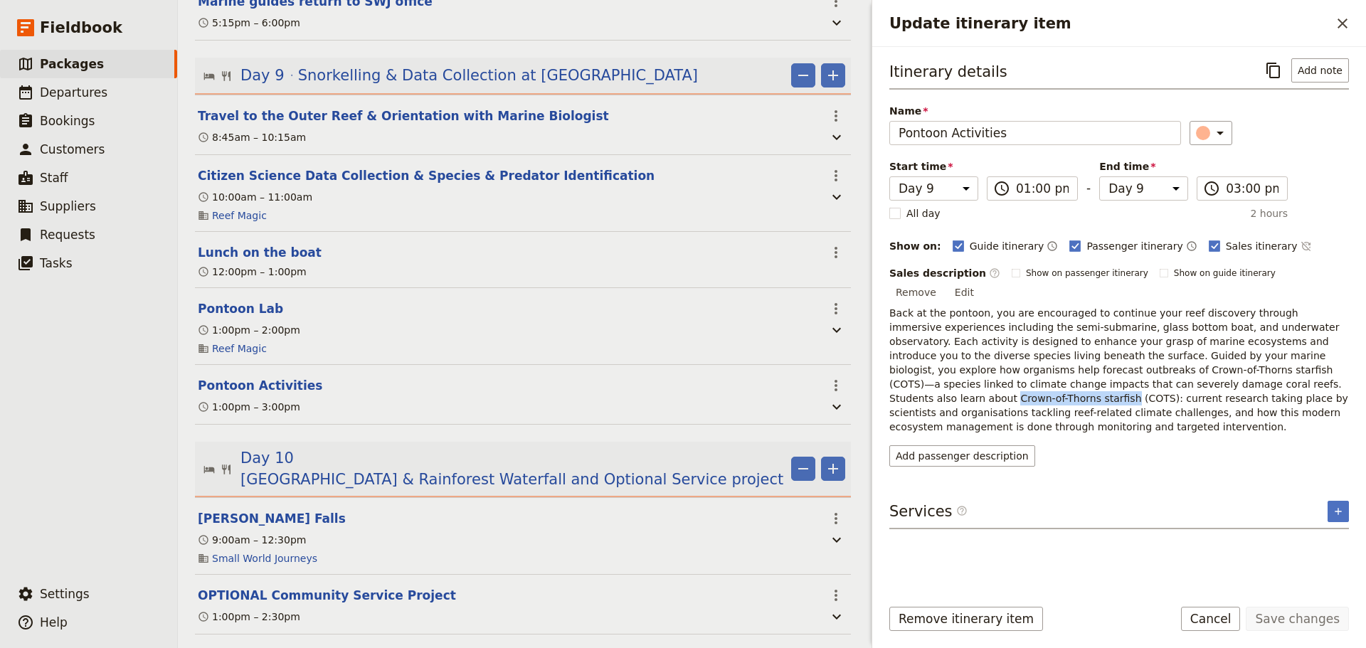
drag, startPoint x: 1238, startPoint y: 368, endPoint x: 1129, endPoint y: 371, distance: 108.9
click at [1129, 371] on p "Back at the pontoon, you are encouraged to continue your reef discovery through…" at bounding box center [1120, 370] width 460 height 128
click at [981, 282] on button "Edit" at bounding box center [965, 292] width 32 height 21
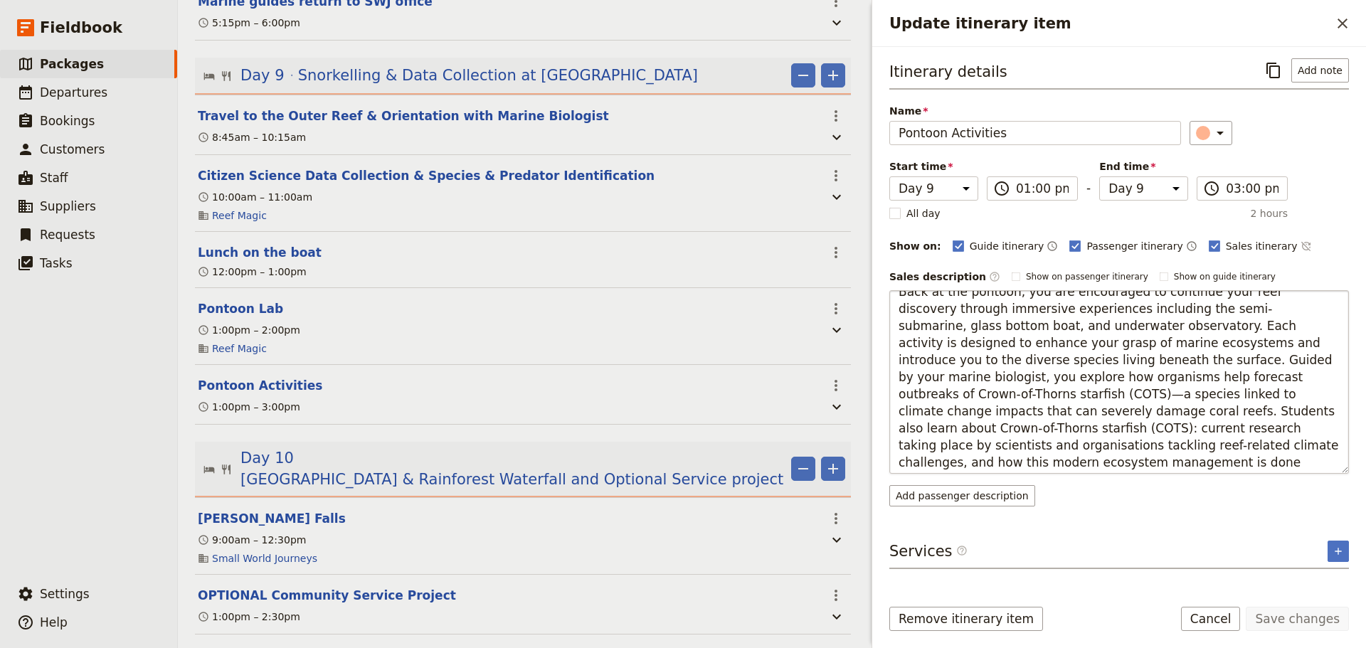
scroll to position [17, 0]
drag, startPoint x: 1171, startPoint y: 410, endPoint x: 1039, endPoint y: 411, distance: 132.4
click at [1039, 411] on textarea "Back at the pontoon, you are encouraged to continue your reef discovery through…" at bounding box center [1120, 382] width 460 height 184
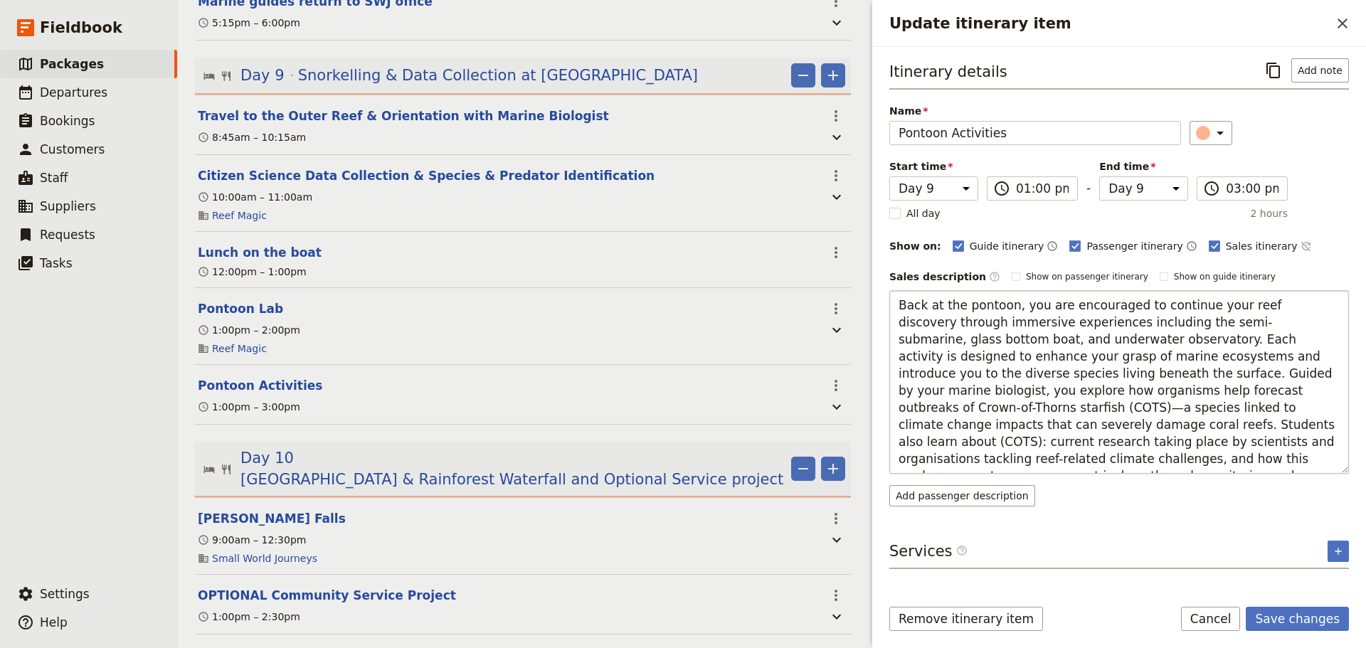
click at [1319, 411] on textarea "Back at the pontoon, you are encouraged to continue your reef discovery through…" at bounding box center [1120, 382] width 460 height 184
click at [1289, 408] on textarea "Back at the pontoon, you are encouraged to continue your reef discovery through…" at bounding box center [1120, 382] width 460 height 184
click at [1327, 404] on textarea "Back at the pontoon, you are encouraged to continue your reef discovery through…" at bounding box center [1120, 382] width 460 height 184
type textarea "Back at the pontoon, you are encouraged to continue your reef discovery through…"
click at [1302, 613] on button "Save changes" at bounding box center [1297, 619] width 103 height 24
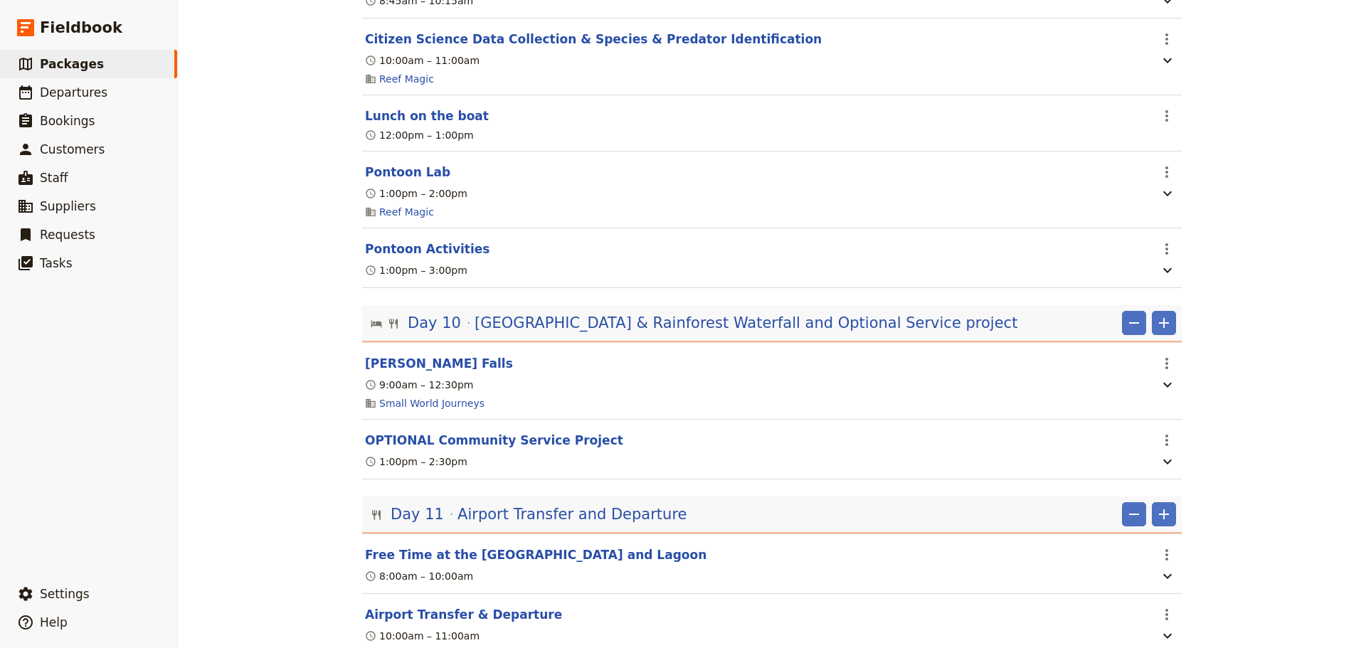
scroll to position [4471, 0]
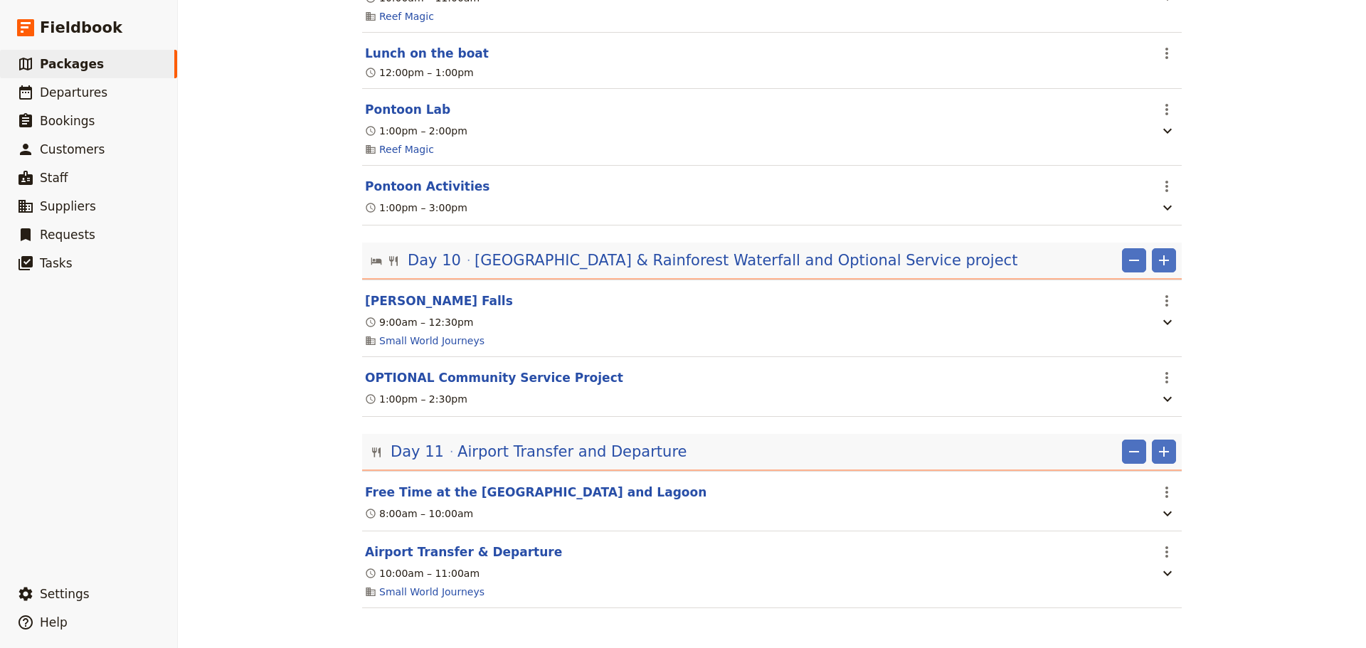
click at [775, 258] on span "[GEOGRAPHIC_DATA] & Rainforest Waterfall and Optional Service project" at bounding box center [746, 260] width 543 height 21
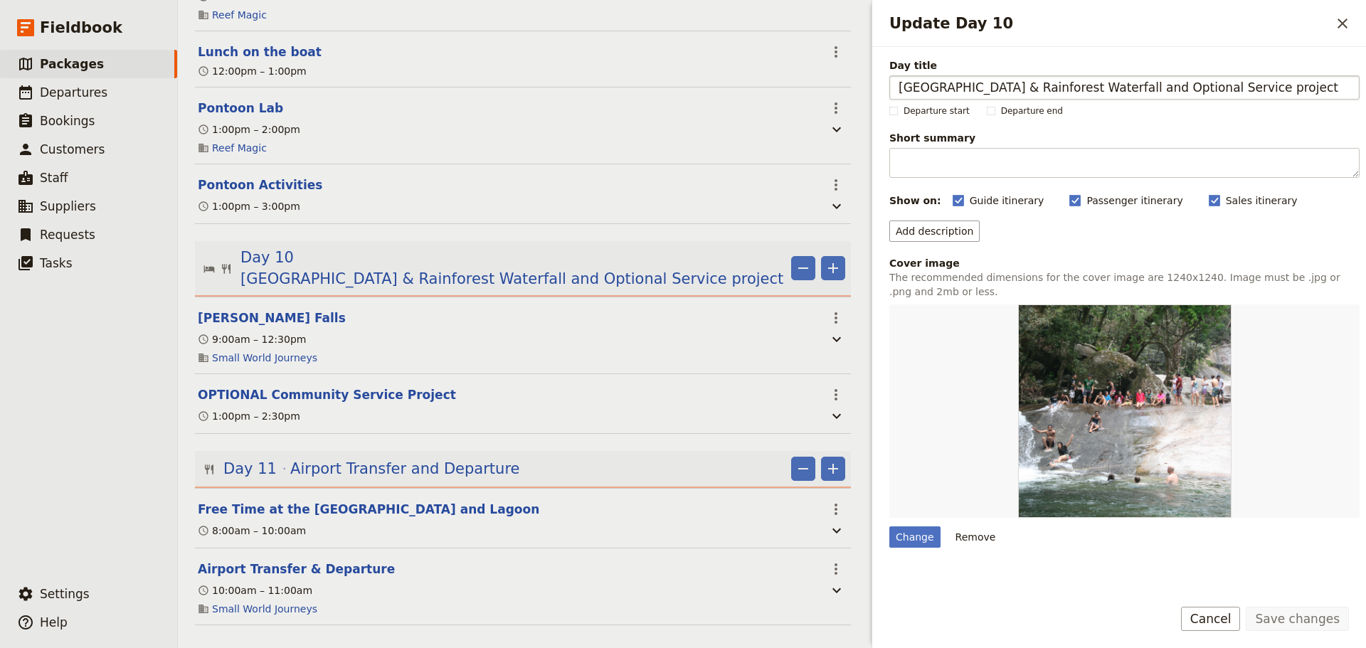
click at [1116, 90] on input "[GEOGRAPHIC_DATA] & Rainforest Waterfall and Optional Service project" at bounding box center [1125, 87] width 470 height 24
type input "[GEOGRAPHIC_DATA], & Optional Service project"
click at [1295, 625] on button "Save changes" at bounding box center [1297, 619] width 103 height 24
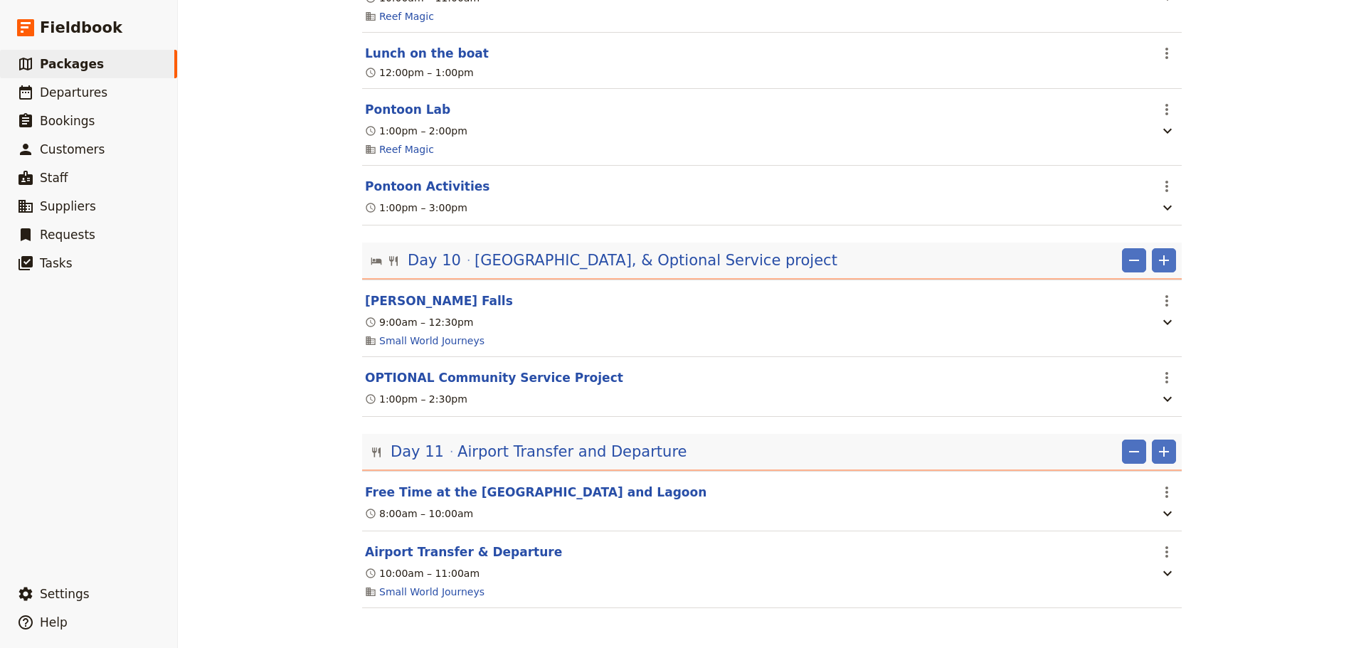
scroll to position [4471, 0]
click at [529, 377] on button "OPTIONAL Community Service Project" at bounding box center [494, 377] width 258 height 17
select select "10"
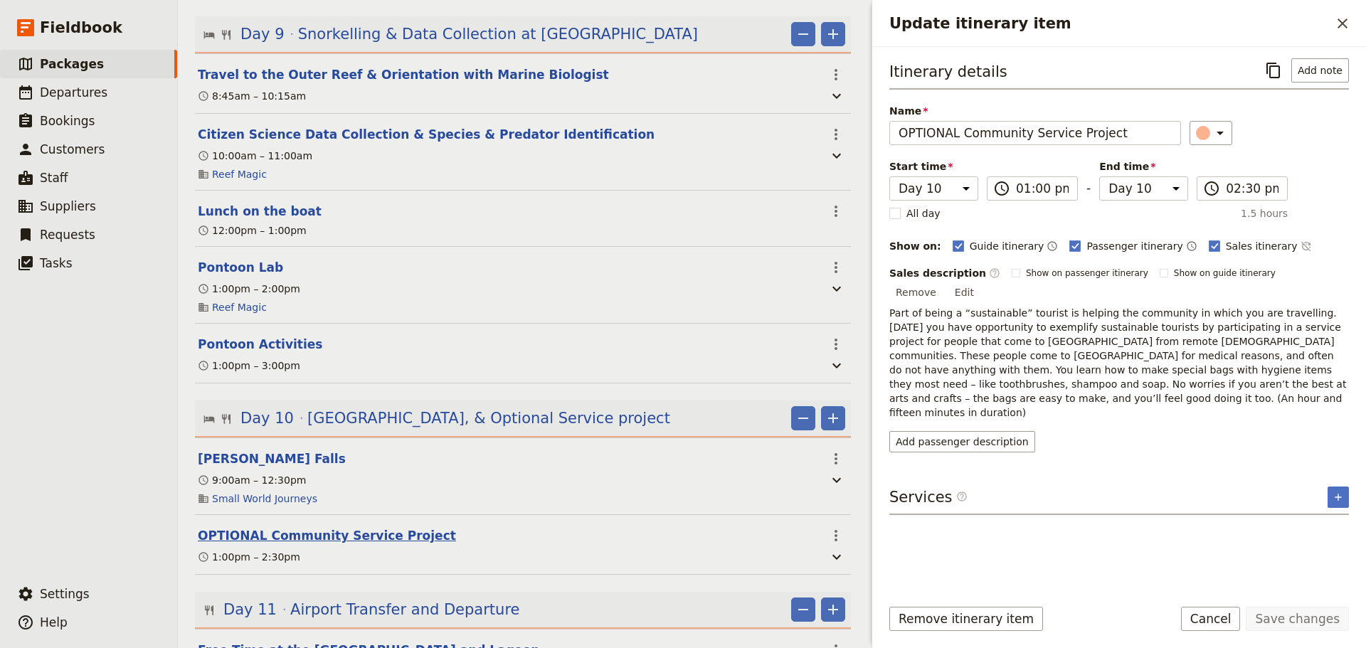
scroll to position [4630, 0]
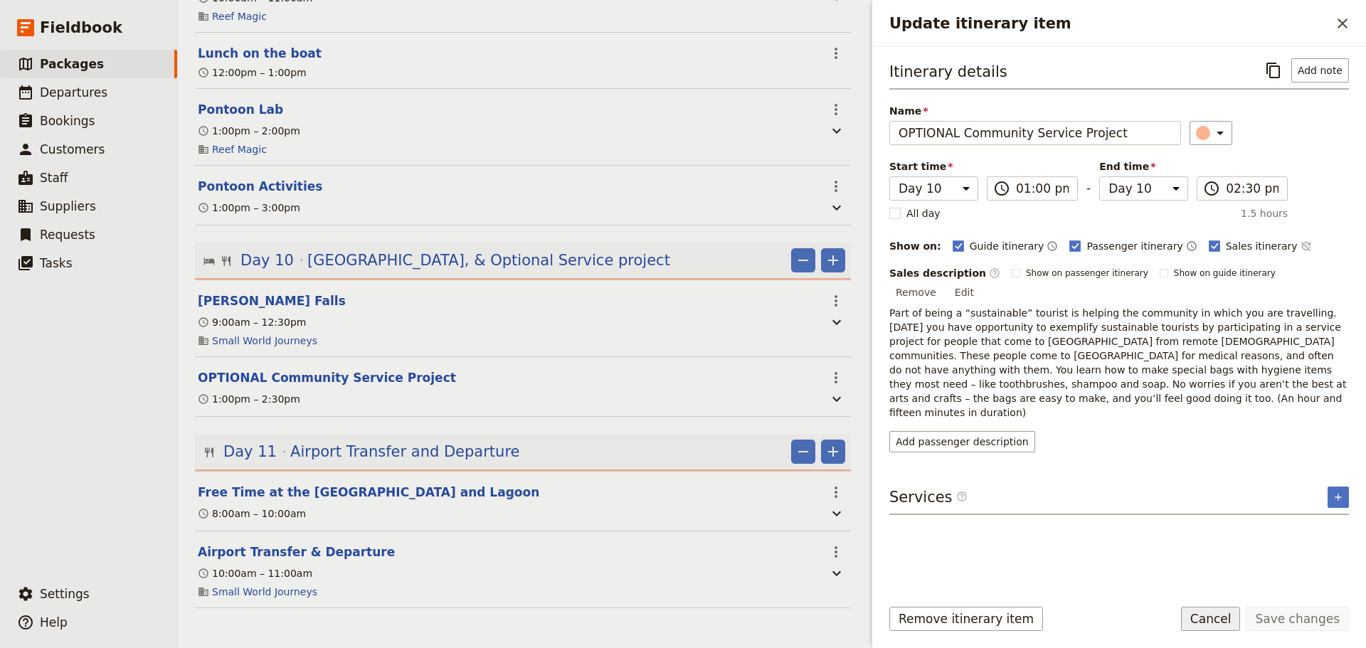
click at [1230, 630] on button "Cancel" at bounding box center [1211, 619] width 60 height 24
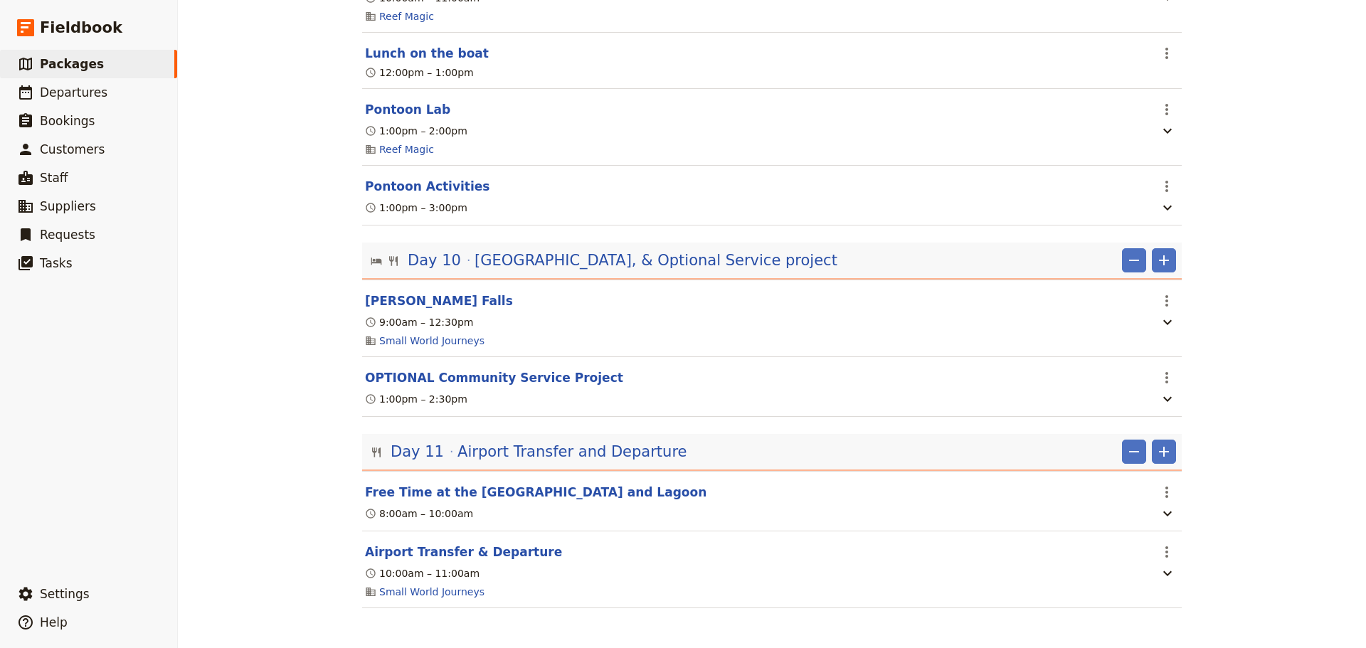
scroll to position [4471, 0]
click at [565, 448] on span "Airport Transfer and Departure" at bounding box center [572, 451] width 229 height 21
click at [565, 448] on div "Day 11 Airport Transfer and Departure ​ ​" at bounding box center [774, 452] width 806 height 24
click at [483, 453] on span "Airport Transfer and Departure" at bounding box center [572, 451] width 229 height 21
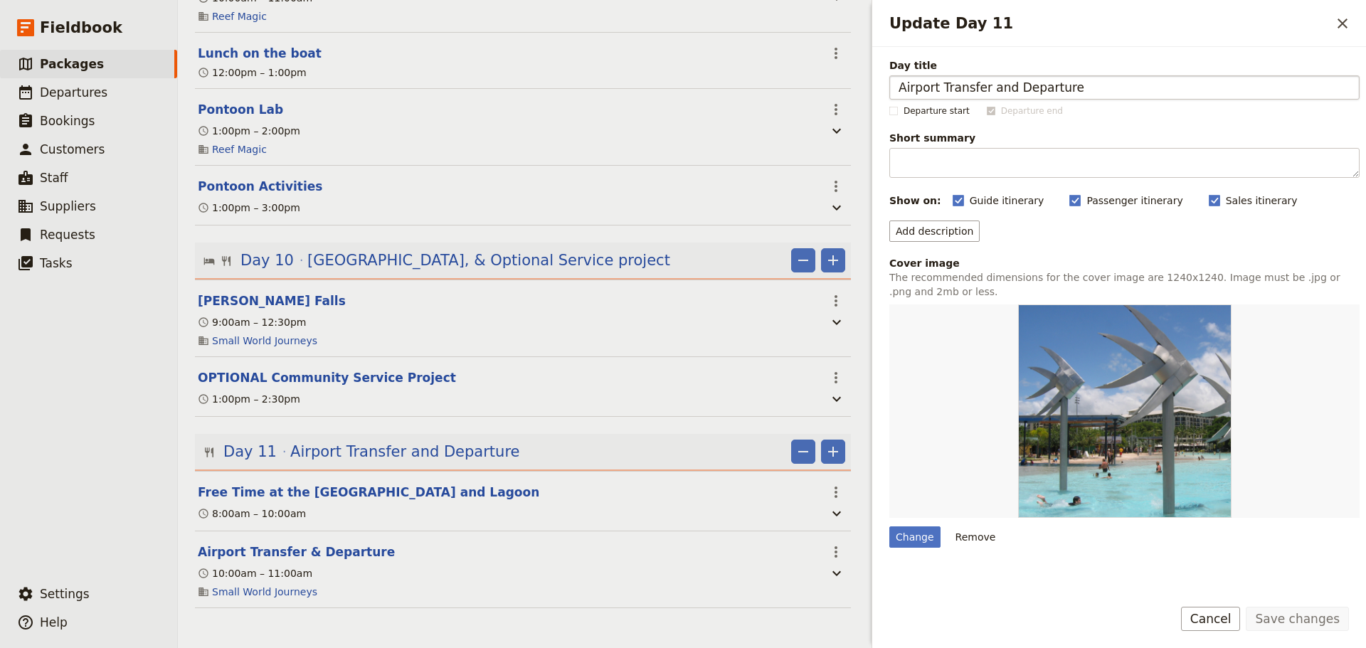
click at [988, 85] on input "Airport Transfer and Departure" at bounding box center [1125, 87] width 470 height 24
type input "Airport Transfer & Departure"
click at [1311, 621] on button "Save changes" at bounding box center [1297, 619] width 103 height 24
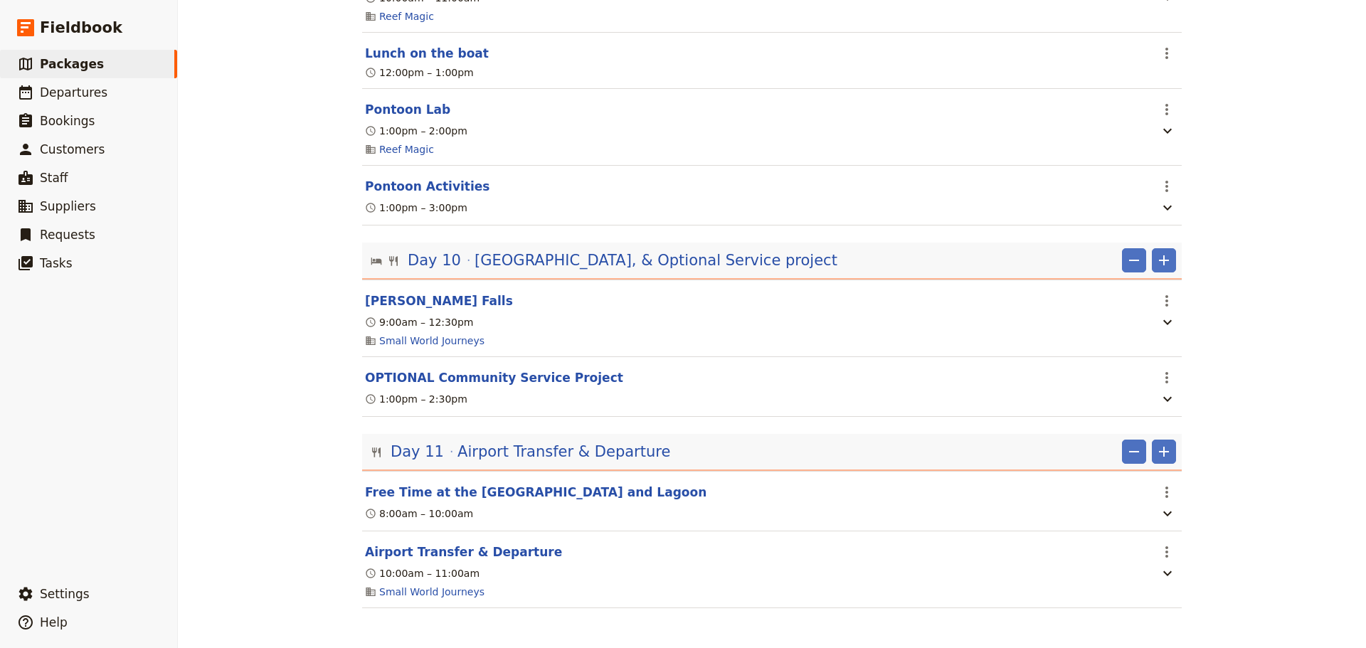
scroll to position [4471, 0]
click at [819, 259] on span "[GEOGRAPHIC_DATA], & Optional Service project" at bounding box center [656, 260] width 363 height 21
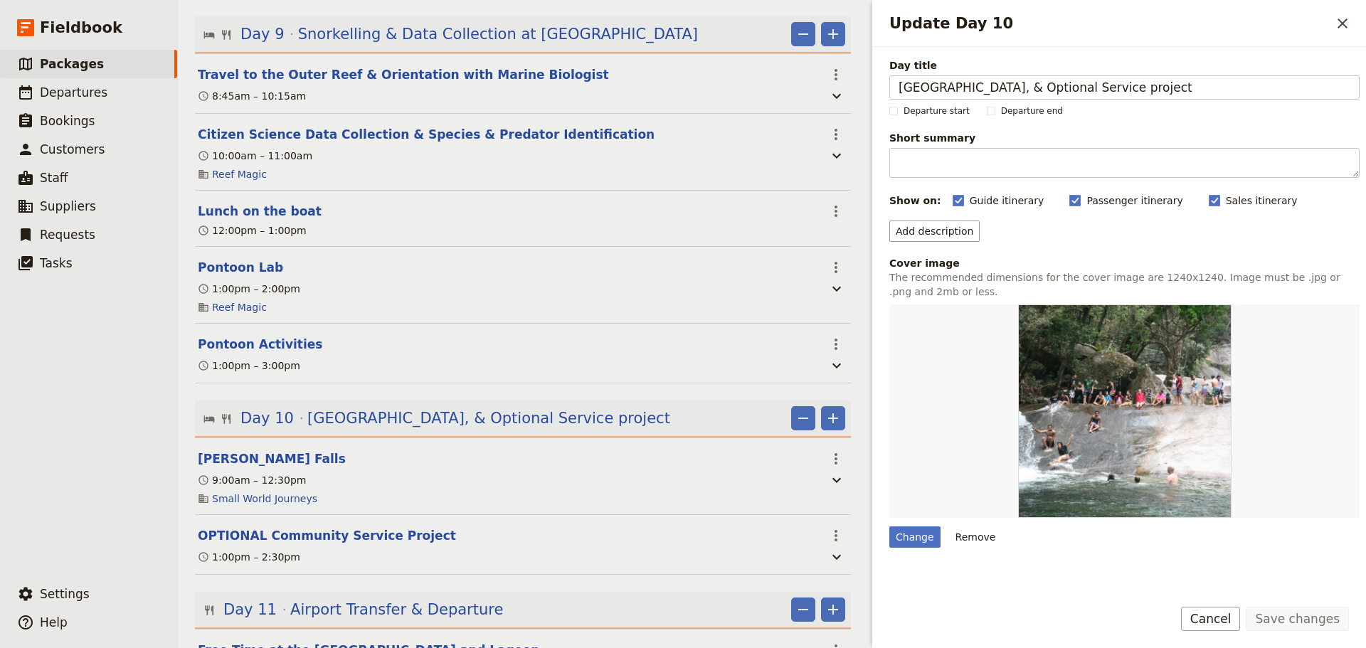
scroll to position [4630, 0]
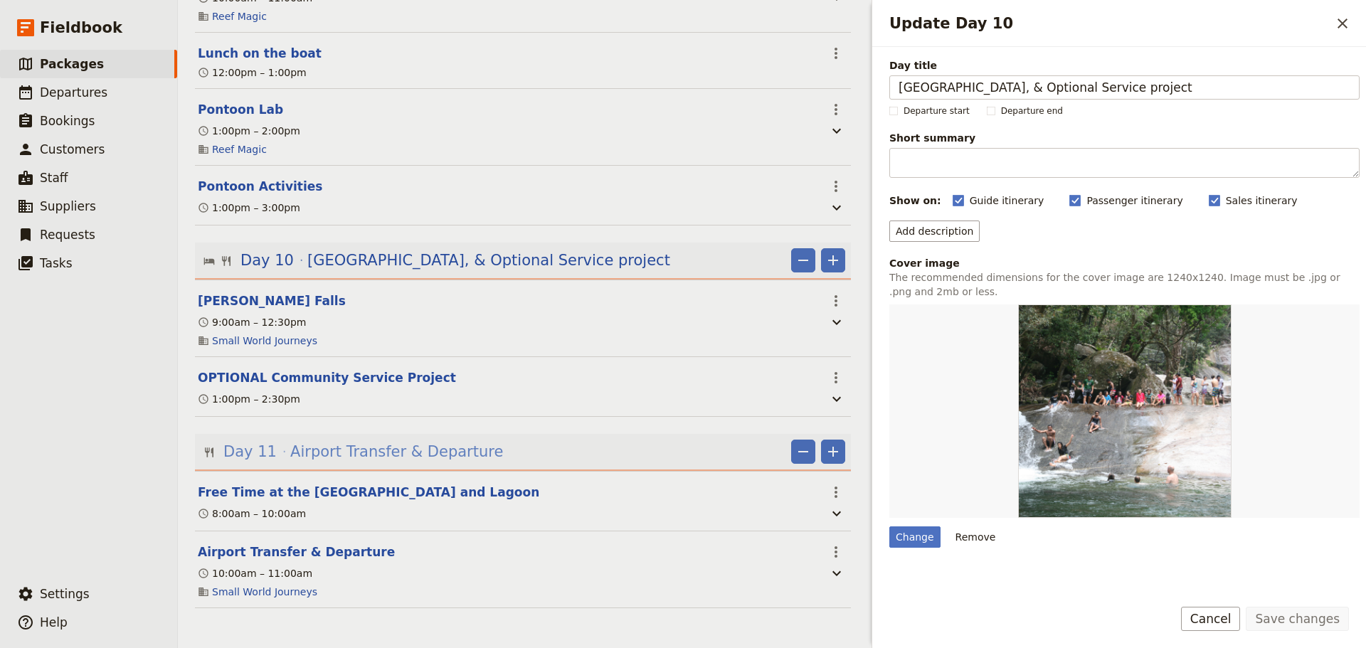
click at [381, 448] on span "Airport Transfer & Departure" at bounding box center [396, 451] width 213 height 21
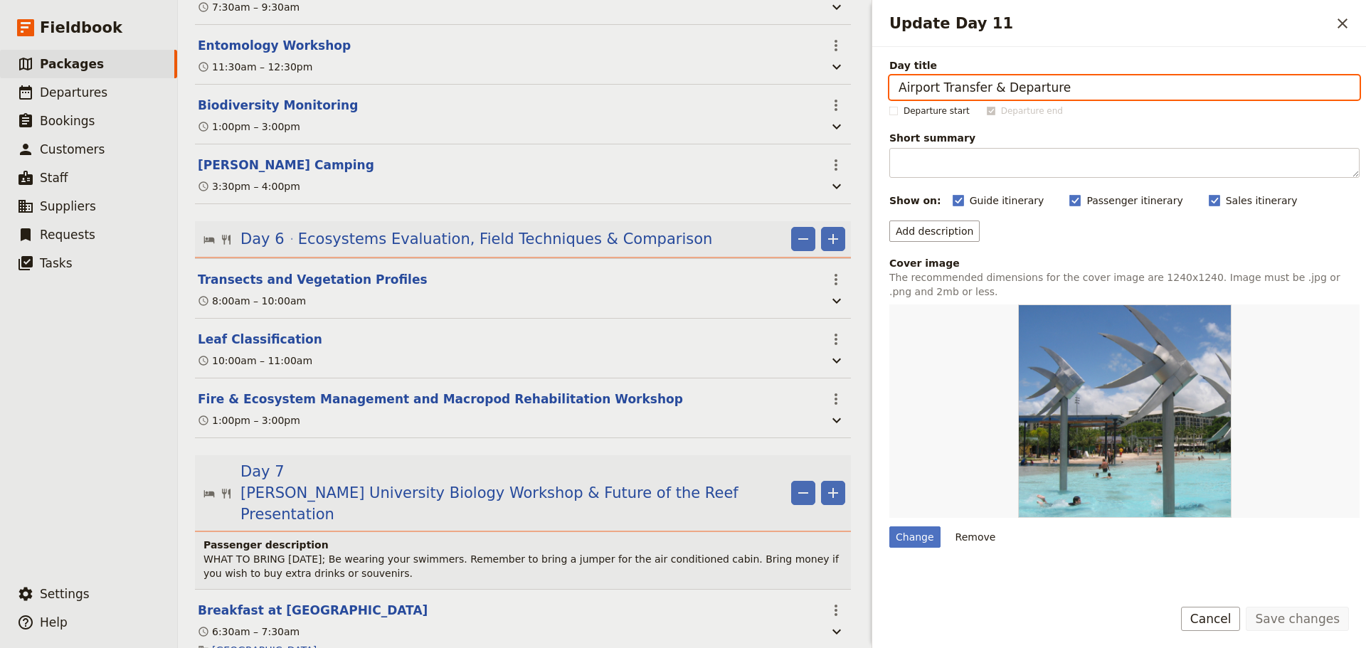
scroll to position [2732, 0]
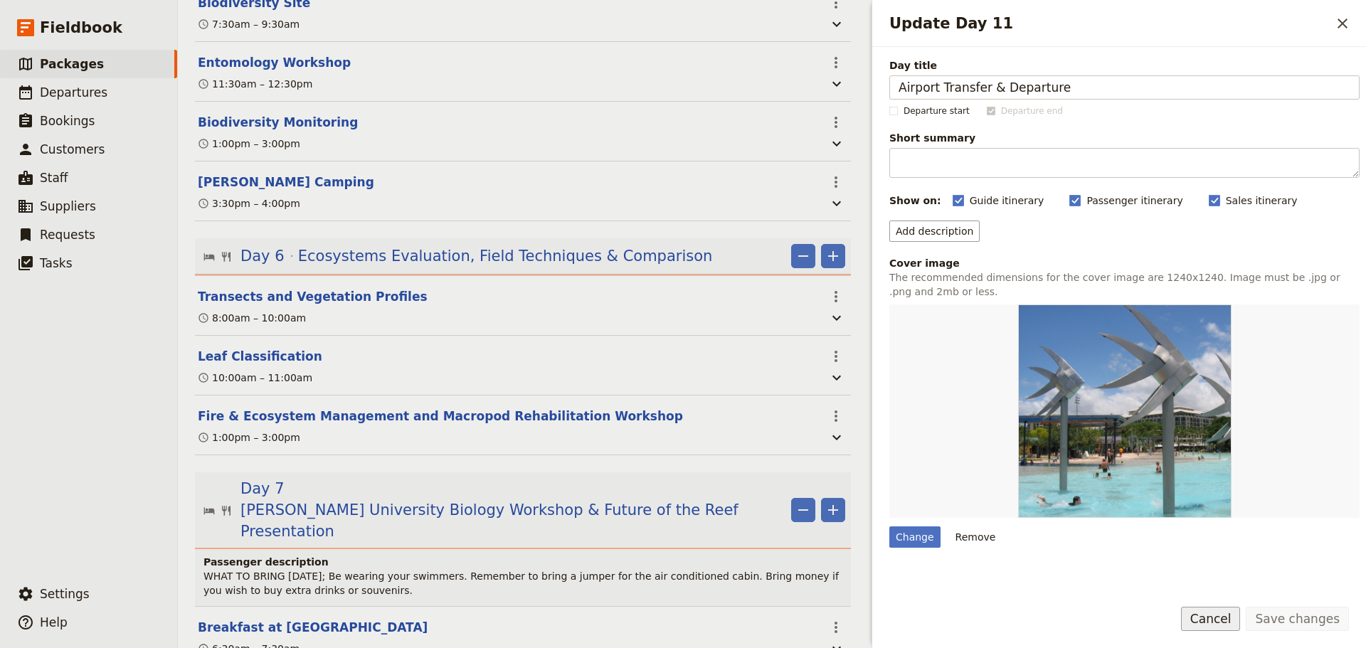
click at [1235, 622] on button "Cancel" at bounding box center [1211, 619] width 60 height 24
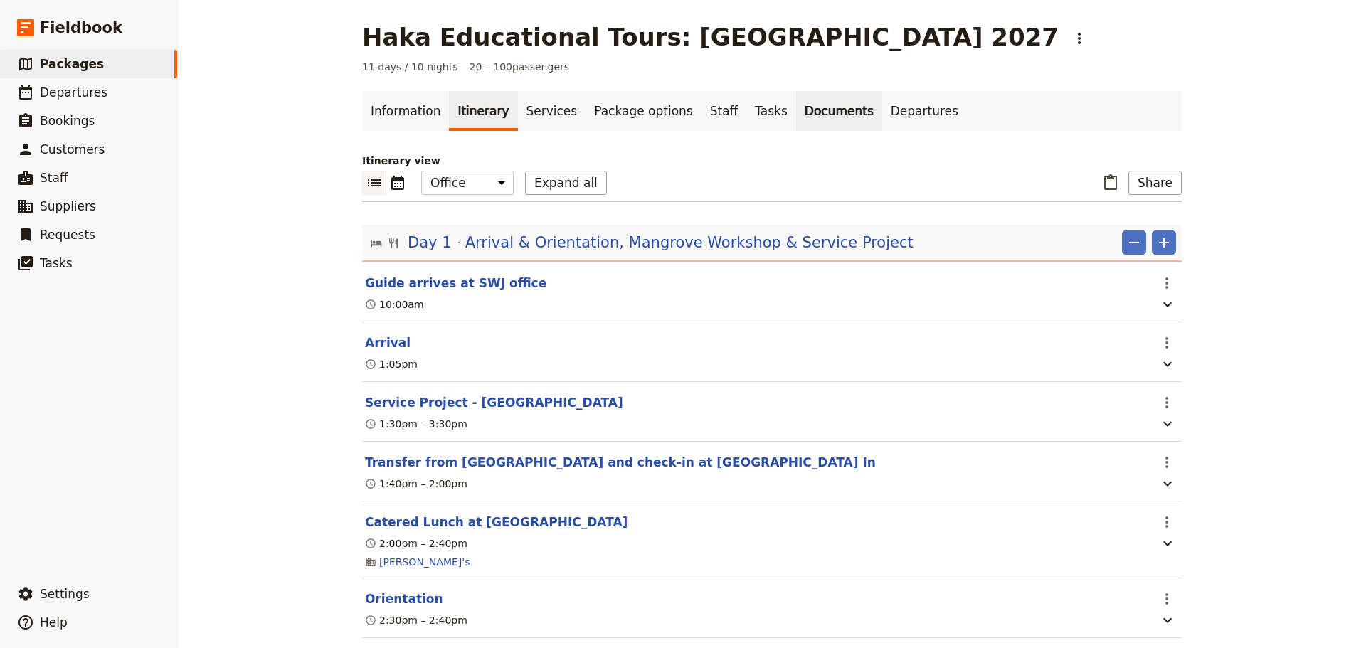
click at [796, 113] on link "Documents" at bounding box center [839, 111] width 86 height 40
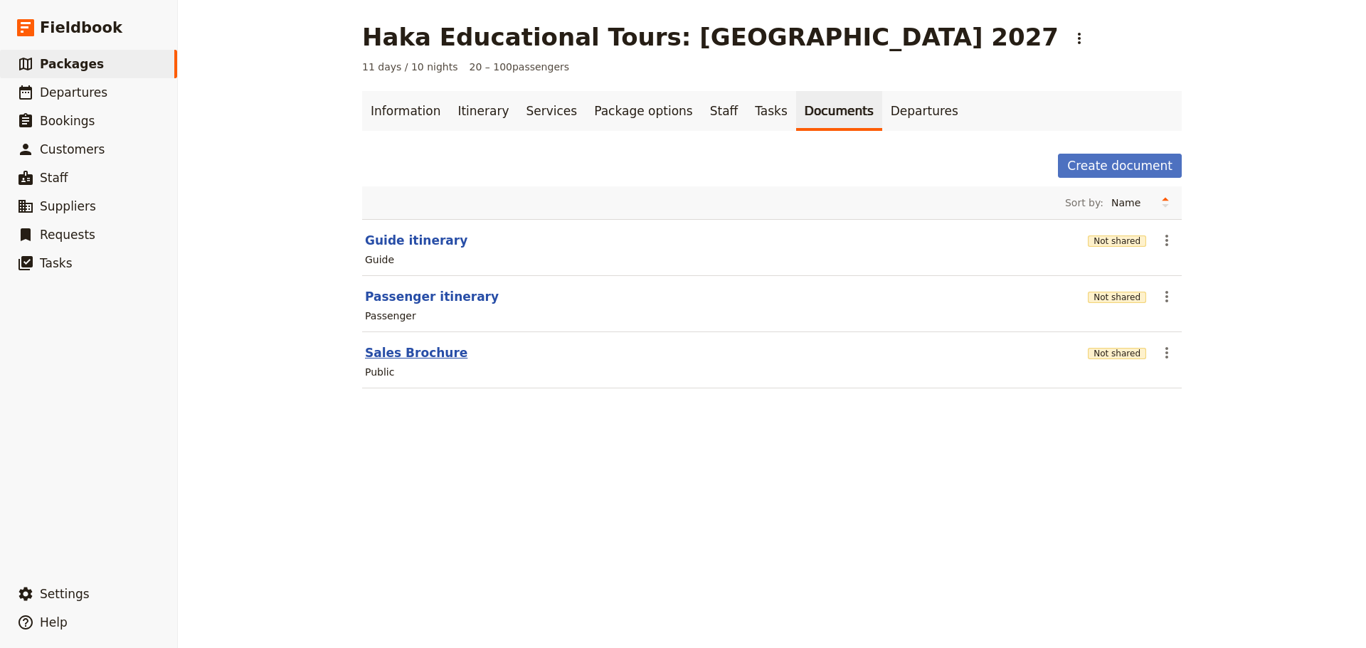
click at [432, 355] on button "Sales Brochure" at bounding box center [416, 352] width 102 height 17
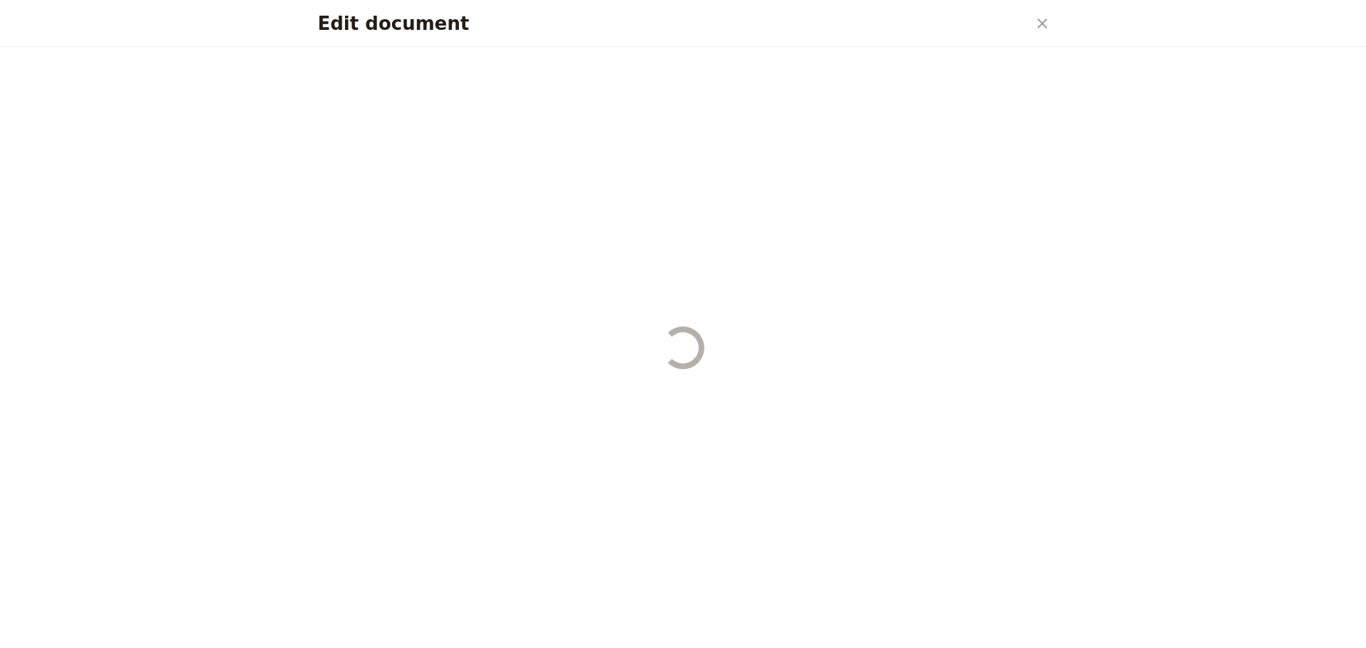
select select "DEFAULT"
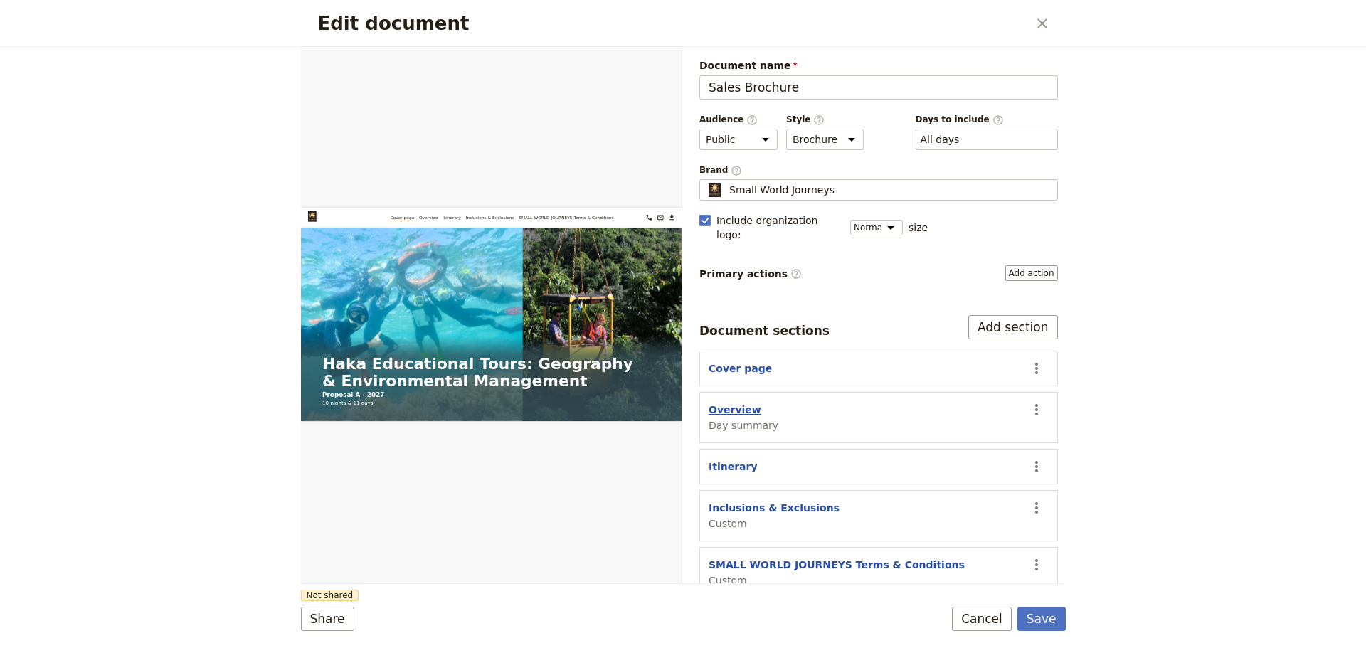
click at [731, 403] on button "Overview" at bounding box center [735, 410] width 53 height 14
select select "DAY_SUMMARY"
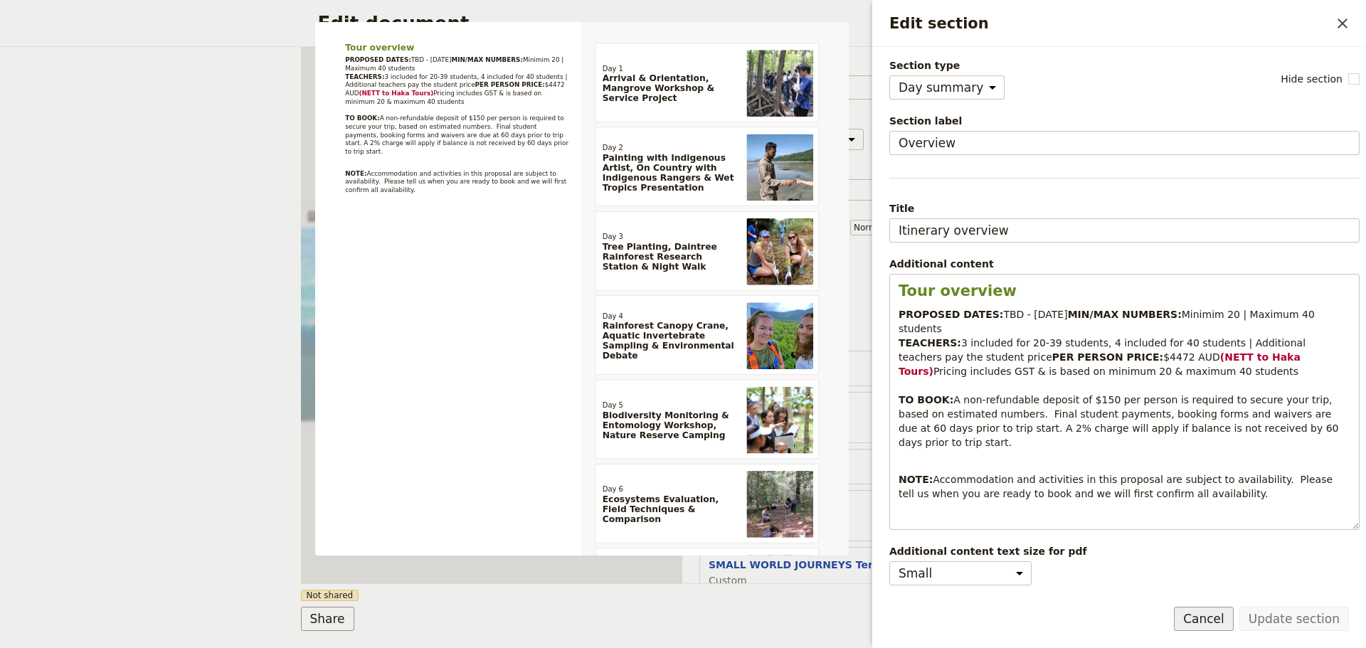
click at [1216, 620] on button "Cancel" at bounding box center [1204, 619] width 60 height 24
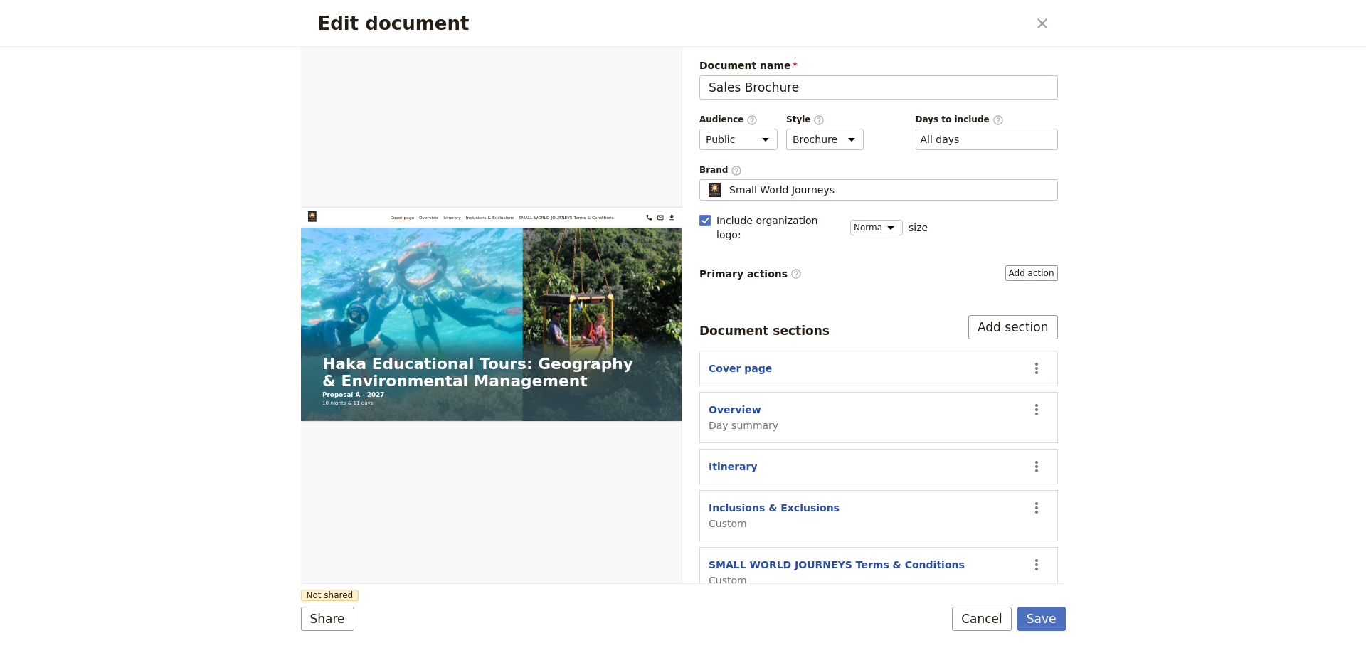
click at [623, 58] on button "PDF" at bounding box center [633, 63] width 31 height 21
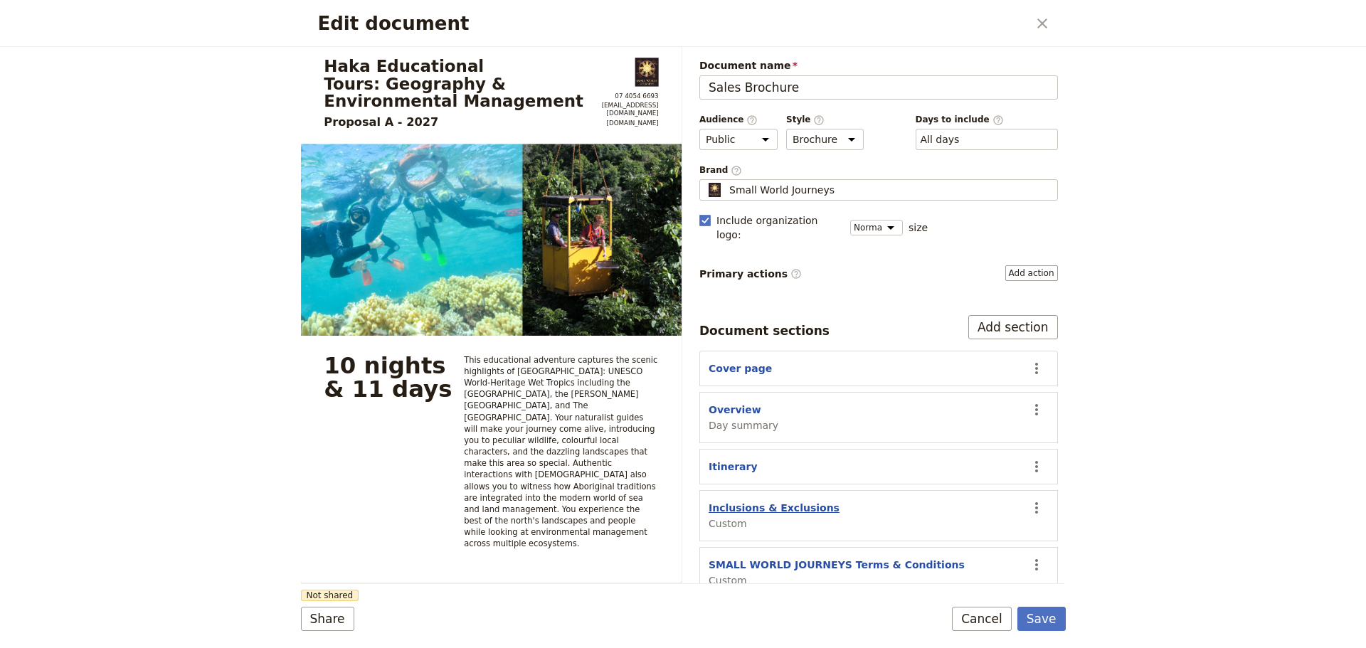
click at [766, 501] on button "Inclusions & Exclusions" at bounding box center [774, 508] width 131 height 14
select select "CUSTOM"
select select "default"
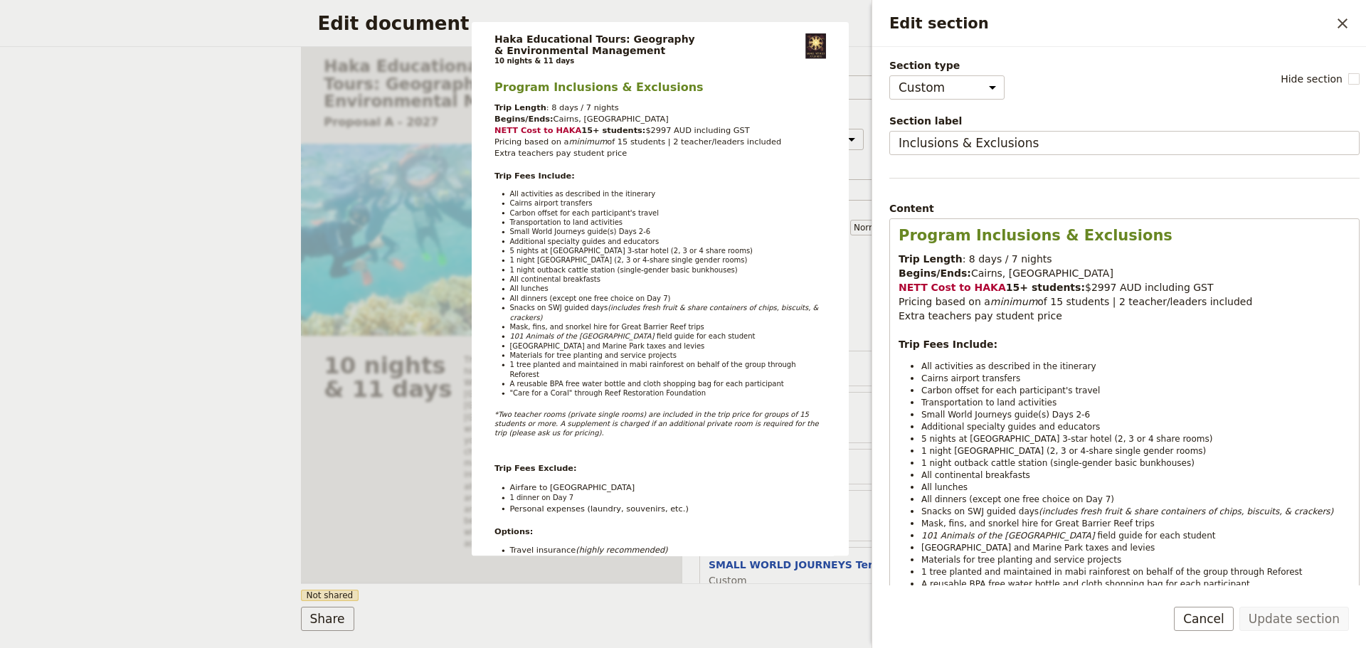
drag, startPoint x: 1206, startPoint y: 630, endPoint x: 1212, endPoint y: 612, distance: 18.7
click at [1206, 629] on button "Cancel" at bounding box center [1204, 619] width 60 height 24
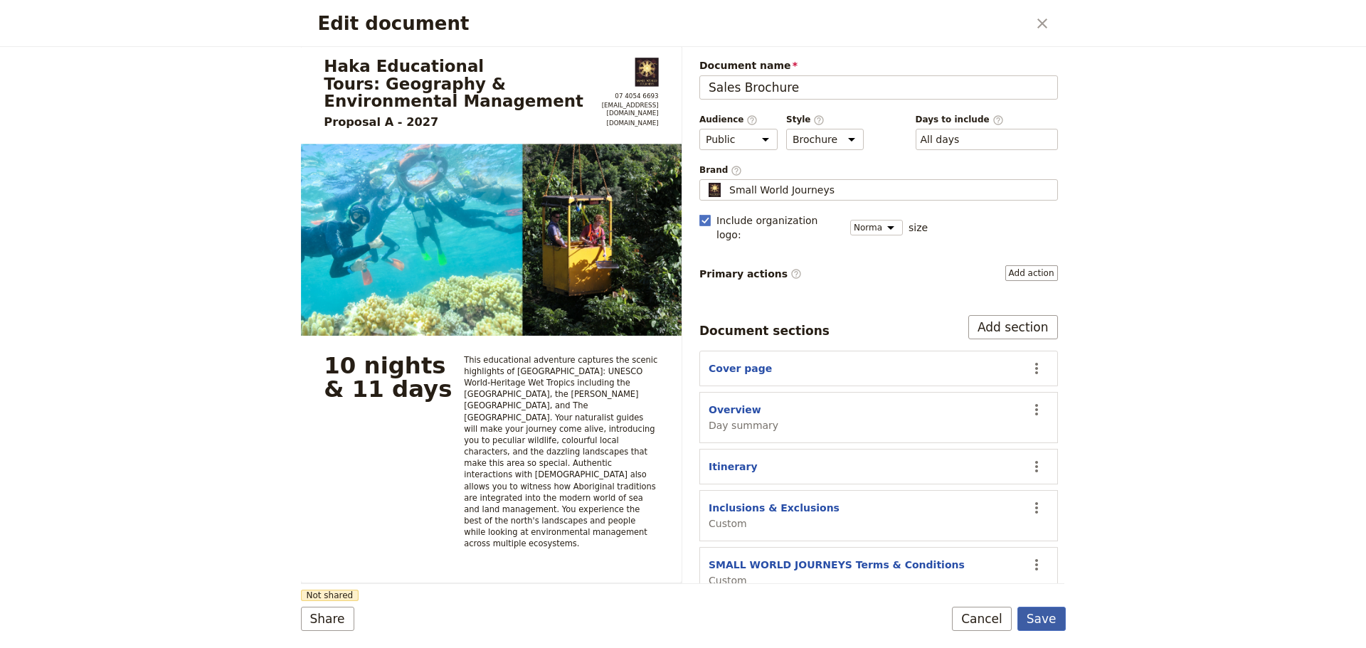
click at [1048, 621] on button "Save" at bounding box center [1042, 619] width 48 height 24
click at [998, 623] on button "Cancel" at bounding box center [982, 619] width 60 height 24
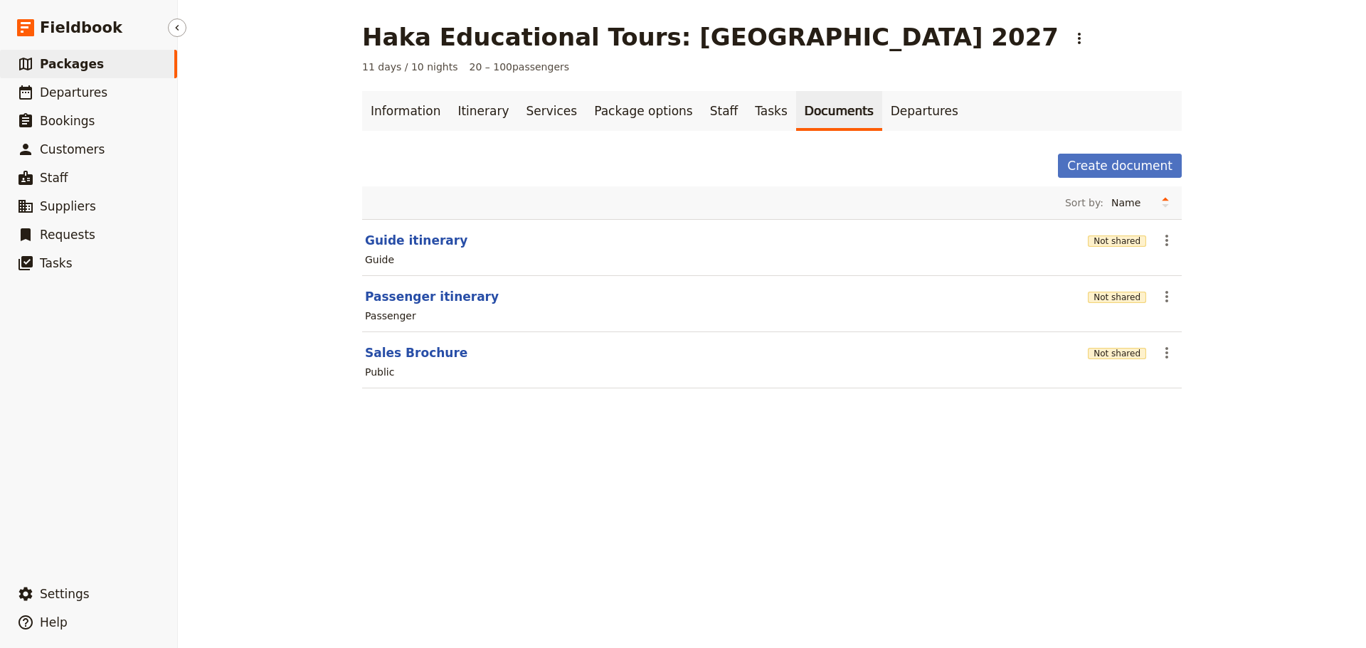
click at [49, 72] on span "Packages" at bounding box center [72, 64] width 64 height 17
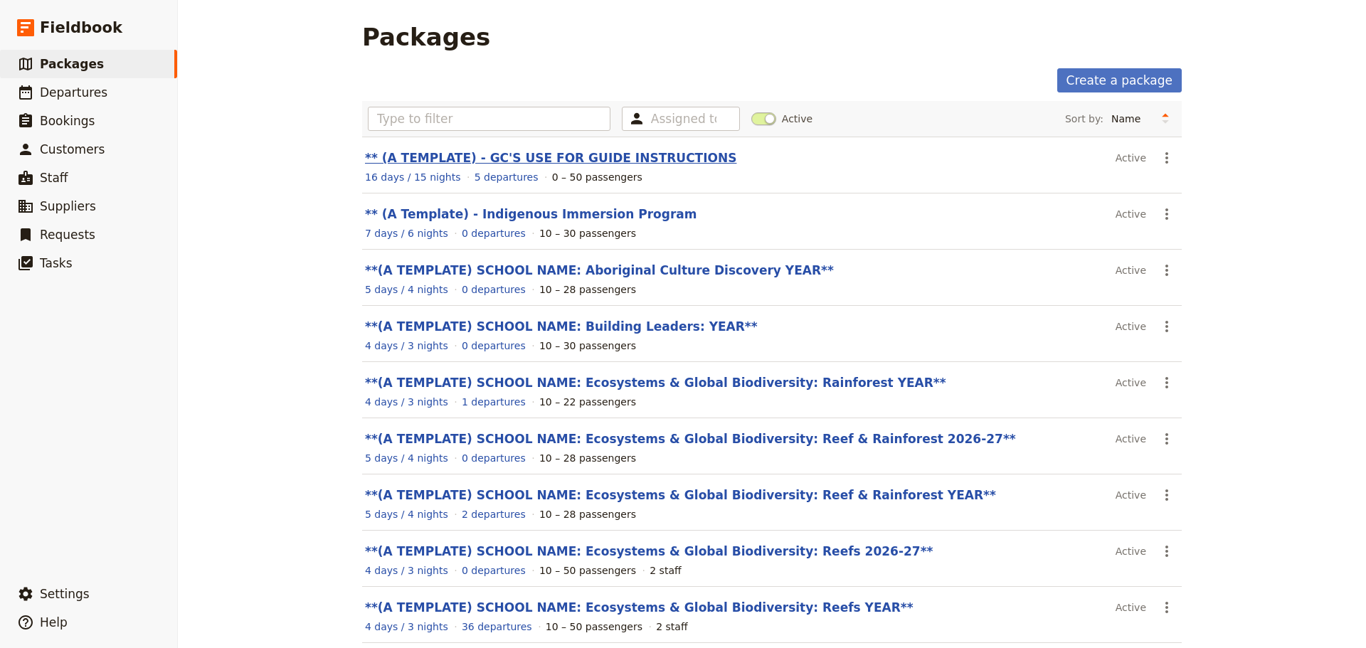
click at [523, 164] on header "** (A TEMPLATE) - GC'S USE FOR GUIDE INSTRUCTIONS" at bounding box center [737, 157] width 745 height 17
click at [523, 164] on link "** (A TEMPLATE) - GC'S USE FOR GUIDE INSTRUCTIONS" at bounding box center [550, 158] width 371 height 14
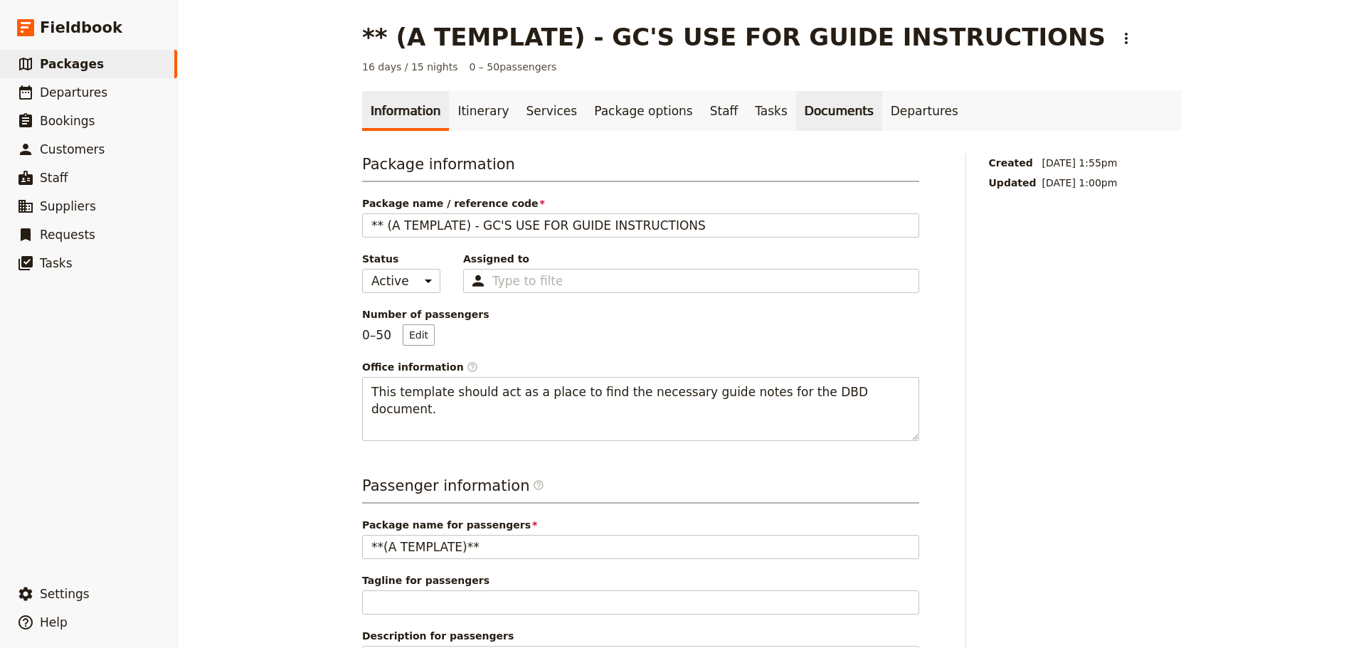
click at [796, 105] on link "Documents" at bounding box center [839, 111] width 86 height 40
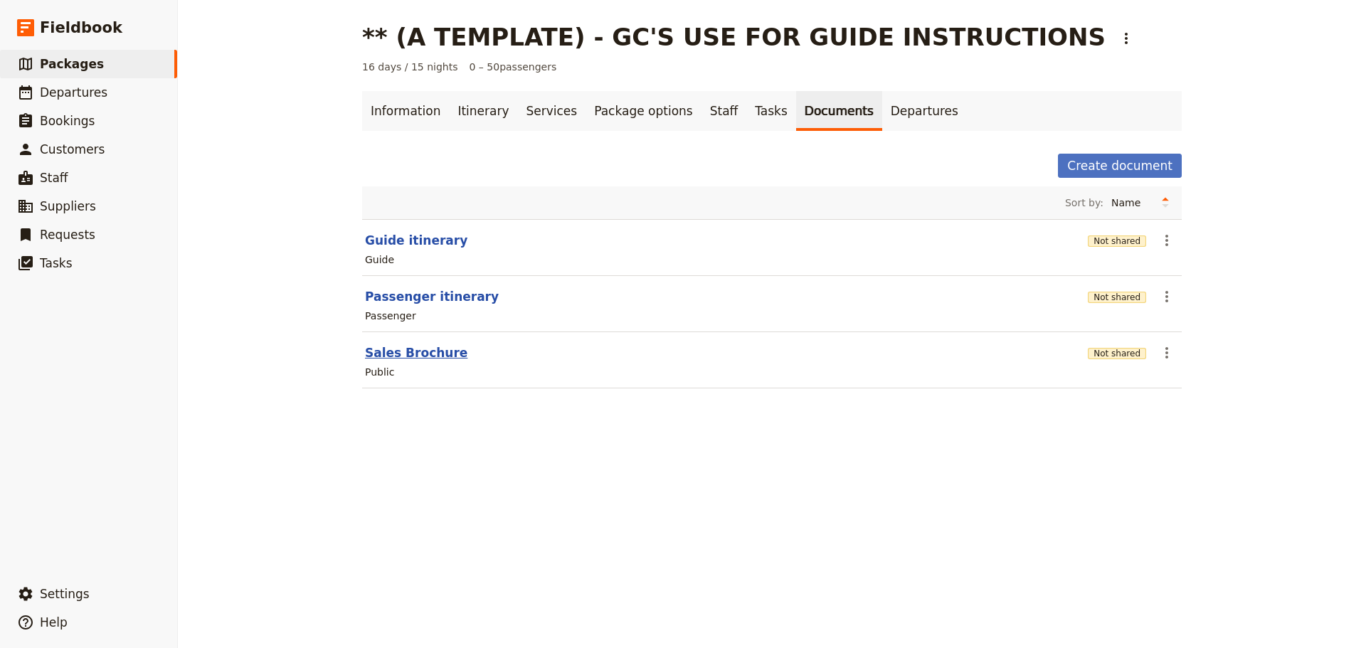
click at [407, 352] on button "Sales Brochure" at bounding box center [416, 352] width 102 height 17
select select "DEFAULT"
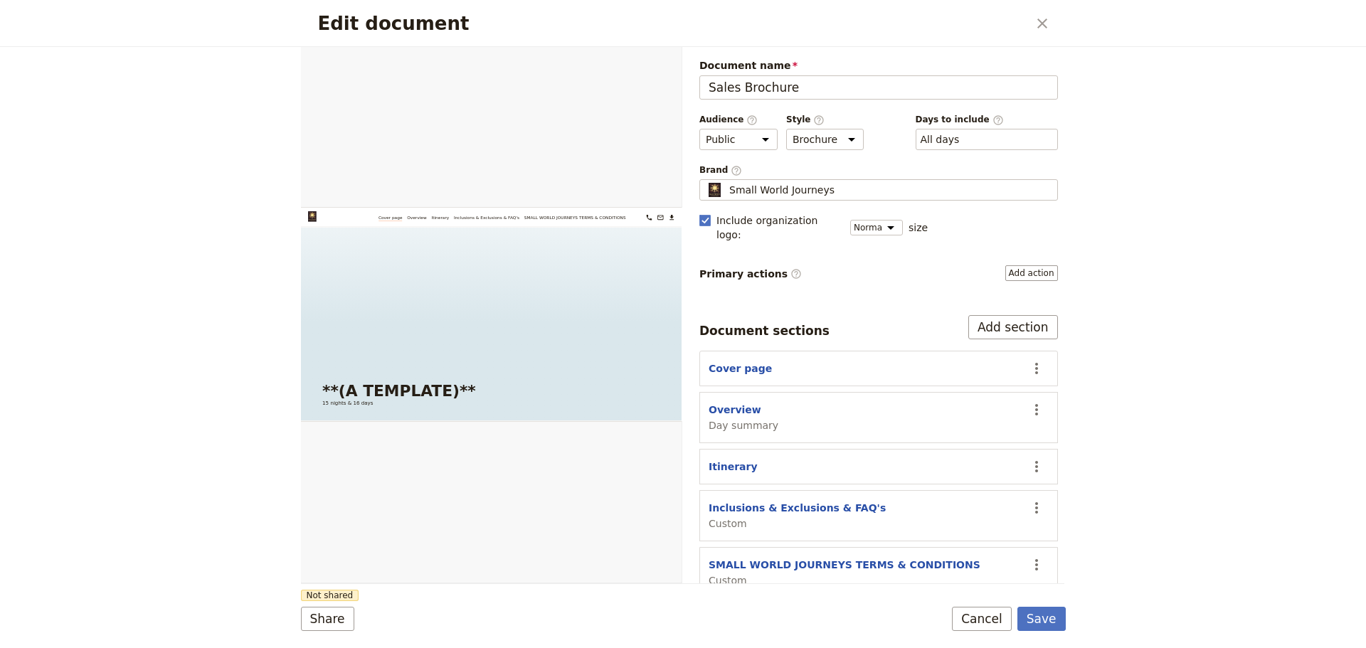
click at [759, 501] on div "Inclusions & Exclusions & FAQ's Custom" at bounding box center [797, 516] width 177 height 30
click at [764, 501] on button "Inclusions & Exclusions & FAQ's" at bounding box center [797, 508] width 177 height 14
select select "CUSTOM"
select select "default"
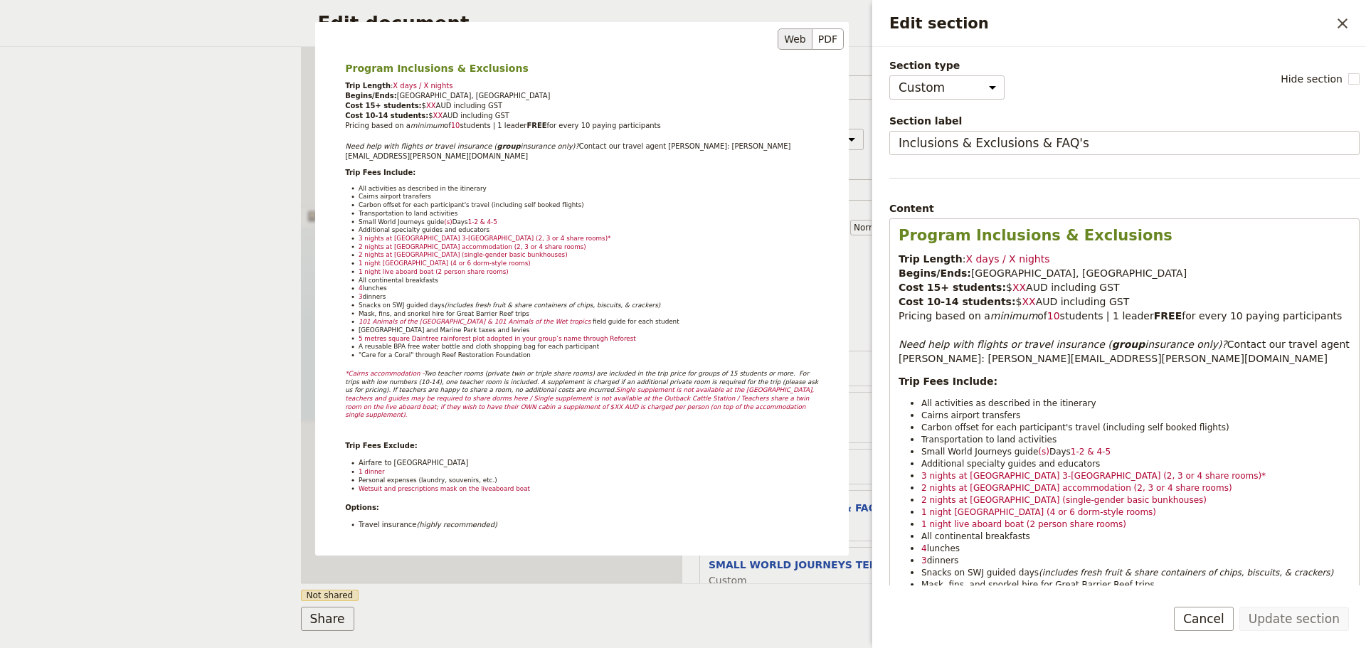
drag, startPoint x: 560, startPoint y: 250, endPoint x: 371, endPoint y: 253, distance: 188.6
click at [371, 253] on div "Program Inclusions & Exclusions Trip Length : X days / X nights Begins/Ends: Ca…" at bounding box center [582, 289] width 534 height 534
drag, startPoint x: 359, startPoint y: 253, endPoint x: 380, endPoint y: 255, distance: 21.5
click at [380, 255] on div "Program Inclusions & Exclusions Trip Length : X days / X nights Begins/Ends: Ca…" at bounding box center [582, 289] width 534 height 534
click at [612, 250] on div "Program Inclusions & Exclusions Trip Length : X days / X nights Begins/Ends: Ca…" at bounding box center [582, 289] width 534 height 534
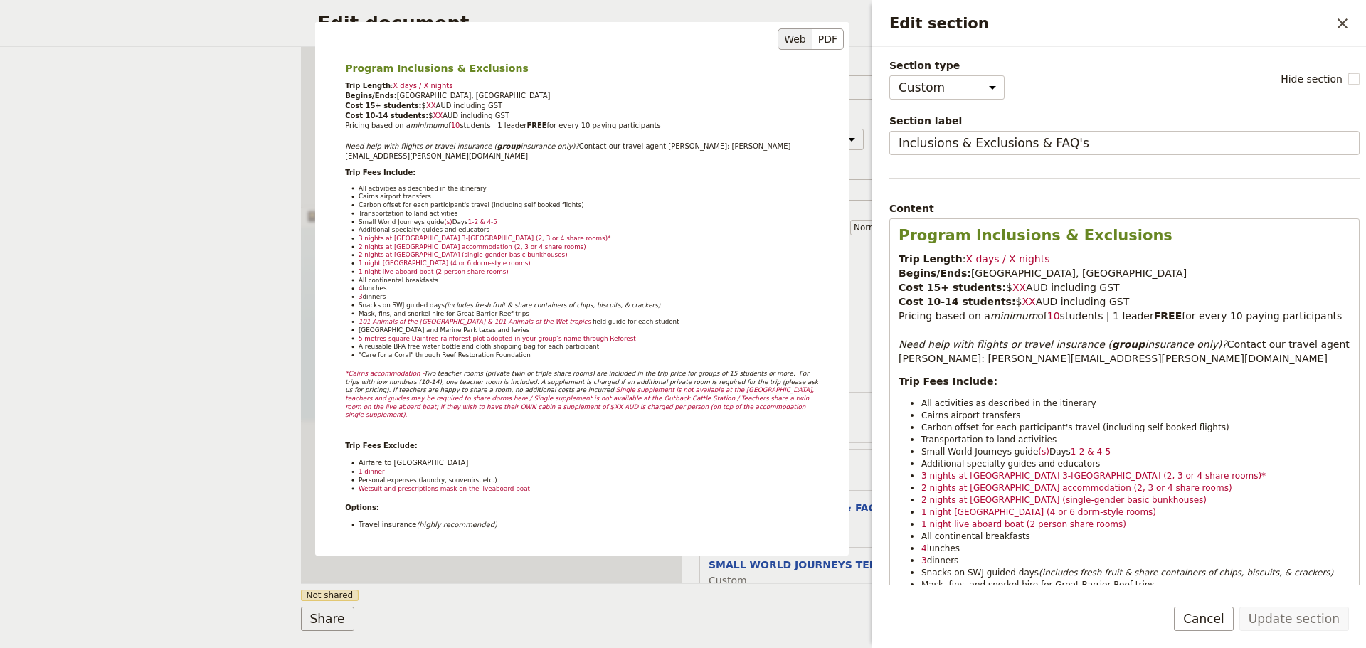
drag, startPoint x: 556, startPoint y: 253, endPoint x: 356, endPoint y: 255, distance: 200.0
click at [356, 255] on div "Program Inclusions & Exclusions Trip Length : X days / X nights Begins/Ends: Ca…" at bounding box center [582, 289] width 534 height 534
copy span "1 night [GEOGRAPHIC_DATA] (4 or 6 dorm-style rooms)"
click at [478, 320] on div "Program Inclusions & Exclusions Trip Length : X days / X nights Begins/Ends: Ca…" at bounding box center [582, 289] width 534 height 534
click at [470, 309] on div "Program Inclusions & Exclusions Trip Length : X days / X nights Begins/Ends: Ca…" at bounding box center [582, 289] width 534 height 534
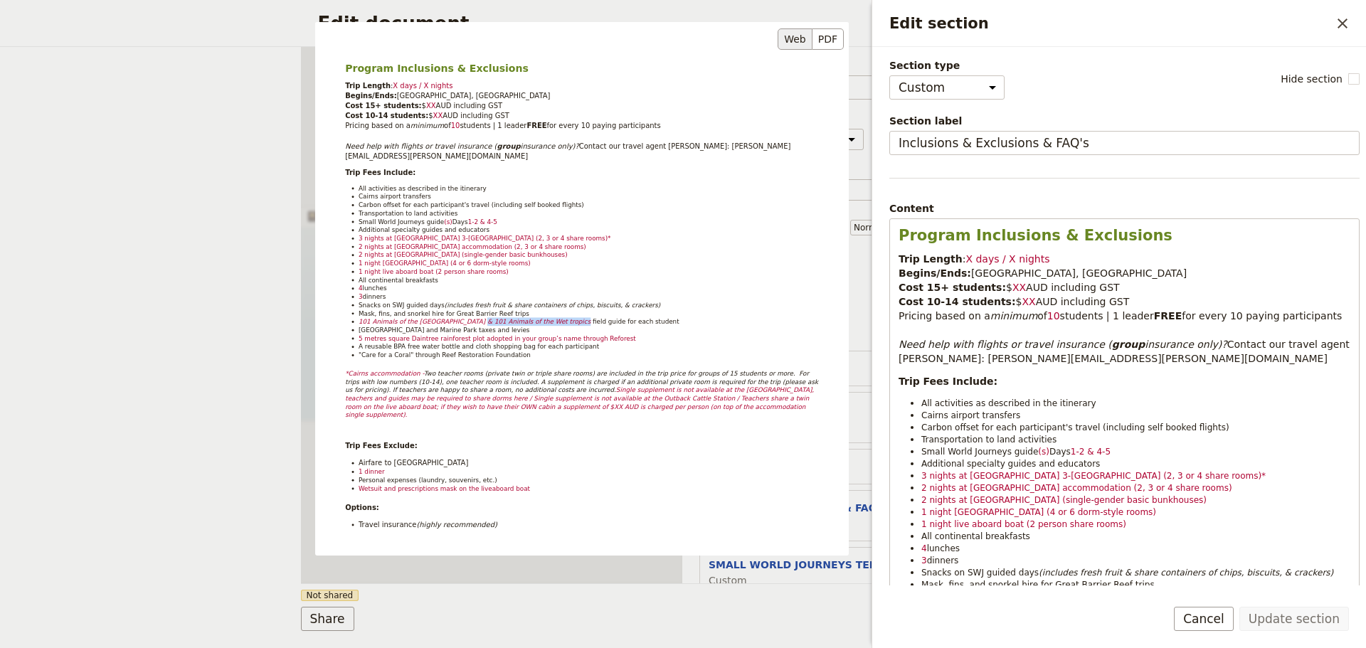
drag, startPoint x: 551, startPoint y: 313, endPoint x: 462, endPoint y: 315, distance: 89.0
click at [462, 315] on div "Program Inclusions & Exclusions Trip Length : X days / X nights Begins/Ends: Ca…" at bounding box center [582, 289] width 534 height 534
copy em "& 101 Animals of the Wet tropics"
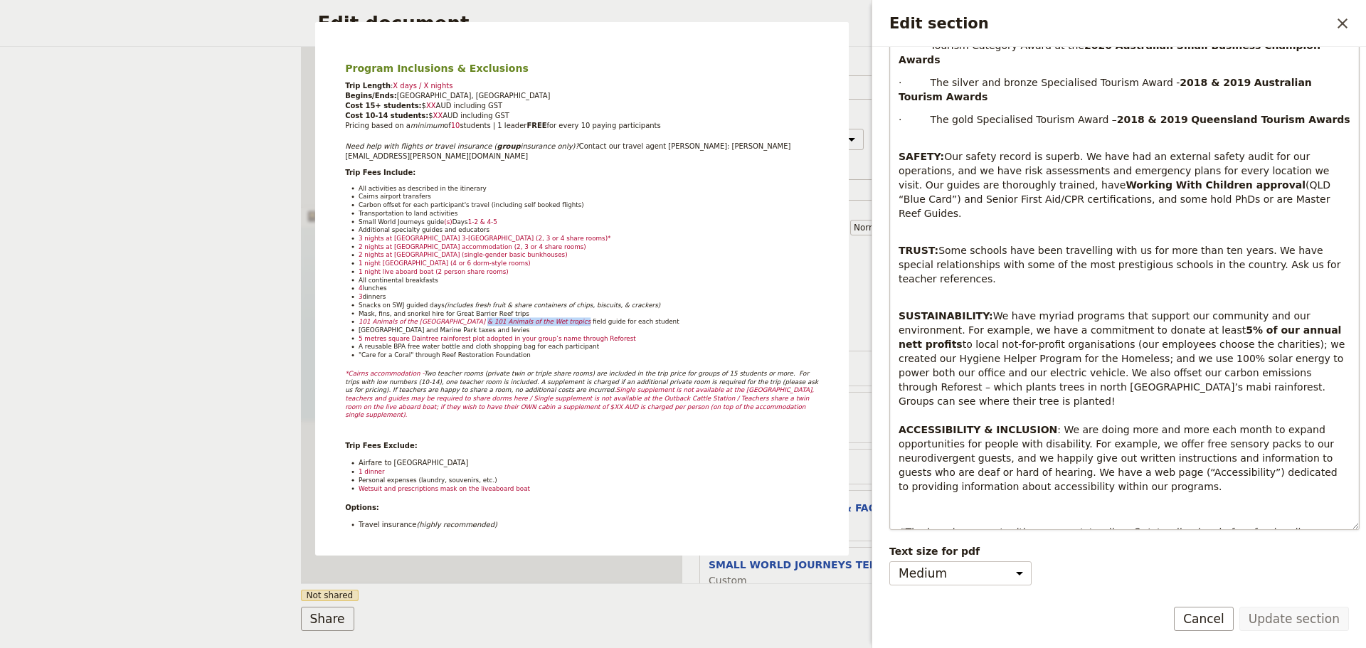
scroll to position [617, 0]
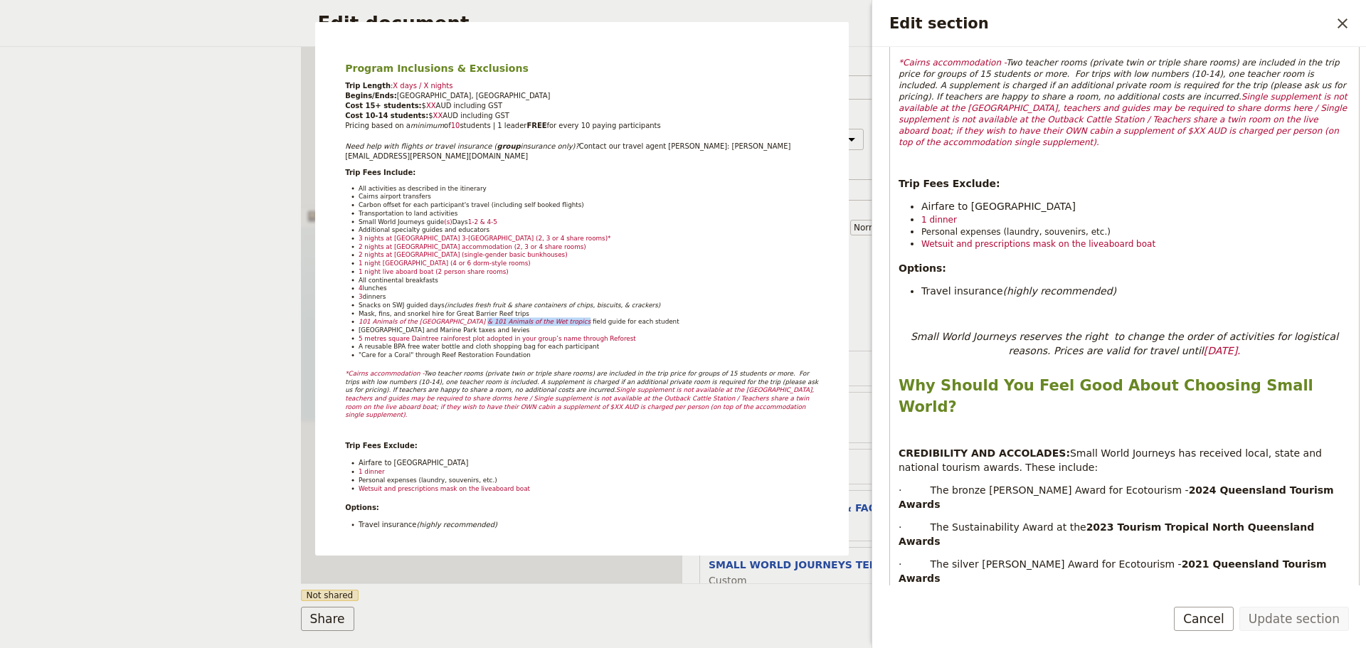
drag, startPoint x: 1193, startPoint y: 618, endPoint x: 895, endPoint y: 514, distance: 315.1
click at [1193, 617] on button "Cancel" at bounding box center [1204, 619] width 60 height 24
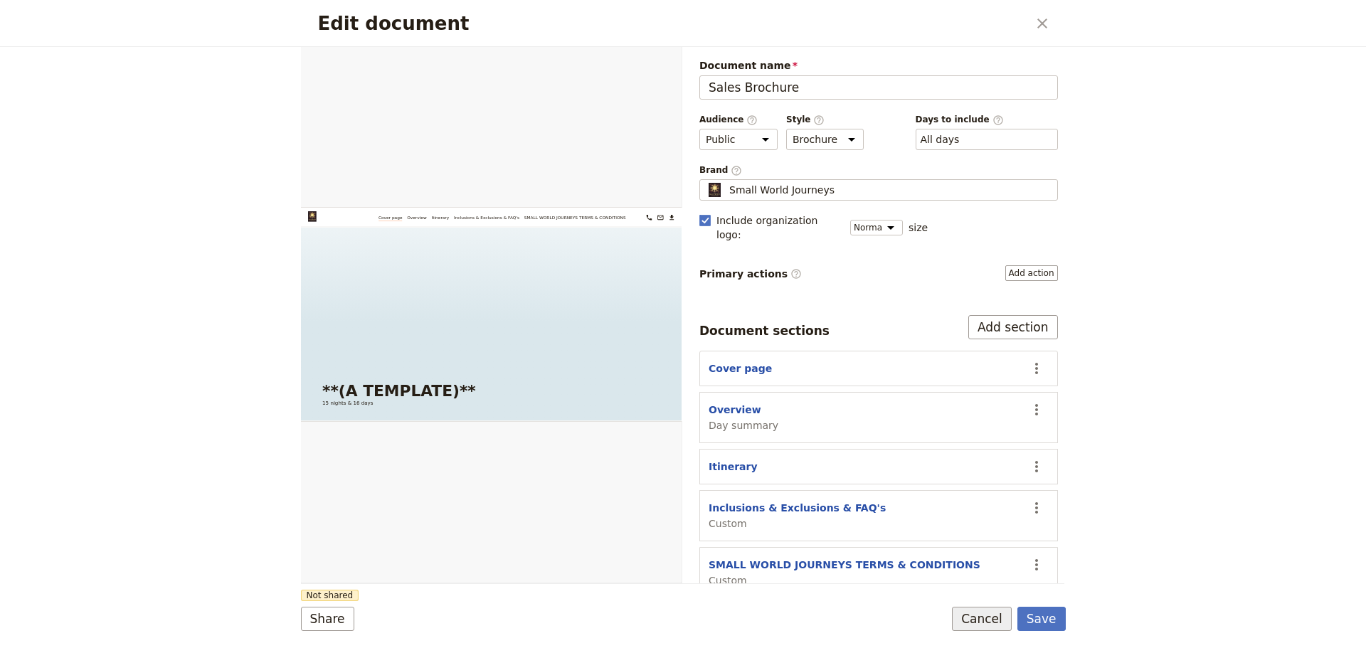
click at [1001, 614] on button "Cancel" at bounding box center [982, 619] width 60 height 24
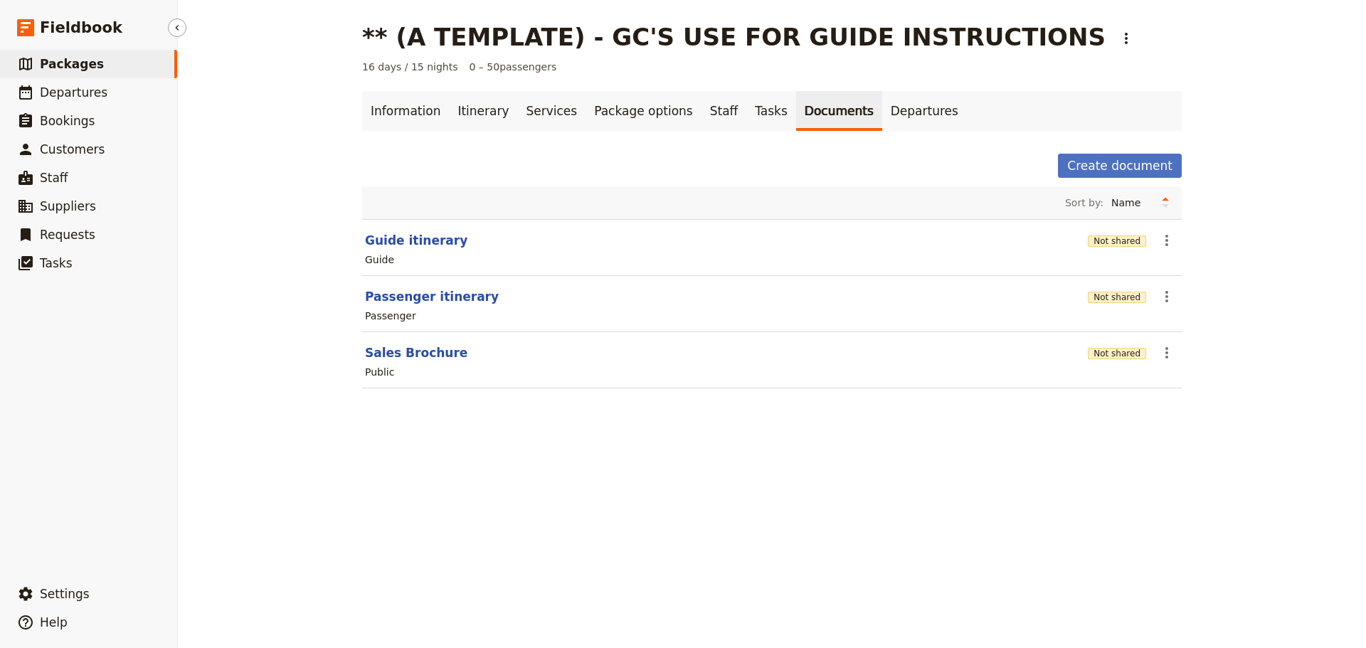
click at [102, 64] on link "​ Packages" at bounding box center [88, 64] width 177 height 28
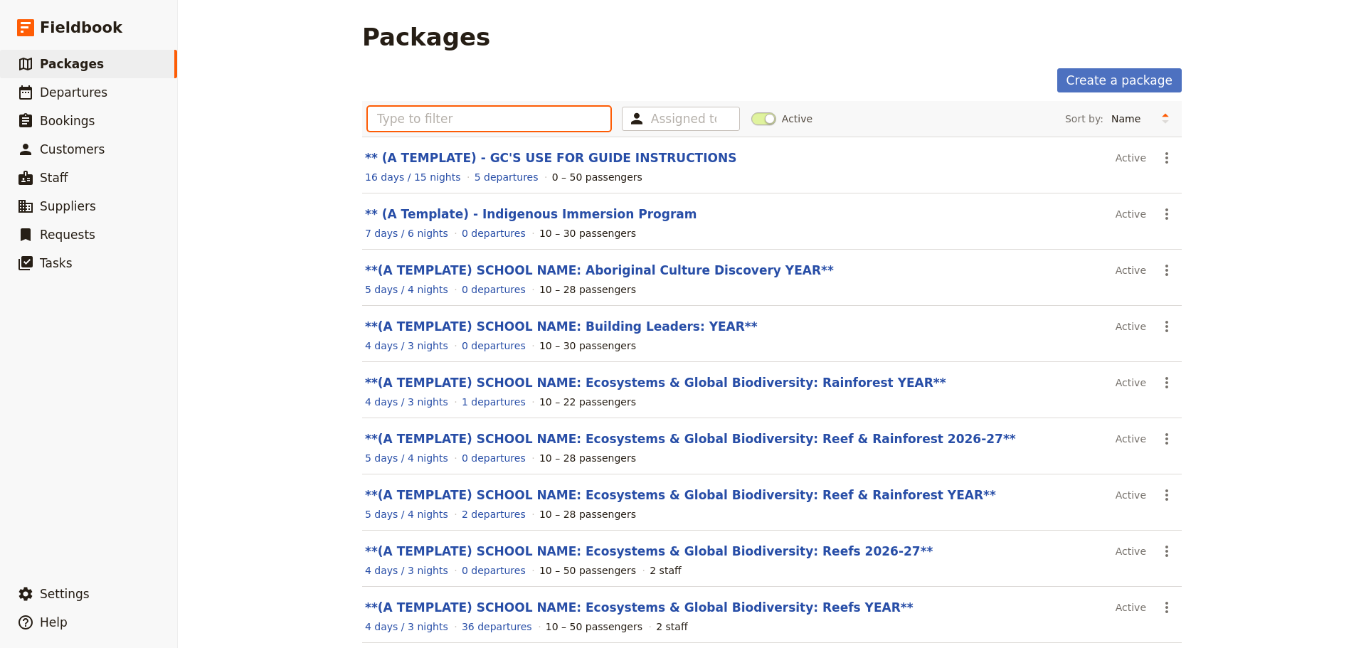
click at [519, 112] on input "text" at bounding box center [489, 119] width 243 height 24
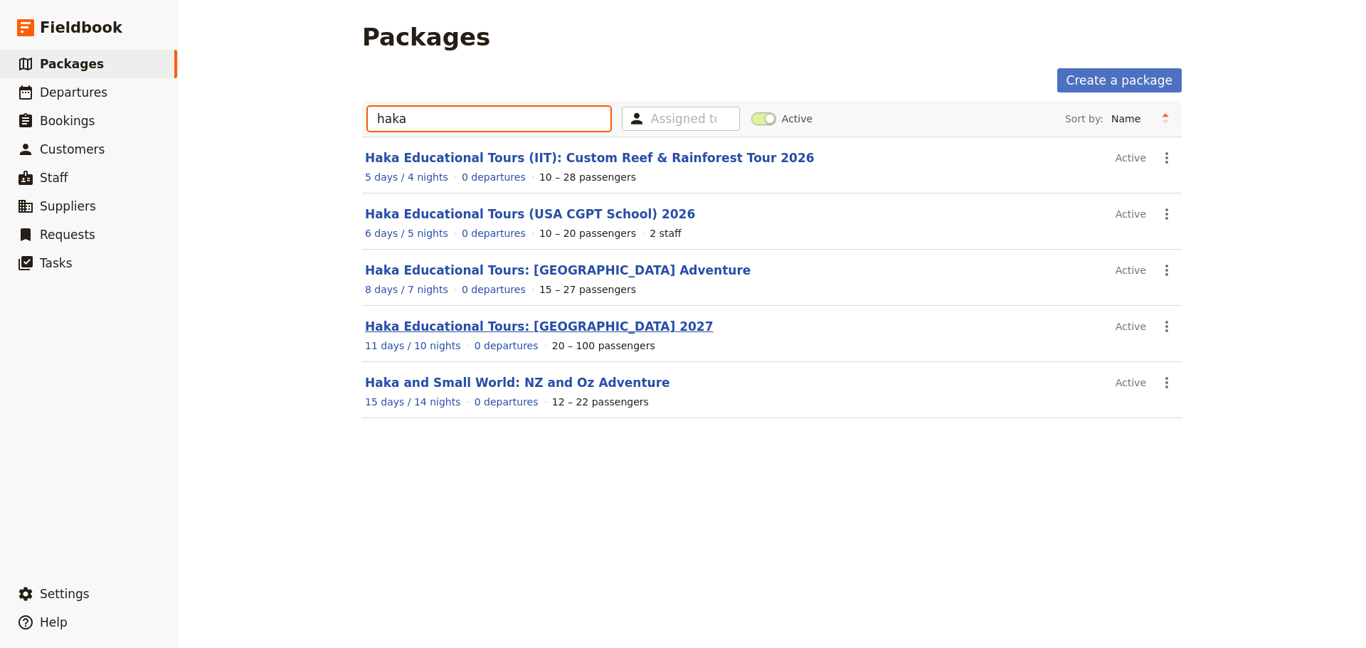
type input "haka"
click at [602, 326] on link "Haka Educational Tours: [GEOGRAPHIC_DATA] 2027" at bounding box center [539, 327] width 348 height 14
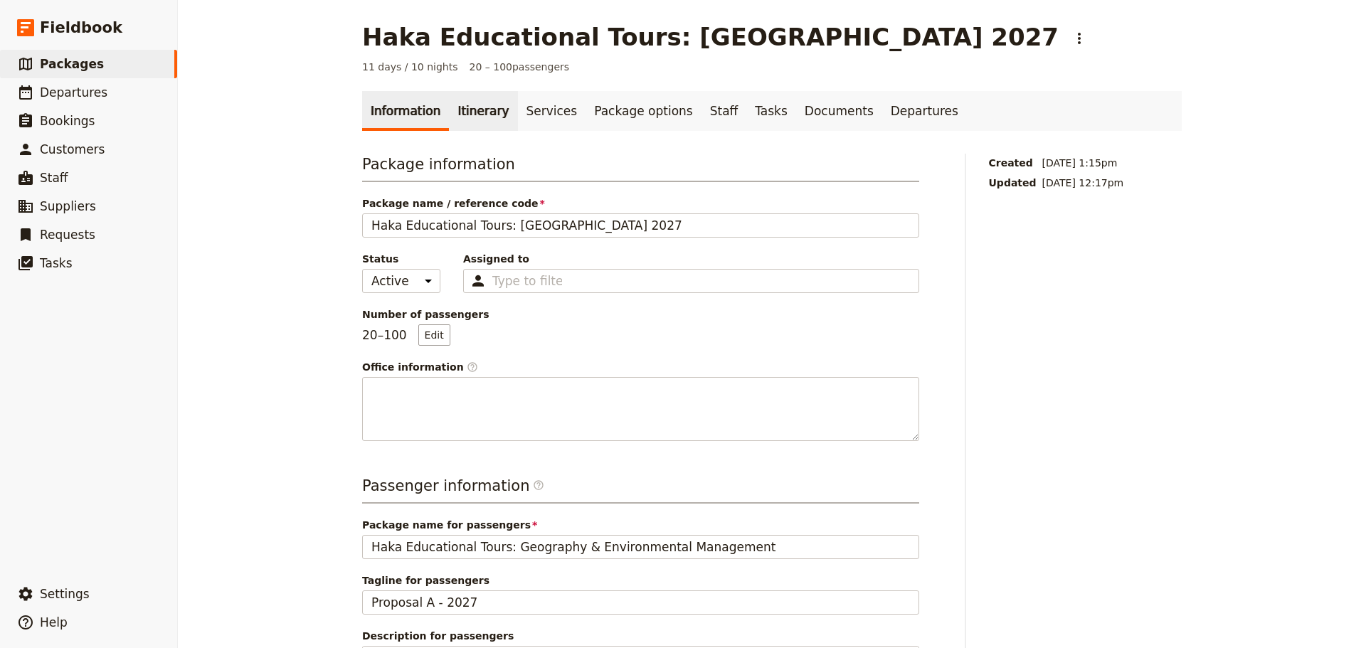
click at [471, 116] on link "Itinerary" at bounding box center [483, 111] width 68 height 40
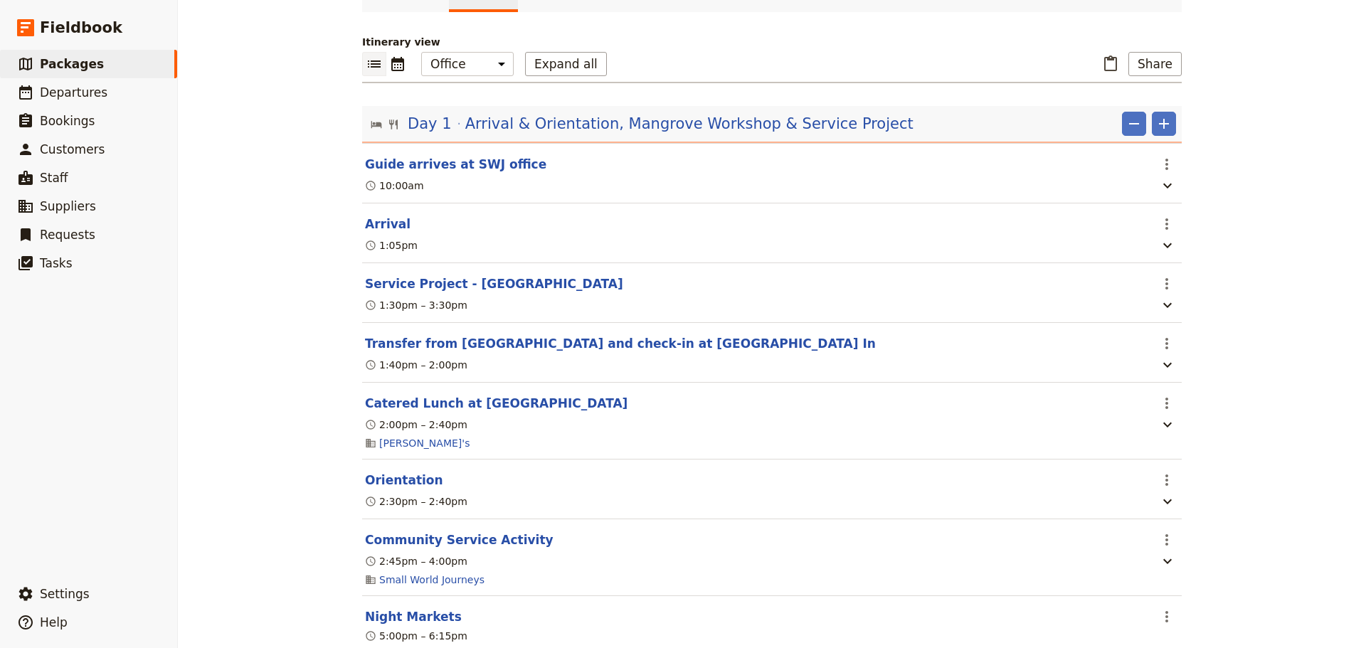
scroll to position [237, 0]
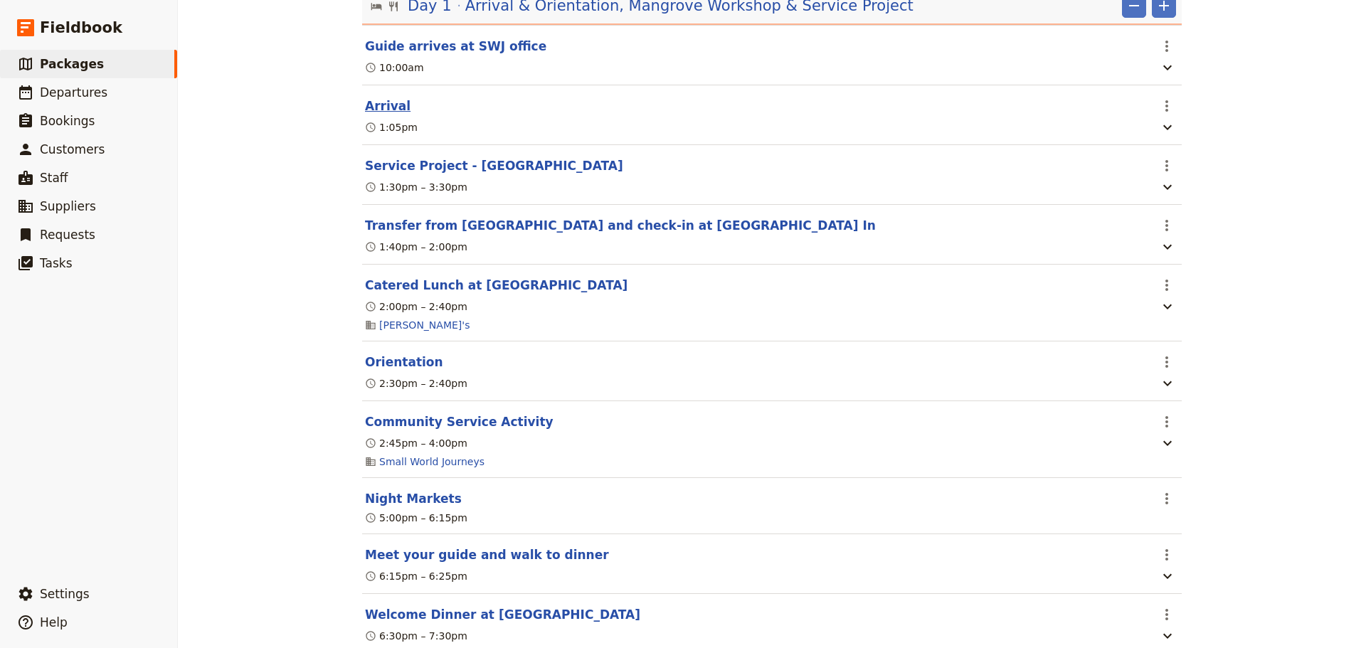
click at [387, 110] on button "Arrival" at bounding box center [388, 105] width 46 height 17
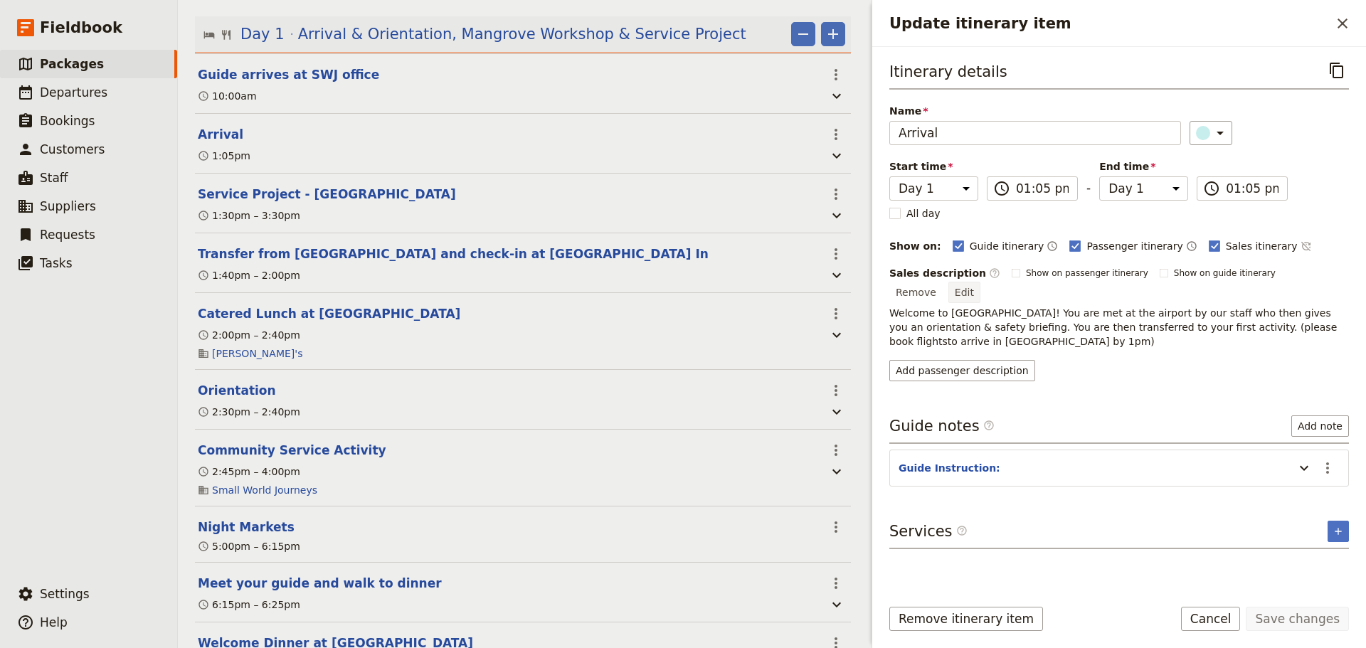
click at [981, 282] on button "Edit" at bounding box center [965, 292] width 32 height 21
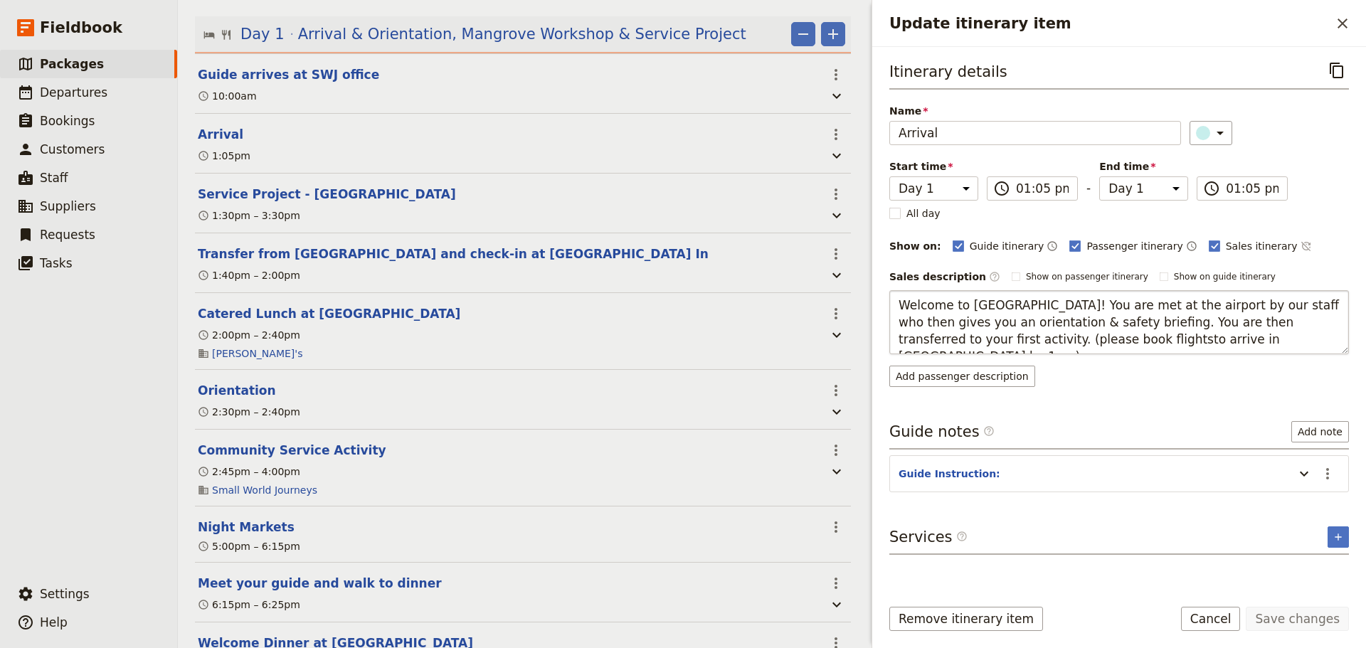
click at [1041, 344] on textarea "Welcome to [GEOGRAPHIC_DATA]! You are met at the airport by our staff who then …" at bounding box center [1120, 322] width 460 height 64
click at [1046, 338] on textarea "Welcome to [GEOGRAPHIC_DATA]! You are met at the airport by our staff who then …" at bounding box center [1120, 322] width 460 height 64
type textarea "Welcome to [GEOGRAPHIC_DATA]! You are met at the airport by our staff who then …"
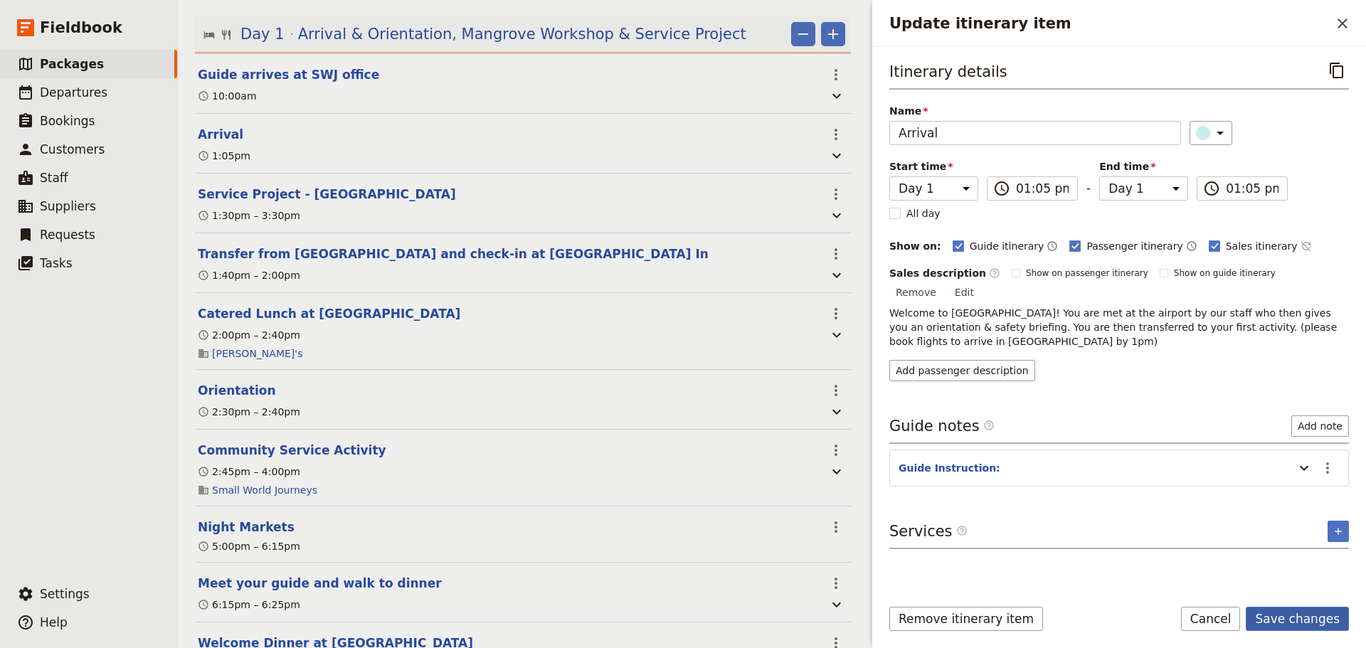
click at [1302, 612] on button "Save changes" at bounding box center [1297, 619] width 103 height 24
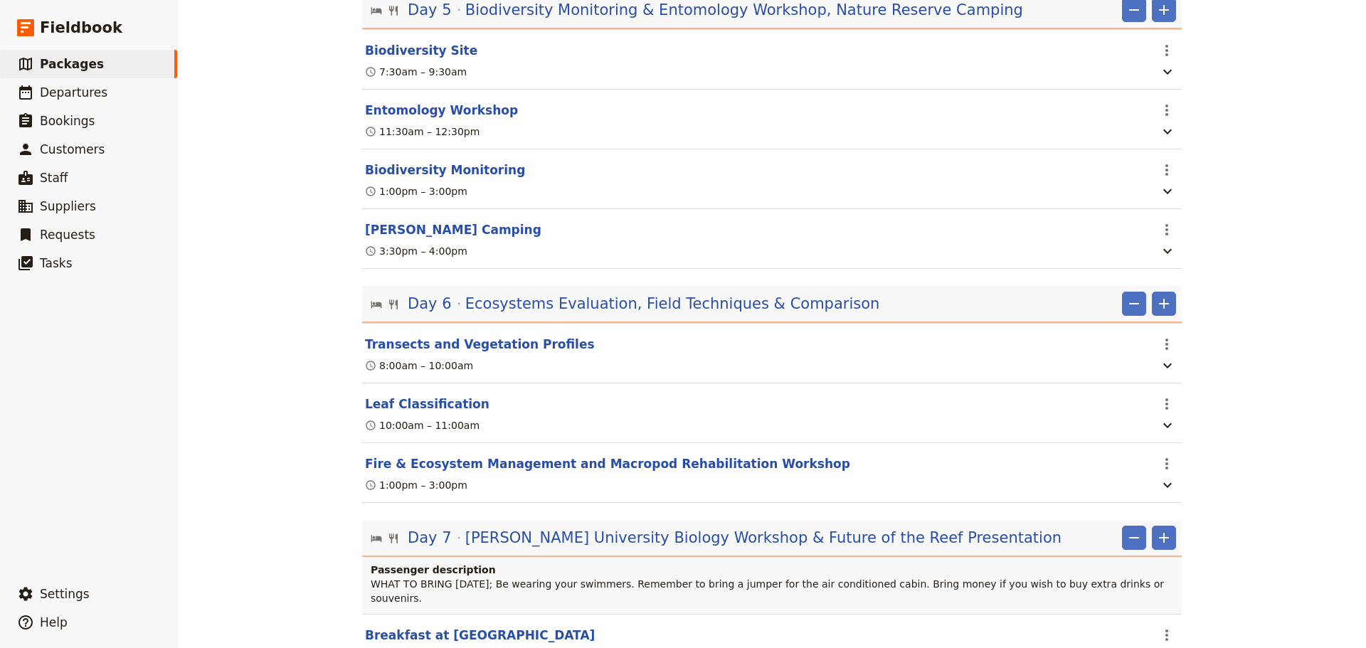
scroll to position [2610, 0]
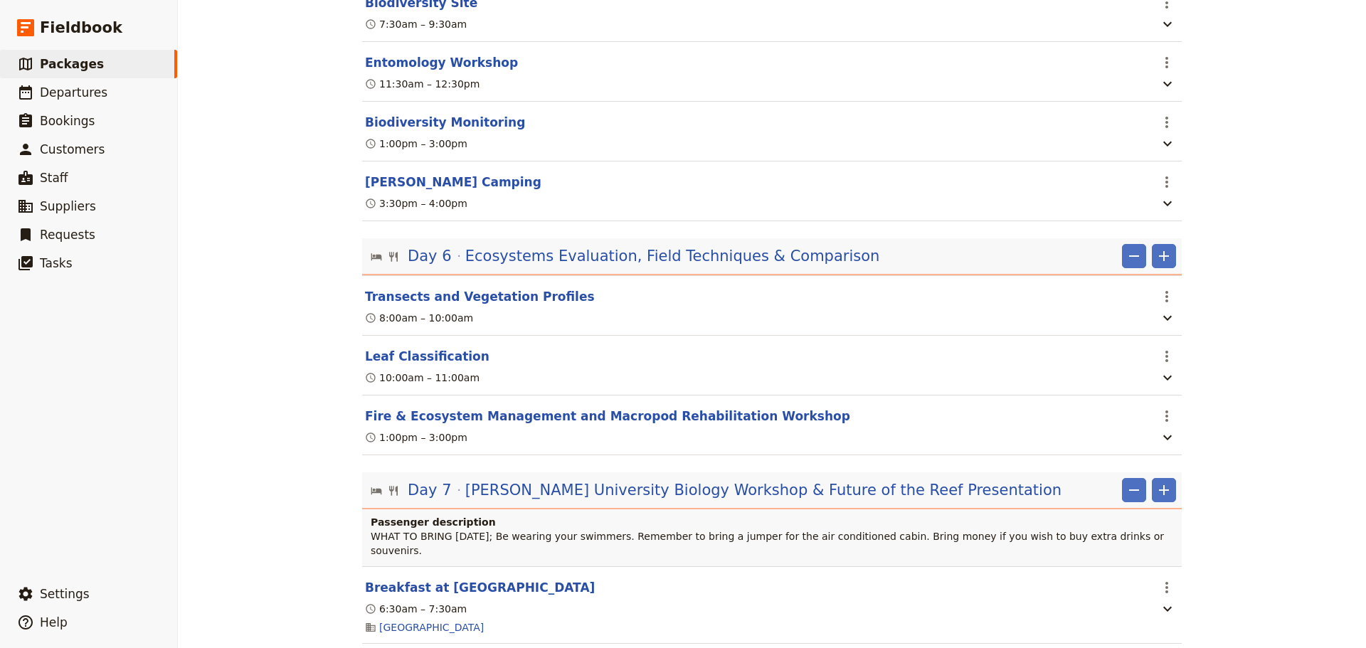
click at [471, 288] on button "Transects and Vegetation Profiles" at bounding box center [480, 296] width 230 height 17
select select "6"
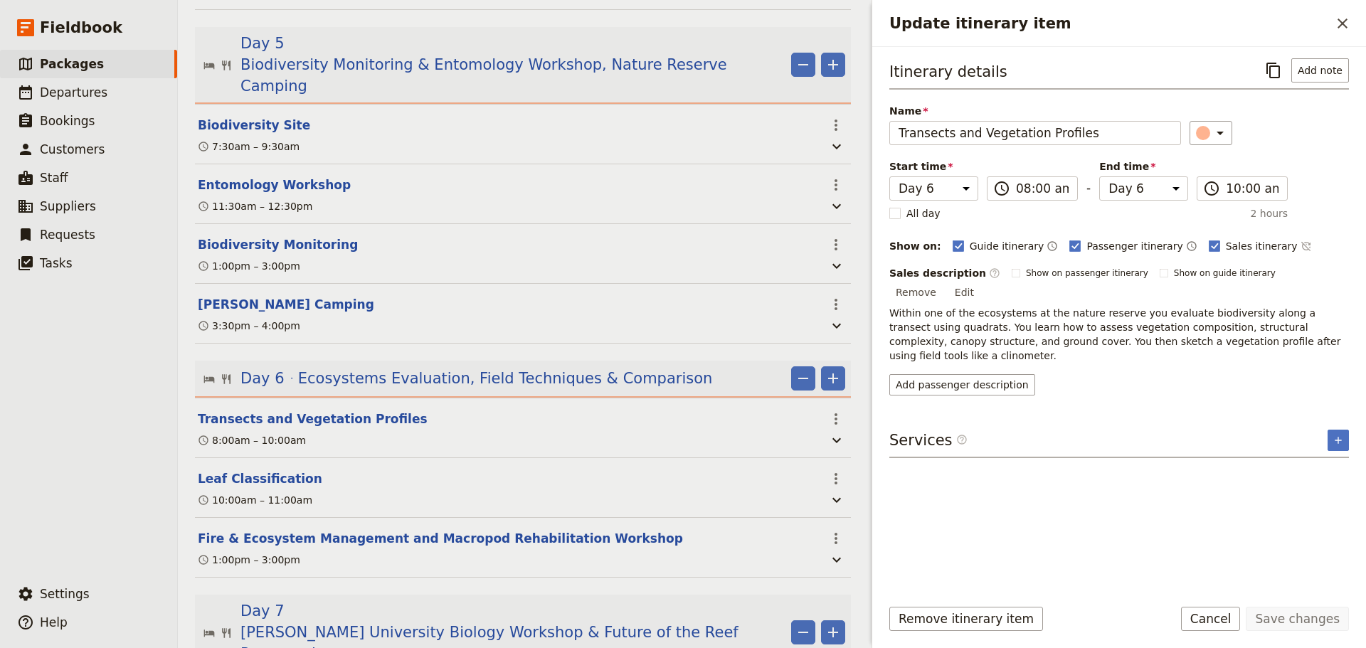
scroll to position [2736, 0]
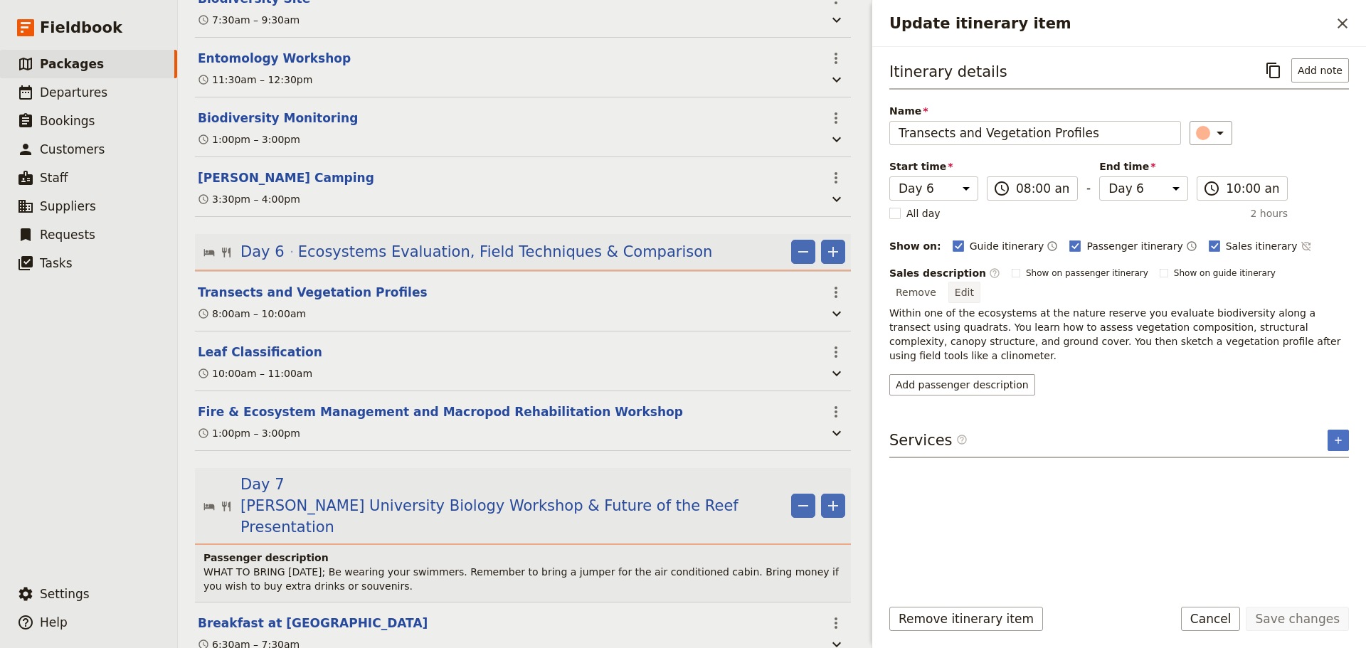
click at [981, 282] on button "Edit" at bounding box center [965, 292] width 32 height 21
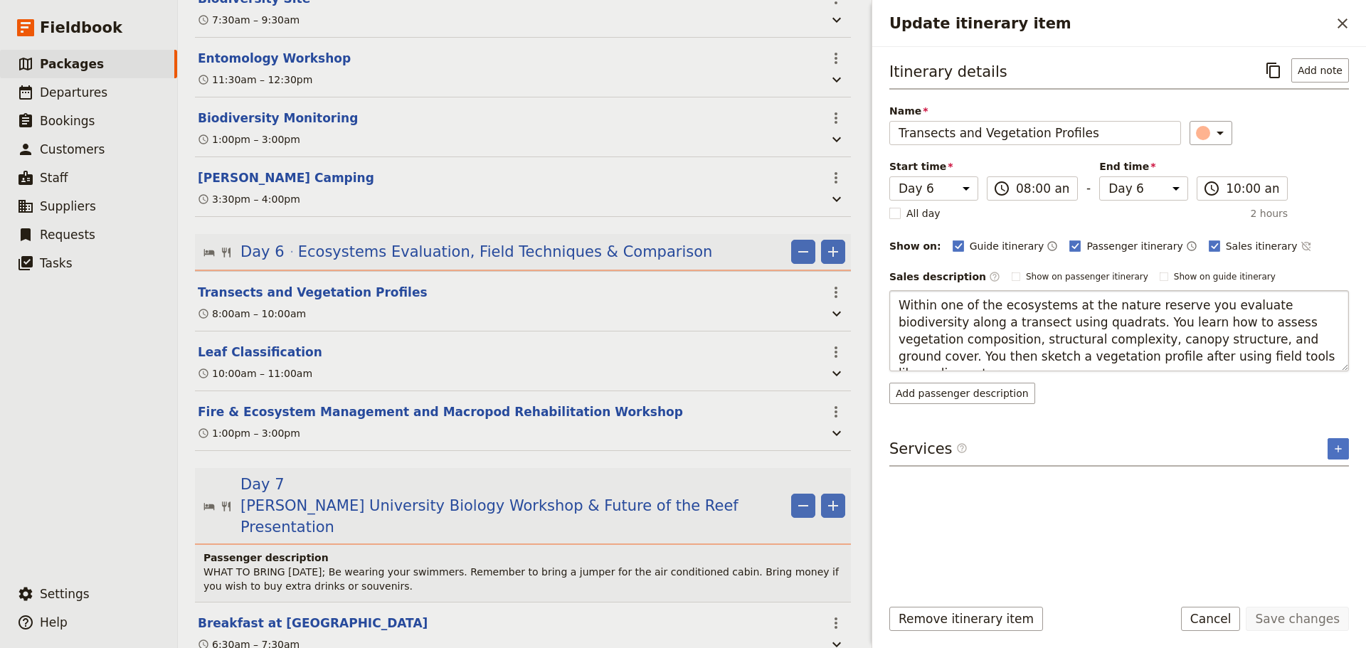
click at [1215, 343] on textarea "Within one of the ecosystems at the nature reserve you evaluate biodiversity al…" at bounding box center [1120, 330] width 460 height 81
type textarea "Within one of the ecosystems at the nature reserve you evaluate biodiversity al…"
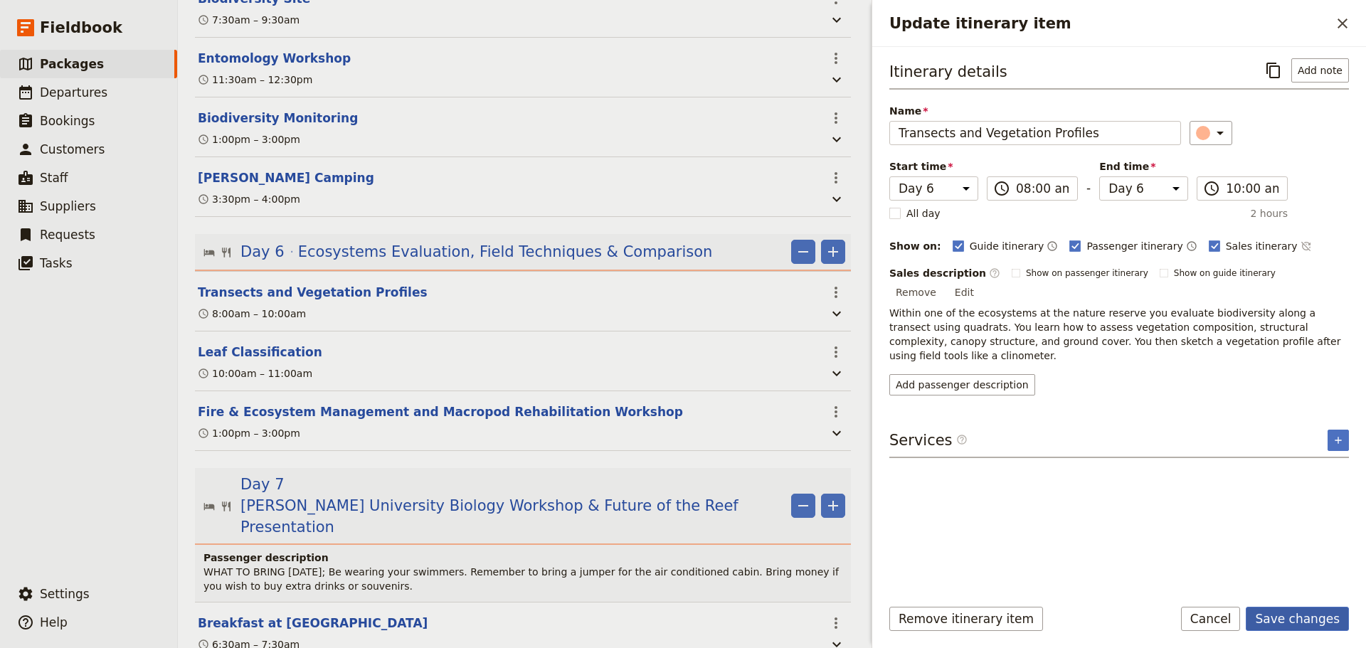
click at [1320, 622] on button "Save changes" at bounding box center [1297, 619] width 103 height 24
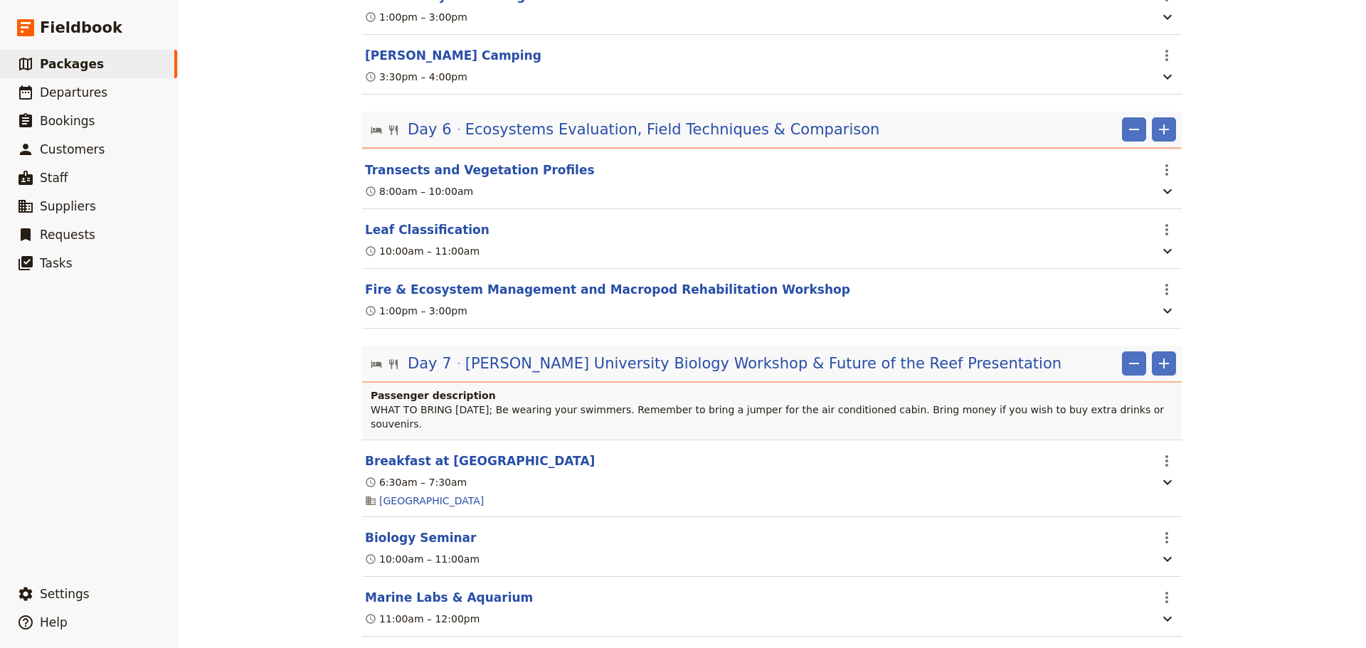
scroll to position [2610, 0]
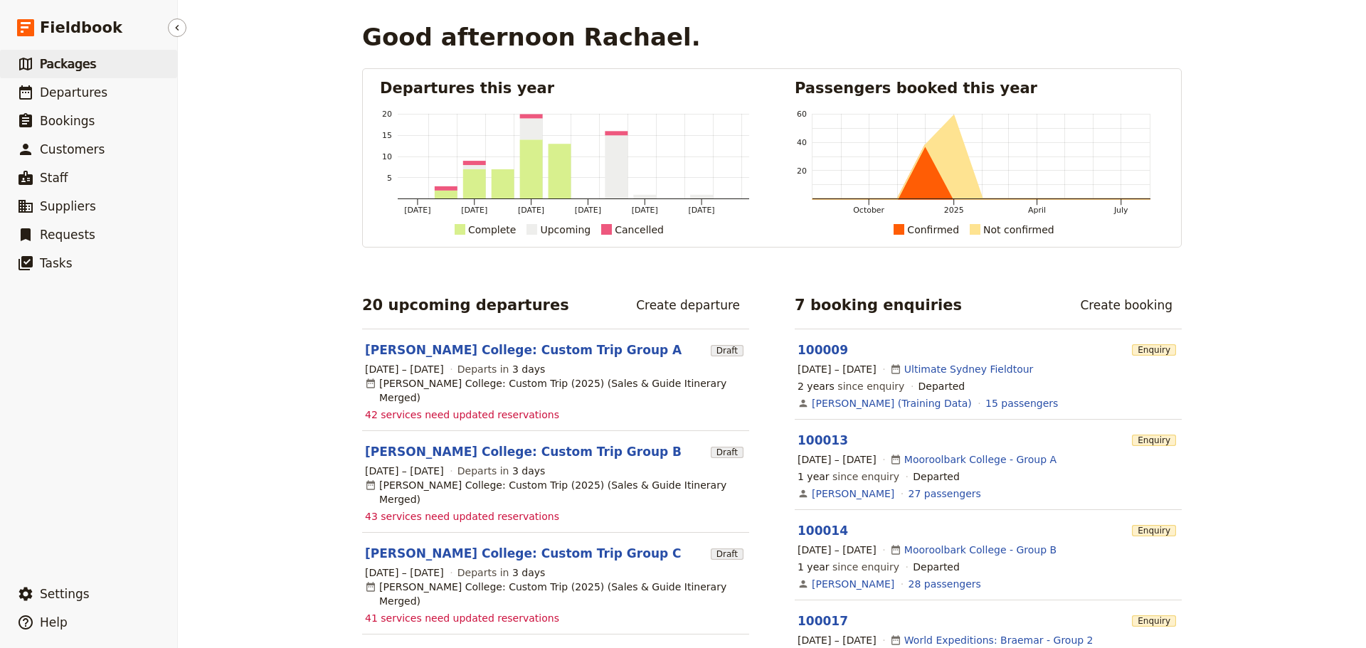
click at [43, 67] on span "Packages" at bounding box center [68, 64] width 56 height 14
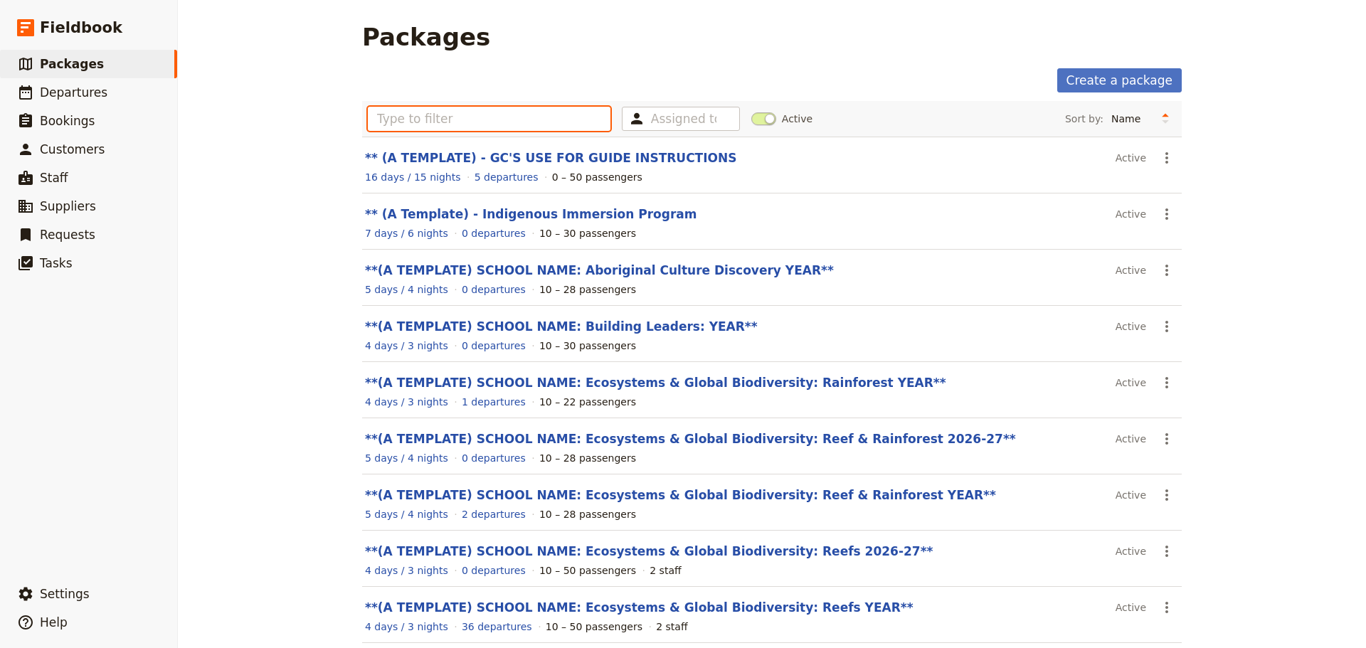
click at [559, 122] on input "text" at bounding box center [489, 119] width 243 height 24
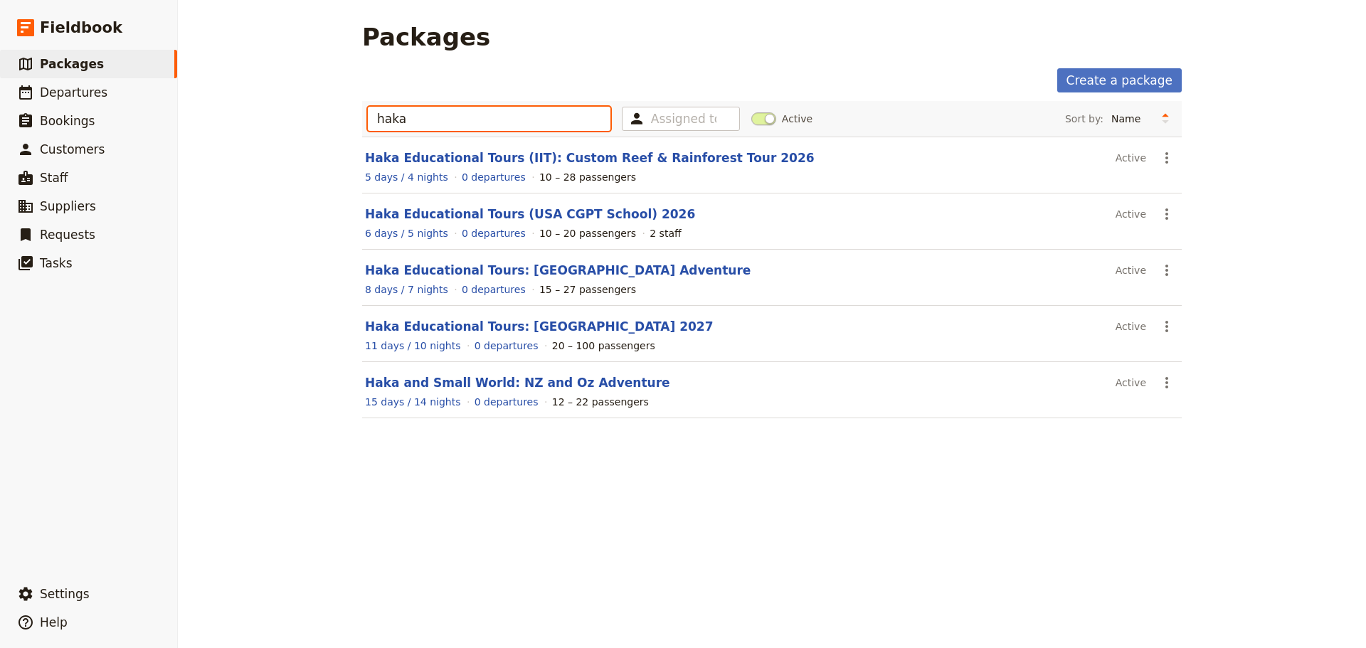
type input "haka"
click at [517, 334] on header "Haka Educational Tours: [GEOGRAPHIC_DATA] 2027" at bounding box center [737, 326] width 745 height 17
click at [517, 331] on link "Haka Educational Tours: [GEOGRAPHIC_DATA] 2027" at bounding box center [539, 327] width 348 height 14
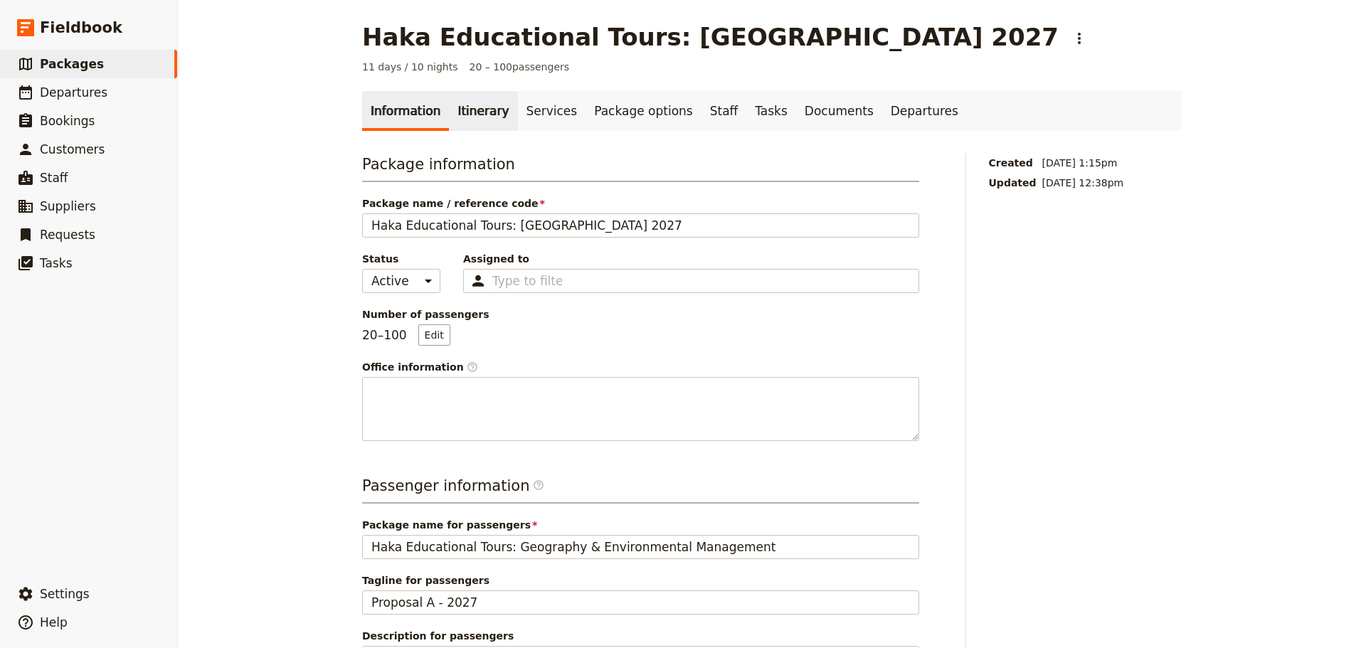
click at [456, 107] on link "Itinerary" at bounding box center [483, 111] width 68 height 40
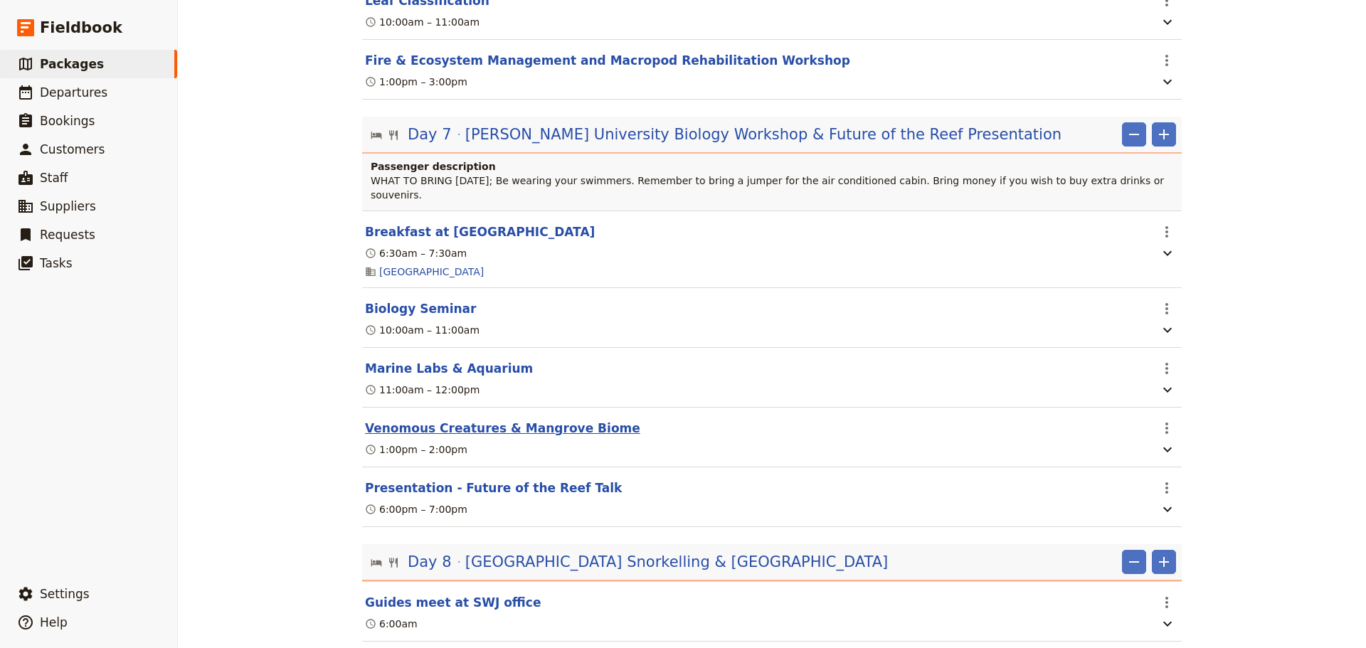
click at [525, 420] on button "Venomous Creatures & Mangrove Biome" at bounding box center [502, 428] width 275 height 17
select select "7"
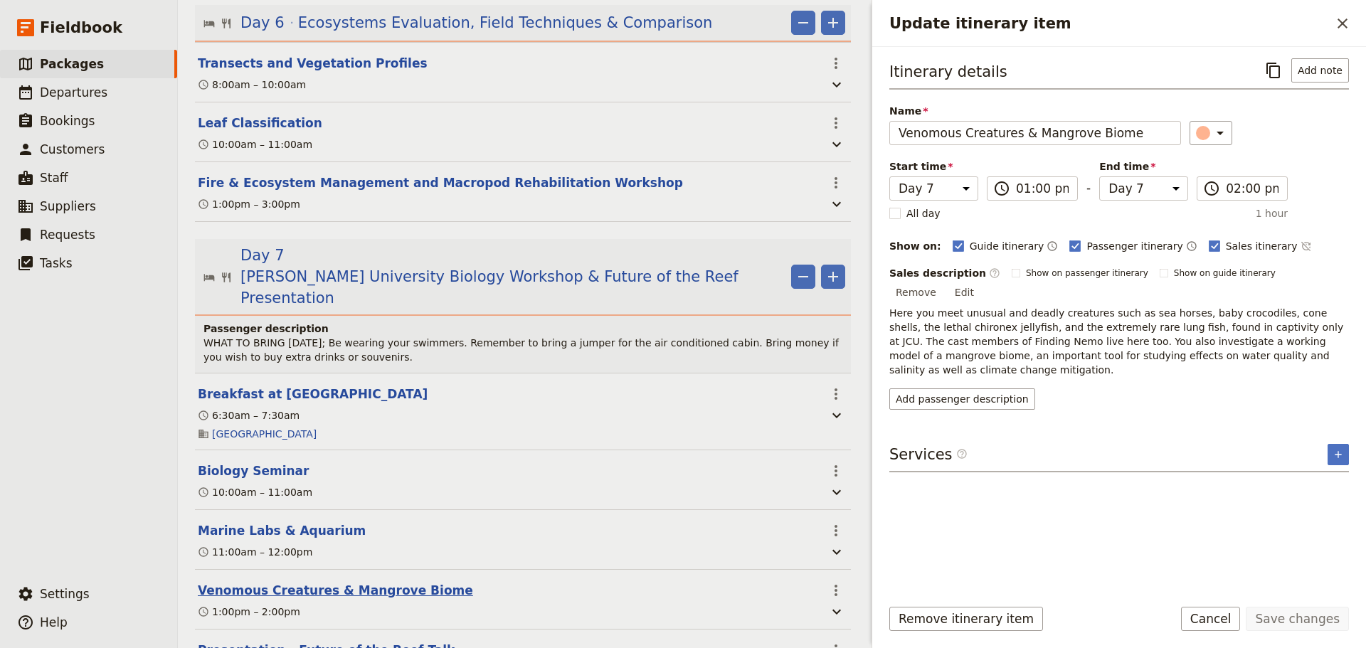
scroll to position [3092, 0]
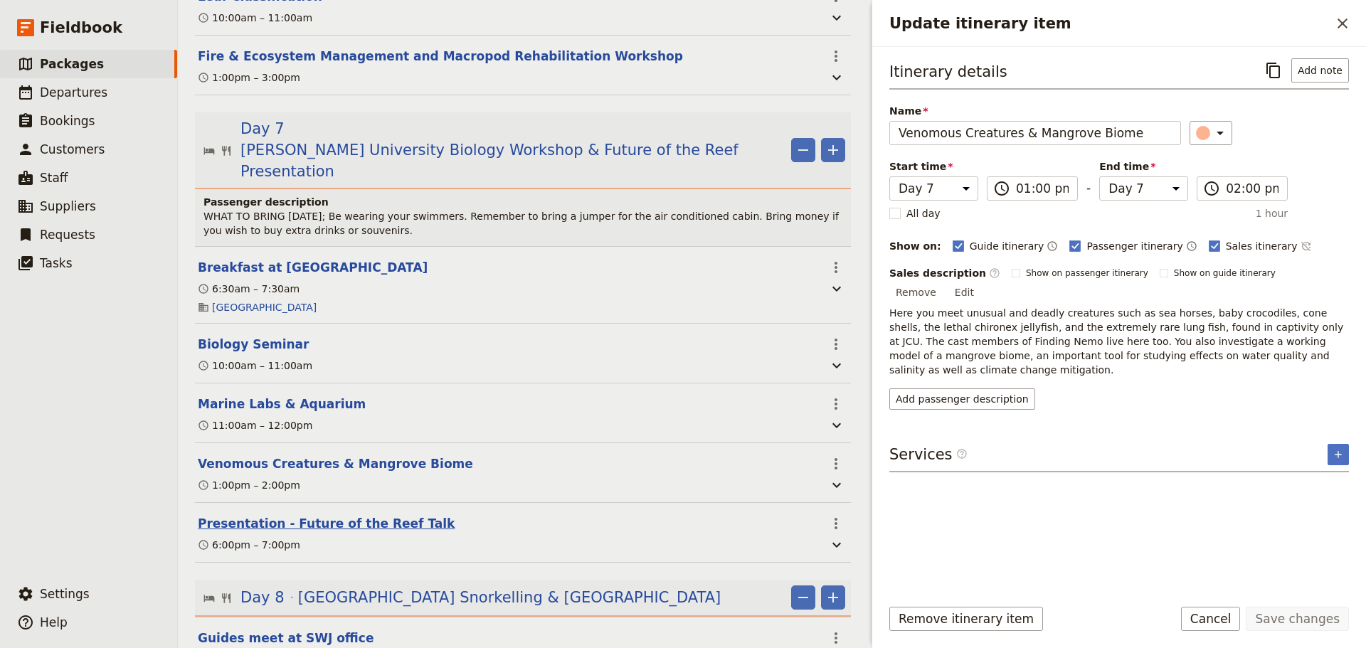
click at [334, 515] on button "Presentation - Future of the Reef Talk" at bounding box center [326, 523] width 257 height 17
select select "7"
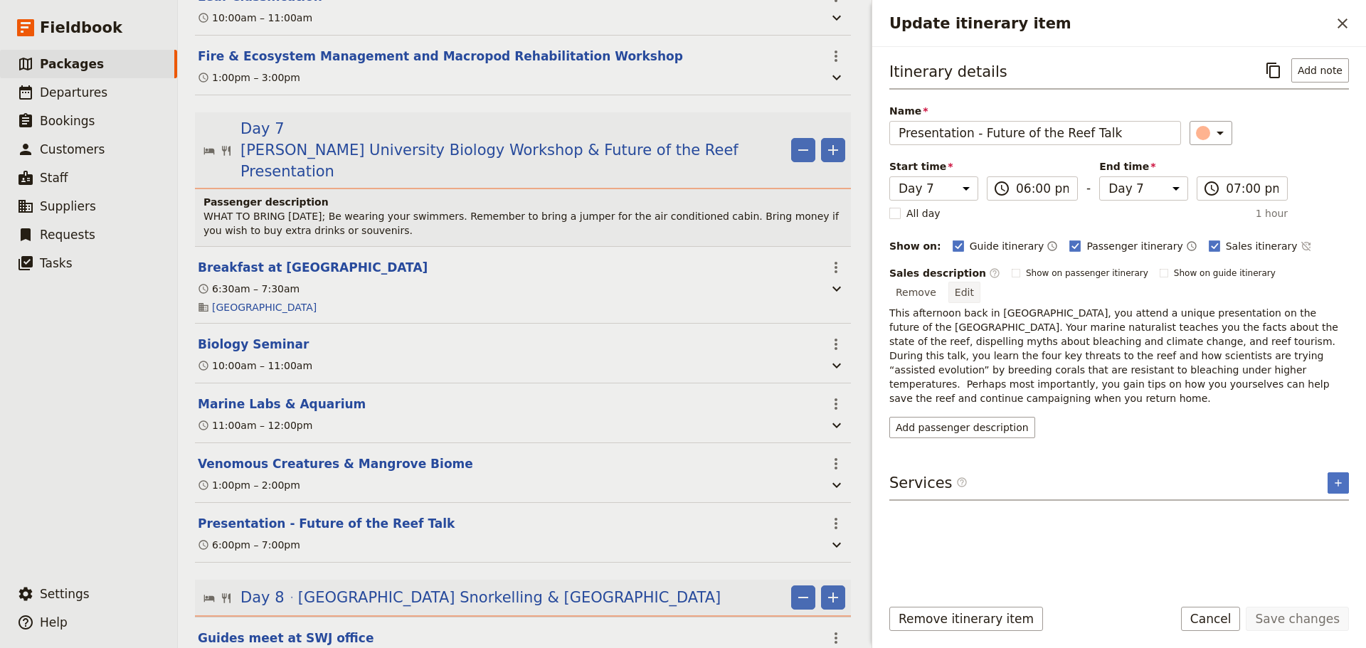
click at [981, 282] on button "Edit" at bounding box center [965, 292] width 32 height 21
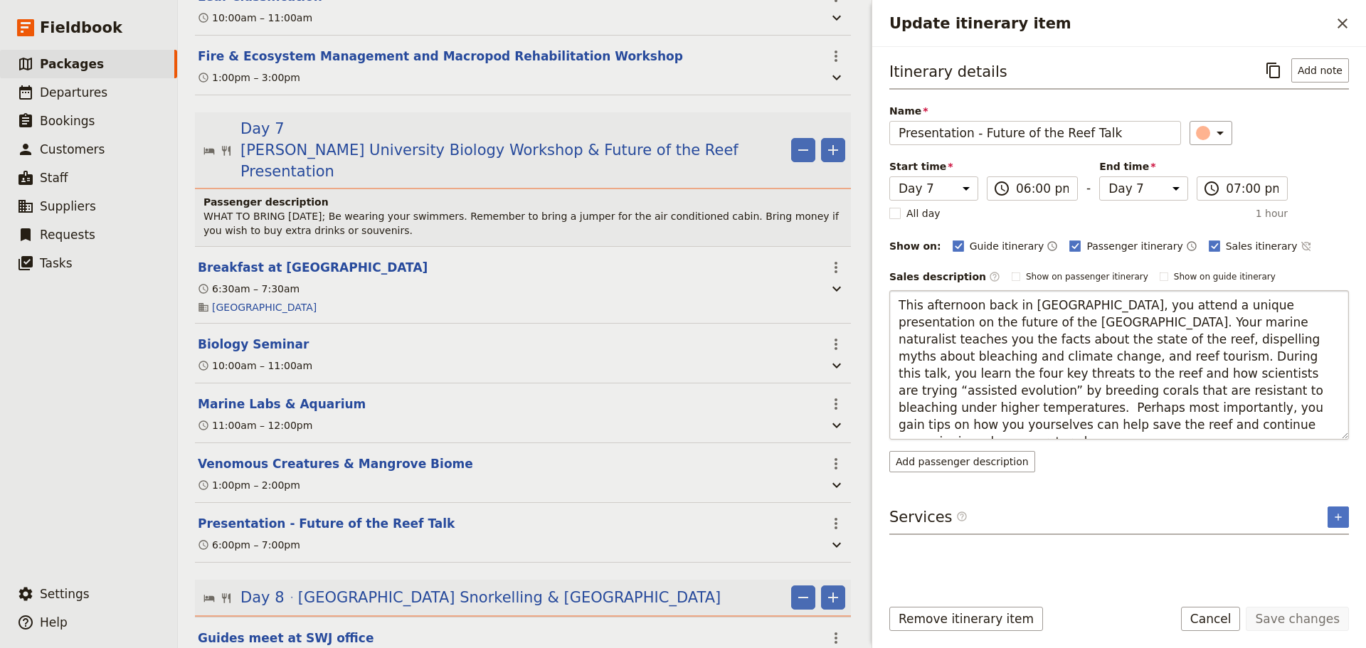
click at [1107, 389] on textarea "This afternoon back in [GEOGRAPHIC_DATA], you attend a unique presentation on t…" at bounding box center [1120, 364] width 460 height 149
type textarea "This afternoon back in [GEOGRAPHIC_DATA], you attend a unique presentation on t…"
click at [1328, 624] on button "Save changes" at bounding box center [1297, 619] width 103 height 24
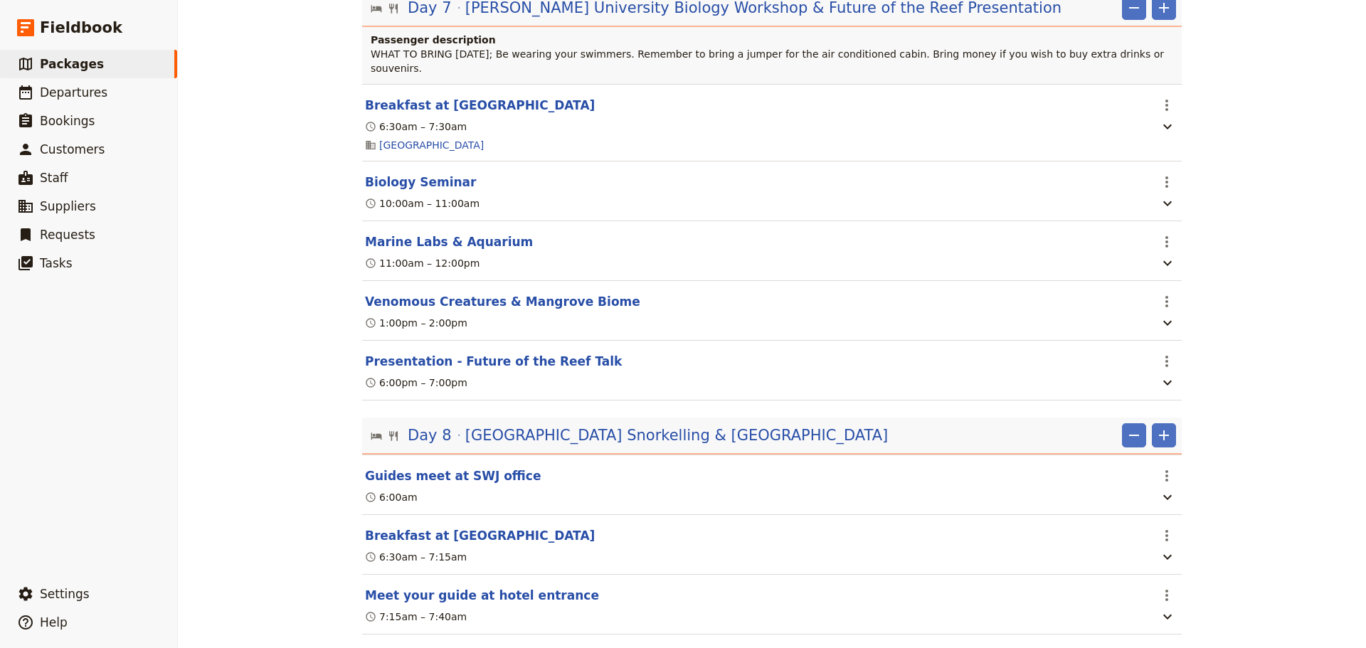
scroll to position [0, 0]
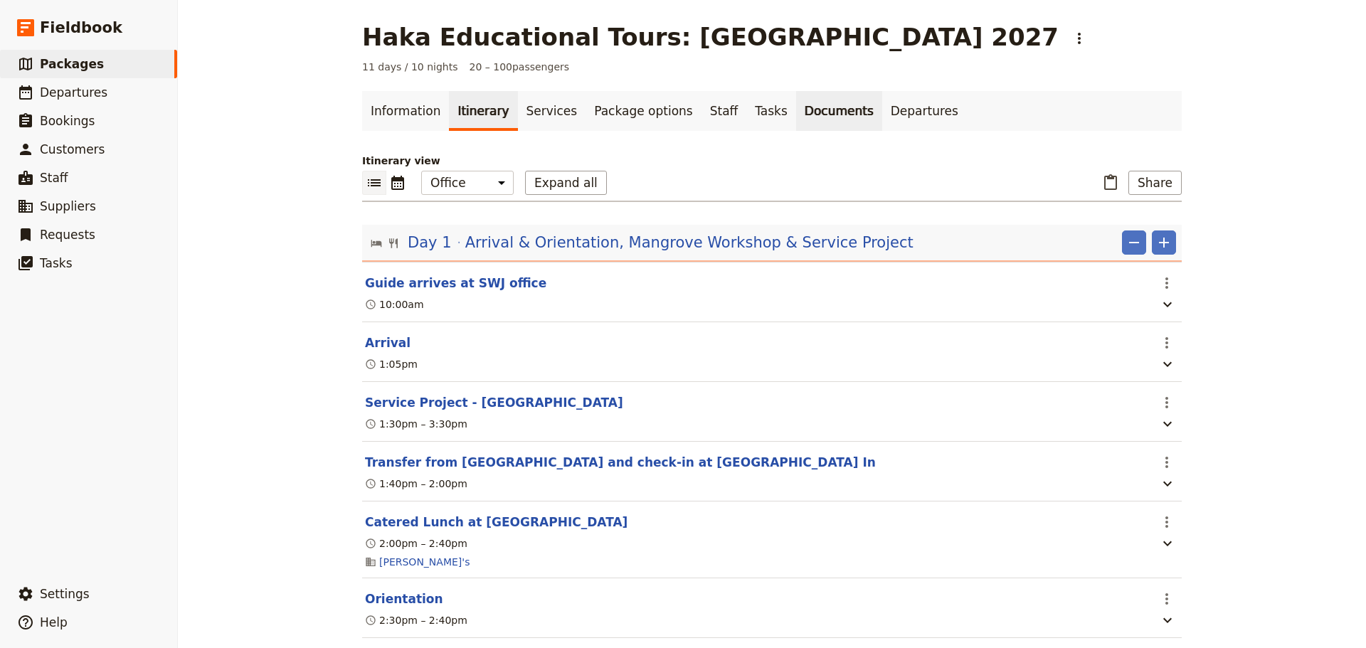
click at [804, 102] on link "Documents" at bounding box center [839, 111] width 86 height 40
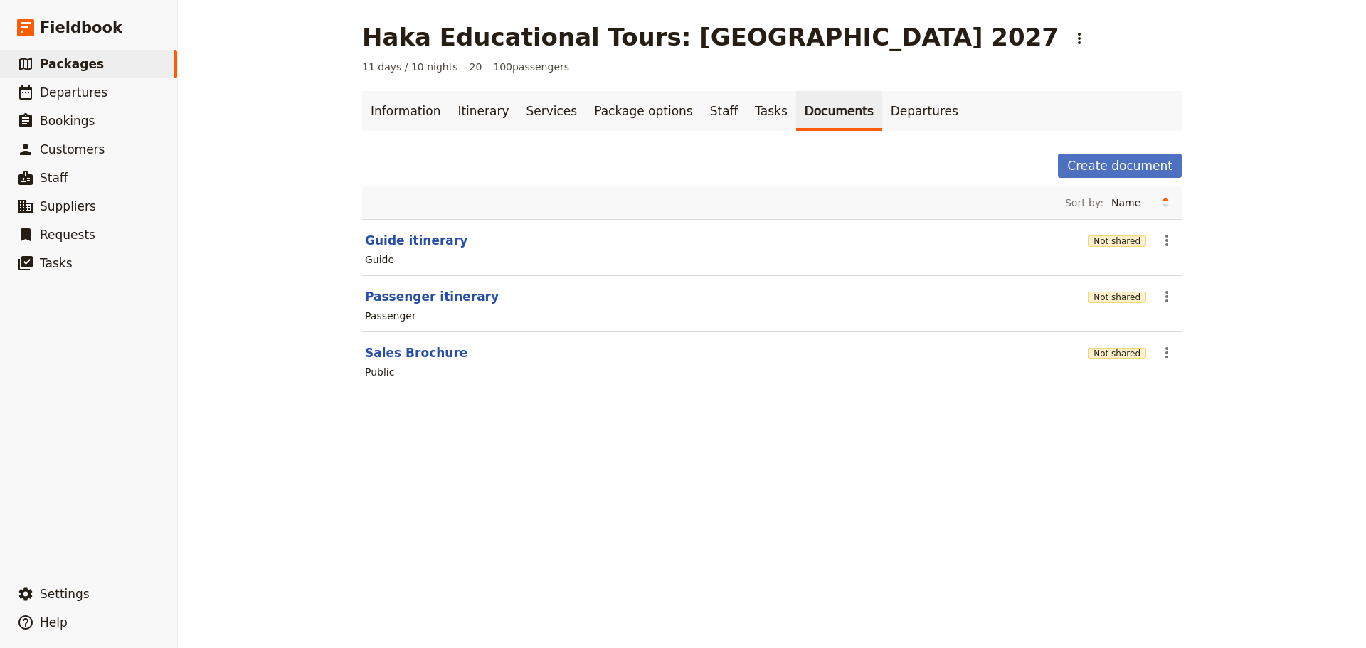
click at [421, 356] on button "Sales Brochure" at bounding box center [416, 352] width 102 height 17
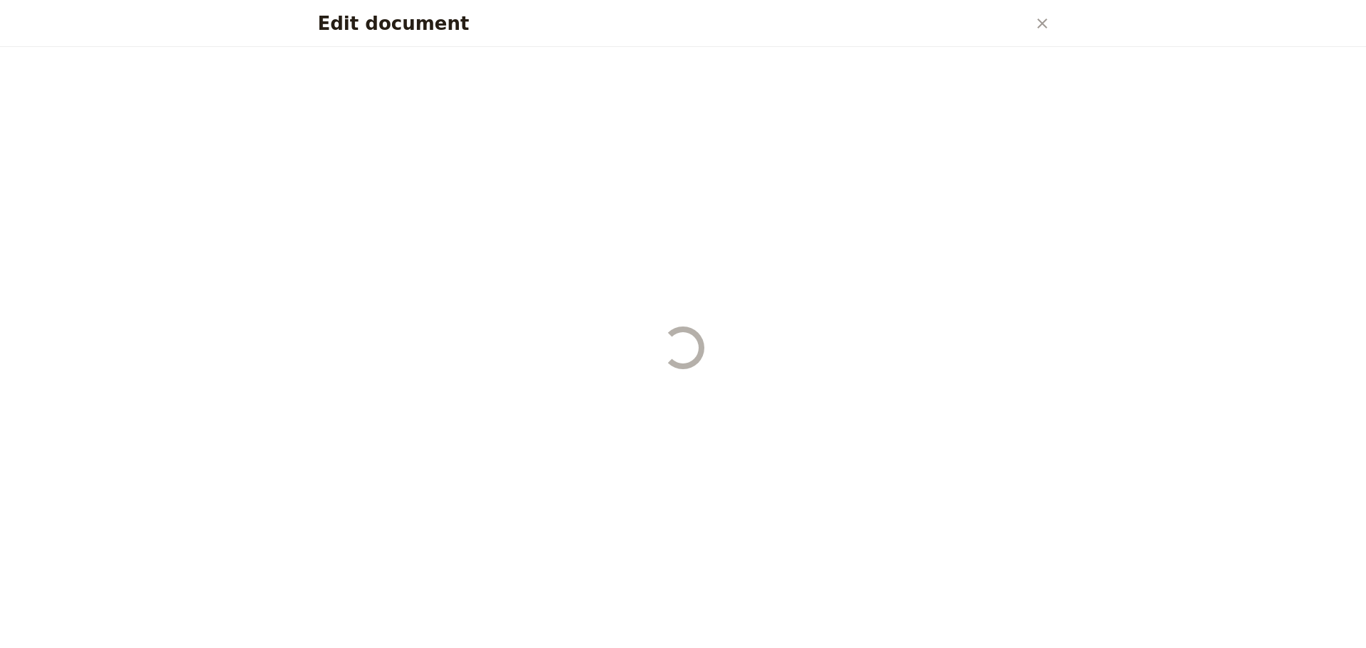
select select "DEFAULT"
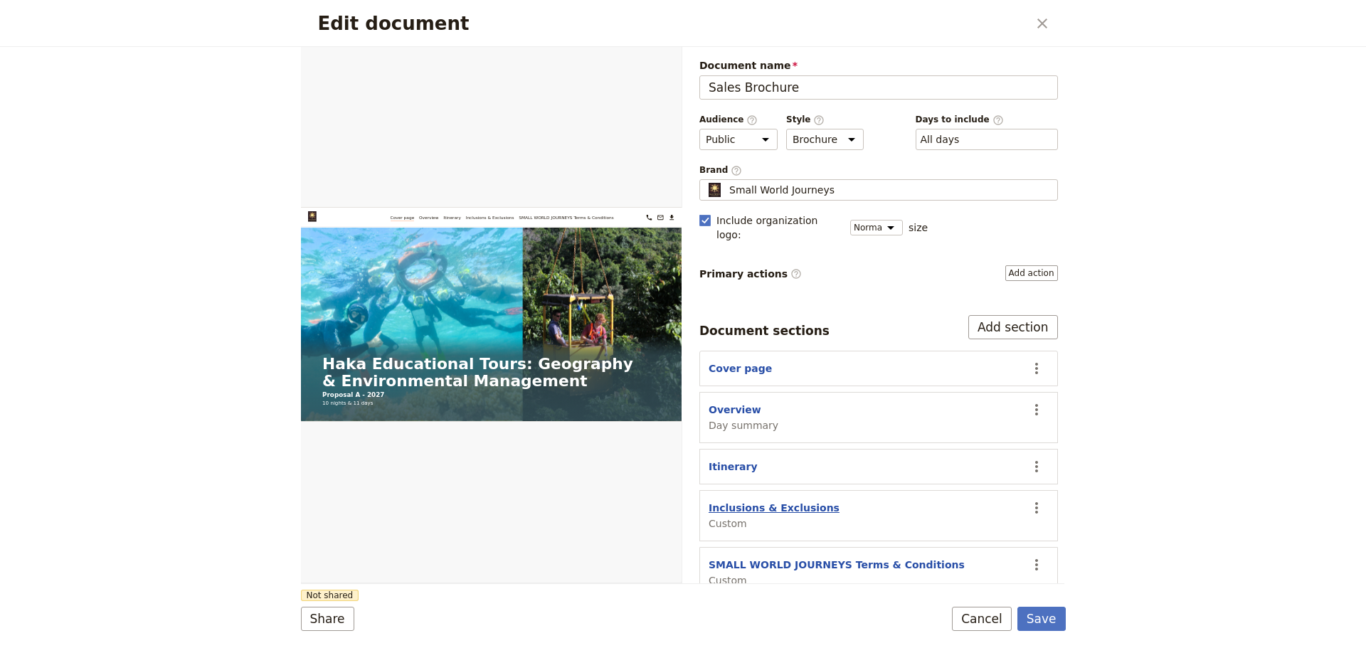
click at [767, 501] on button "Inclusions & Exclusions" at bounding box center [774, 508] width 131 height 14
select select "CUSTOM"
select select "default"
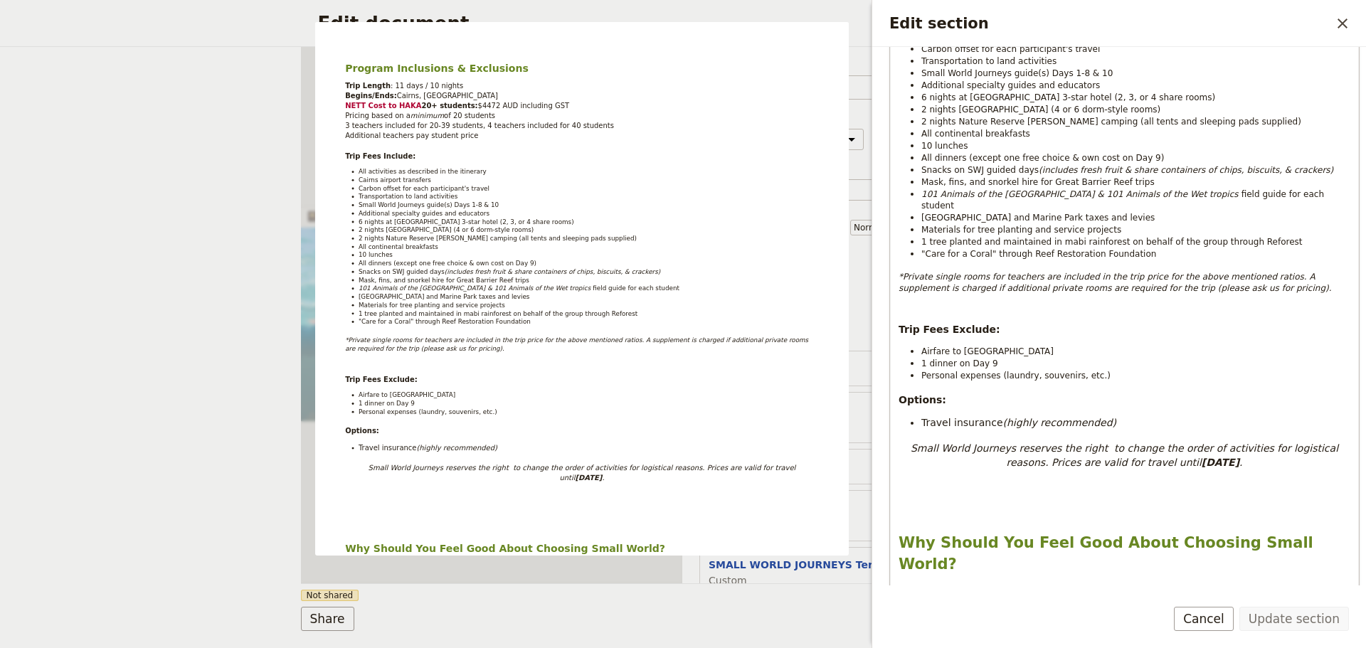
scroll to position [119, 0]
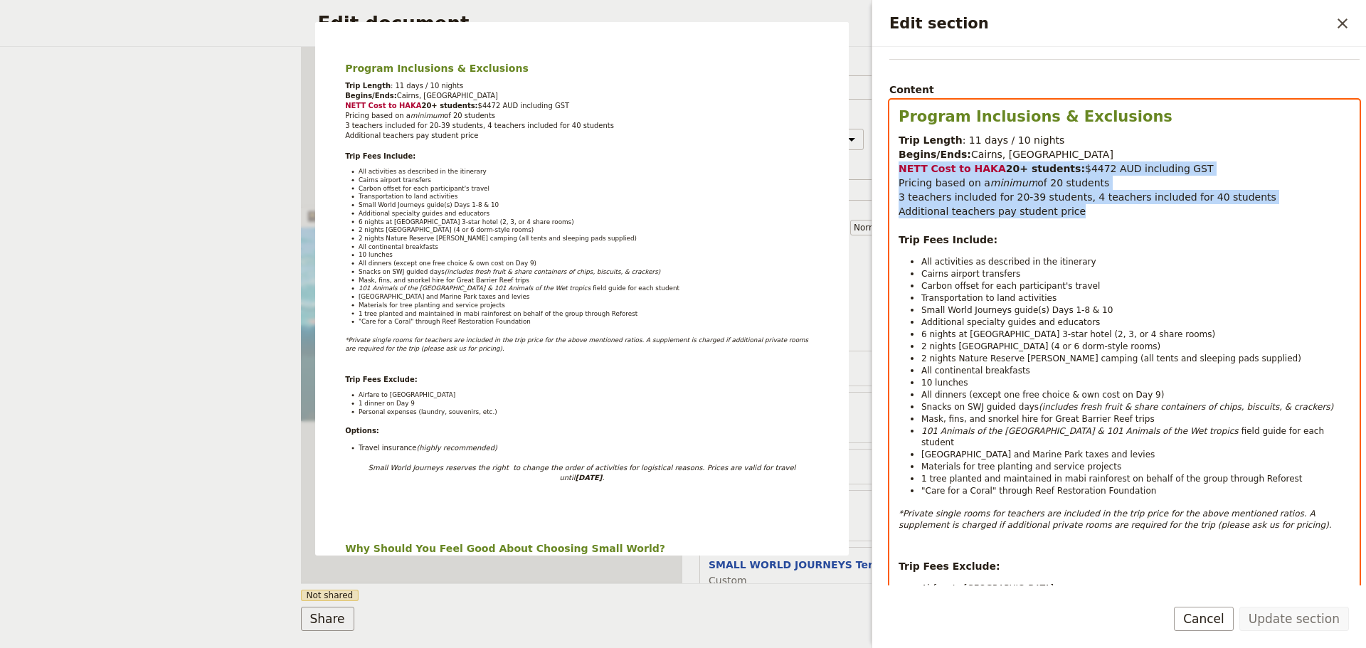
drag, startPoint x: 1080, startPoint y: 213, endPoint x: 890, endPoint y: 170, distance: 195.4
copy p "NETT Cost to HAKA 20+ students: $4472 AUD including GST Pricing based on a mini…"
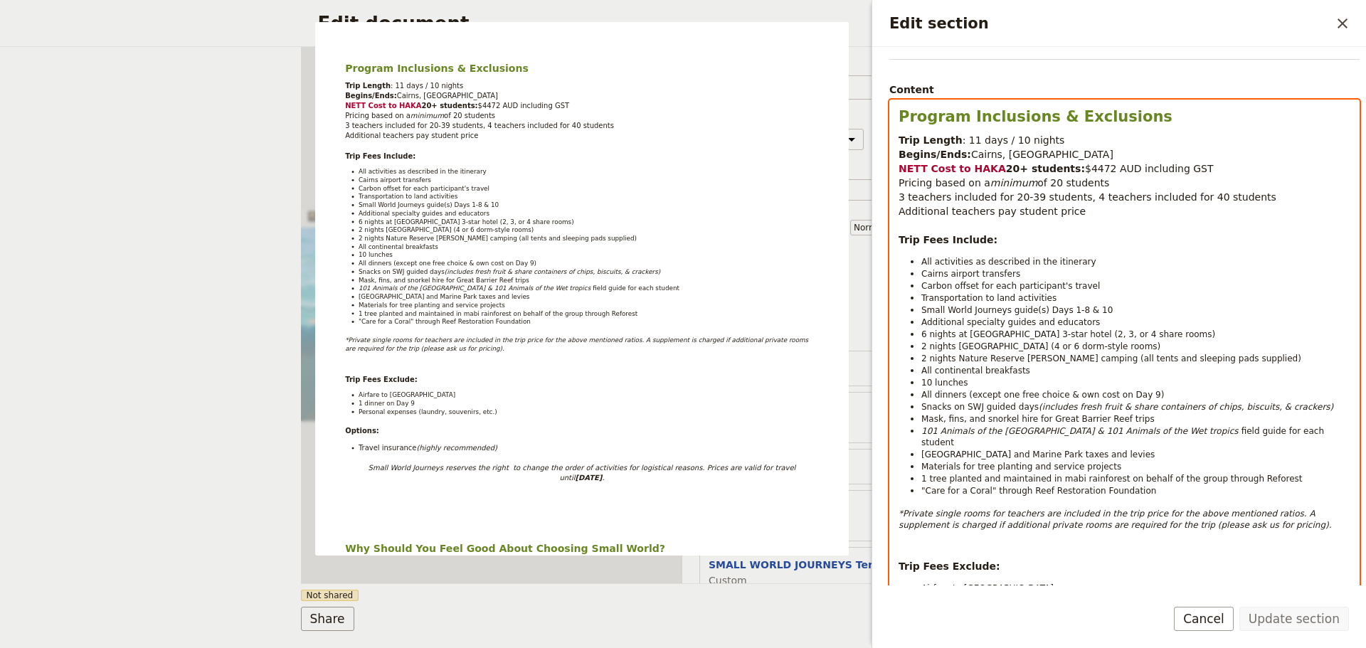
click at [1196, 366] on li "All continental breakfasts" at bounding box center [1136, 370] width 429 height 12
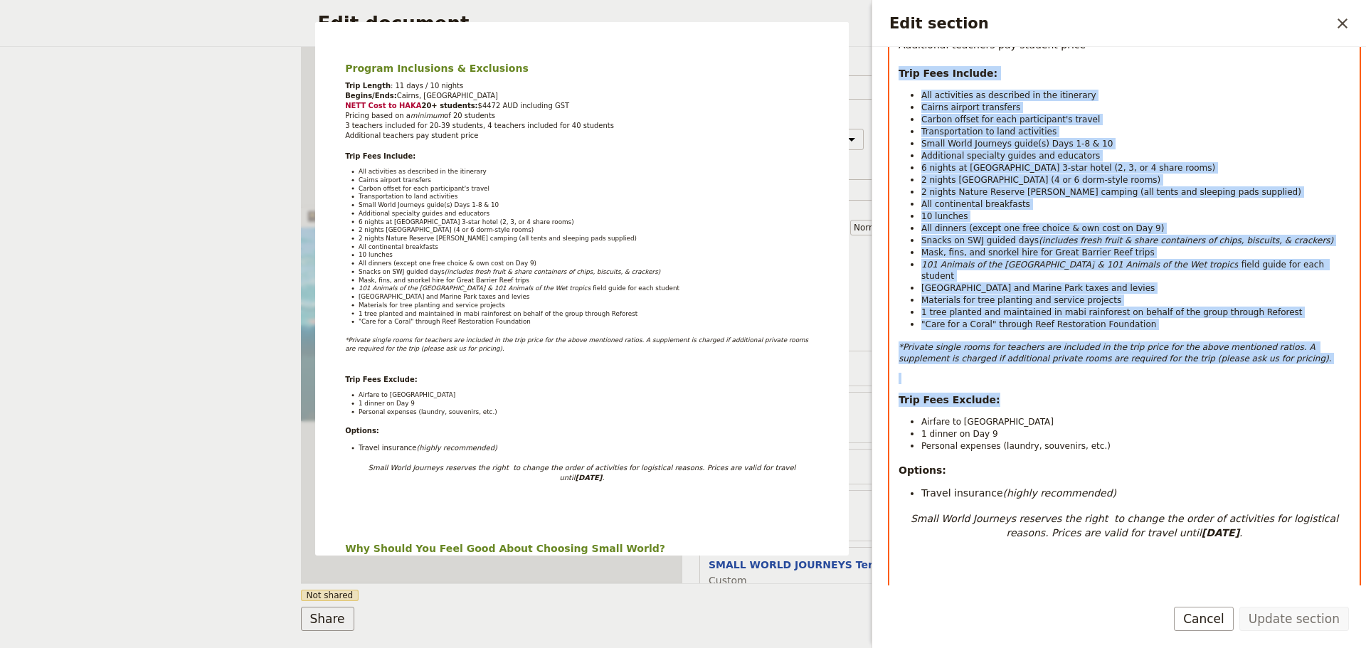
scroll to position [356, 0]
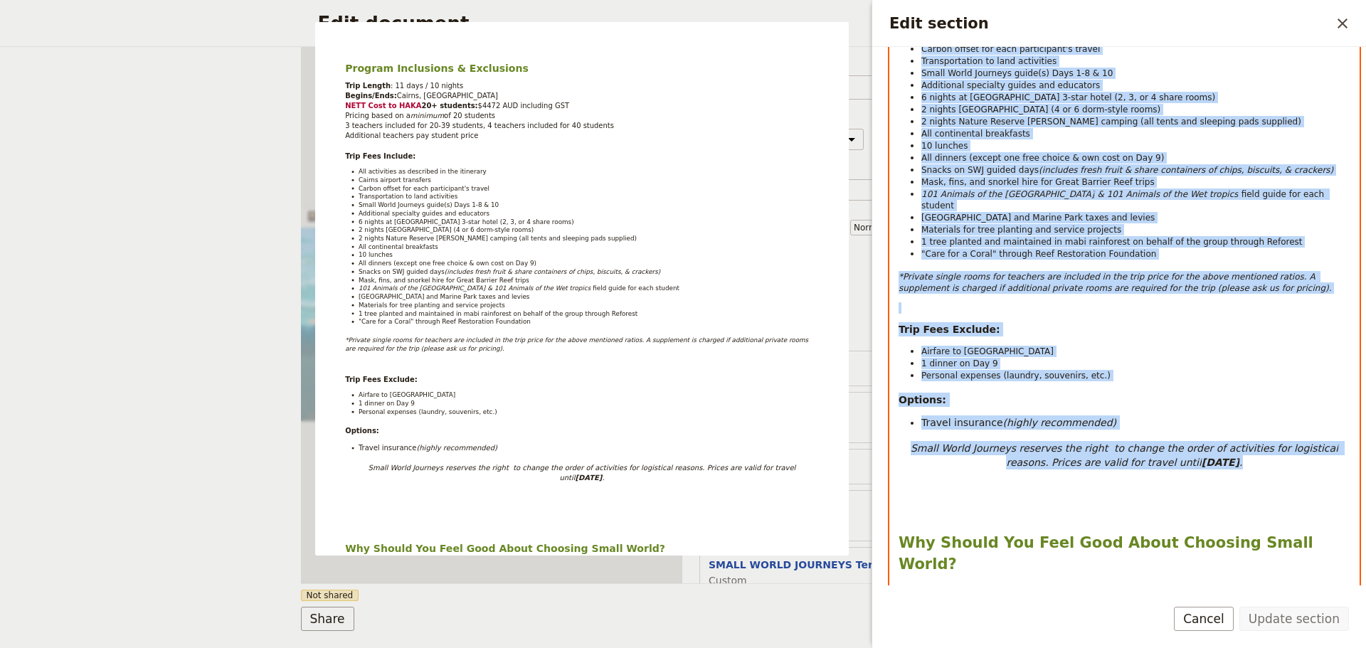
drag, startPoint x: 899, startPoint y: 242, endPoint x: 1344, endPoint y: 436, distance: 485.4
click at [1344, 436] on div "Program Inclusions & Exclusions Trip Length : 11 days / 10 nights Begins/Ends: …" at bounding box center [1124, 443] width 469 height 1161
copy div "Trip Fees Include: All activities as described in the itinerary Cairns airport …"
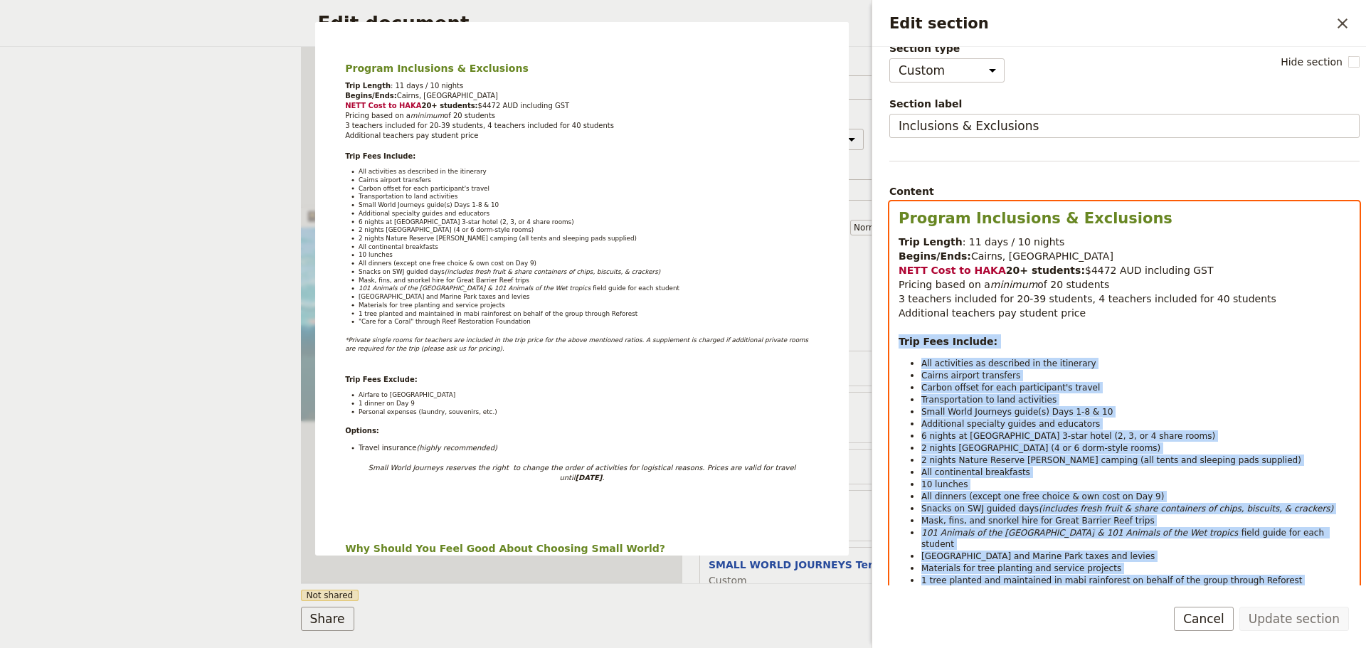
scroll to position [0, 0]
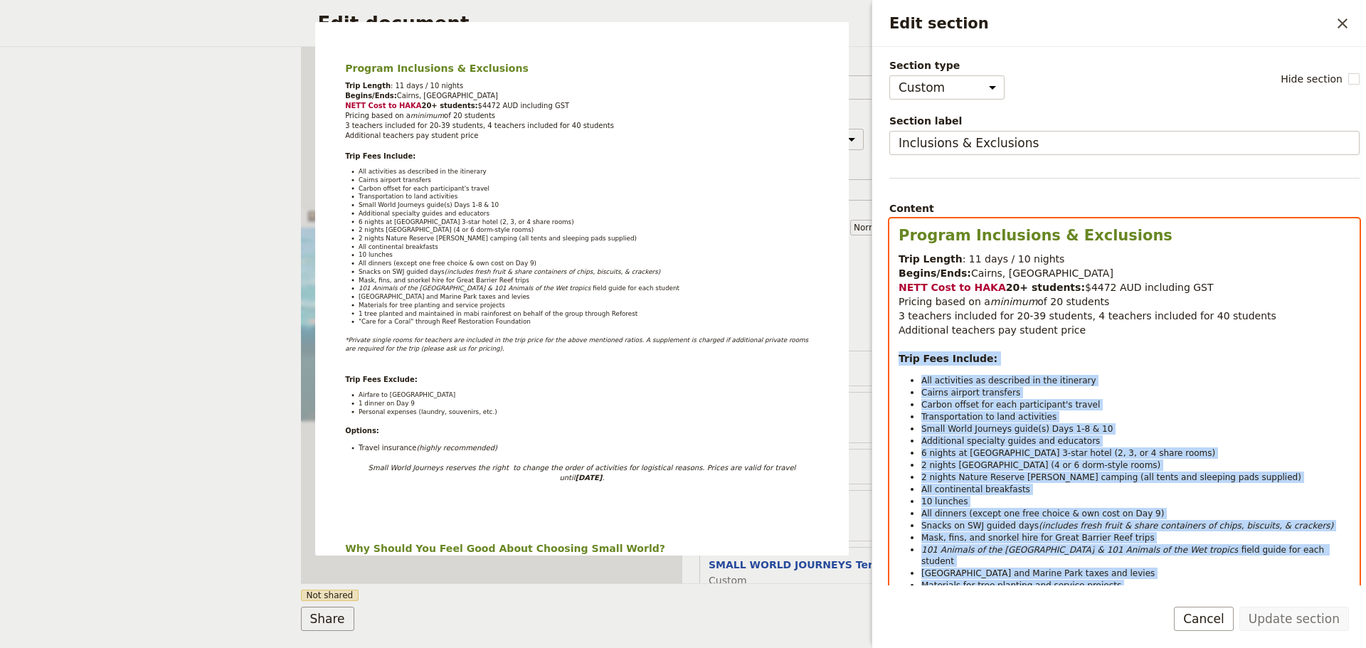
click at [1142, 394] on li "Cairns airport transfers" at bounding box center [1136, 392] width 429 height 12
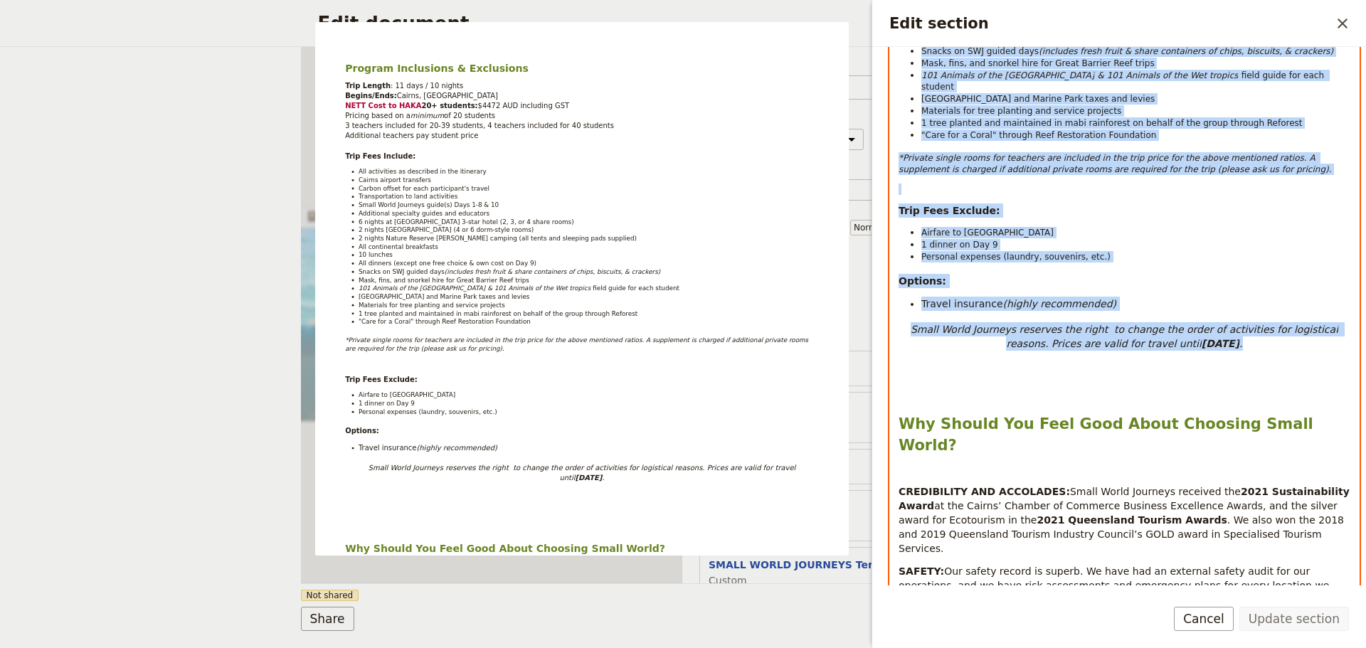
select select "h2"
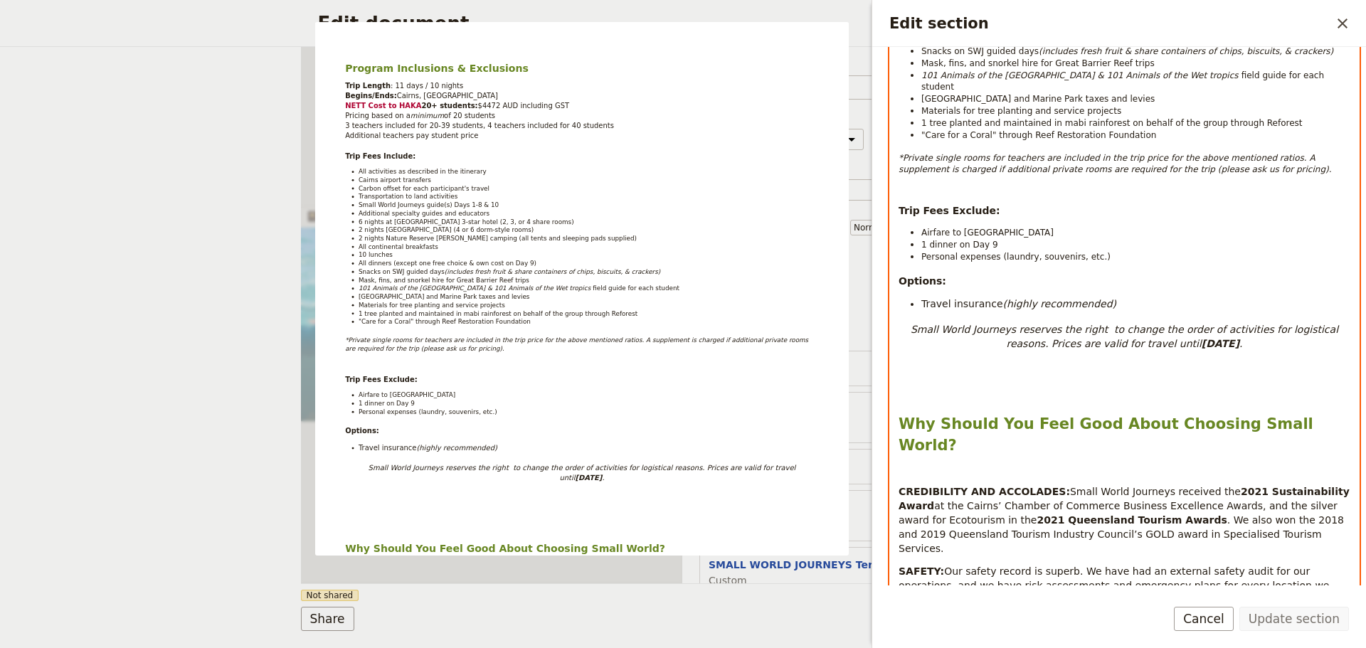
click at [1142, 413] on h2 "Why Should You Feel Good About Choosing Small World?" at bounding box center [1125, 434] width 452 height 43
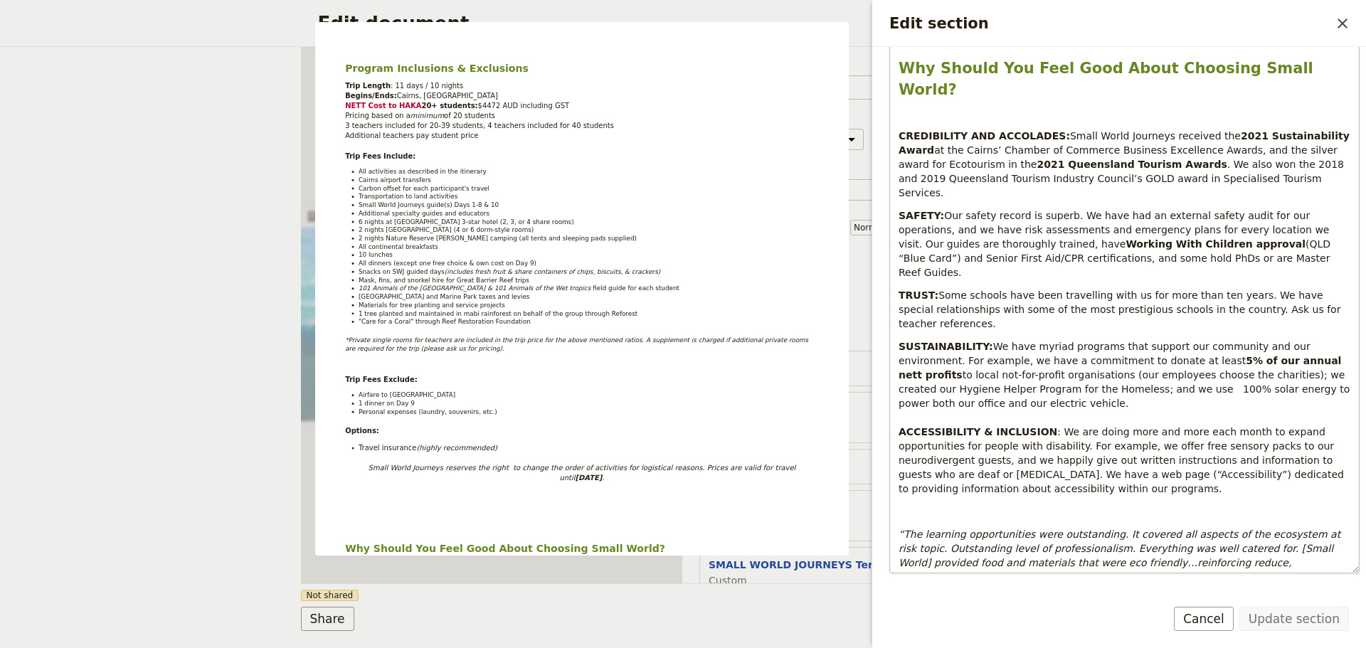
scroll to position [874, 0]
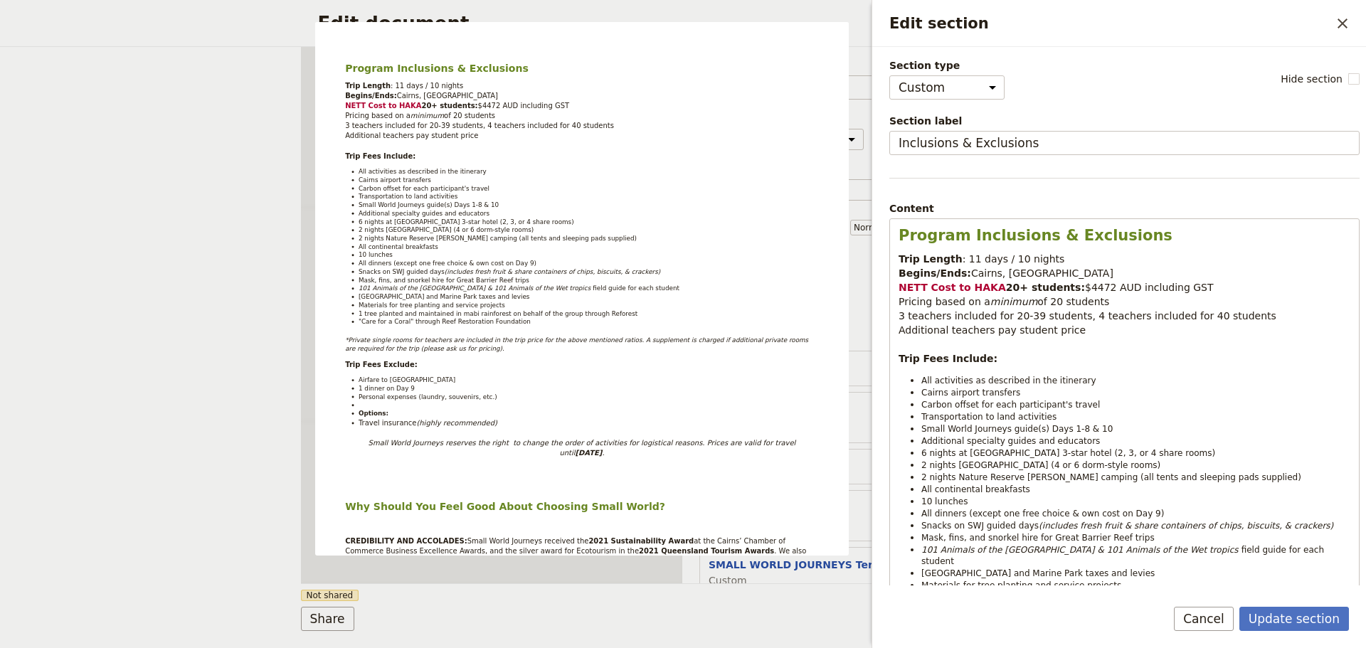
select select "CUSTOM"
select select "paragraph-small"
select select "default"
select select "DEFAULT"
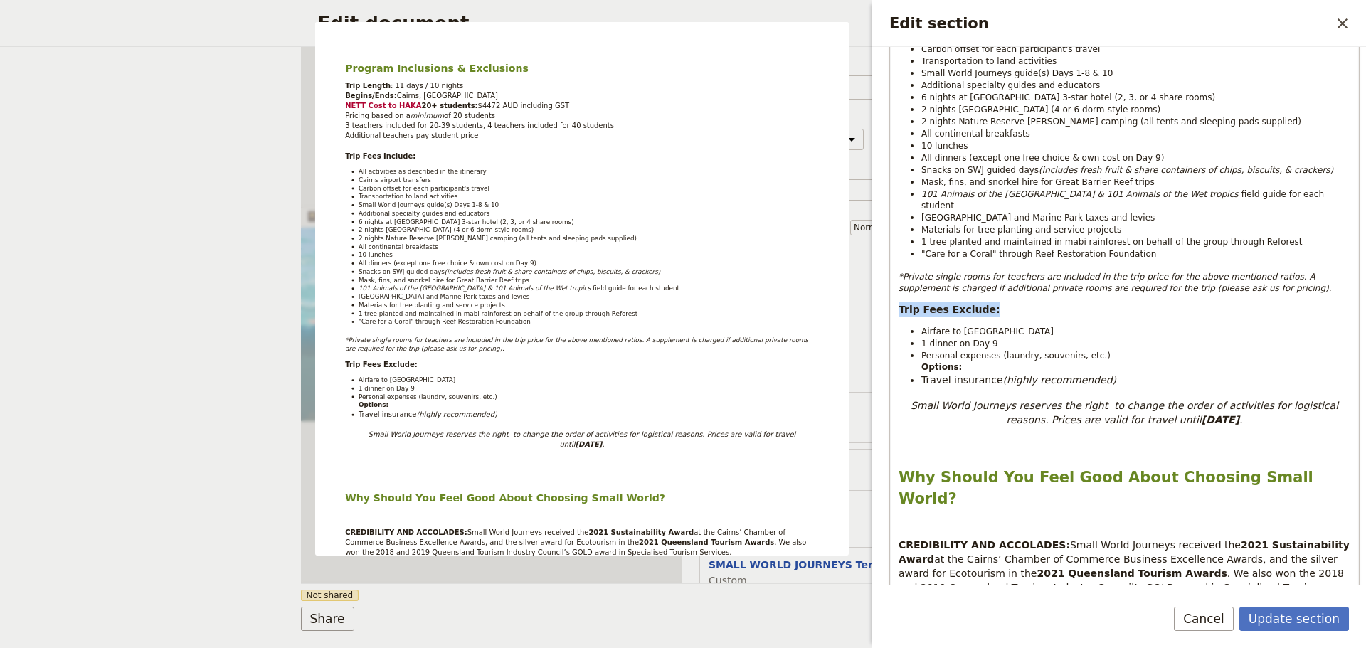
drag, startPoint x: 985, startPoint y: 288, endPoint x: 892, endPoint y: 273, distance: 94.4
click at [892, 273] on div "Program Inclusions & Exclusions Trip Length : 11 days / 10 nights Begins/Ends: …" at bounding box center [1124, 411] width 469 height 1096
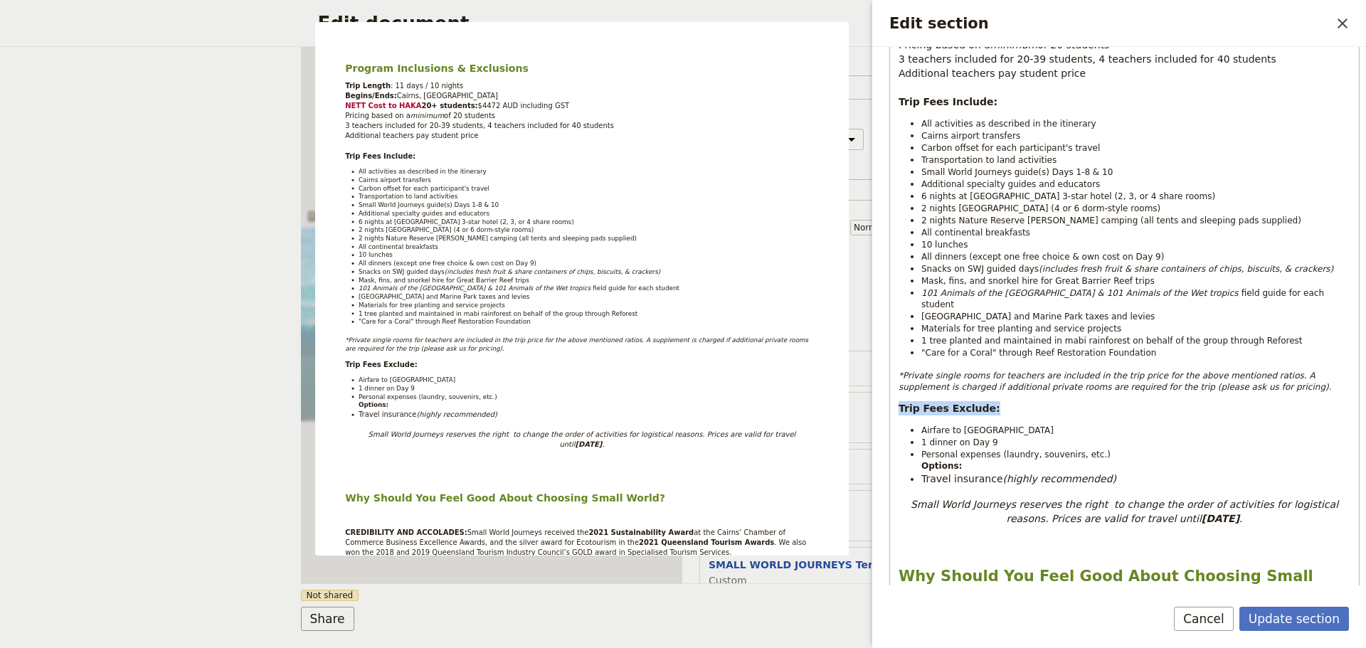
scroll to position [97, 0]
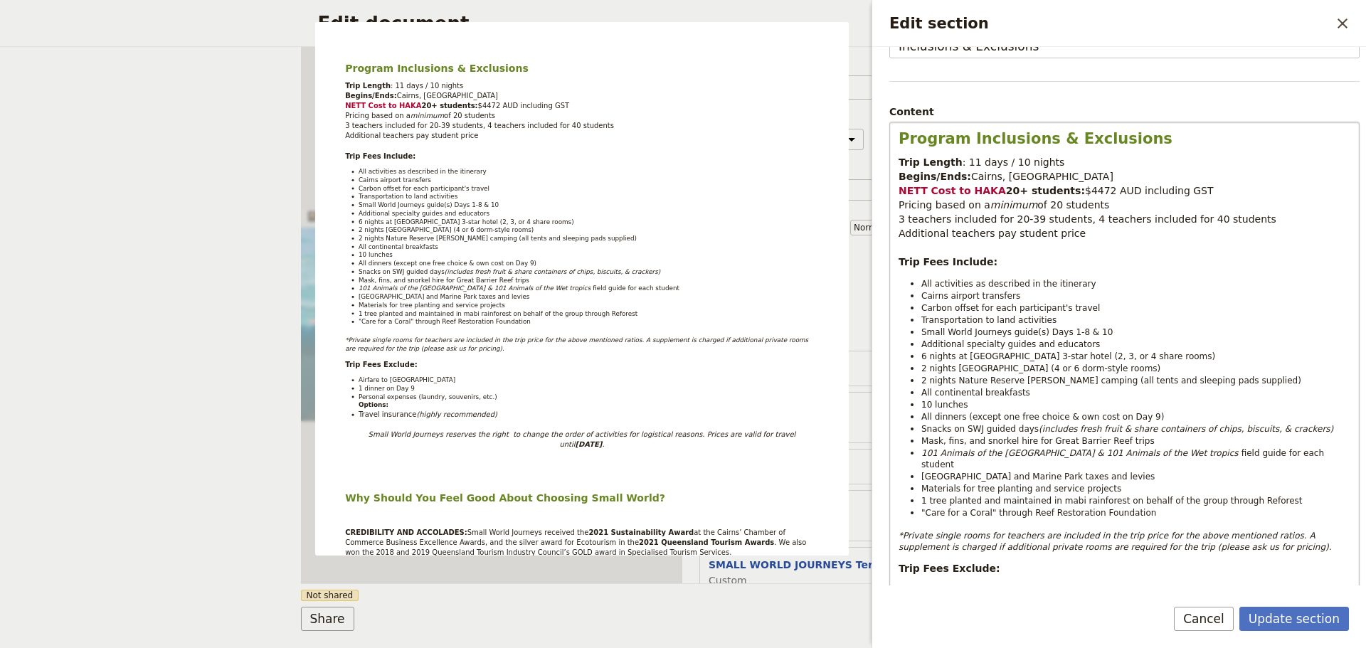
click at [1050, 448] on em "101 Animals of the [GEOGRAPHIC_DATA]" at bounding box center [1008, 453] width 173 height 10
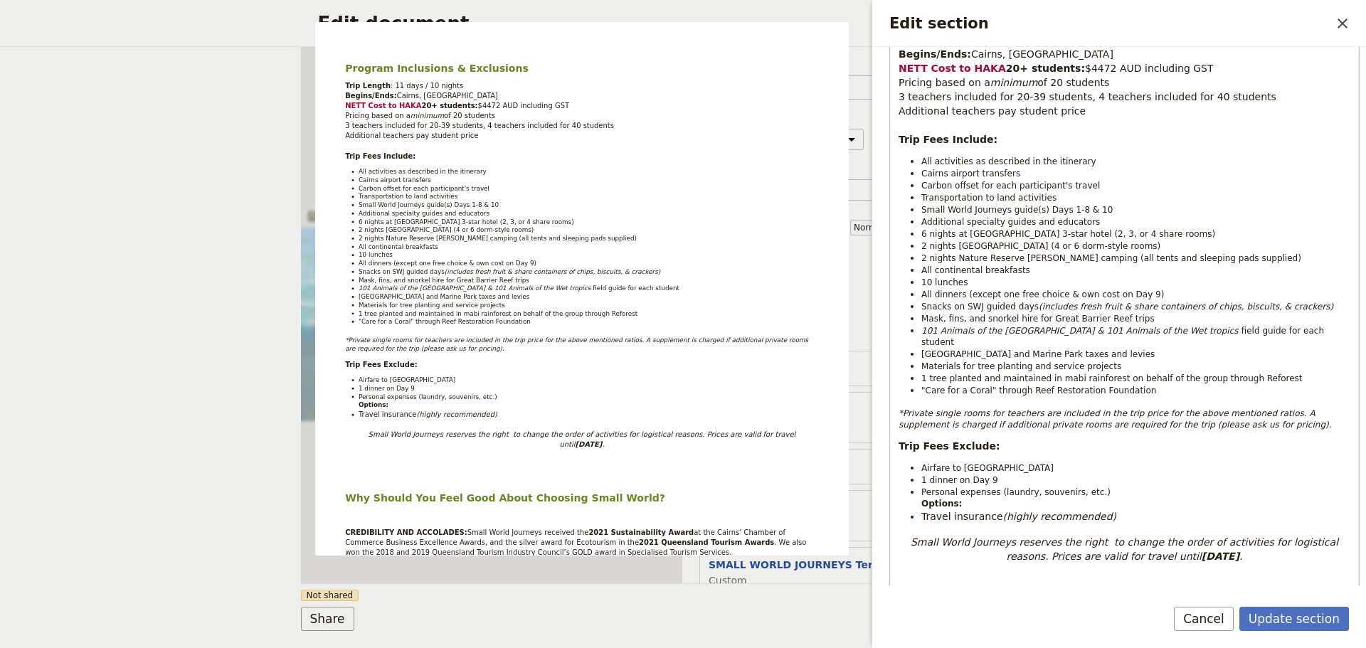
scroll to position [334, 0]
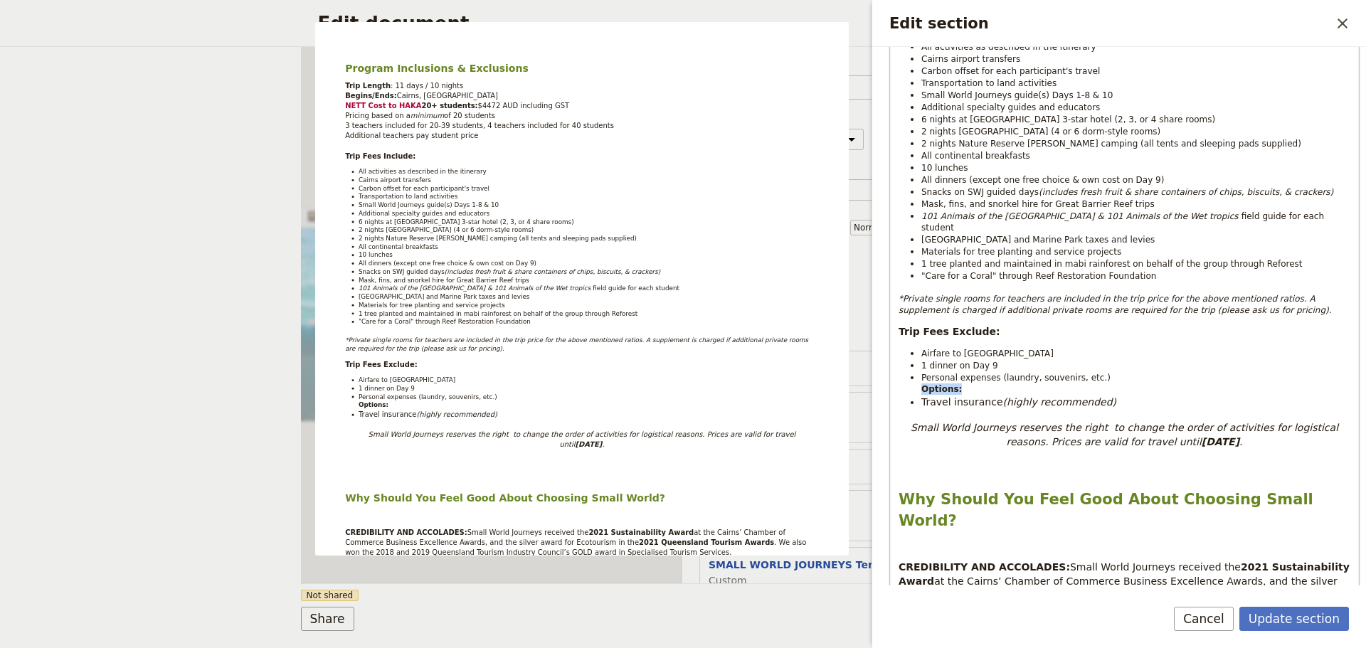
drag, startPoint x: 974, startPoint y: 366, endPoint x: 917, endPoint y: 364, distance: 57.0
click at [917, 364] on ul "Airfare to Cairns 1 dinner on Day 9 Personal expenses (laundry, souvenirs, etc.…" at bounding box center [1125, 378] width 452 height 62
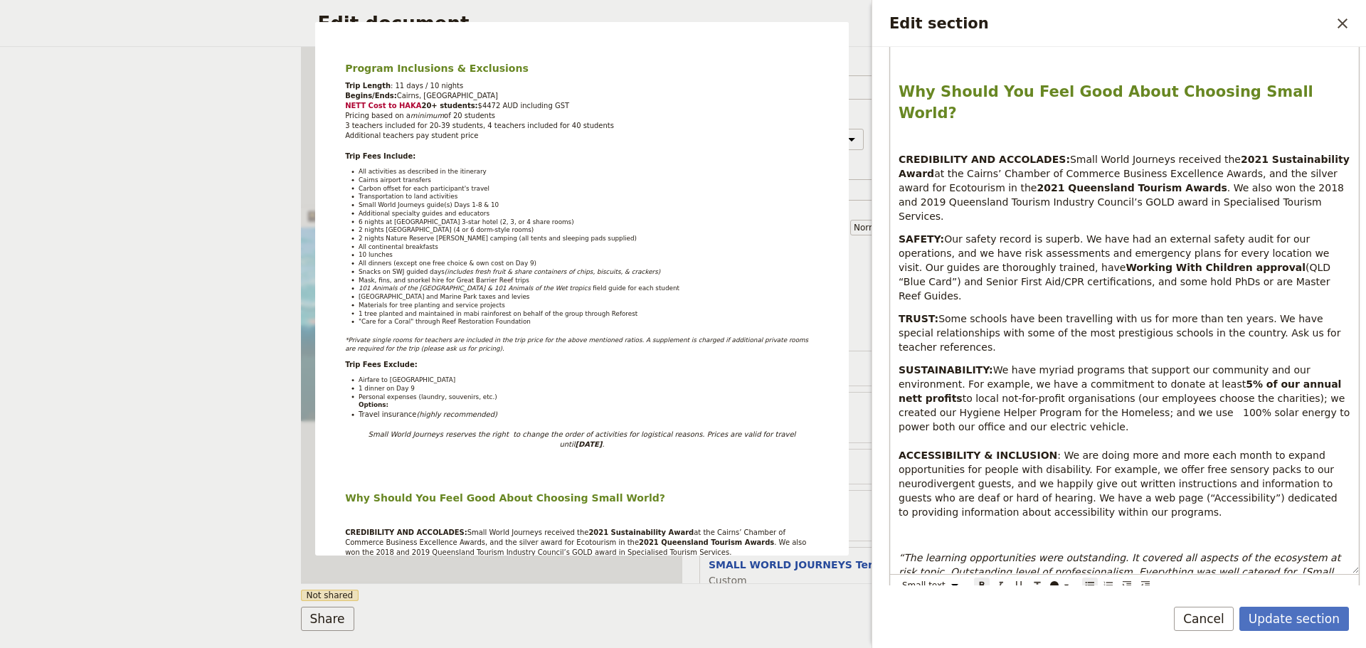
scroll to position [808, 0]
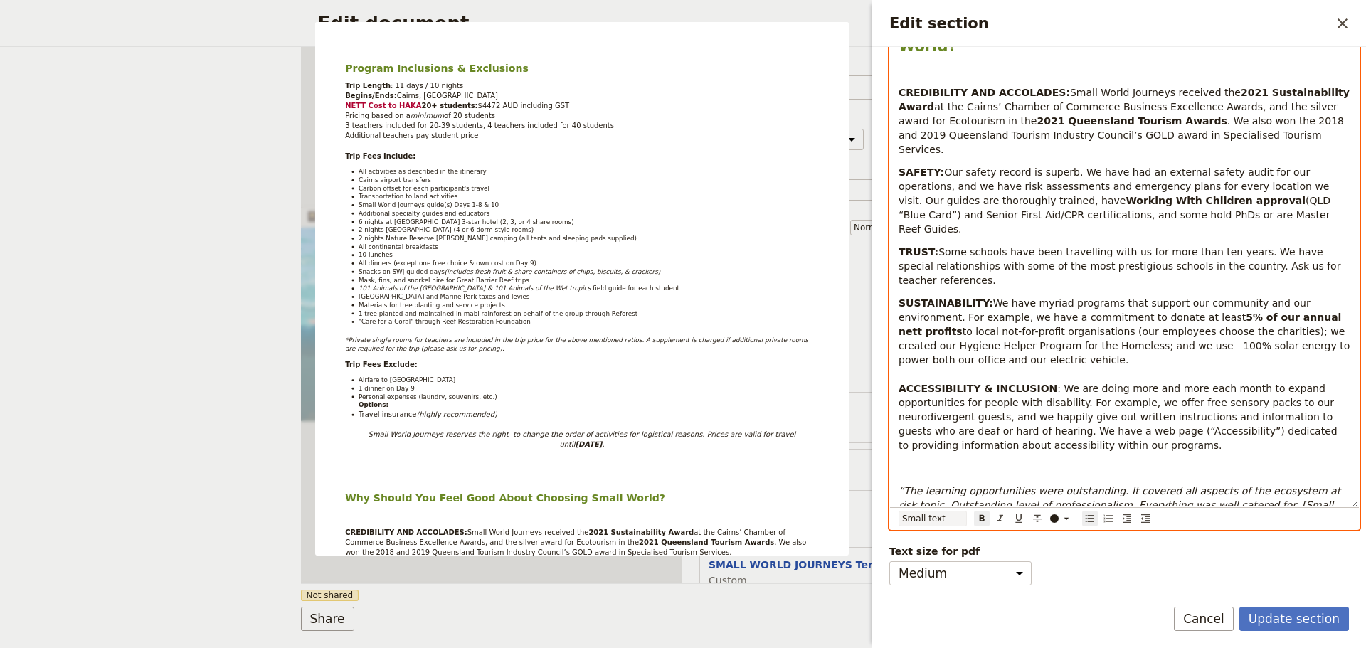
click at [956, 515] on select "Normal Small text Heading 1 Heading 2 Heading 3" at bounding box center [933, 519] width 68 height 16
click at [899, 517] on select "Normal Small text Heading 1 Heading 2 Heading 3" at bounding box center [933, 519] width 68 height 16
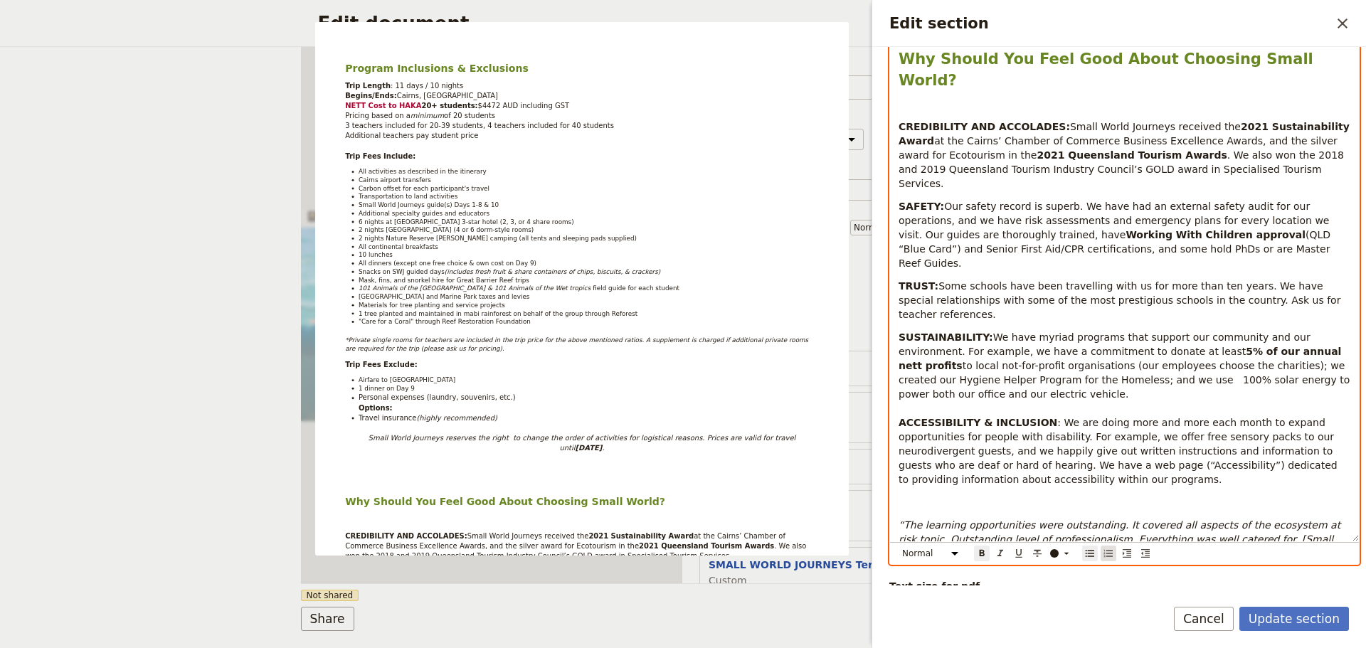
scroll to position [814, 0]
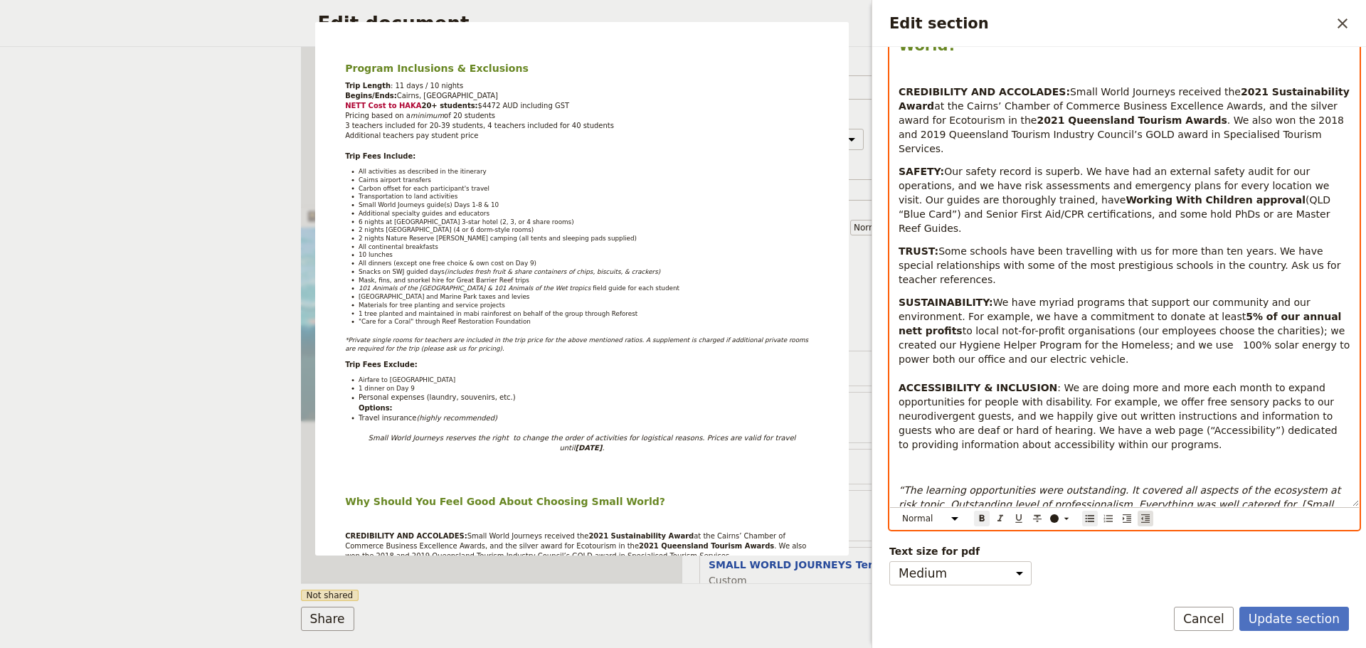
click at [1143, 521] on icon "Decrease indent" at bounding box center [1145, 518] width 11 height 11
click at [1141, 521] on icon "Decrease indent" at bounding box center [1145, 518] width 11 height 11
click at [1122, 516] on button "​" at bounding box center [1127, 519] width 16 height 16
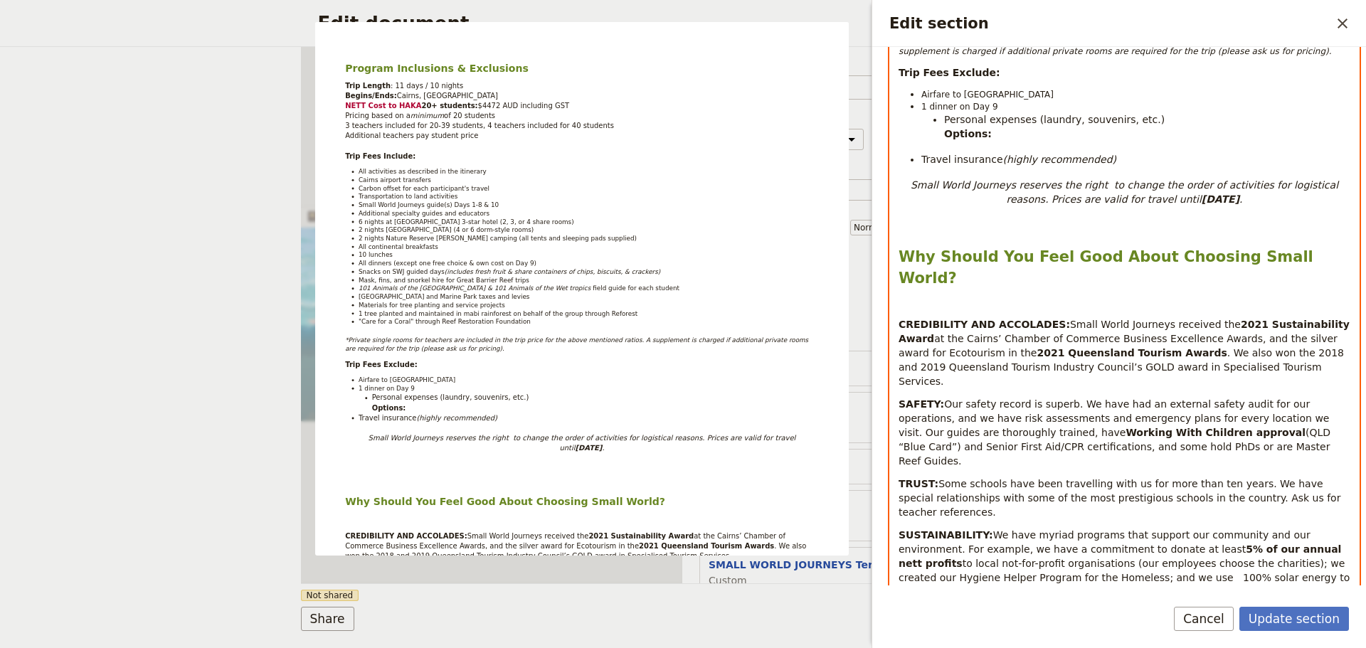
scroll to position [826, 0]
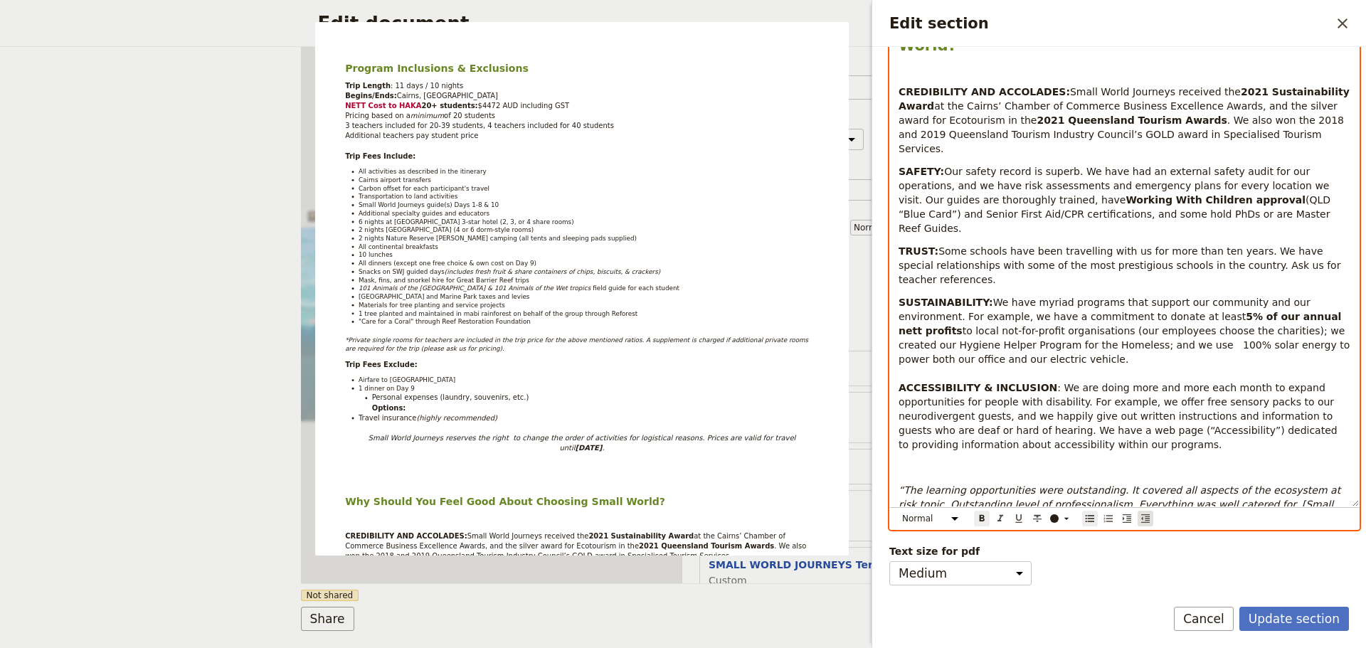
click at [1144, 517] on icon "Decrease indent" at bounding box center [1145, 518] width 11 height 11
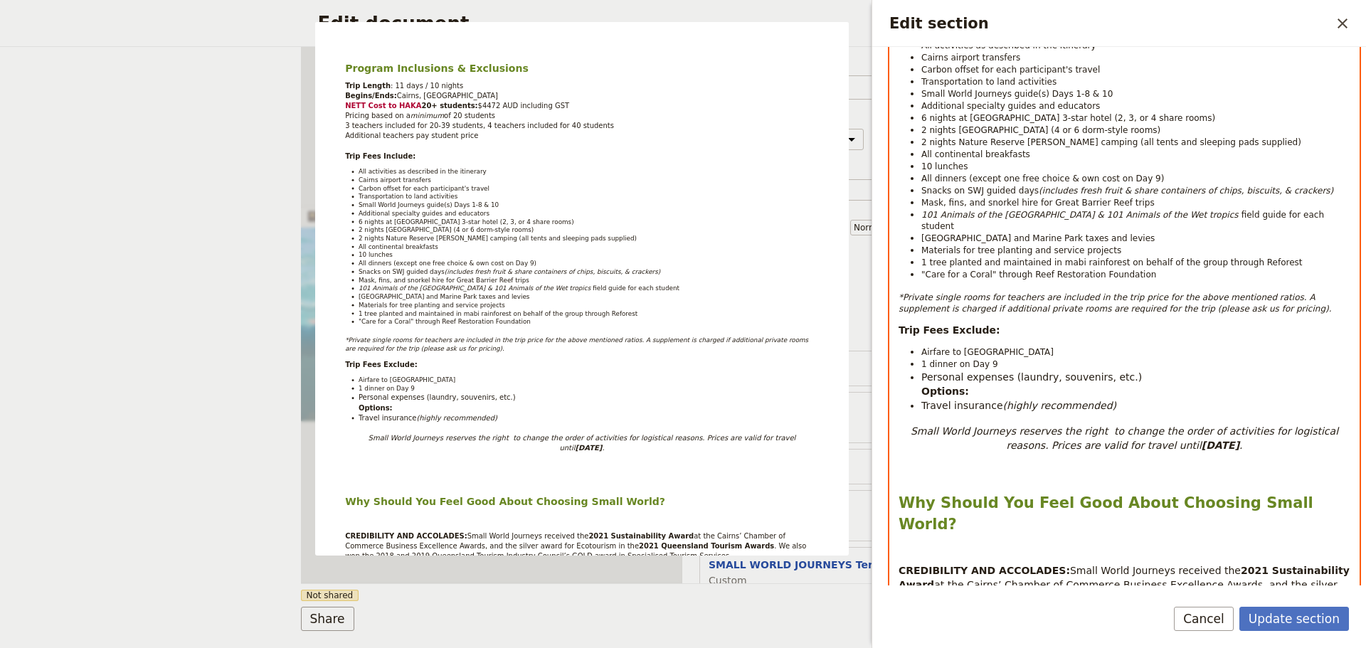
scroll to position [356, 0]
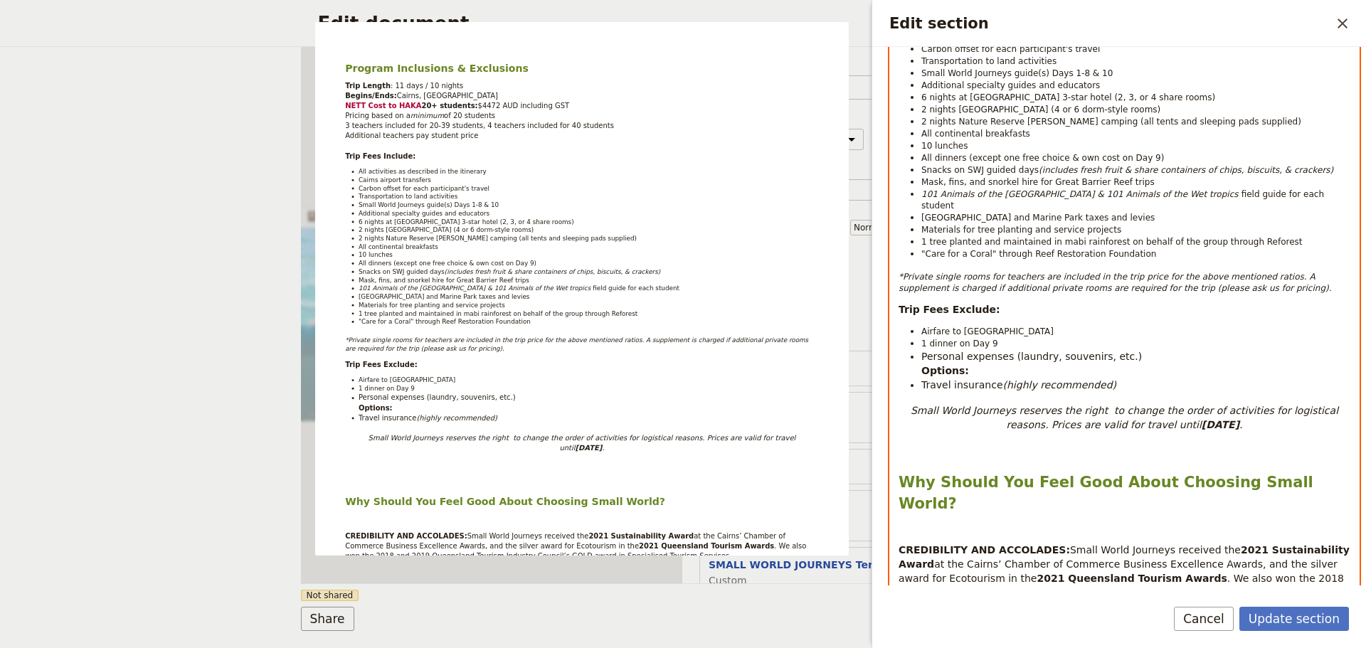
drag, startPoint x: 1075, startPoint y: 394, endPoint x: 1046, endPoint y: 373, distance: 35.7
click at [1075, 405] on em "Small World Journeys reserves the right to change the order of activities for l…" at bounding box center [1126, 418] width 431 height 26
drag, startPoint x: 986, startPoint y: 282, endPoint x: 890, endPoint y: 278, distance: 96.9
click at [890, 278] on div "Program Inclusions & Exclusions Trip Length : 11 days / 10 nights Begins/Ends: …" at bounding box center [1125, 426] width 470 height 1126
click at [925, 365] on strong "Options:" at bounding box center [946, 370] width 48 height 11
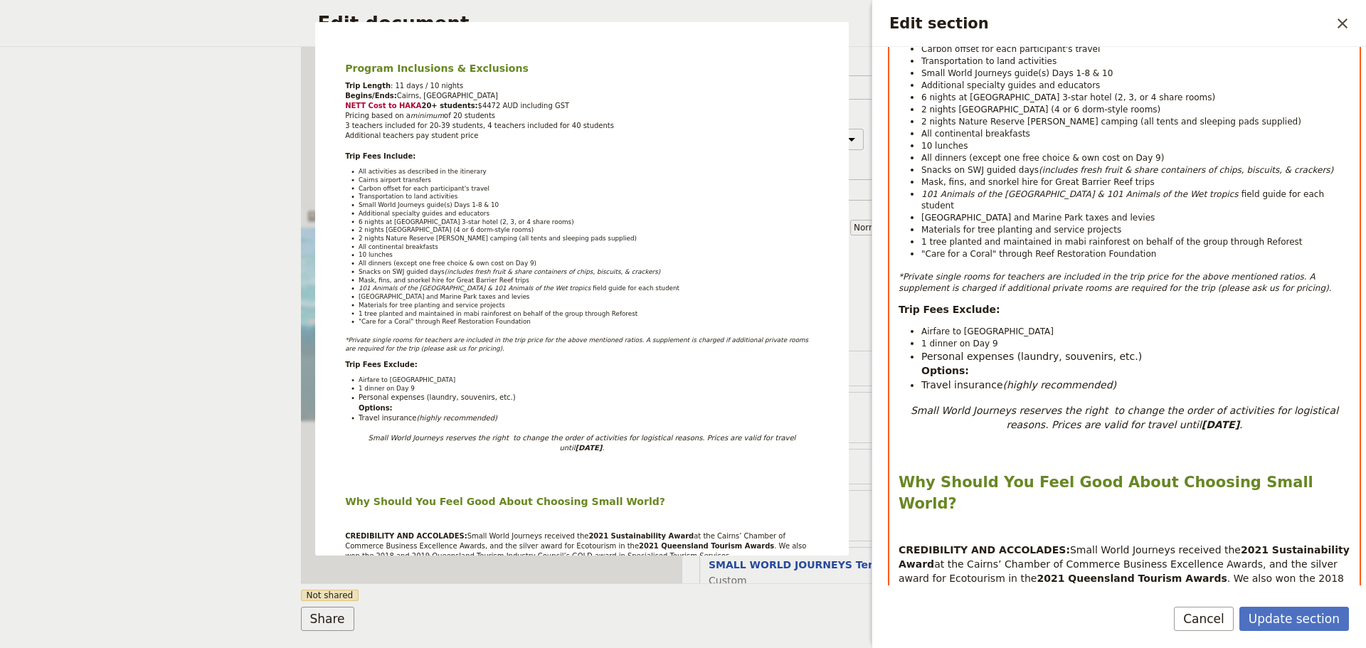
select select "paragraph-small"
click at [916, 295] on div "Program Inclusions & Exclusions Trip Length : 11 days / 10 nights Begins/Ends: …" at bounding box center [1124, 414] width 469 height 1102
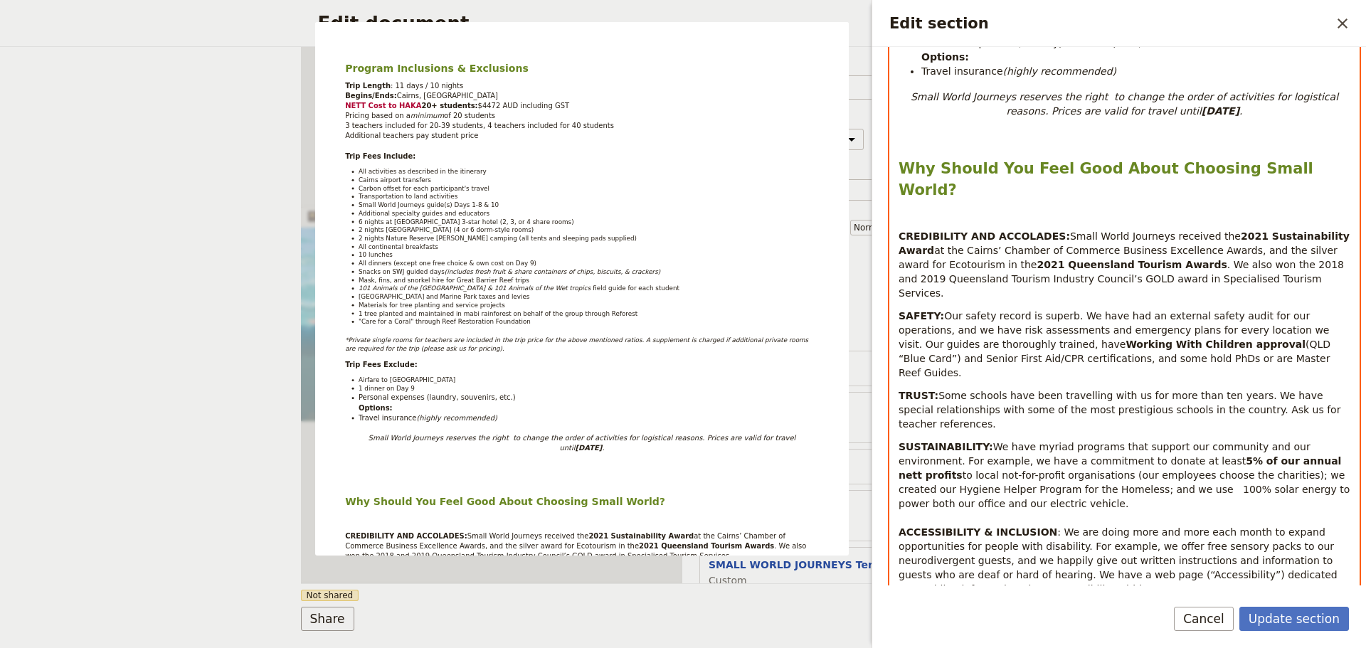
scroll to position [712, 0]
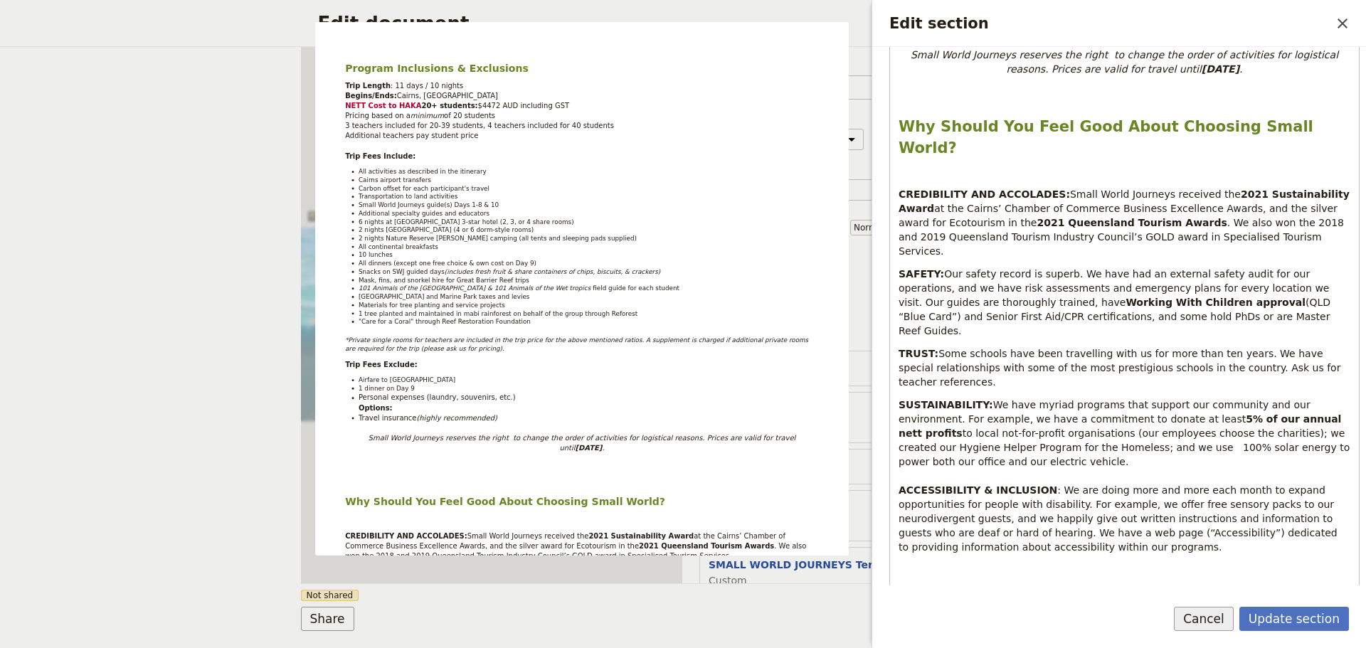
click at [1227, 616] on button "Cancel" at bounding box center [1204, 619] width 60 height 24
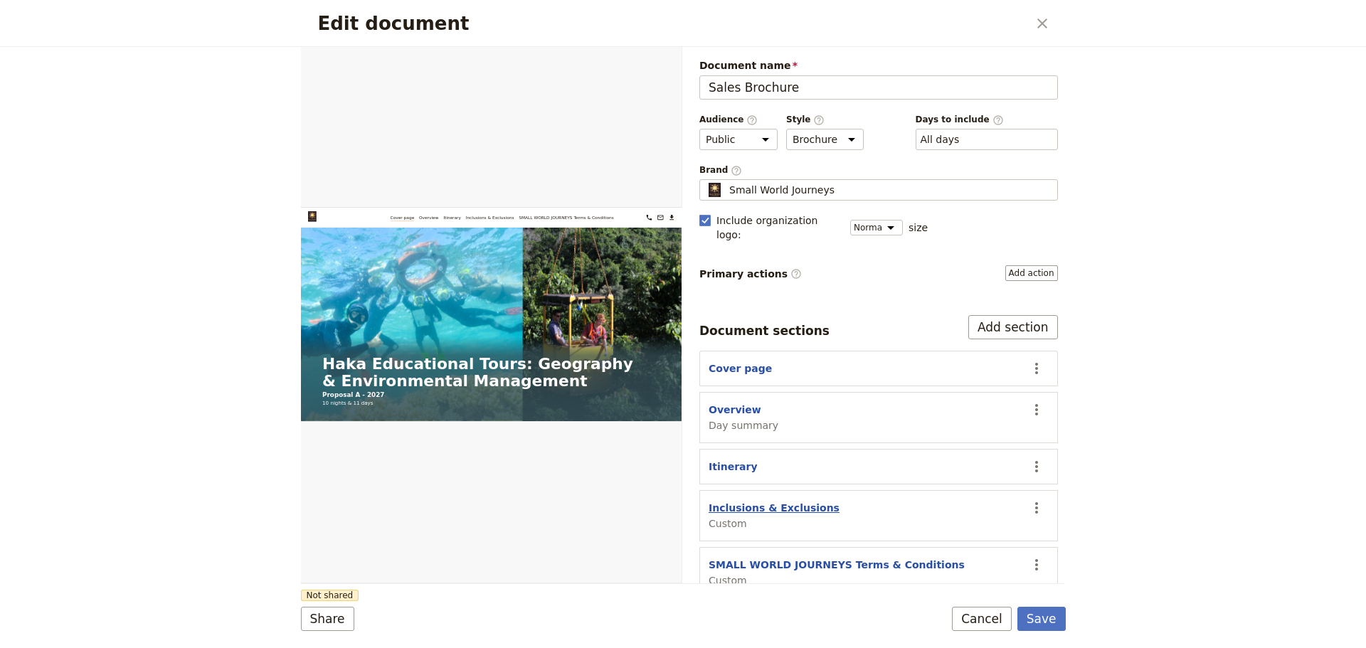
click at [754, 501] on button "Inclusions & Exclusions" at bounding box center [774, 508] width 131 height 14
select select "CUSTOM"
select select "default"
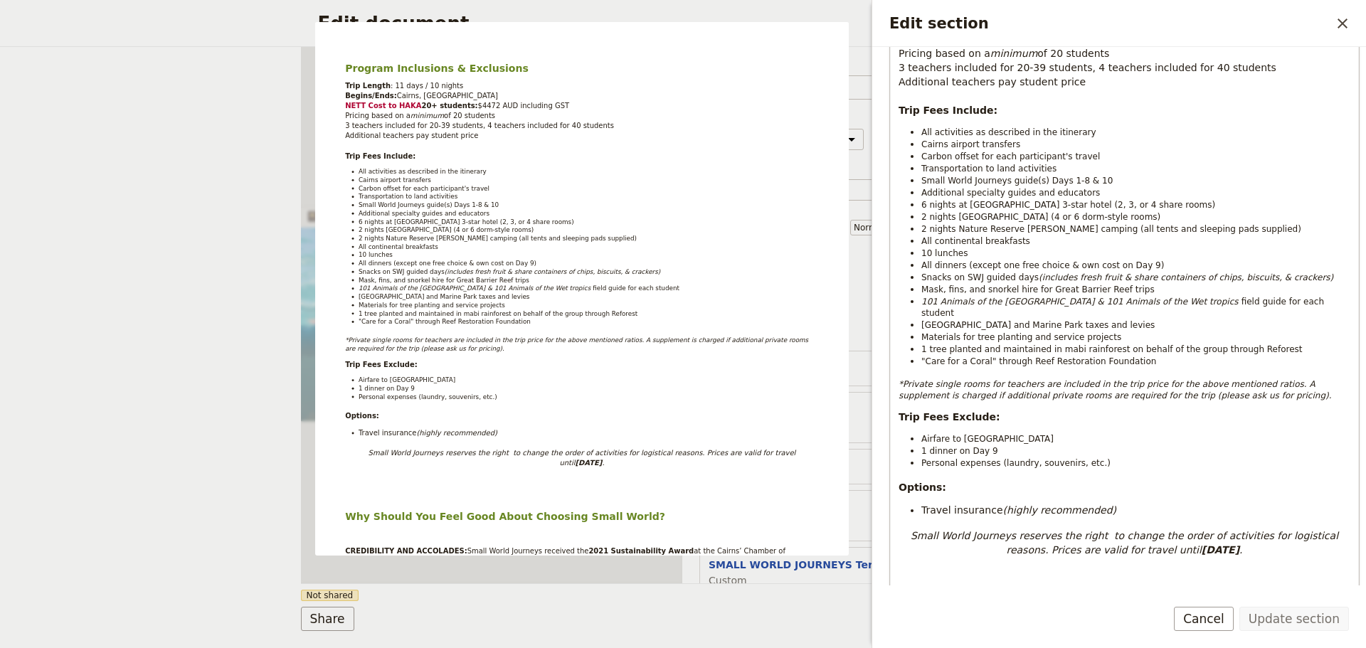
scroll to position [356, 0]
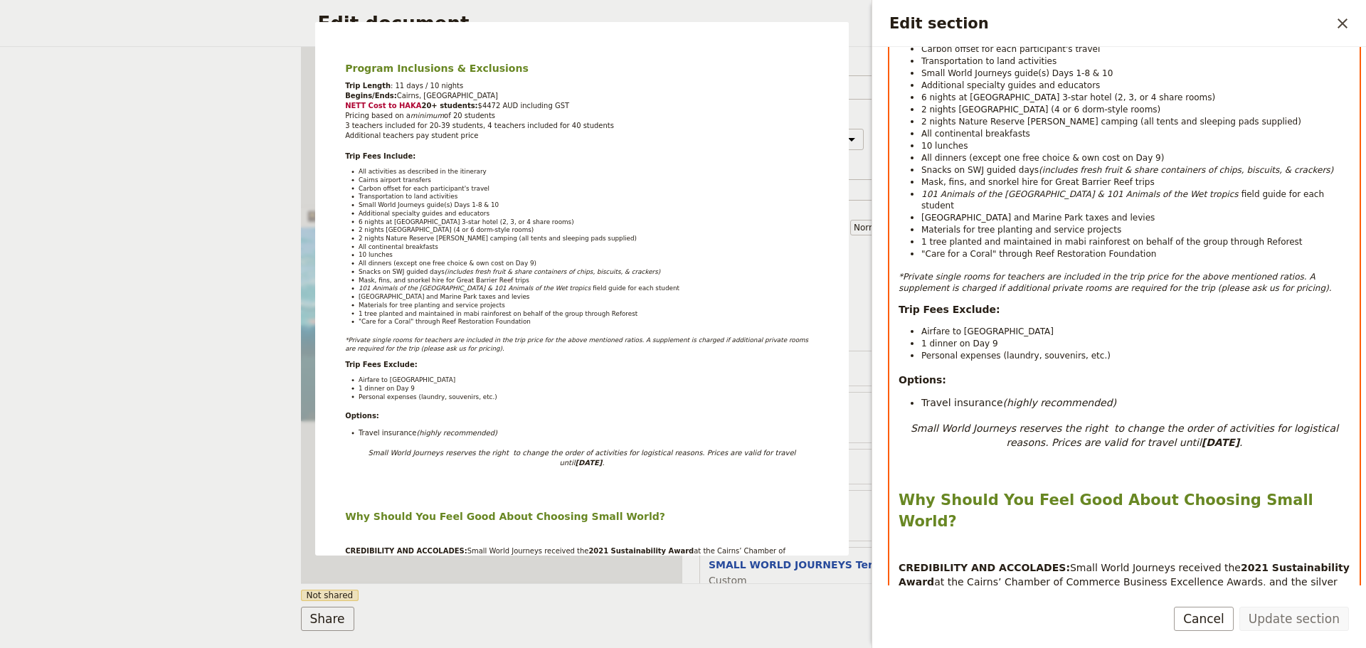
click at [922, 362] on div "Program Inclusions & Exclusions Trip Length : 11 days / 10 nights Begins/Ends: …" at bounding box center [1124, 422] width 469 height 1119
click at [987, 388] on div "Program Inclusions & Exclusions Trip Length : 11 days / 10 nights Begins/Ends: …" at bounding box center [1124, 422] width 469 height 1119
click at [912, 363] on div "Program Inclusions & Exclusions Trip Length : 11 days / 10 nights Begins/Ends: …" at bounding box center [1124, 422] width 469 height 1119
click at [900, 363] on div "Program Inclusions & Exclusions Trip Length : 11 days / 10 nights Begins/Ends: …" at bounding box center [1124, 422] width 469 height 1119
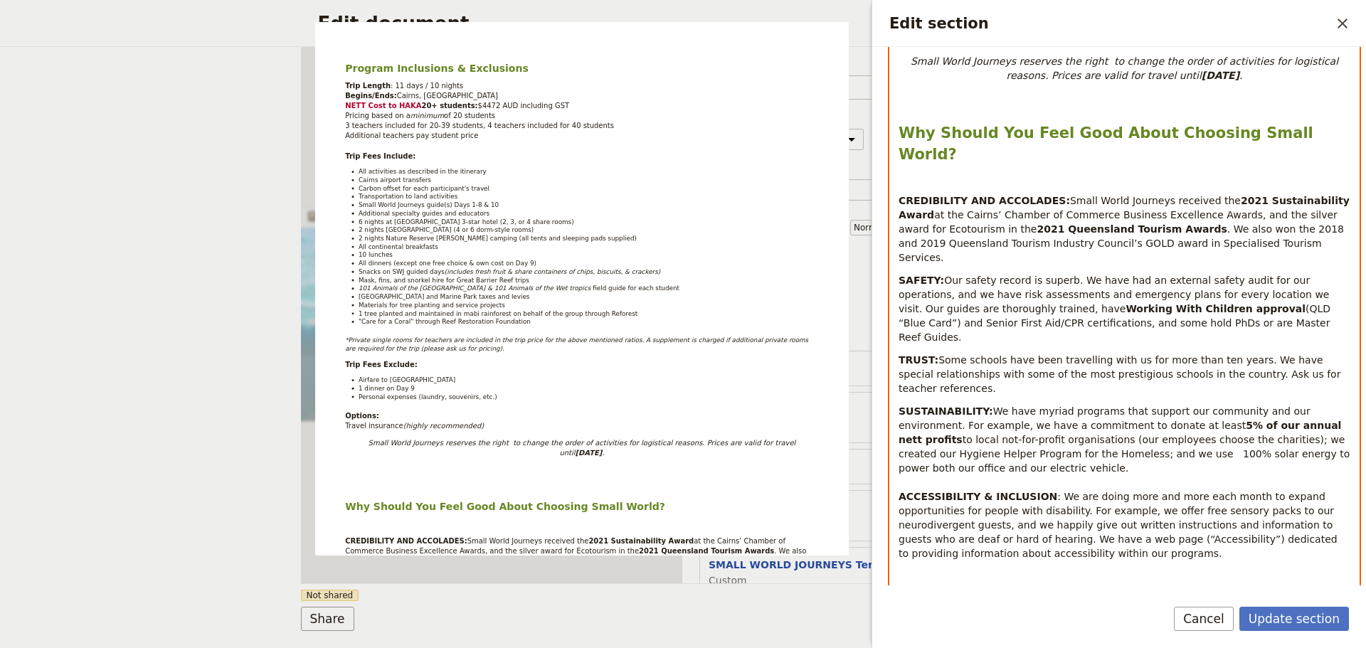
scroll to position [820, 0]
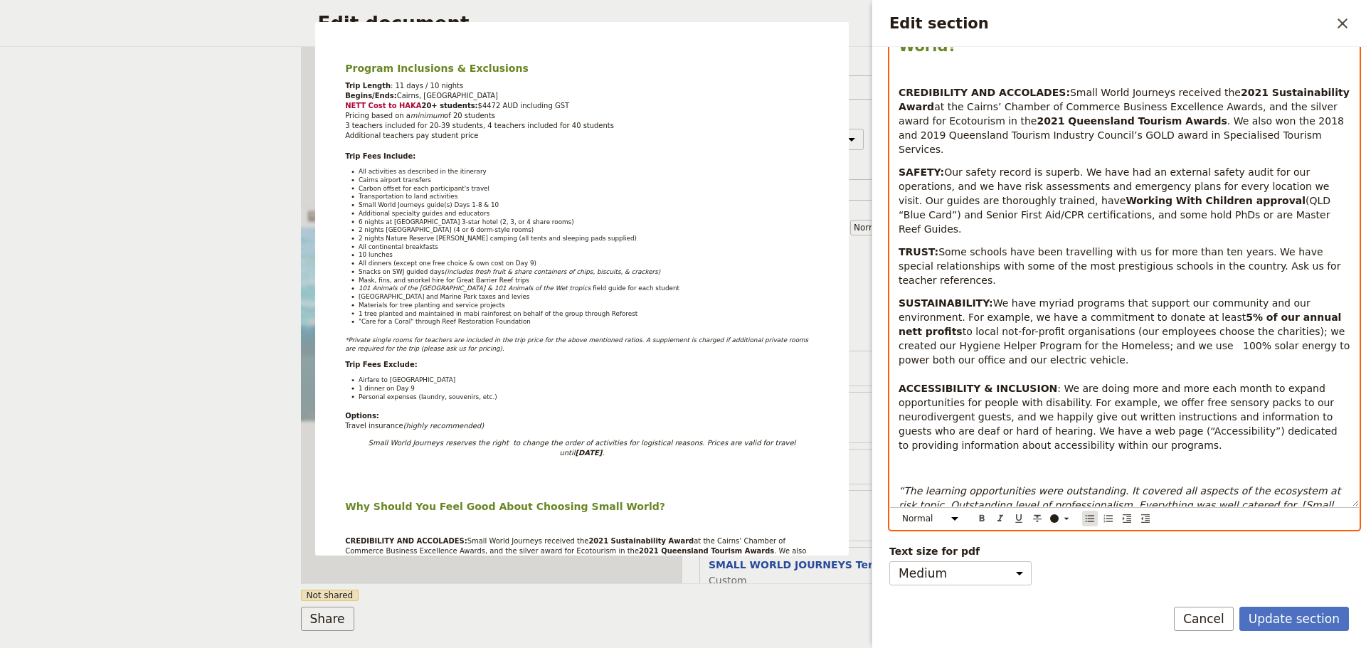
click at [1089, 522] on icon "Bulleted list" at bounding box center [1090, 518] width 11 height 11
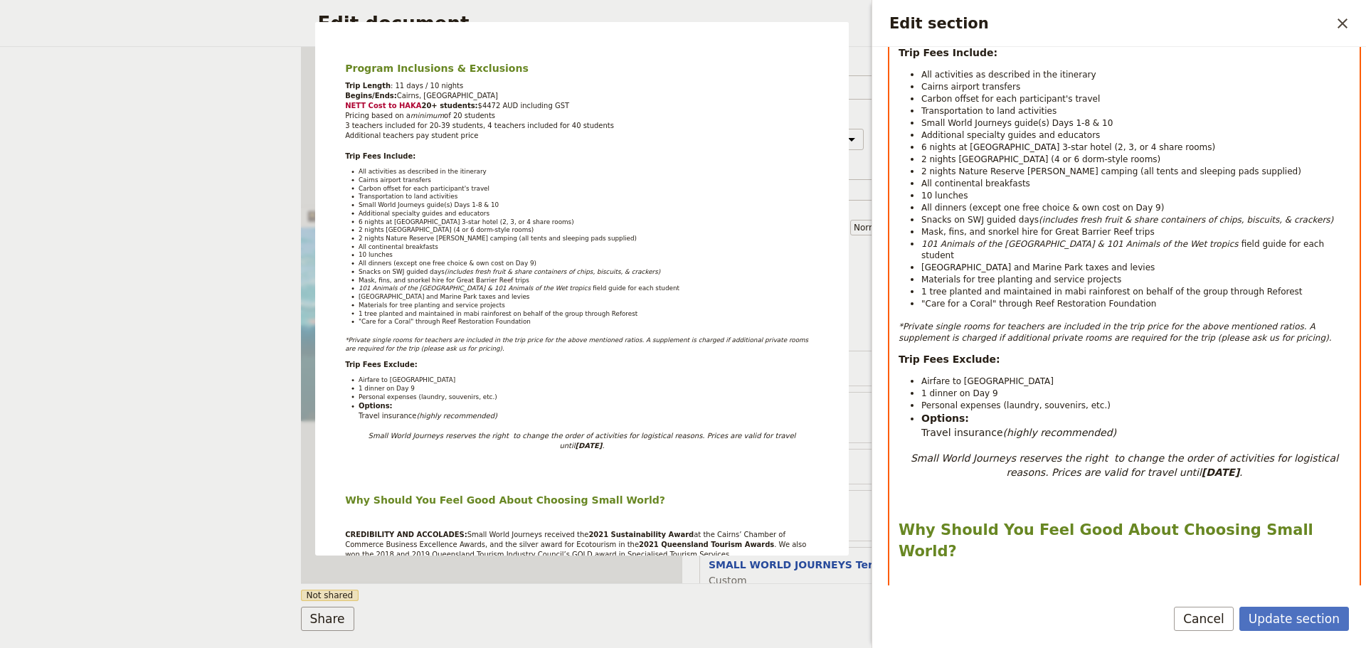
scroll to position [183, 0]
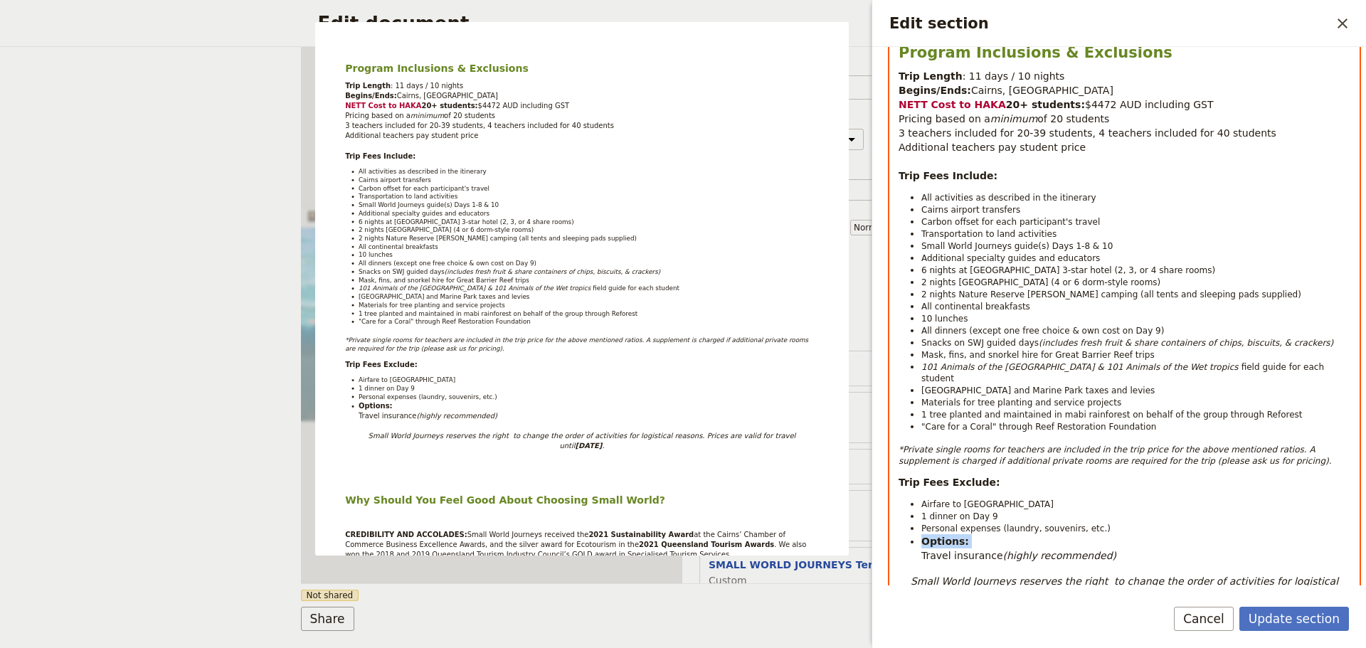
drag, startPoint x: 923, startPoint y: 532, endPoint x: 1053, endPoint y: 517, distance: 131.1
click at [1053, 534] on li "Options: Travel insurance (highly recommended)" at bounding box center [1136, 548] width 429 height 28
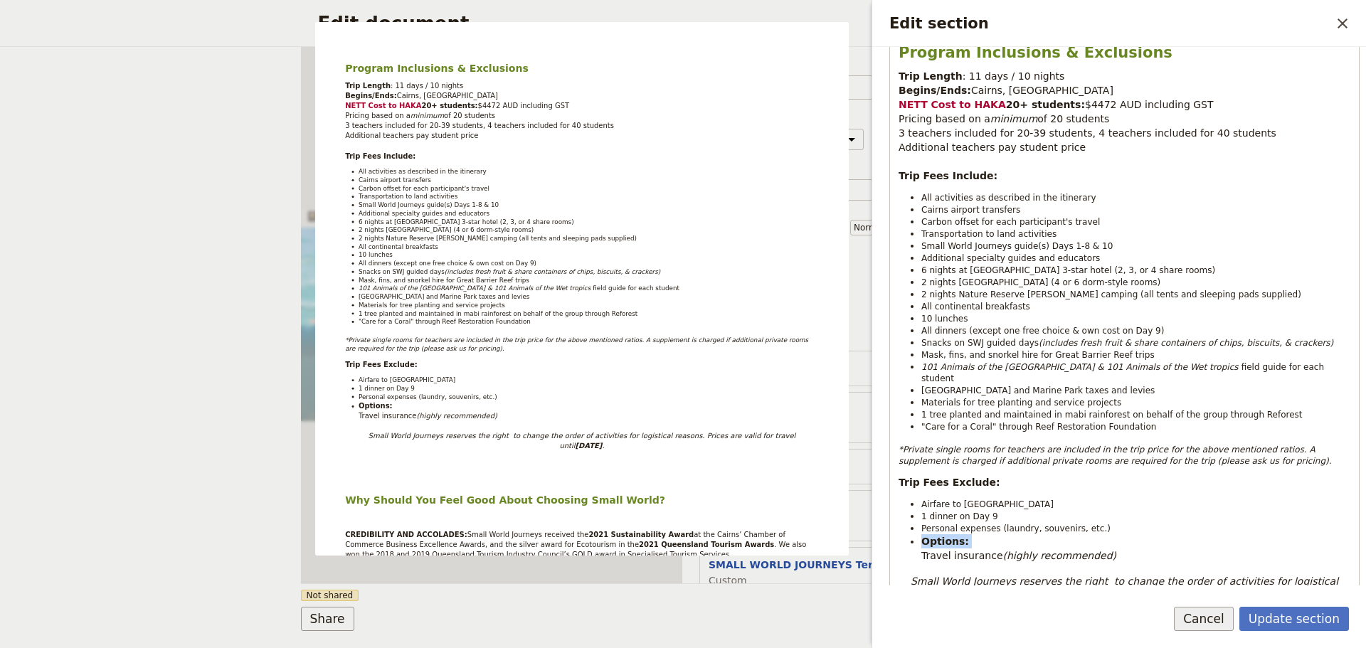
click at [1202, 616] on button "Cancel" at bounding box center [1204, 619] width 60 height 24
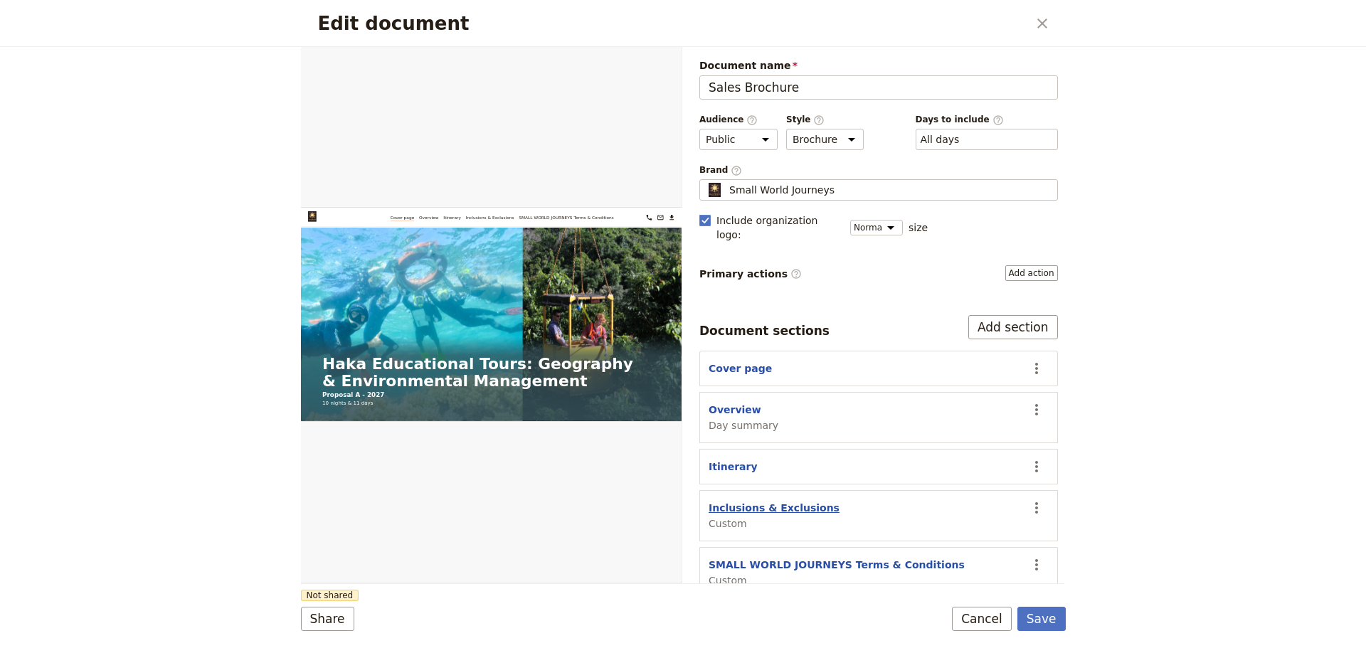
click at [784, 501] on button "Inclusions & Exclusions" at bounding box center [774, 508] width 131 height 14
select select "CUSTOM"
select select "default"
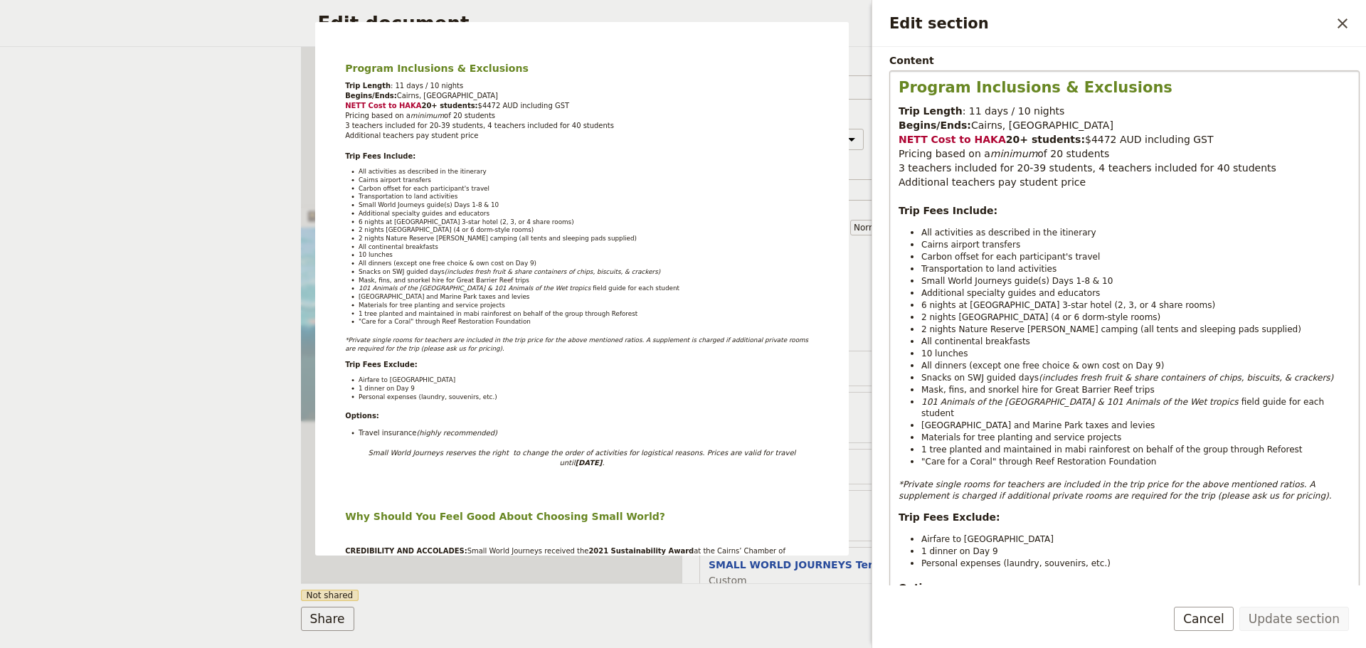
scroll to position [267, 0]
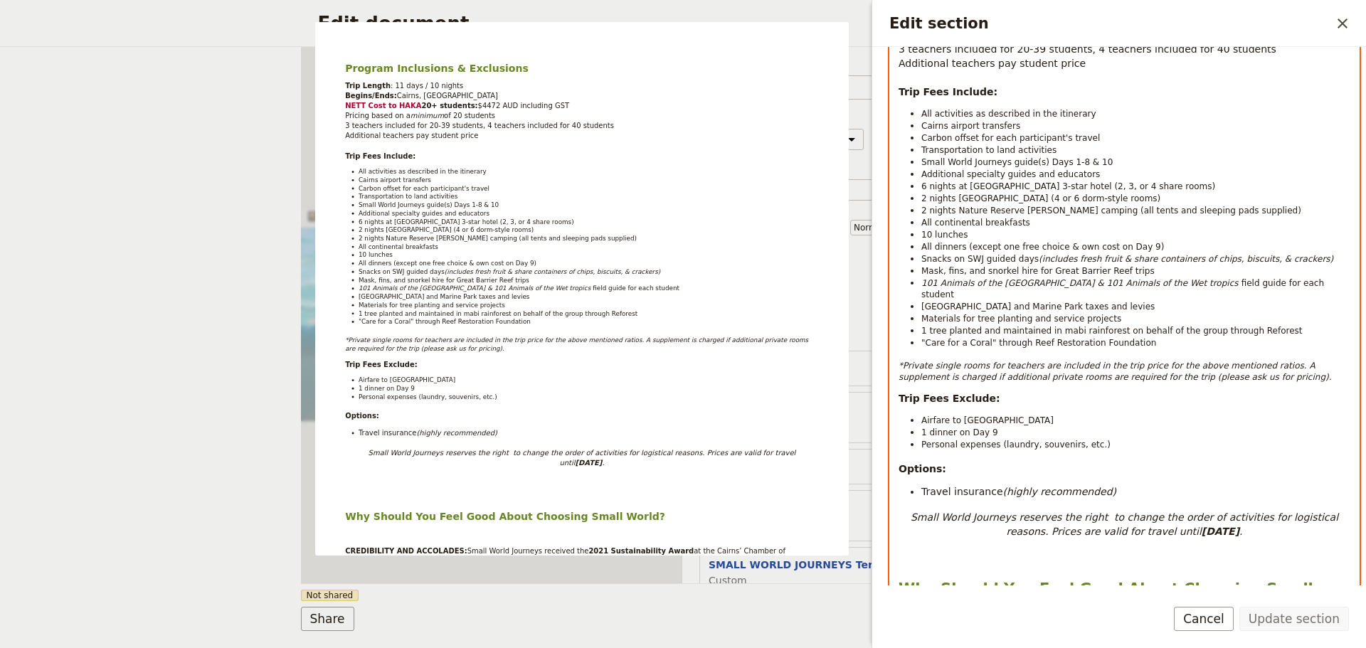
click at [923, 486] on span "Travel insurance" at bounding box center [963, 491] width 82 height 11
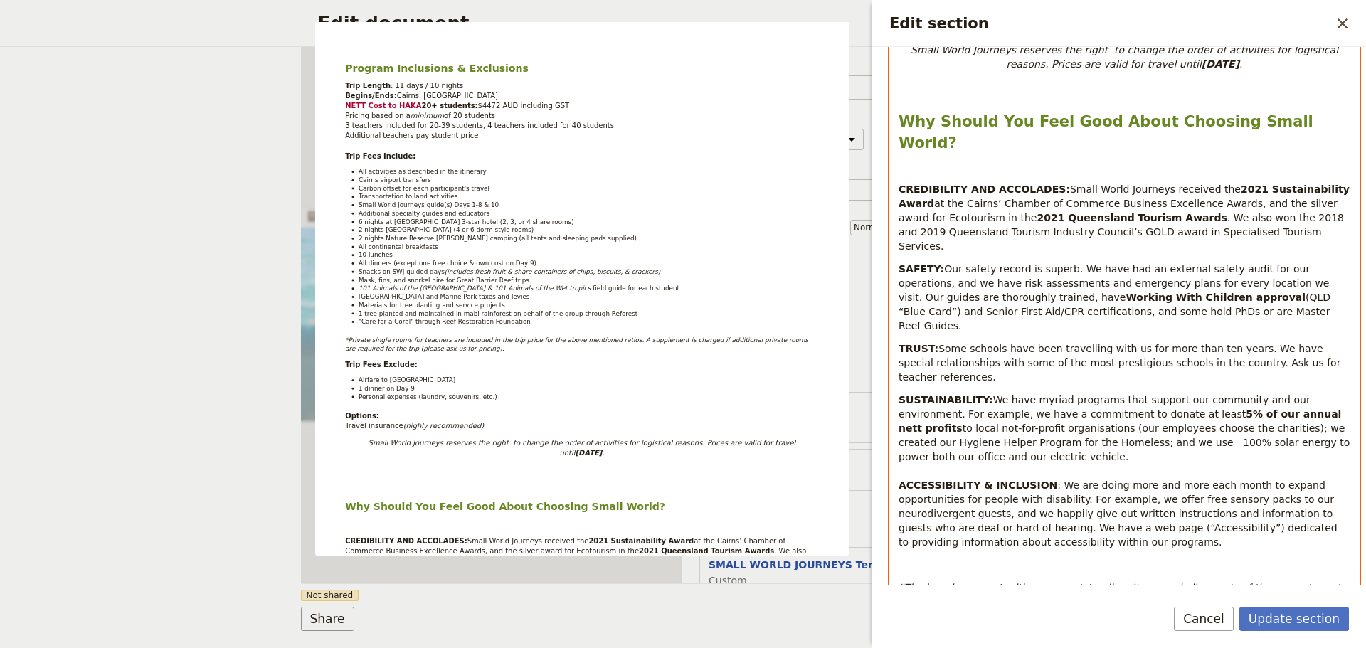
scroll to position [820, 0]
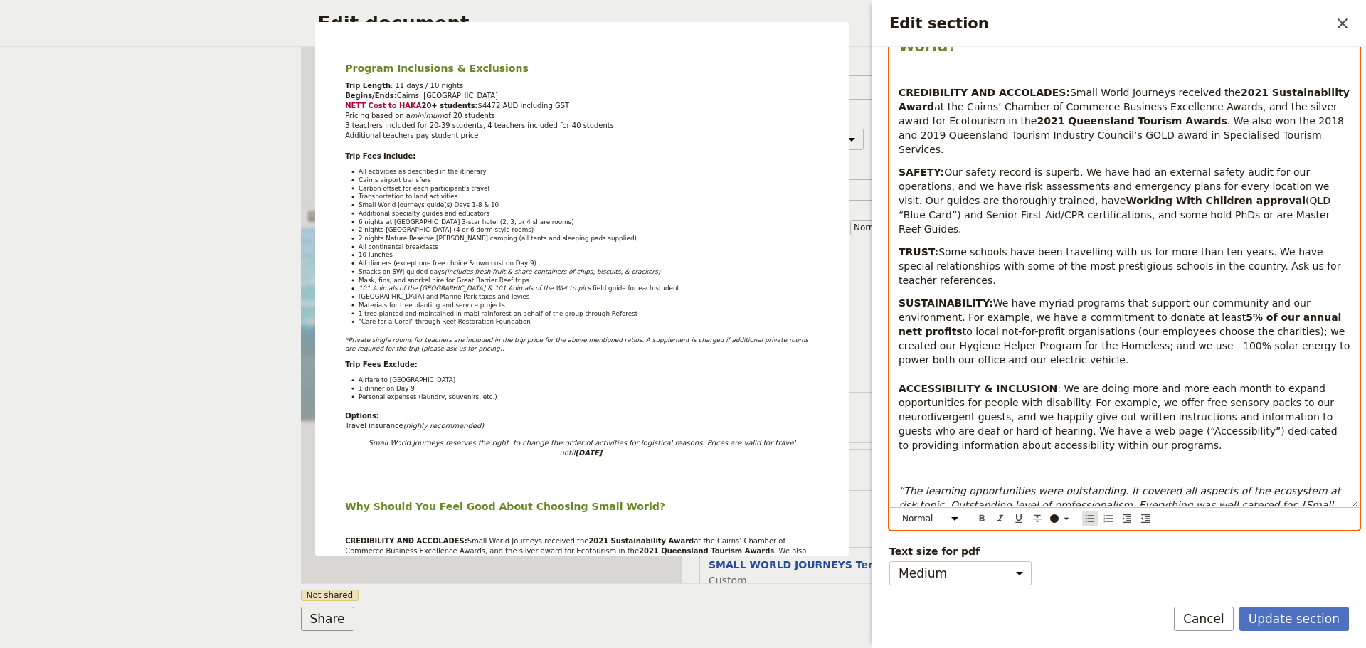
click at [1087, 517] on icon "Bulleted list" at bounding box center [1090, 518] width 11 height 11
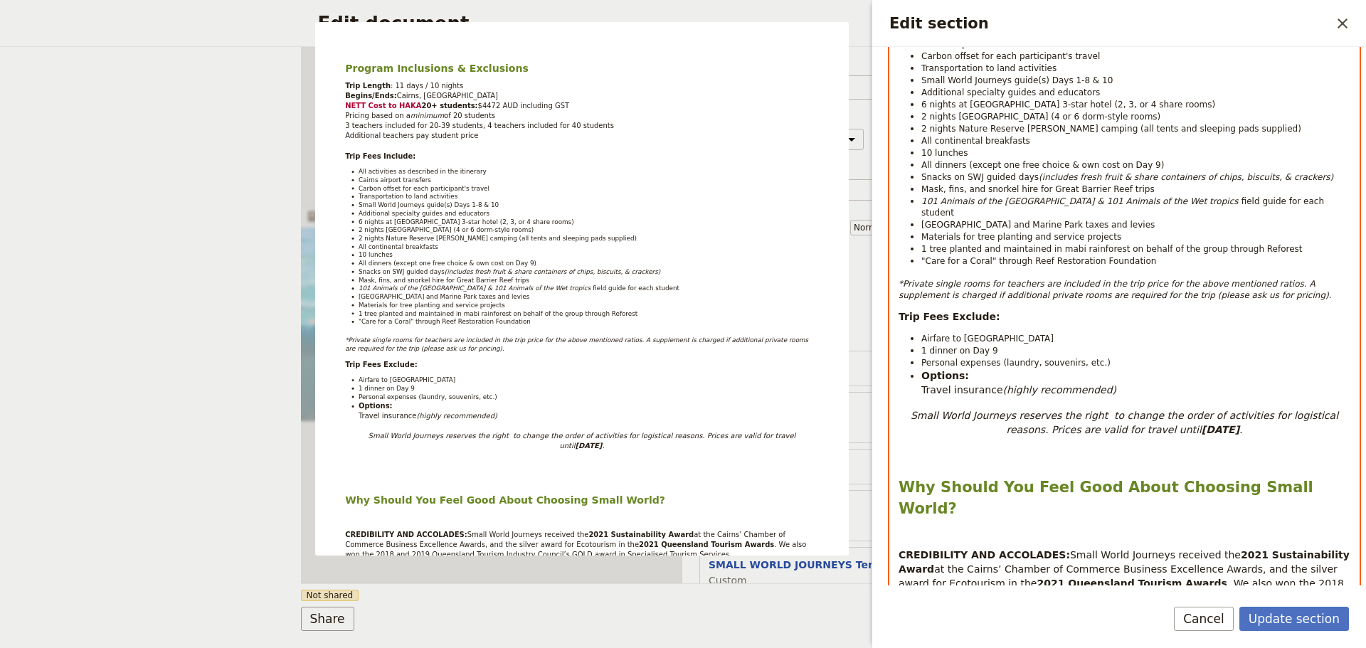
scroll to position [183, 0]
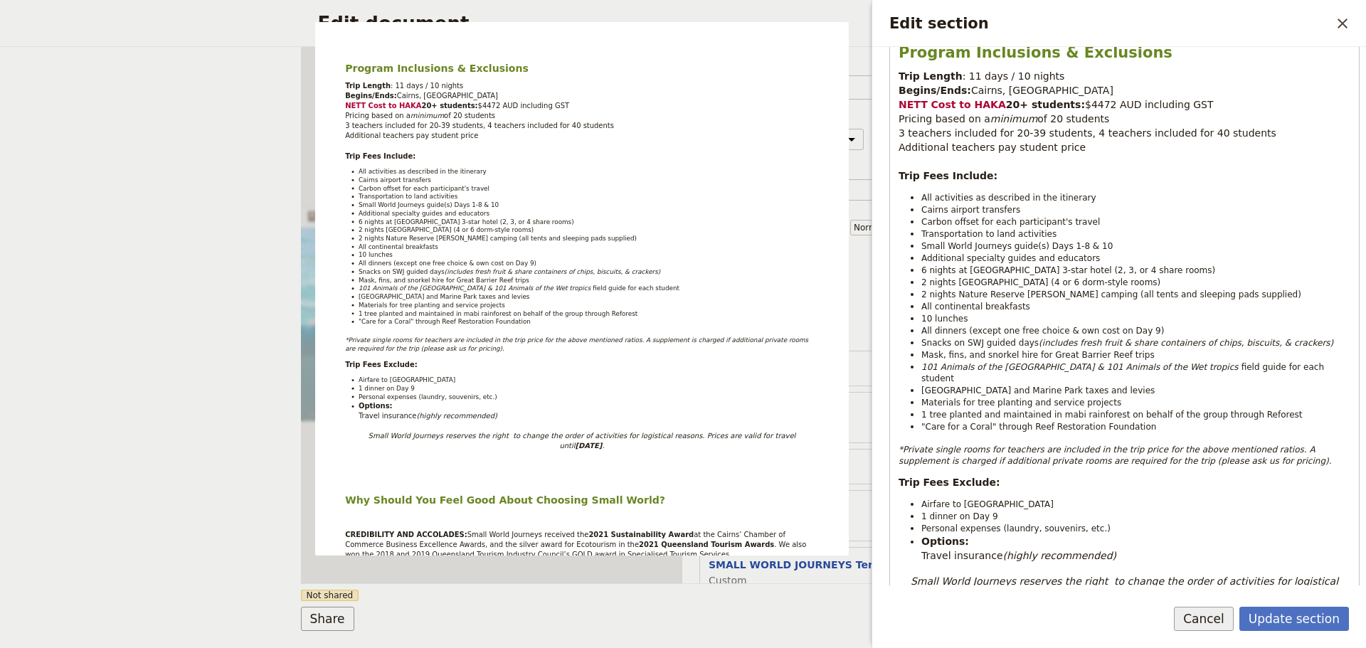
click at [1223, 619] on button "Cancel" at bounding box center [1204, 619] width 60 height 24
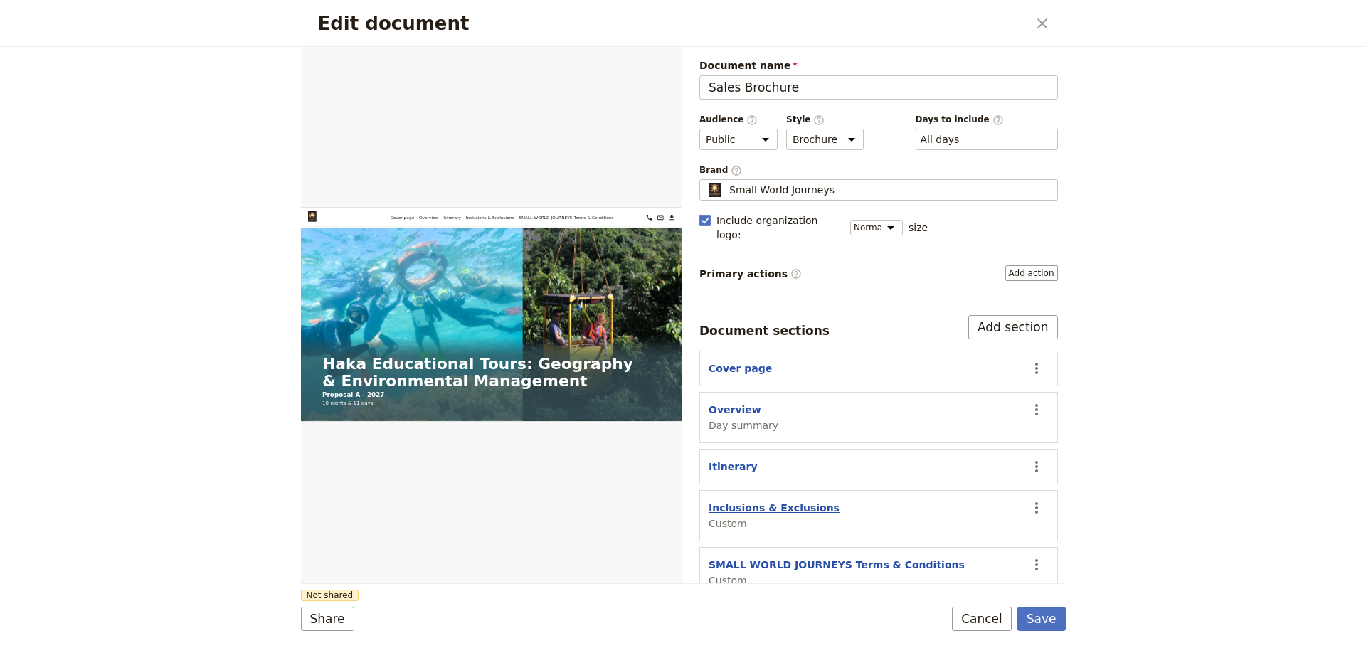
click at [761, 501] on button "Inclusions & Exclusions" at bounding box center [774, 508] width 131 height 14
select select "CUSTOM"
select select "default"
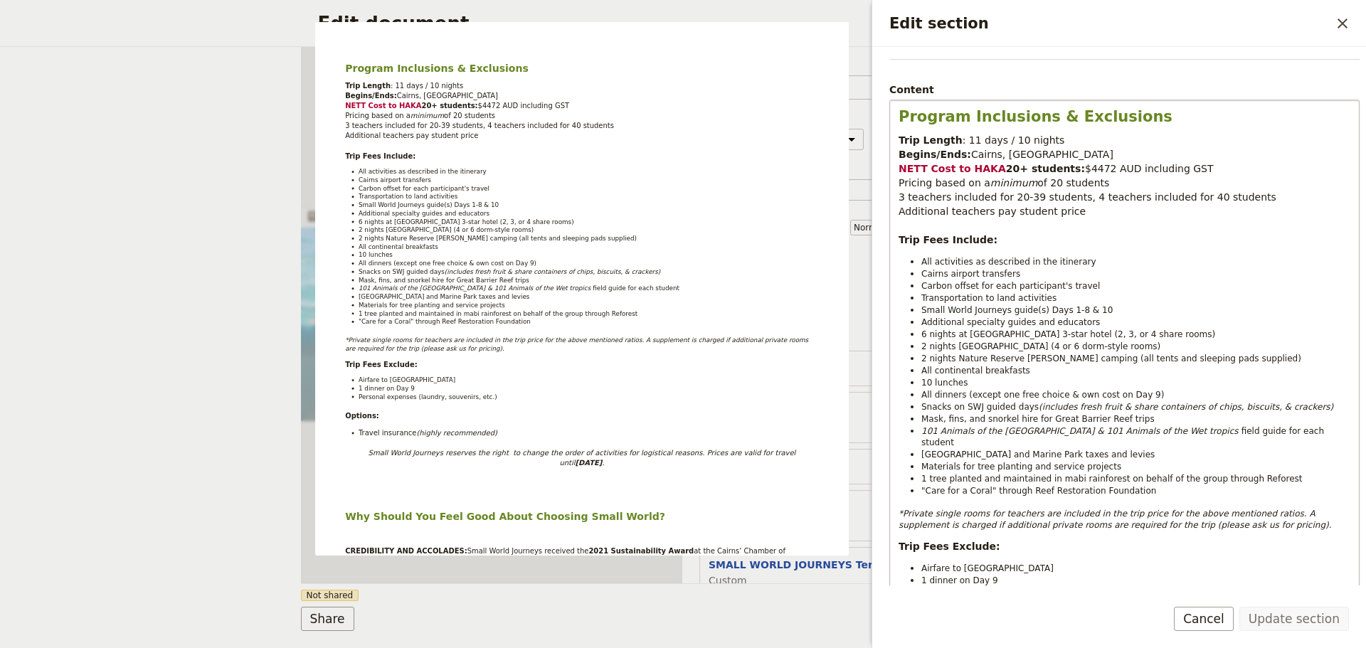
scroll to position [237, 0]
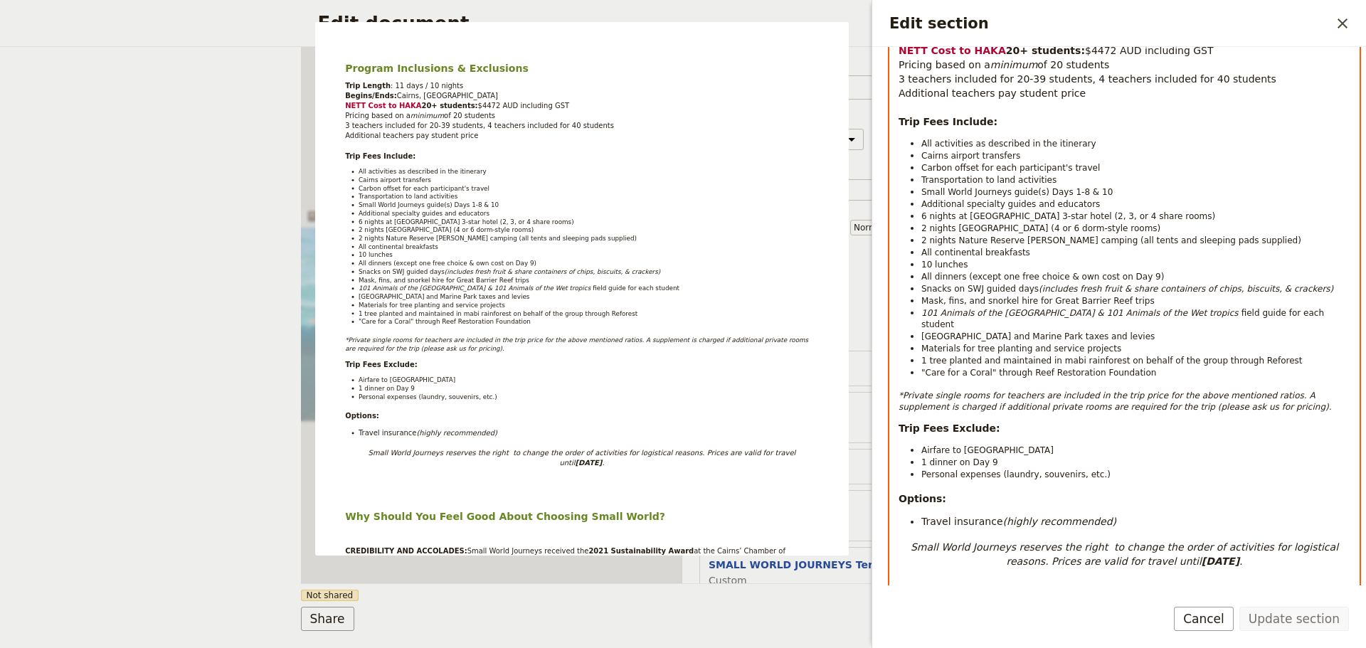
click at [921, 515] on ul "Travel insurance (highly recommended)" at bounding box center [1125, 522] width 452 height 14
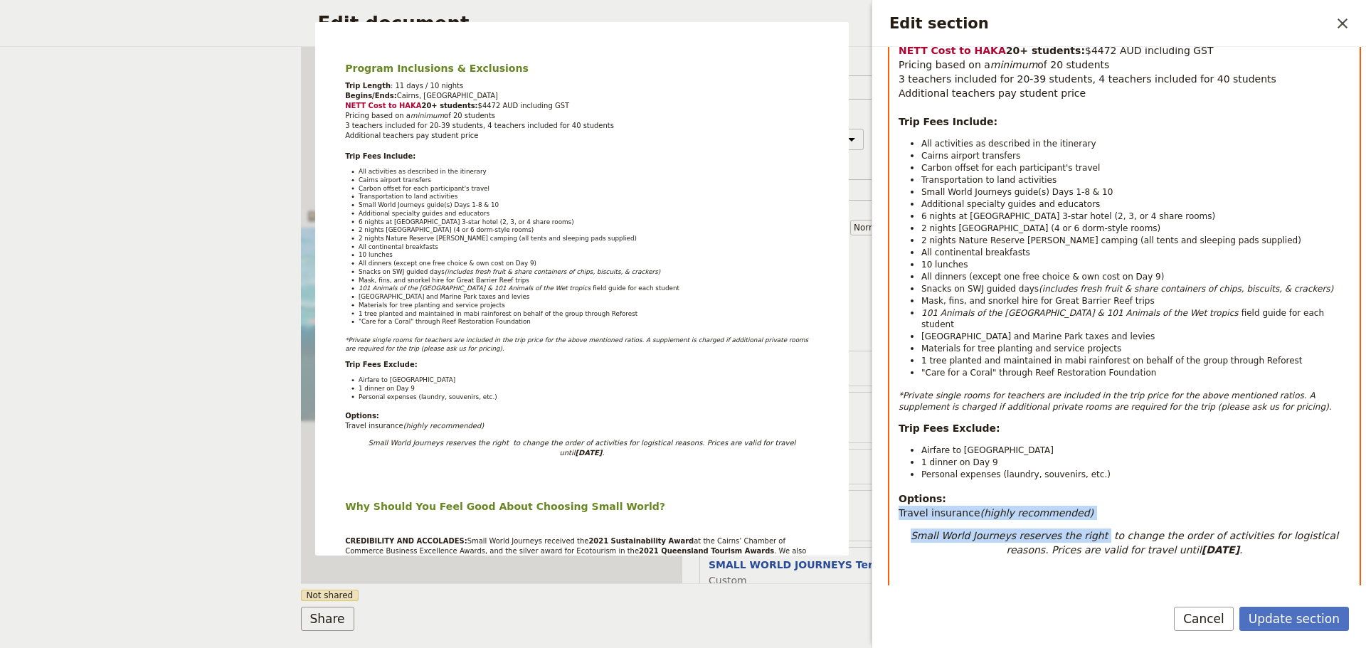
drag, startPoint x: 1056, startPoint y: 490, endPoint x: 903, endPoint y: 489, distance: 153.0
click at [899, 489] on div "Program Inclusions & Exclusions Trip Length : 11 days / 10 nights Begins/Ends: …" at bounding box center [1124, 535] width 469 height 1107
click at [1051, 529] on p "Small World Journeys reserves the right to change the order of activities for l…" at bounding box center [1125, 543] width 452 height 28
drag, startPoint x: 1064, startPoint y: 482, endPoint x: 896, endPoint y: 480, distance: 168.0
click at [896, 480] on div "Program Inclusions & Exclusions Trip Length : 11 days / 10 nights Begins/Ends: …" at bounding box center [1124, 535] width 469 height 1107
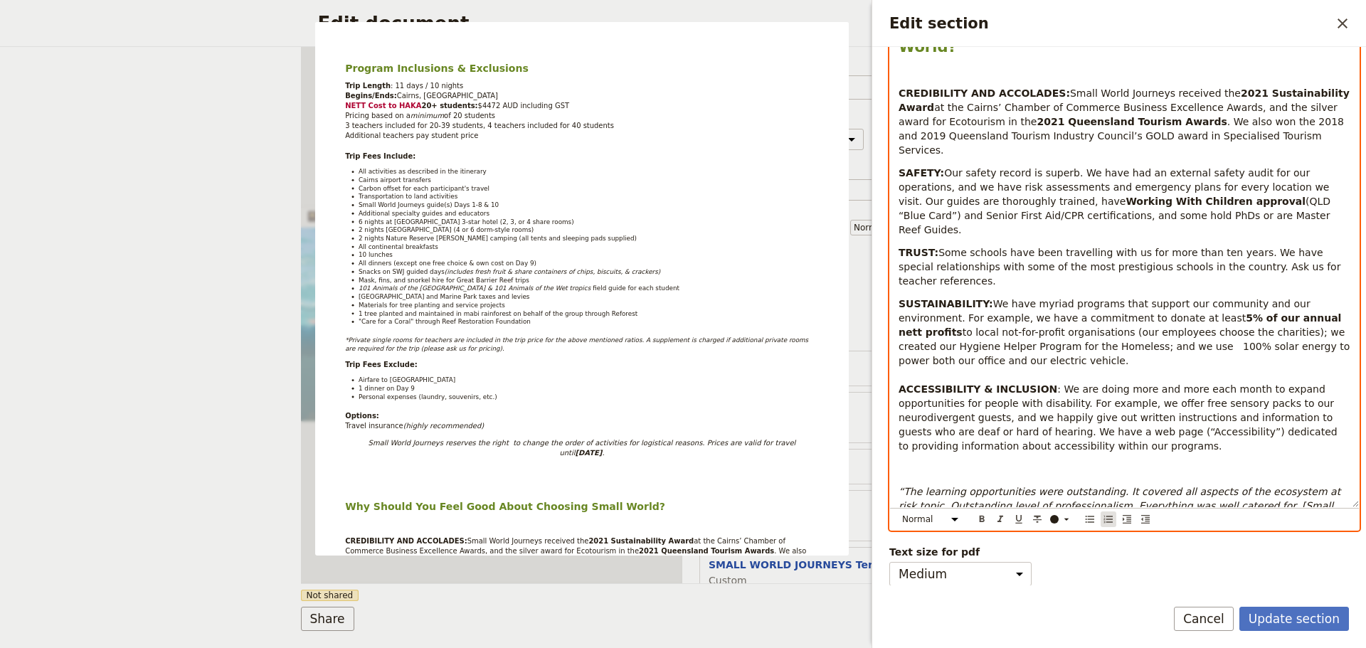
scroll to position [820, 0]
click at [1090, 517] on icon "Bulleted list" at bounding box center [1090, 518] width 11 height 11
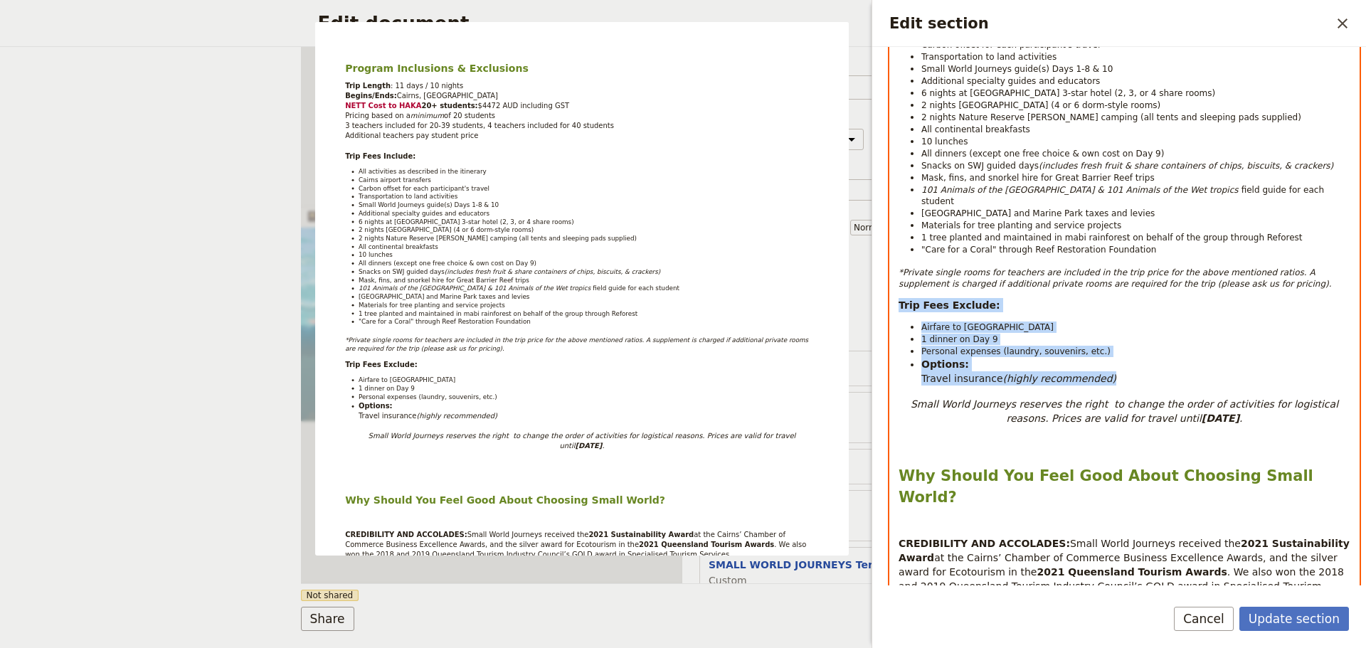
scroll to position [455, 0]
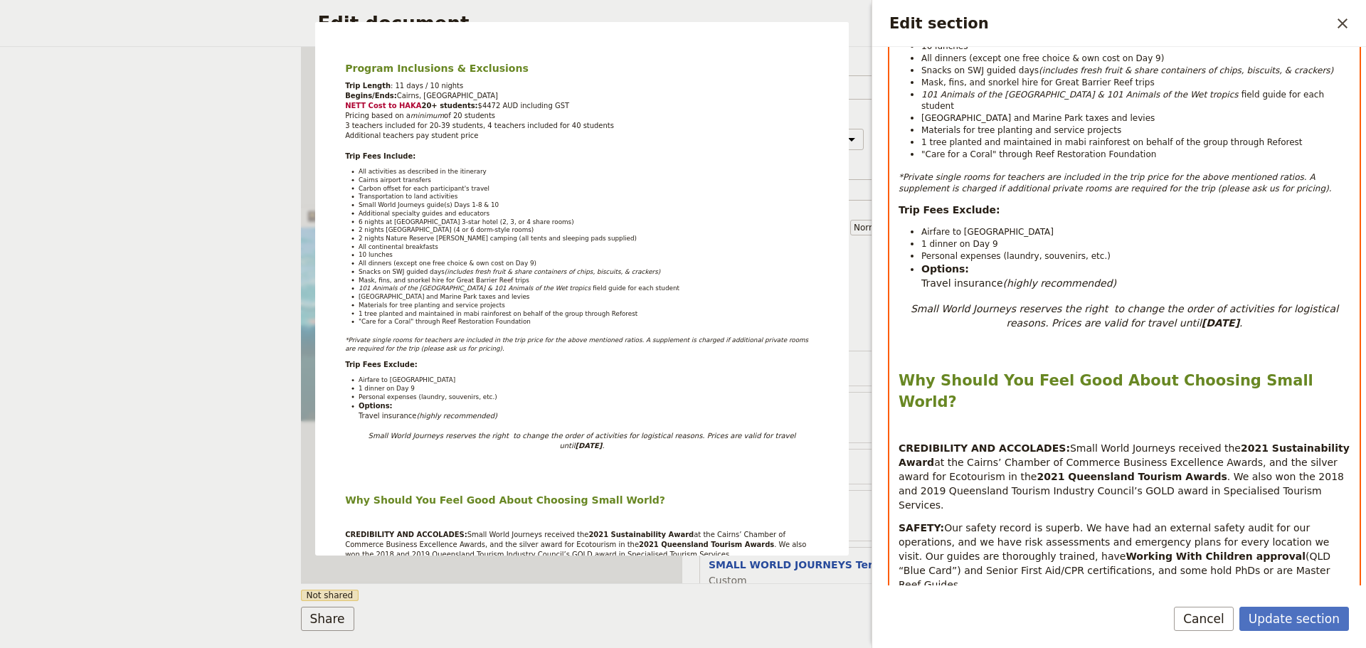
click at [926, 263] on strong "Options:" at bounding box center [946, 268] width 48 height 11
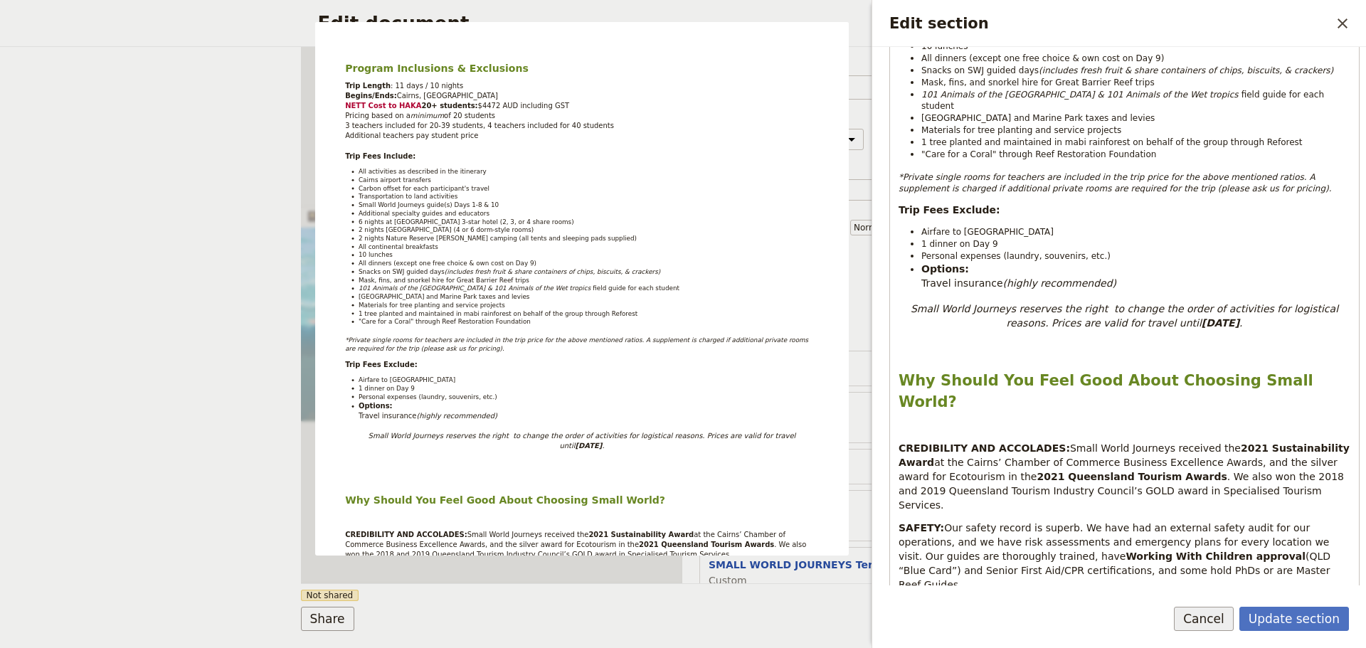
click at [1227, 626] on button "Cancel" at bounding box center [1204, 619] width 60 height 24
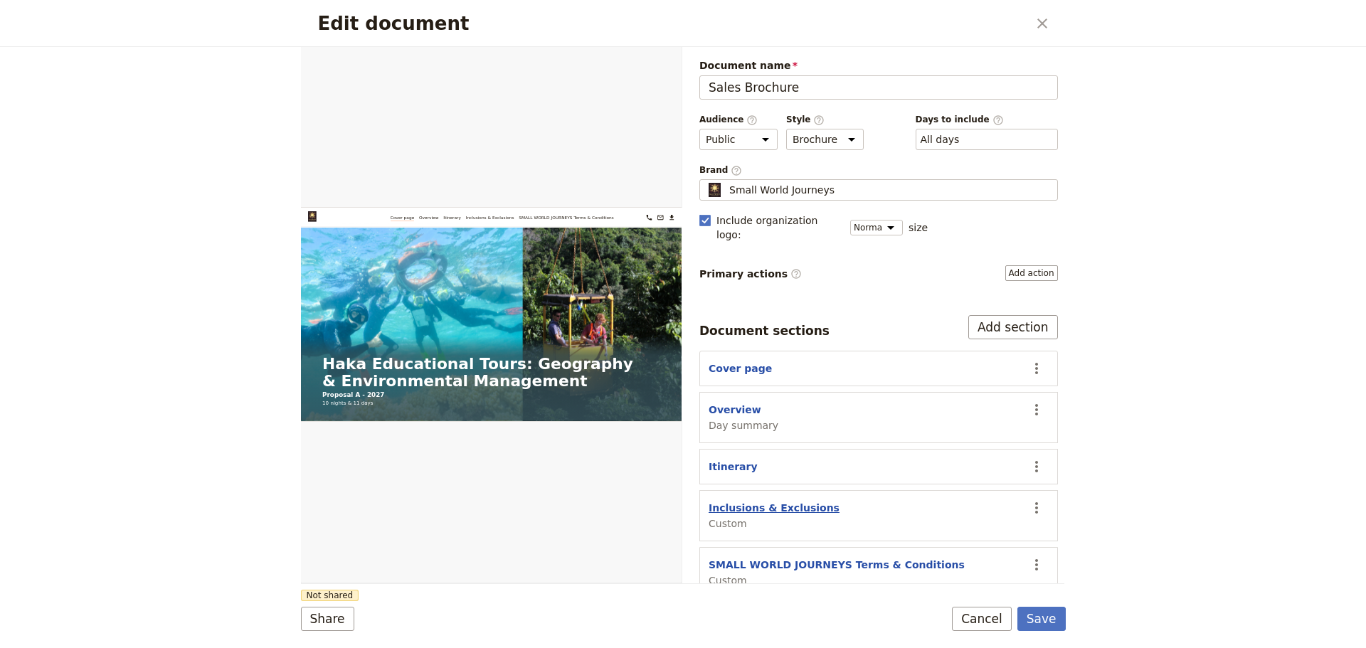
click at [769, 501] on button "Inclusions & Exclusions" at bounding box center [774, 508] width 131 height 14
select select "CUSTOM"
select select "default"
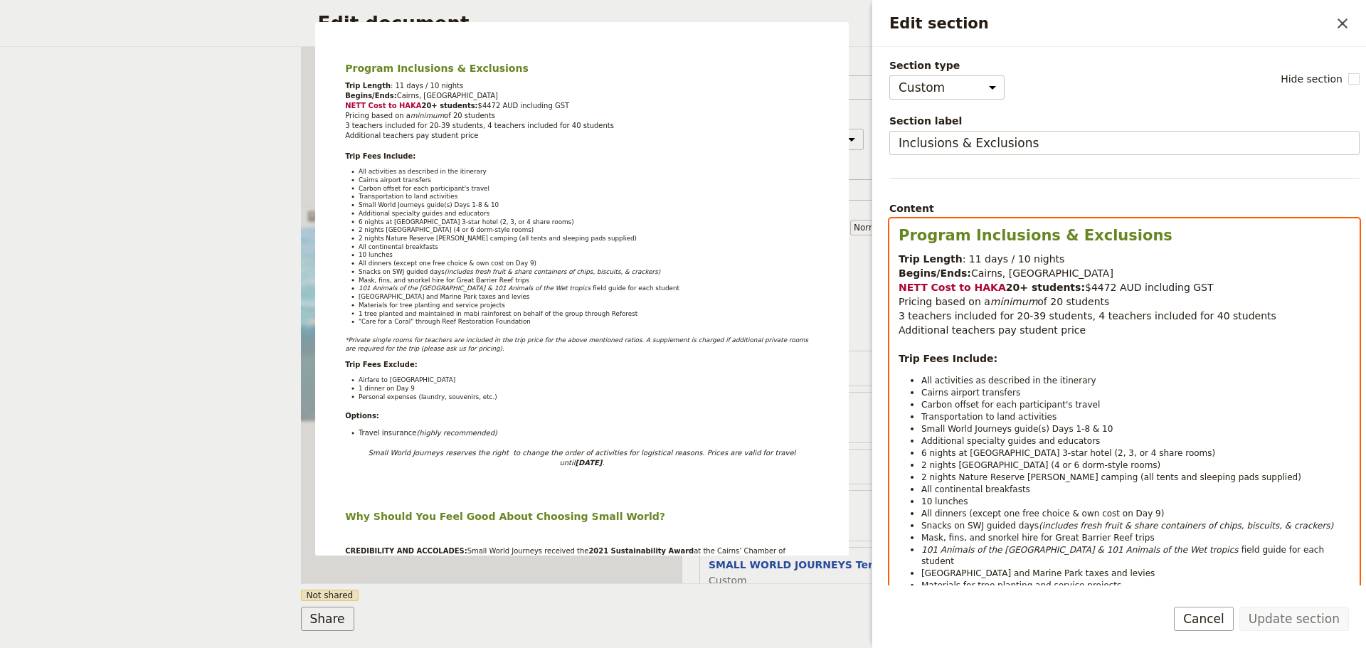
click at [905, 341] on p "Trip Length : 11 days / 10 nights Begins/Ends: [GEOGRAPHIC_DATA], [GEOGRAPHIC_D…" at bounding box center [1125, 309] width 452 height 114
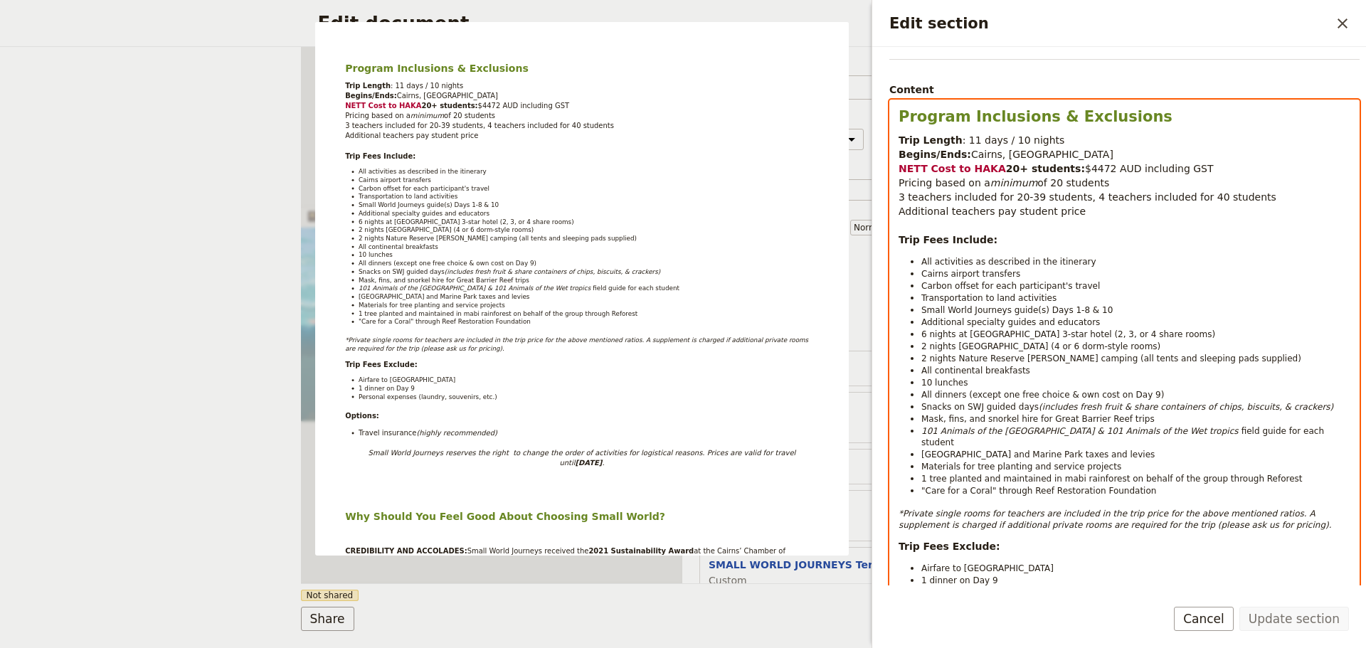
scroll to position [0, 0]
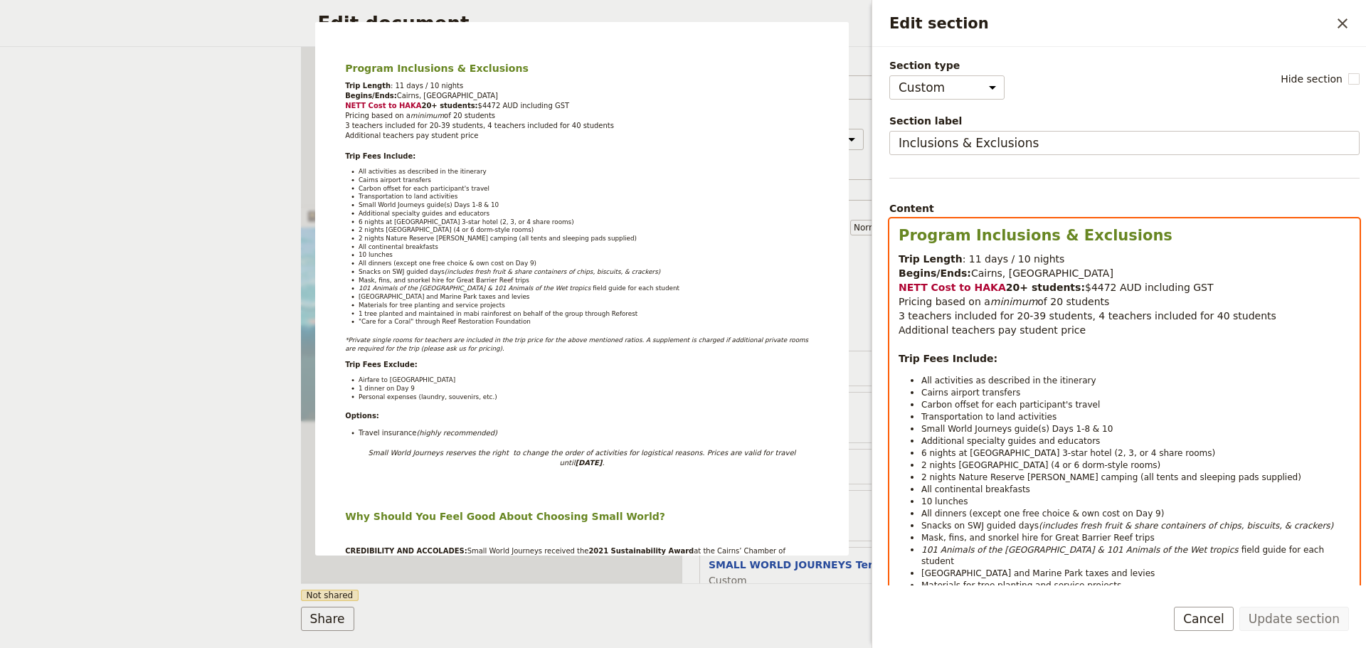
drag, startPoint x: 900, startPoint y: 344, endPoint x: 919, endPoint y: 345, distance: 19.3
click at [919, 345] on p "Trip Length : 11 days / 10 nights Begins/Ends: [GEOGRAPHIC_DATA], [GEOGRAPHIC_D…" at bounding box center [1125, 309] width 452 height 114
drag, startPoint x: 895, startPoint y: 345, endPoint x: 937, endPoint y: 342, distance: 41.4
click at [935, 344] on p "Trip Length : 11 days / 10 nights Begins/Ends: [GEOGRAPHIC_DATA], [GEOGRAPHIC_D…" at bounding box center [1125, 309] width 452 height 114
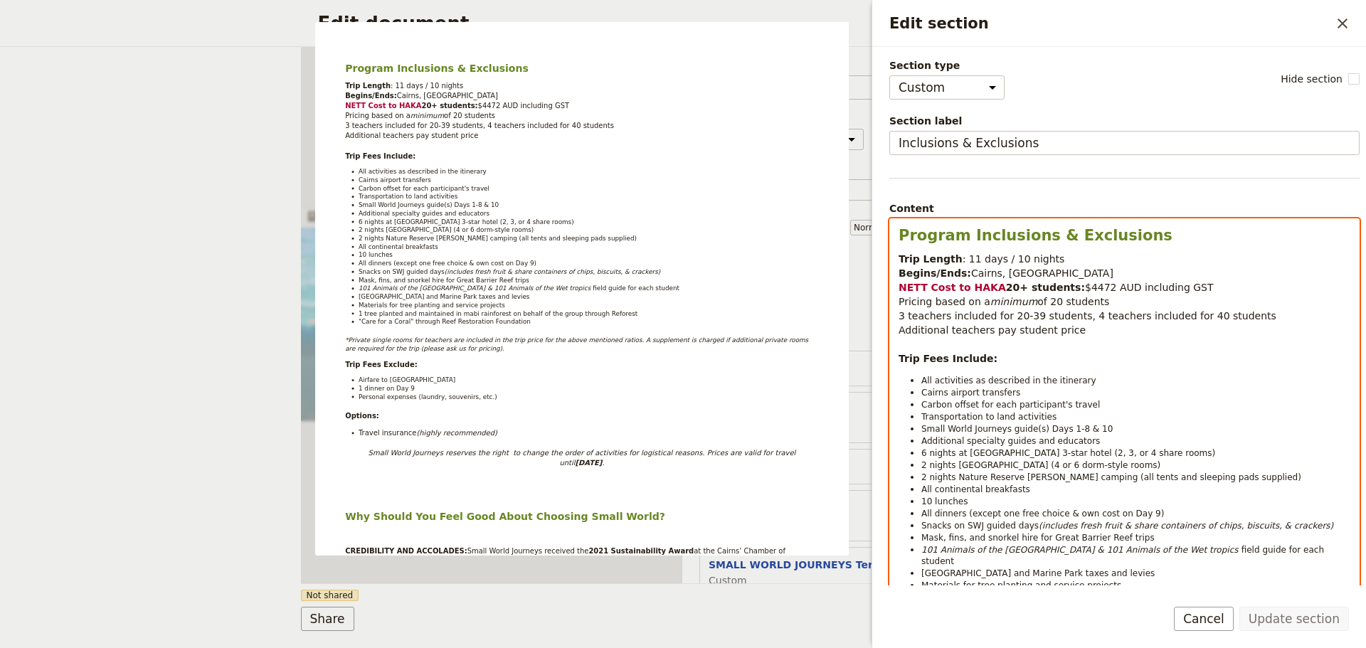
drag, startPoint x: 935, startPoint y: 344, endPoint x: 895, endPoint y: 342, distance: 39.9
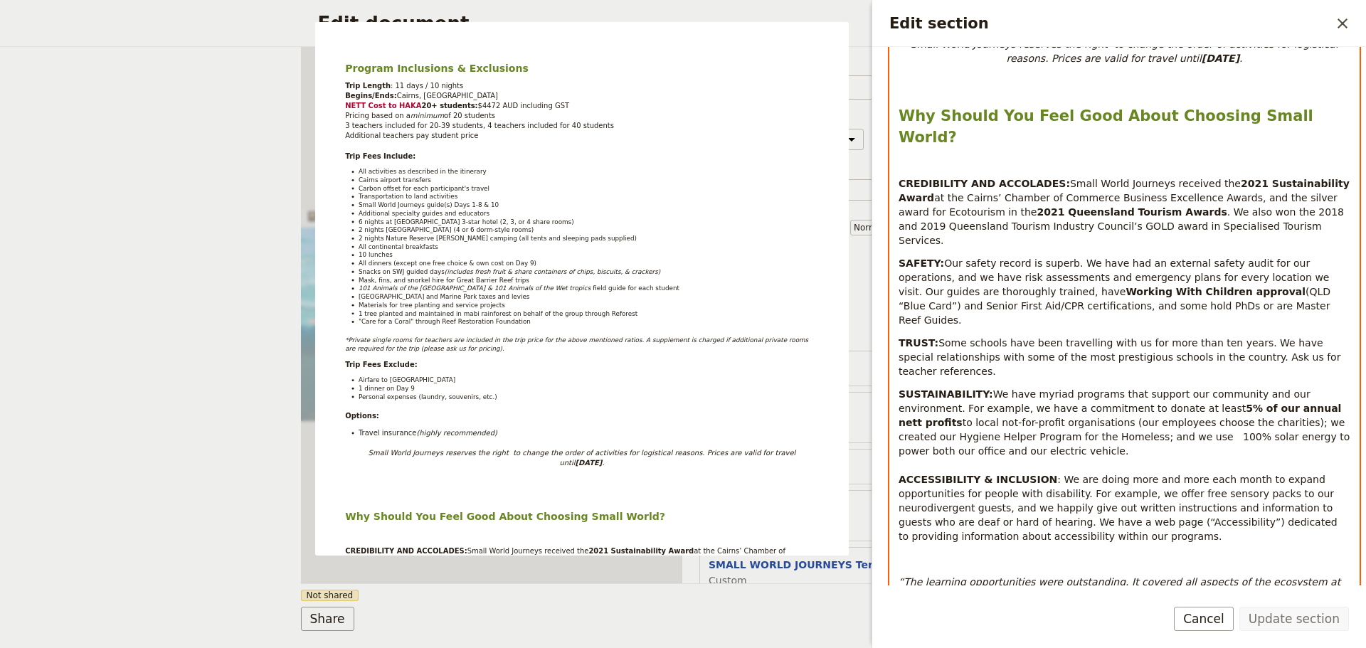
scroll to position [831, 0]
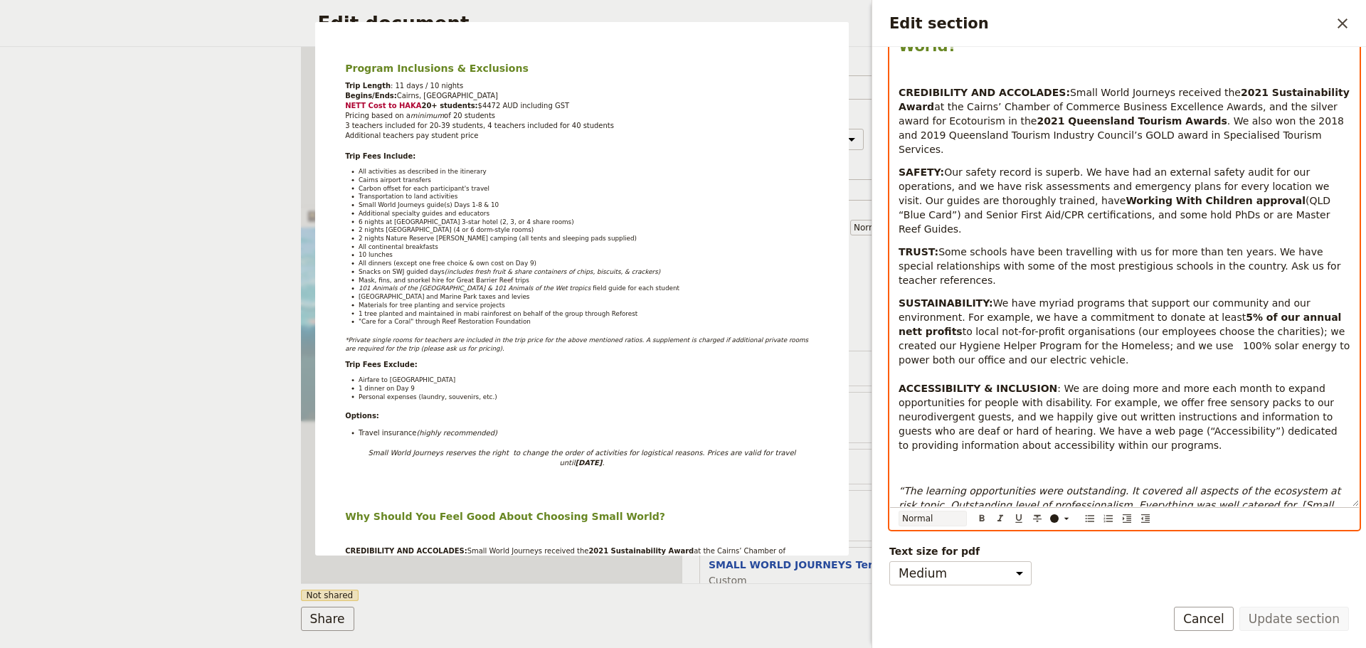
click at [953, 519] on select "Normal Small text Heading 1 Heading 2 Heading 3" at bounding box center [933, 519] width 68 height 16
click at [899, 527] on select "Normal Small text Heading 1 Heading 2 Heading 3" at bounding box center [933, 519] width 68 height 16
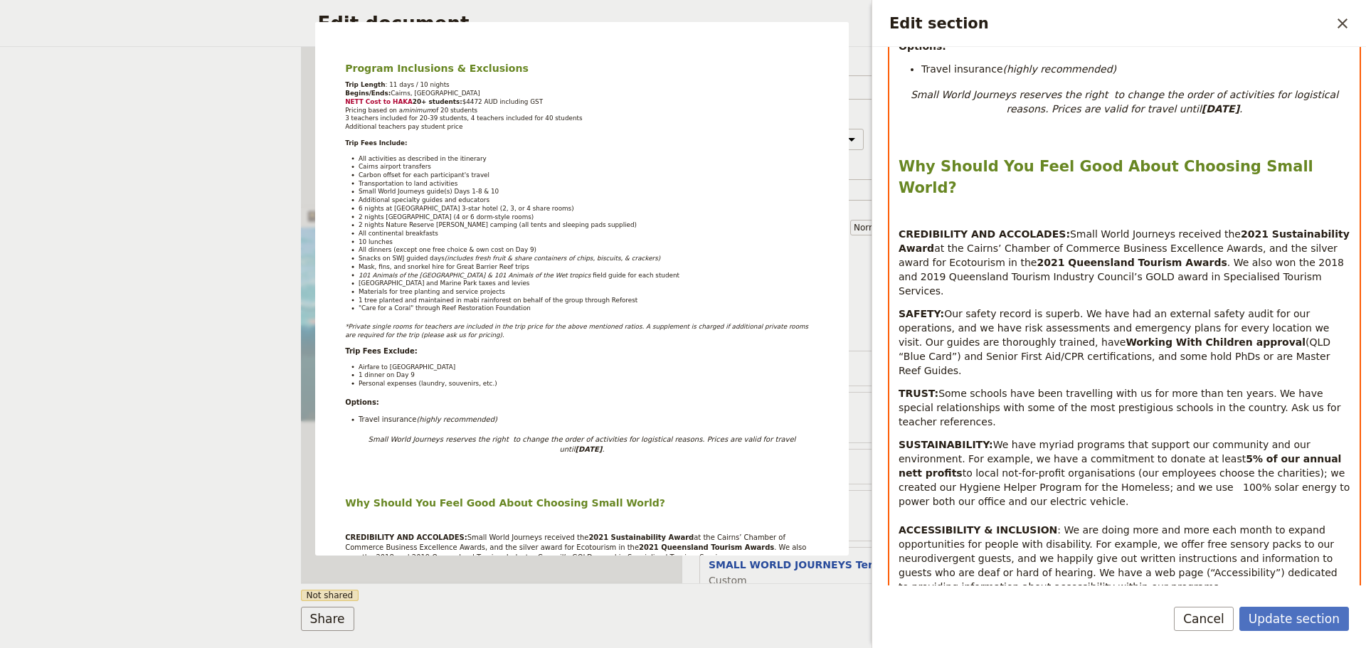
scroll to position [808, 0]
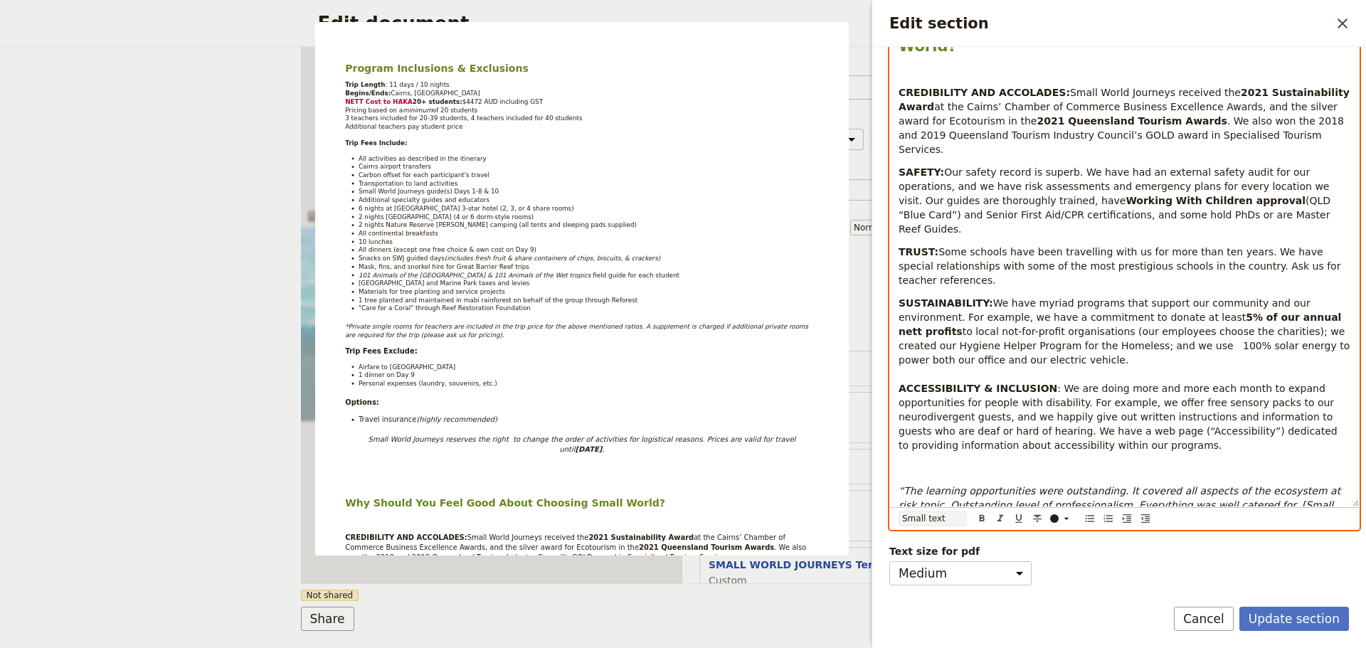
click at [947, 517] on select "Normal Small text Heading 1 Heading 2 Heading 3" at bounding box center [933, 519] width 68 height 16
click at [899, 527] on select "Normal Small text Heading 1 Heading 2 Heading 3" at bounding box center [933, 519] width 68 height 16
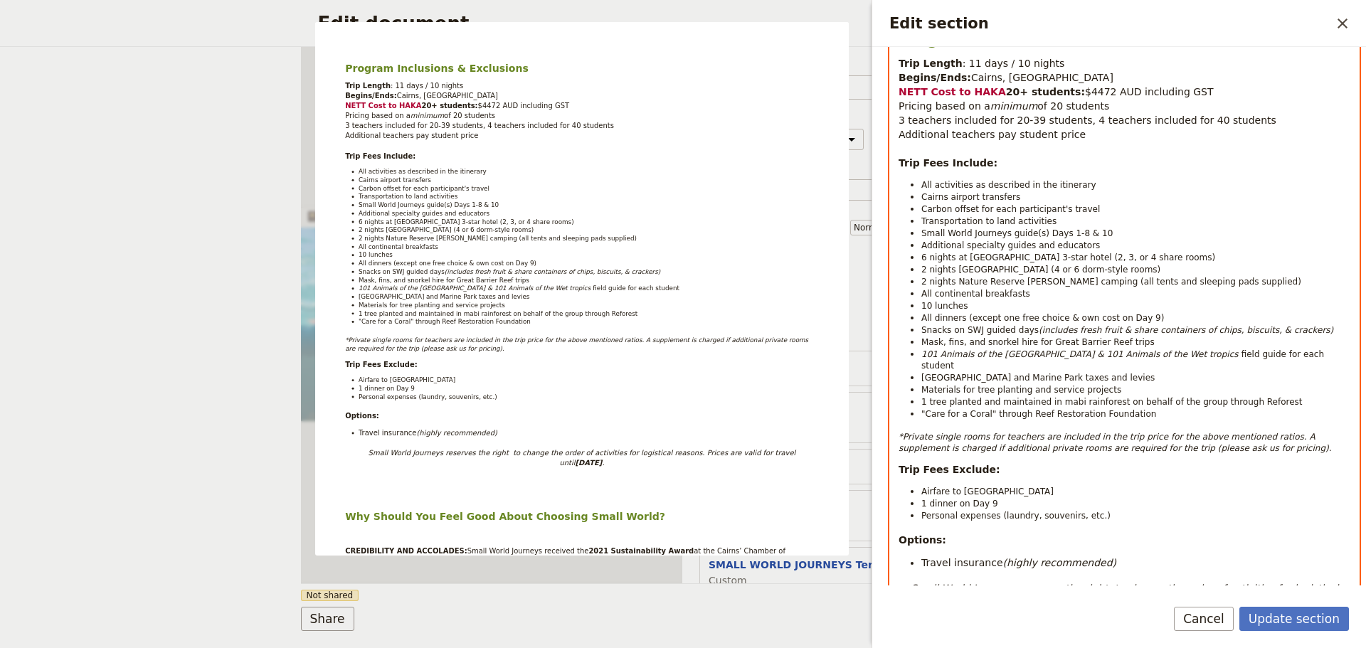
scroll to position [0, 0]
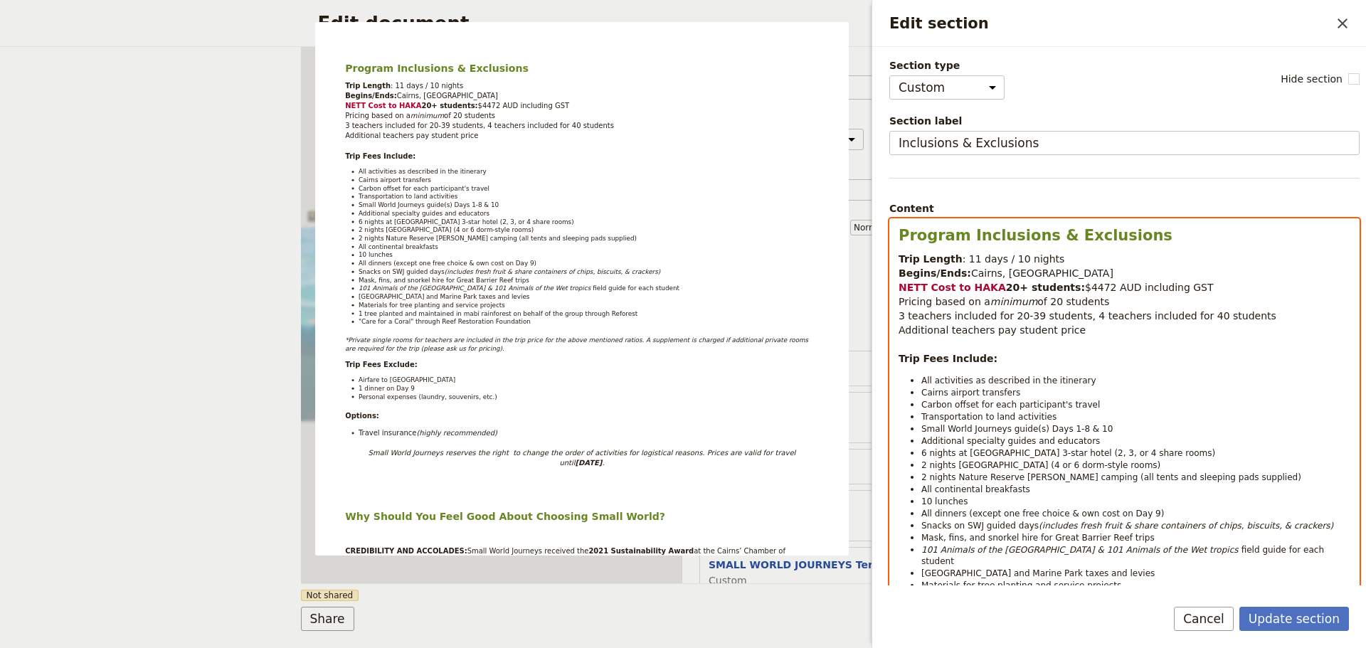
click at [1040, 424] on span "Small World Journeys guide(s) Days 1-8 & 10" at bounding box center [1017, 429] width 191 height 10
select select "paragraph"
click at [907, 339] on p "Trip Length : 11 days / 10 nights Begins/Ends: [GEOGRAPHIC_DATA], [GEOGRAPHIC_D…" at bounding box center [1125, 309] width 452 height 114
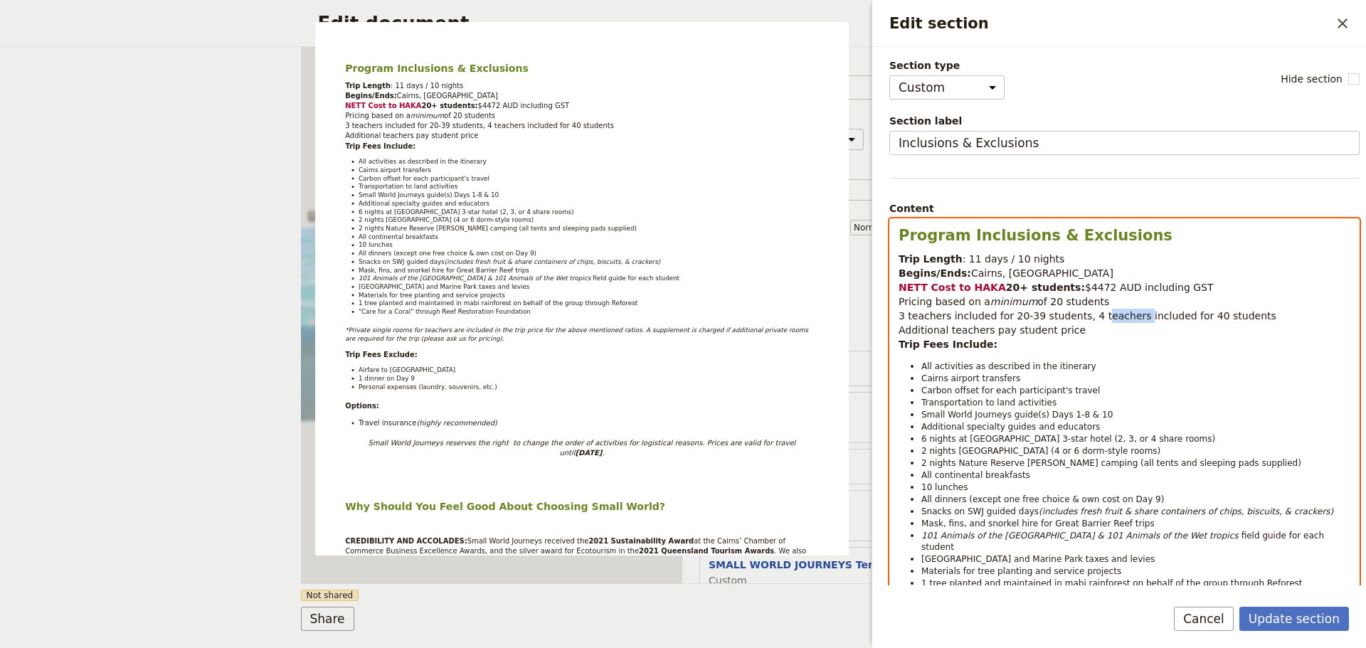
drag, startPoint x: 1121, startPoint y: 312, endPoint x: 1082, endPoint y: 311, distance: 38.5
click at [1082, 311] on span "3 teachers included for 20-39 students, 4 teachers included for 40 students" at bounding box center [1088, 315] width 378 height 11
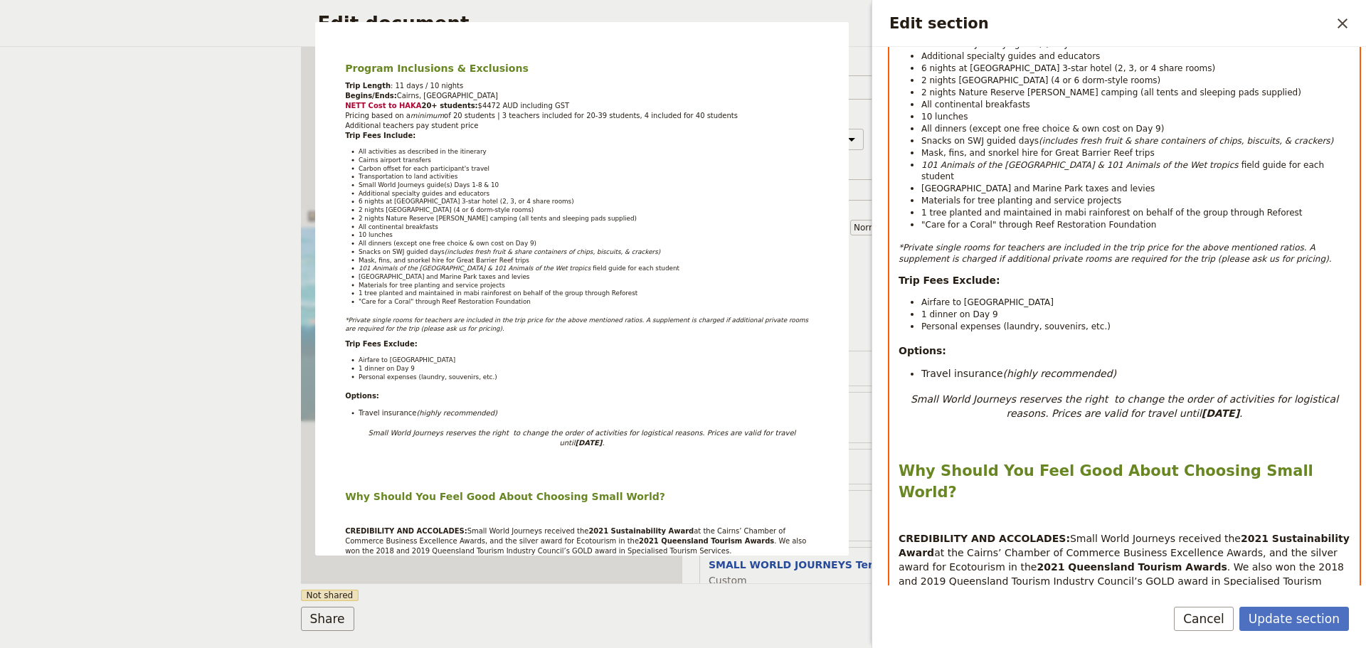
scroll to position [105, 0]
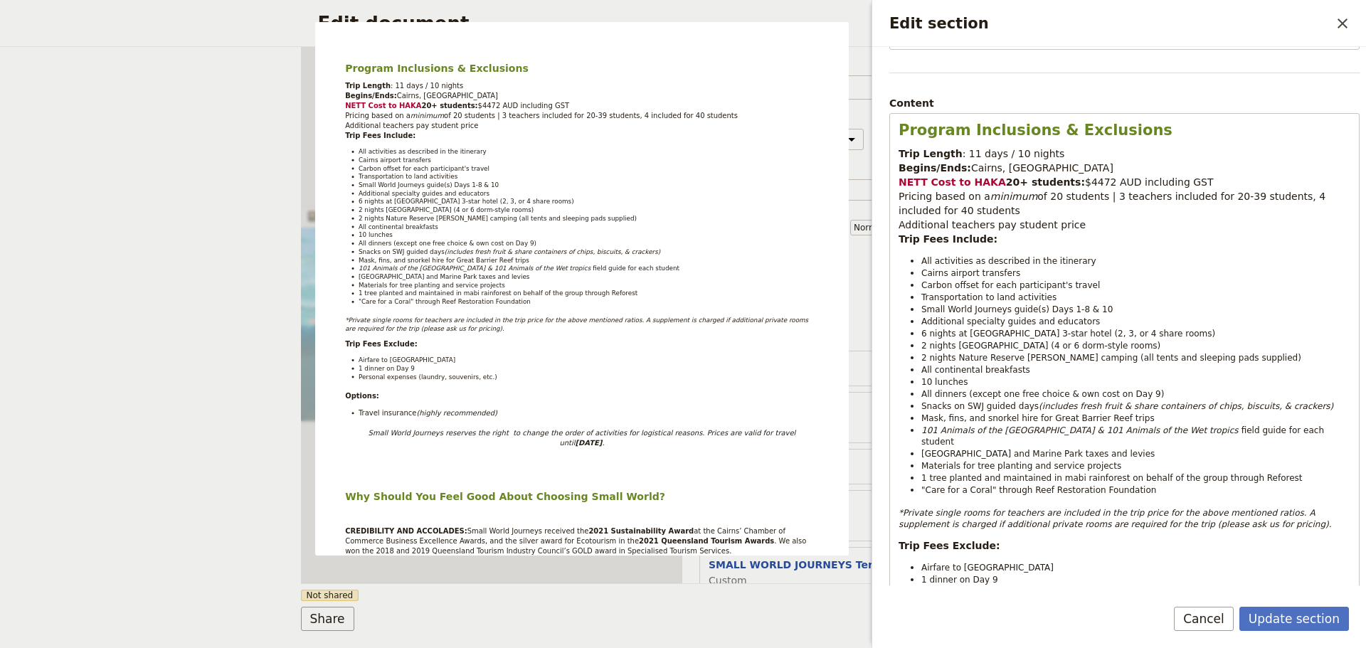
drag, startPoint x: 1224, startPoint y: 621, endPoint x: 1226, endPoint y: 609, distance: 11.5
click at [1225, 621] on button "Cancel" at bounding box center [1204, 619] width 60 height 24
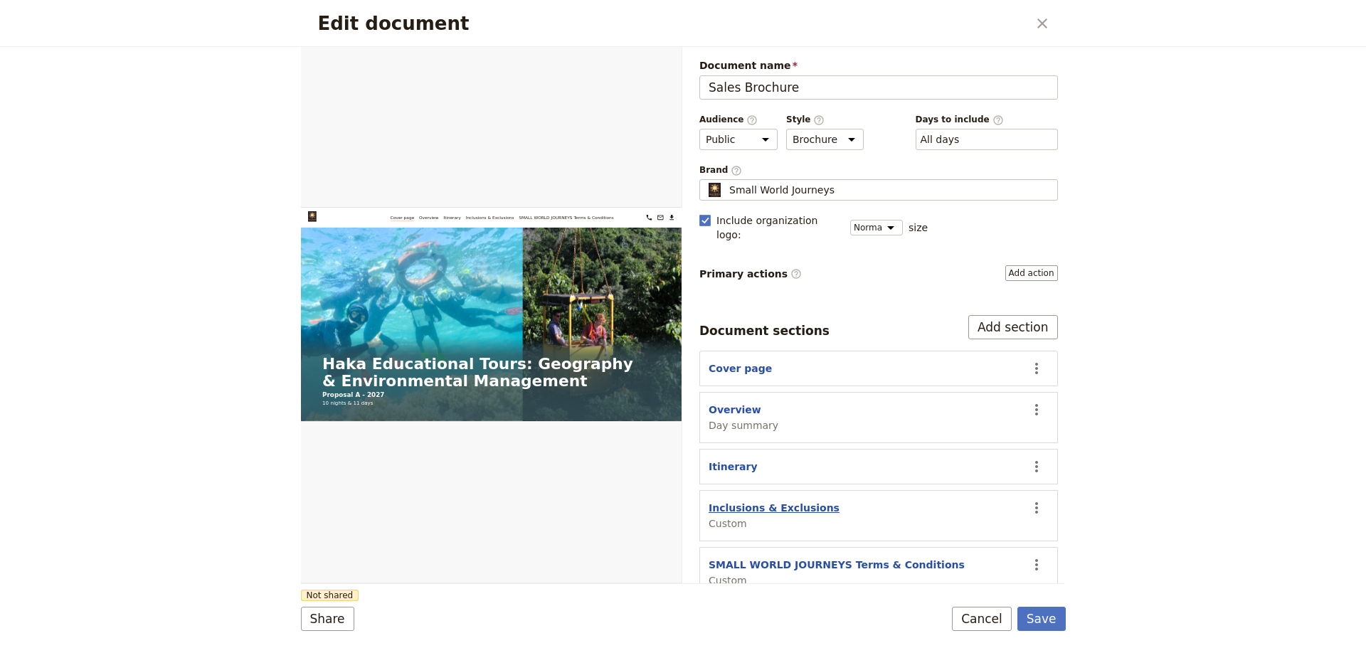
click at [801, 501] on button "Inclusions & Exclusions" at bounding box center [774, 508] width 131 height 14
select select "CUSTOM"
select select "default"
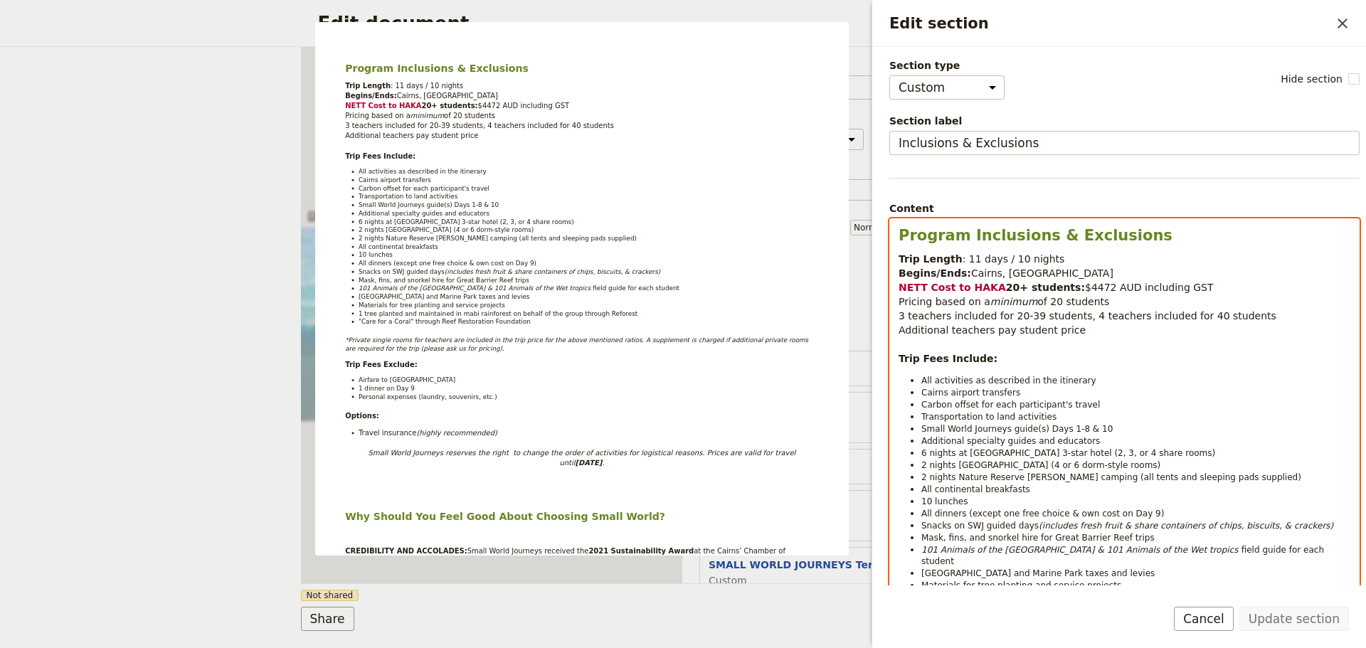
click at [900, 330] on span "Additional teachers pay student price" at bounding box center [992, 330] width 187 height 11
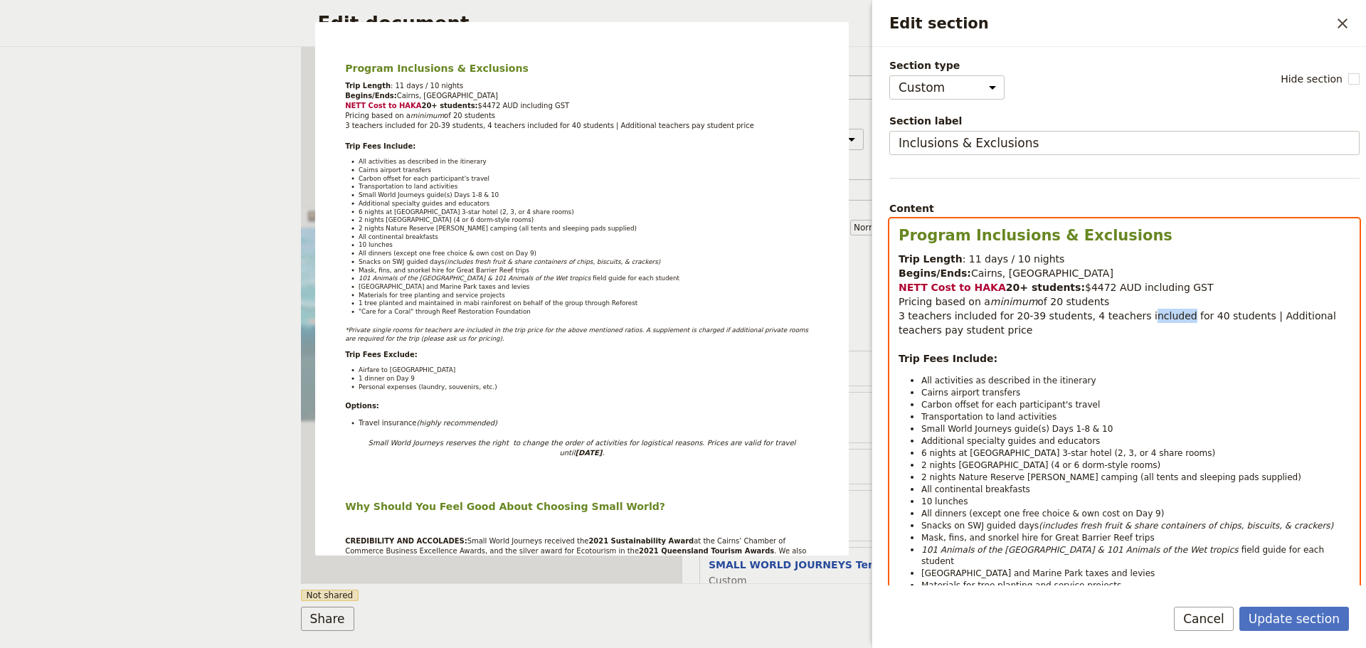
drag, startPoint x: 1158, startPoint y: 317, endPoint x: 1122, endPoint y: 315, distance: 36.4
click at [1122, 315] on span "3 teachers included for 20-39 students, 4 teachers included for 40 students | A…" at bounding box center [1119, 323] width 441 height 26
click at [1000, 313] on span "3 teachers included for 20-39 students, 4 teachers for 40 students | Additional…" at bounding box center [1120, 323] width 442 height 26
drag, startPoint x: 1120, startPoint y: 316, endPoint x: 1107, endPoint y: 317, distance: 12.8
click at [1107, 317] on span "3 teachers included: 20-39 students, 4 teachers for 40 students | Additional te…" at bounding box center [1124, 323] width 450 height 26
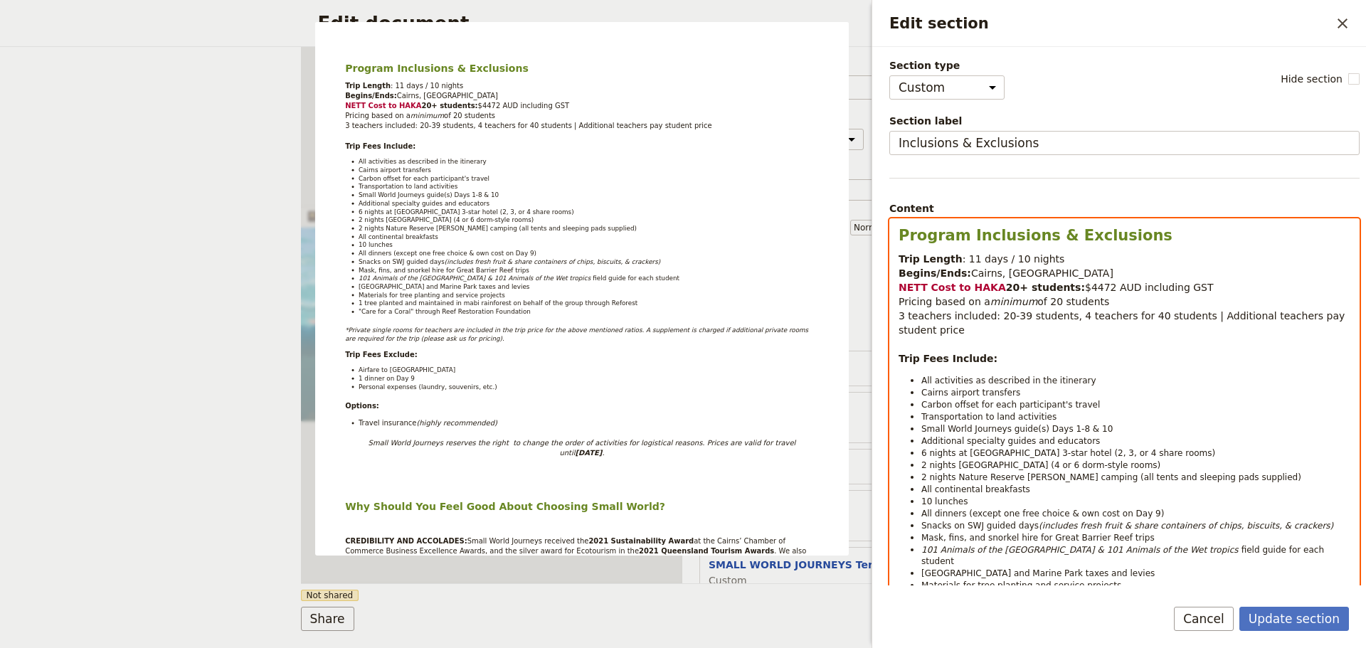
drag, startPoint x: 1125, startPoint y: 345, endPoint x: 1103, endPoint y: 345, distance: 22.1
click at [1126, 345] on p "Trip Length : 11 days / 10 nights Begins/Ends: Cairns, Australia NETT Cost to H…" at bounding box center [1125, 309] width 452 height 114
drag, startPoint x: 1121, startPoint y: 315, endPoint x: 1105, endPoint y: 316, distance: 16.4
click at [1105, 316] on span "3 teachers included: 20-39 students, 4 teachers for 40 students | Additional te…" at bounding box center [1124, 323] width 450 height 26
drag, startPoint x: 984, startPoint y: 317, endPoint x: 891, endPoint y: 316, distance: 92.5
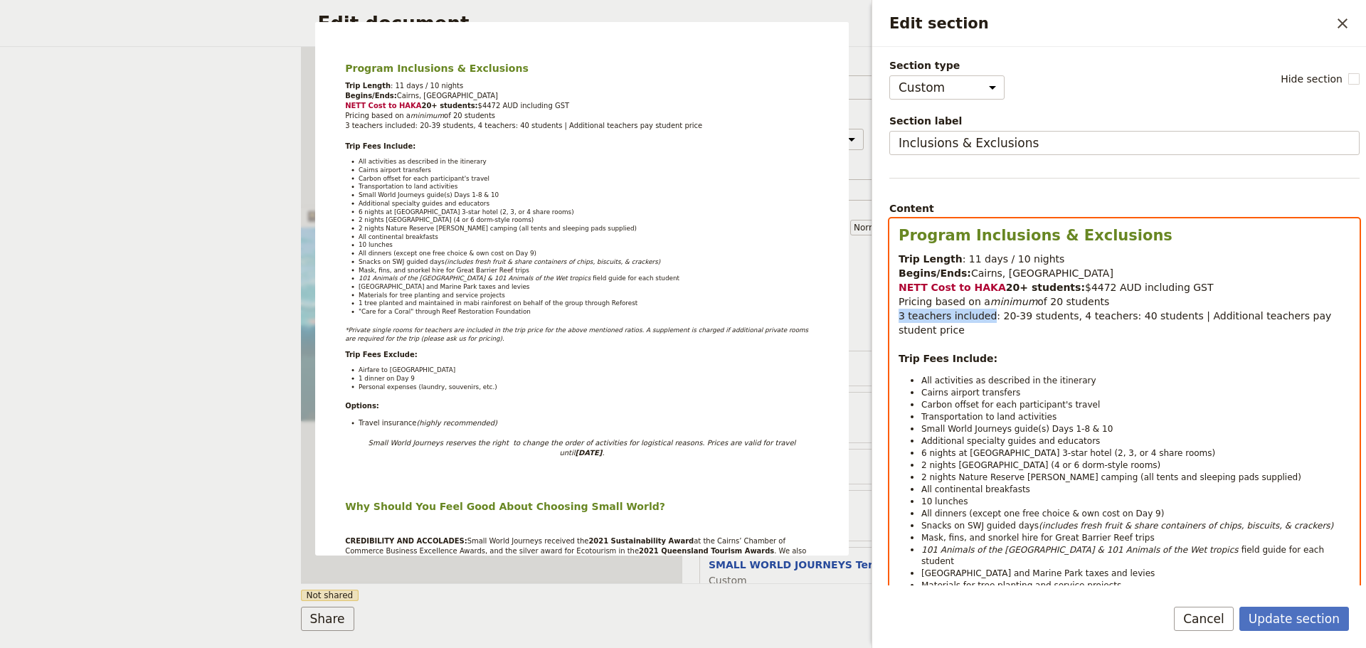
drag, startPoint x: 990, startPoint y: 317, endPoint x: 887, endPoint y: 310, distance: 102.7
click at [887, 310] on div "Section type Cover page Day summary Itinerary Custom Hide section Section label…" at bounding box center [1120, 316] width 494 height 539
click at [953, 331] on p "Trip Length : 11 days / 10 nights Begins/Ends: Cairns, Australia NETT Cost to H…" at bounding box center [1125, 309] width 452 height 114
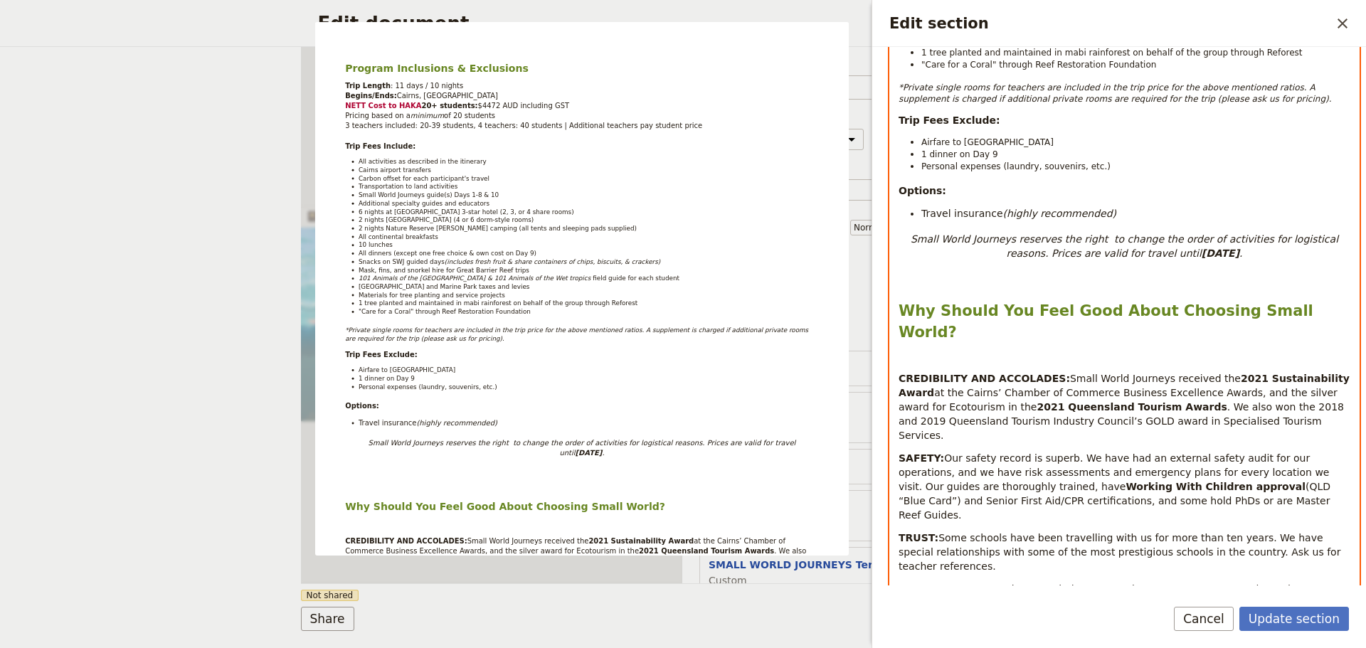
scroll to position [475, 0]
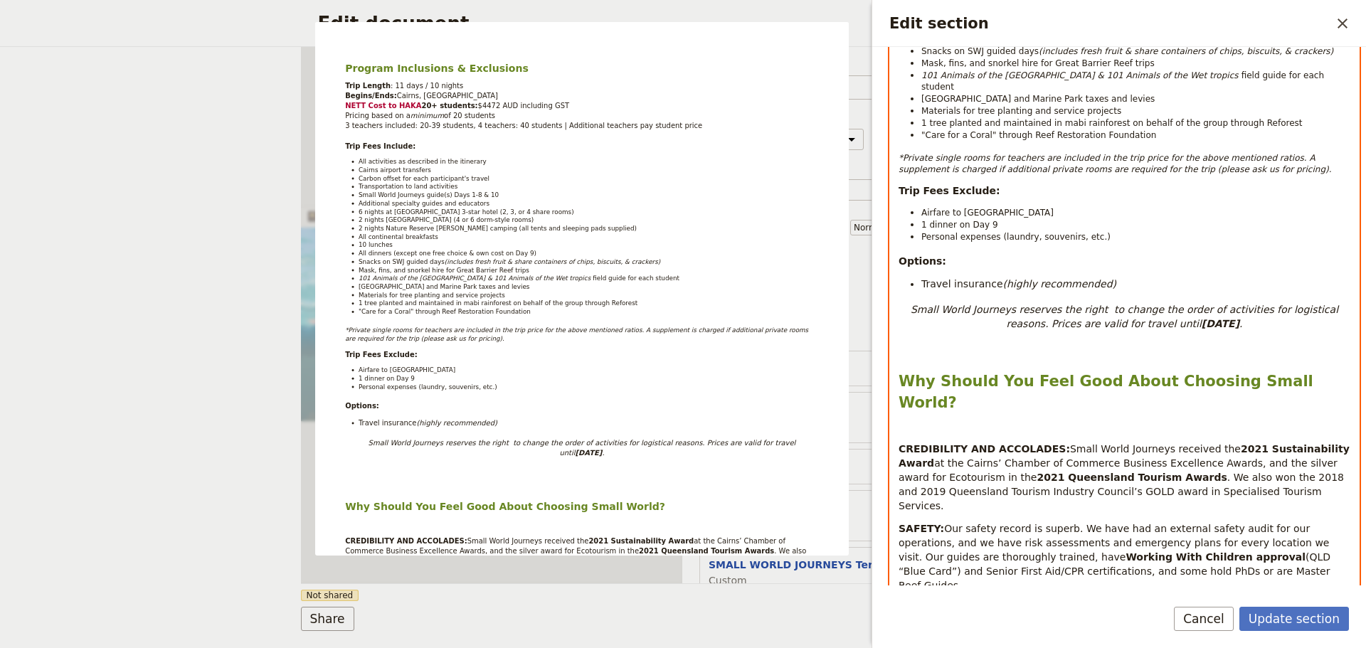
click at [1134, 315] on div "Program Inclusions & Exclusions Trip Length : 11 days / 10 nights Begins/Ends: …" at bounding box center [1124, 297] width 469 height 1105
select select "paragraph"
click at [1140, 277] on li "Travel insurance (highly recommended)" at bounding box center [1136, 284] width 429 height 14
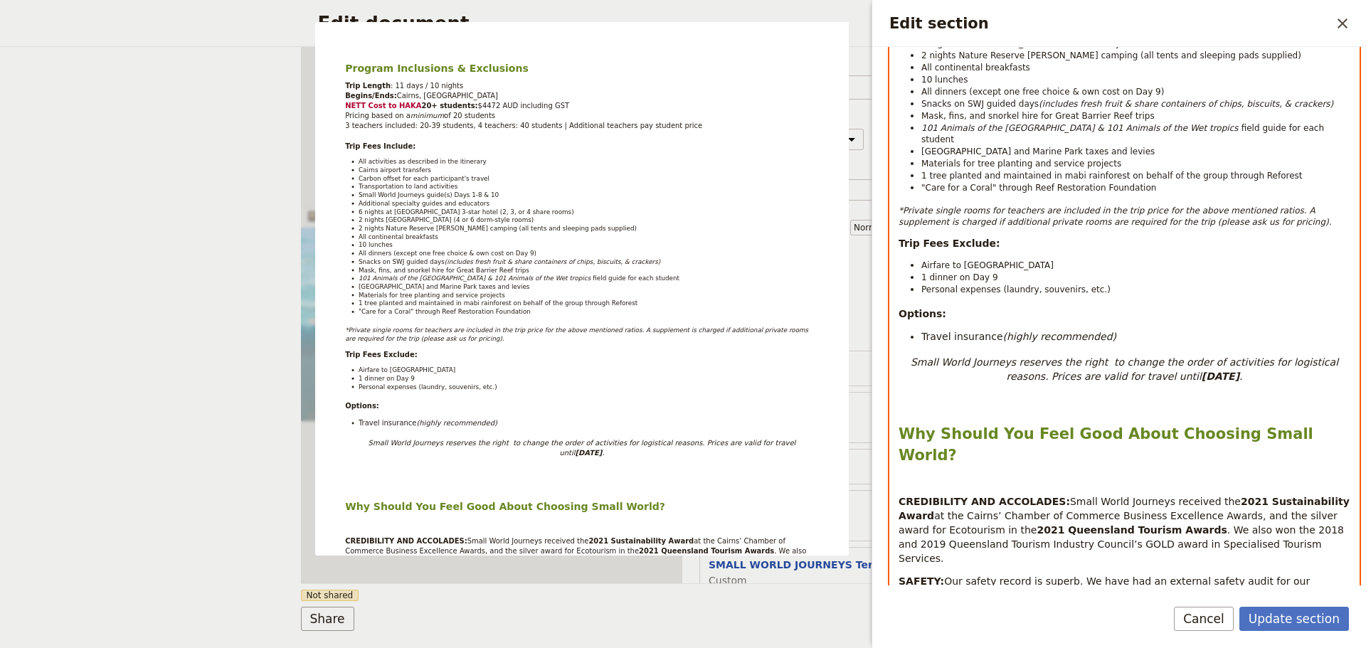
scroll to position [237, 0]
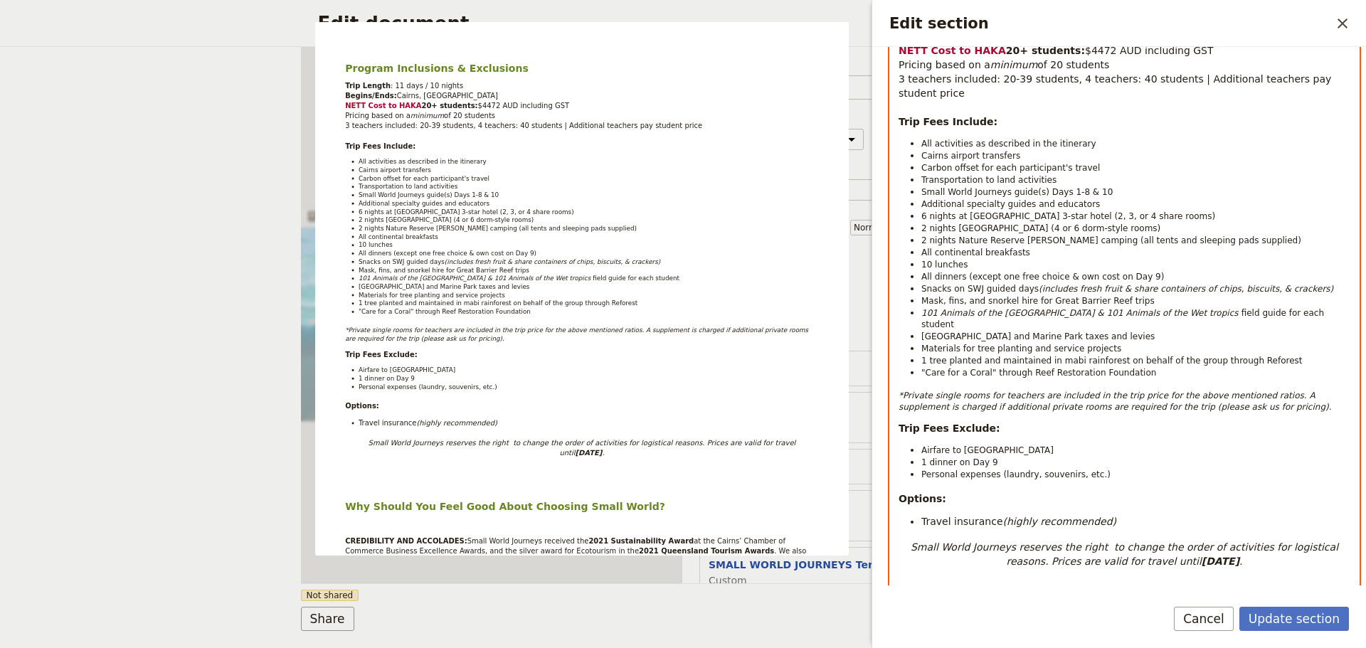
click at [1161, 577] on p "Edit section" at bounding box center [1125, 584] width 452 height 14
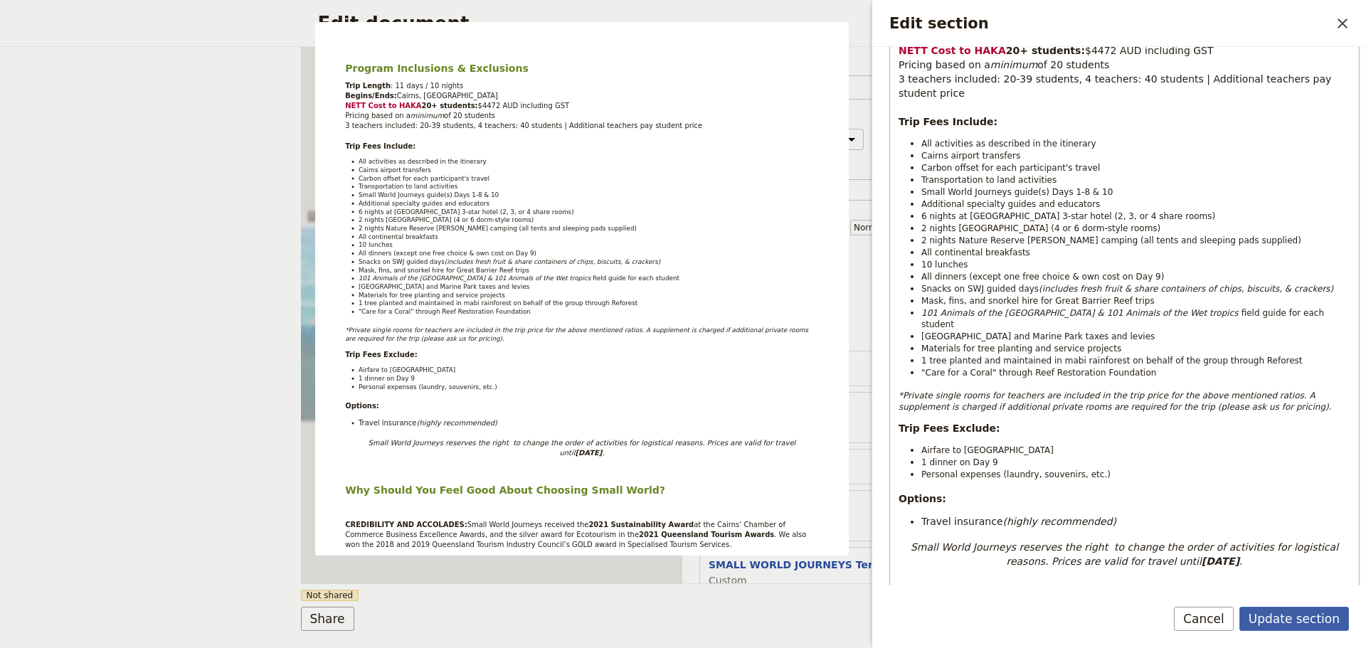
click at [1307, 617] on button "Update section" at bounding box center [1295, 619] width 110 height 24
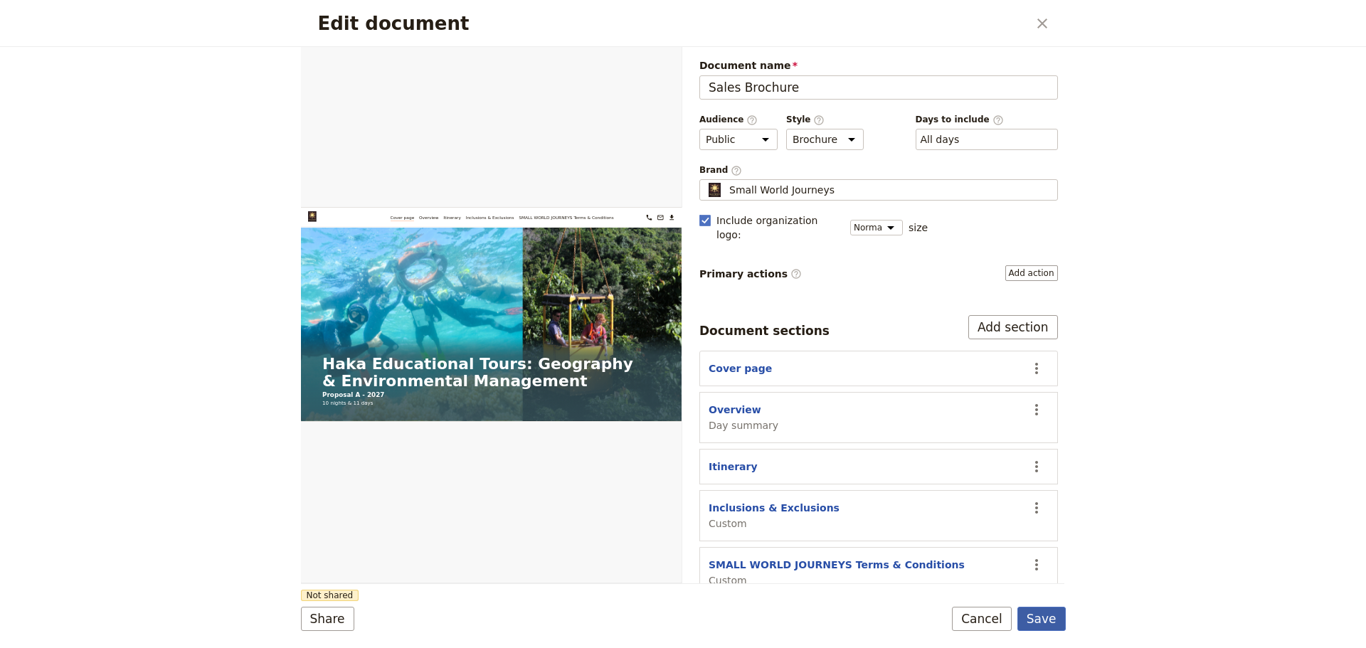
click at [1052, 626] on button "Save" at bounding box center [1042, 619] width 48 height 24
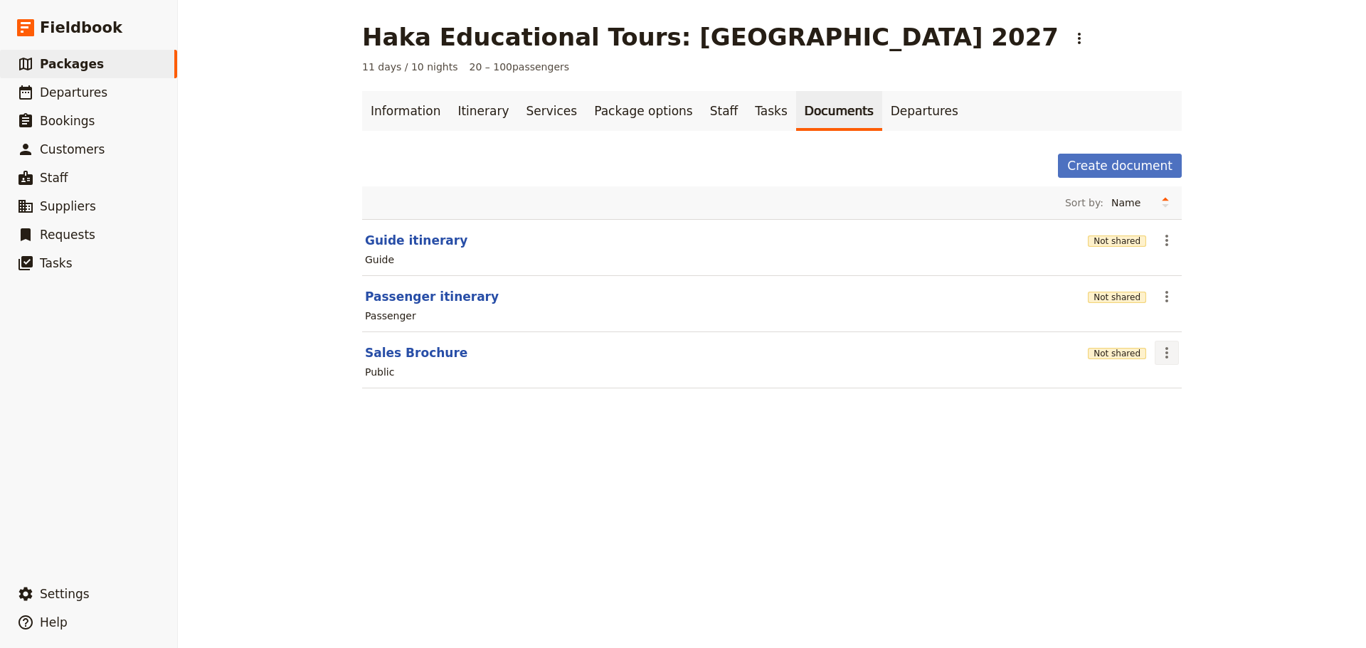
click at [1168, 354] on icon "Actions" at bounding box center [1167, 352] width 17 height 17
click at [1186, 387] on span "Share" at bounding box center [1202, 384] width 86 height 14
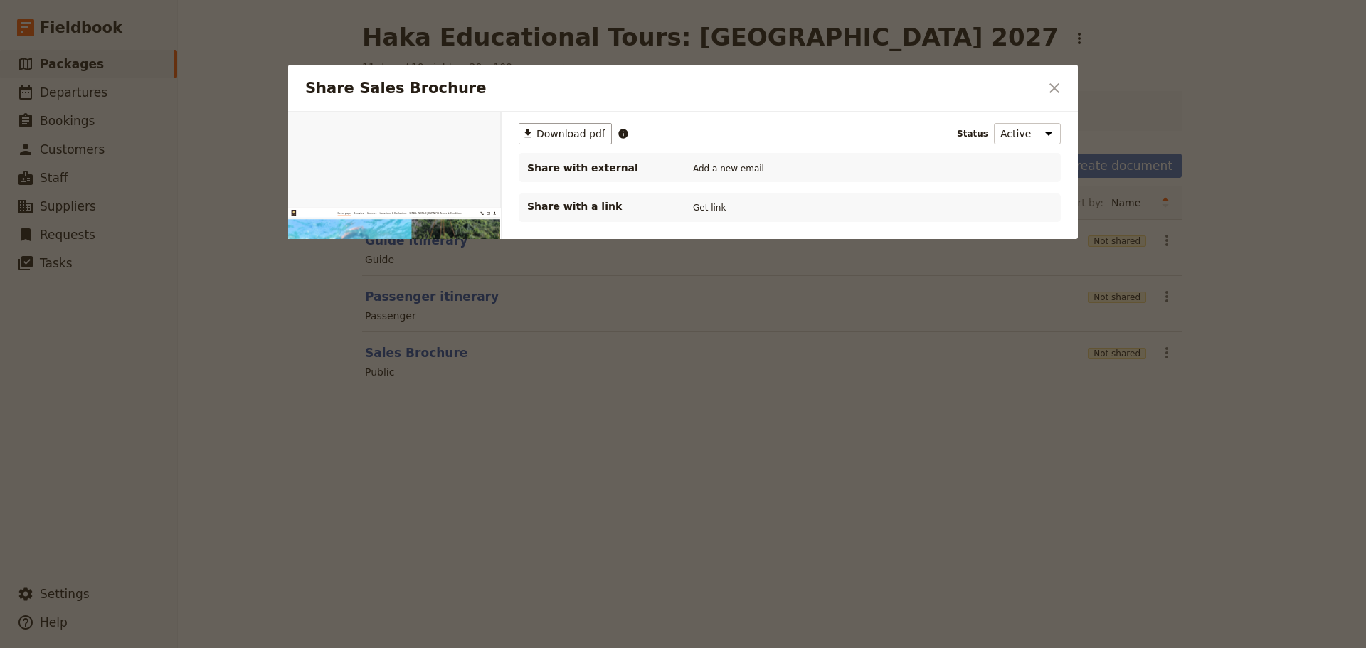
scroll to position [0, 0]
click at [588, 135] on span "Download pdf" at bounding box center [571, 134] width 69 height 14
click at [1054, 97] on button "​" at bounding box center [1055, 88] width 24 height 24
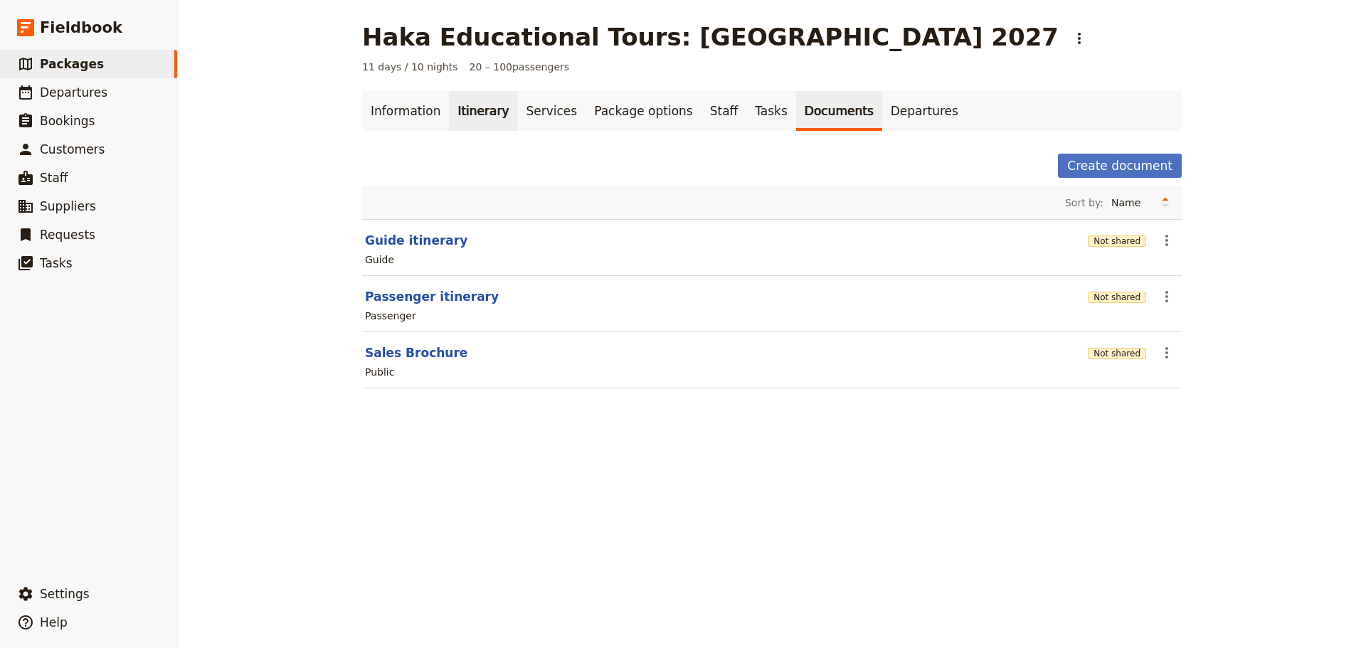
click at [461, 113] on link "Itinerary" at bounding box center [483, 111] width 68 height 40
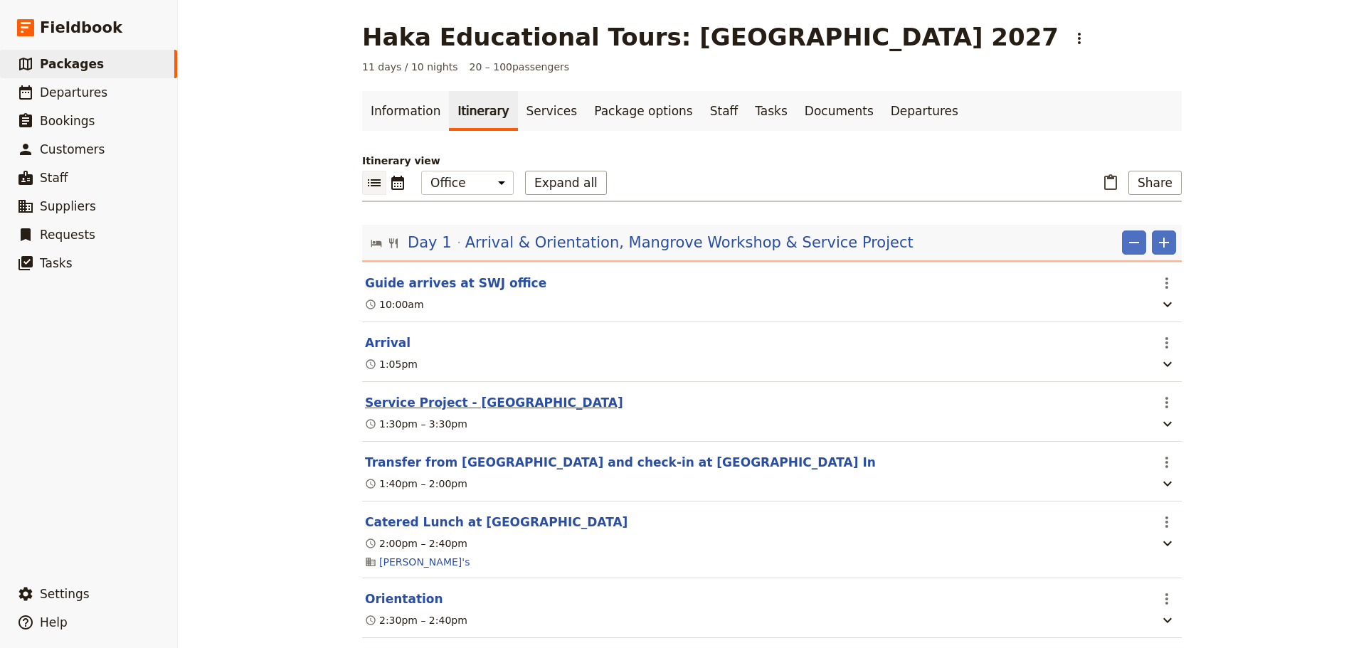
click at [489, 399] on button "Service Project - [GEOGRAPHIC_DATA]" at bounding box center [494, 402] width 258 height 17
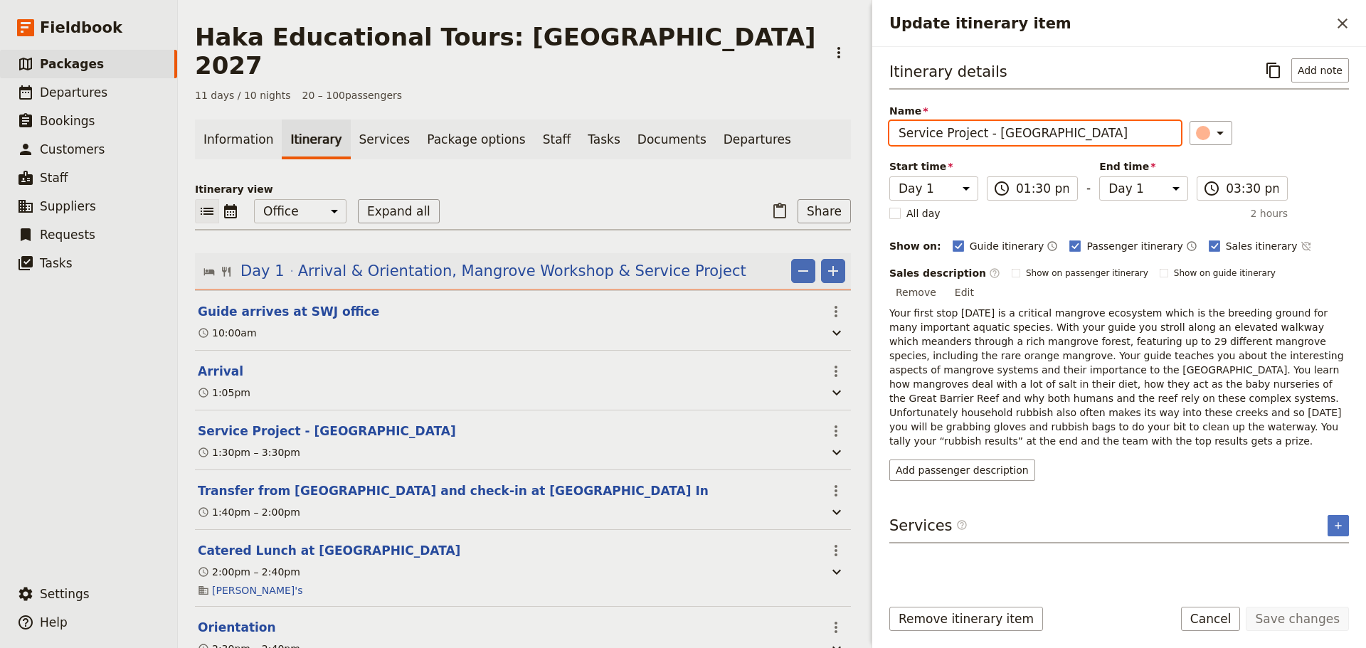
drag, startPoint x: 989, startPoint y: 131, endPoint x: 767, endPoint y: 137, distance: 221.4
click at [771, 137] on div "Haka Educational Tours: Pinehurst School 2027 ​ 11 days / 10 nights 20 – 100 pa…" at bounding box center [772, 324] width 1188 height 648
click at [1003, 136] on input "Mangroves" at bounding box center [1036, 133] width 292 height 24
type input "Mangrove Workshop"
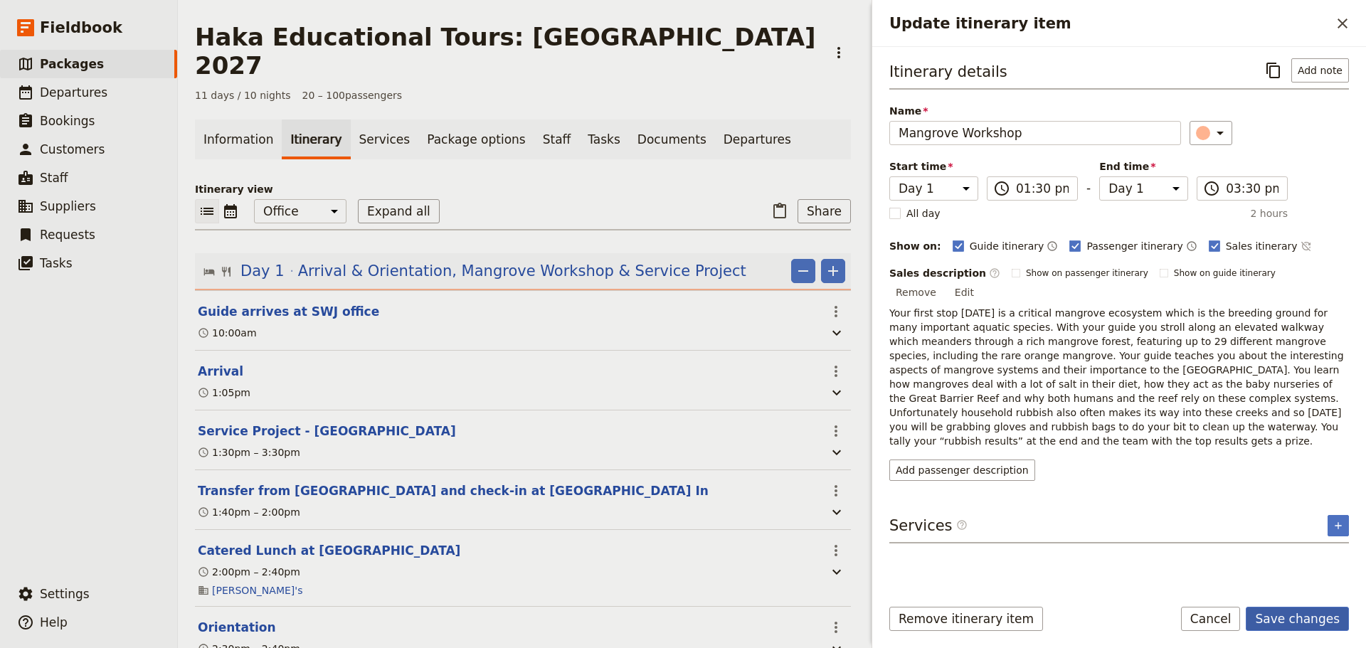
click at [1285, 621] on button "Save changes" at bounding box center [1297, 619] width 103 height 24
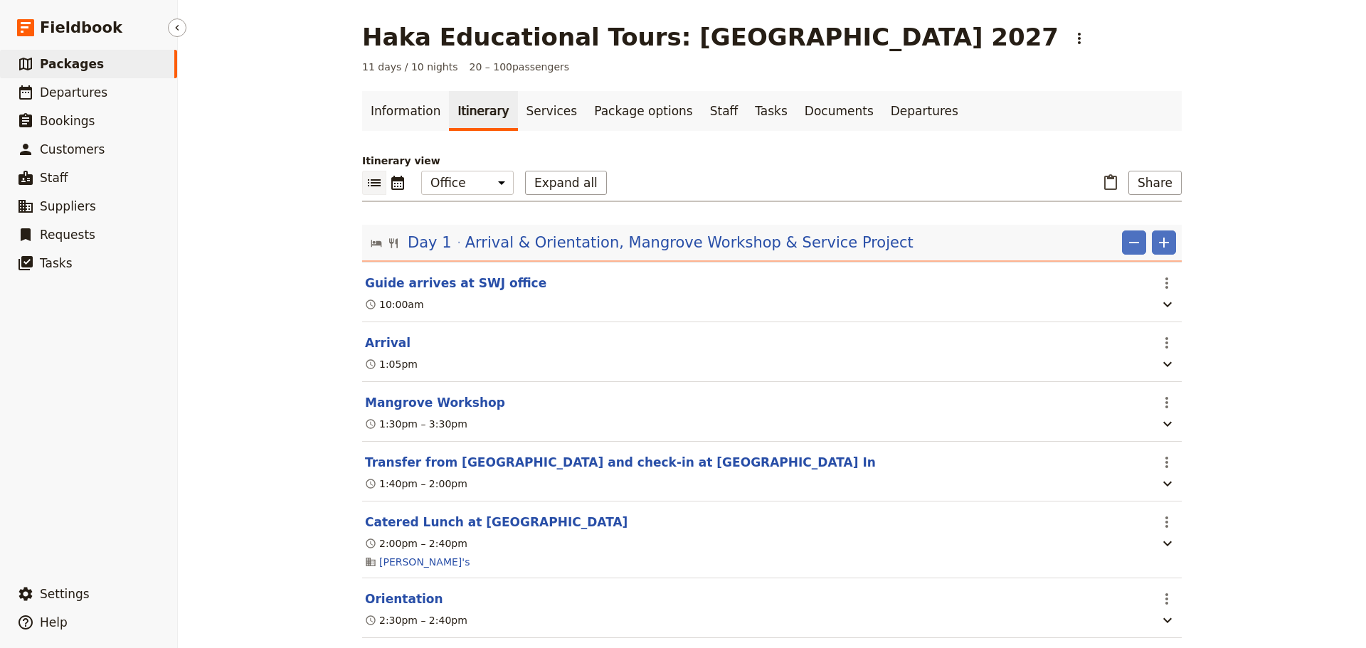
click at [107, 68] on link "​ Packages" at bounding box center [88, 64] width 177 height 28
